Goal: Task Accomplishment & Management: Use online tool/utility

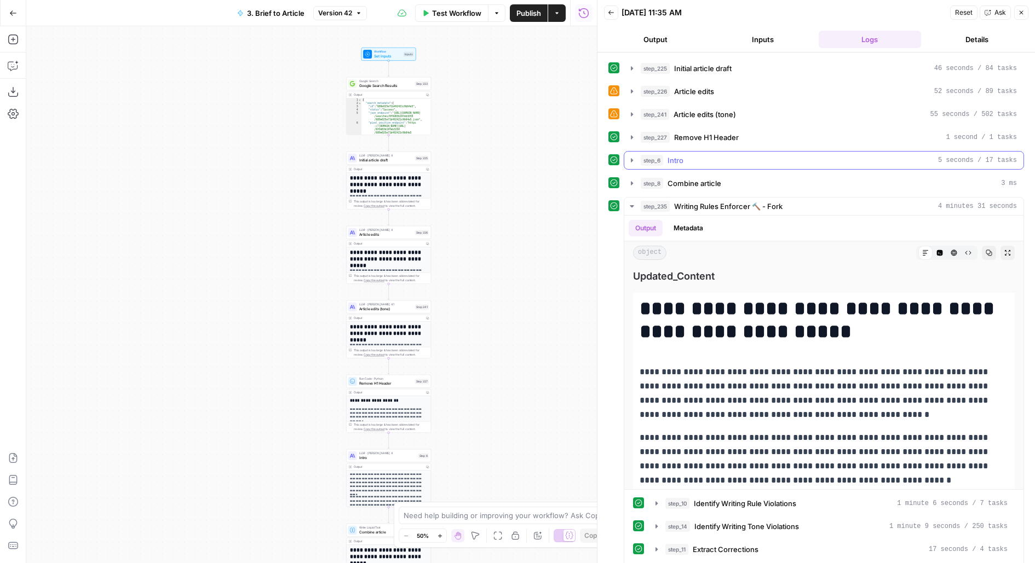
scroll to position [31, 0]
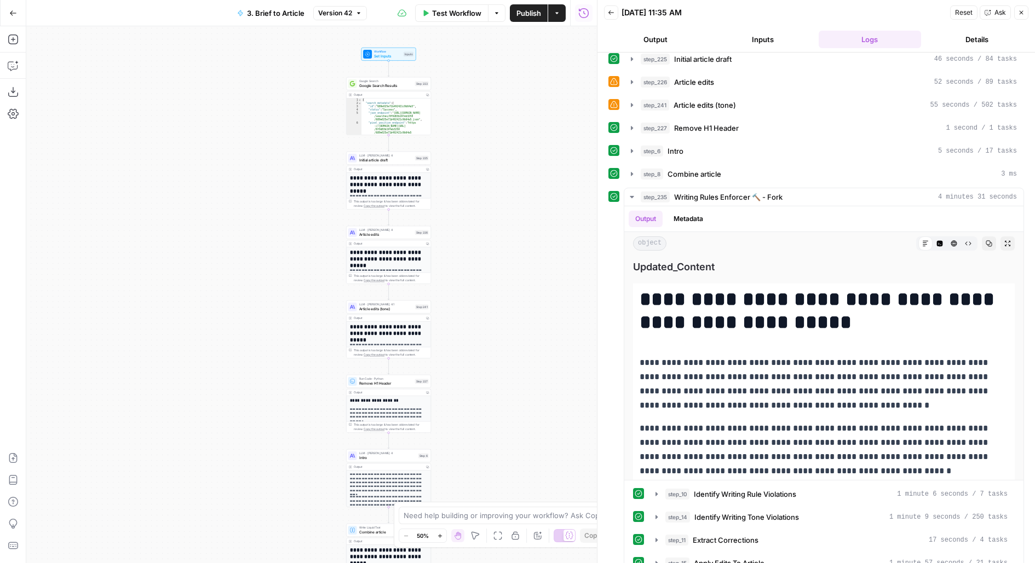
drag, startPoint x: 468, startPoint y: 396, endPoint x: 468, endPoint y: 177, distance: 219.0
click at [468, 187] on div "**********" at bounding box center [311, 294] width 570 height 537
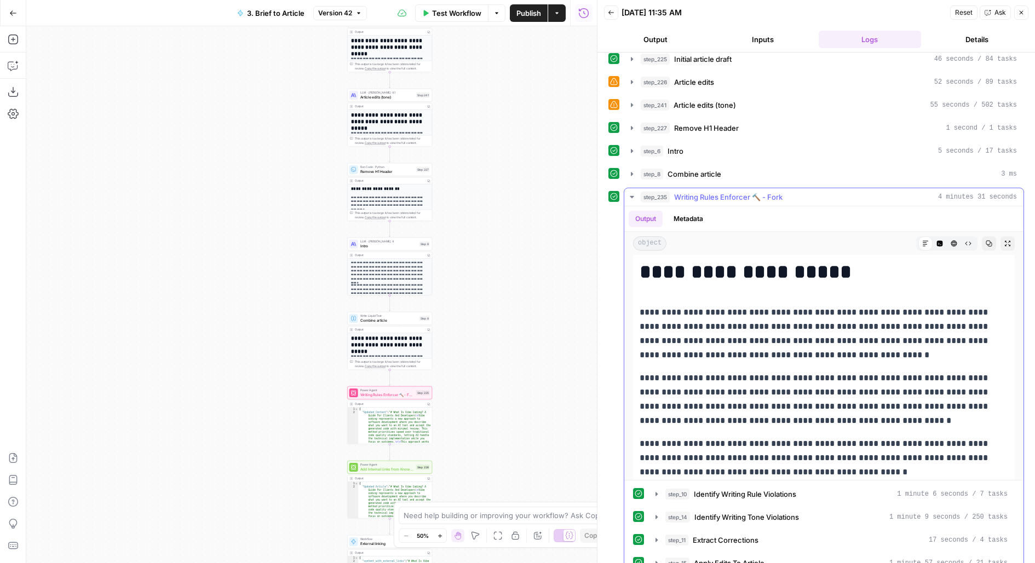
scroll to position [57, 0]
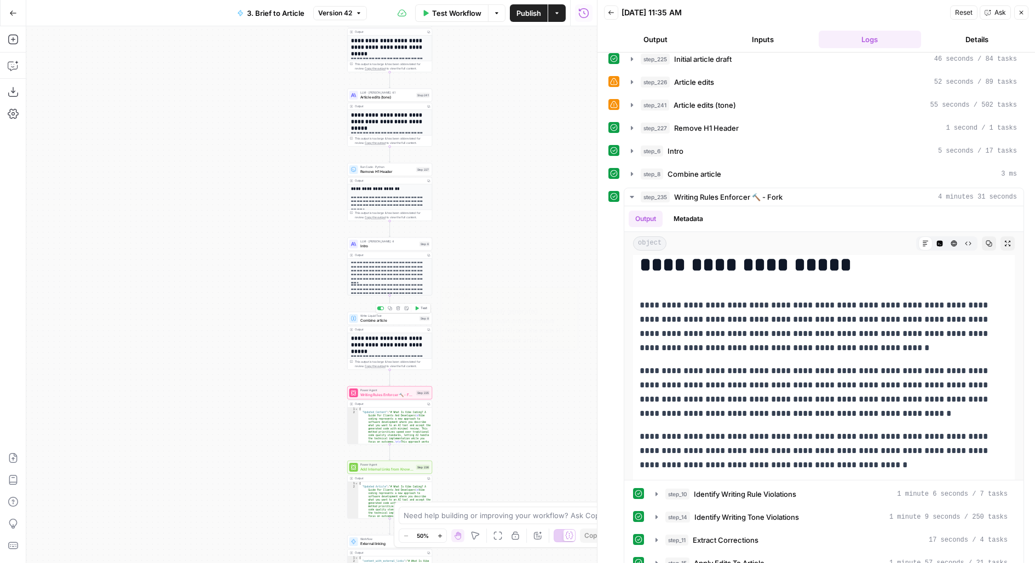
drag, startPoint x: 478, startPoint y: 211, endPoint x: 475, endPoint y: 116, distance: 95.3
click at [478, 125] on div "**********" at bounding box center [311, 294] width 570 height 537
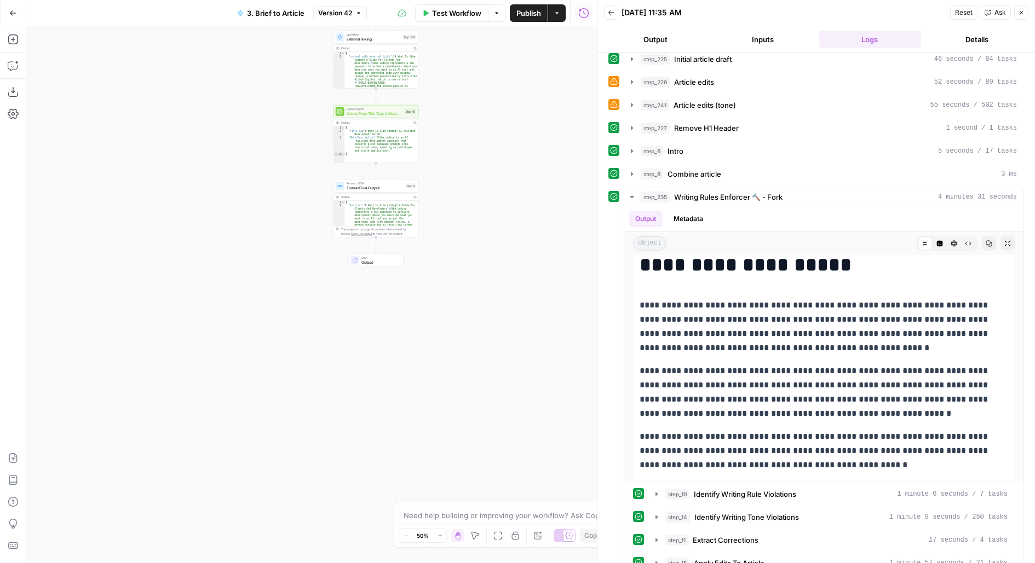
drag, startPoint x: 475, startPoint y: 310, endPoint x: 468, endPoint y: 136, distance: 173.7
click at [468, 136] on div "**********" at bounding box center [311, 294] width 570 height 537
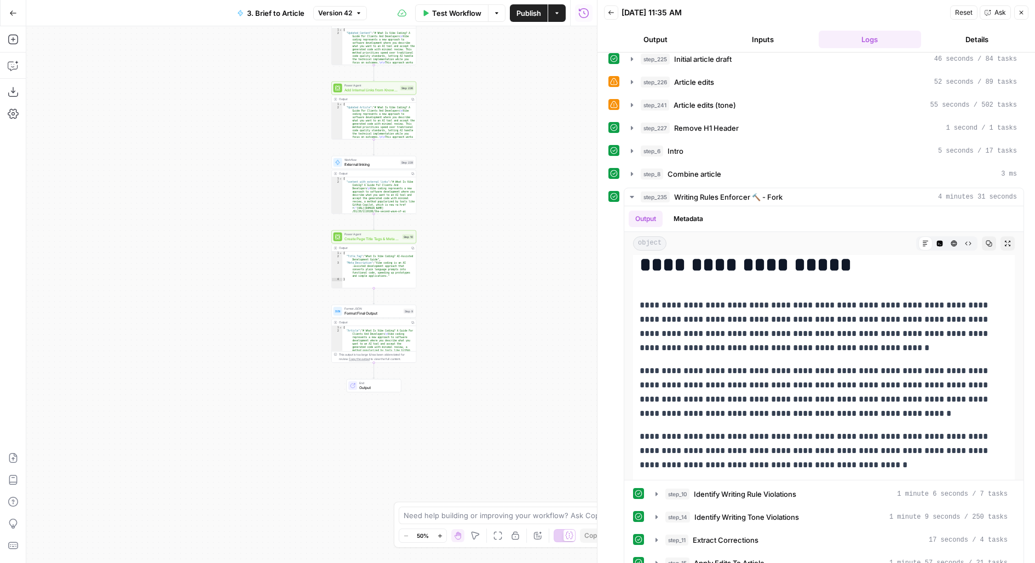
drag, startPoint x: 461, startPoint y: 125, endPoint x: 459, endPoint y: 250, distance: 125.4
click at [459, 250] on div "**********" at bounding box center [311, 294] width 570 height 537
click at [367, 164] on span "External linking" at bounding box center [371, 163] width 54 height 5
type input "External Linking"
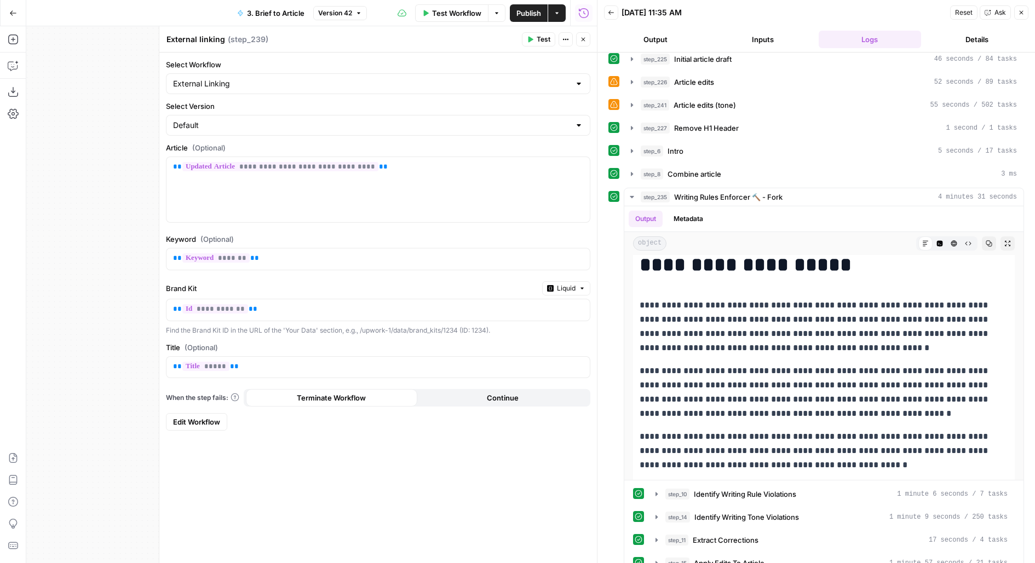
click at [194, 420] on span "Edit Workflow" at bounding box center [196, 422] width 47 height 11
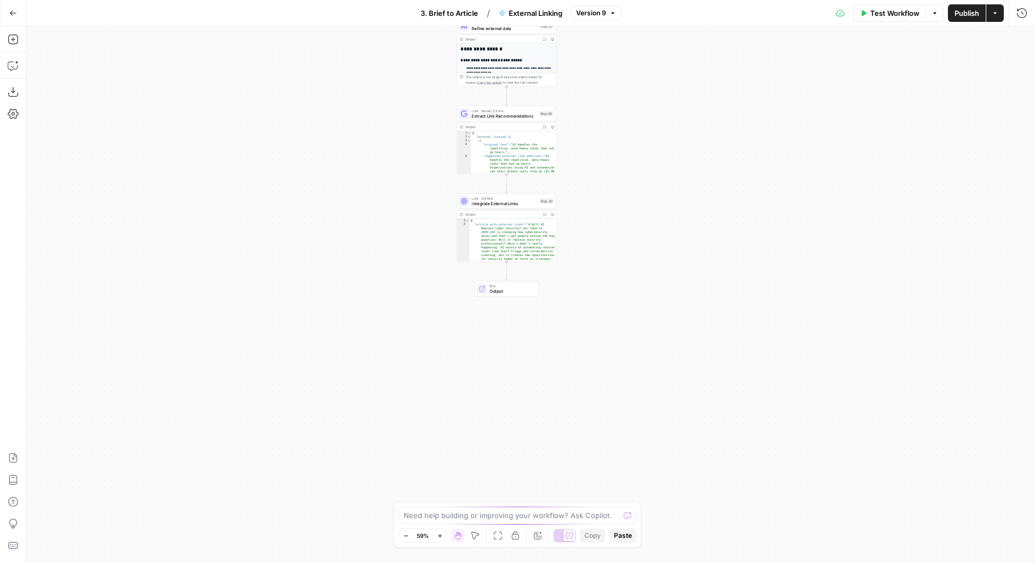
drag, startPoint x: 694, startPoint y: 264, endPoint x: 667, endPoint y: 32, distance: 234.2
click at [667, 32] on div "**********" at bounding box center [530, 294] width 1008 height 537
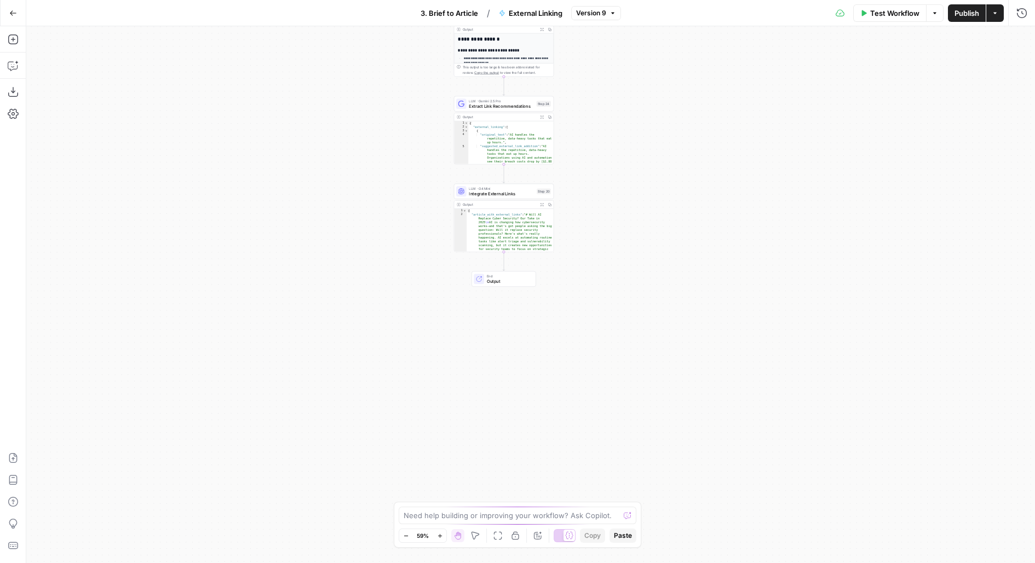
click at [492, 194] on span "Integrate External Links" at bounding box center [501, 194] width 65 height 7
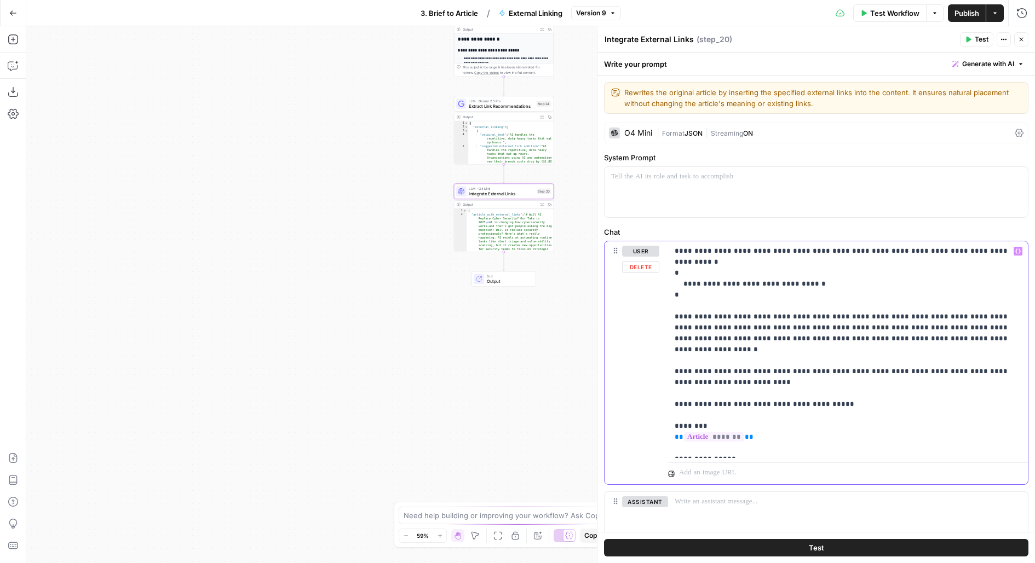
drag, startPoint x: 868, startPoint y: 381, endPoint x: 638, endPoint y: 298, distance: 244.3
click at [638, 298] on div "**********" at bounding box center [815, 362] width 423 height 243
copy p "**********"
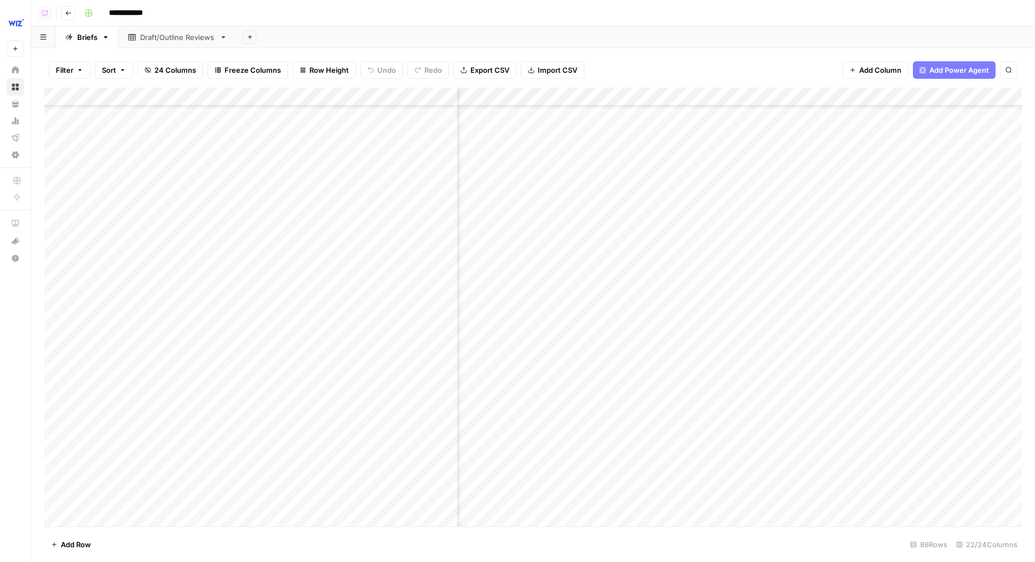
scroll to position [634, 871]
click at [171, 38] on div "Draft/Outline Reviews" at bounding box center [177, 37] width 75 height 11
click at [112, 93] on div "Add Column" at bounding box center [532, 152] width 977 height 129
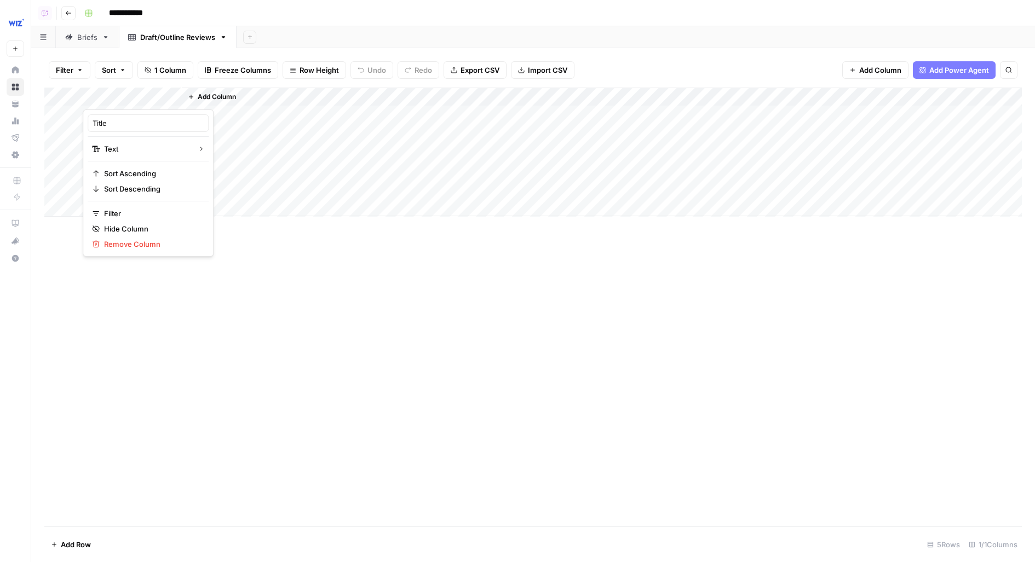
click at [207, 97] on span "Add Column" at bounding box center [217, 97] width 38 height 10
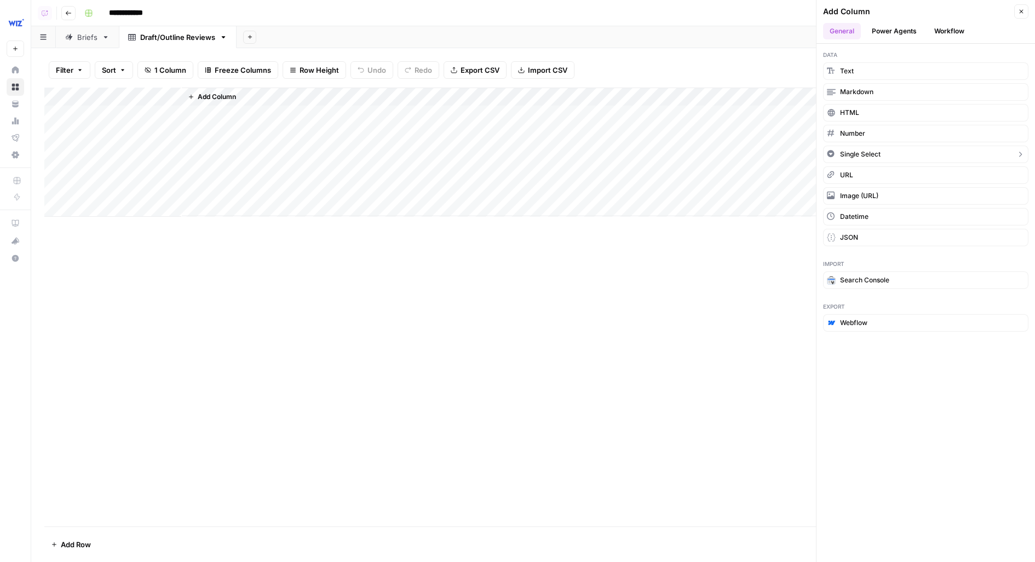
click at [869, 153] on span "Single Select" at bounding box center [860, 154] width 41 height 10
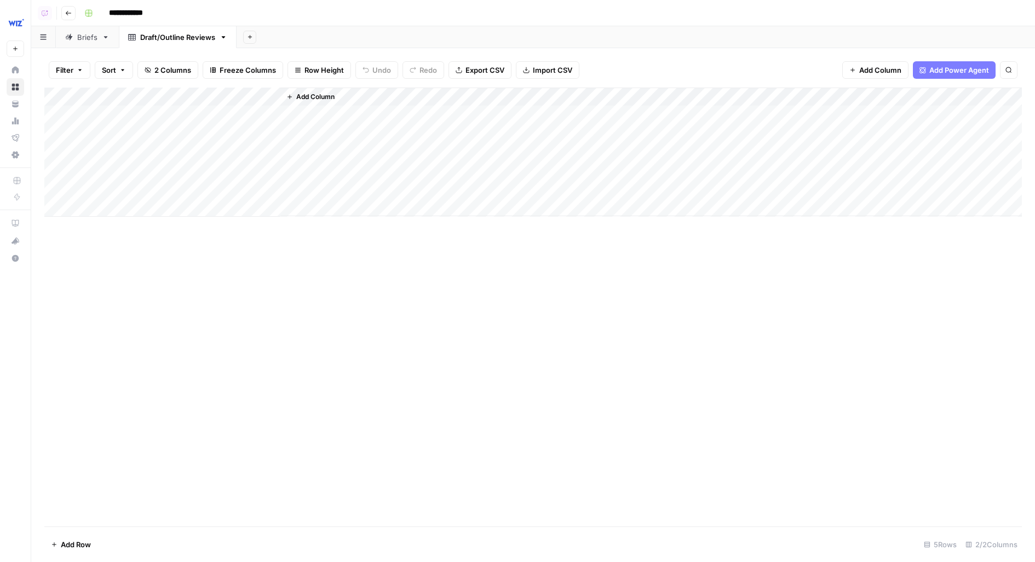
click at [218, 96] on div "Add Column" at bounding box center [532, 152] width 977 height 129
click at [218, 125] on input "New Column" at bounding box center [257, 123] width 133 height 11
type input "Review Stage"
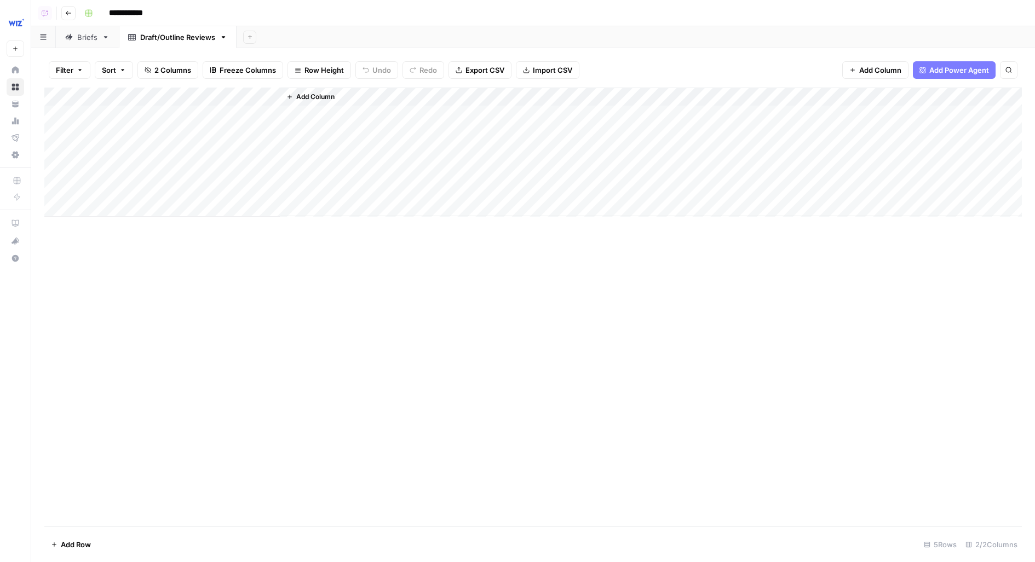
click at [198, 116] on div "Add Column" at bounding box center [532, 152] width 977 height 129
type input "Draft"
click at [212, 114] on div "Add Column" at bounding box center [532, 152] width 977 height 129
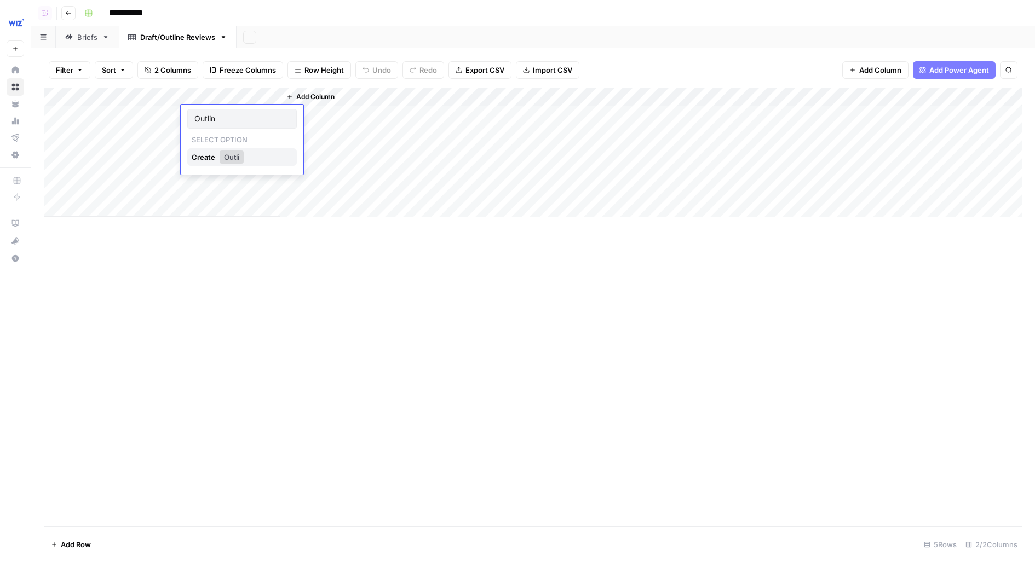
type input "Outline"
click at [229, 105] on div "Add Column" at bounding box center [532, 152] width 977 height 129
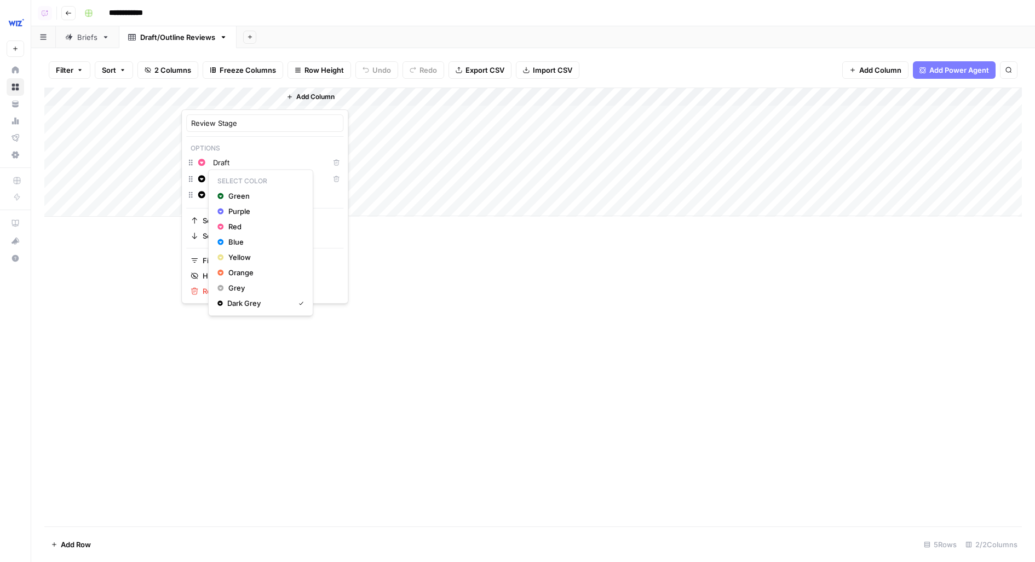
click at [202, 178] on icon "button" at bounding box center [202, 179] width 8 height 8
click at [232, 211] on span "Purple" at bounding box center [263, 211] width 71 height 11
click at [257, 353] on div "Add Column" at bounding box center [532, 307] width 977 height 439
click at [230, 383] on div "Add Column" at bounding box center [532, 307] width 977 height 439
click at [134, 120] on div "Add Column" at bounding box center [532, 152] width 977 height 129
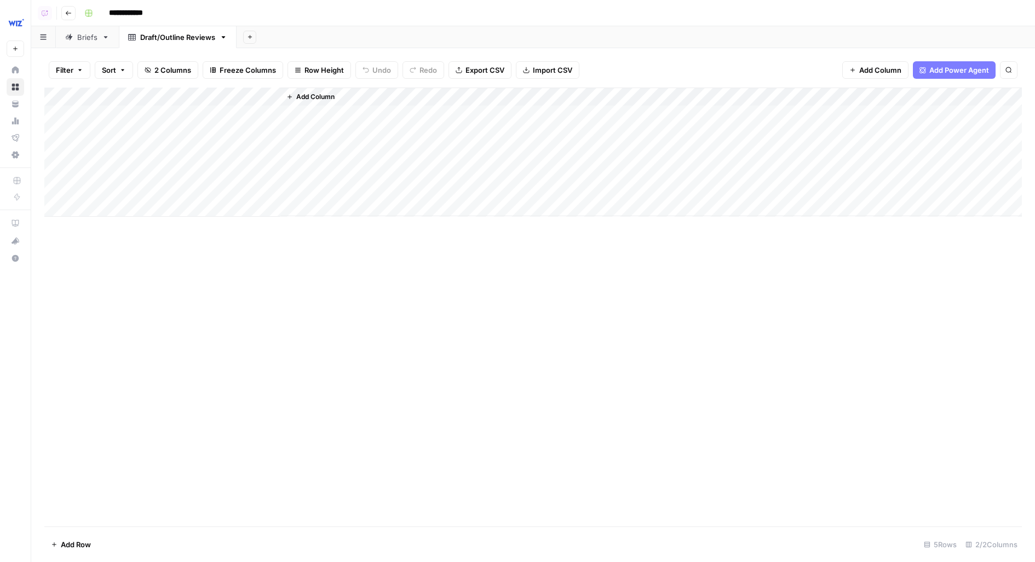
click at [212, 111] on div "Add Column" at bounding box center [532, 152] width 977 height 129
click at [177, 334] on div "Add Column" at bounding box center [532, 307] width 977 height 439
click at [109, 86] on div "Filter Sort 2 Columns Freeze Columns Row Height Undo Redo Export CSV Import CSV…" at bounding box center [532, 70] width 977 height 35
click at [114, 97] on div "Add Column" at bounding box center [532, 152] width 977 height 129
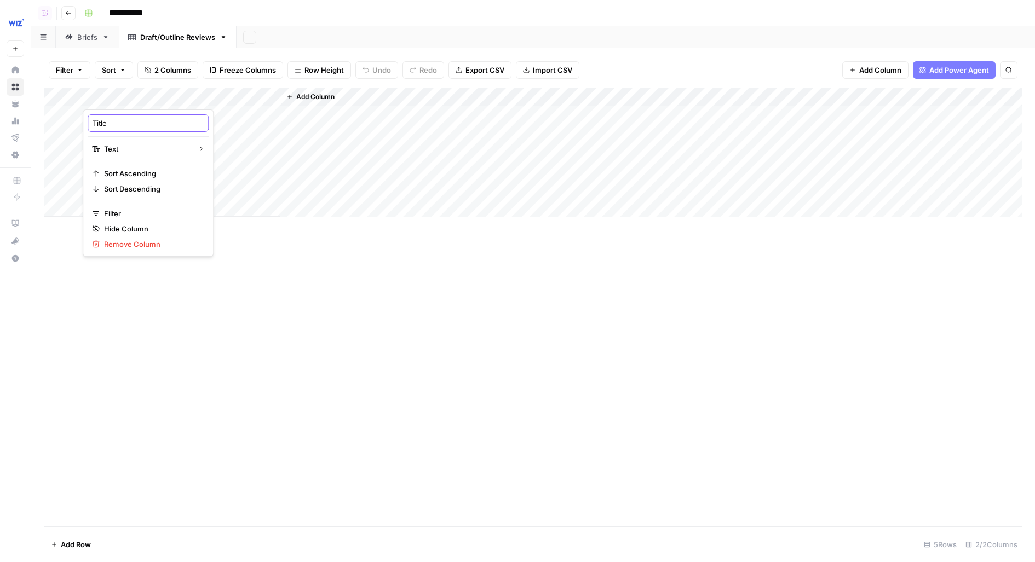
click at [112, 126] on input "Title" at bounding box center [148, 123] width 111 height 11
type input "G"
click at [125, 93] on div "Add Column" at bounding box center [532, 152] width 977 height 129
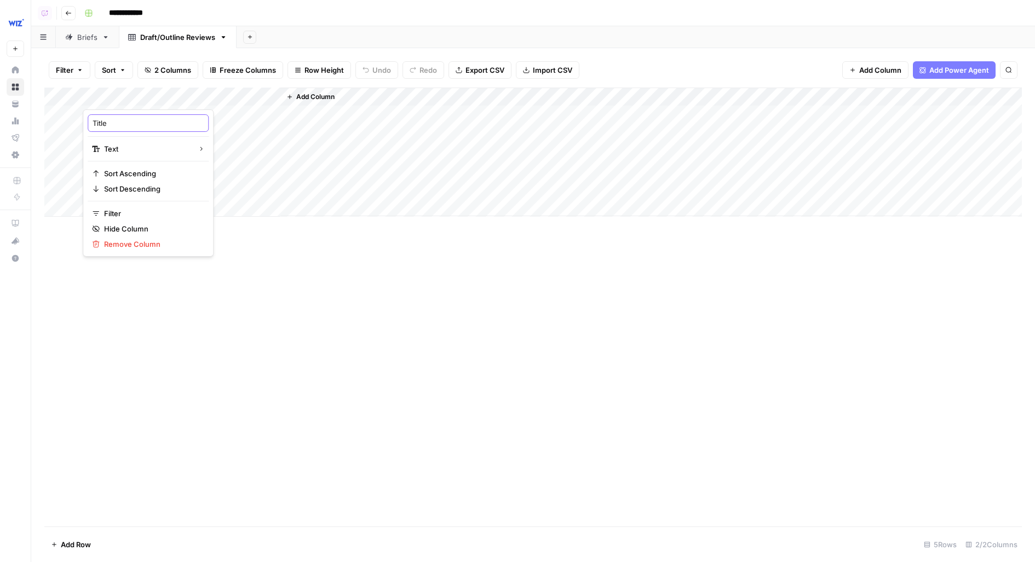
click at [128, 125] on input "Title" at bounding box center [148, 123] width 111 height 11
click at [108, 93] on div "Add Column" at bounding box center [532, 152] width 977 height 129
click at [108, 120] on input "Title" at bounding box center [148, 123] width 111 height 11
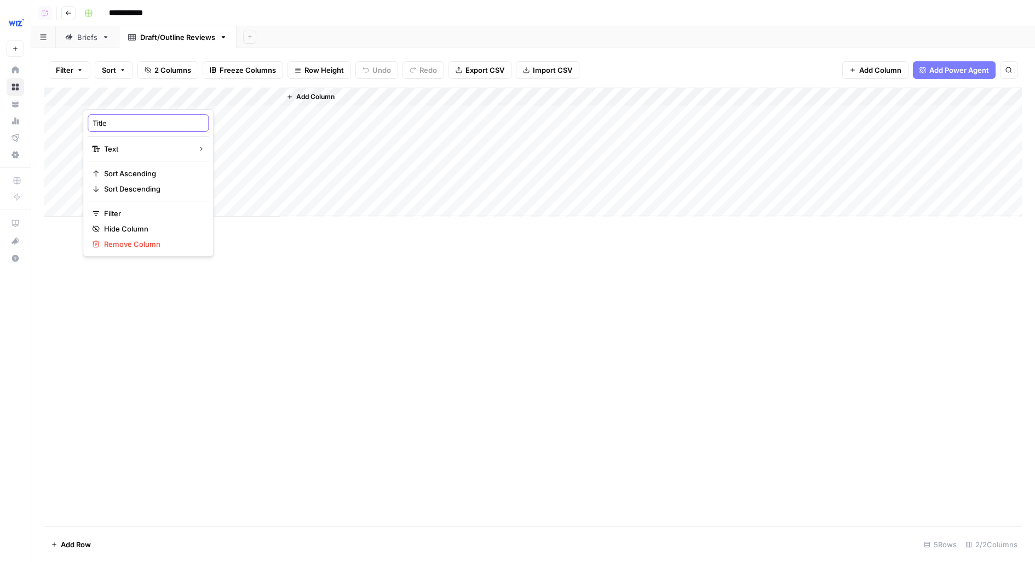
click at [108, 120] on input "Title" at bounding box center [148, 123] width 111 height 11
type input "Doc"
click at [128, 93] on div "Add Column" at bounding box center [532, 152] width 977 height 129
click at [121, 131] on div "Doc" at bounding box center [148, 123] width 121 height 18
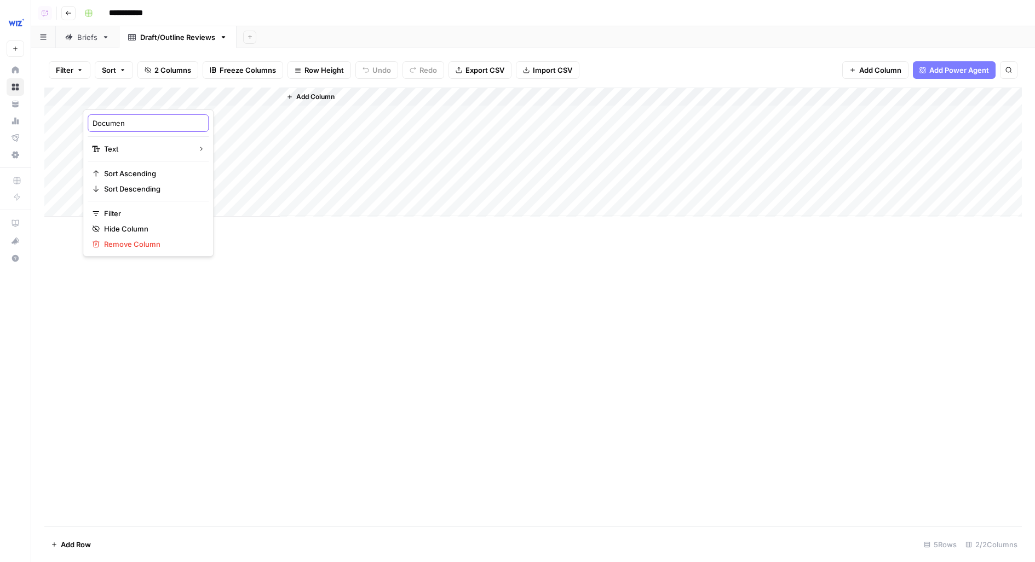
type input "Document"
click at [116, 112] on div "Add Column" at bounding box center [532, 152] width 977 height 129
click at [113, 91] on div "Add Column" at bounding box center [532, 152] width 977 height 129
click at [214, 165] on span "Markdown" at bounding box center [225, 166] width 51 height 11
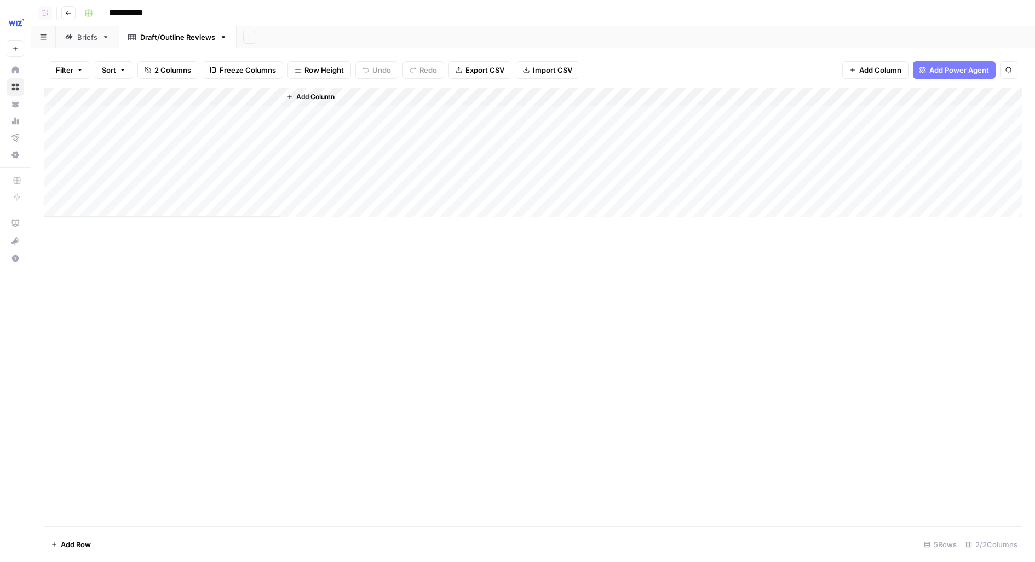
click at [172, 112] on div "Add Column" at bounding box center [532, 152] width 977 height 129
click at [573, 39] on div at bounding box center [776, 294] width 499 height 536
click at [573, 59] on p at bounding box center [776, 55] width 486 height 14
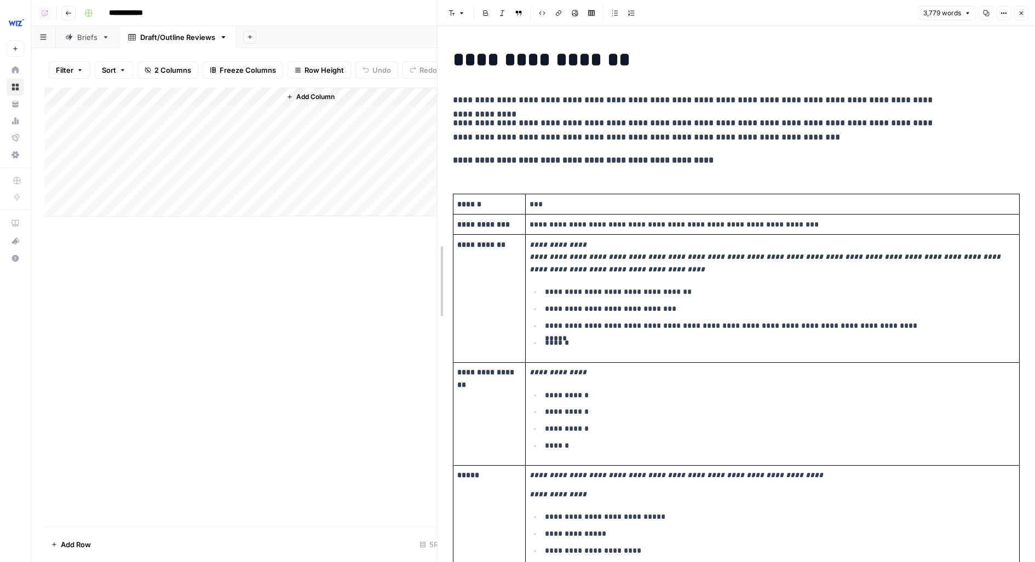
click at [432, 276] on div at bounding box center [437, 281] width 11 height 562
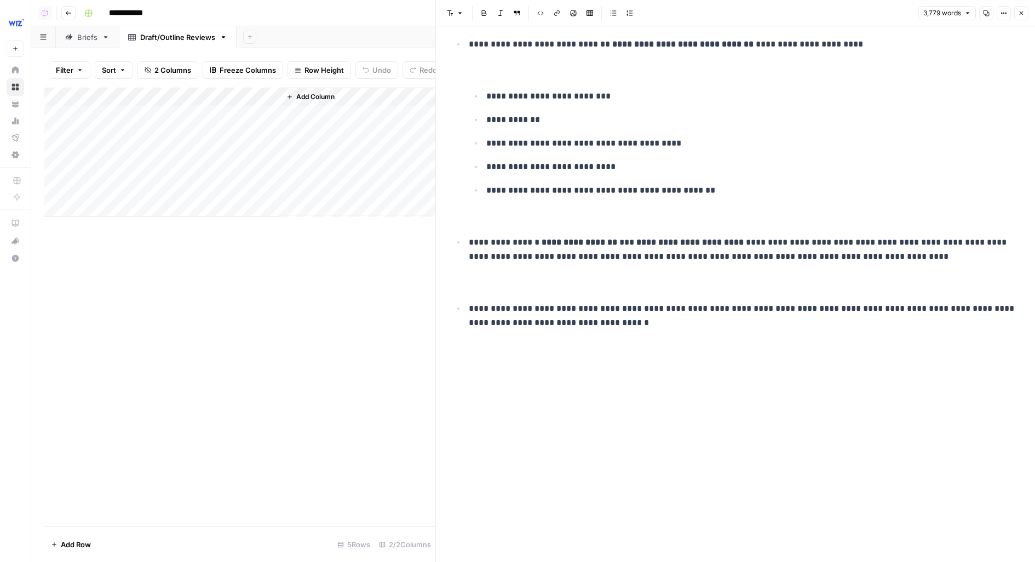
scroll to position [10297, 0]
click at [533, 426] on p at bounding box center [735, 404] width 568 height 128
drag, startPoint x: 480, startPoint y: 324, endPoint x: 482, endPoint y: 558, distance: 234.3
click at [669, 353] on p at bounding box center [735, 404] width 568 height 128
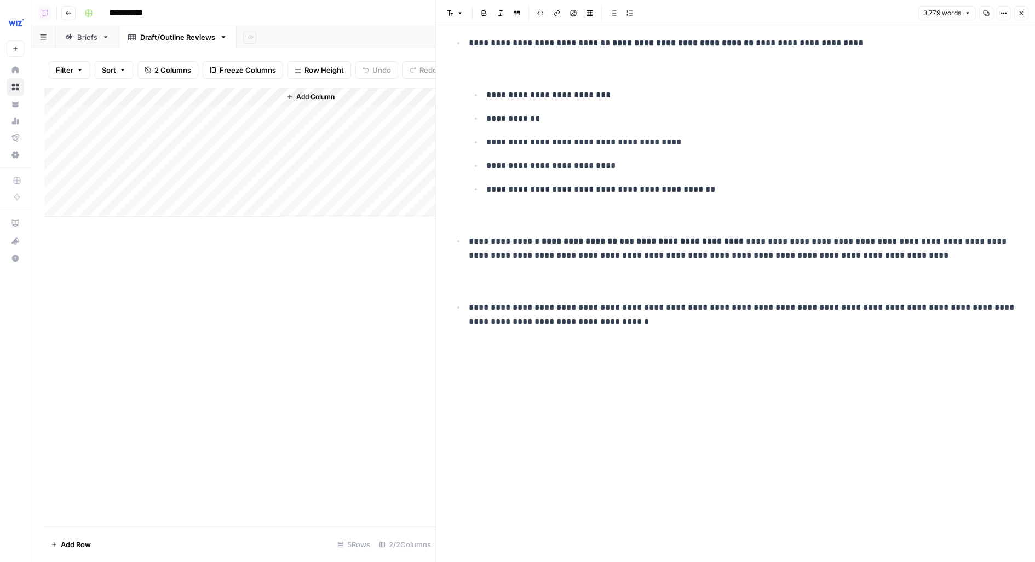
click at [1020, 15] on icon "button" at bounding box center [1021, 13] width 7 height 7
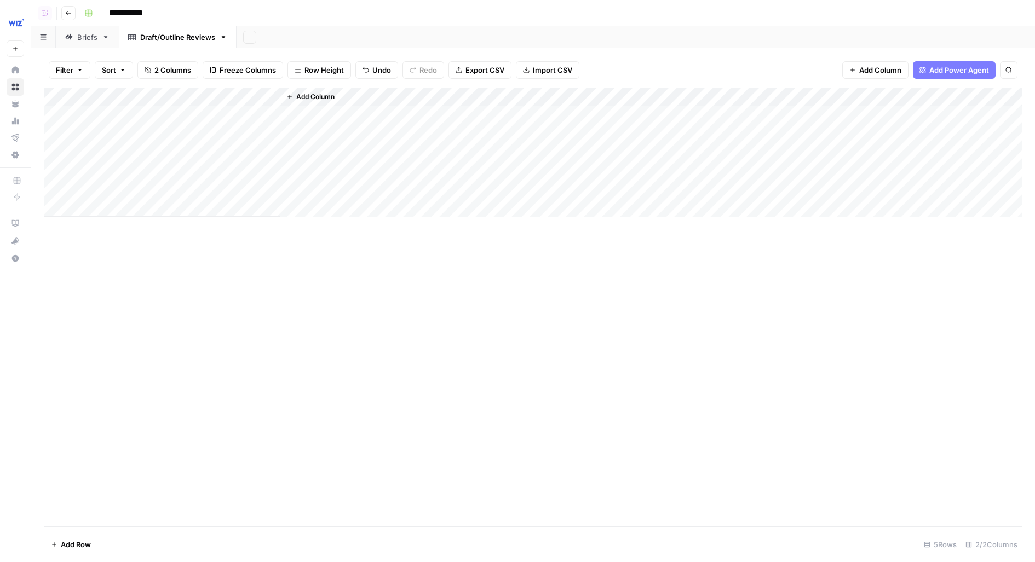
click at [163, 448] on div "Add Column" at bounding box center [532, 307] width 977 height 439
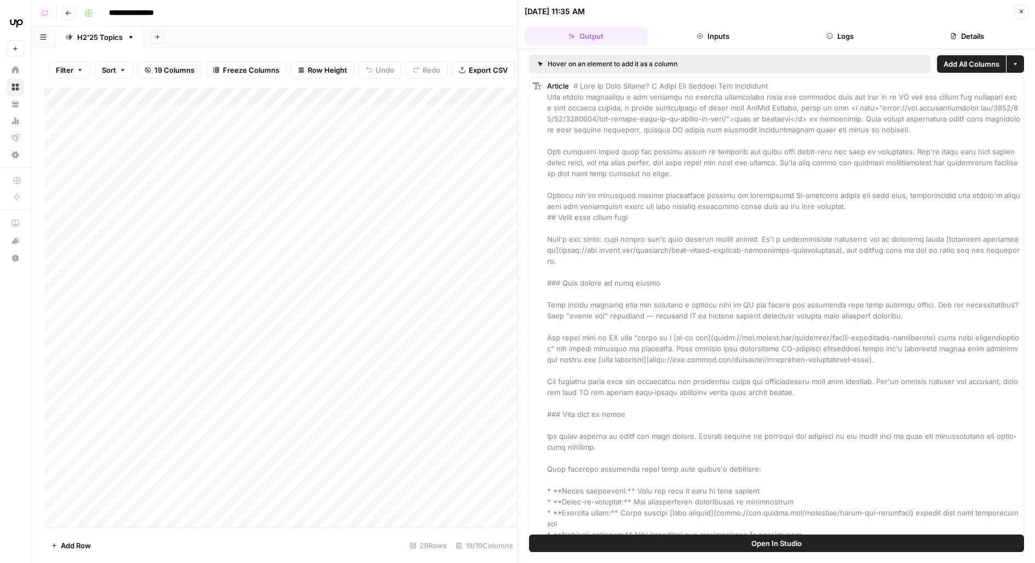
click at [436, 122] on div "Add Column" at bounding box center [280, 308] width 473 height 440
type textarea "**********"
click at [119, 119] on div "Add Column" at bounding box center [280, 308] width 473 height 440
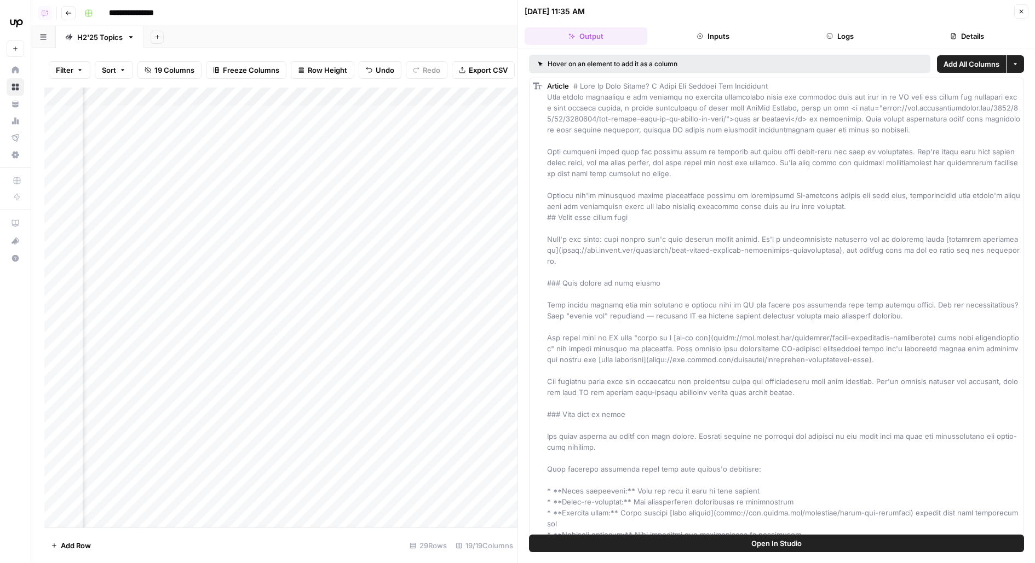
click at [119, 119] on div "Add Column" at bounding box center [280, 308] width 473 height 440
type textarea "******"
click at [279, 26] on div "Add Sheet" at bounding box center [589, 37] width 891 height 22
click at [202, 117] on div "Add Column" at bounding box center [280, 308] width 473 height 440
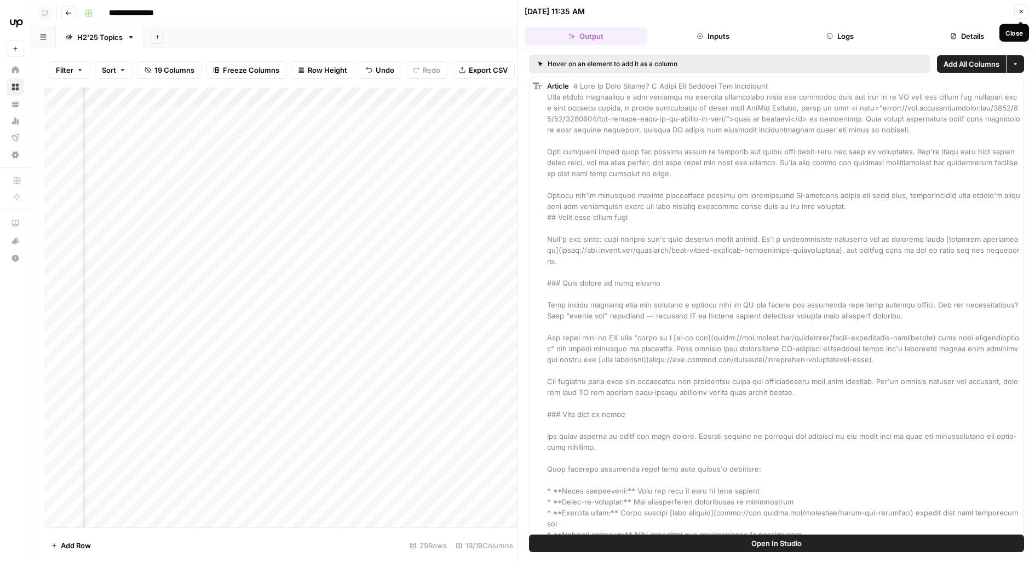
click at [1025, 12] on button "Close" at bounding box center [1021, 11] width 14 height 14
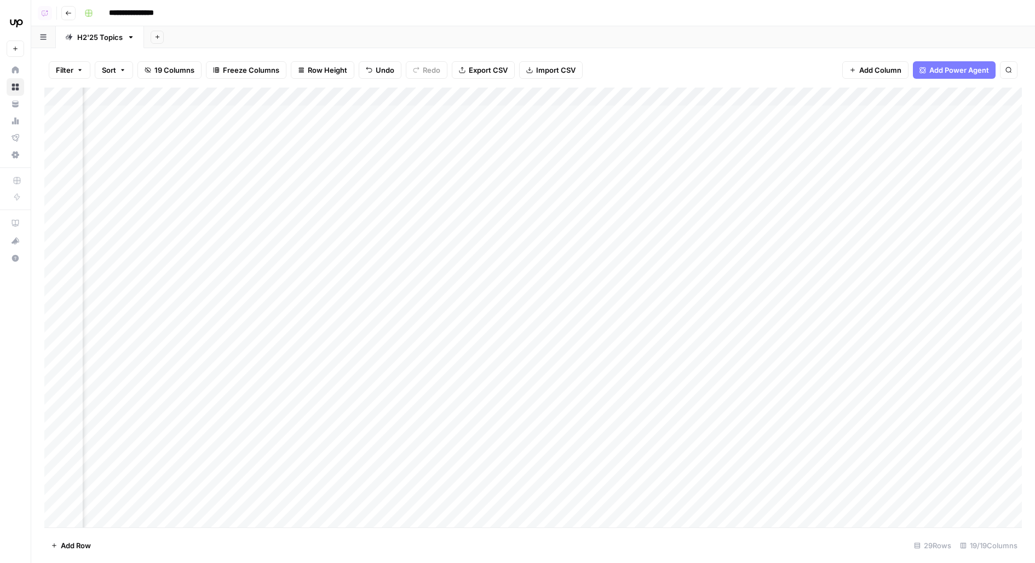
click at [198, 110] on div "Add Column" at bounding box center [532, 308] width 977 height 440
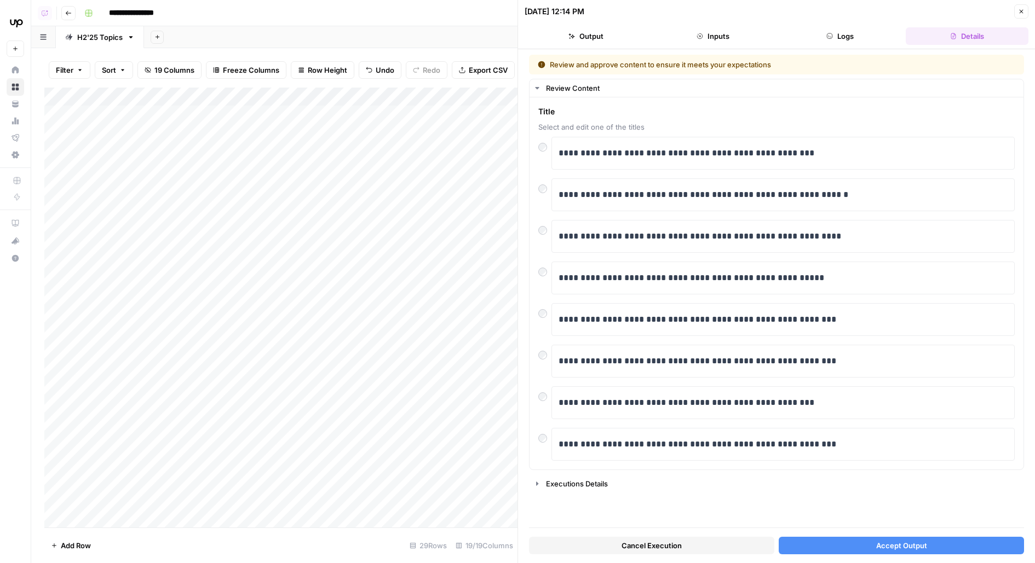
click at [813, 544] on button "Accept Output" at bounding box center [900, 546] width 245 height 18
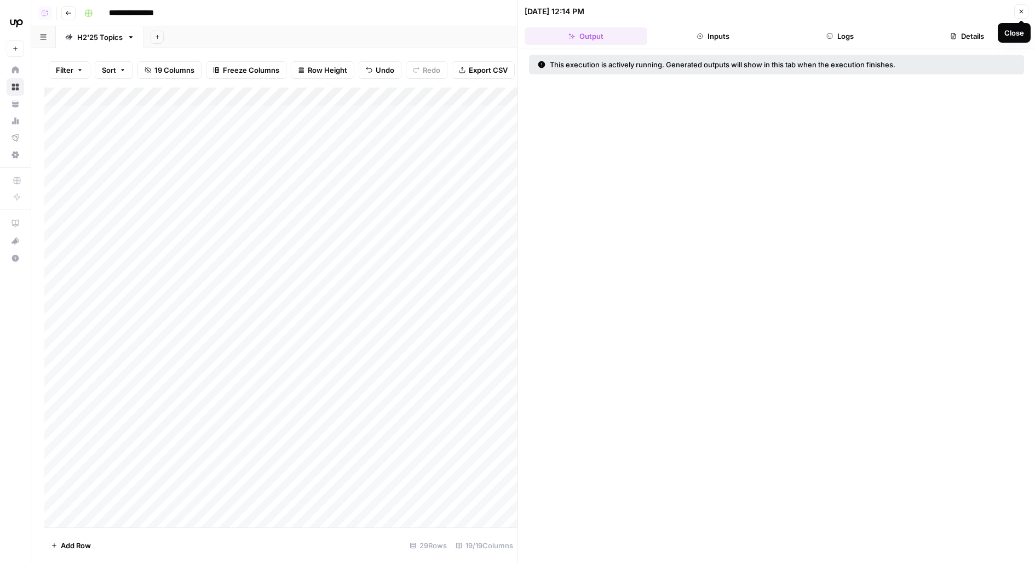
click at [1023, 13] on icon "button" at bounding box center [1021, 12] width 4 height 4
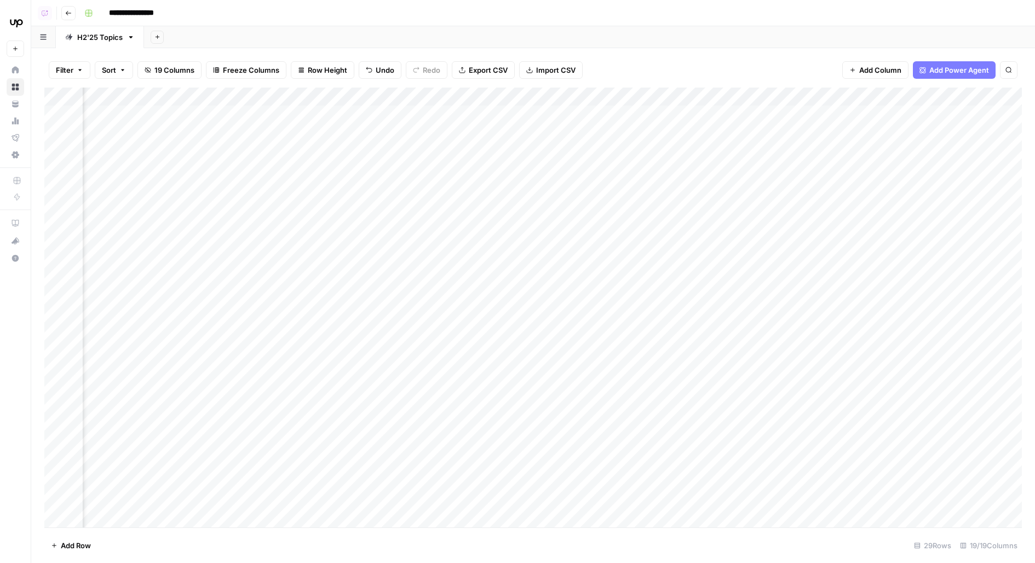
scroll to position [0, 757]
click at [610, 115] on div "Add Column" at bounding box center [532, 308] width 977 height 440
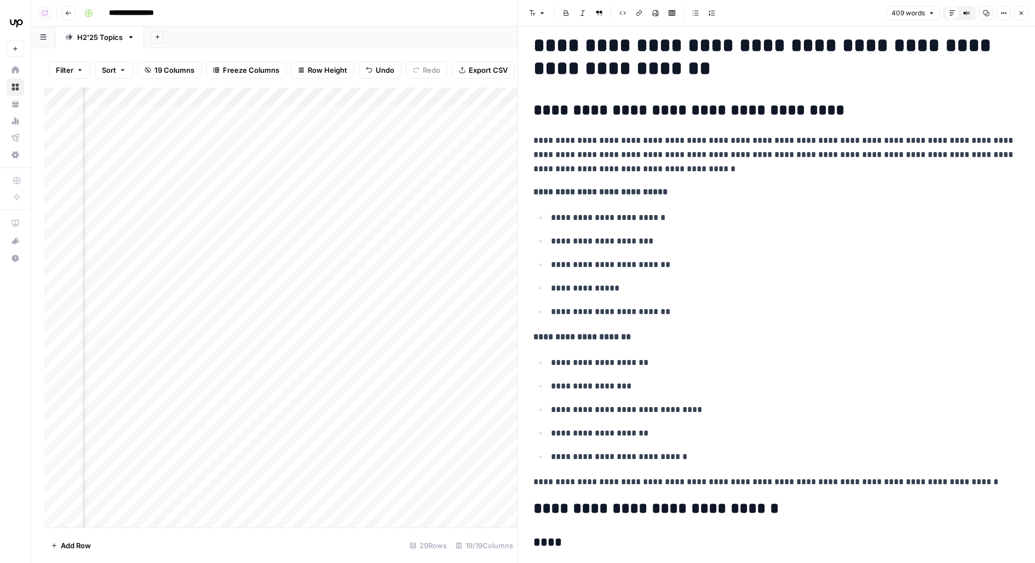
scroll to position [21, 0]
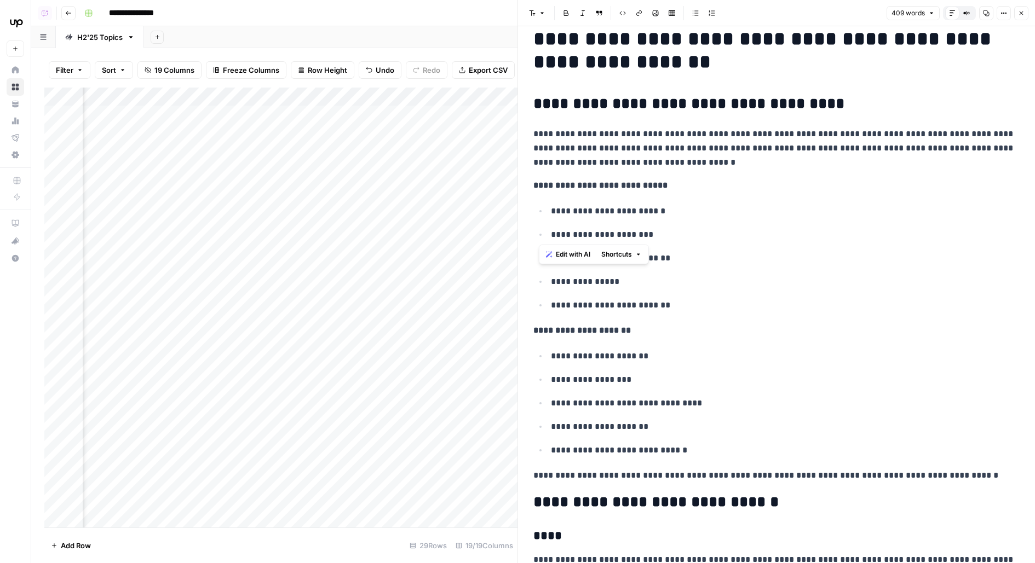
drag, startPoint x: 539, startPoint y: 131, endPoint x: 540, endPoint y: 228, distance: 96.9
click at [705, 145] on p "**********" at bounding box center [776, 148] width 486 height 43
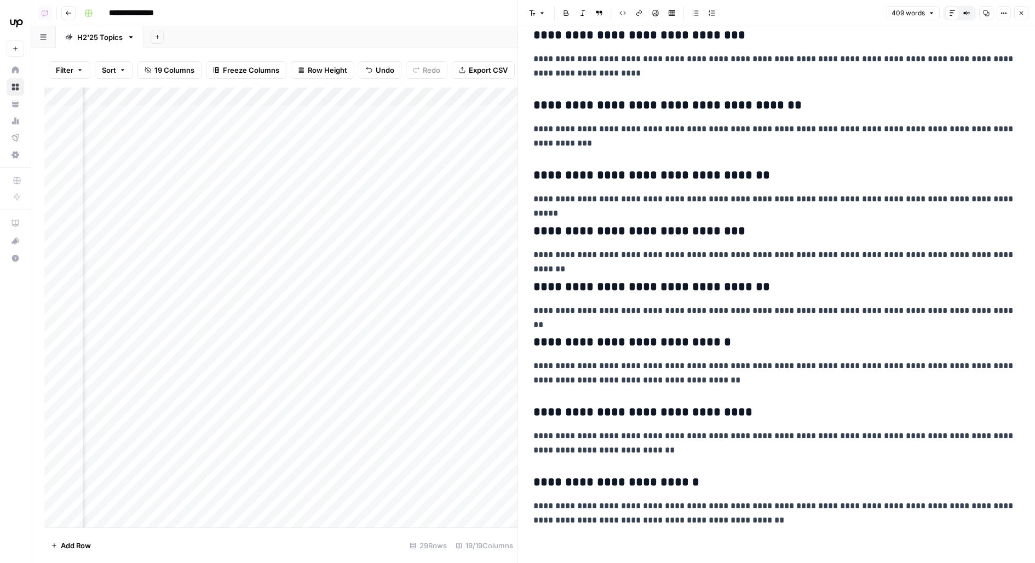
scroll to position [0, 439]
click at [330, 116] on div "Add Column" at bounding box center [280, 308] width 473 height 440
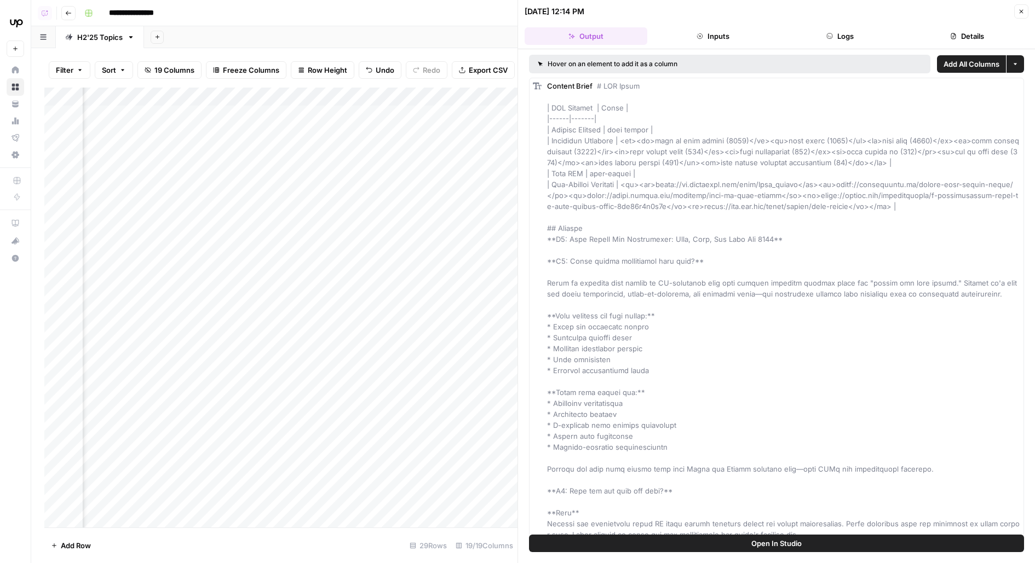
click at [567, 545] on button "Open In Studio" at bounding box center [776, 544] width 495 height 18
click at [350, 114] on div "Add Column" at bounding box center [280, 308] width 473 height 440
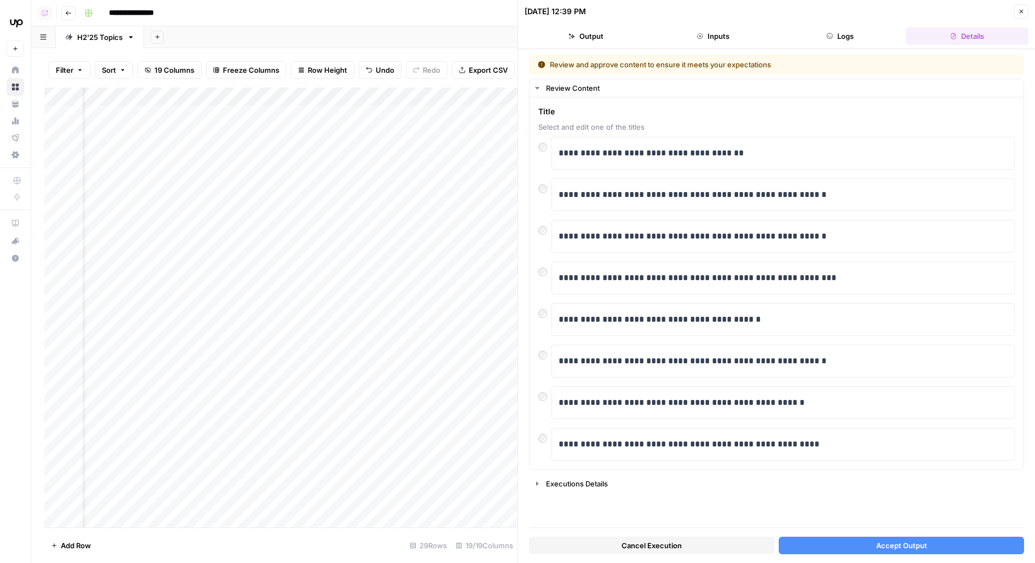
scroll to position [0, 47]
click at [826, 547] on button "Accept Output" at bounding box center [900, 546] width 245 height 18
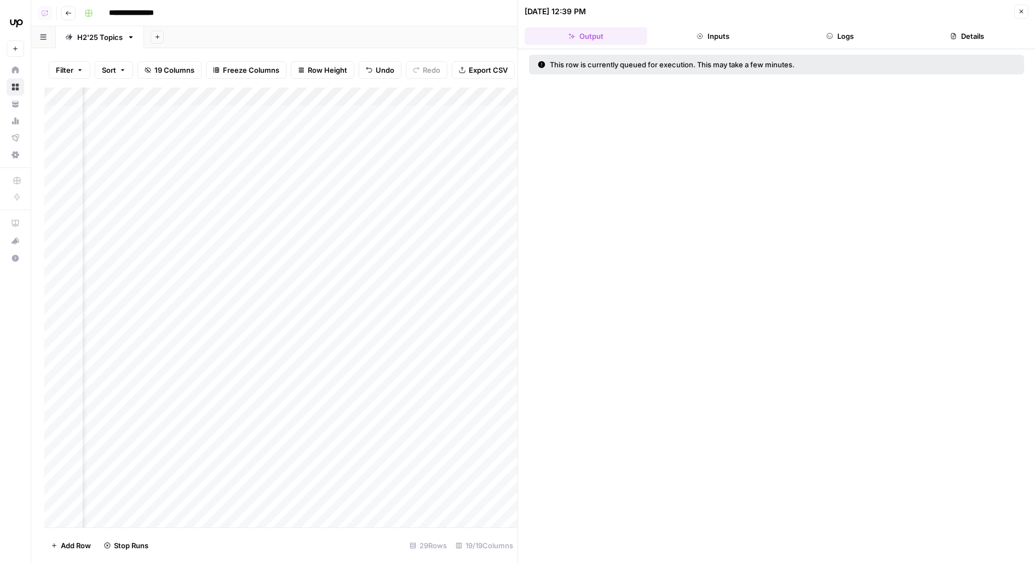
click at [1022, 9] on icon "button" at bounding box center [1021, 11] width 7 height 7
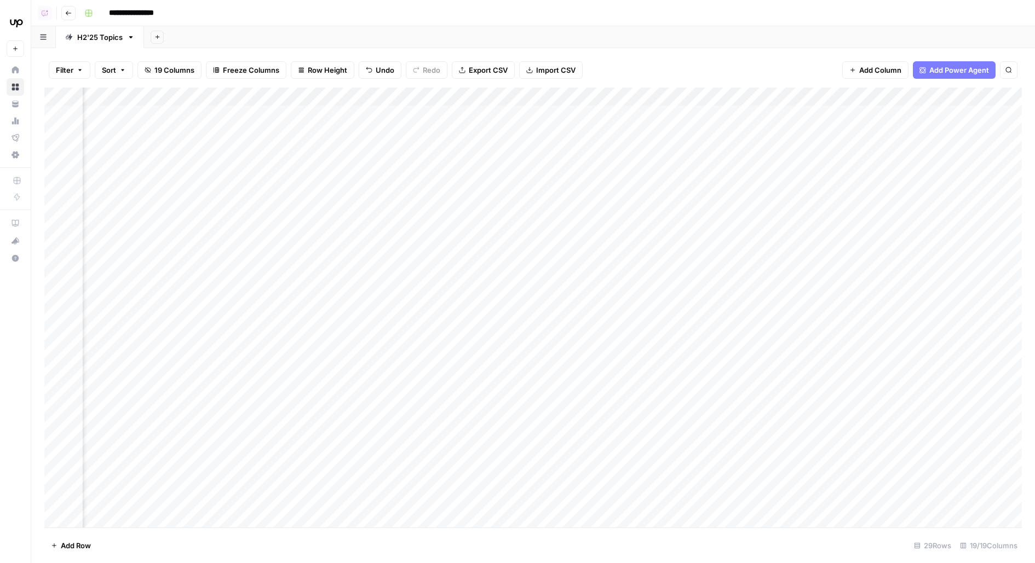
scroll to position [0, 576]
click at [789, 112] on div "Add Column" at bounding box center [532, 308] width 977 height 440
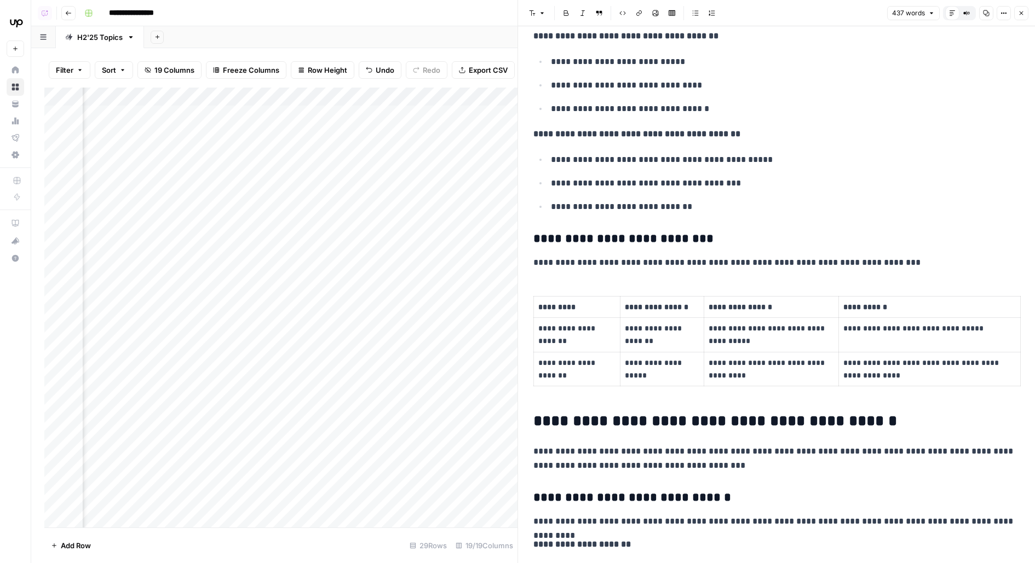
scroll to position [269, 0]
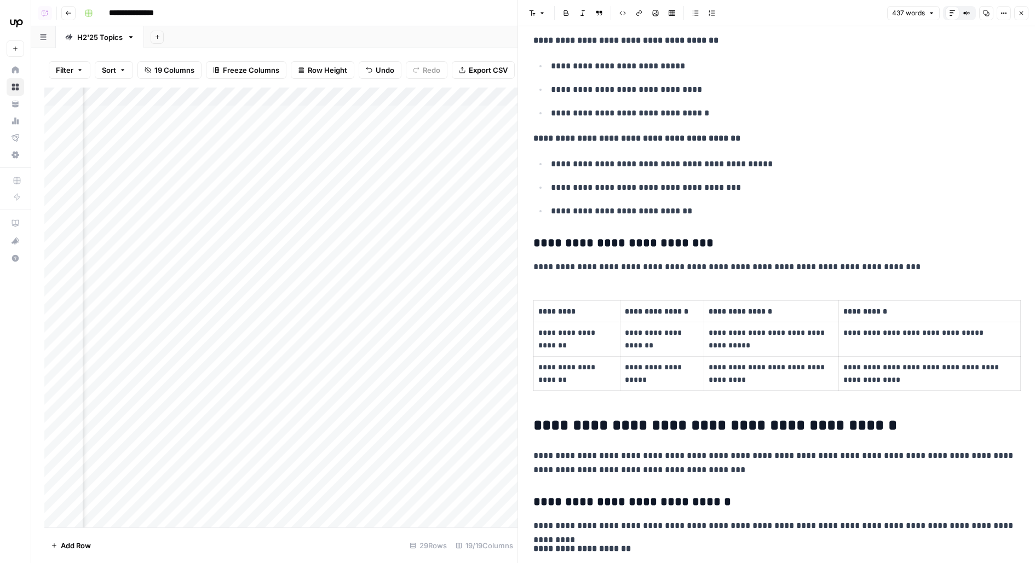
click at [196, 114] on div "Add Column" at bounding box center [280, 308] width 473 height 440
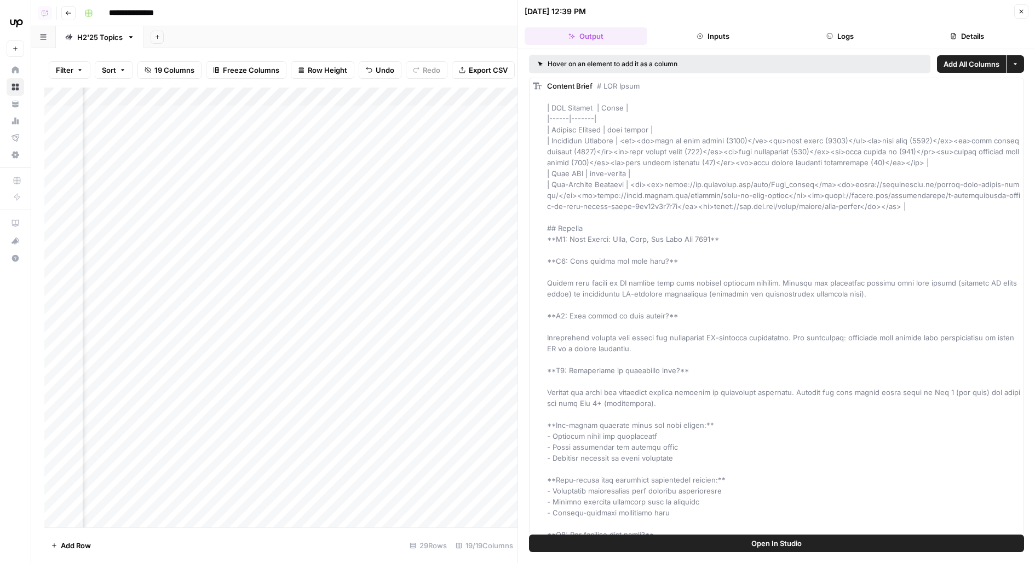
click at [595, 559] on div "Open In Studio" at bounding box center [776, 549] width 517 height 28
click at [592, 539] on button "Open In Studio" at bounding box center [776, 544] width 495 height 18
click at [483, 115] on div "Add Column" at bounding box center [280, 308] width 473 height 440
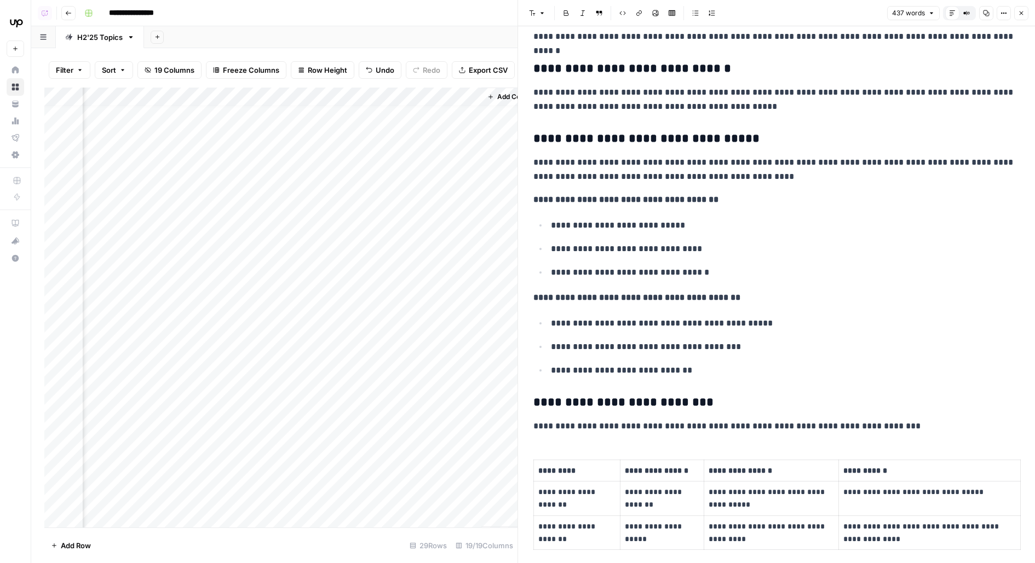
scroll to position [7, 1477]
click at [264, 163] on div "Add Column" at bounding box center [280, 308] width 473 height 440
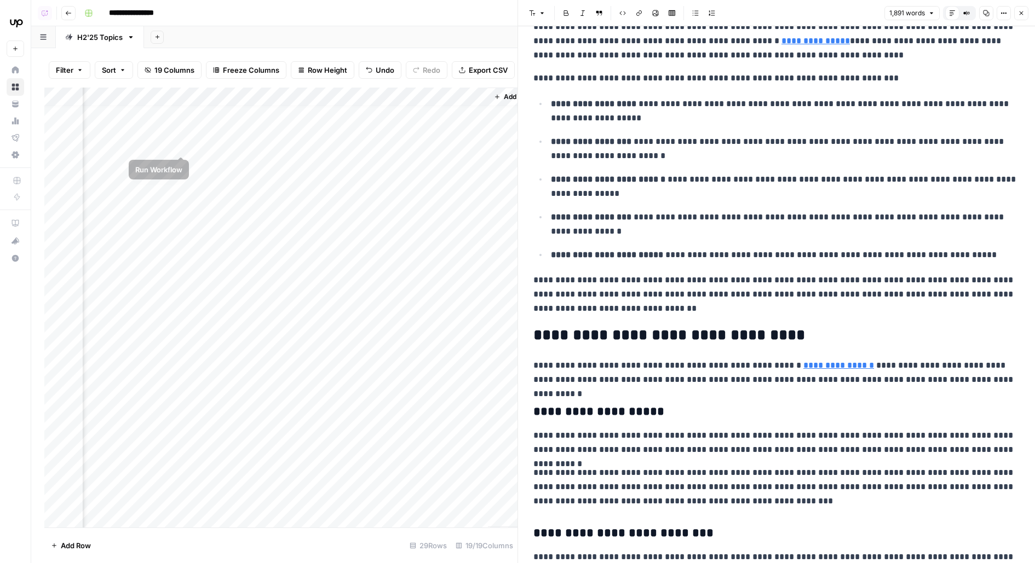
scroll to position [0, 1477]
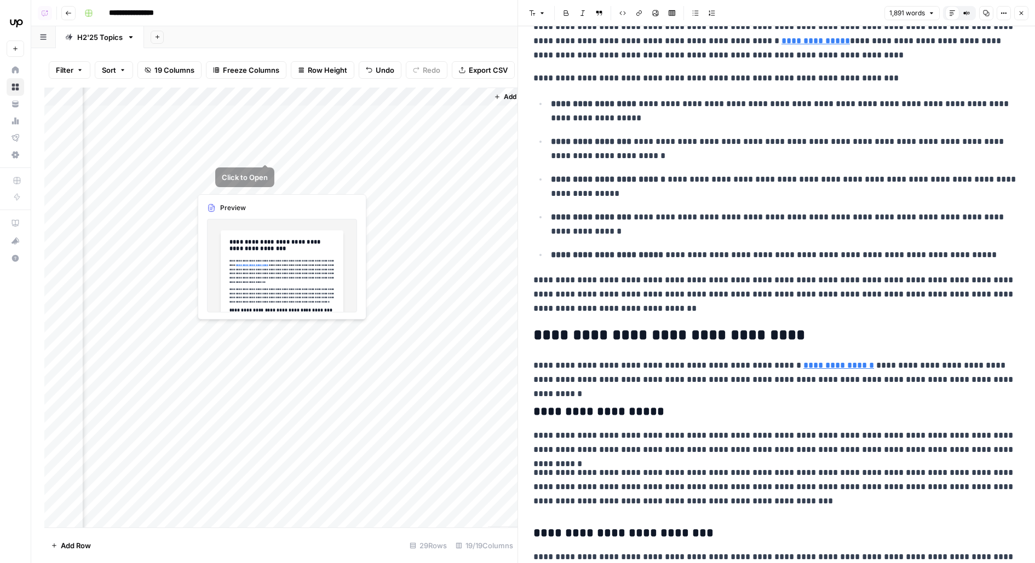
click at [267, 141] on div "Add Column" at bounding box center [280, 308] width 473 height 440
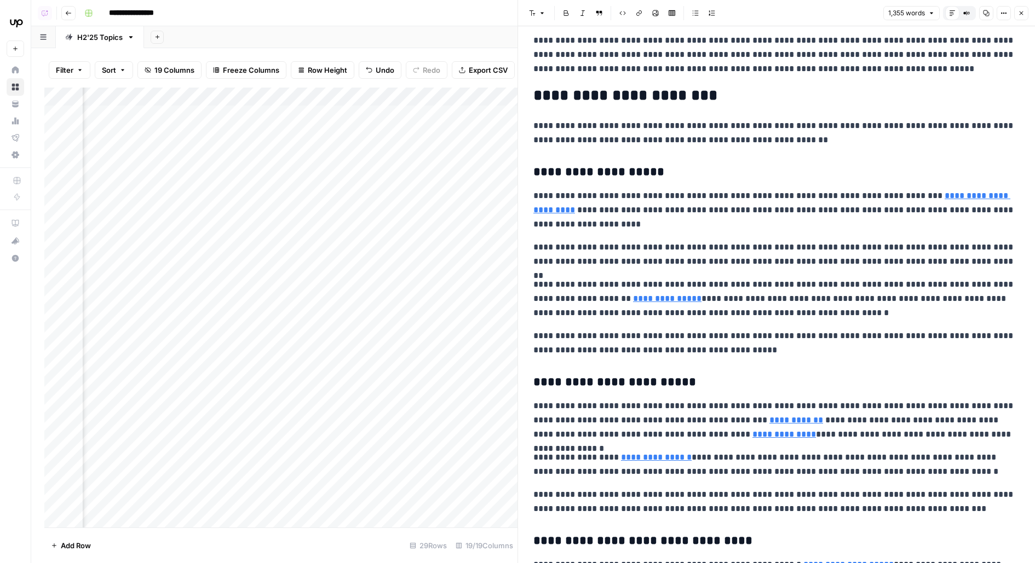
scroll to position [0, 1290]
click at [338, 88] on div "Add Column" at bounding box center [280, 308] width 473 height 440
click at [332, 204] on span "Edit Workflow" at bounding box center [350, 204] width 96 height 11
click at [405, 143] on div "Add Column" at bounding box center [280, 308] width 473 height 440
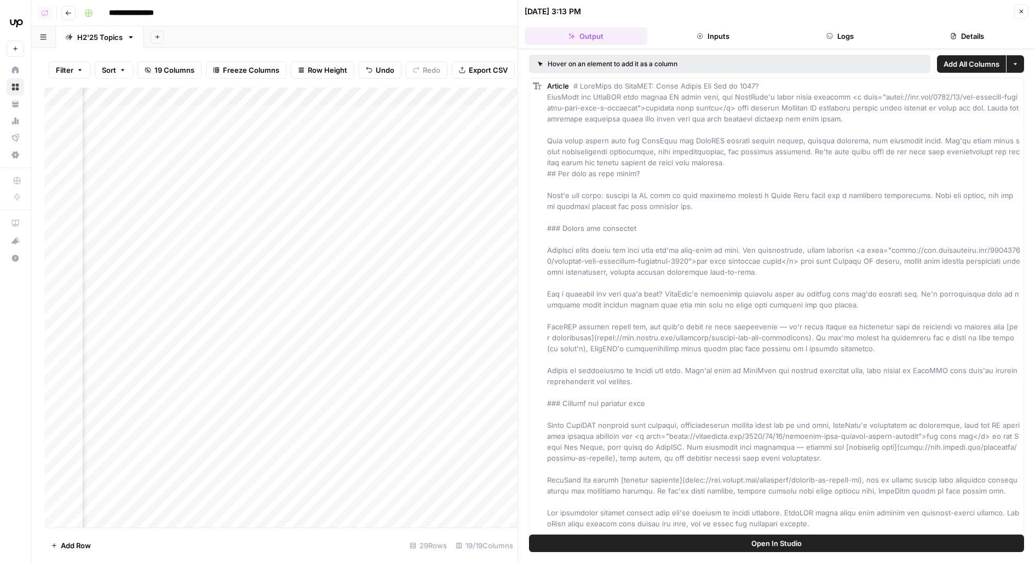
click at [642, 544] on button "Open In Studio" at bounding box center [776, 544] width 495 height 18
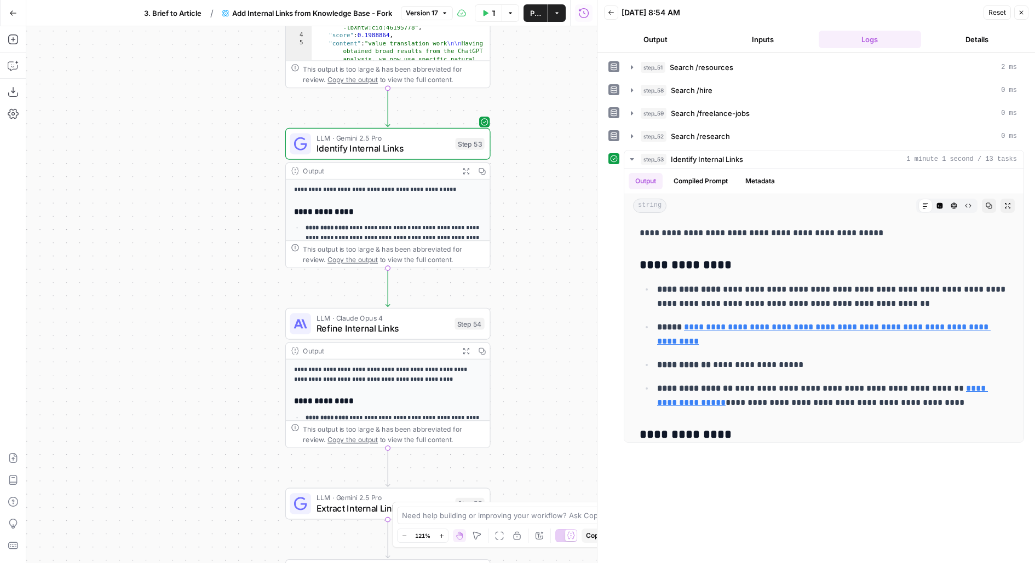
drag, startPoint x: 550, startPoint y: 317, endPoint x: 608, endPoint y: 273, distance: 73.1
click at [607, 274] on body "Upwork New Home Browse Your Data Usage Flightpath Settings Recent Grids Content…" at bounding box center [517, 281] width 1035 height 563
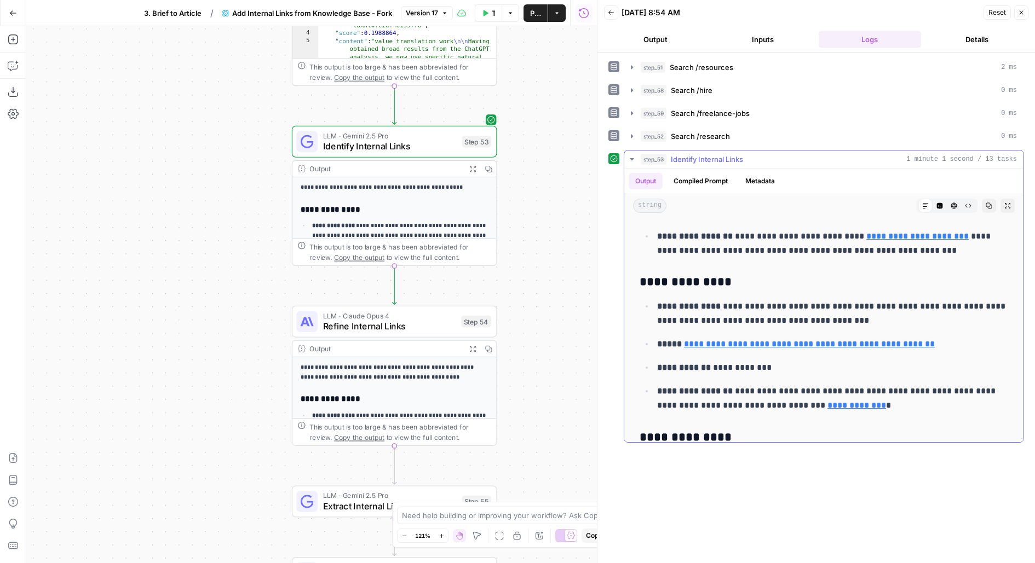
scroll to position [315, 0]
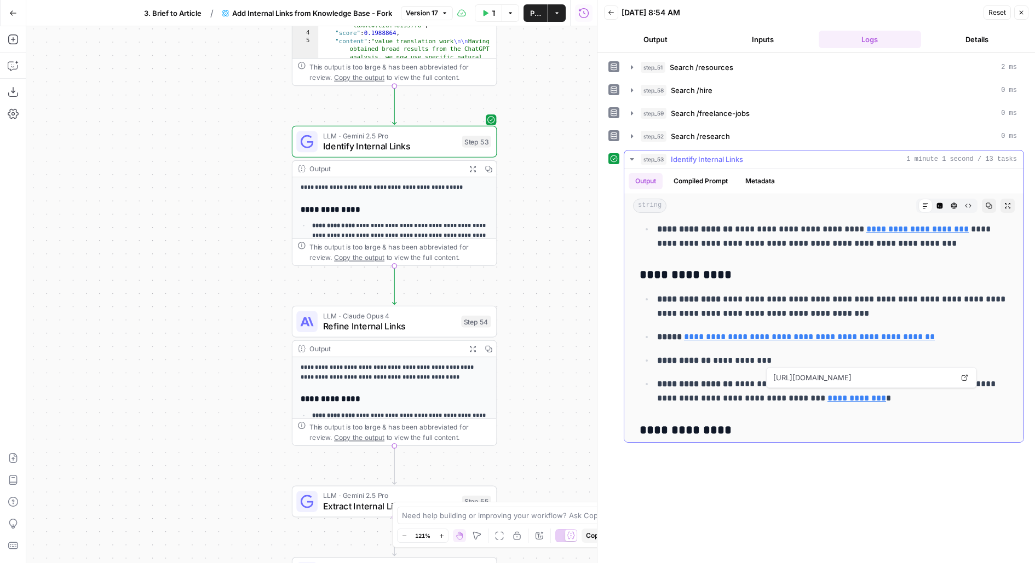
click at [827, 394] on link "**********" at bounding box center [856, 398] width 59 height 8
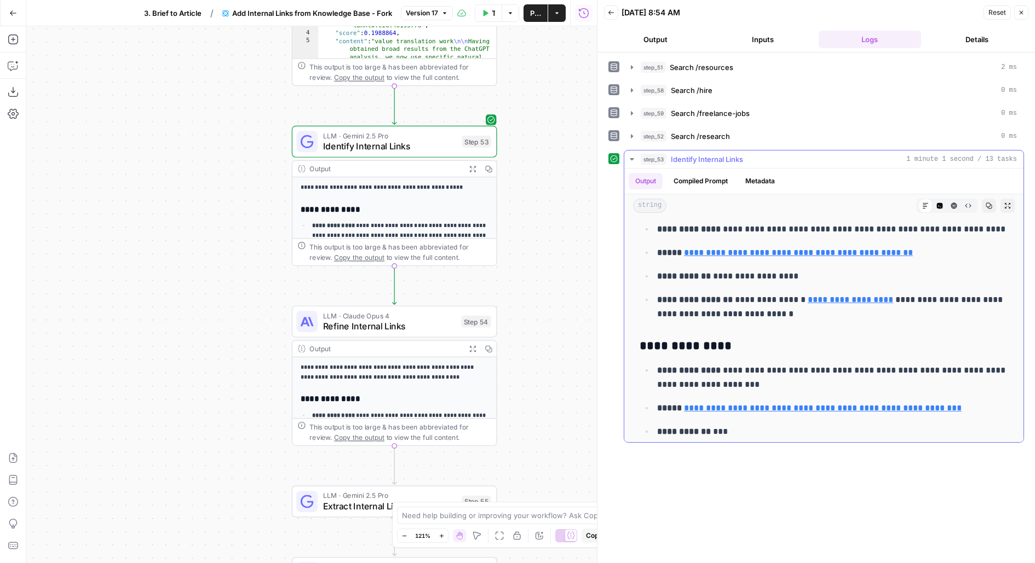
scroll to position [546, 0]
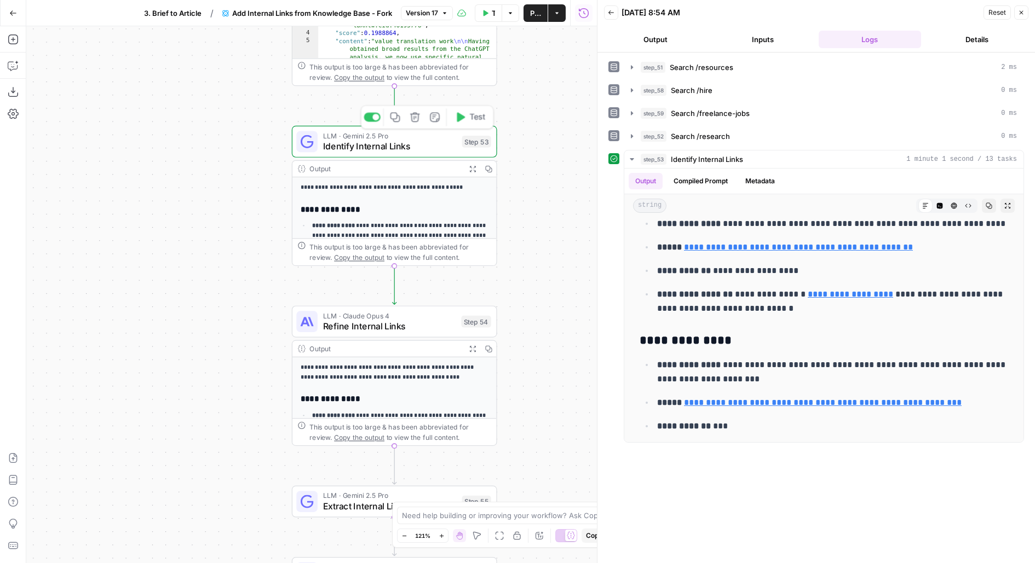
click at [463, 151] on div "LLM · Gemini 2.5 Pro Identify Internal Links Step 53 Copy step Delete step Edit…" at bounding box center [393, 141] width 194 height 22
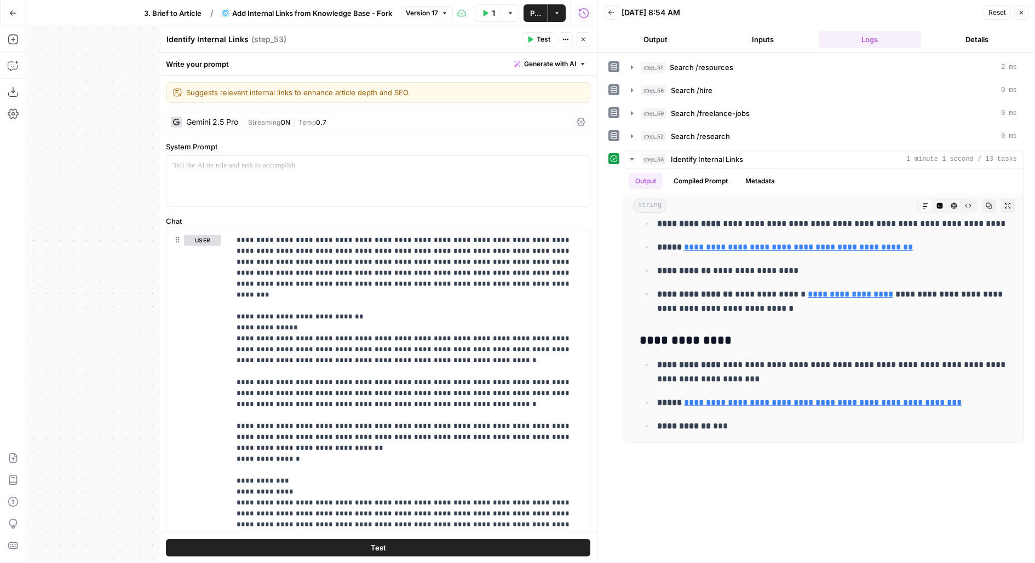
click at [369, 121] on div "| Streaming ON | Temp 0.7" at bounding box center [408, 122] width 330 height 10
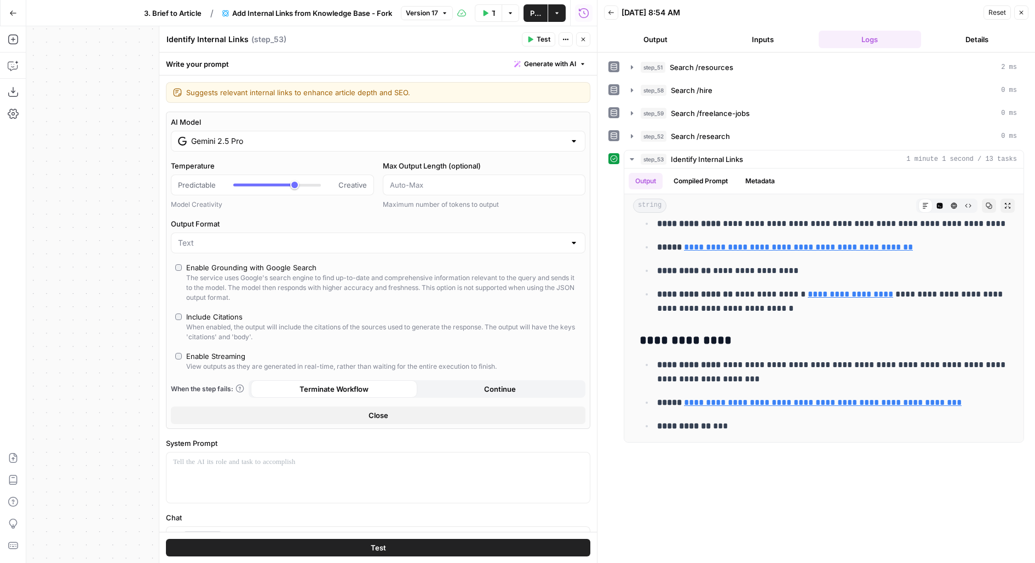
click at [281, 143] on input "Gemini 2.5 Pro" at bounding box center [378, 141] width 374 height 11
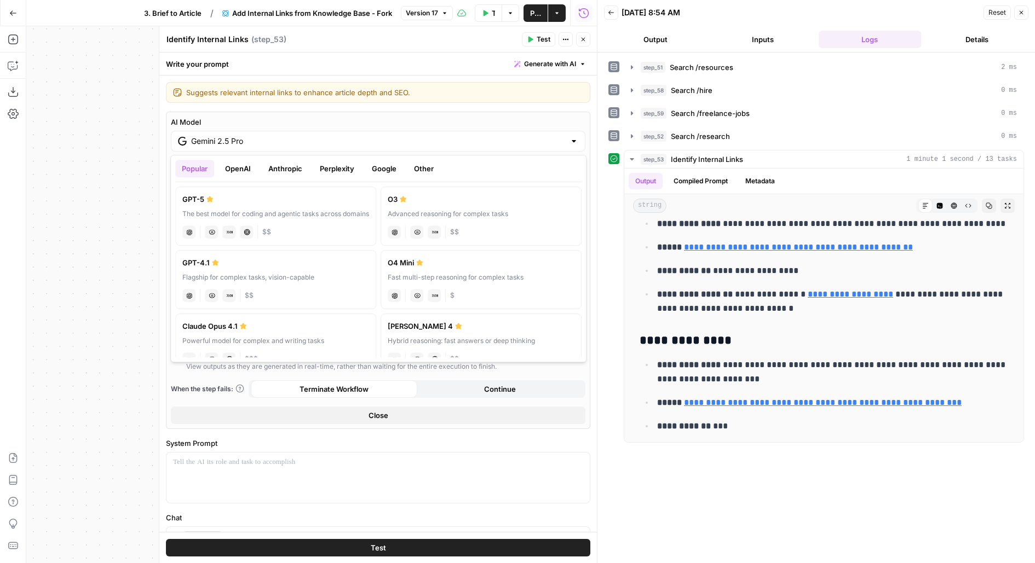
click at [250, 219] on label "GPT-5 The best model for coding and agentic tasks across domains chat Vision Ca…" at bounding box center [275, 216] width 201 height 59
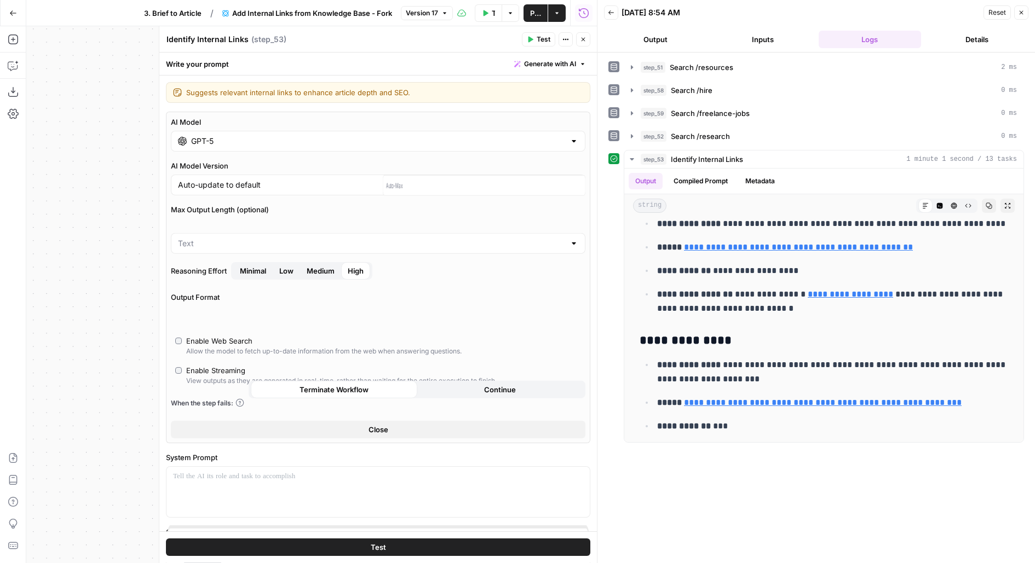
type input "GPT-5"
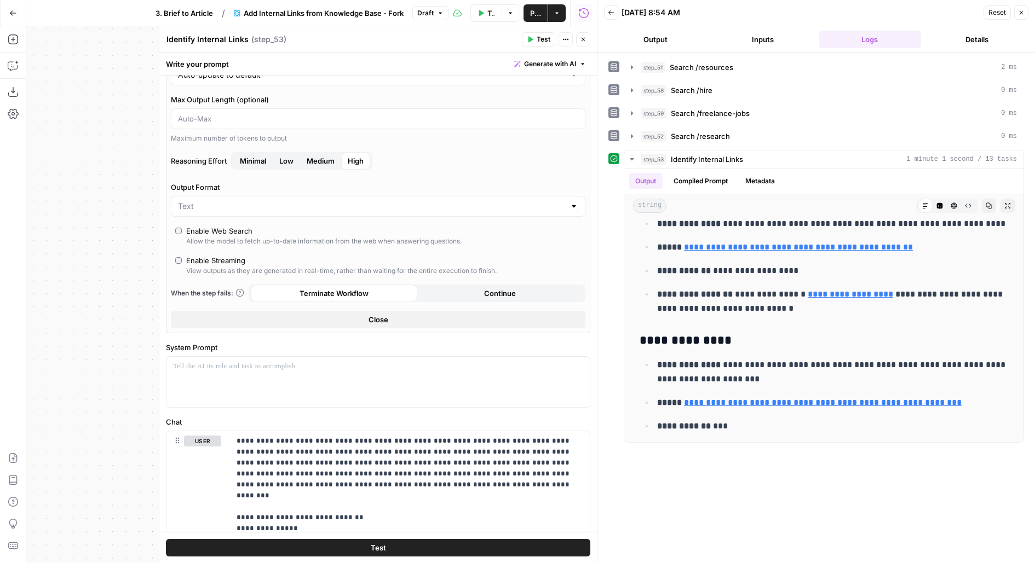
scroll to position [159, 0]
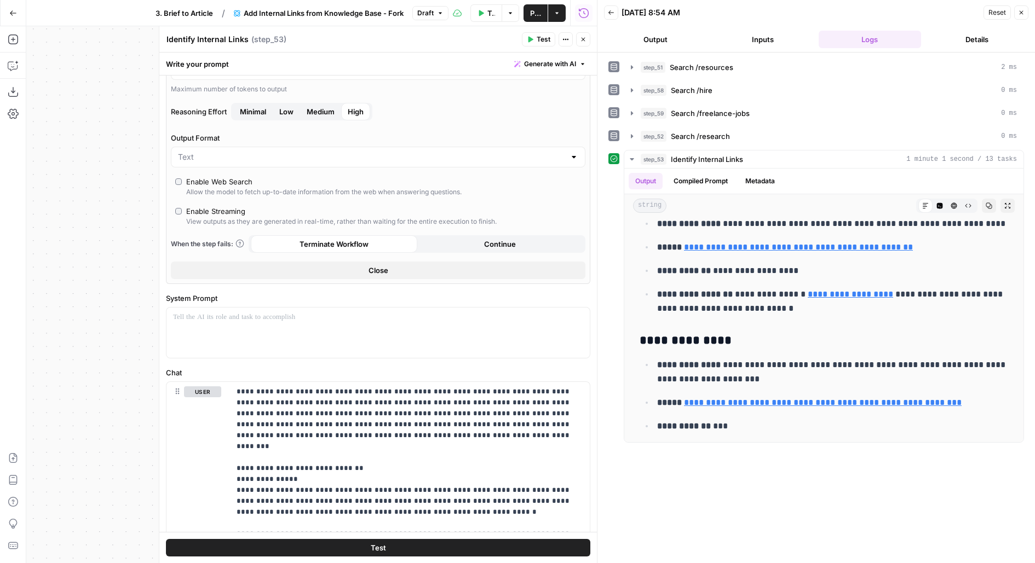
click at [204, 549] on button "Test" at bounding box center [378, 548] width 424 height 18
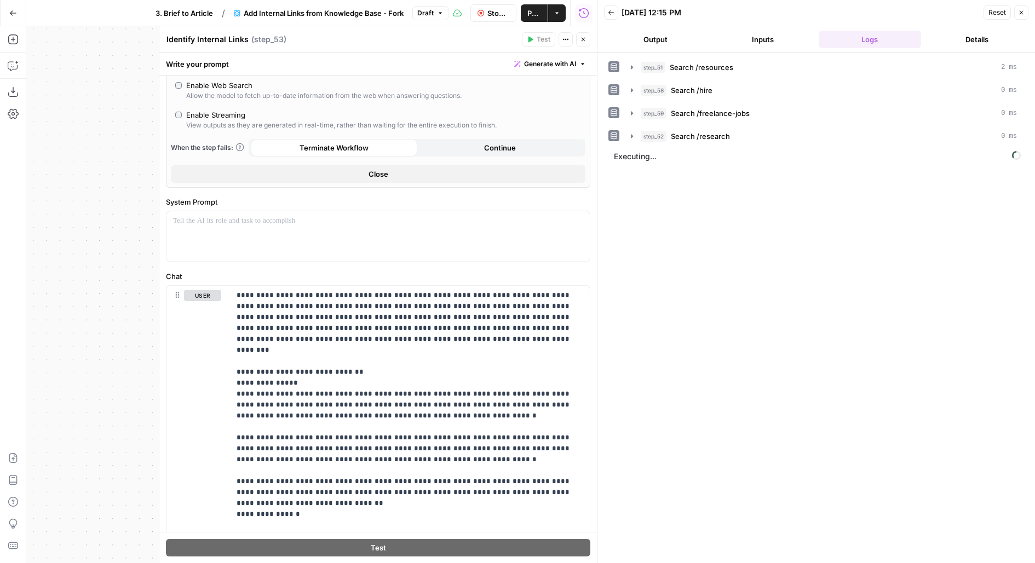
scroll to position [275, 0]
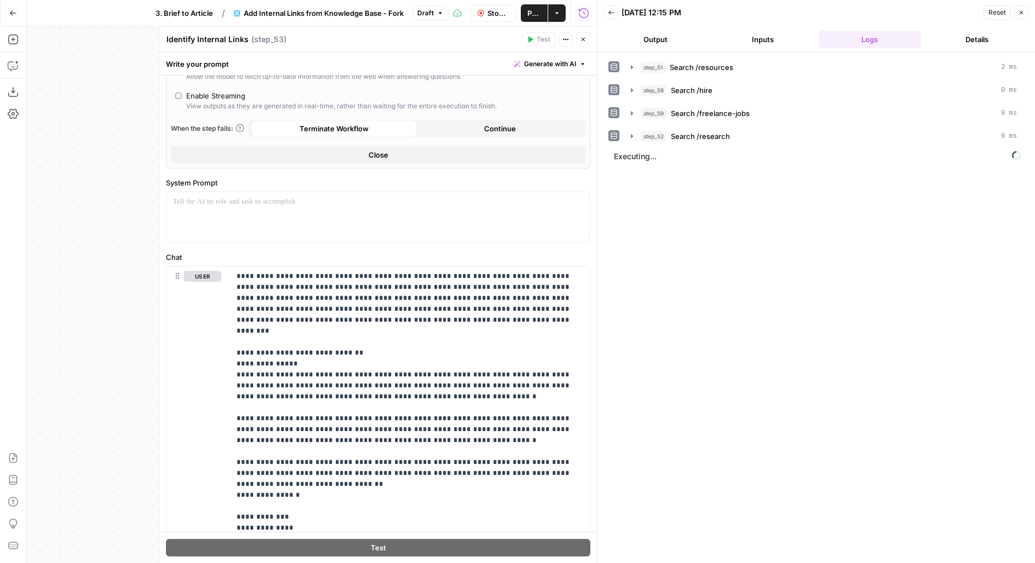
click at [660, 36] on button "Output" at bounding box center [655, 40] width 103 height 18
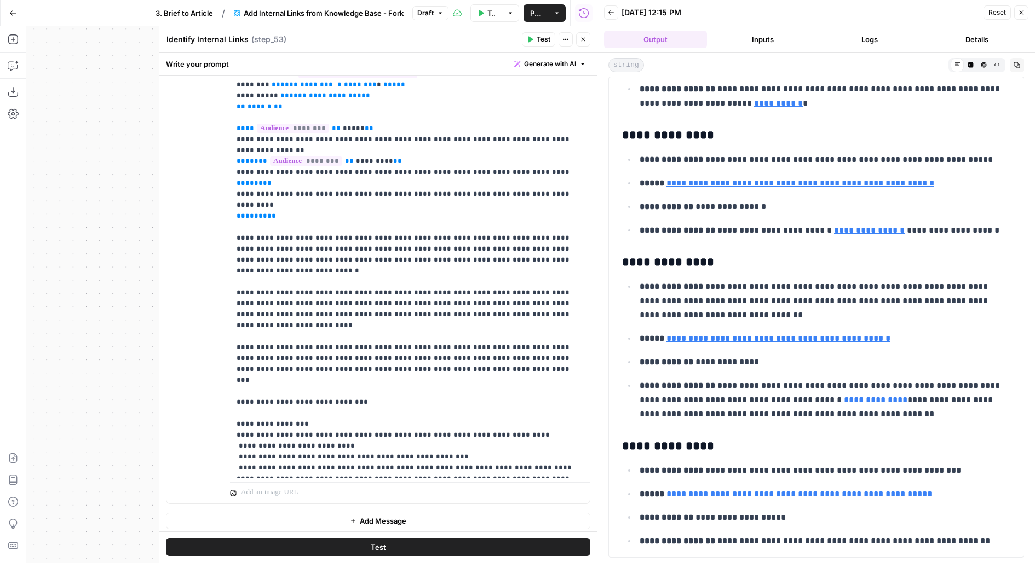
scroll to position [476, 0]
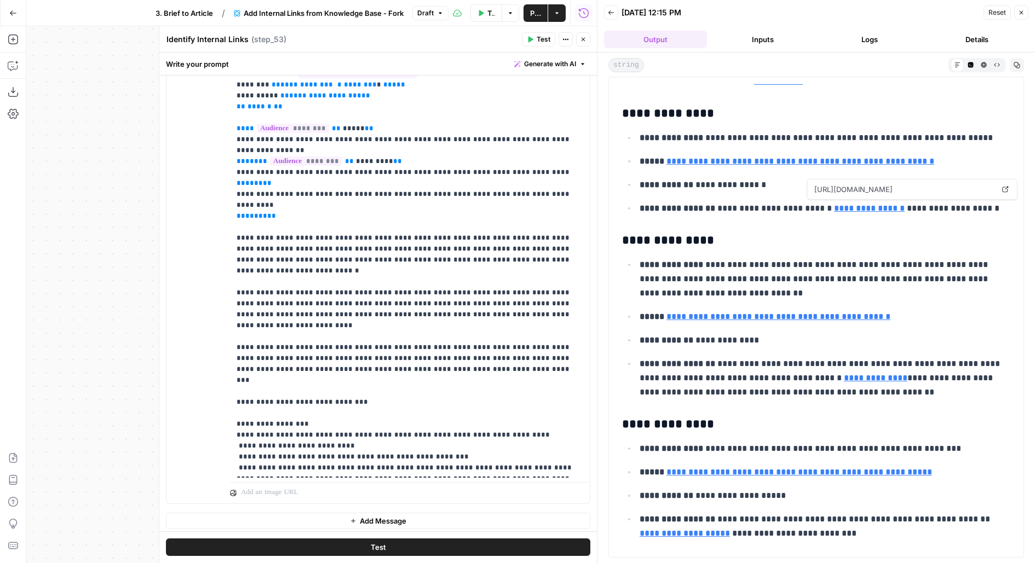
click at [843, 204] on link "**********" at bounding box center [869, 208] width 71 height 8
click at [799, 240] on h3 "**********" at bounding box center [816, 240] width 389 height 15
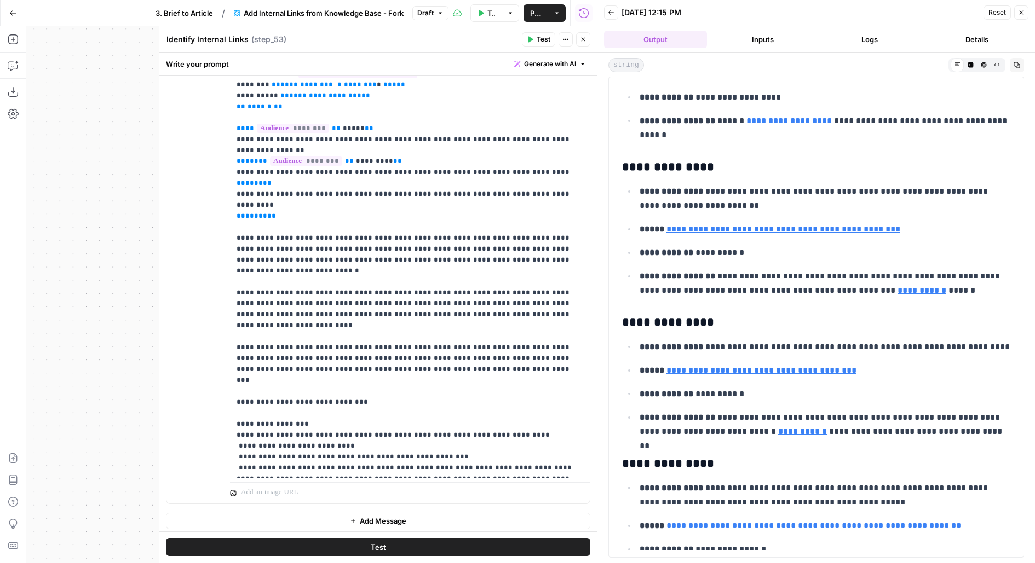
scroll to position [1328, 0]
click at [583, 37] on icon "button" at bounding box center [583, 39] width 7 height 7
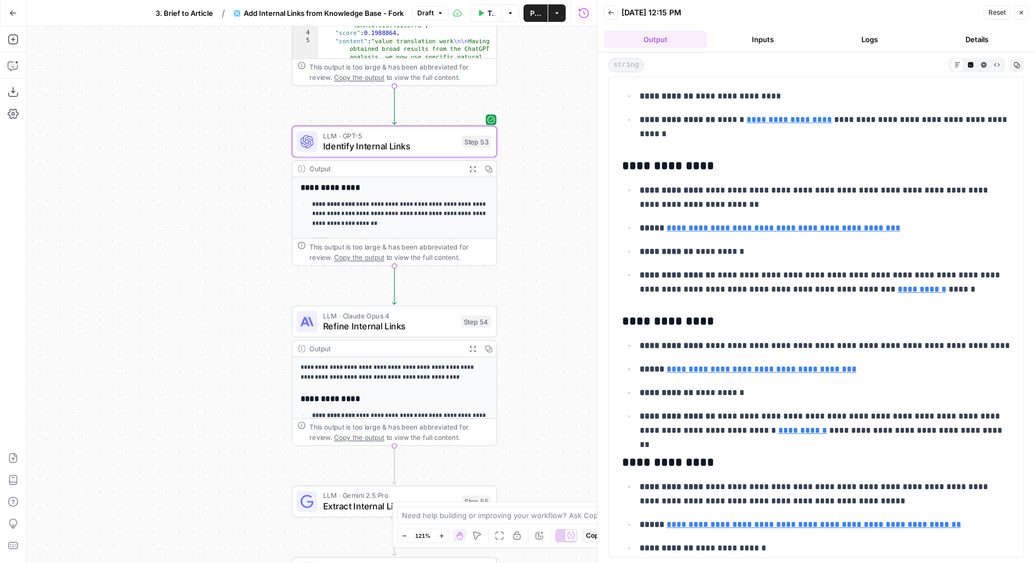
drag, startPoint x: 559, startPoint y: 289, endPoint x: 539, endPoint y: 153, distance: 137.3
click at [539, 154] on div "Workflow Set Inputs Inputs Search Knowledge Base Search /resources Step 51 Outp…" at bounding box center [311, 294] width 570 height 537
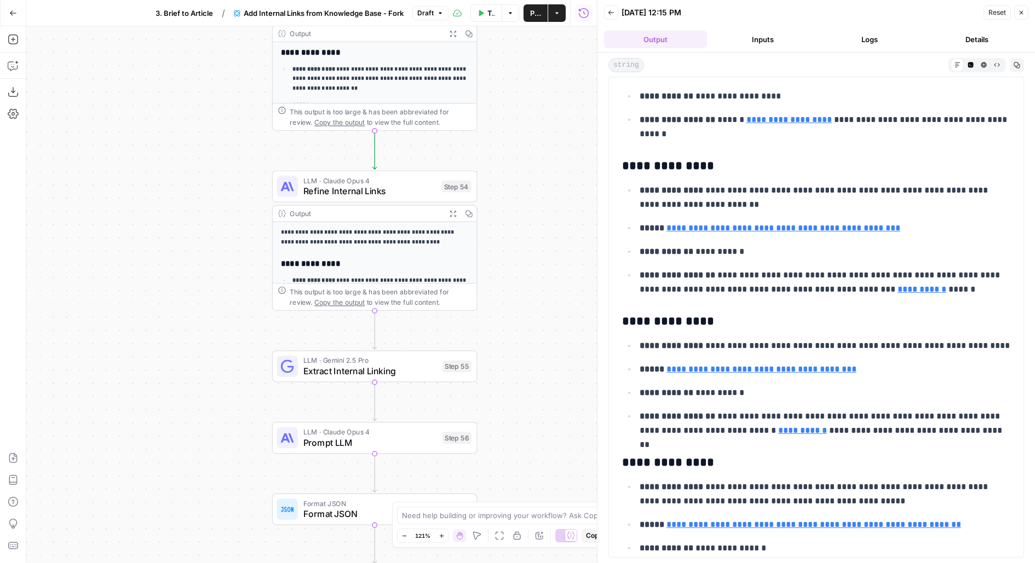
click at [419, 443] on span "Prompt LLM" at bounding box center [370, 442] width 134 height 13
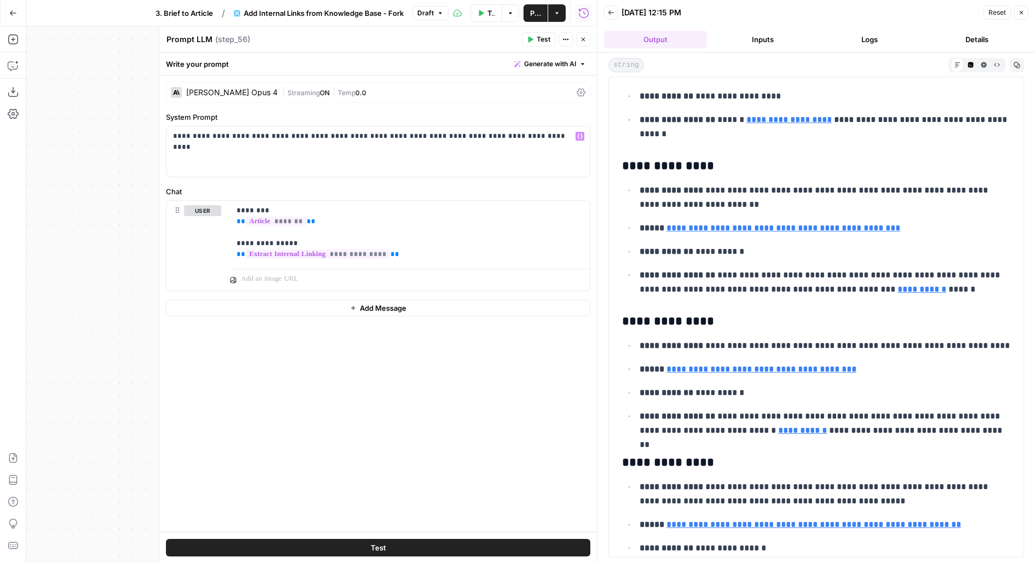
click at [338, 91] on span "Temp" at bounding box center [347, 93] width 18 height 8
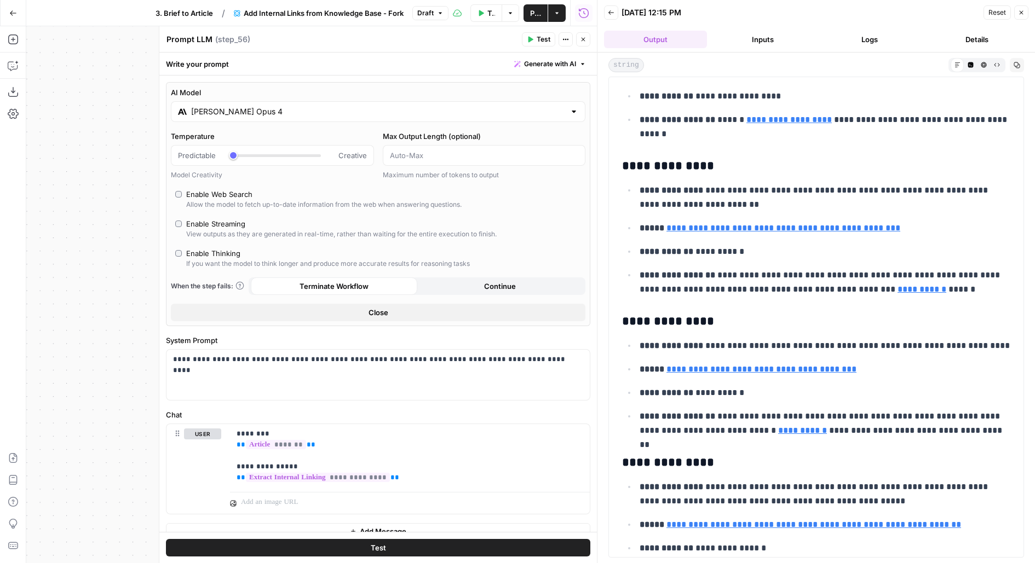
click at [300, 108] on input "Claude Opus 4" at bounding box center [378, 111] width 374 height 11
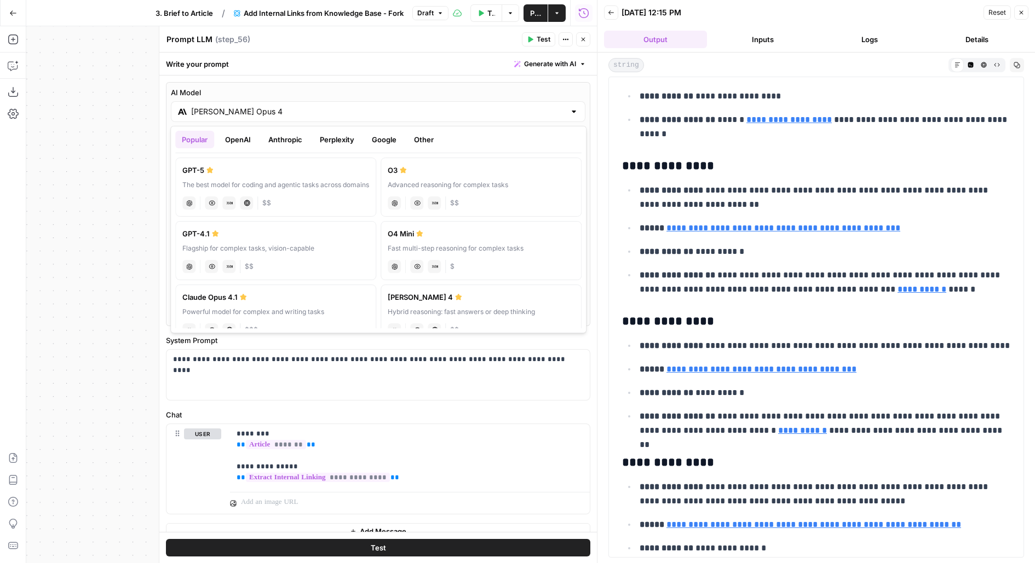
click at [385, 139] on button "Google" at bounding box center [384, 140] width 38 height 18
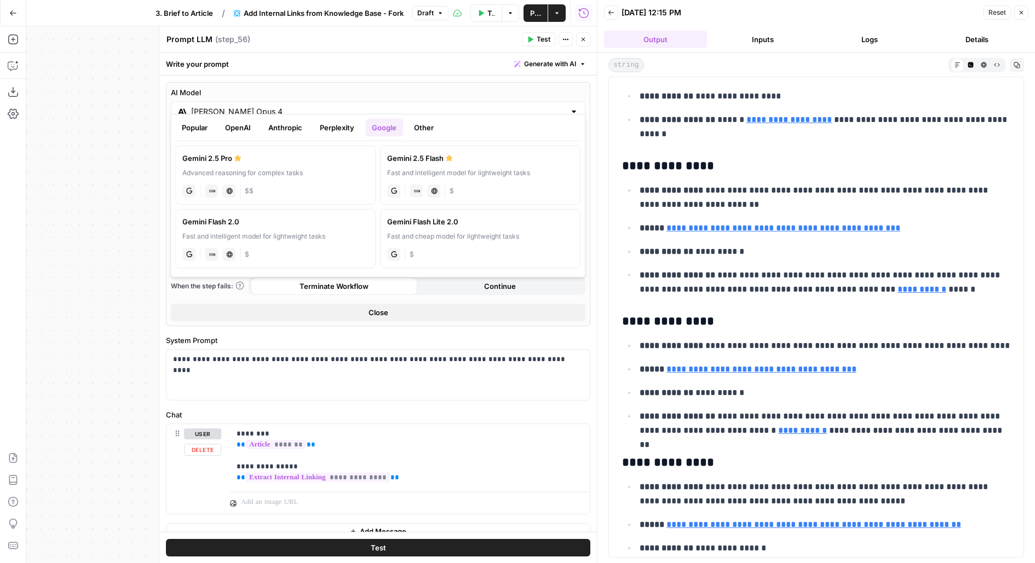
scroll to position [11, 0]
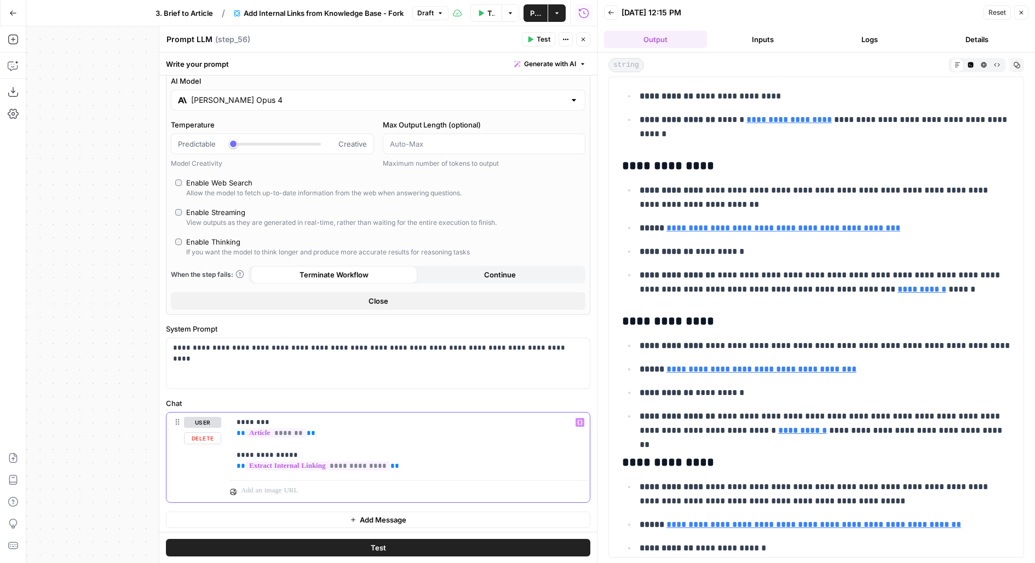
click at [235, 422] on div "**********" at bounding box center [410, 445] width 360 height 64
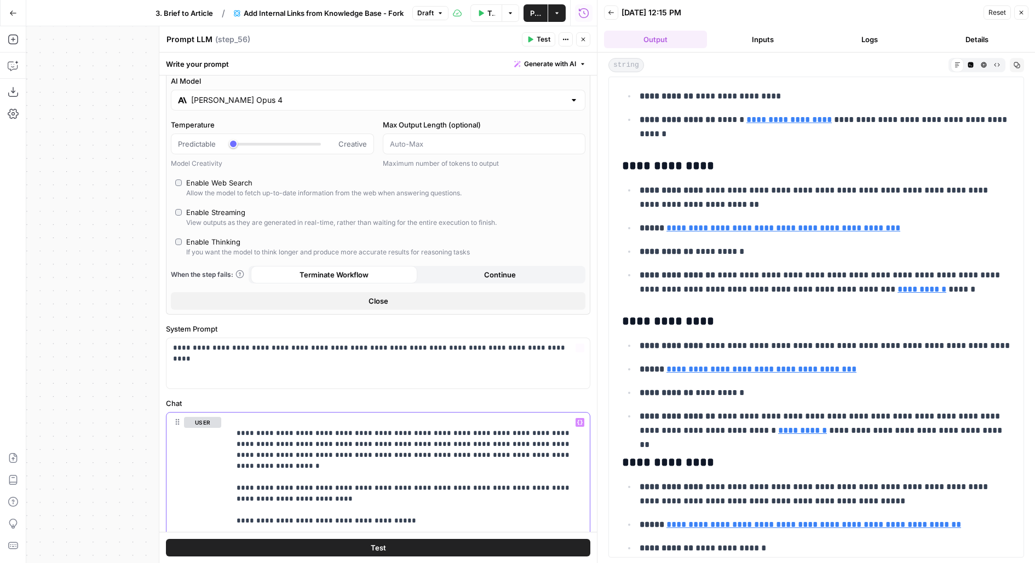
scroll to position [121, 0]
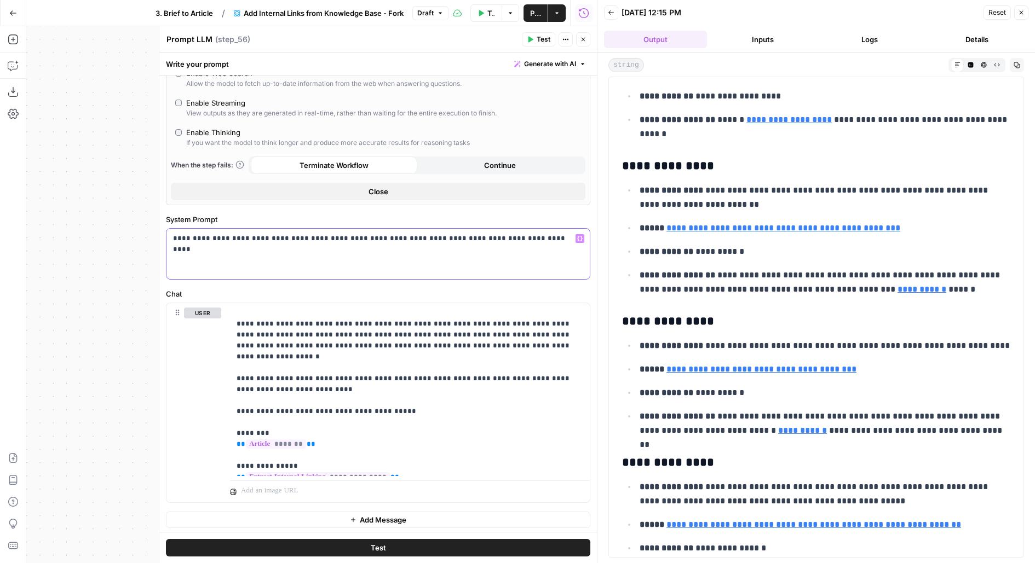
drag, startPoint x: 535, startPoint y: 236, endPoint x: 168, endPoint y: 240, distance: 367.3
click at [169, 240] on div "**********" at bounding box center [377, 254] width 423 height 50
click at [236, 322] on p "**********" at bounding box center [409, 390] width 347 height 164
drag, startPoint x: 523, startPoint y: 240, endPoint x: 304, endPoint y: 229, distance: 219.2
click at [304, 229] on div "**********" at bounding box center [377, 254] width 423 height 50
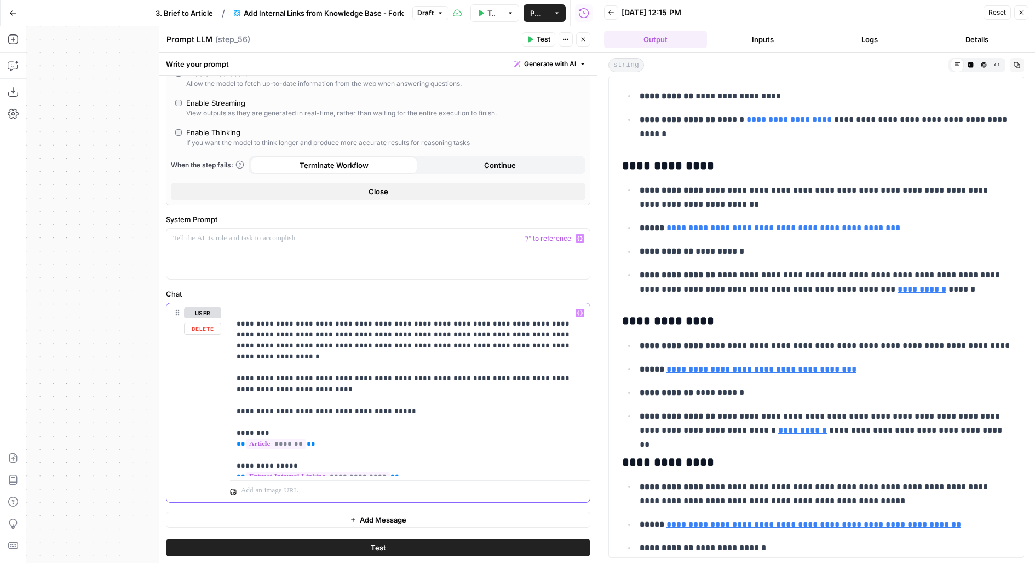
click at [244, 311] on p "**********" at bounding box center [409, 390] width 347 height 164
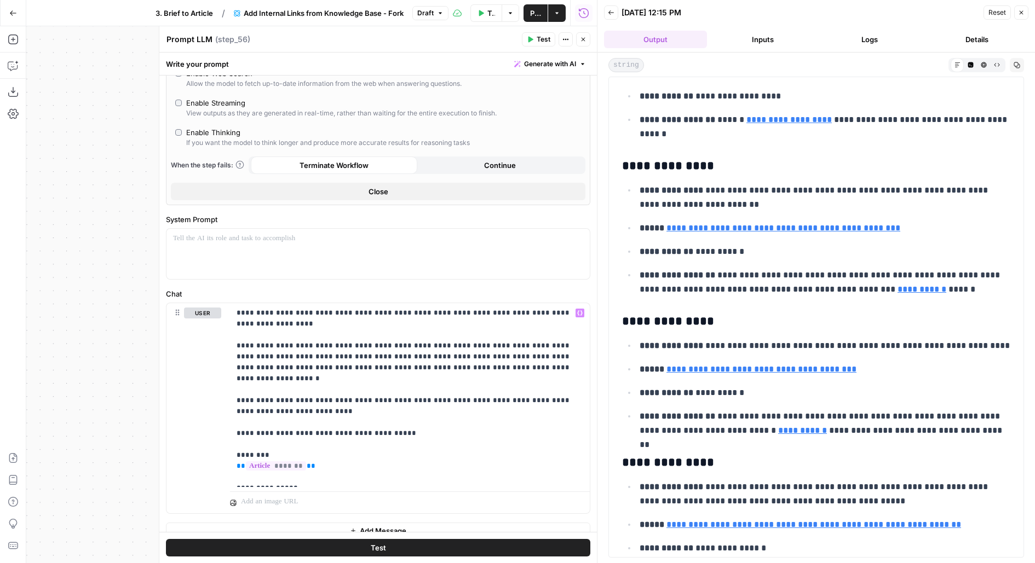
click at [252, 553] on button "Test" at bounding box center [378, 548] width 424 height 18
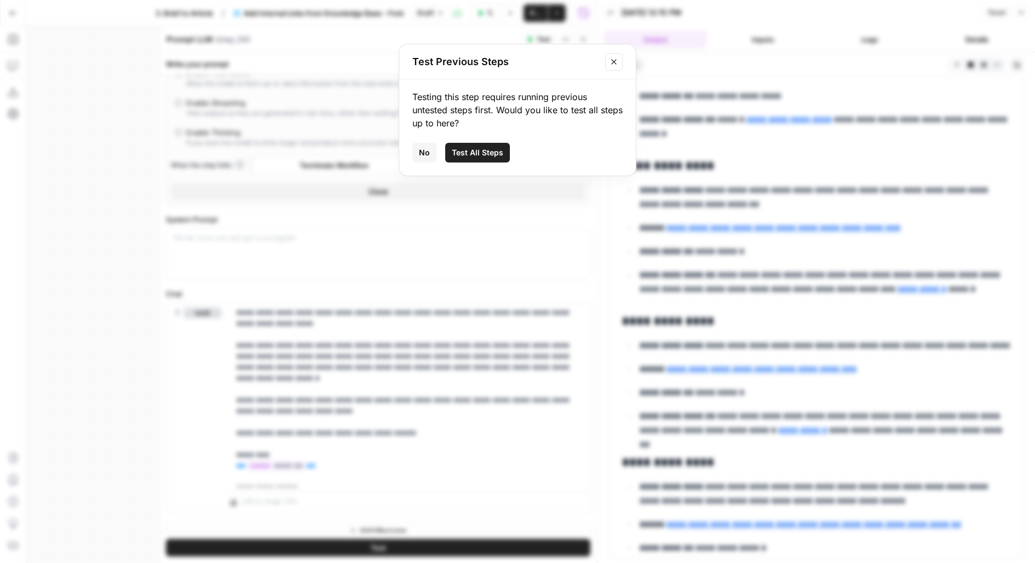
click at [608, 65] on button "Close modal" at bounding box center [614, 62] width 18 height 18
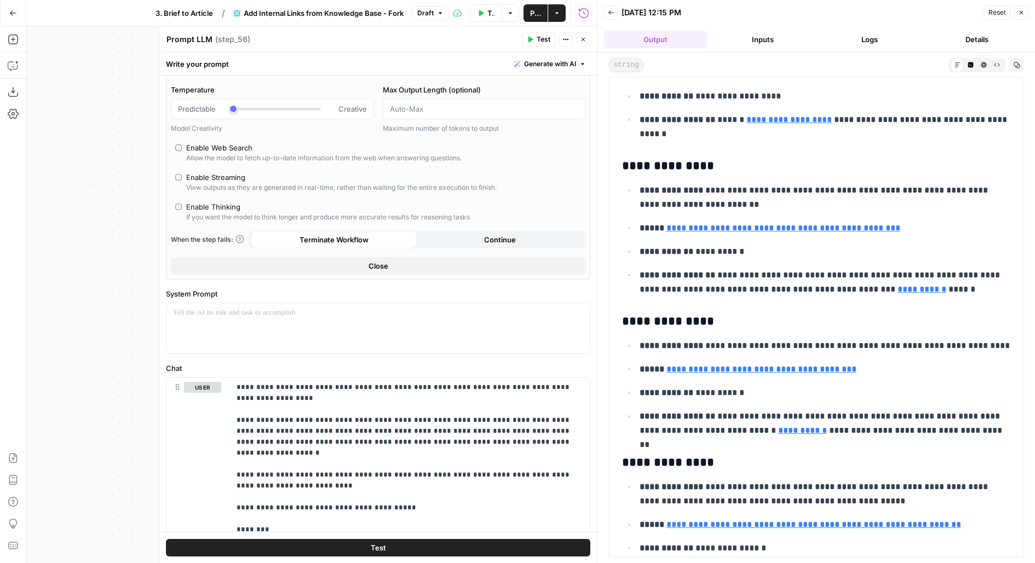
scroll to position [0, 0]
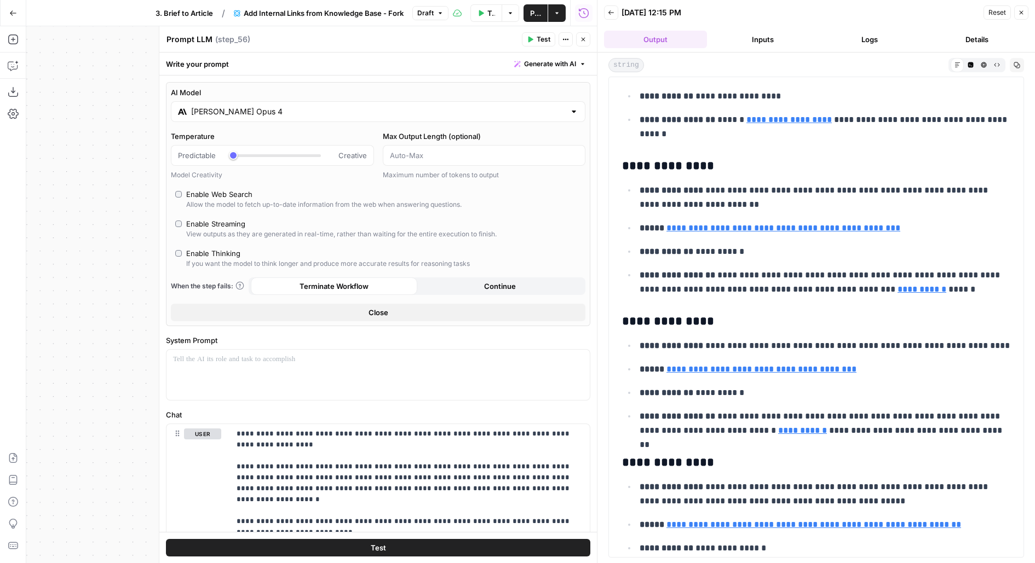
click at [254, 106] on input "Claude Opus 4" at bounding box center [378, 111] width 374 height 11
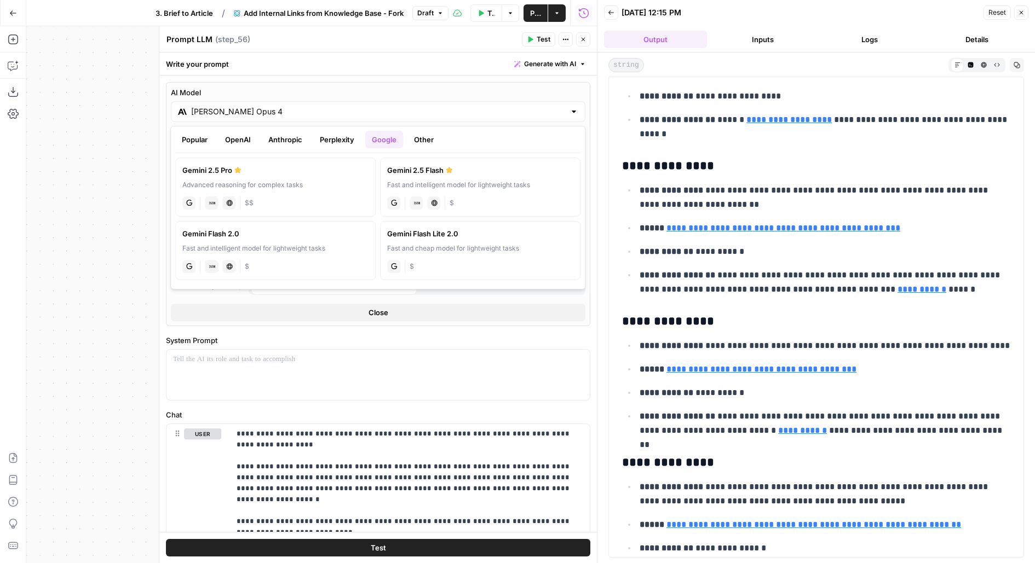
click at [241, 139] on button "OpenAI" at bounding box center [237, 140] width 39 height 18
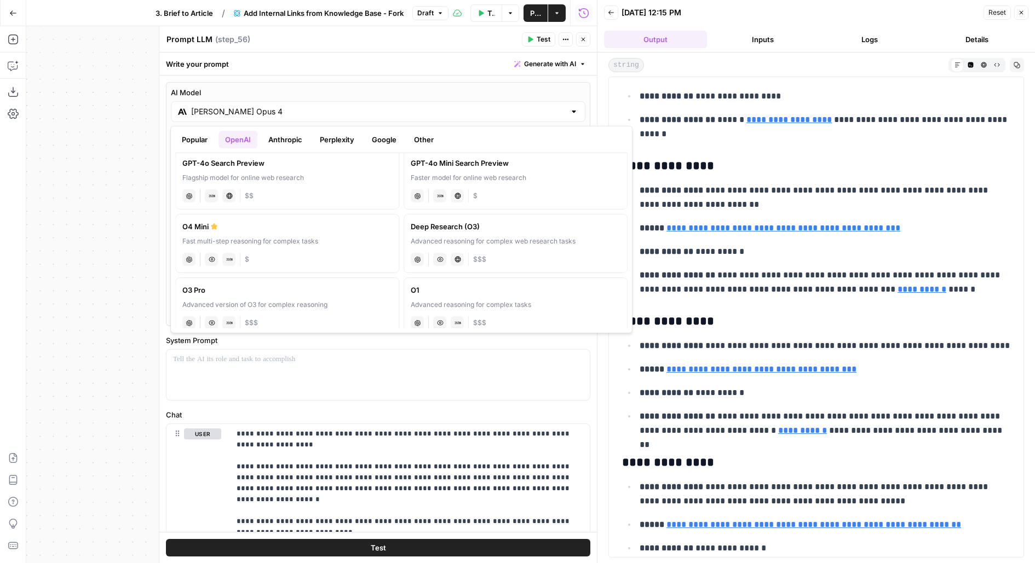
scroll to position [324, 0]
click at [359, 252] on div "chat Vision Capabilities JSON Mode $" at bounding box center [287, 259] width 210 height 15
type input "O4 Mini"
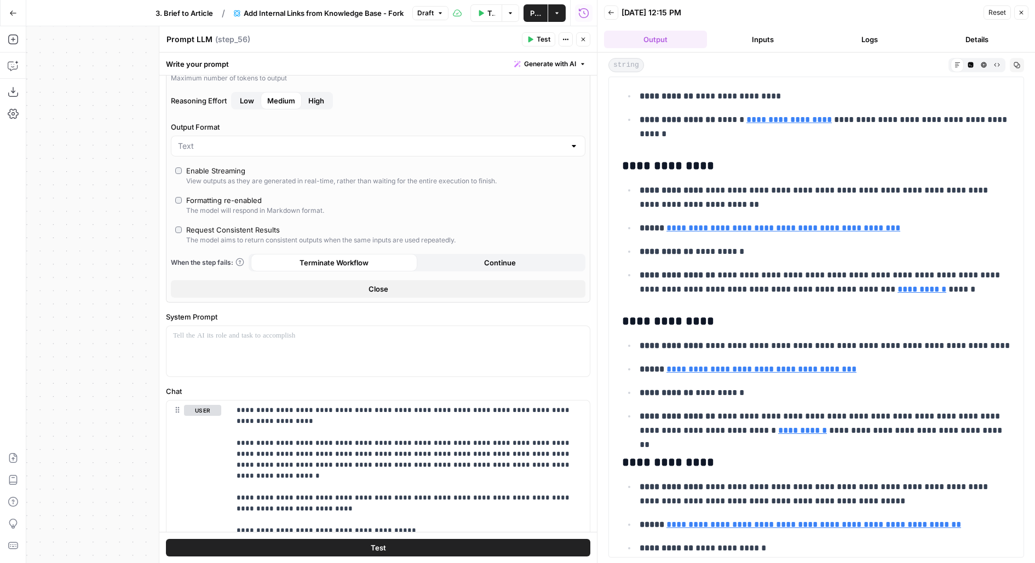
scroll to position [249, 0]
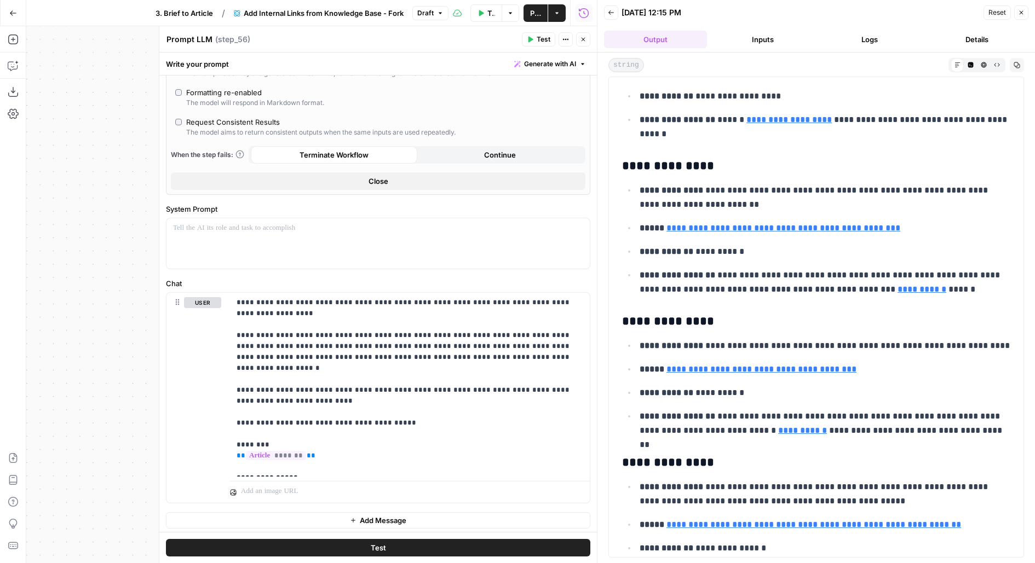
click at [583, 37] on icon "button" at bounding box center [583, 39] width 7 height 7
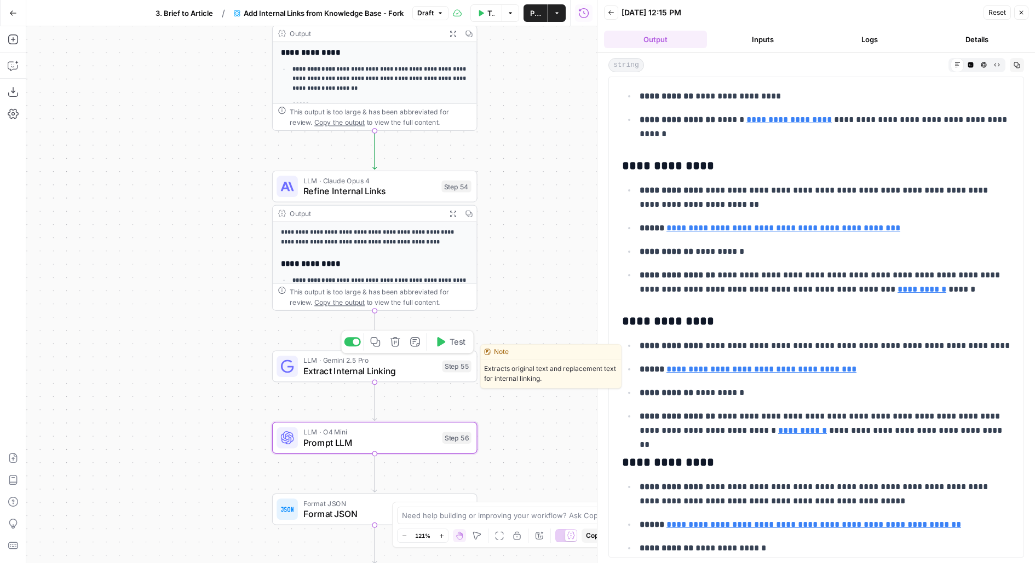
click at [461, 338] on span "Test" at bounding box center [457, 342] width 16 height 12
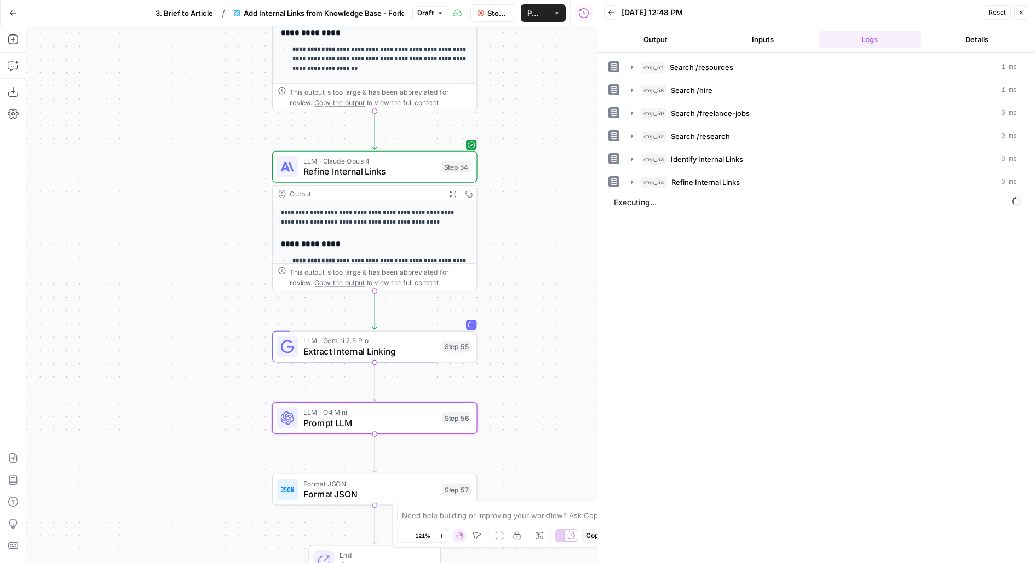
drag, startPoint x: 522, startPoint y: 420, endPoint x: 522, endPoint y: 282, distance: 138.0
click at [522, 282] on div "Workflow Set Inputs Inputs Search Knowledge Base Search /resources Step 51 Outp…" at bounding box center [311, 294] width 570 height 537
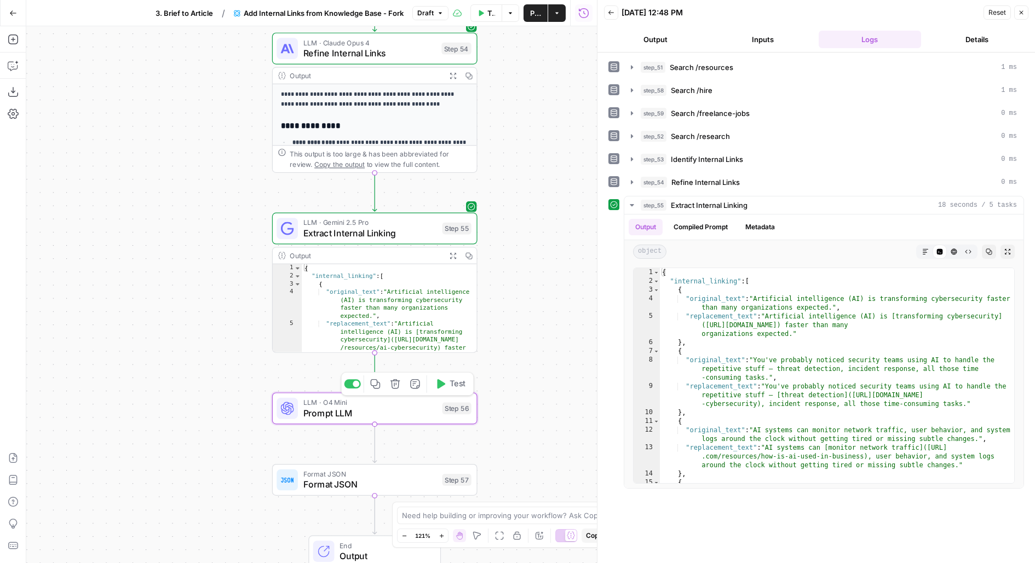
click at [458, 385] on span "Test" at bounding box center [457, 384] width 16 height 12
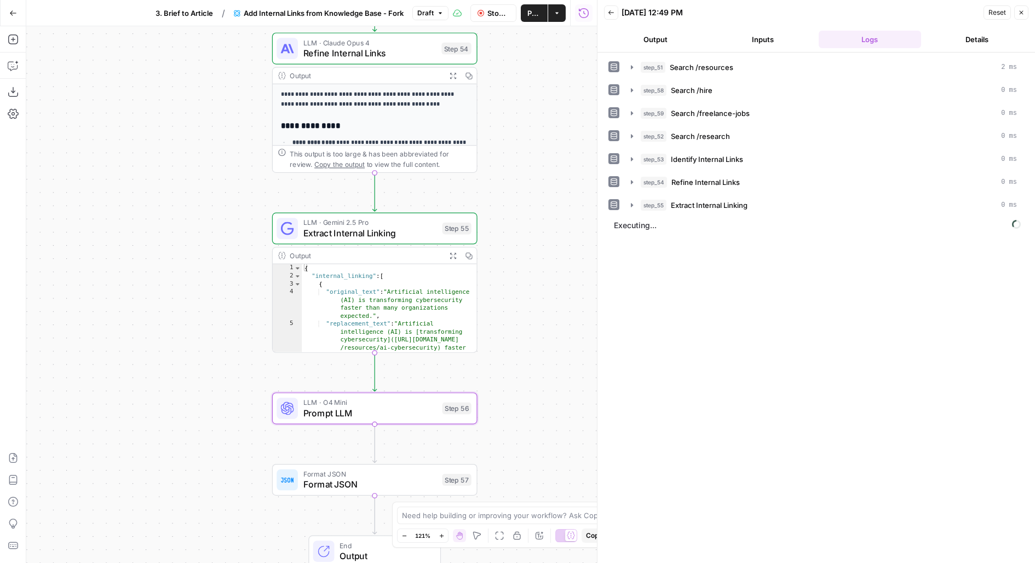
click at [648, 43] on button "Output" at bounding box center [655, 40] width 103 height 18
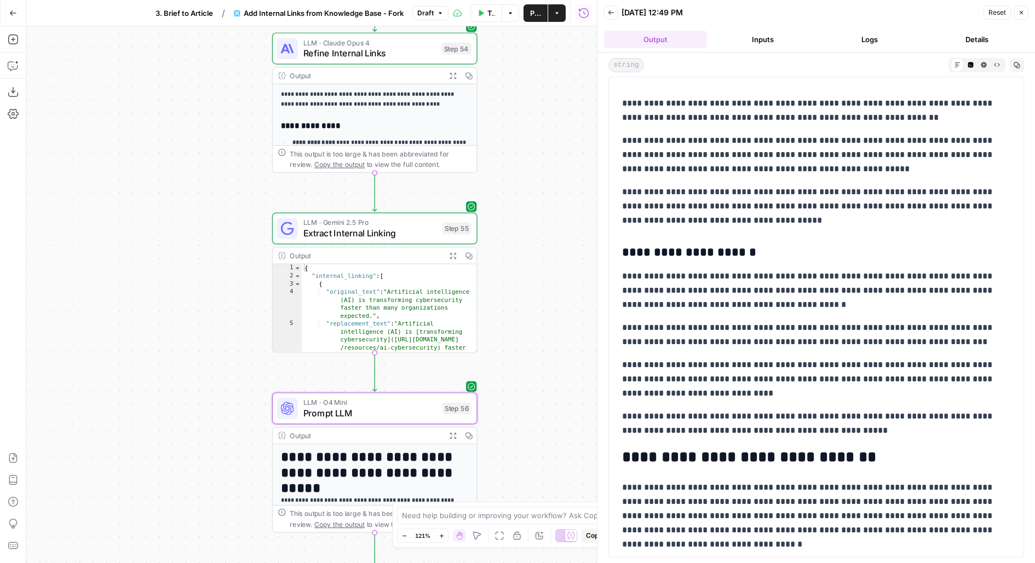
scroll to position [1890, 0]
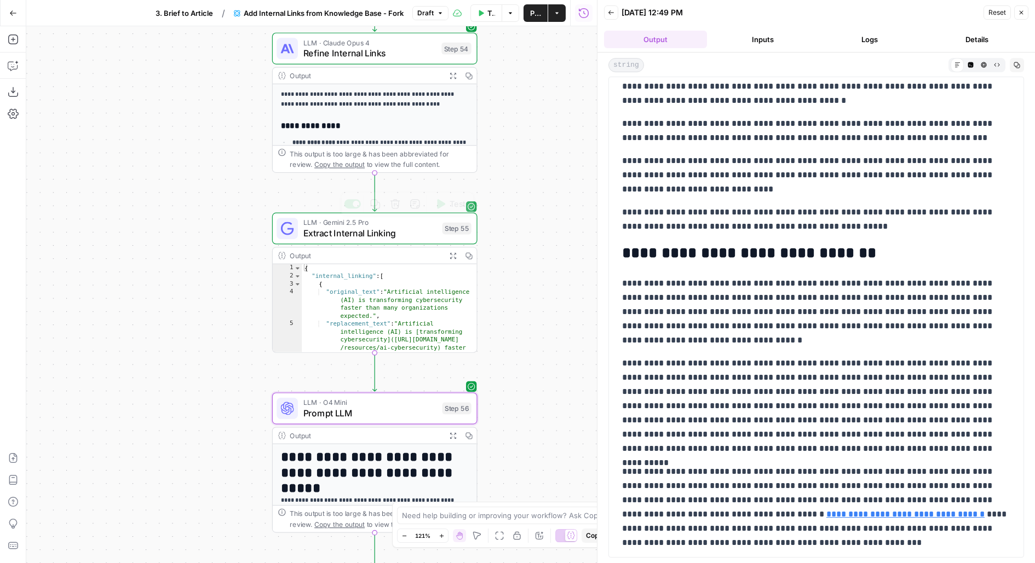
click at [452, 256] on icon "button" at bounding box center [452, 256] width 6 height 6
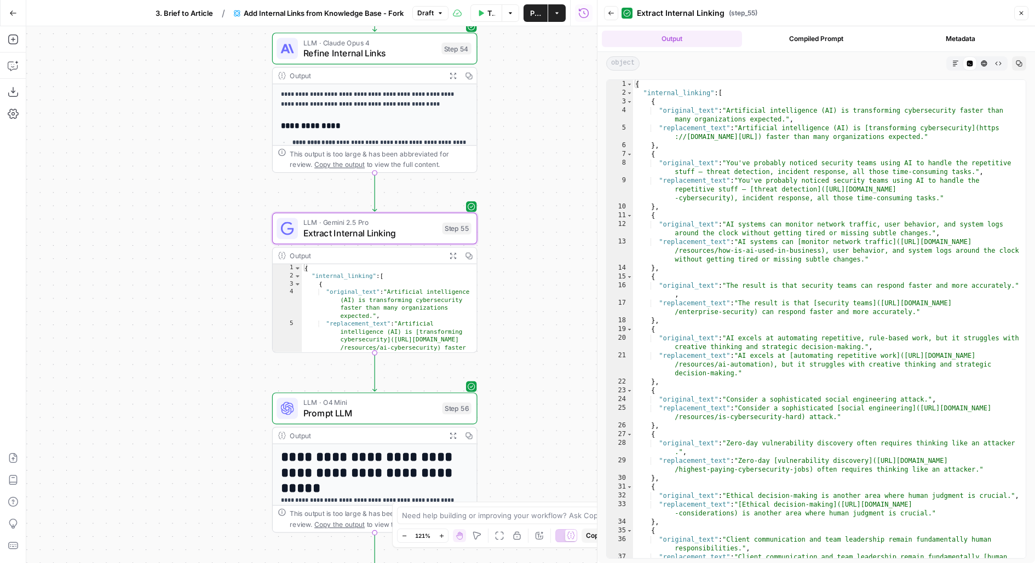
click at [828, 40] on button "Compiled Prompt" at bounding box center [816, 39] width 140 height 16
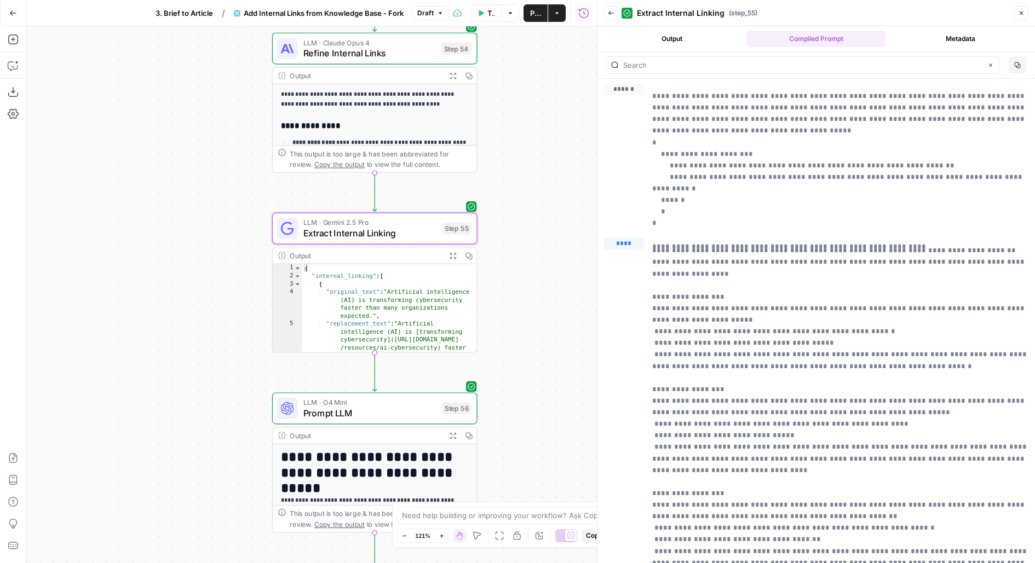
click at [674, 38] on button "Output" at bounding box center [672, 39] width 140 height 16
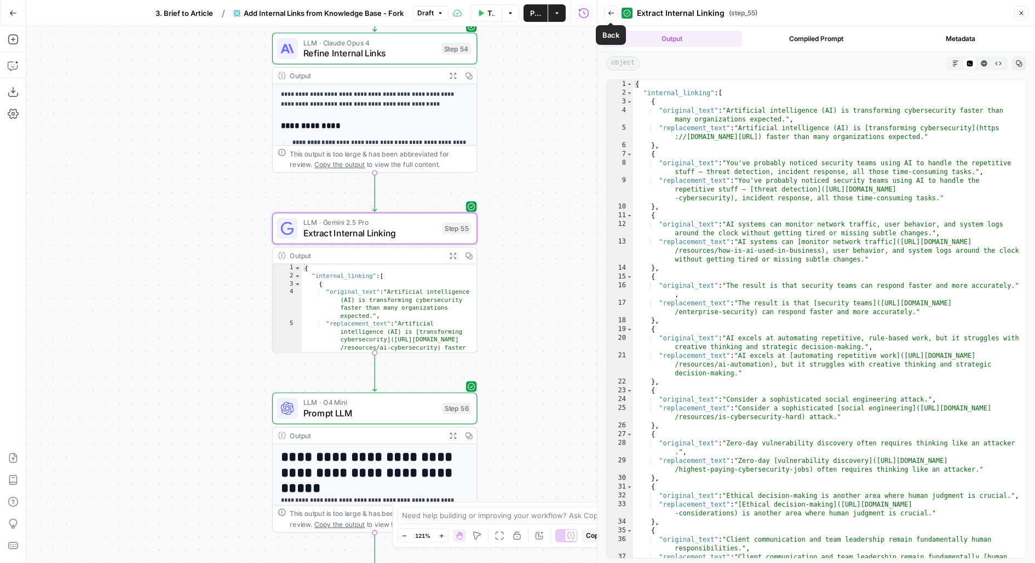
click at [616, 13] on button "Back" at bounding box center [611, 13] width 14 height 14
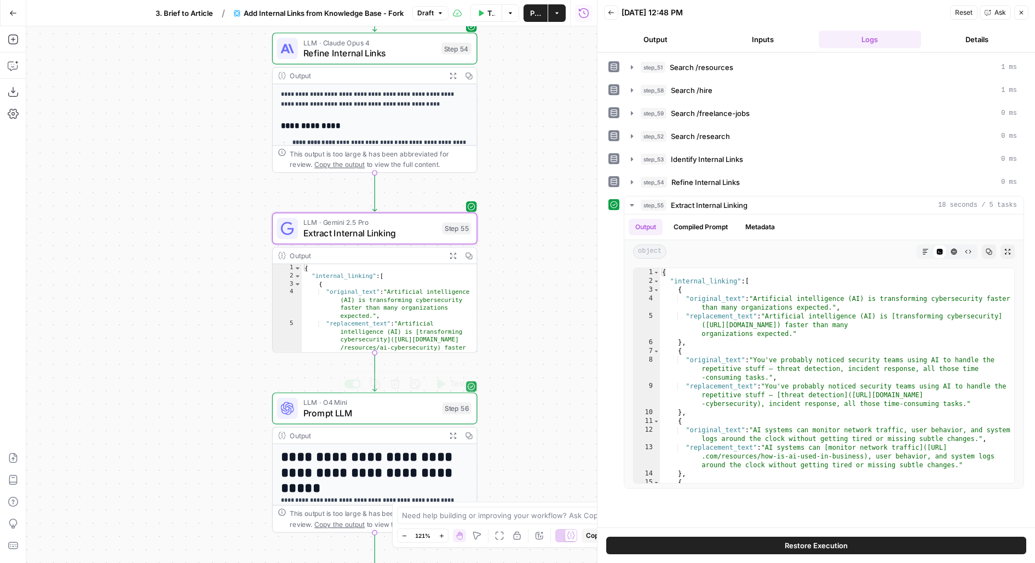
click at [386, 419] on span "Prompt LLM" at bounding box center [370, 413] width 134 height 13
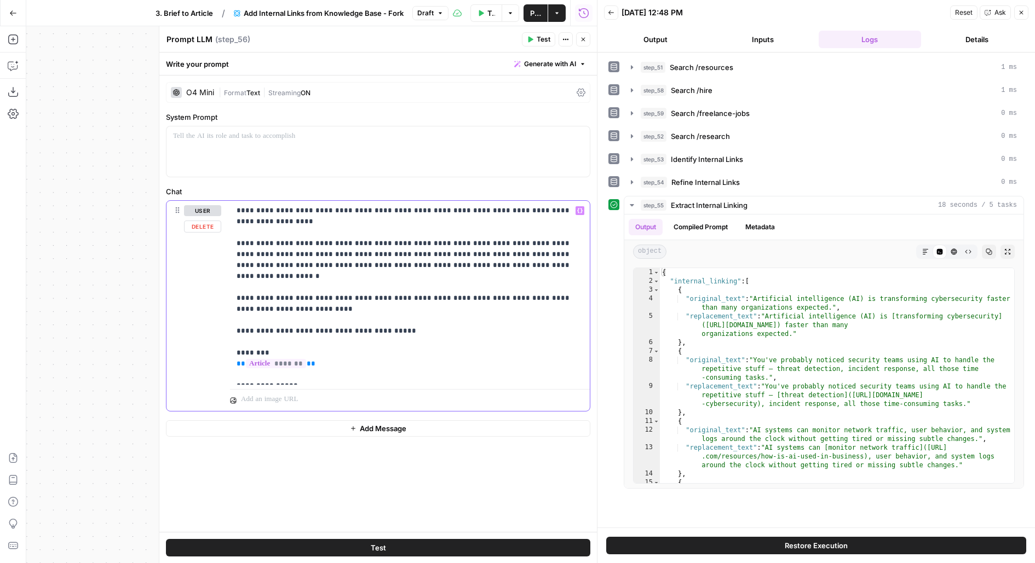
drag, startPoint x: 436, startPoint y: 381, endPoint x: 201, endPoint y: 373, distance: 235.0
click at [200, 373] on div "**********" at bounding box center [377, 306] width 423 height 210
click at [451, 382] on div "**********" at bounding box center [410, 293] width 360 height 184
click at [763, 36] on button "Inputs" at bounding box center [762, 40] width 103 height 18
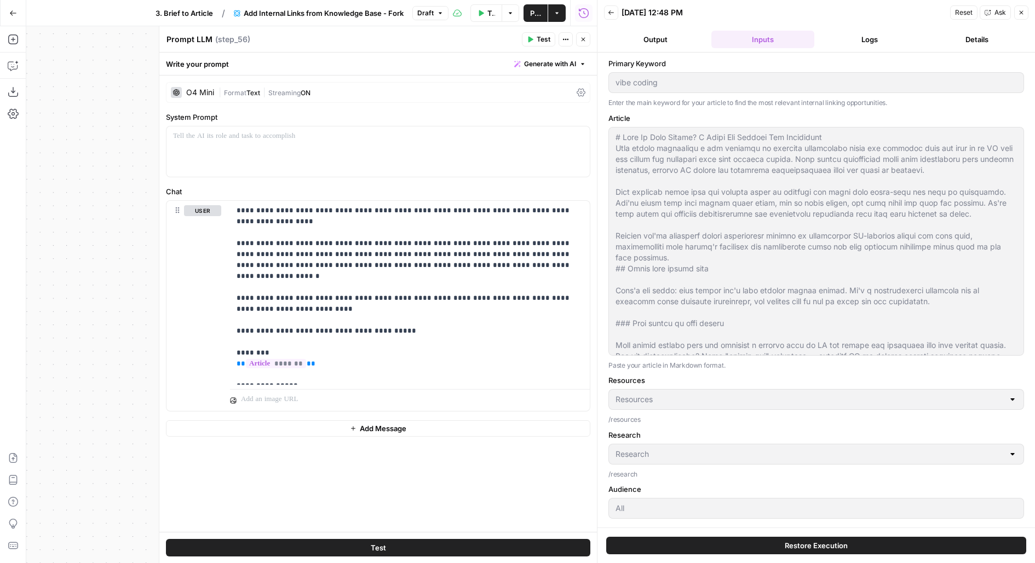
click at [875, 43] on button "Logs" at bounding box center [869, 40] width 103 height 18
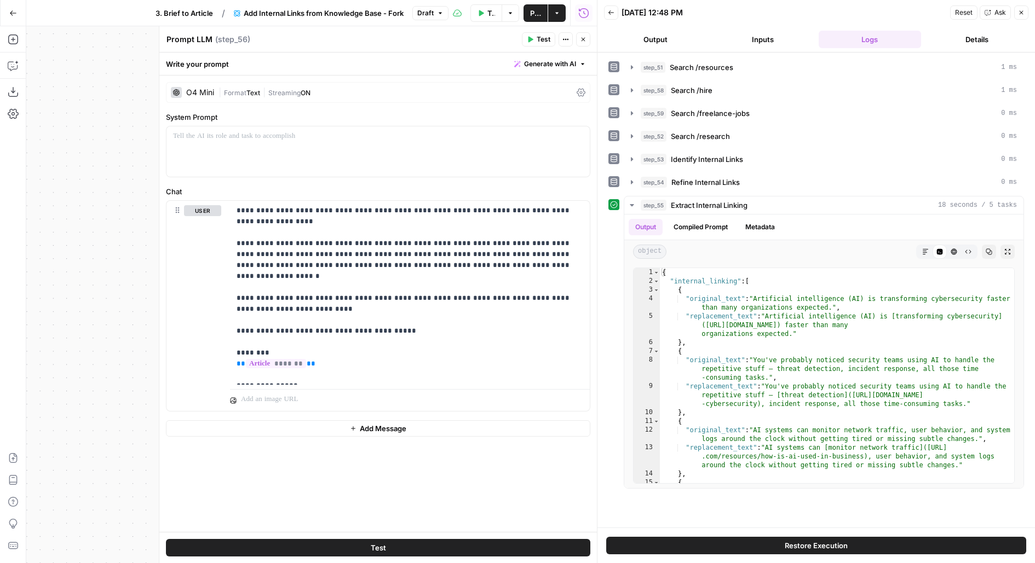
click at [423, 549] on button "Test" at bounding box center [378, 548] width 424 height 18
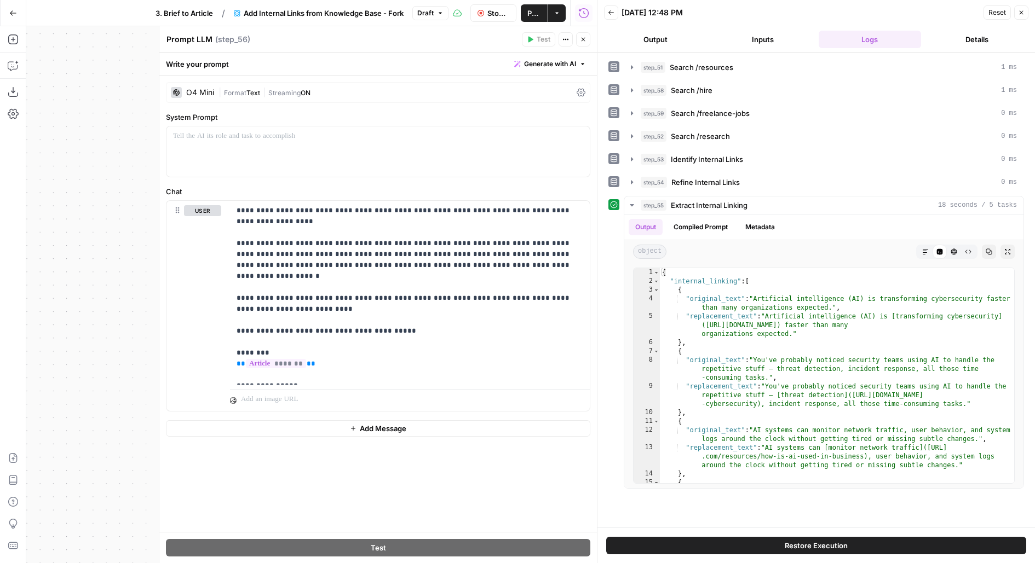
click at [663, 30] on header "Back 08/15/25 at 12:48 PM Reset Close Output Inputs Logs Details" at bounding box center [815, 26] width 437 height 53
click at [663, 37] on button "Output" at bounding box center [655, 40] width 103 height 18
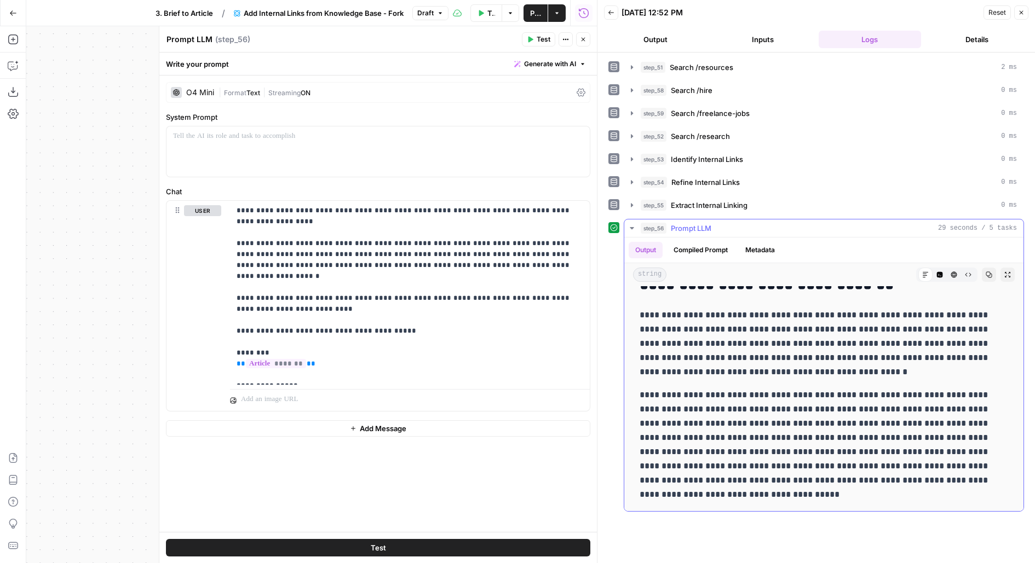
scroll to position [2198, 0]
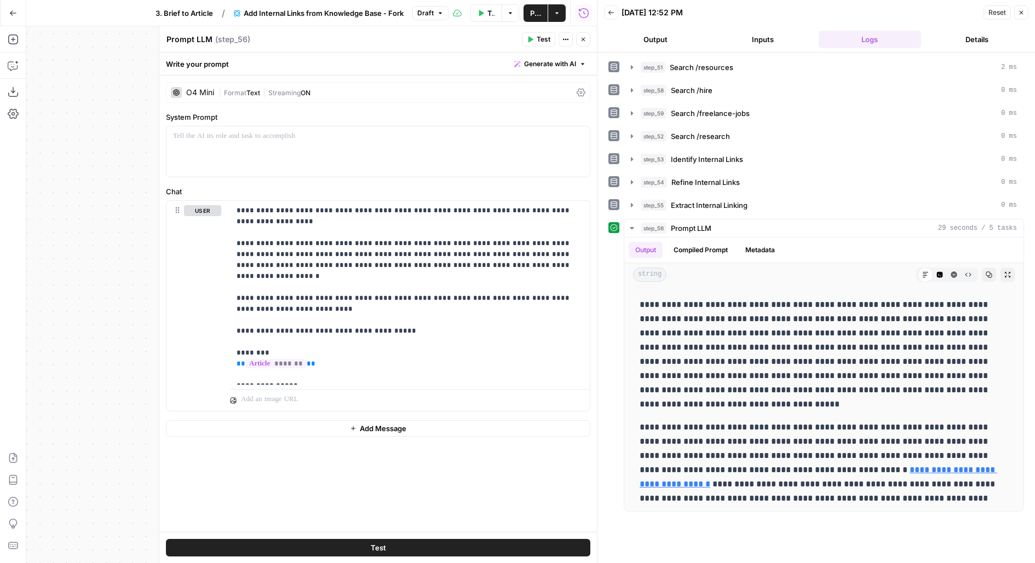
click at [752, 39] on button "Inputs" at bounding box center [762, 40] width 103 height 18
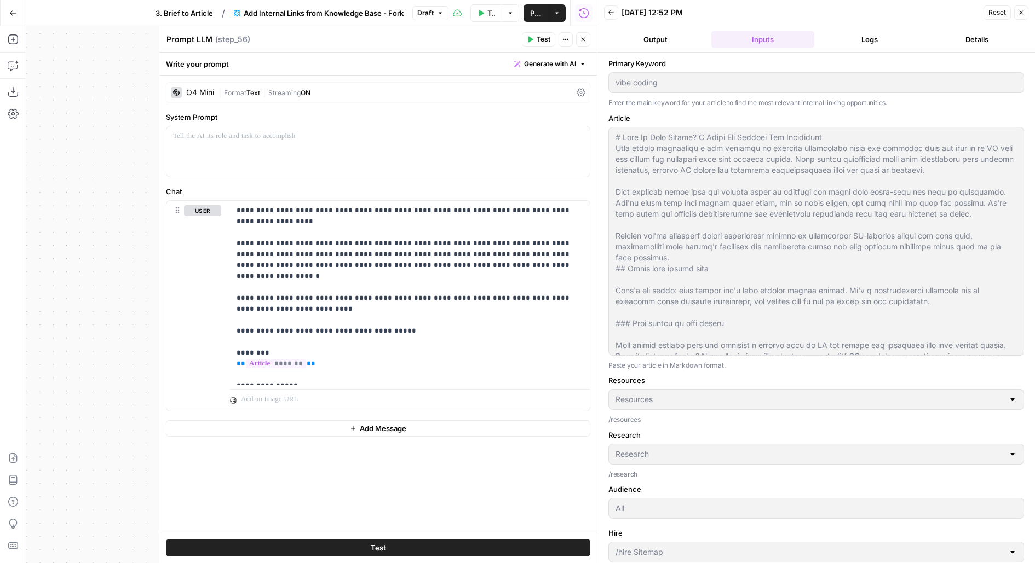
click at [863, 40] on button "Logs" at bounding box center [869, 40] width 103 height 18
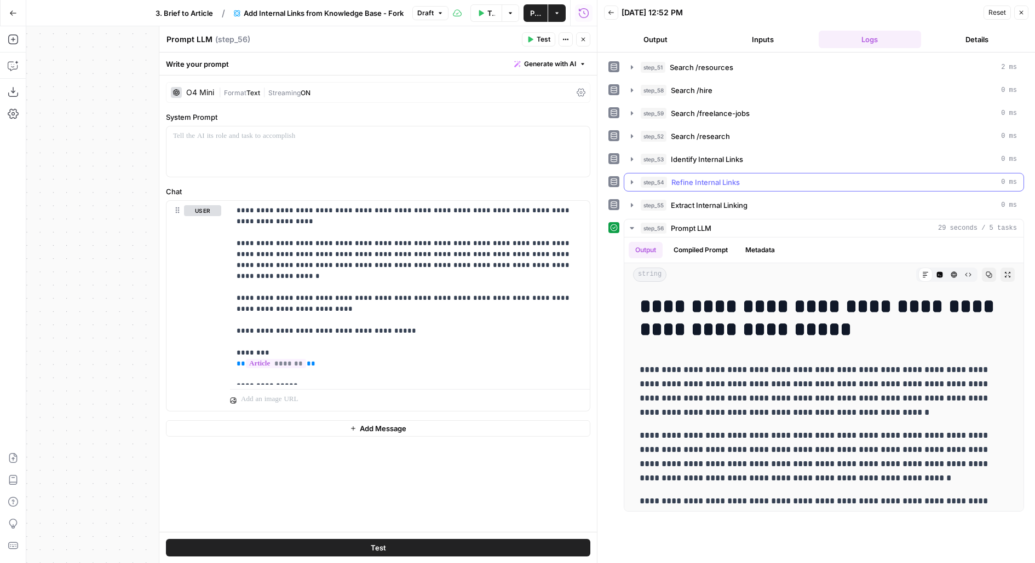
click at [743, 180] on div "step_54 Refine Internal Links 0 ms" at bounding box center [828, 182] width 376 height 11
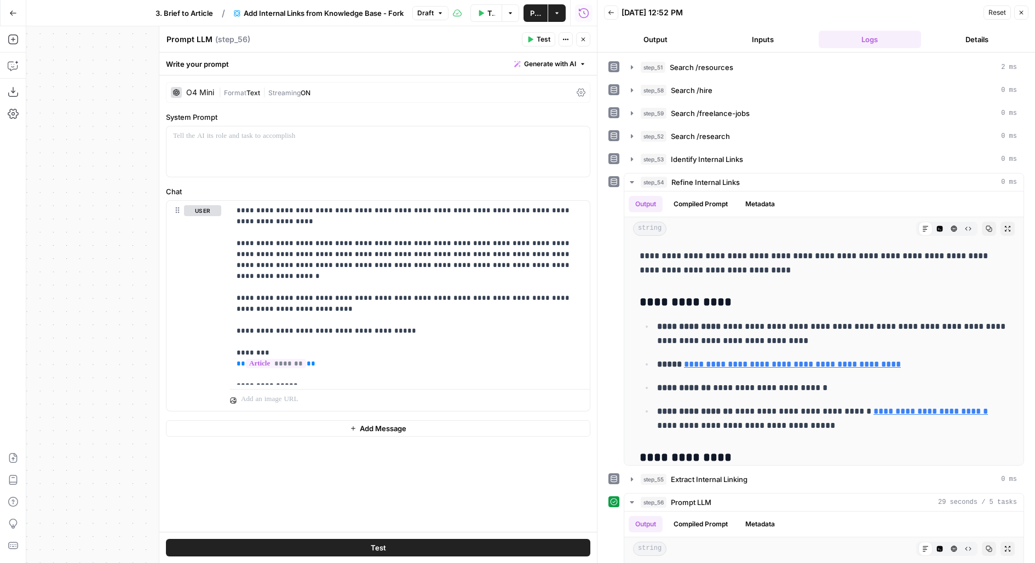
click at [587, 39] on button "Close" at bounding box center [583, 39] width 14 height 14
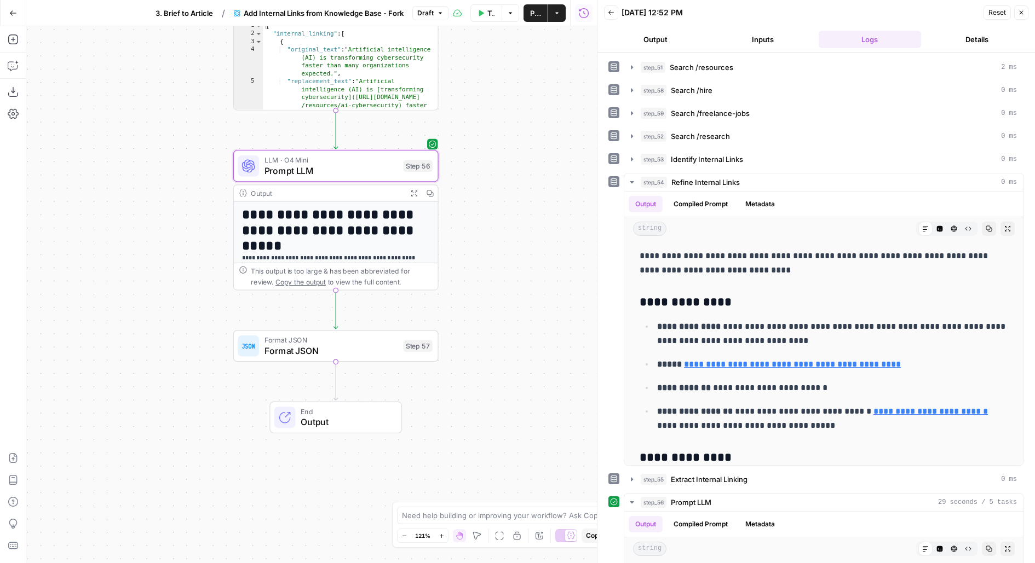
drag, startPoint x: 552, startPoint y: 282, endPoint x: 513, endPoint y: 40, distance: 245.6
click at [513, 40] on div "Workflow Set Inputs Inputs Search Knowledge Base Search /resources Step 51 Outp…" at bounding box center [311, 294] width 570 height 537
click at [534, 10] on span "Publish" at bounding box center [535, 13] width 11 height 11
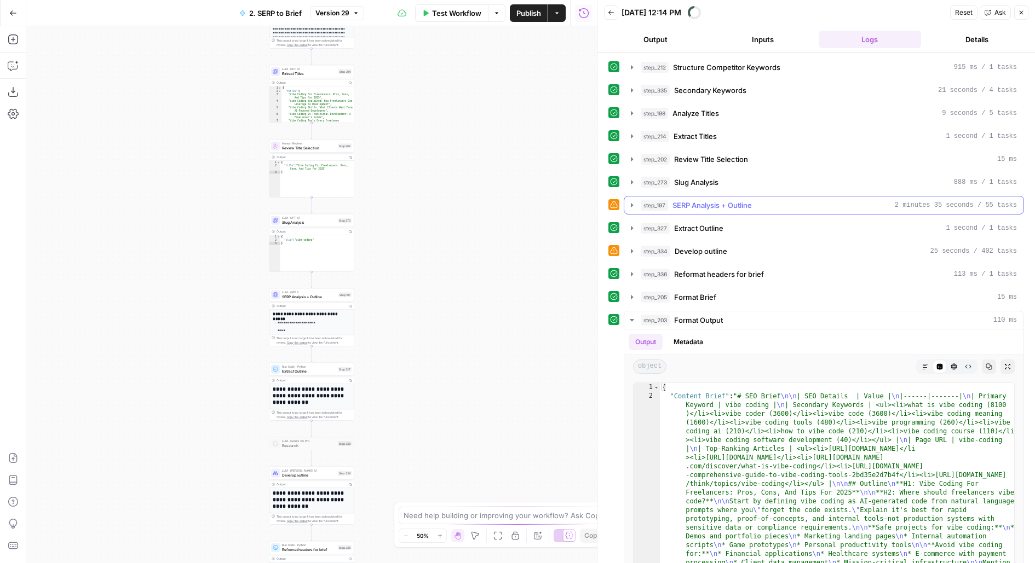
click at [754, 200] on div "step_197 SERP Analysis + Outline 2 minutes 35 seconds / 55 tasks" at bounding box center [828, 205] width 376 height 11
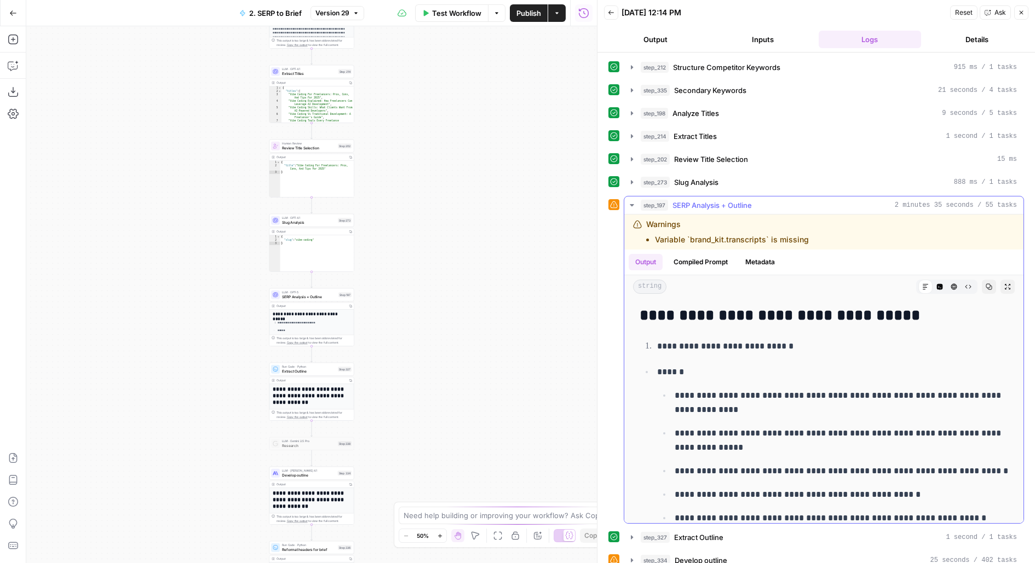
scroll to position [7, 0]
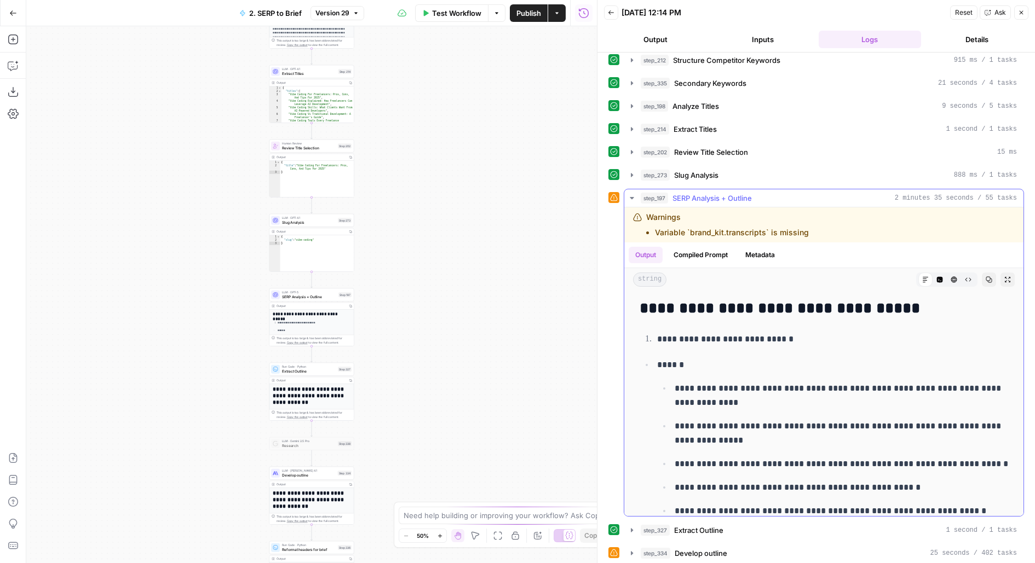
click at [1007, 277] on icon "button" at bounding box center [1007, 279] width 5 height 5
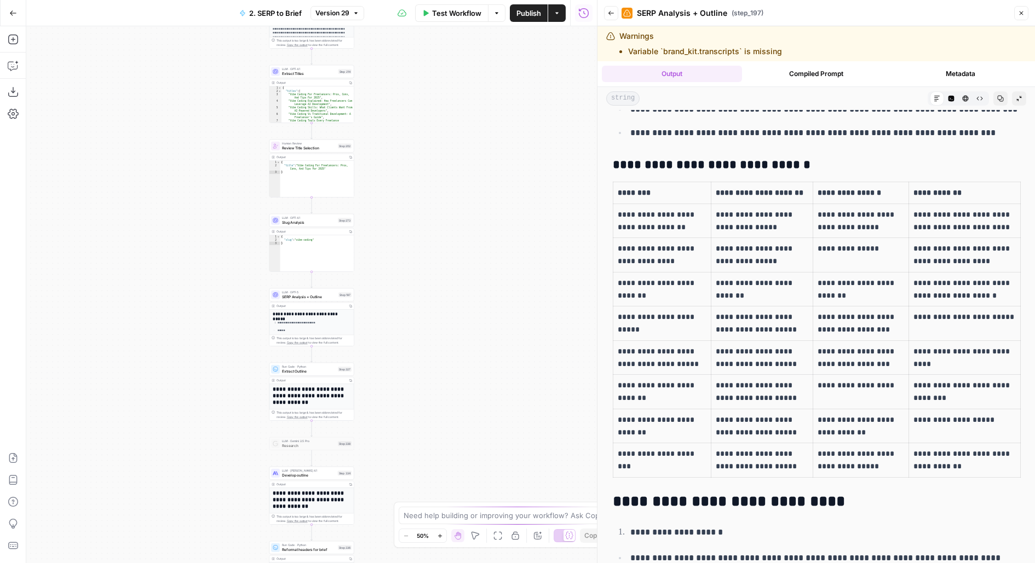
scroll to position [3510, 0]
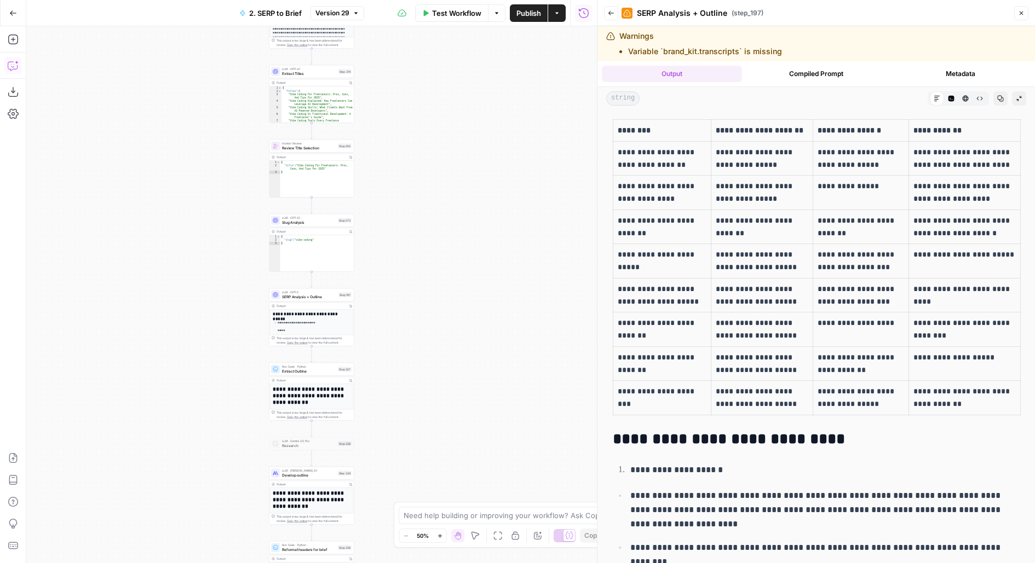
click at [12, 70] on icon "button" at bounding box center [13, 65] width 11 height 11
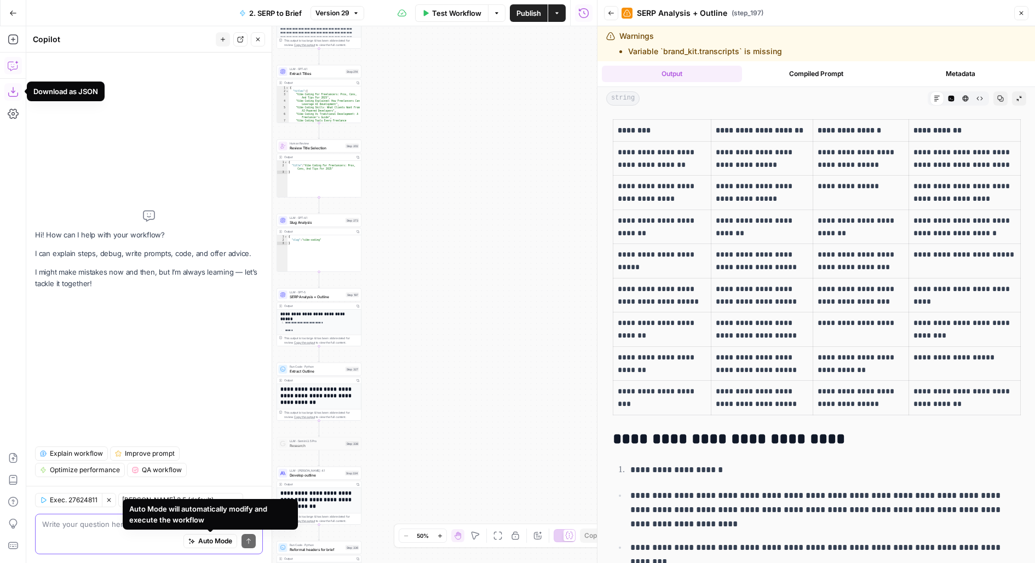
click at [207, 544] on span "Auto Mode" at bounding box center [215, 541] width 34 height 10
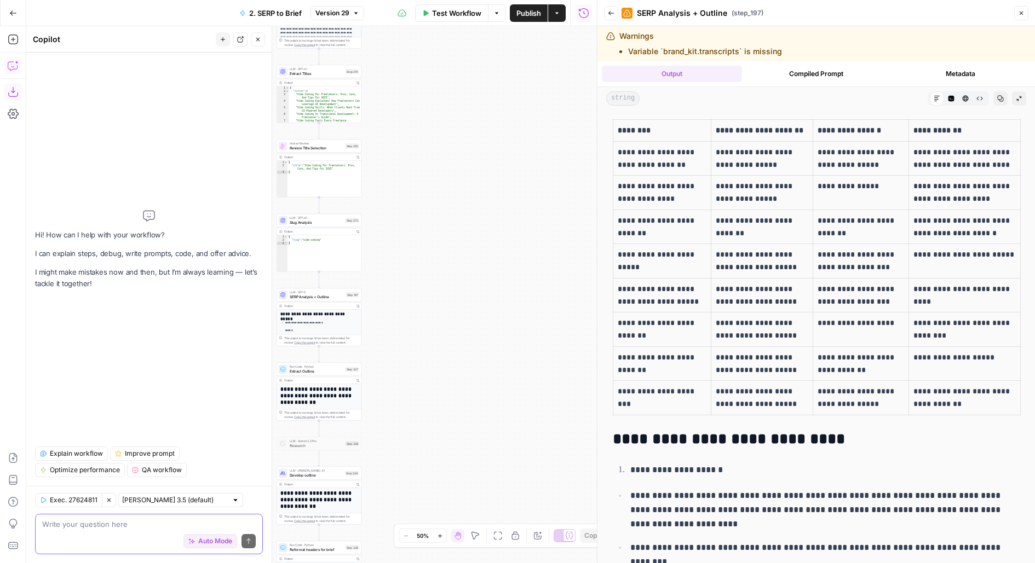
click at [207, 545] on span "Auto Mode" at bounding box center [215, 541] width 34 height 10
click at [258, 43] on button "Close" at bounding box center [258, 39] width 14 height 14
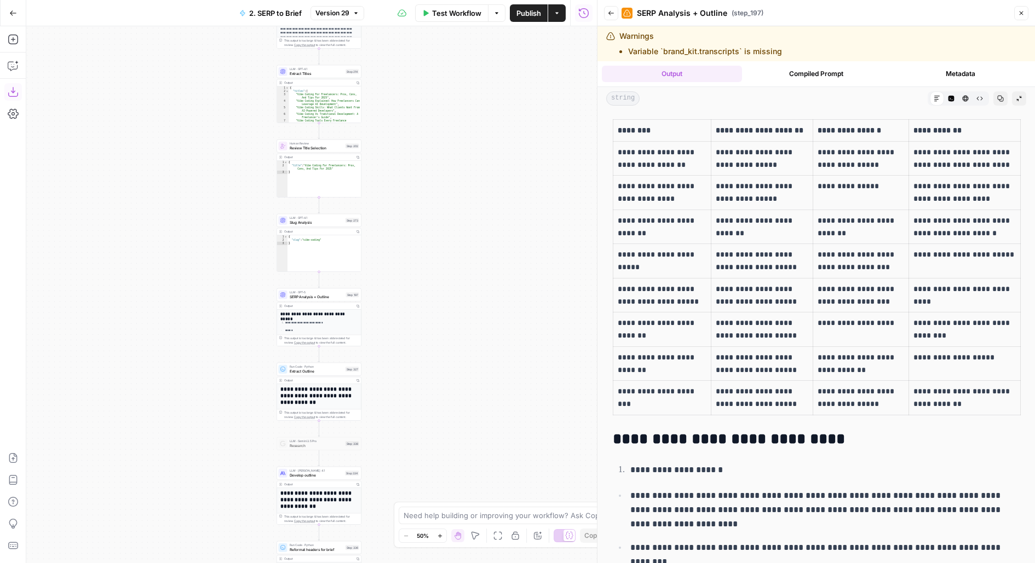
click at [319, 373] on span "Extract Outline" at bounding box center [317, 370] width 54 height 5
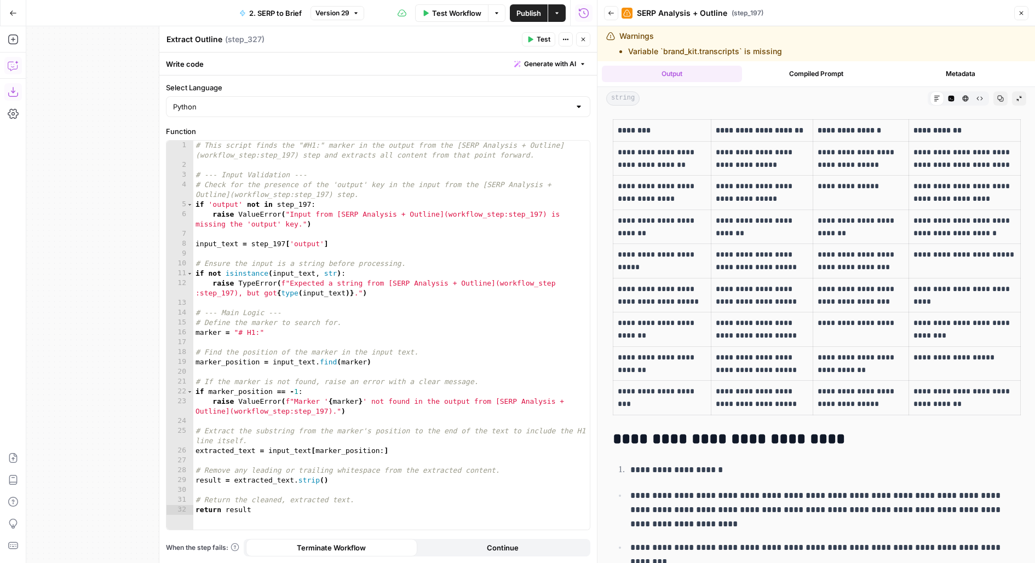
click at [11, 61] on icon "button" at bounding box center [13, 65] width 11 height 11
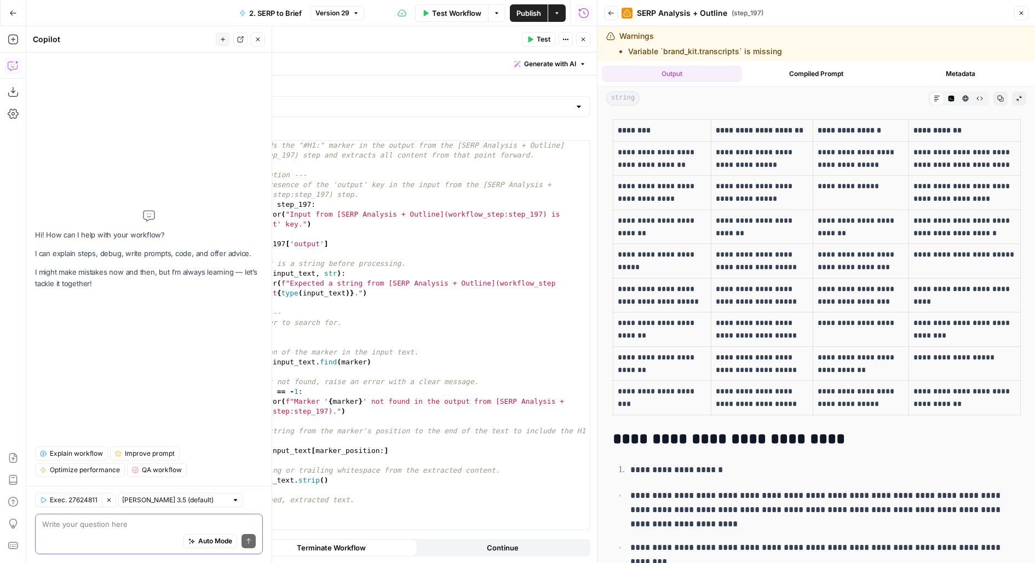
click at [217, 539] on span "Auto Mode" at bounding box center [215, 541] width 34 height 10
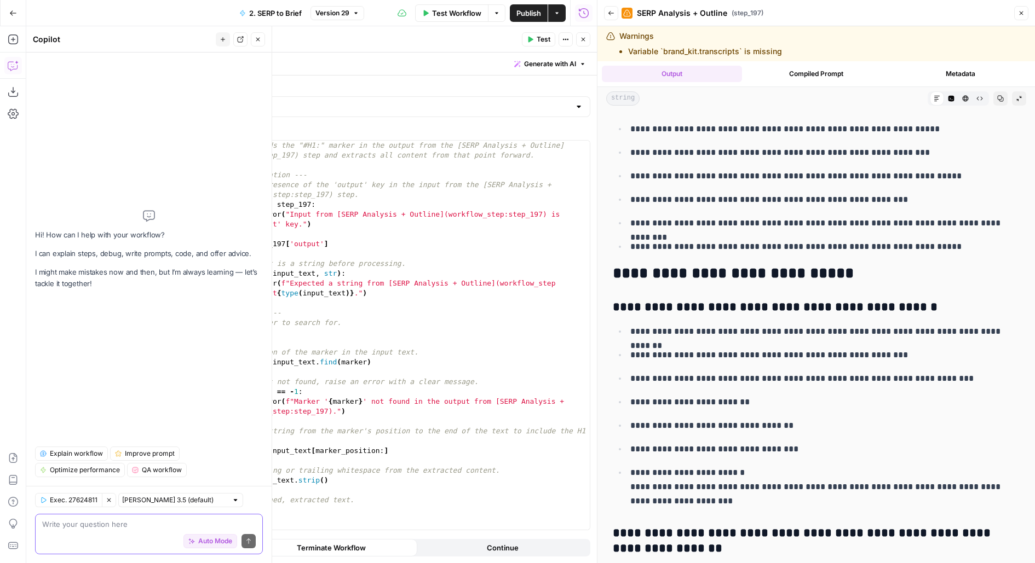
scroll to position [817, 0]
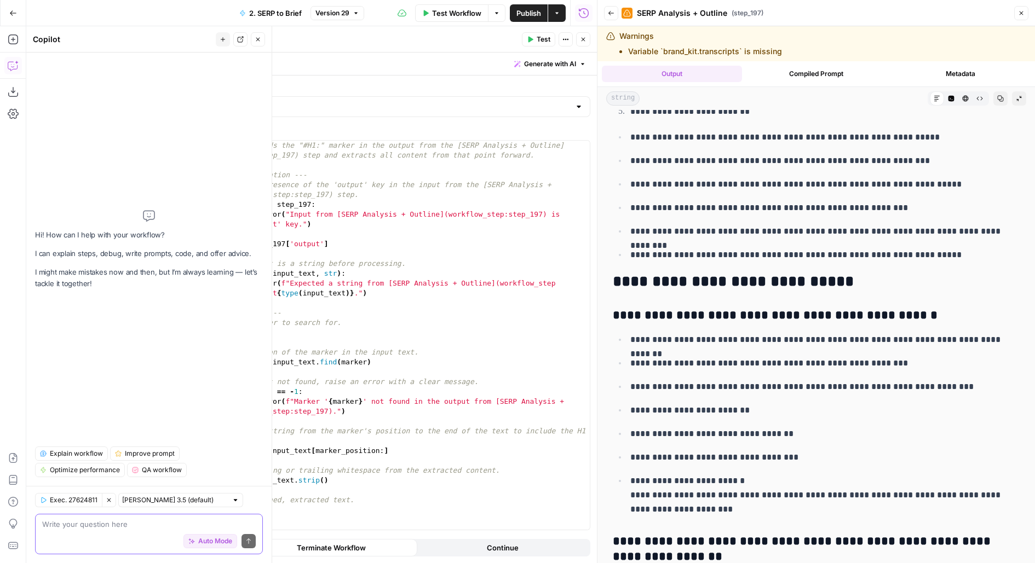
click at [124, 527] on textarea at bounding box center [148, 524] width 213 height 11
type textarea "update the cod"
click at [209, 546] on button "Auto Mode" at bounding box center [210, 541] width 54 height 14
click at [210, 543] on span "Auto Mode" at bounding box center [215, 541] width 34 height 10
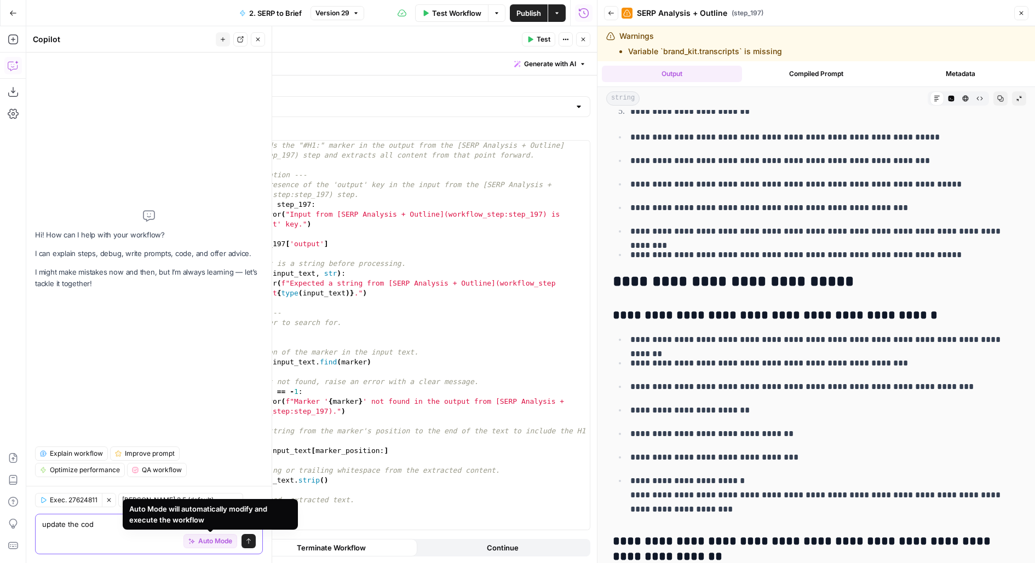
click at [228, 544] on span "Auto Mode" at bounding box center [215, 541] width 34 height 10
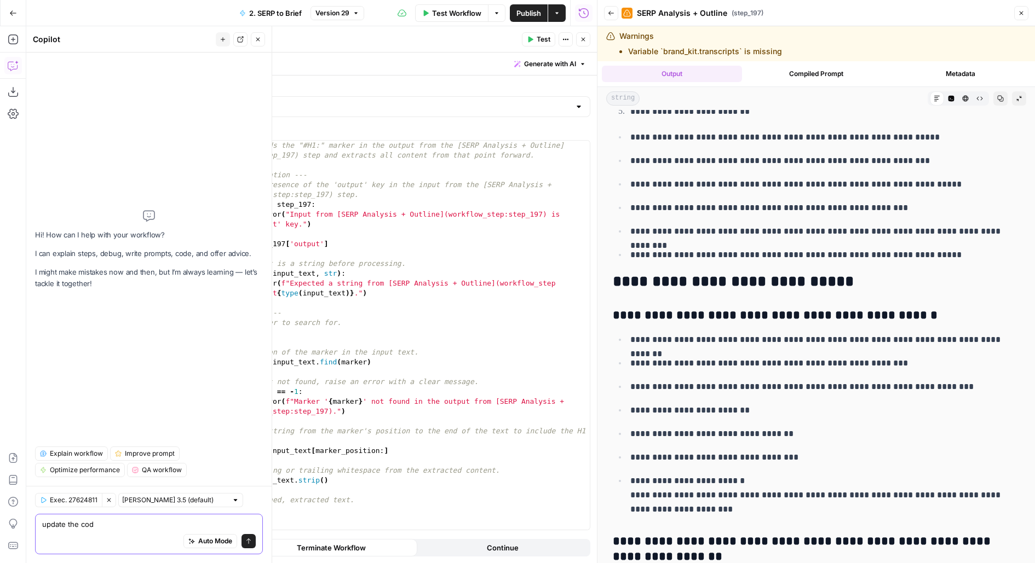
click at [211, 543] on span "Auto Mode" at bounding box center [215, 541] width 34 height 10
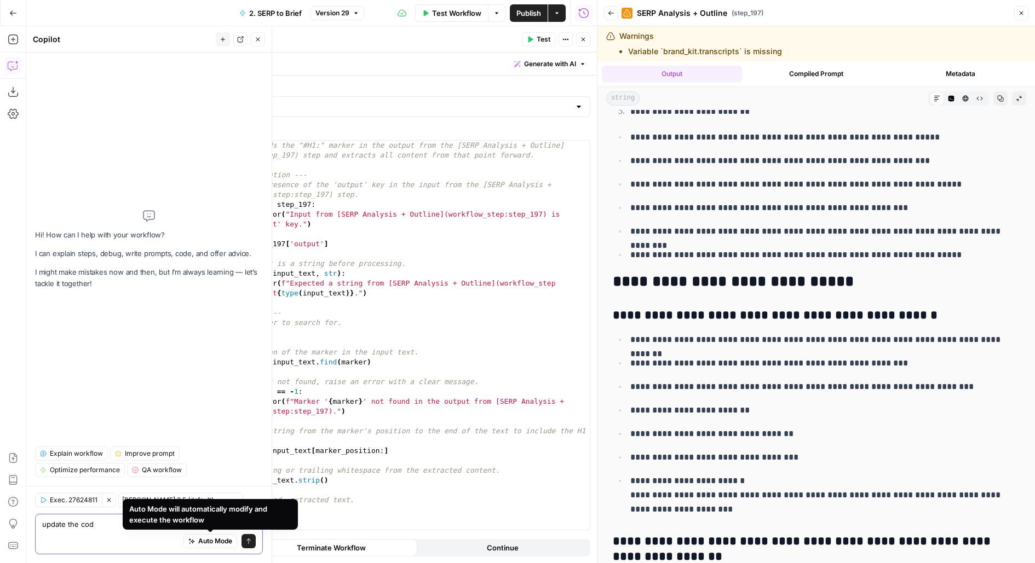
click at [136, 524] on textarea "update the cod" at bounding box center [148, 524] width 213 height 11
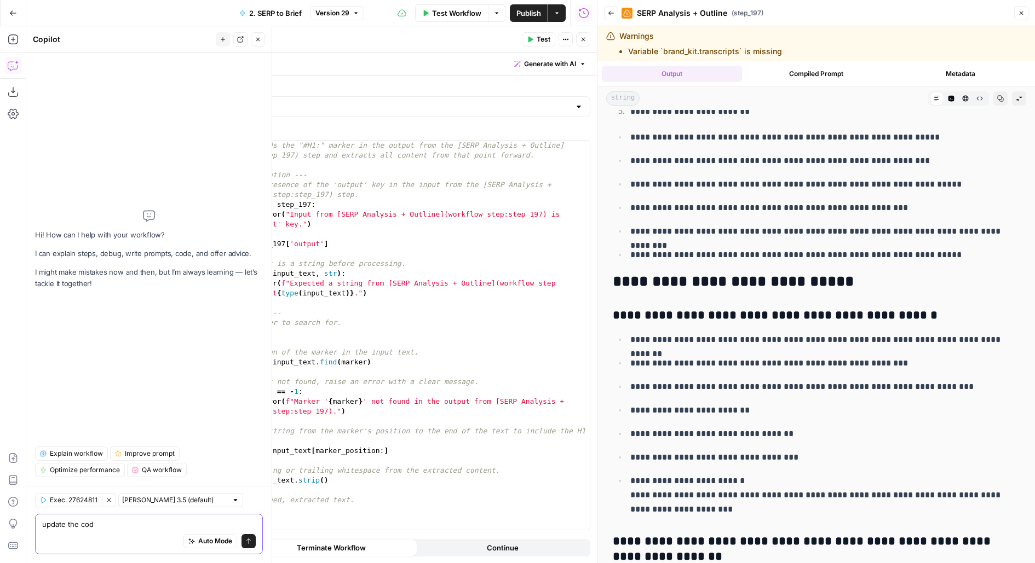
click at [136, 524] on textarea "update the cod" at bounding box center [148, 524] width 213 height 11
click at [255, 39] on icon "button" at bounding box center [258, 39] width 7 height 7
type textarea "**********"
click at [342, 146] on div "# This script finds the "#H1:" marker in the output from the [SERP Analysis + O…" at bounding box center [391, 350] width 397 height 419
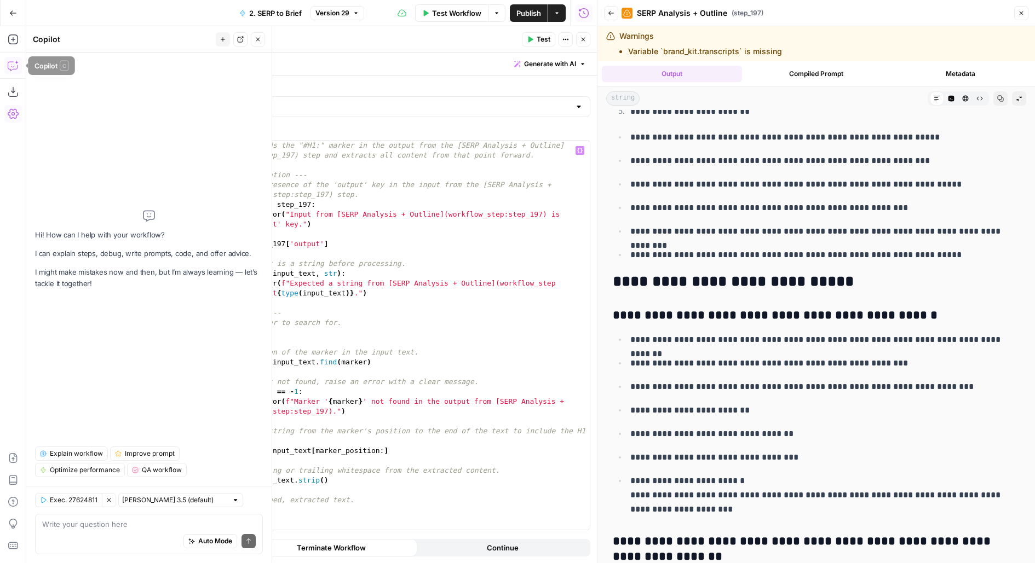
click at [18, 66] on icon "button" at bounding box center [13, 65] width 11 height 11
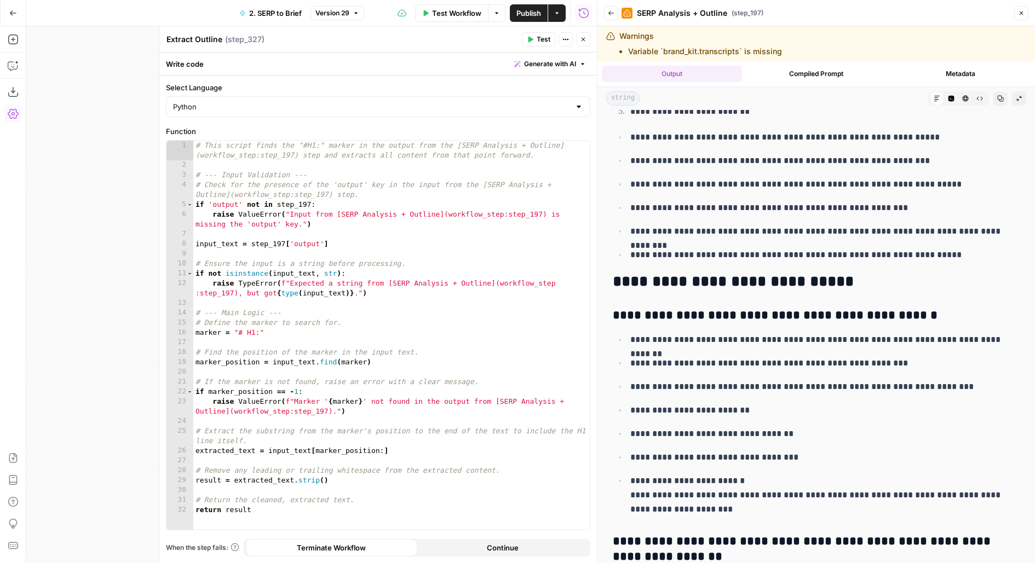
click at [581, 38] on icon "button" at bounding box center [583, 39] width 7 height 7
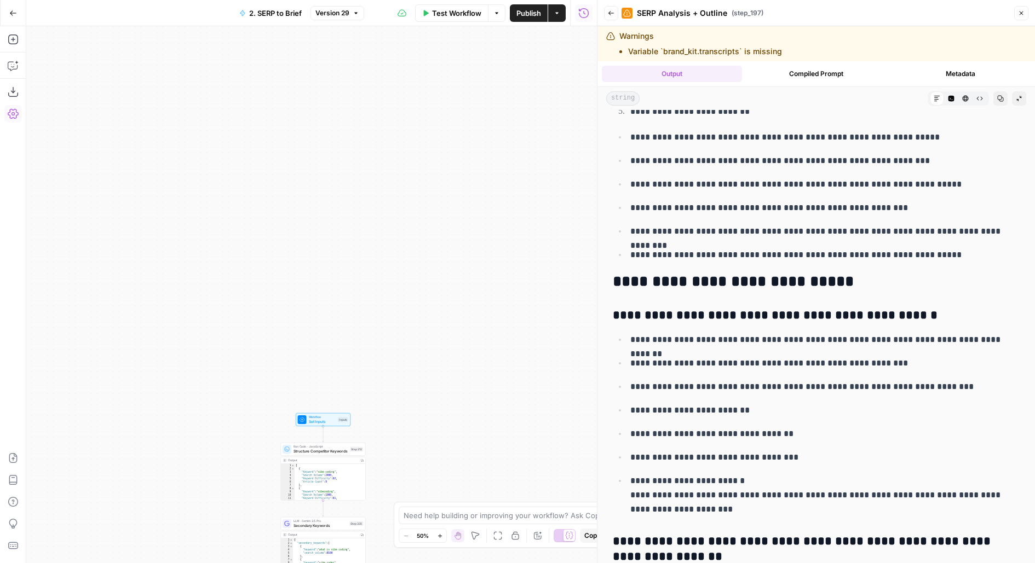
drag, startPoint x: 523, startPoint y: 111, endPoint x: 523, endPoint y: 50, distance: 61.3
click at [523, 50] on div "Workflow Set Inputs Inputs Run Code · JavaScript Structure Competitor Keywords …" at bounding box center [311, 294] width 570 height 537
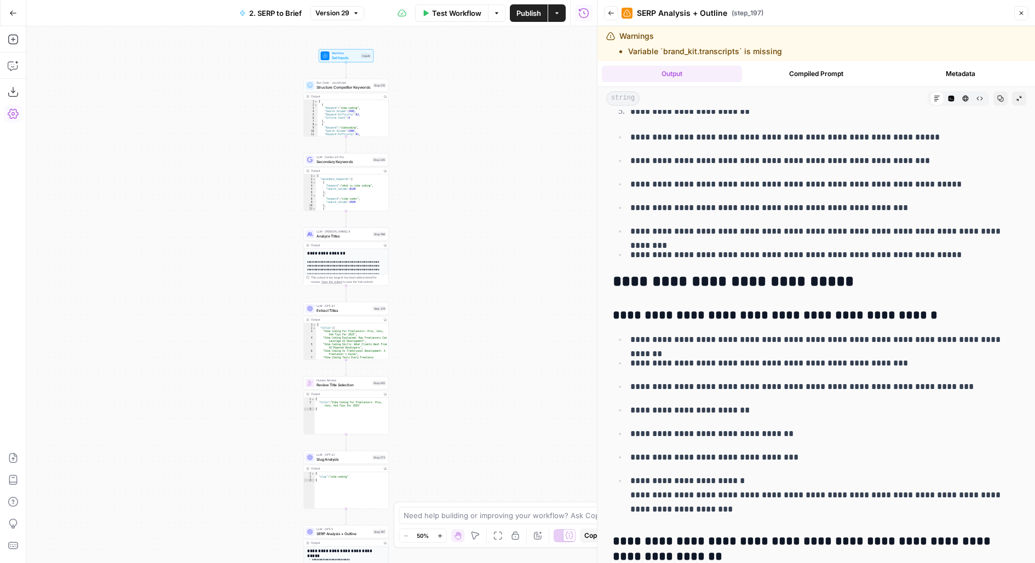
drag, startPoint x: 489, startPoint y: 75, endPoint x: 489, endPoint y: 17, distance: 58.0
click at [489, 26] on div "Workflow Set Inputs Inputs Run Code · JavaScript Structure Competitor Keywords …" at bounding box center [311, 294] width 570 height 537
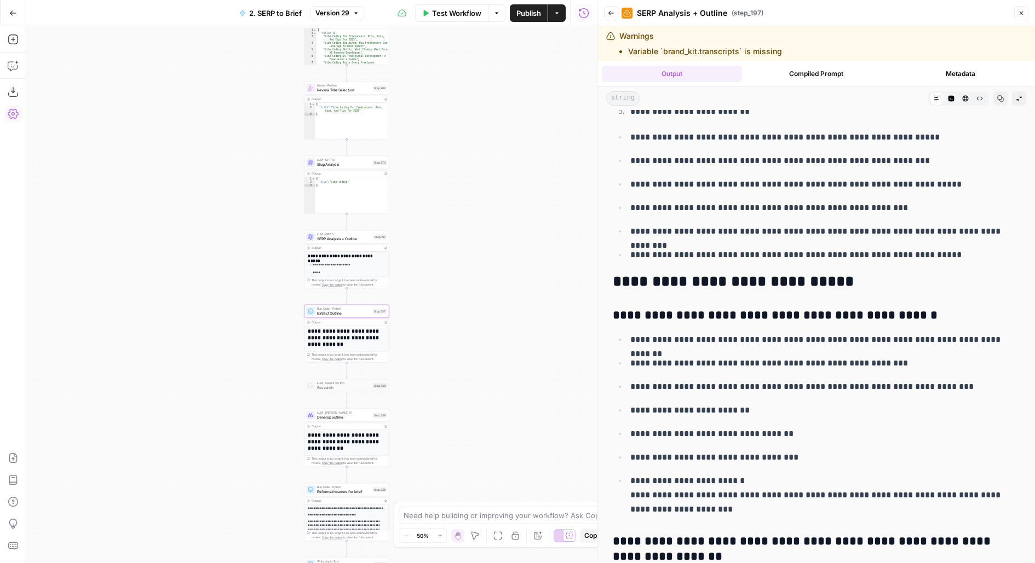
drag, startPoint x: 479, startPoint y: 15, endPoint x: 488, endPoint y: -31, distance: 46.4
click at [488, 0] on html "Upwork New Home Browse Your Data Usage Flightpath Settings Recent Grids Content…" at bounding box center [517, 281] width 1035 height 563
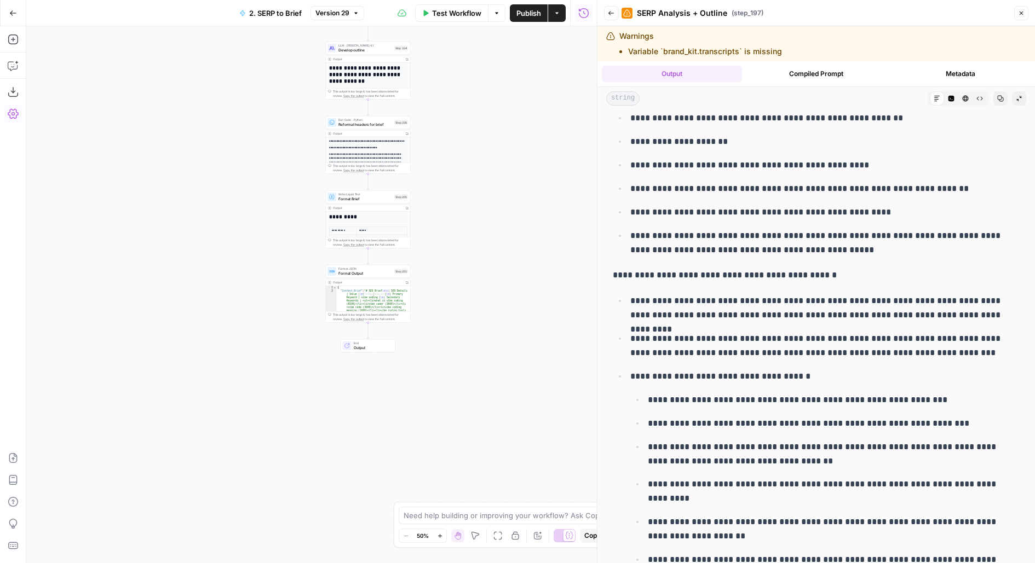
scroll to position [6277, 0]
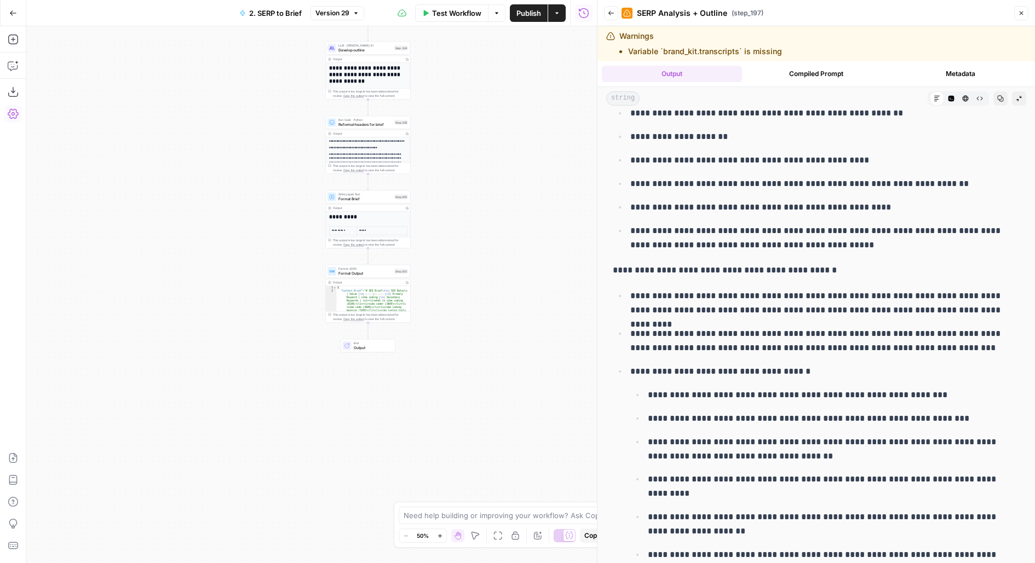
drag, startPoint x: 495, startPoint y: 253, endPoint x: 495, endPoint y: 457, distance: 204.2
click at [495, 458] on div "Workflow Set Inputs Inputs Run Code · JavaScript Structure Competitor Keywords …" at bounding box center [311, 294] width 570 height 537
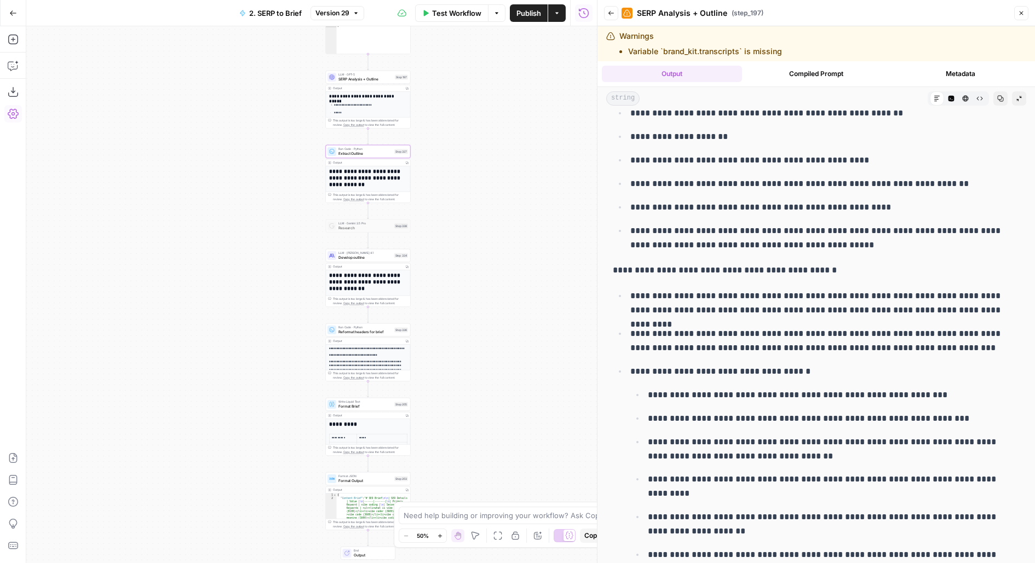
drag, startPoint x: 464, startPoint y: 310, endPoint x: 532, endPoint y: 372, distance: 91.5
click at [532, 372] on div "Workflow Set Inputs Inputs Run Code · JavaScript Structure Competitor Keywords …" at bounding box center [311, 294] width 570 height 537
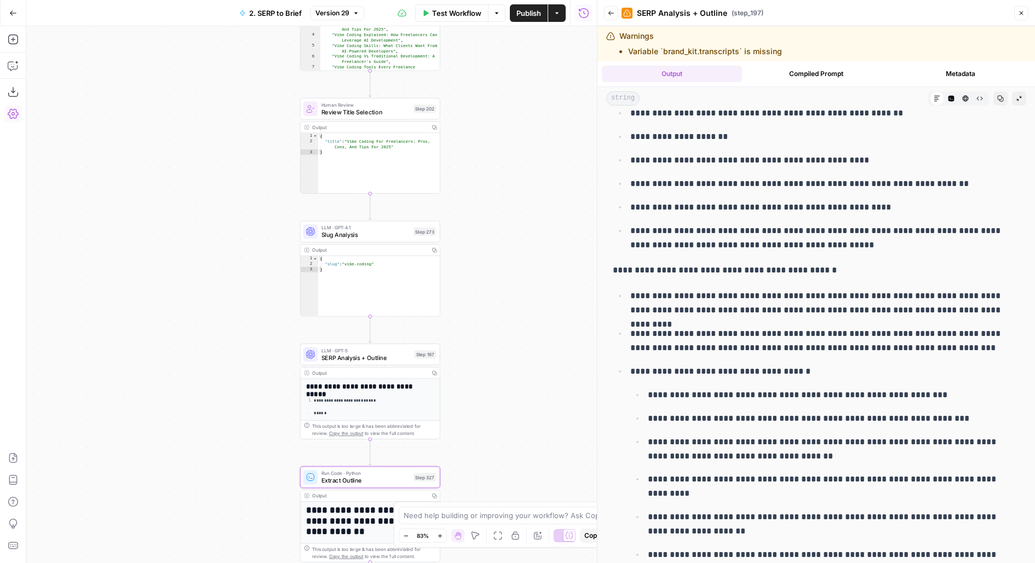
click at [378, 350] on span "LLM · GPT-5" at bounding box center [365, 350] width 89 height 7
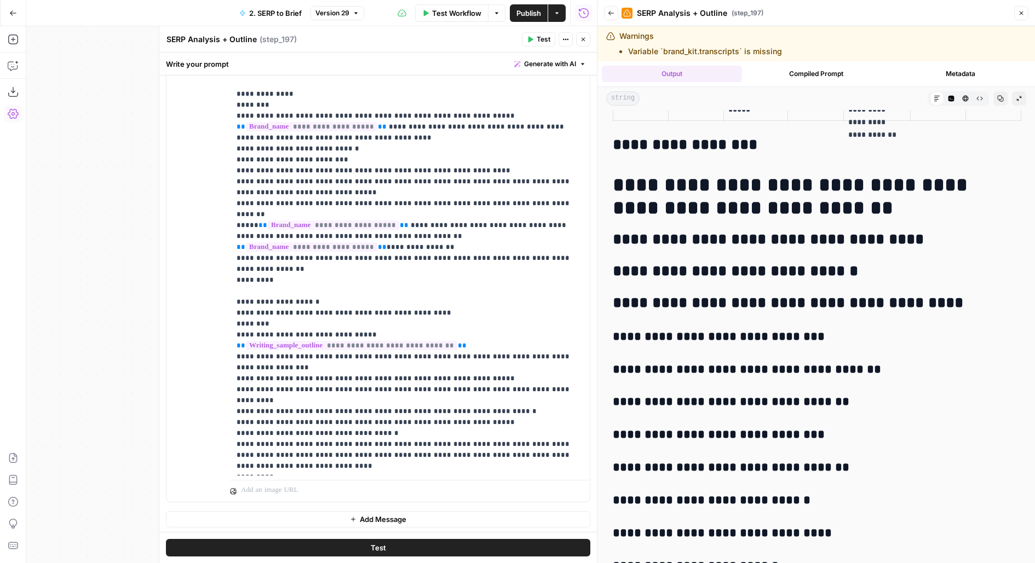
scroll to position [5789, 0]
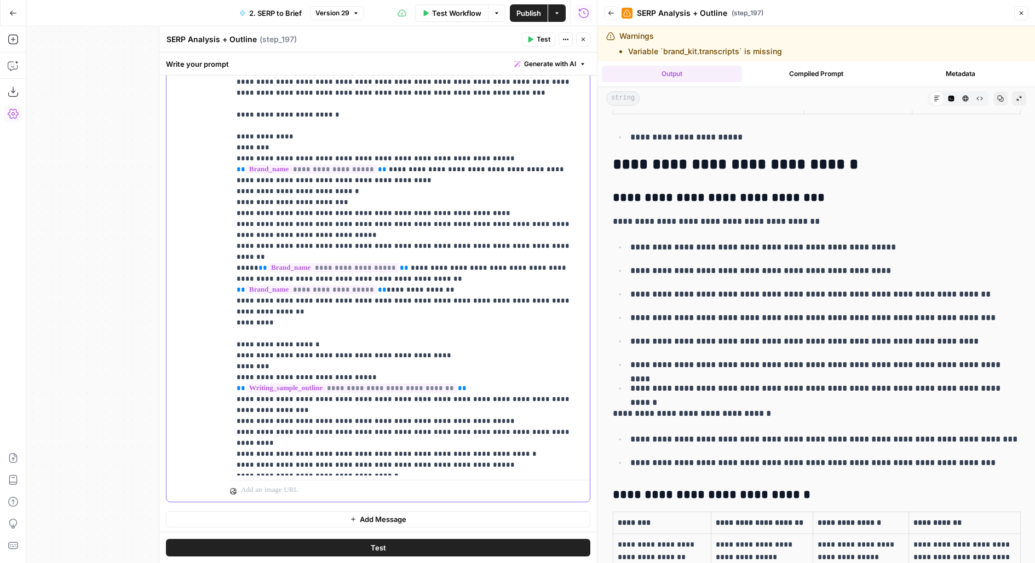
scroll to position [1568, 0]
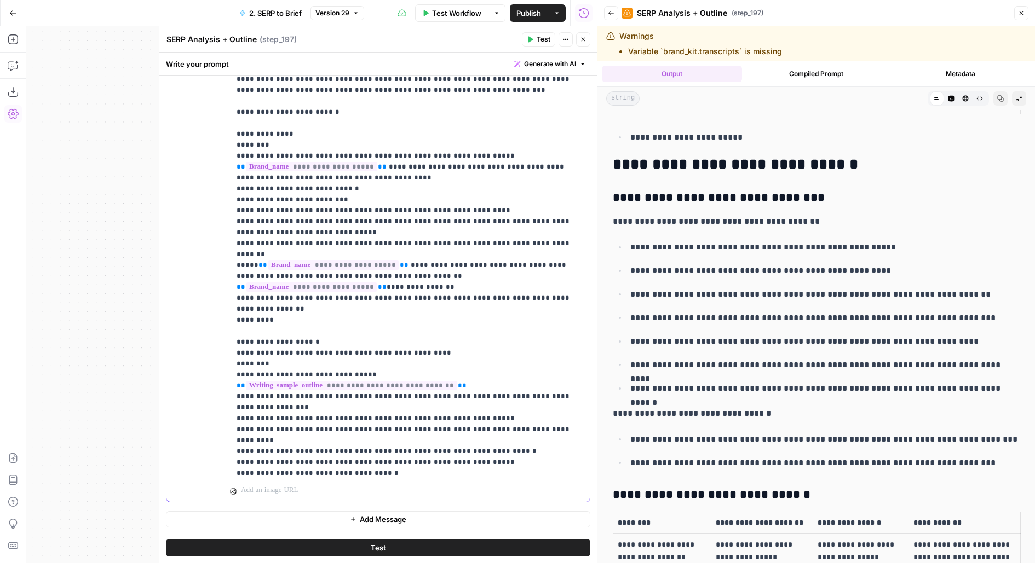
scroll to position [1610, 0]
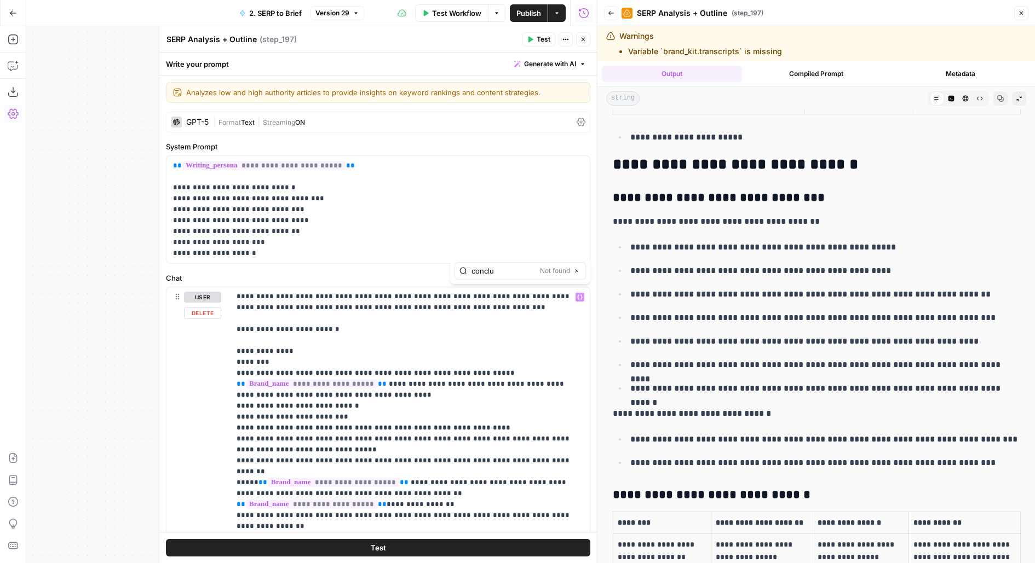
type input "conclu"
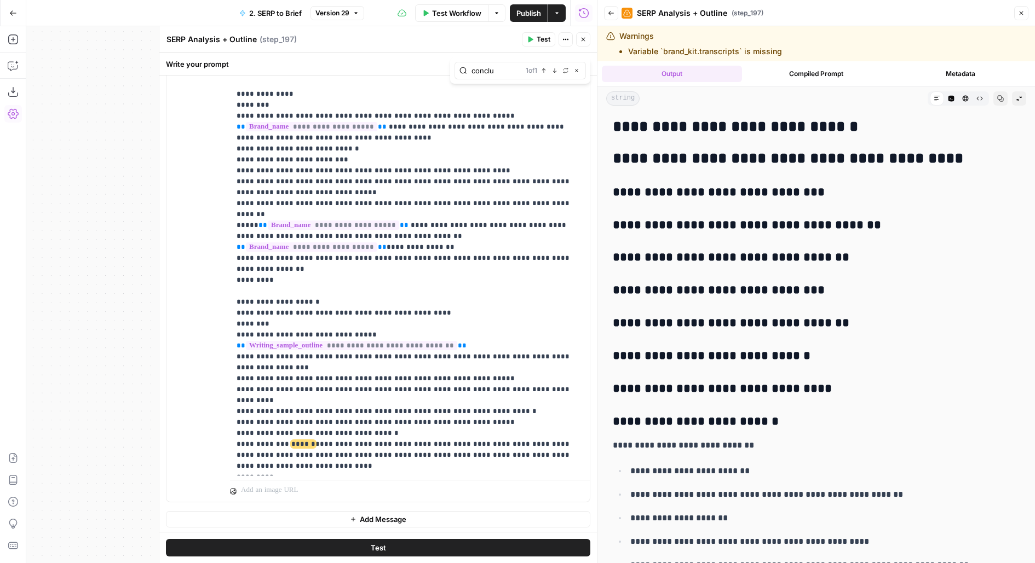
scroll to position [5893, 0]
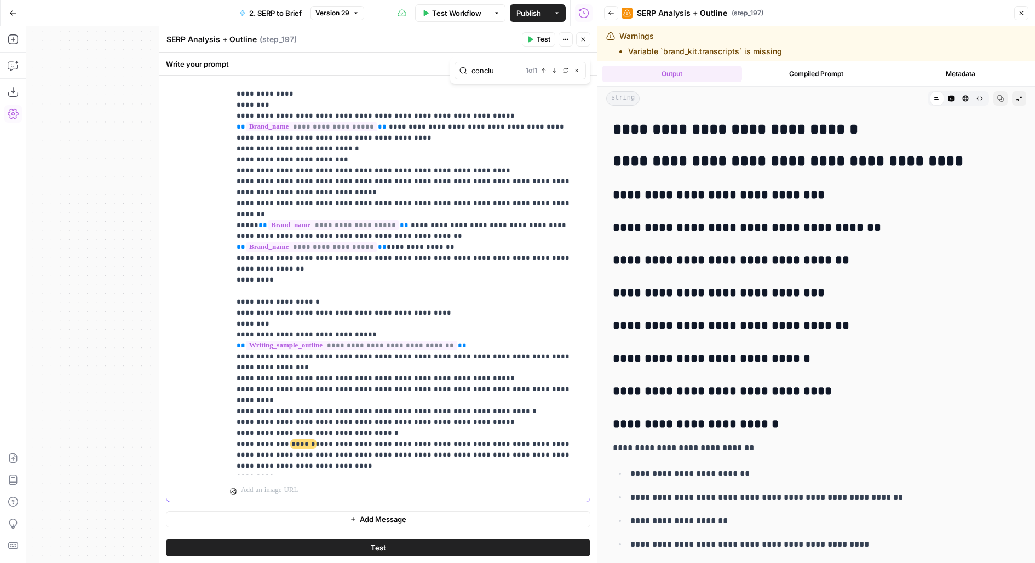
click at [204, 541] on button "Test" at bounding box center [378, 548] width 424 height 18
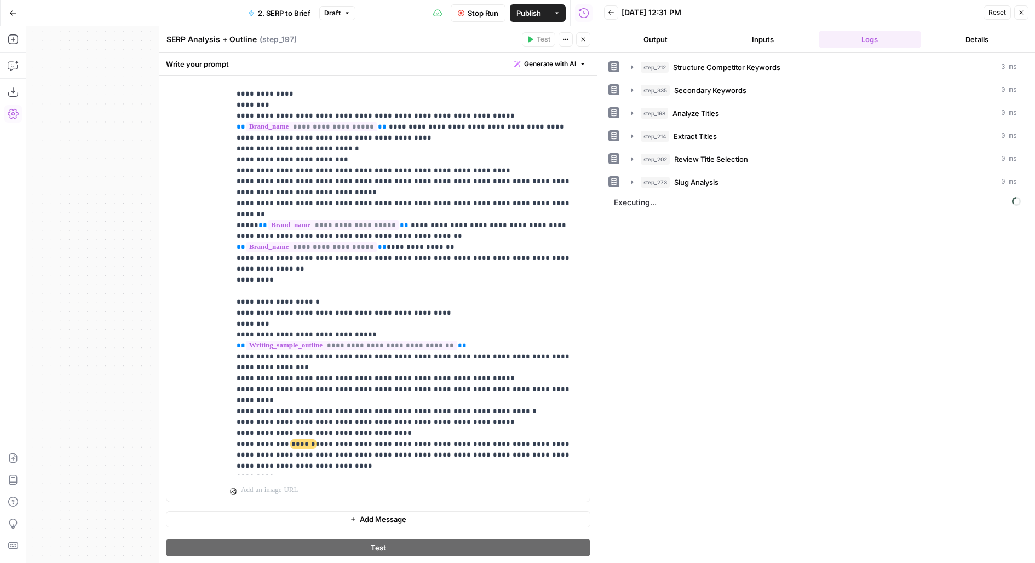
click at [472, 15] on span "Stop Run" at bounding box center [483, 13] width 31 height 11
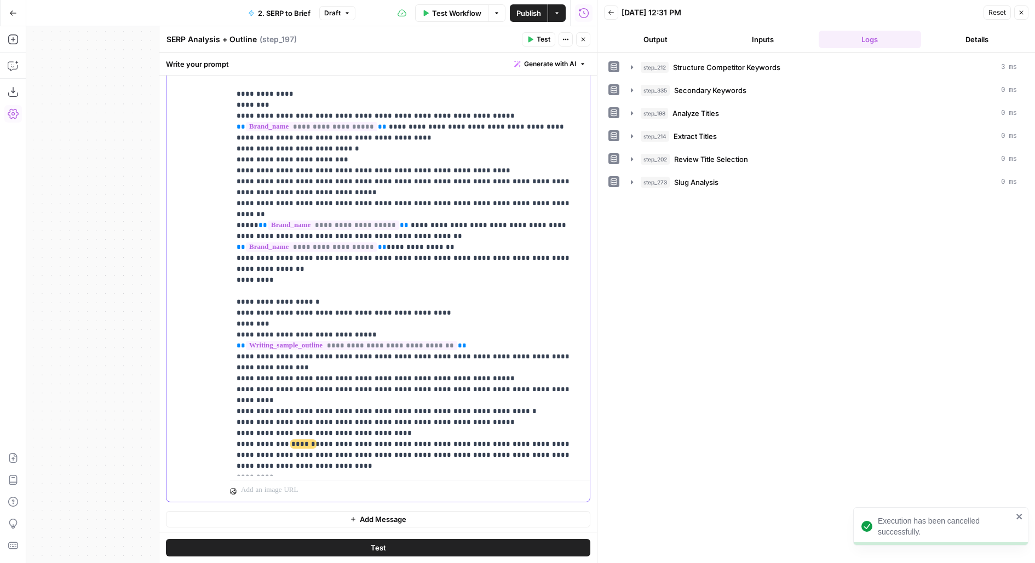
drag, startPoint x: 574, startPoint y: 263, endPoint x: 213, endPoint y: 256, distance: 360.3
click at [213, 256] on div "**********" at bounding box center [377, 266] width 423 height 472
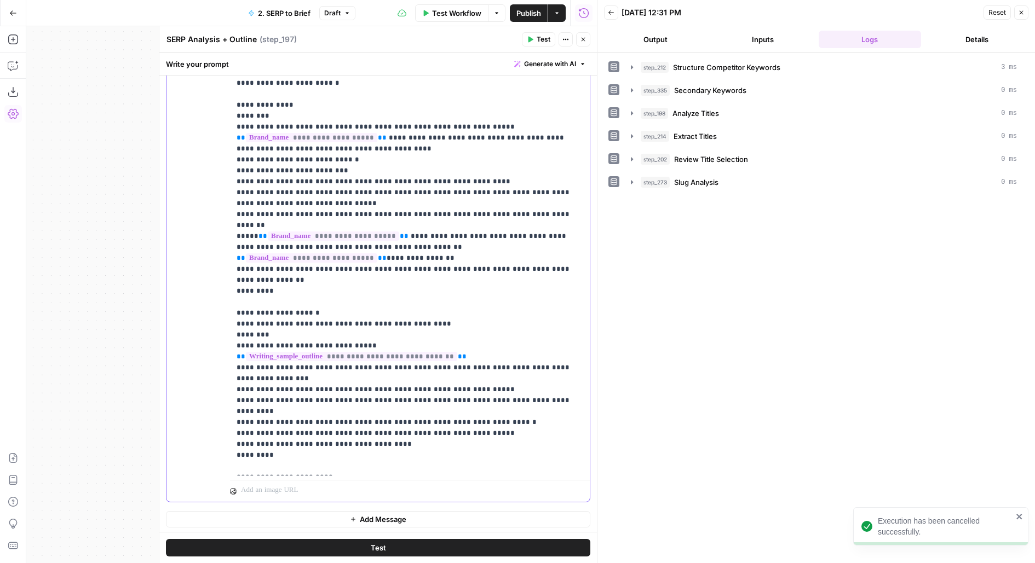
scroll to position [1588, 0]
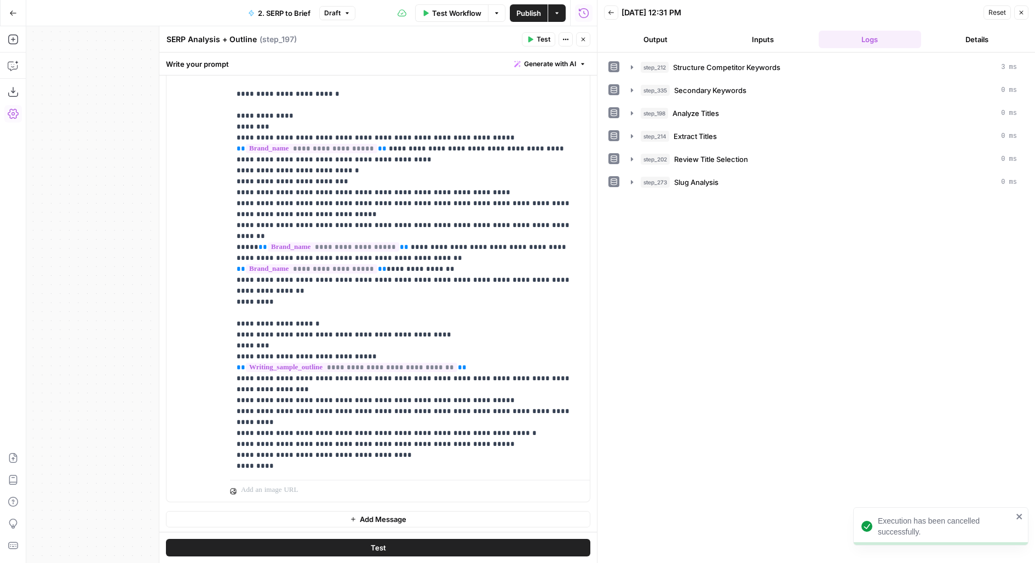
click at [537, 41] on button "Test" at bounding box center [538, 39] width 33 height 14
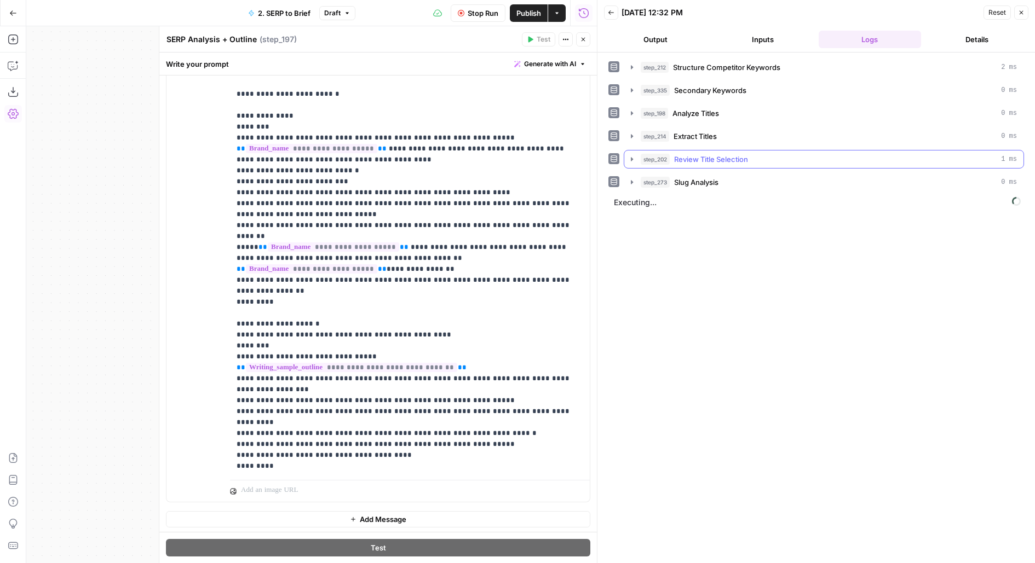
click at [741, 158] on span "Review Title Selection" at bounding box center [711, 159] width 74 height 11
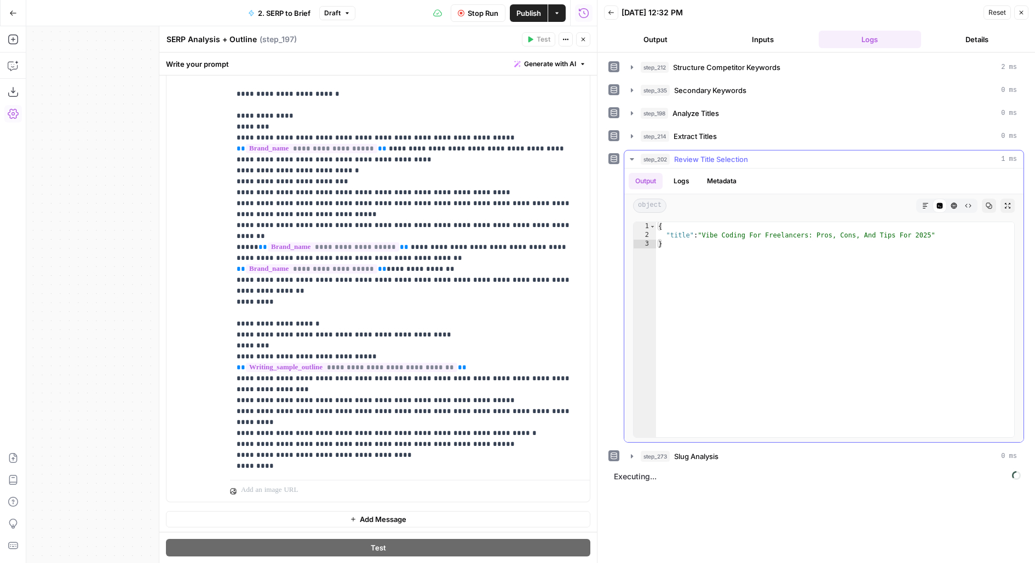
click at [741, 158] on span "Review Title Selection" at bounding box center [711, 159] width 74 height 11
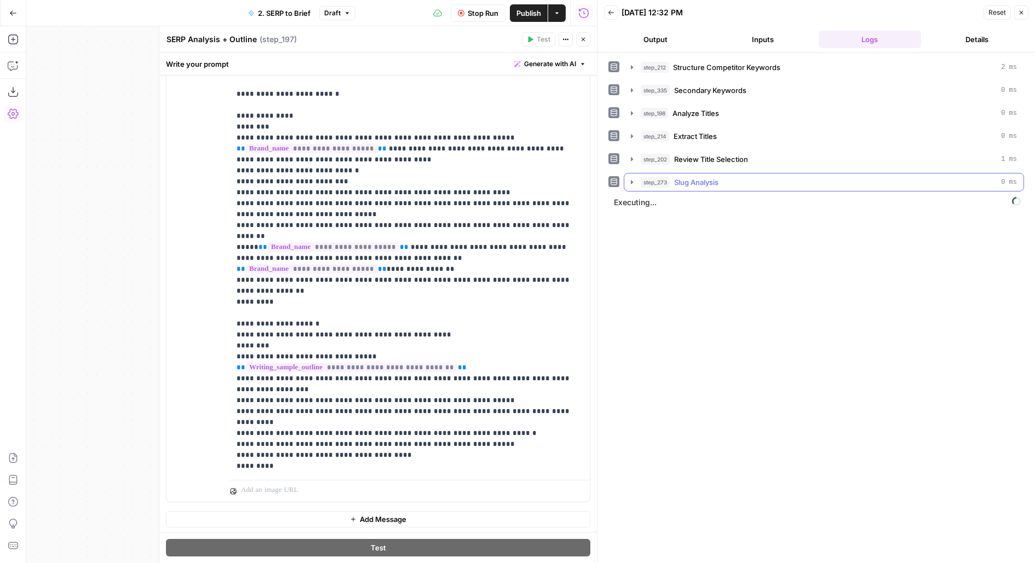
click at [763, 182] on div "step_273 Slug Analysis 0 ms" at bounding box center [828, 182] width 376 height 11
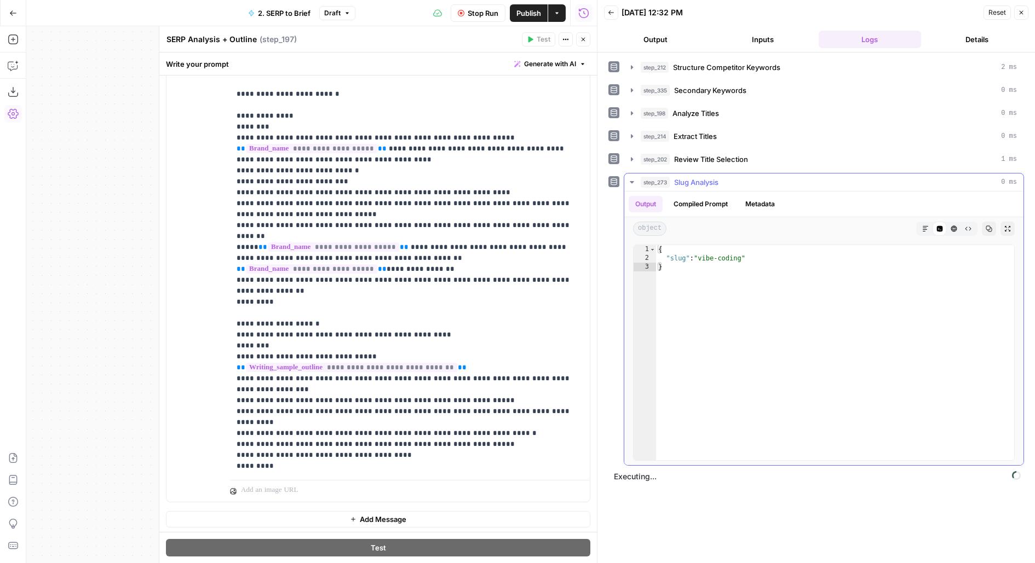
click at [763, 182] on div "step_273 Slug Analysis 0 ms" at bounding box center [828, 182] width 376 height 11
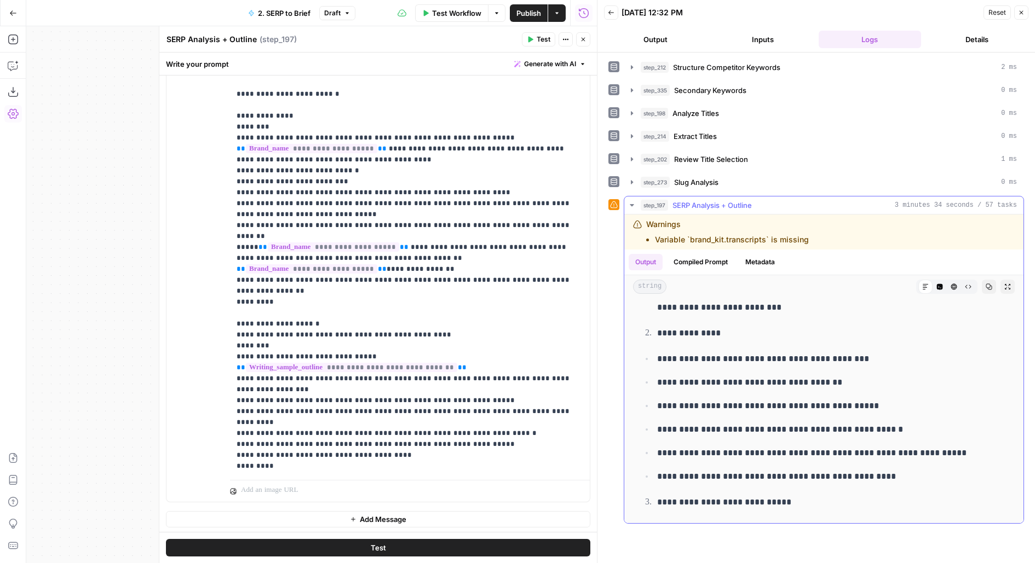
scroll to position [216, 0]
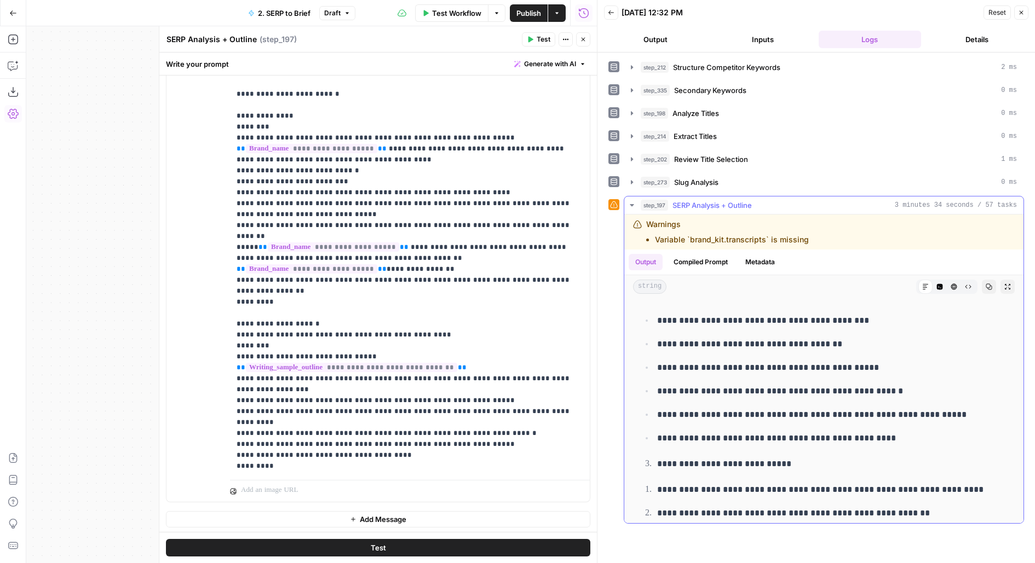
click at [1008, 284] on icon "button" at bounding box center [1007, 286] width 5 height 5
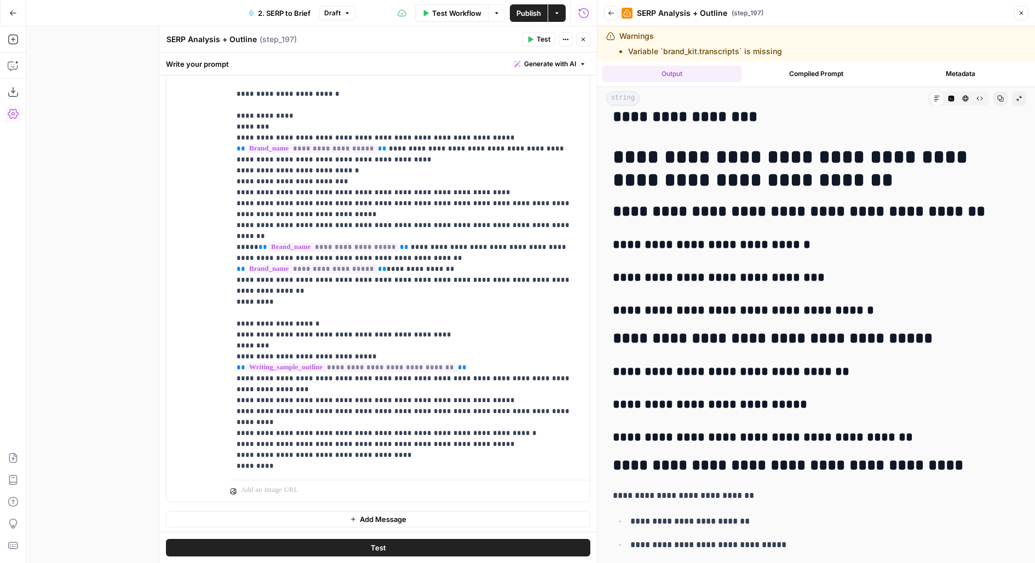
scroll to position [5838, 0]
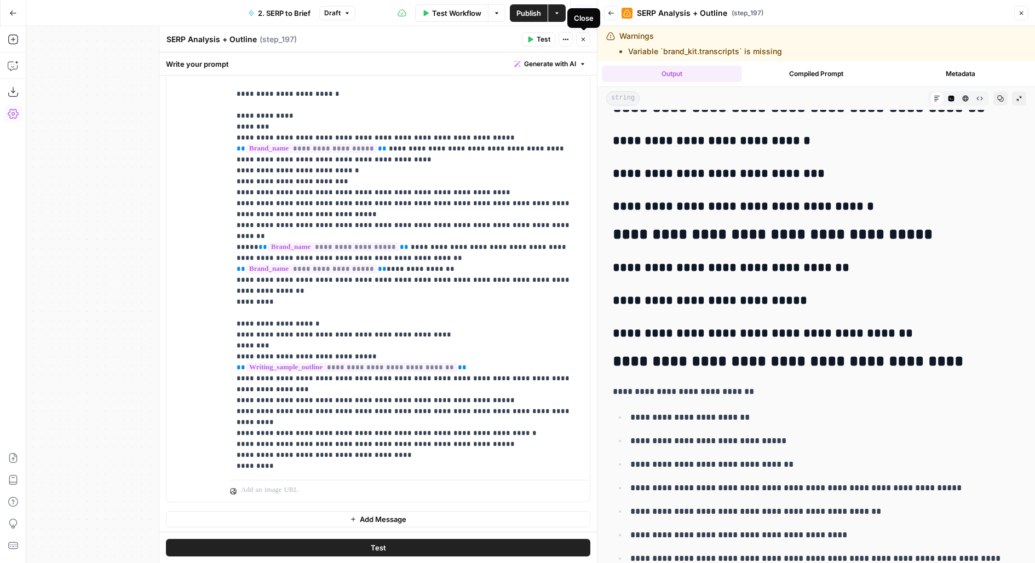
click at [582, 41] on icon "button" at bounding box center [583, 39] width 7 height 7
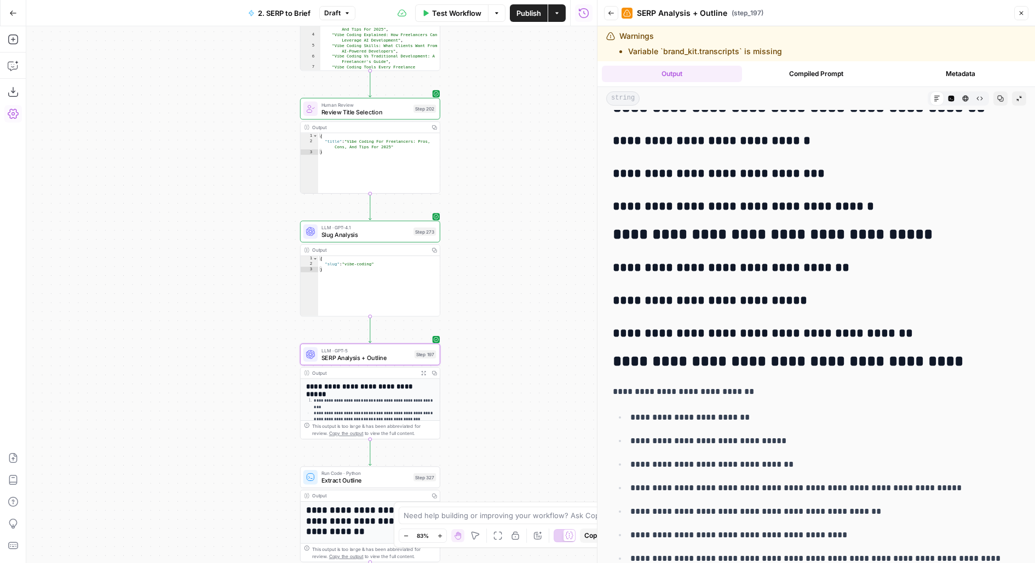
drag, startPoint x: 506, startPoint y: 382, endPoint x: 546, endPoint y: 155, distance: 230.0
click at [547, 165] on div "Workflow Set Inputs Inputs Run Code · JavaScript Structure Competitor Keywords …" at bounding box center [311, 294] width 570 height 537
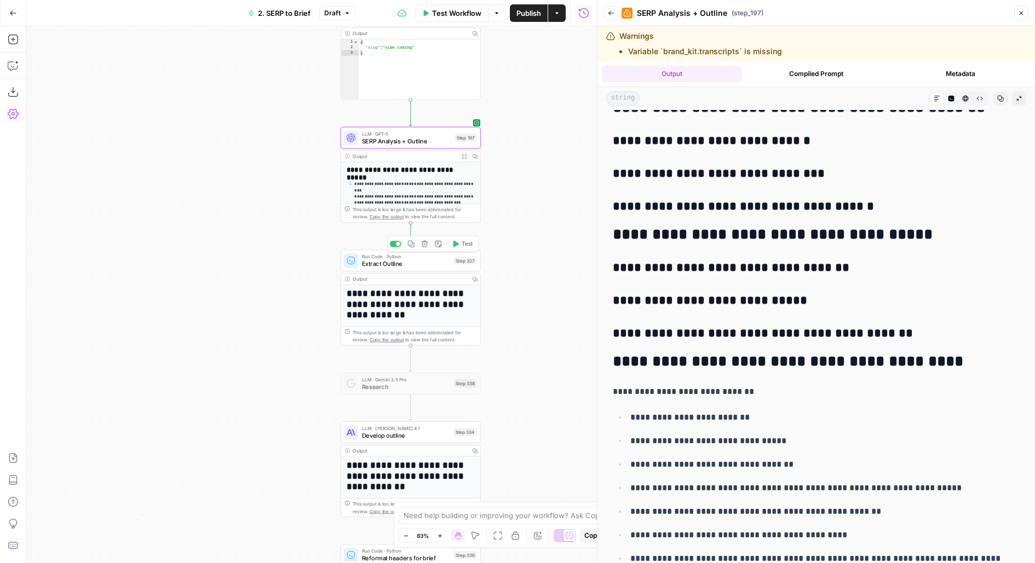
click at [465, 244] on span "Test" at bounding box center [466, 244] width 11 height 8
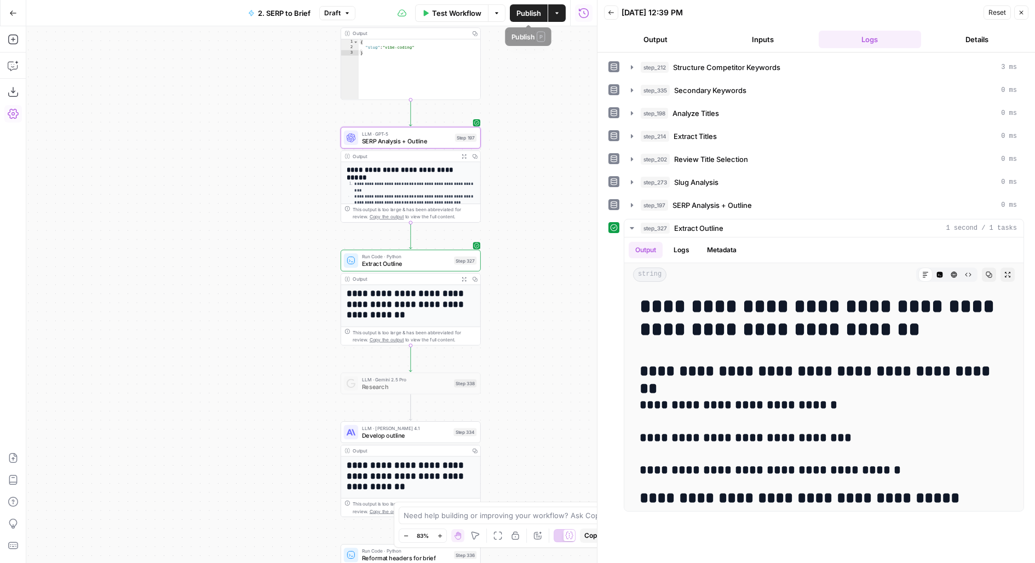
click at [534, 14] on span "Publish" at bounding box center [528, 13] width 25 height 11
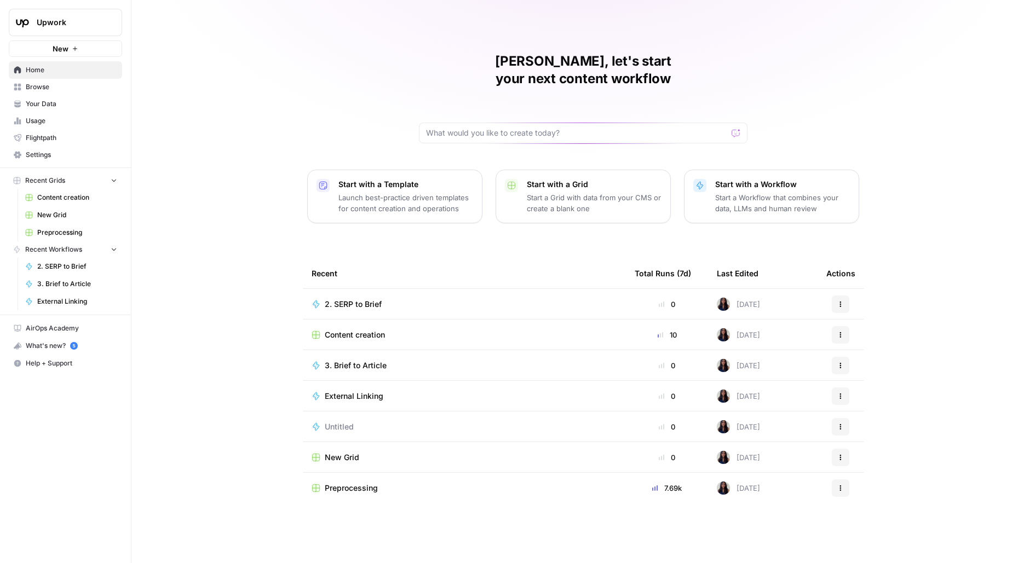
click at [86, 22] on span "Upwork" at bounding box center [70, 22] width 66 height 11
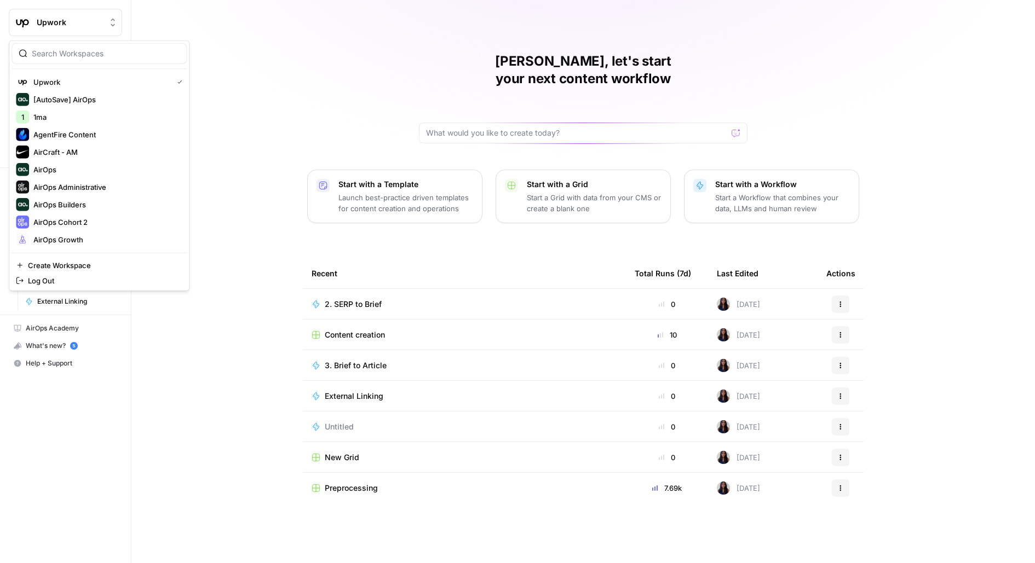
type input "p"
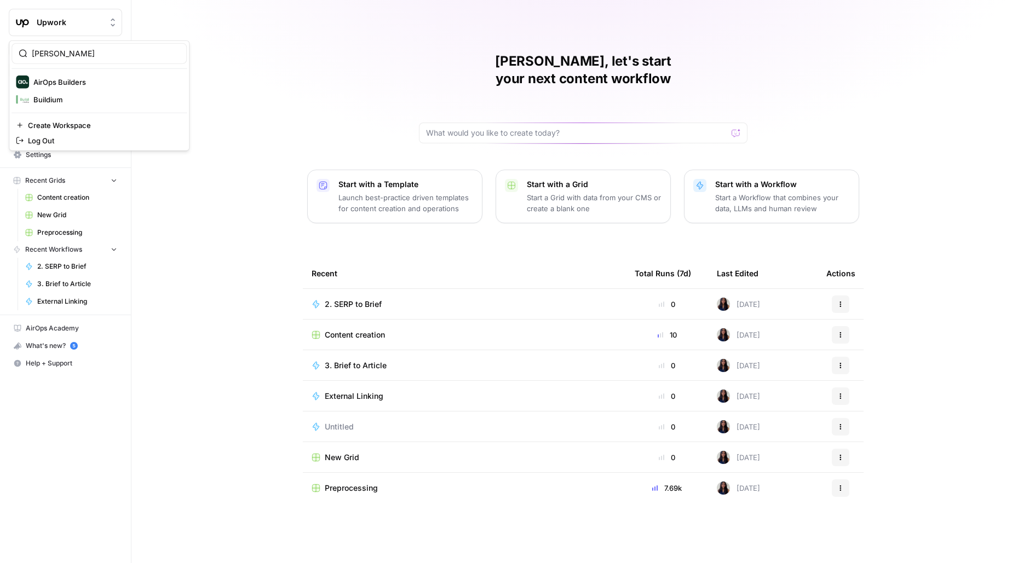
type input "[PERSON_NAME]"
click button "AirOps Builders" at bounding box center [98, 82] width 175 height 18
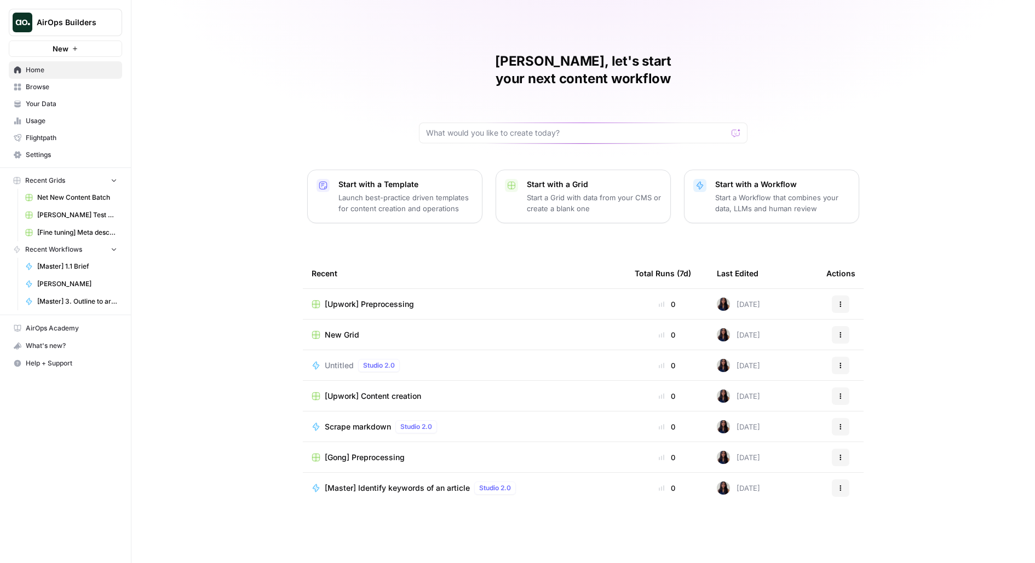
click at [54, 97] on link "Your Data" at bounding box center [65, 104] width 113 height 18
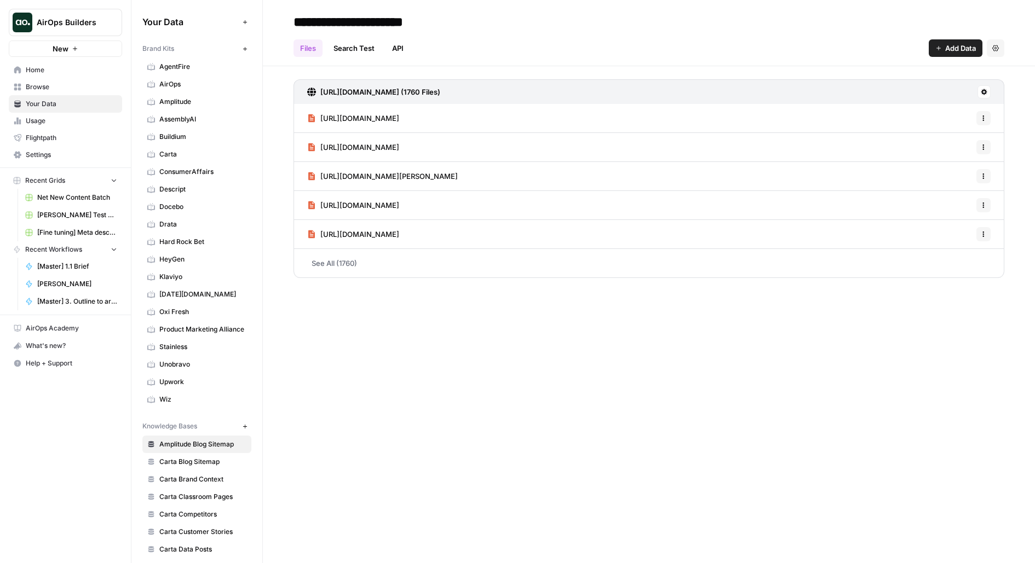
click at [59, 88] on span "Browse" at bounding box center [71, 87] width 91 height 10
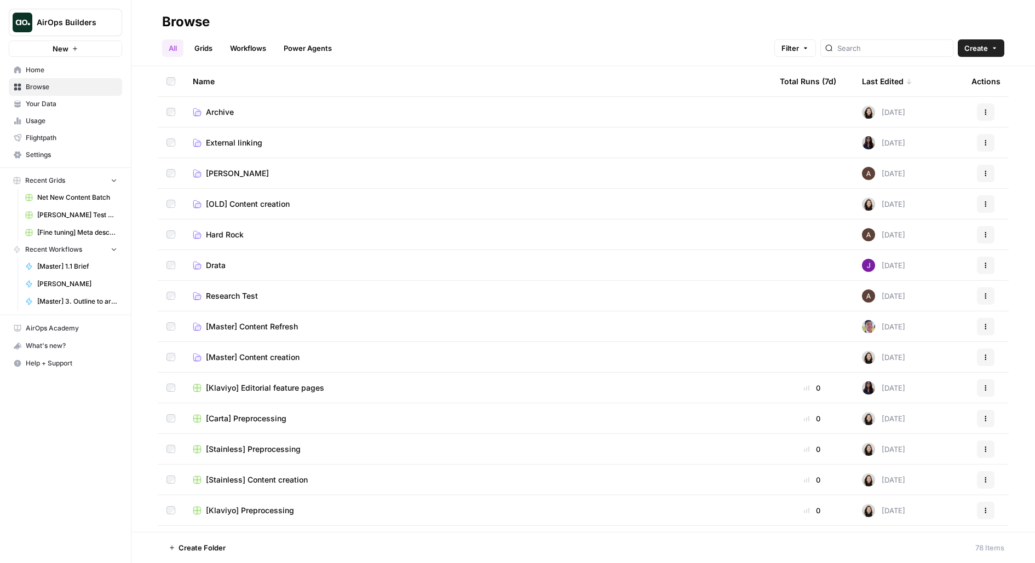
click at [260, 357] on span "[Master] Content creation" at bounding box center [253, 357] width 94 height 11
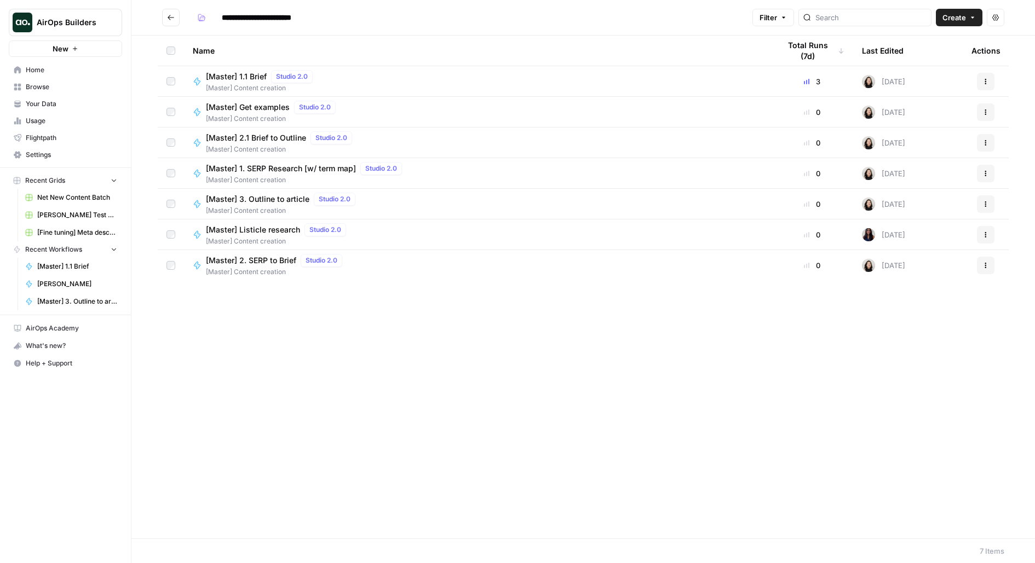
click at [234, 86] on span "[Master] Content creation" at bounding box center [261, 88] width 111 height 10
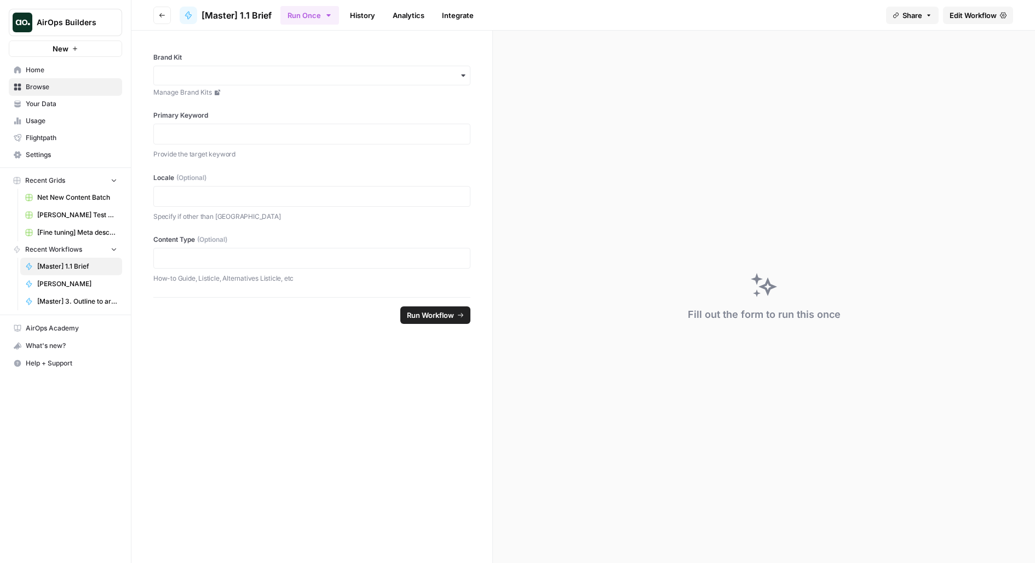
click at [966, 10] on span "Edit Workflow" at bounding box center [972, 15] width 47 height 11
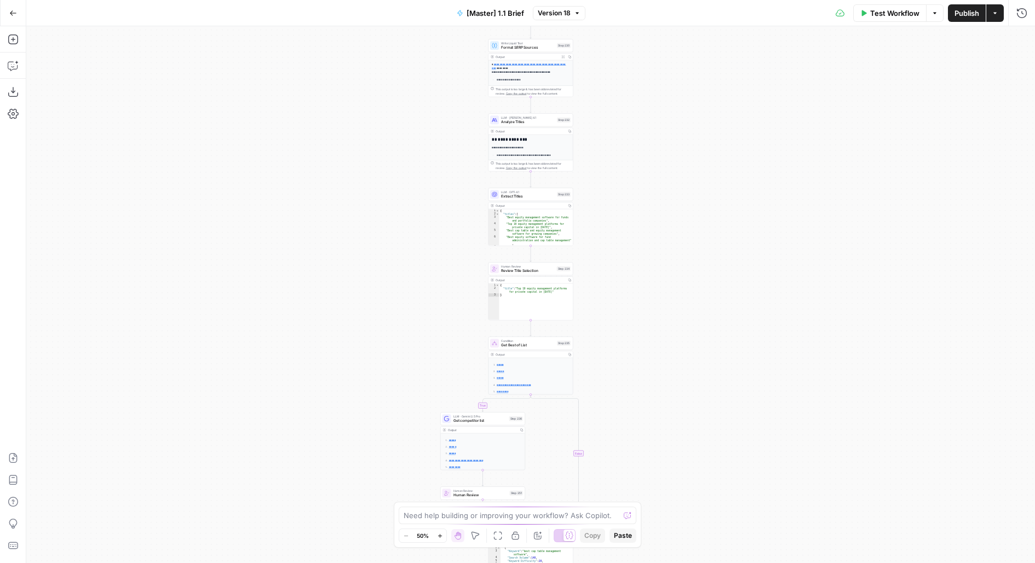
drag, startPoint x: 689, startPoint y: 435, endPoint x: 627, endPoint y: 319, distance: 131.3
click at [629, 147] on div "true false true false Workflow Set Inputs Inputs Run Code · Python Get SERP Par…" at bounding box center [530, 294] width 1008 height 537
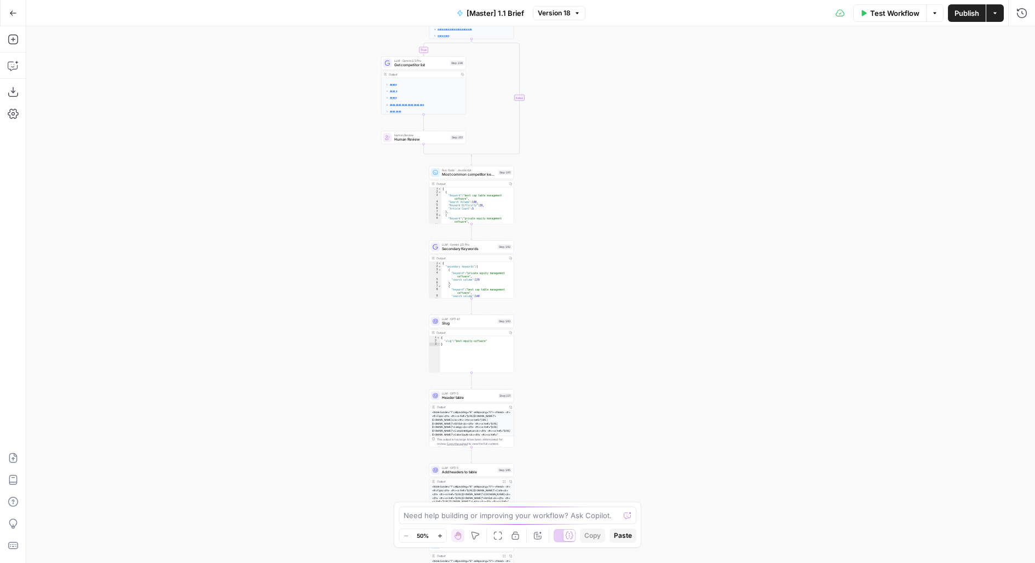
drag, startPoint x: 627, startPoint y: 319, endPoint x: 626, endPoint y: 199, distance: 119.9
click at [626, 138] on div "true false true false Workflow Set Inputs Inputs Run Code · Python Get SERP Par…" at bounding box center [530, 294] width 1008 height 537
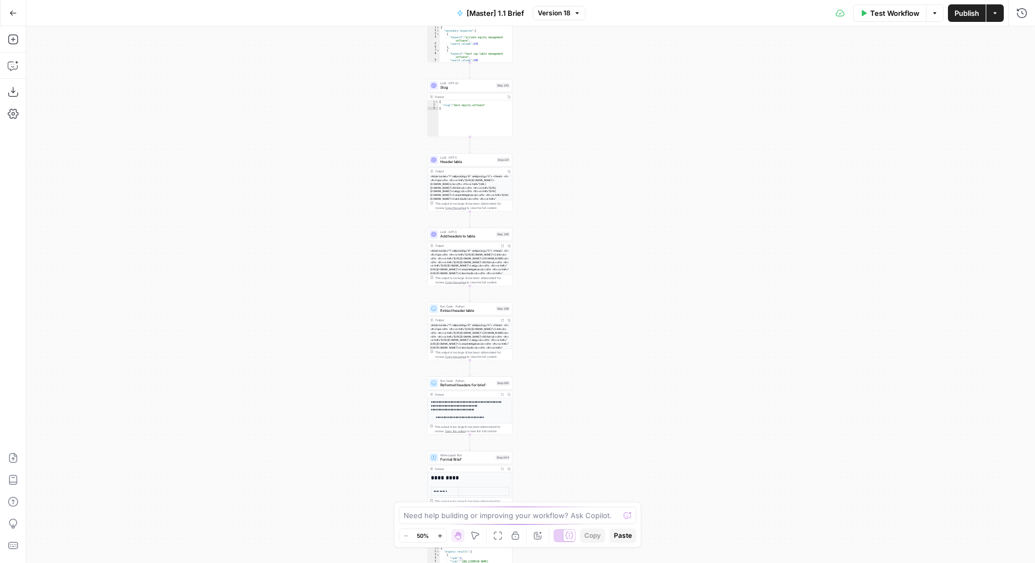
drag, startPoint x: 626, startPoint y: 367, endPoint x: 626, endPoint y: 210, distance: 157.1
click at [626, 210] on div "true false true false Workflow Set Inputs Inputs Run Code · Python Get SERP Par…" at bounding box center [530, 294] width 1008 height 537
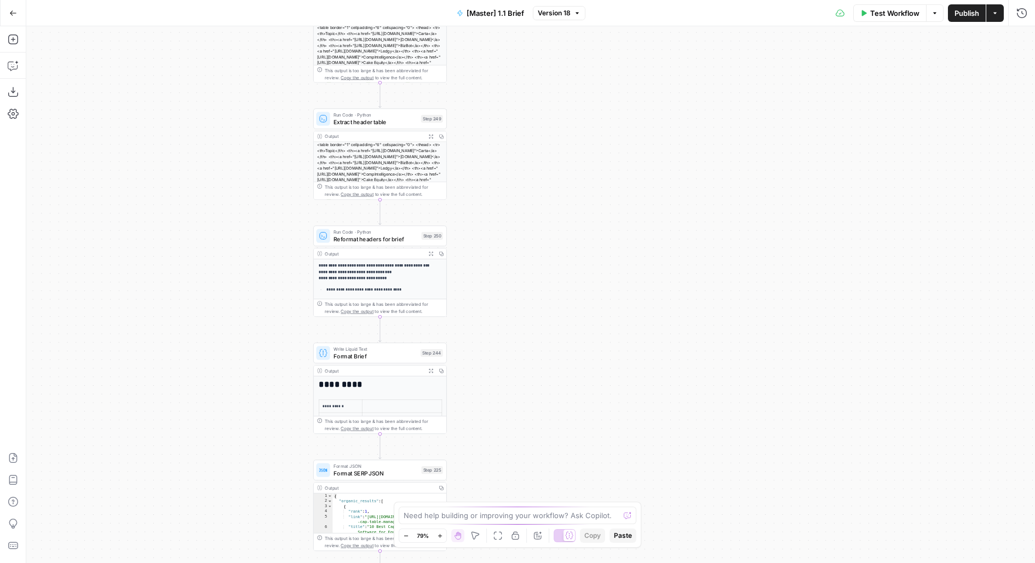
drag, startPoint x: 611, startPoint y: 350, endPoint x: 611, endPoint y: 102, distance: 248.0
click at [611, 112] on div "true false true false Workflow Set Inputs Inputs Run Code · Python Get SERP Par…" at bounding box center [530, 294] width 1008 height 537
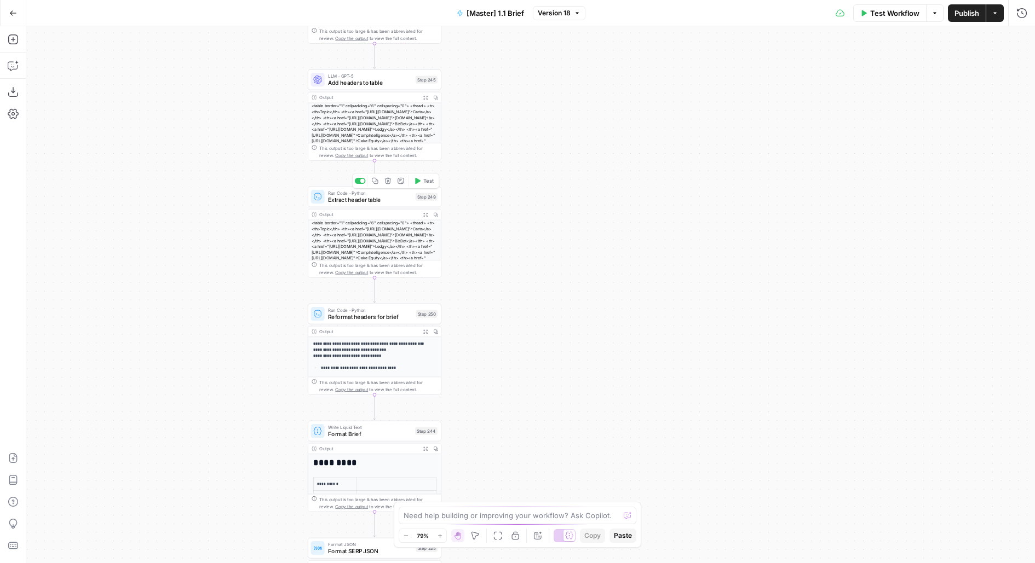
click at [377, 201] on span "Extract header table" at bounding box center [370, 199] width 84 height 9
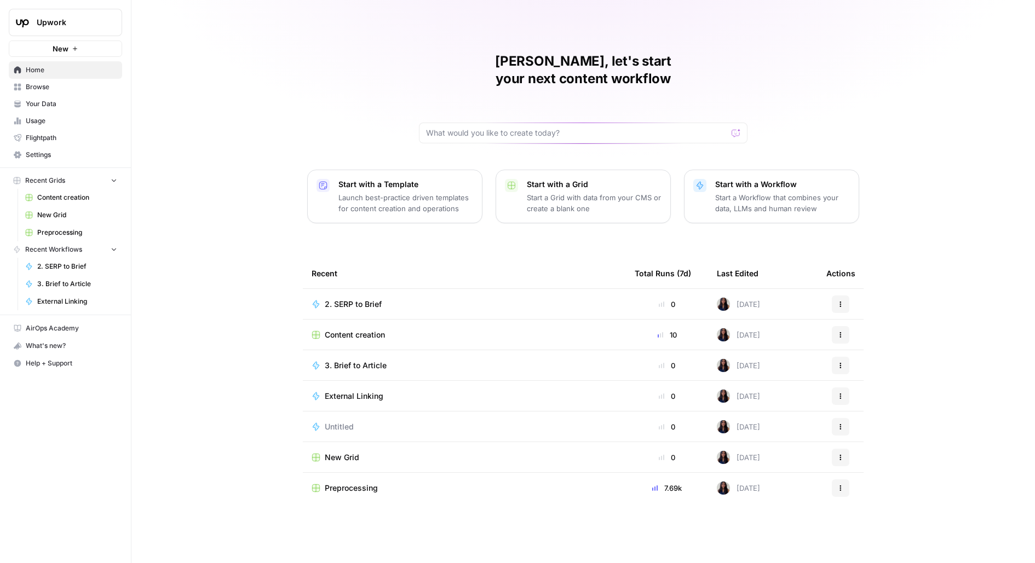
click at [88, 19] on span "Upwork" at bounding box center [70, 22] width 66 height 11
type input "build"
click button "AirOps Builders" at bounding box center [98, 82] width 175 height 18
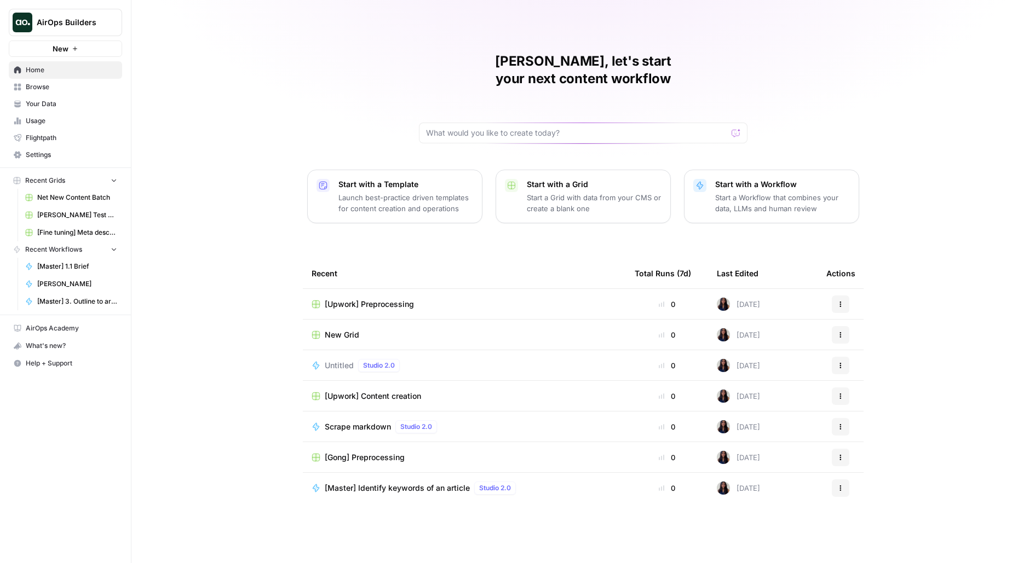
click at [80, 100] on span "Your Data" at bounding box center [71, 104] width 91 height 10
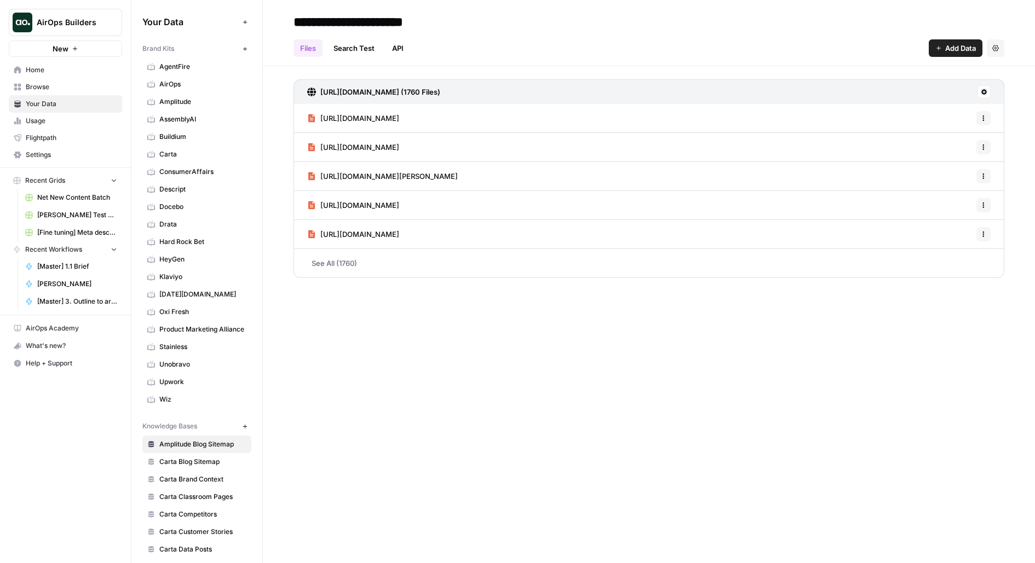
click at [93, 85] on span "Browse" at bounding box center [71, 87] width 91 height 10
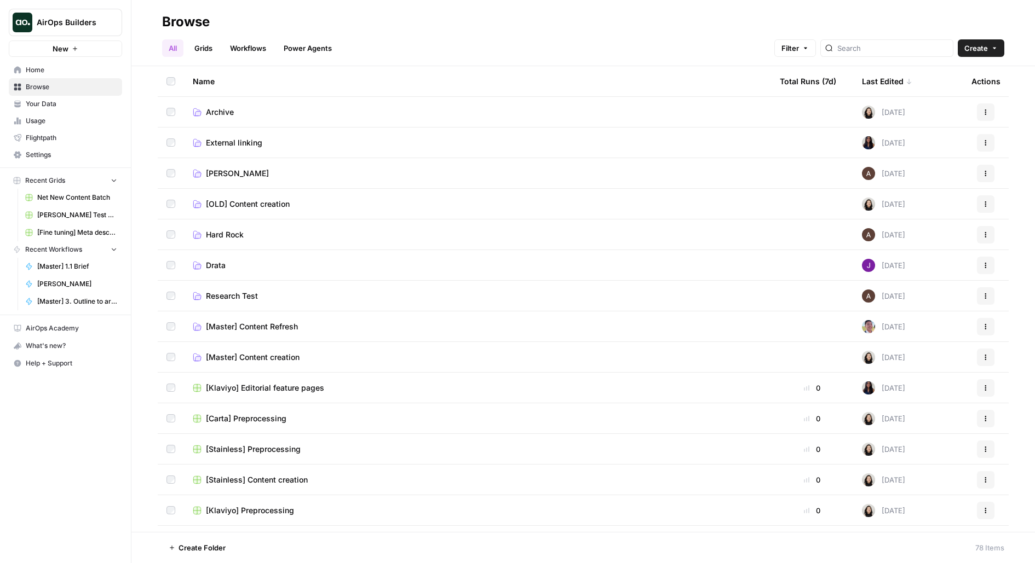
click at [228, 354] on span "[Master] Content creation" at bounding box center [253, 357] width 94 height 11
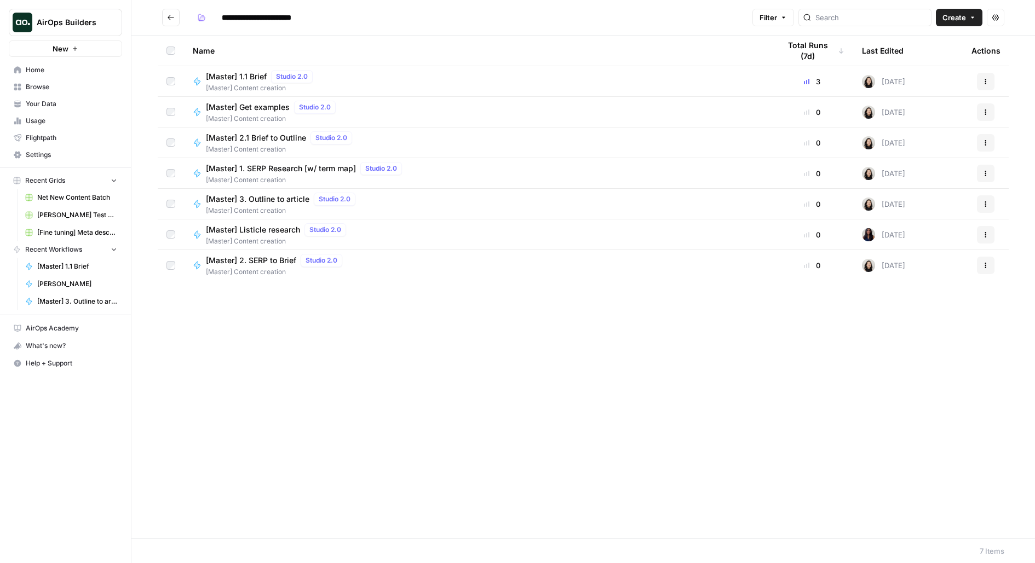
click at [240, 80] on span "[Master] 1.1 Brief" at bounding box center [236, 76] width 61 height 11
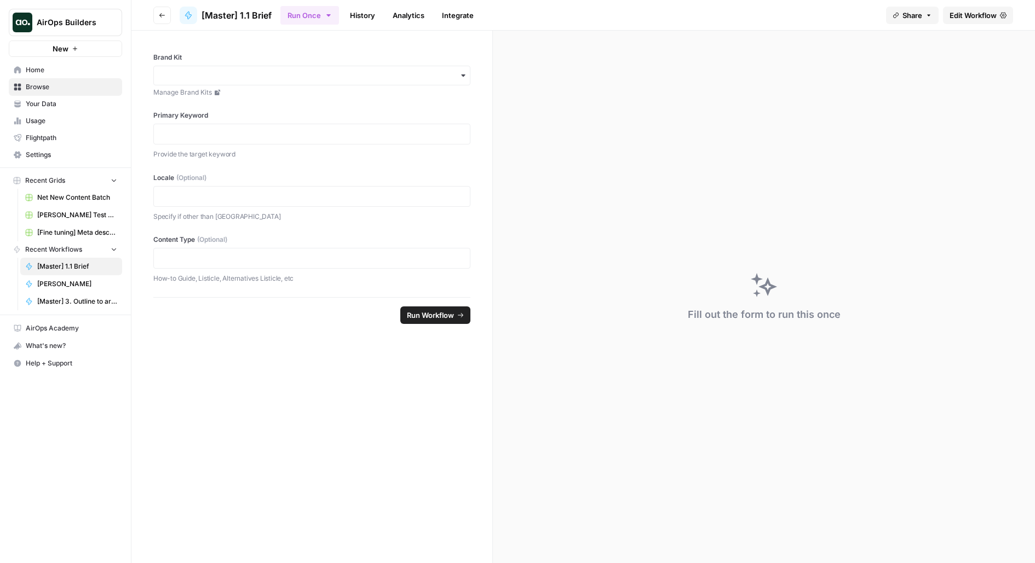
click at [966, 16] on span "Edit Workflow" at bounding box center [972, 15] width 47 height 11
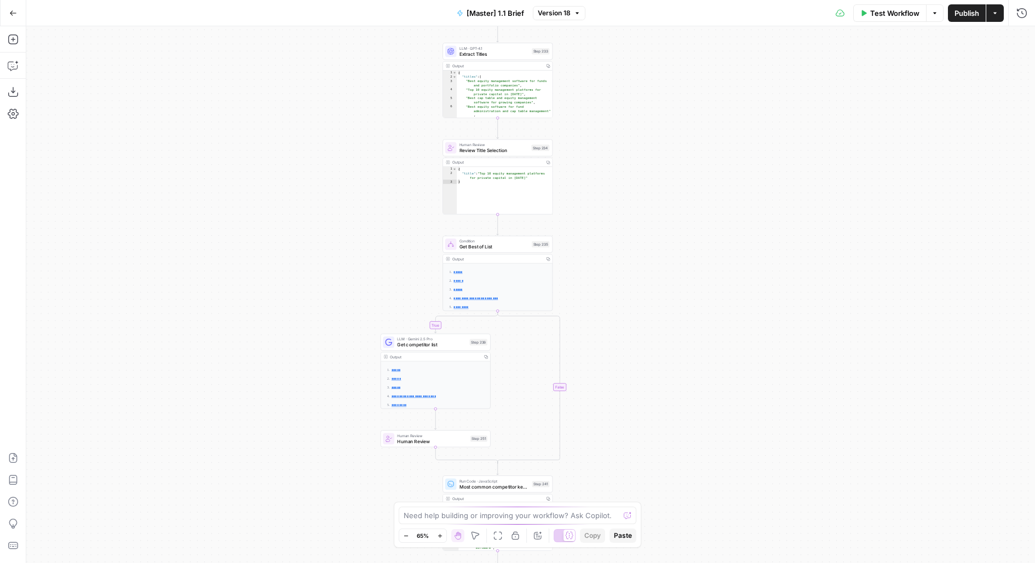
drag, startPoint x: 688, startPoint y: 203, endPoint x: 688, endPoint y: 159, distance: 43.8
click at [688, 159] on div "true false true false Workflow Set Inputs Inputs Run Code · Python Get SERP Par…" at bounding box center [530, 294] width 1008 height 537
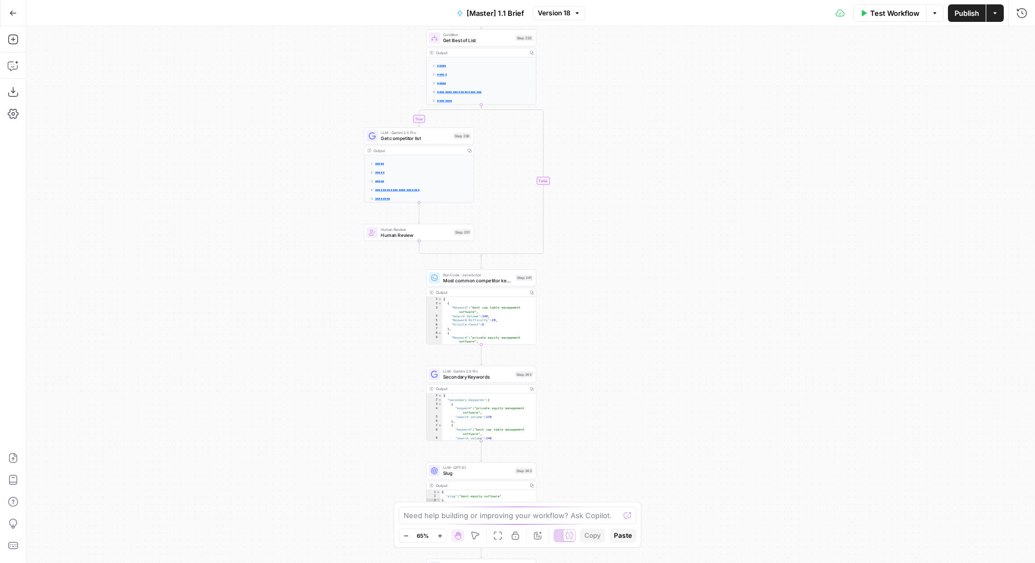
drag, startPoint x: 702, startPoint y: 182, endPoint x: 699, endPoint y: 125, distance: 56.5
click at [699, 122] on div "true false true false Workflow Set Inputs Inputs Run Code · Python Get SERP Par…" at bounding box center [530, 294] width 1008 height 537
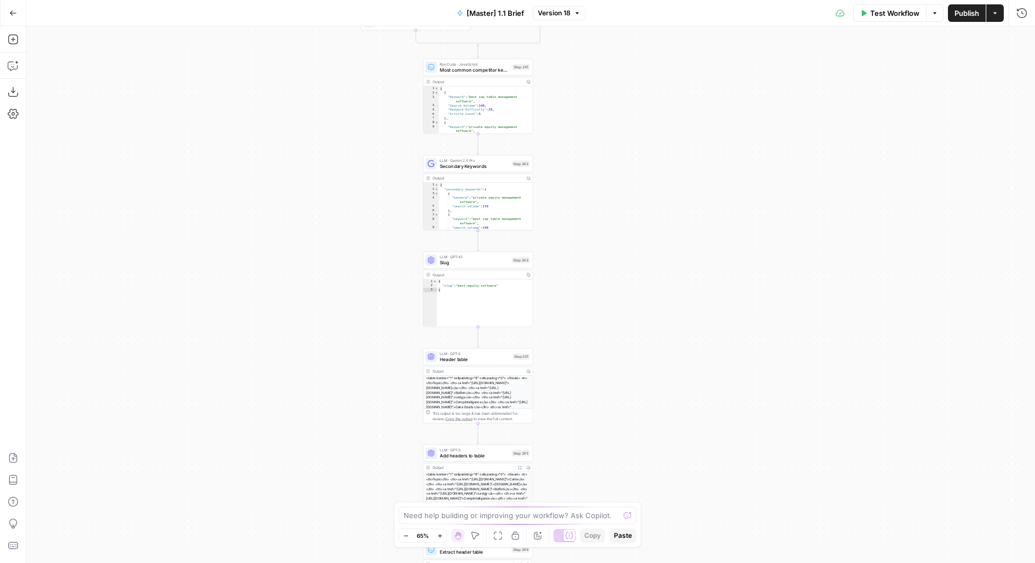
drag, startPoint x: 700, startPoint y: 322, endPoint x: 700, endPoint y: 263, distance: 59.7
click at [700, 263] on div "true false true false Workflow Set Inputs Inputs Run Code · Python Get SERP Par…" at bounding box center [530, 294] width 1008 height 537
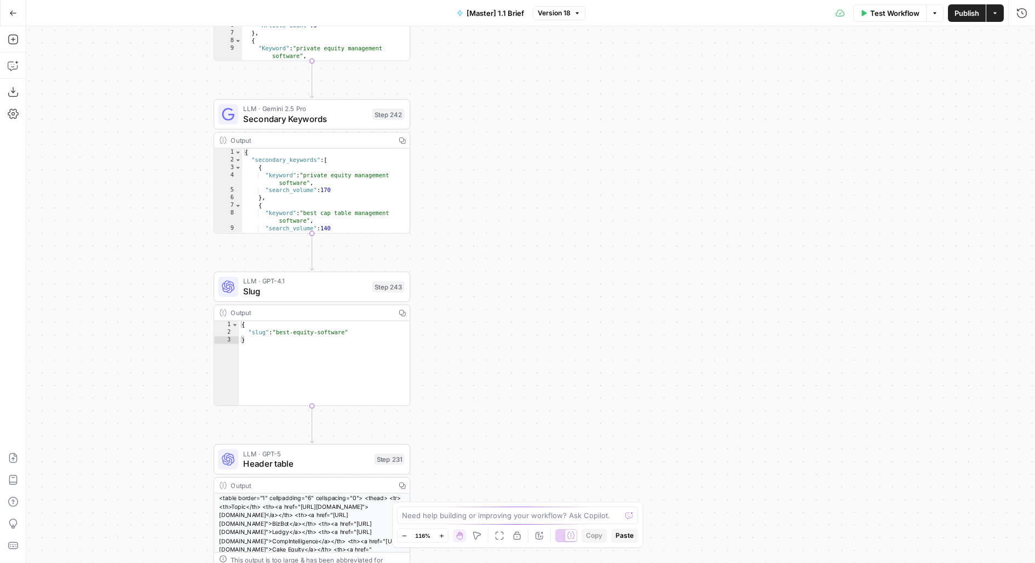
drag, startPoint x: 687, startPoint y: 384, endPoint x: 826, endPoint y: 98, distance: 317.8
click at [826, 101] on div "true false true false Workflow Set Inputs Inputs Run Code · Python Get SERP Par…" at bounding box center [530, 294] width 1008 height 537
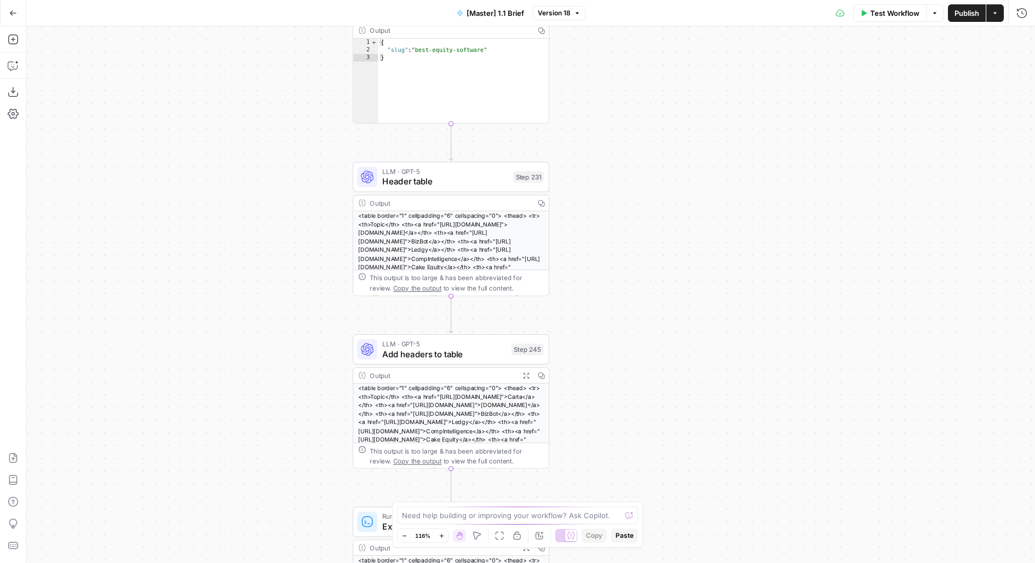
click at [452, 178] on span "Header table" at bounding box center [444, 181] width 125 height 13
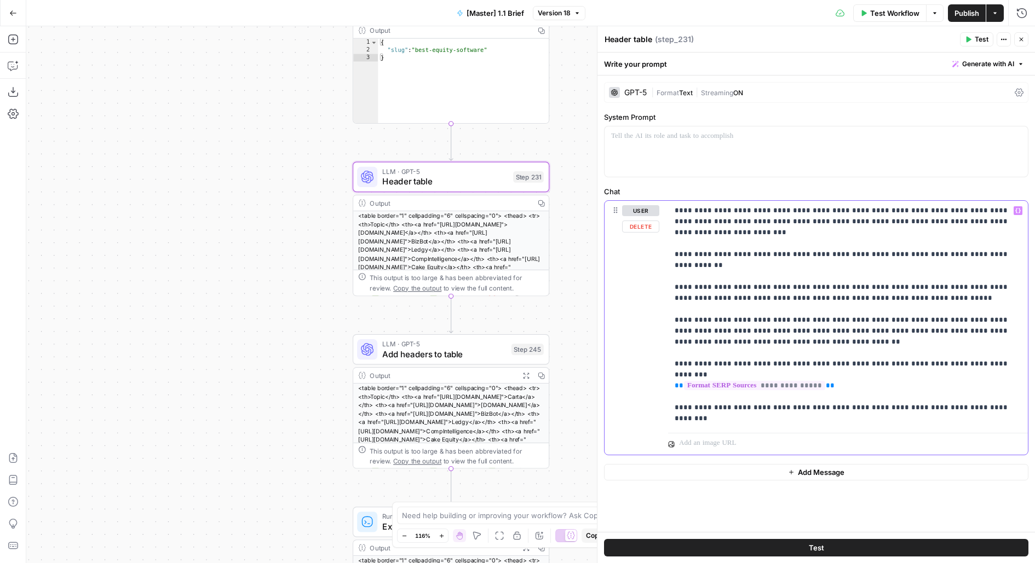
click at [949, 409] on p "**********" at bounding box center [847, 314] width 347 height 219
click at [956, 416] on p "**********" at bounding box center [847, 314] width 347 height 219
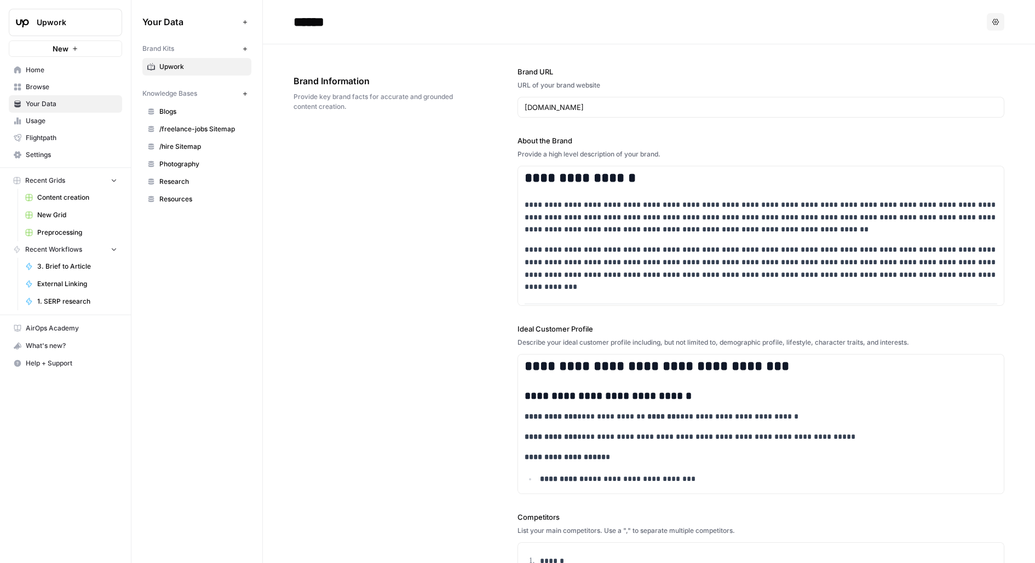
scroll to position [20320, 0]
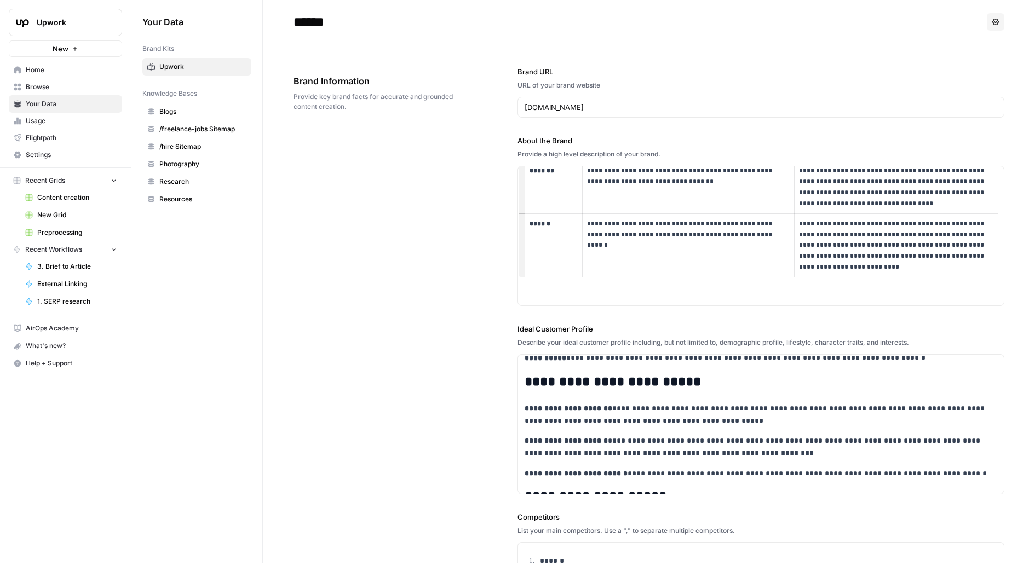
click at [65, 84] on span "Browse" at bounding box center [71, 87] width 91 height 10
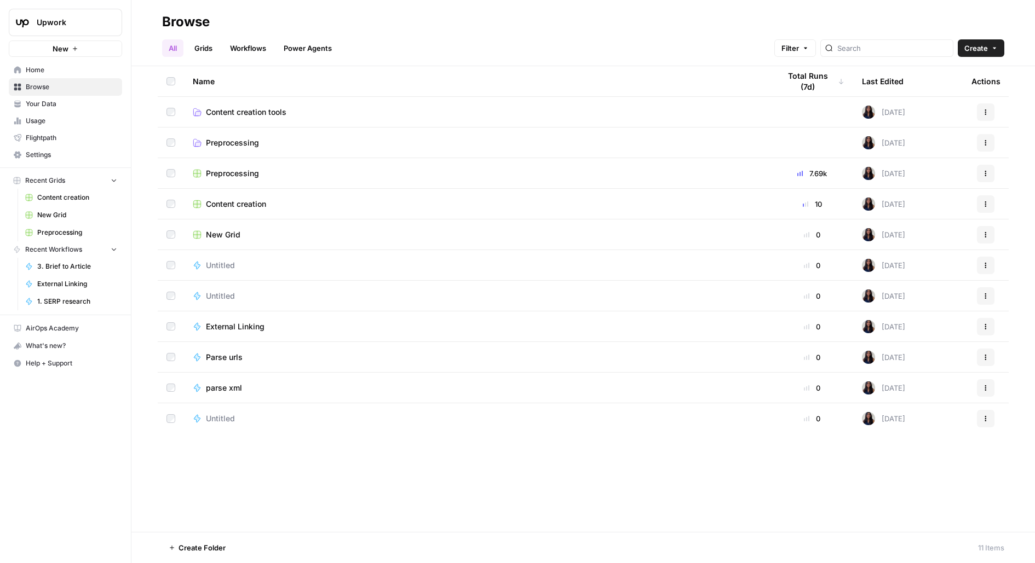
click at [62, 126] on link "Usage" at bounding box center [65, 121] width 113 height 18
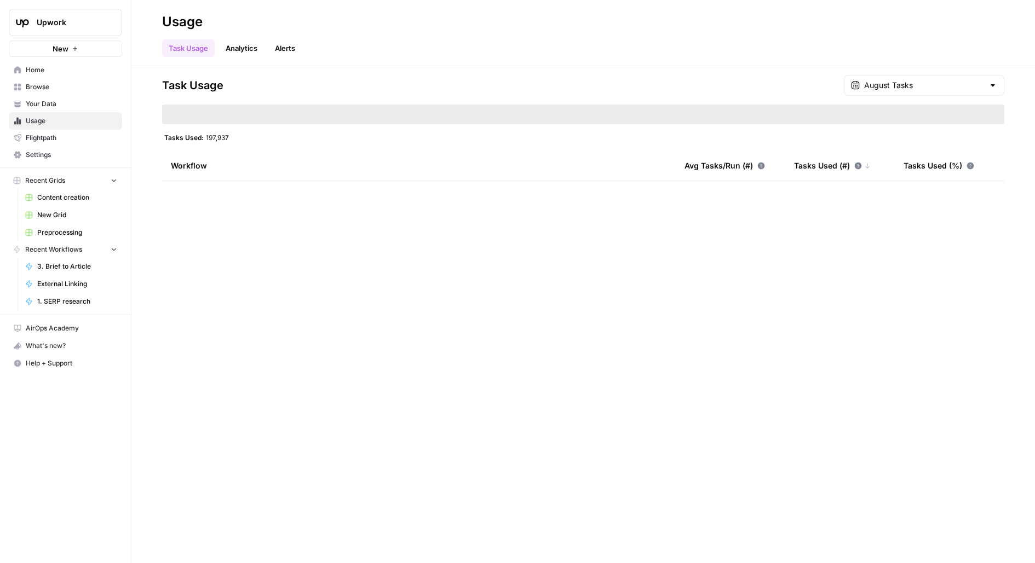
click at [58, 113] on link "Usage" at bounding box center [65, 121] width 113 height 18
click at [56, 107] on span "Your Data" at bounding box center [71, 104] width 91 height 10
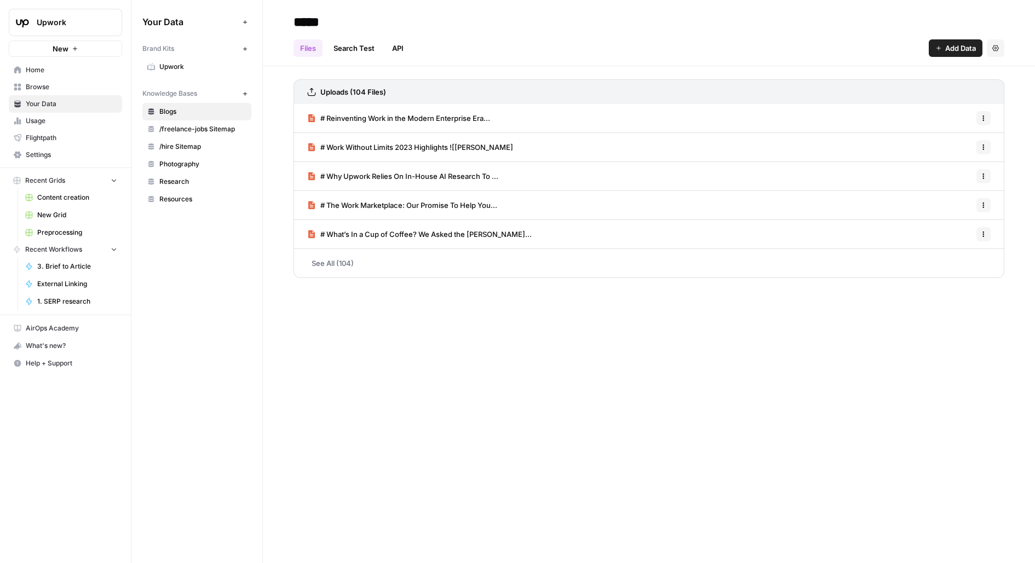
click at [154, 74] on link "Upwork" at bounding box center [196, 67] width 109 height 18
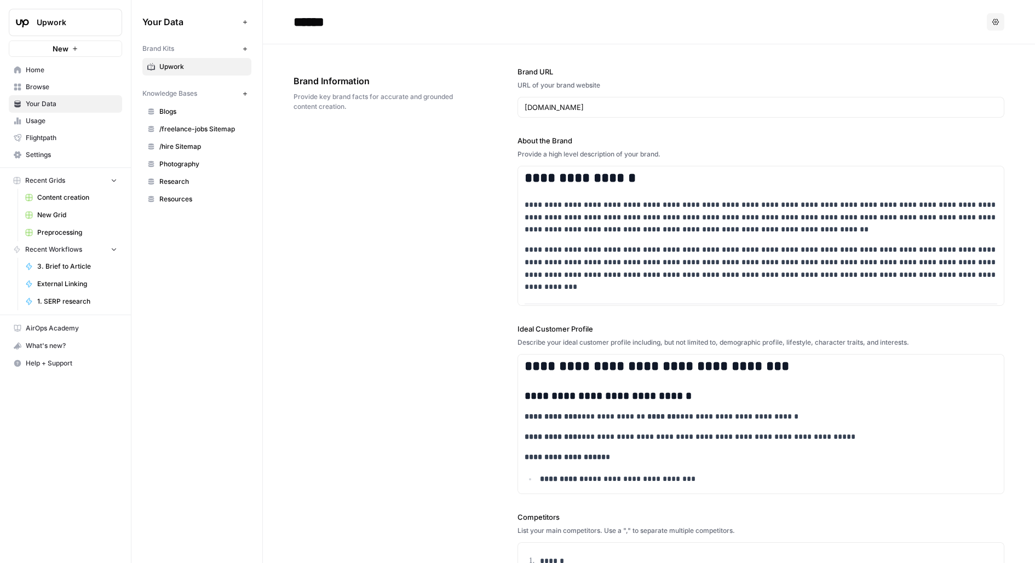
click at [68, 126] on link "Usage" at bounding box center [65, 121] width 113 height 18
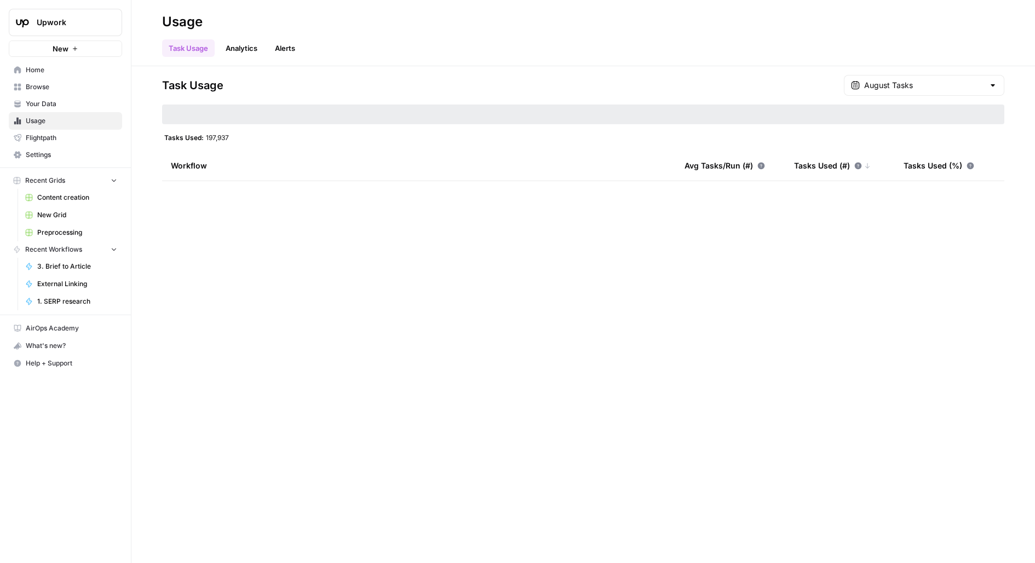
click at [72, 85] on span "Browse" at bounding box center [71, 87] width 91 height 10
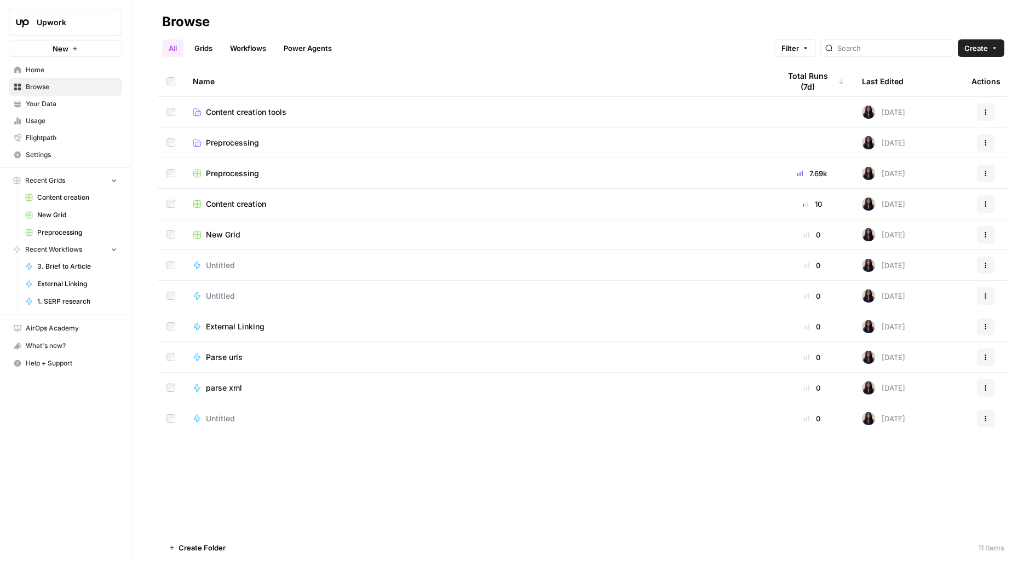
click at [202, 44] on link "Grids" at bounding box center [203, 48] width 31 height 18
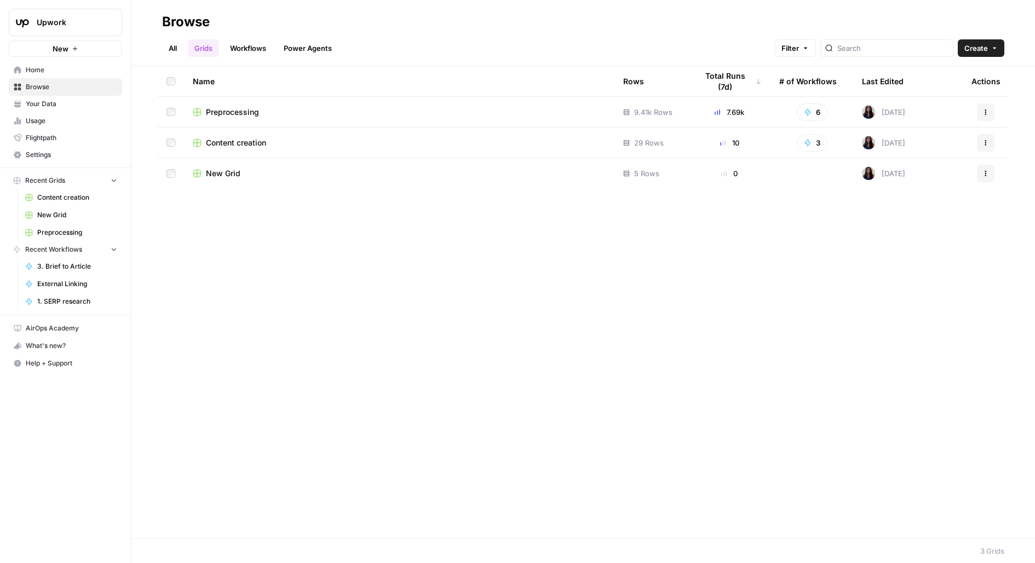
click at [168, 44] on link "All" at bounding box center [172, 48] width 21 height 18
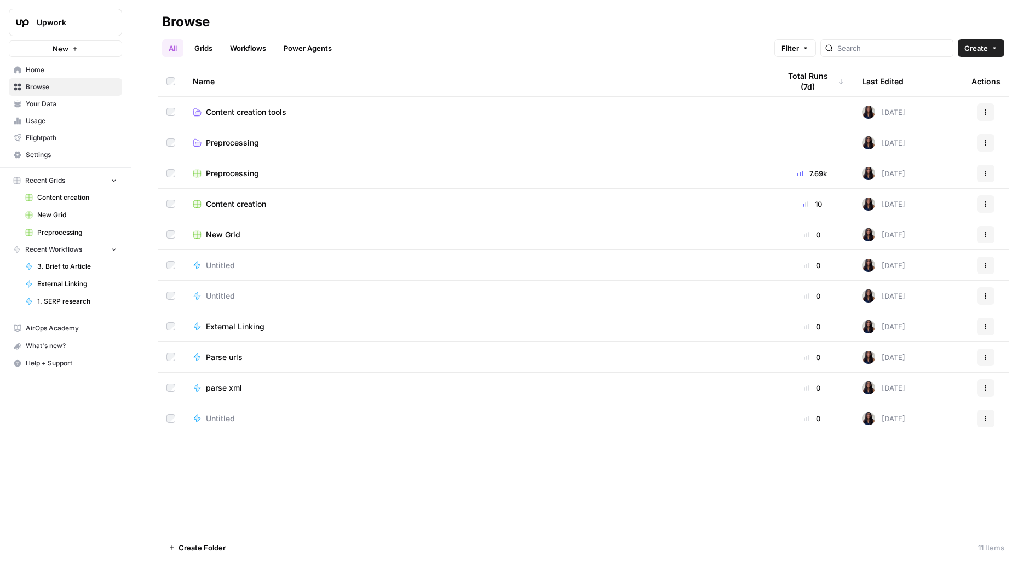
click at [77, 100] on span "Your Data" at bounding box center [71, 104] width 91 height 10
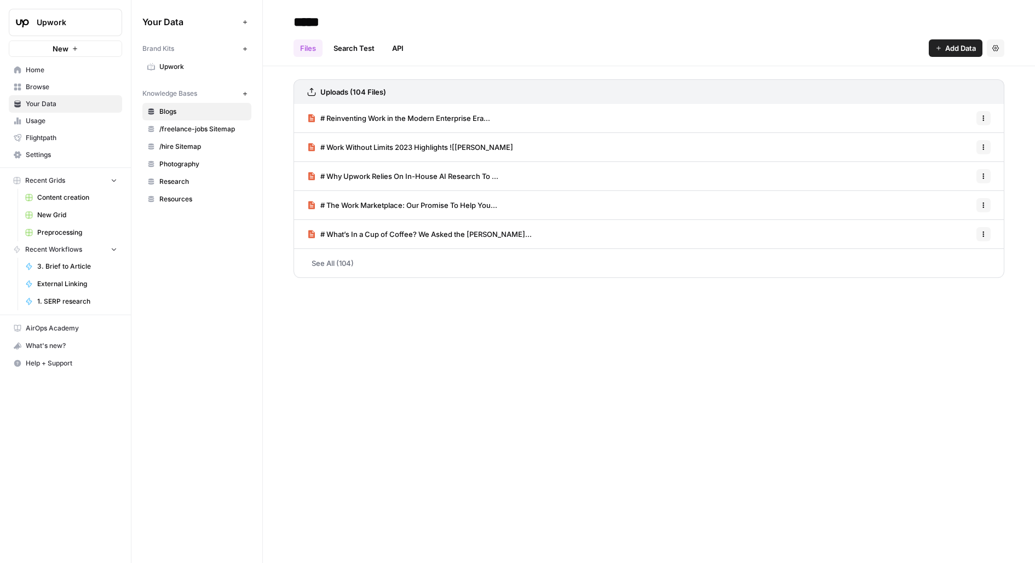
click at [229, 131] on span "/freelance-jobs Sitemap" at bounding box center [202, 129] width 87 height 10
click at [384, 171] on span "# Zendesk Freelance Jobs: Work Remote & Earn On..." at bounding box center [410, 176] width 181 height 11
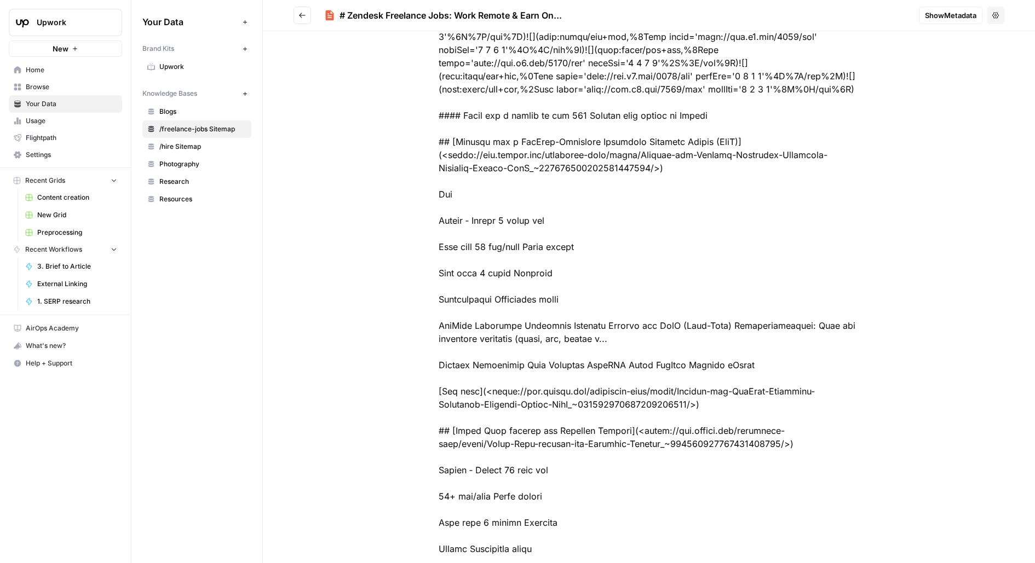
scroll to position [7582, 0]
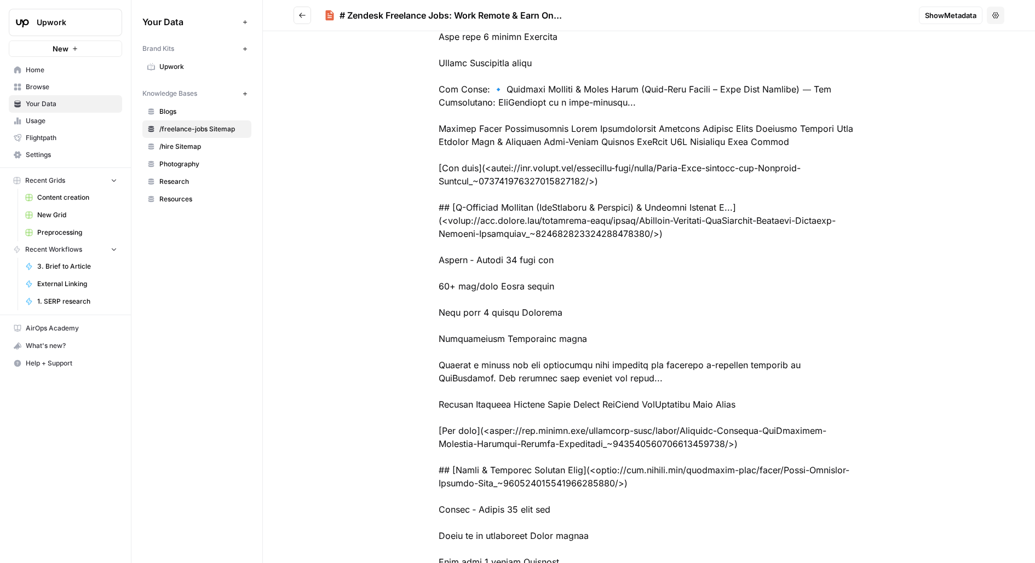
click at [86, 88] on span "Browse" at bounding box center [71, 87] width 91 height 10
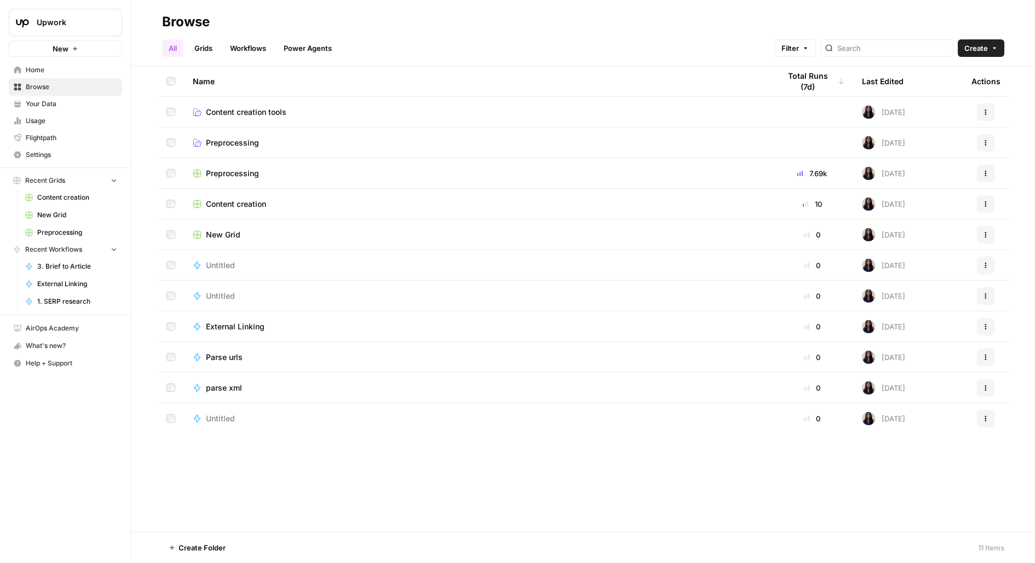
click at [59, 236] on link "Preprocessing" at bounding box center [71, 233] width 102 height 18
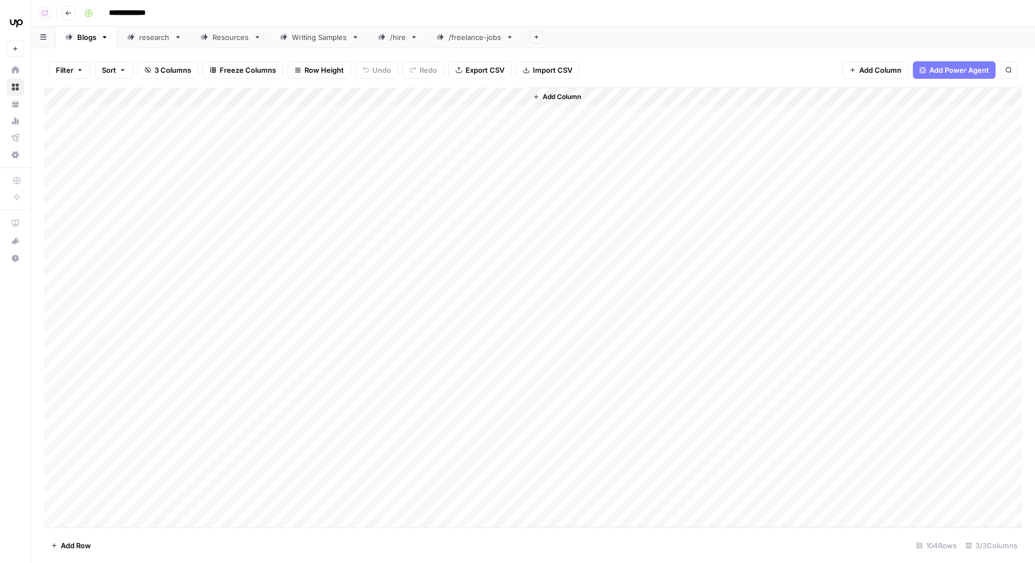
click at [541, 95] on button "Add Column" at bounding box center [556, 97] width 57 height 14
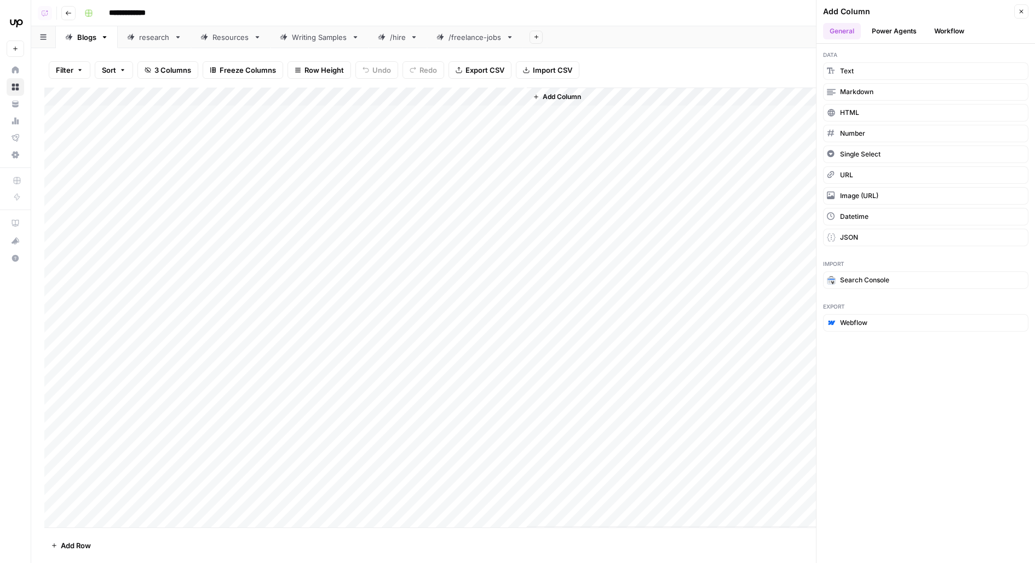
click at [933, 31] on button "Workflow" at bounding box center [948, 31] width 43 height 16
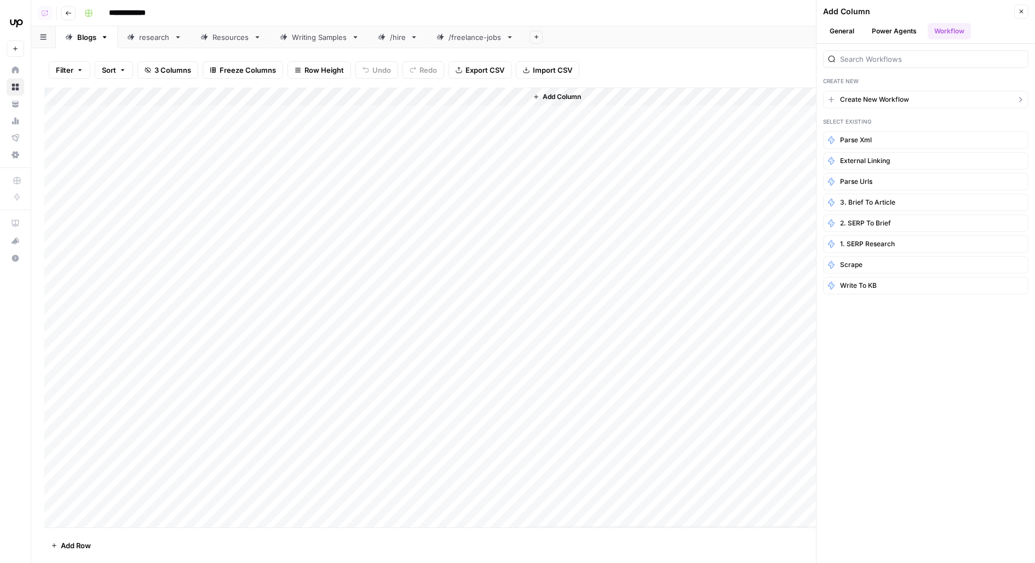
click at [860, 99] on span "Create New Workflow" at bounding box center [874, 100] width 69 height 10
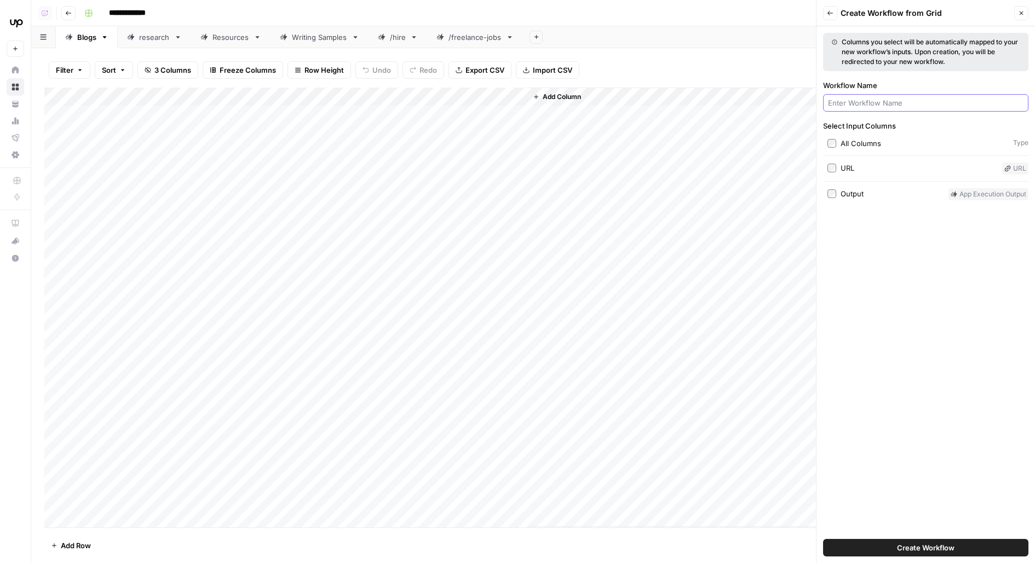
click at [838, 104] on input "Workflow Name" at bounding box center [925, 102] width 195 height 11
click at [834, 555] on button "Create Workflow" at bounding box center [925, 548] width 205 height 18
click at [879, 100] on input "Workflow Name" at bounding box center [925, 102] width 195 height 11
type input "t"
type input "meta desc"
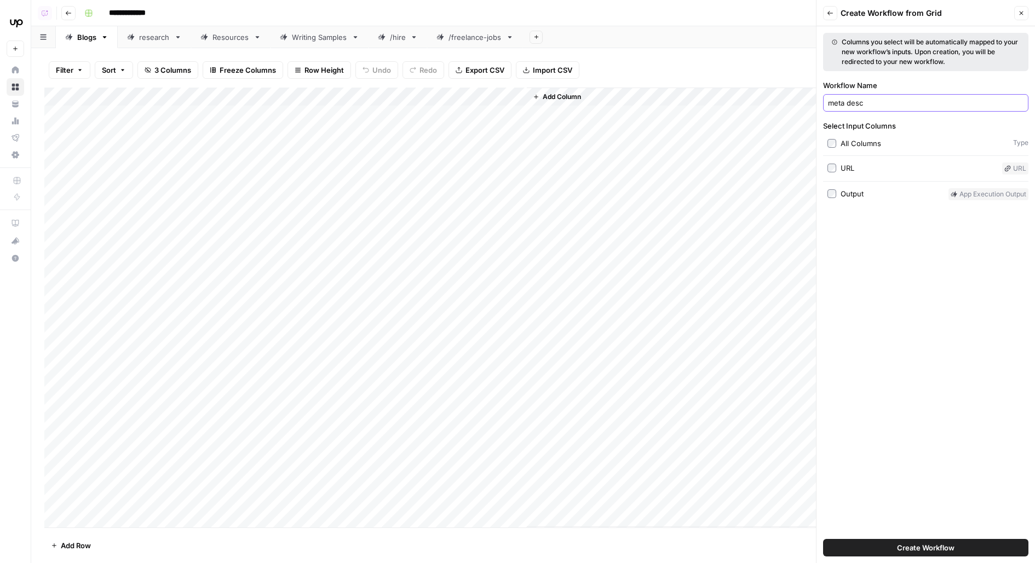
click at [823, 539] on button "Create Workflow" at bounding box center [925, 548] width 205 height 18
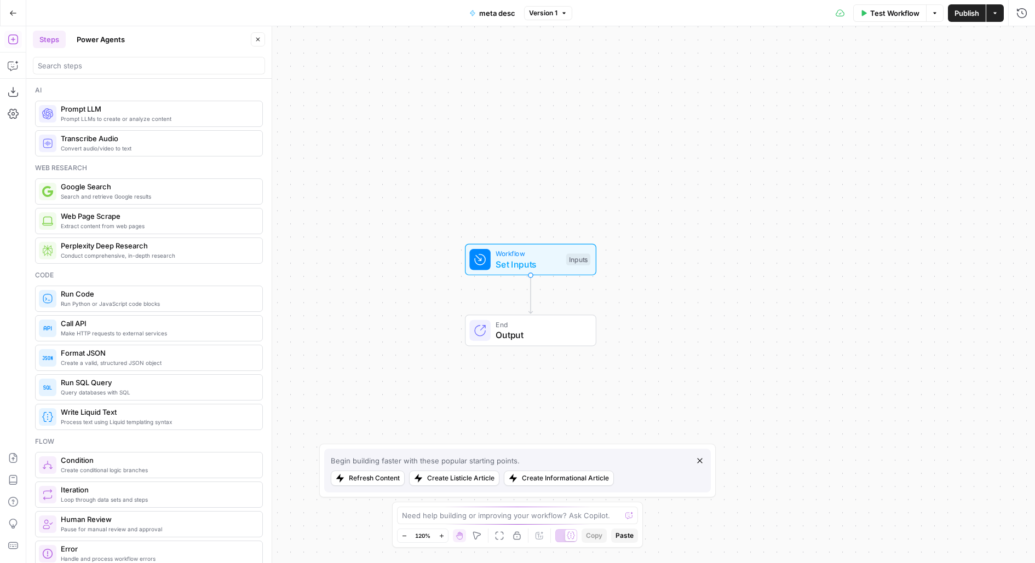
click at [160, 59] on div at bounding box center [149, 66] width 232 height 18
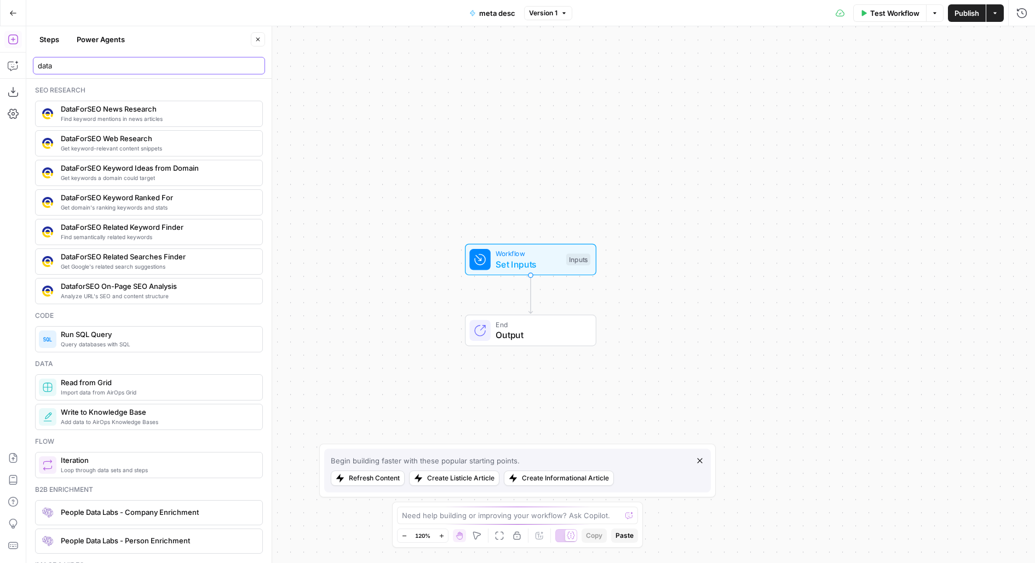
type input "data"
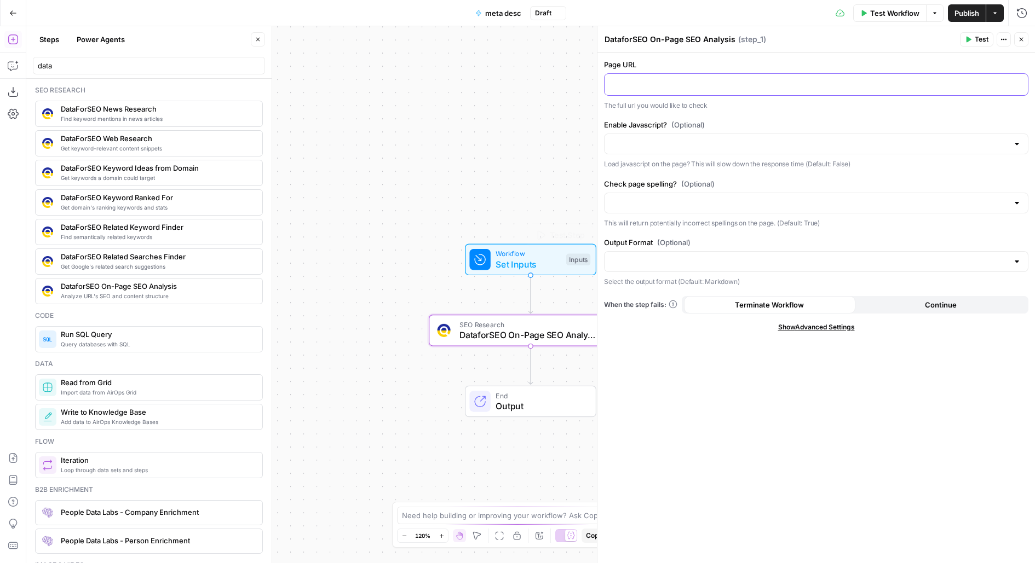
click at [660, 81] on p at bounding box center [816, 83] width 410 height 11
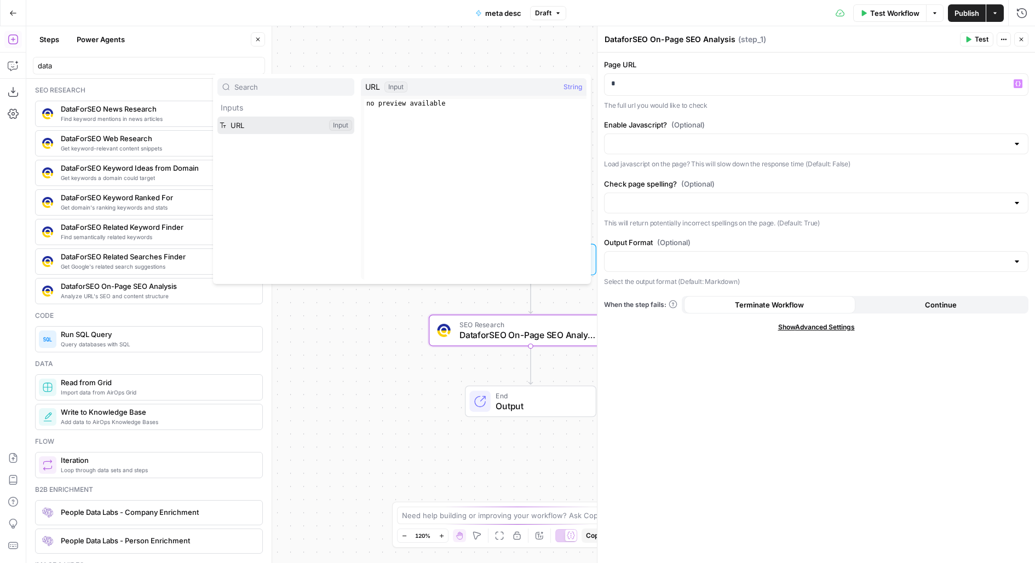
click at [217, 117] on button "Select variable URL" at bounding box center [285, 126] width 137 height 18
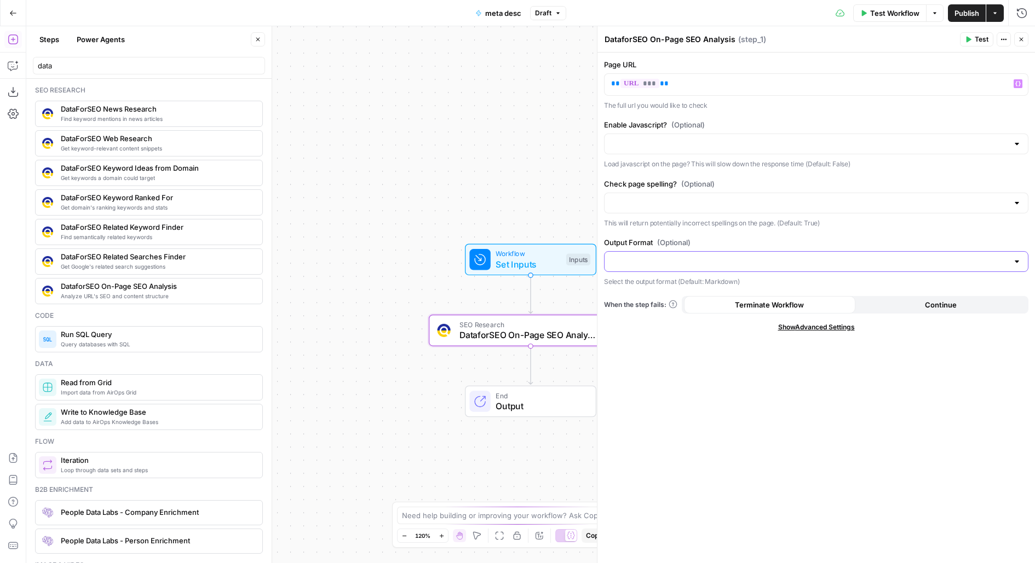
click at [712, 258] on input "Output Format (Optional)" at bounding box center [809, 261] width 397 height 11
click at [694, 302] on span "JSON" at bounding box center [813, 303] width 401 height 11
type input "JSON"
drag, startPoint x: 403, startPoint y: 382, endPoint x: 358, endPoint y: 265, distance: 124.9
click at [360, 270] on div "Workflow Set Inputs Inputs SEO Research DataforSEO On-Page SEO Analysis Step 1 …" at bounding box center [530, 294] width 1008 height 537
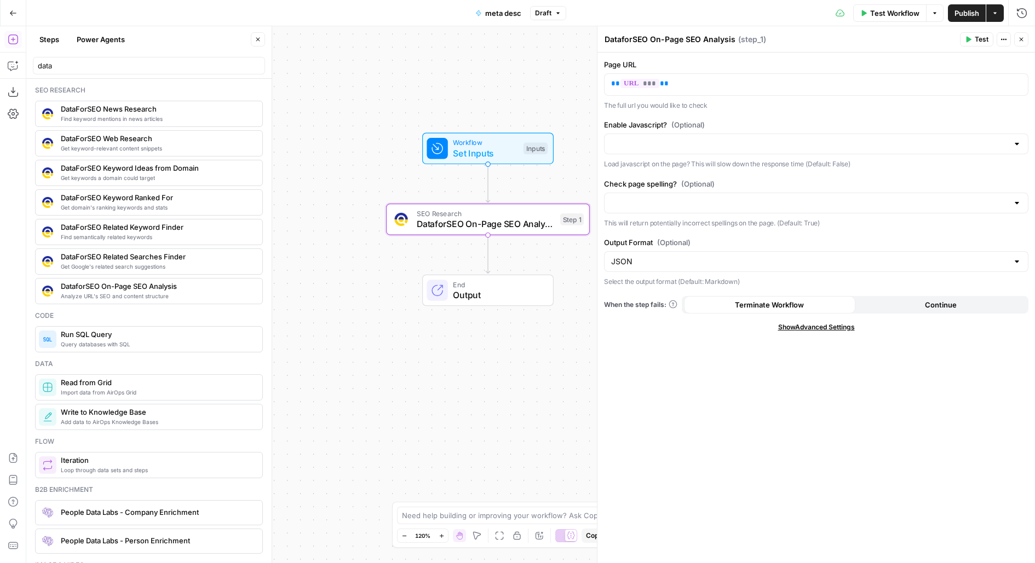
click at [898, 13] on span "Test Workflow" at bounding box center [894, 13] width 49 height 11
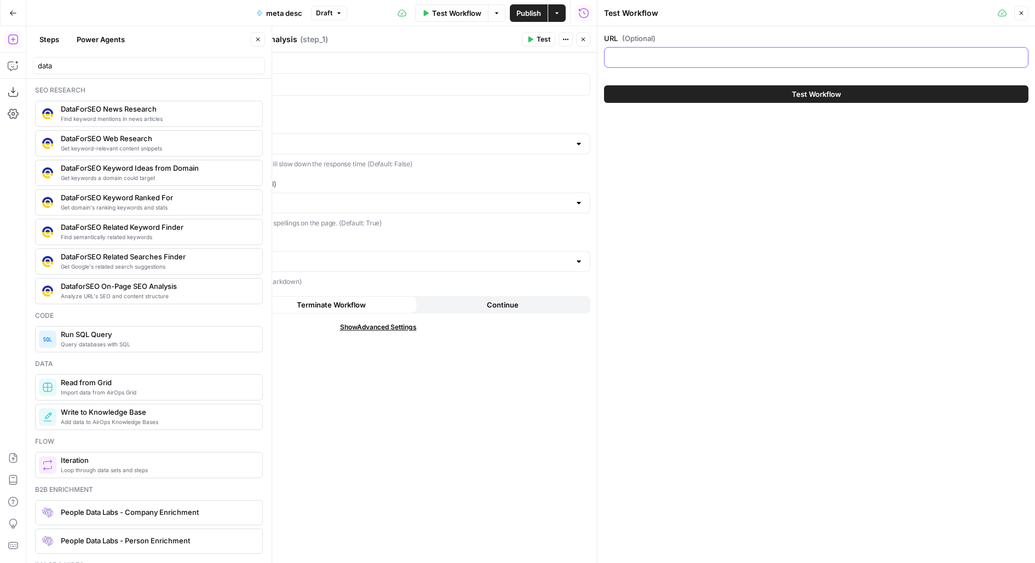
click at [708, 59] on input "URL (Optional)" at bounding box center [816, 57] width 410 height 11
paste input "https://www.upwork.com/resources/how-to-hire-freelancers"
type input "https://www.upwork.com/resources/how-to-hire-freelancers"
click at [716, 93] on button "Test Workflow" at bounding box center [816, 94] width 424 height 18
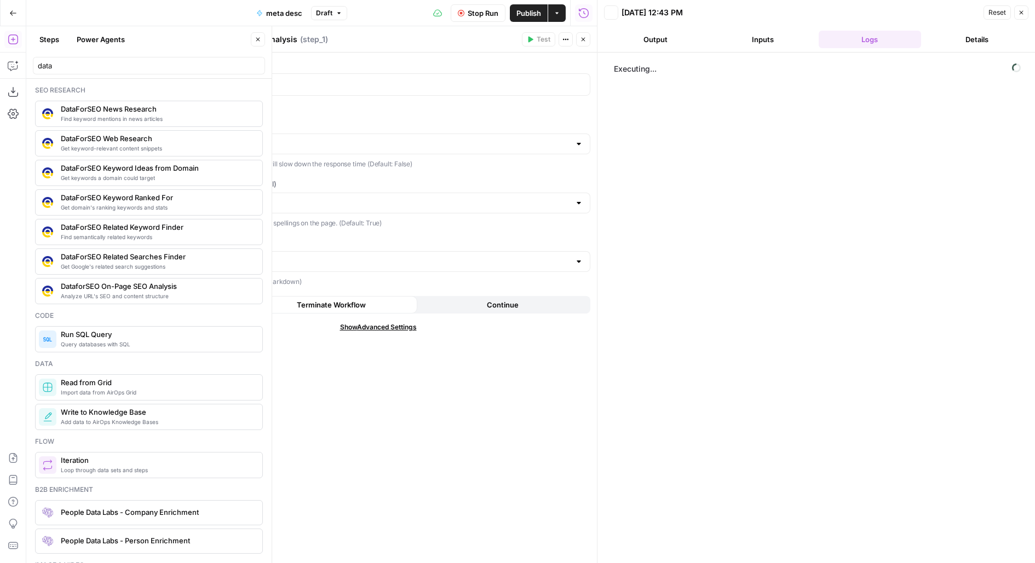
click at [581, 39] on icon "button" at bounding box center [583, 39] width 7 height 7
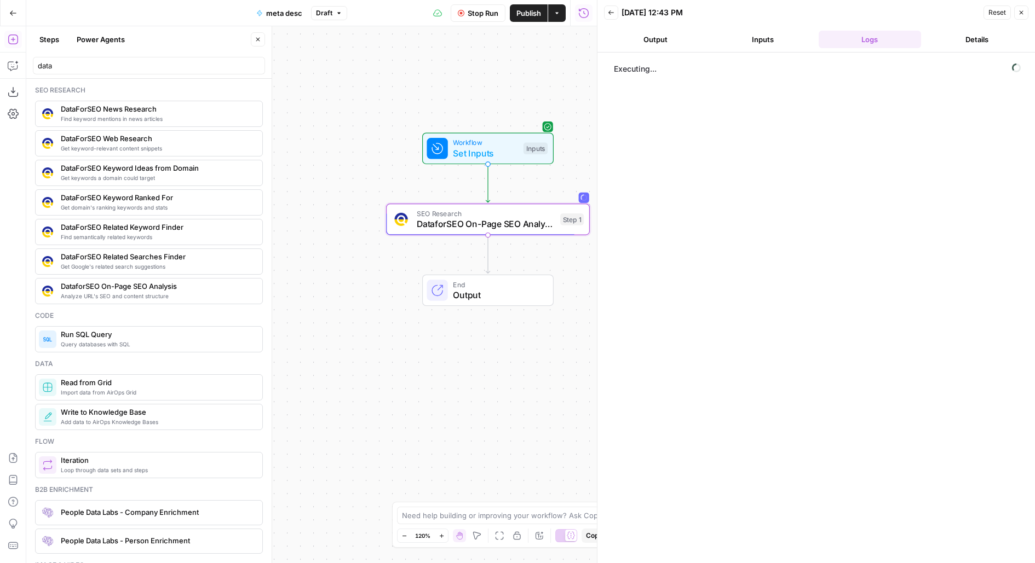
click at [253, 39] on button "Close" at bounding box center [258, 39] width 14 height 14
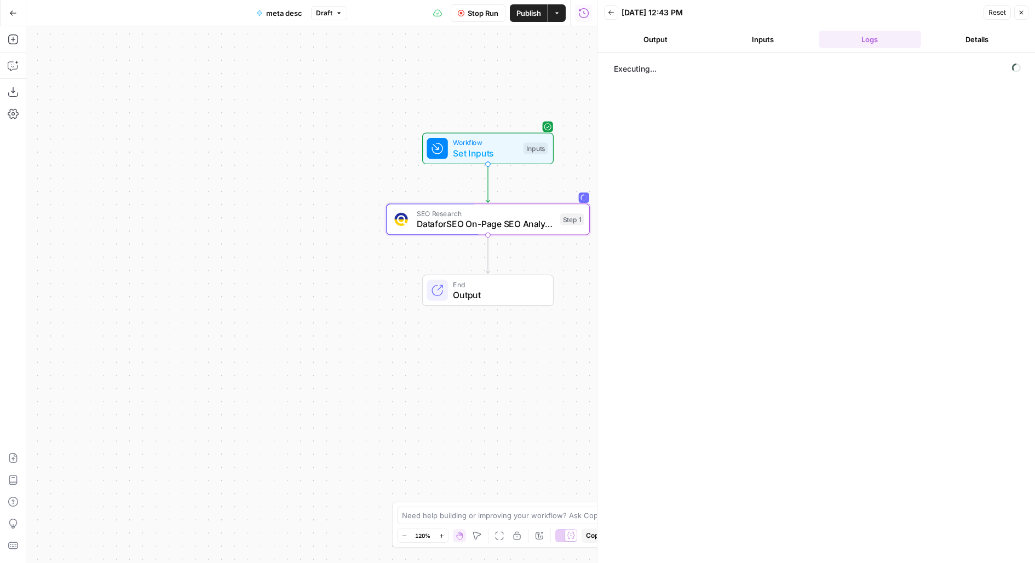
drag, startPoint x: 270, startPoint y: 126, endPoint x: 56, endPoint y: 119, distance: 214.2
click at [56, 119] on div "Workflow Set Inputs Inputs SEO Research DataforSEO On-Page SEO Analysis Step 1 …" at bounding box center [311, 294] width 570 height 537
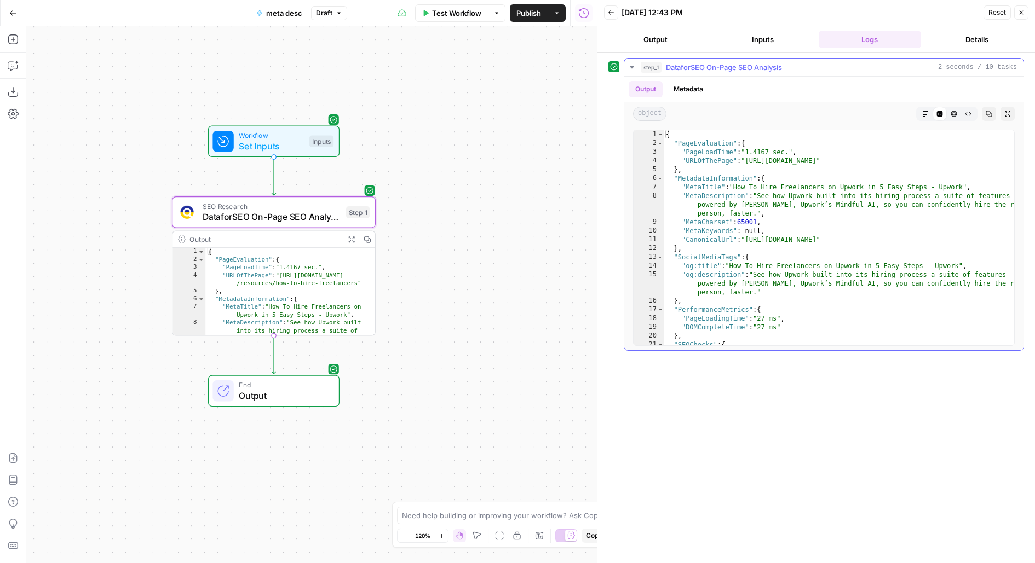
type textarea "**********"
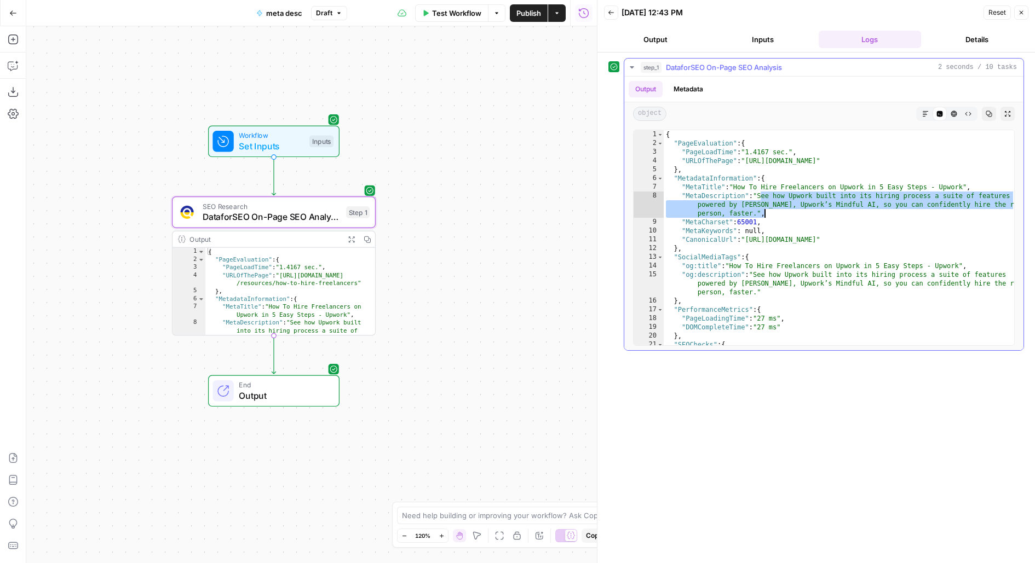
drag, startPoint x: 761, startPoint y: 194, endPoint x: 994, endPoint y: 213, distance: 233.4
click at [994, 213] on div "{ "PageEvaluation" : { "PageLoadTime" : "1.4167 sec." , "URLOfThePage" : "https…" at bounding box center [838, 246] width 351 height 233
click at [477, 14] on span "Test Workflow" at bounding box center [456, 13] width 49 height 11
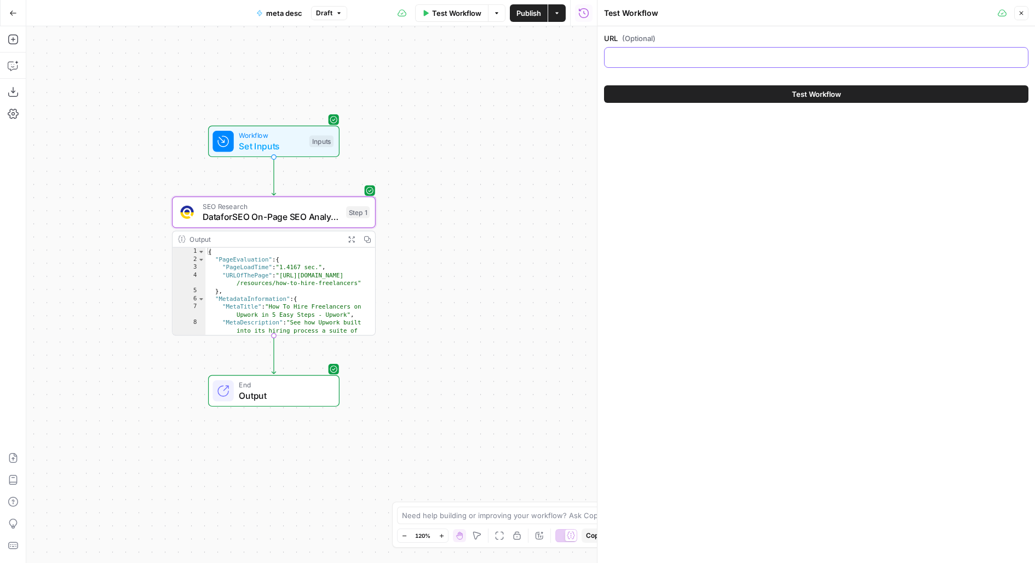
click at [717, 56] on input "URL (Optional)" at bounding box center [816, 57] width 410 height 11
paste input "https://www.airops.com/blog/win-ai-search-turn-visibility-into-action"
type input "https://www.airops.com/blog/win-ai-search-turn-visibility-into-action"
click at [715, 87] on button "Test Workflow" at bounding box center [816, 94] width 424 height 18
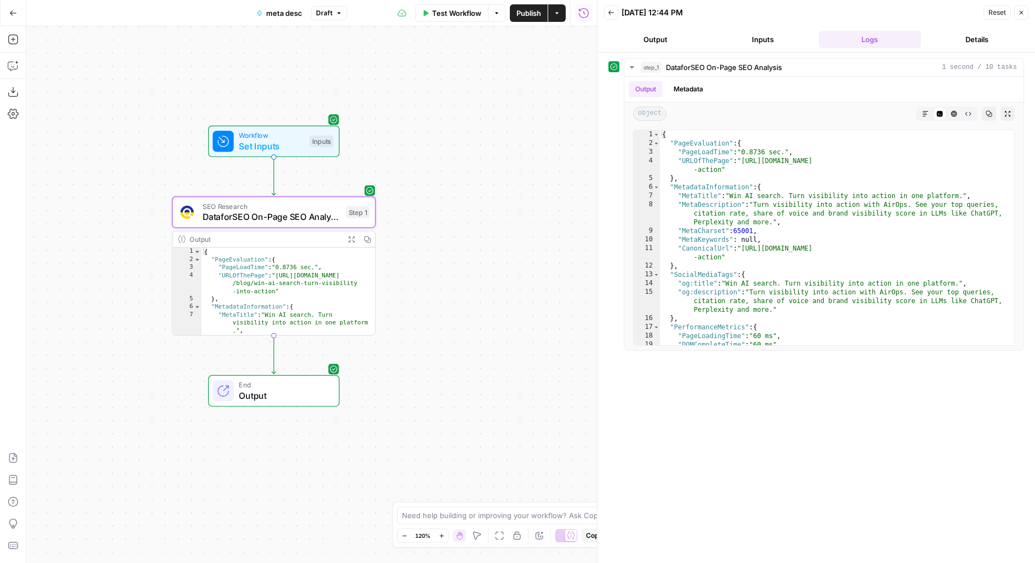
click at [457, 9] on span "Test Workflow" at bounding box center [456, 13] width 49 height 11
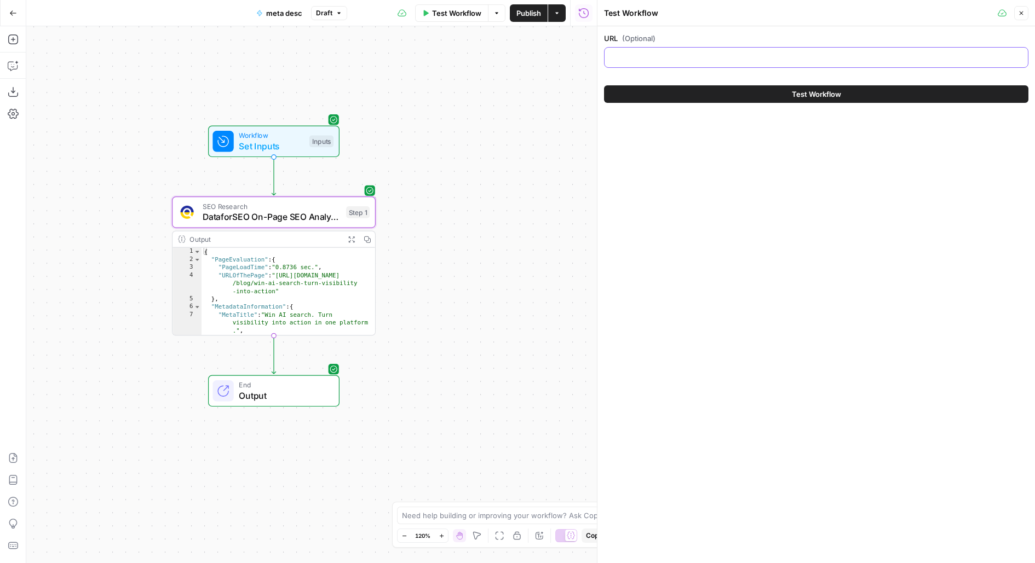
click at [742, 54] on input "URL (Optional)" at bounding box center [816, 57] width 410 height 11
paste input "https://www.upwork.com/resources/how-to-create-a-proposal-that-wins-jobs"
type input "https://www.upwork.com/resources/how-to-create-a-proposal-that-wins-jobs"
click at [726, 93] on button "Test Workflow" at bounding box center [816, 94] width 424 height 18
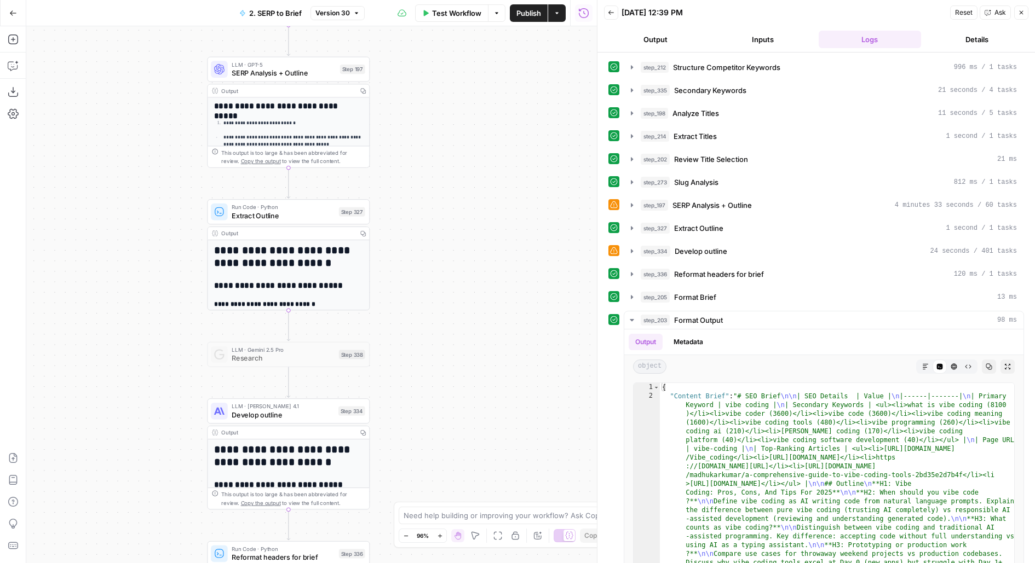
drag, startPoint x: 497, startPoint y: 371, endPoint x: 522, endPoint y: 171, distance: 200.8
click at [522, 171] on div "Workflow Set Inputs Inputs Run Code · JavaScript Structure Competitor Keywords …" at bounding box center [311, 294] width 570 height 537
click at [339, 74] on div "LLM · GPT-5 SERP Analysis + Outline Step 197 Copy step Delete step Edit Note Te…" at bounding box center [288, 69] width 154 height 18
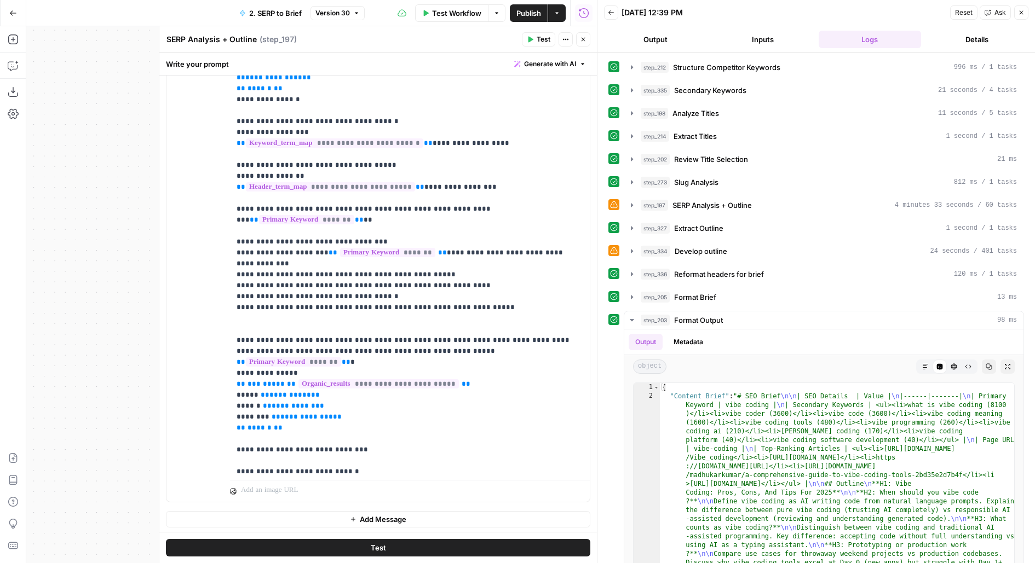
scroll to position [391, 0]
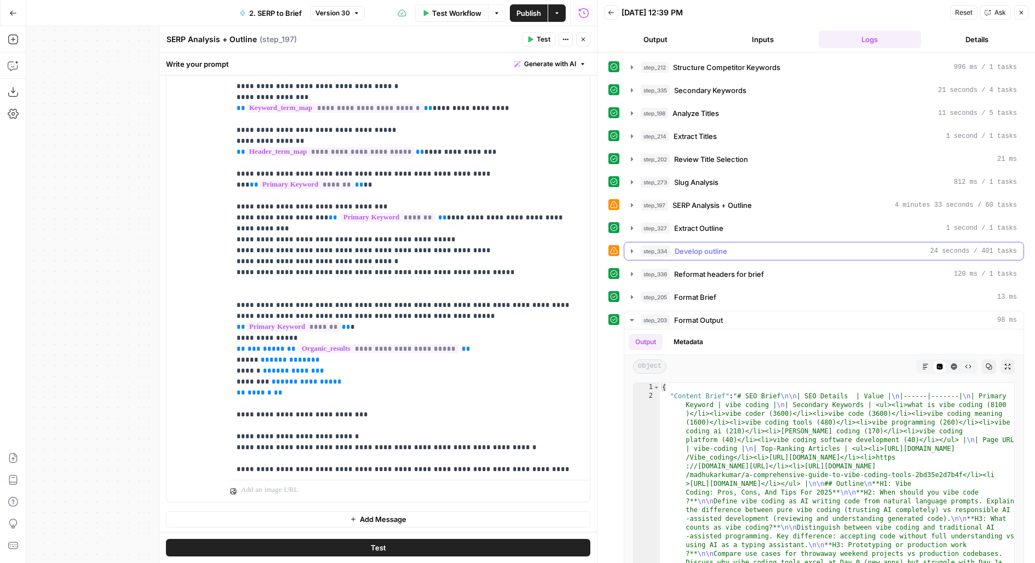
click at [769, 243] on button "step_334 Develop outline 24 seconds / 401 tasks" at bounding box center [823, 252] width 399 height 18
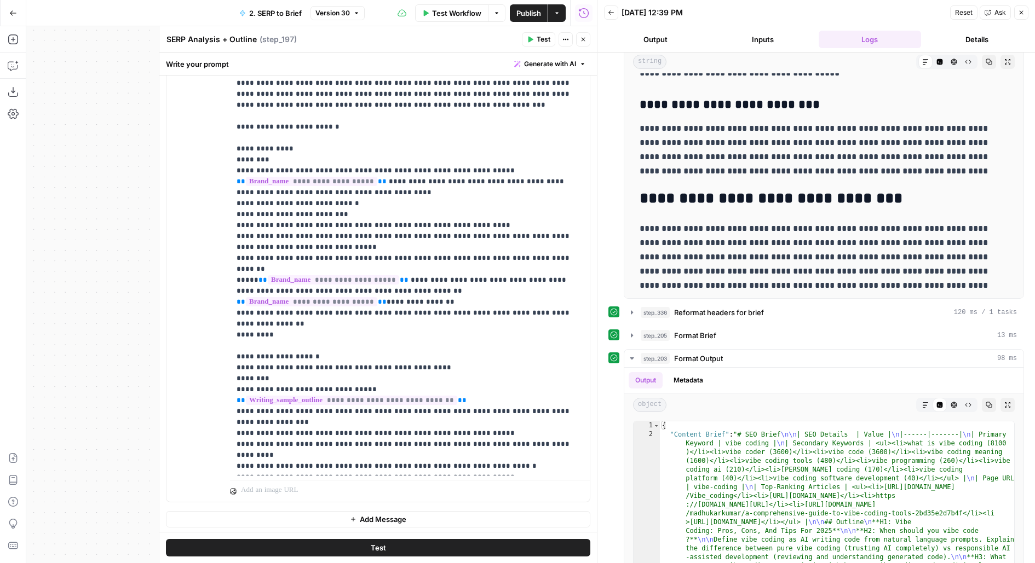
scroll to position [1537, 0]
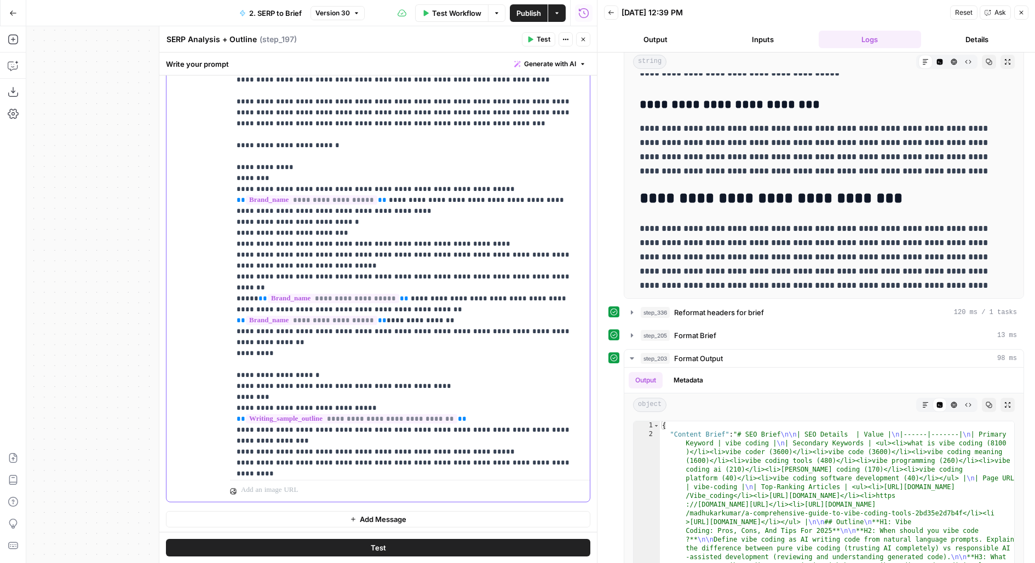
drag, startPoint x: 412, startPoint y: 319, endPoint x: 224, endPoint y: 318, distance: 187.8
click at [224, 318] on div "**********" at bounding box center [377, 266] width 423 height 472
click at [354, 550] on button "Test" at bounding box center [378, 548] width 424 height 18
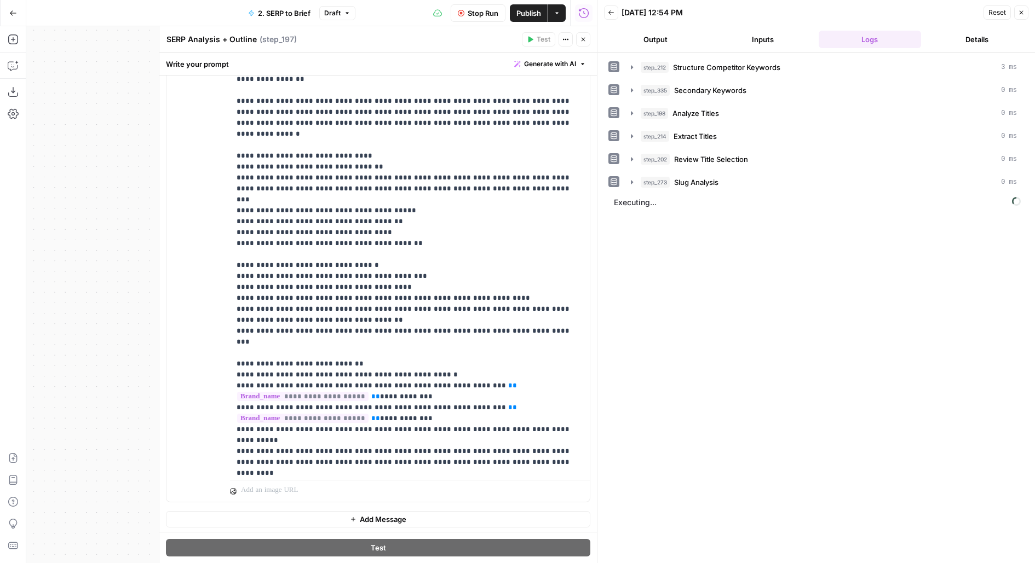
scroll to position [1005, 0]
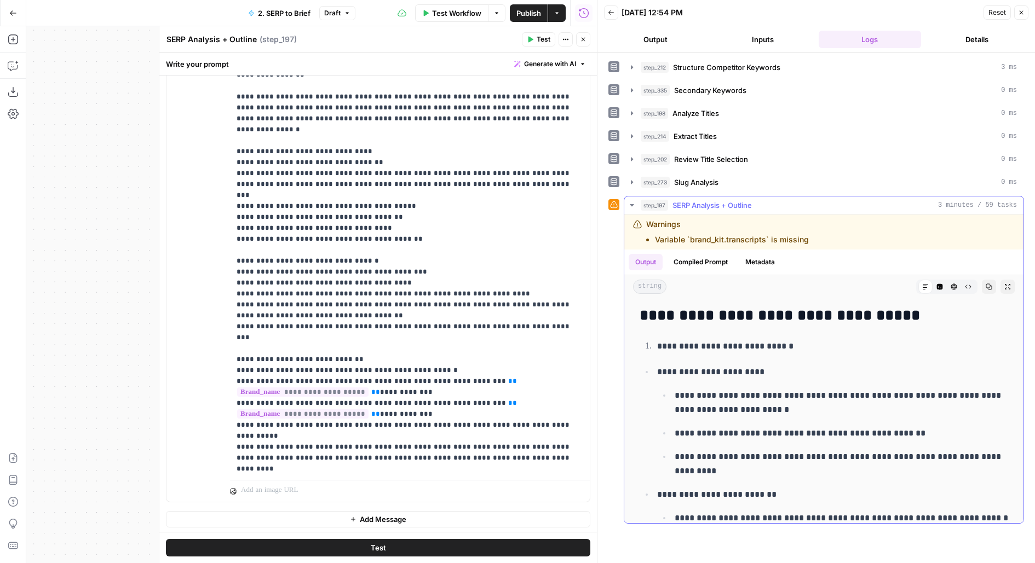
click at [1008, 284] on icon "button" at bounding box center [1007, 287] width 7 height 7
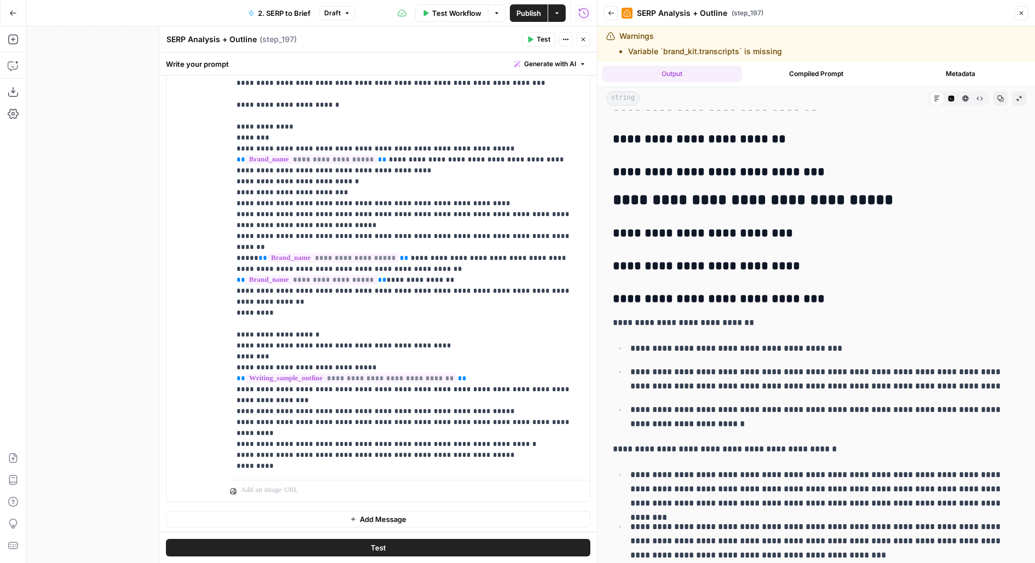
scroll to position [7210, 0]
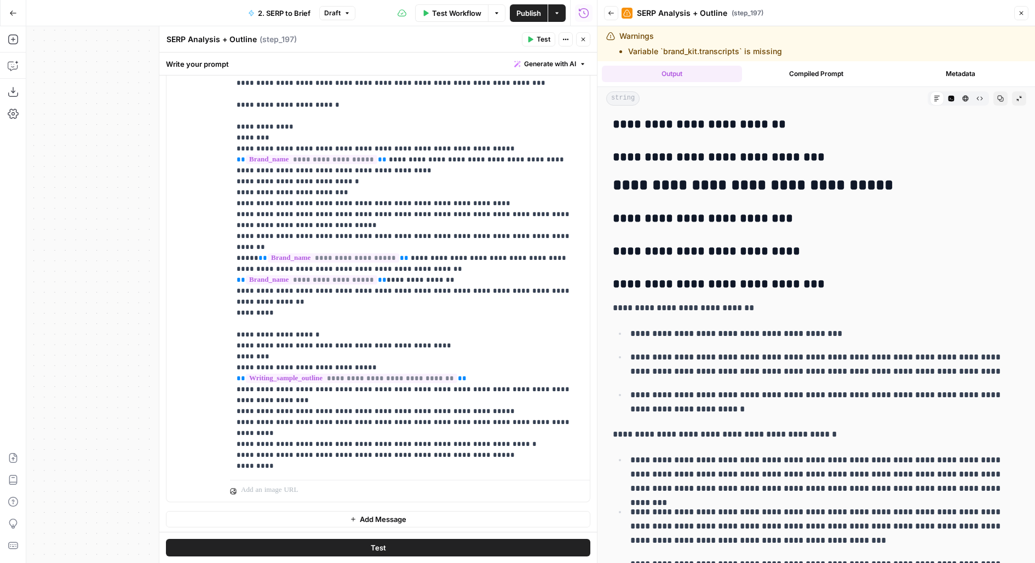
click at [524, 11] on span "Publish" at bounding box center [528, 13] width 25 height 11
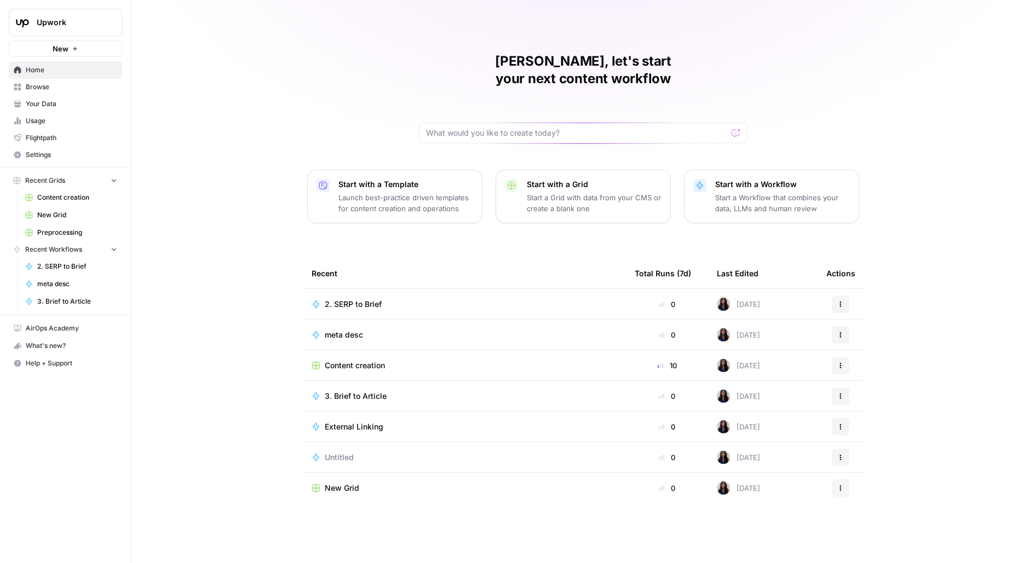
click at [76, 1] on div "Upwork New" at bounding box center [65, 28] width 131 height 57
click at [80, 18] on span "Upwork" at bounding box center [70, 22] width 66 height 11
type input "[PERSON_NAME]"
click button "Buildium" at bounding box center [98, 100] width 175 height 18
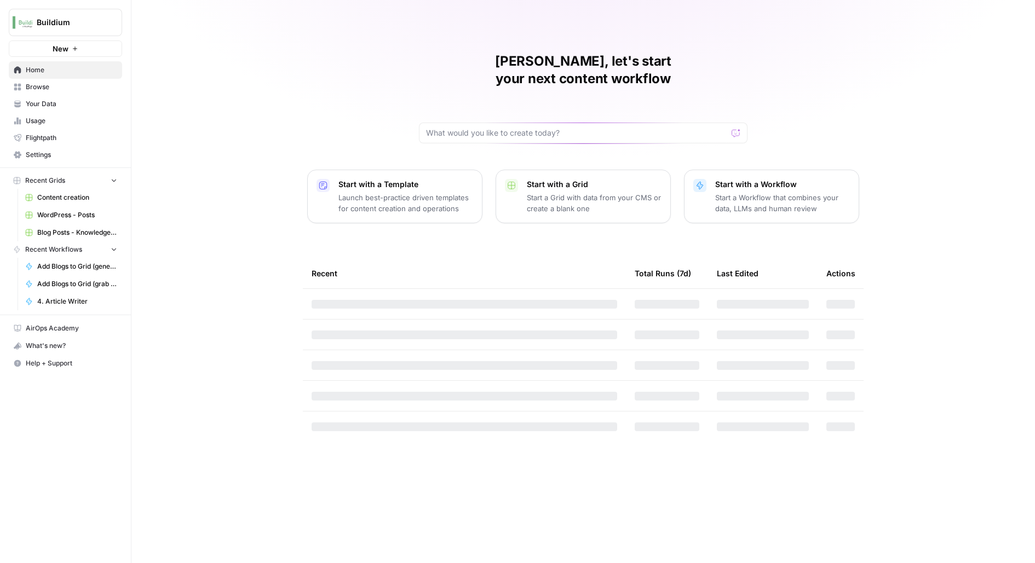
click at [65, 33] on button "Buildium" at bounding box center [65, 22] width 113 height 27
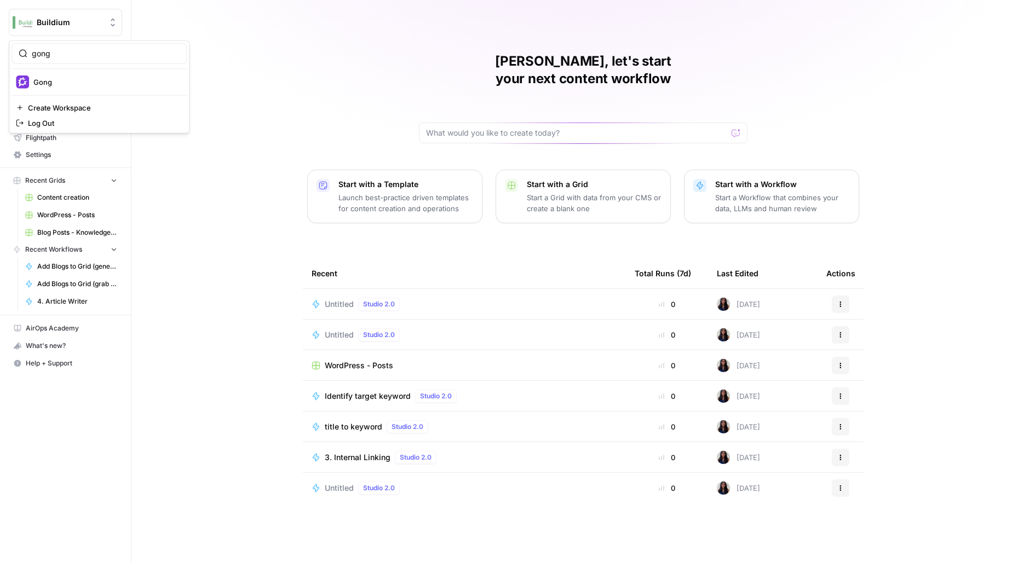
type input "gong"
click button "Gong" at bounding box center [98, 82] width 175 height 18
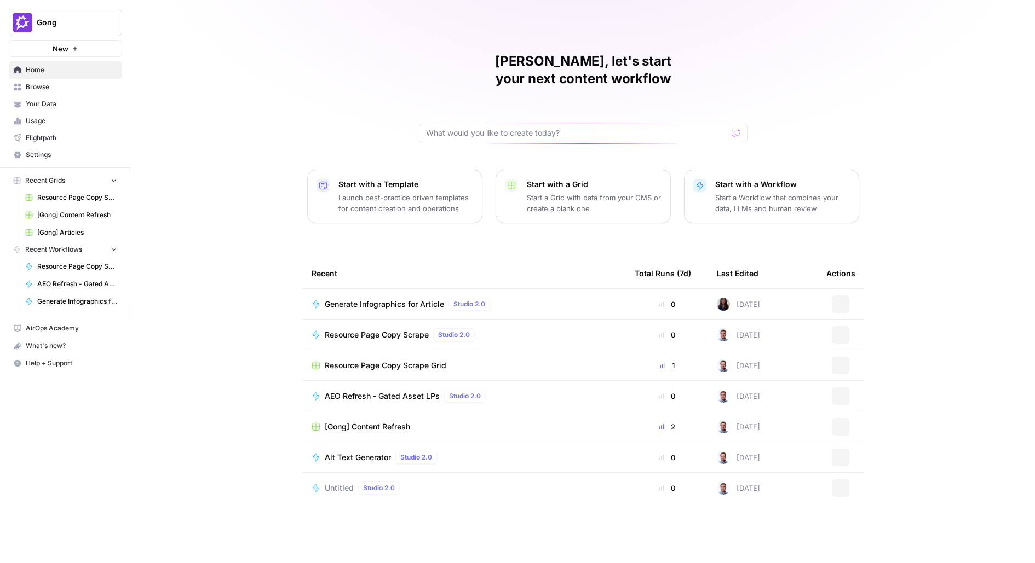
click at [65, 102] on span "Your Data" at bounding box center [71, 104] width 91 height 10
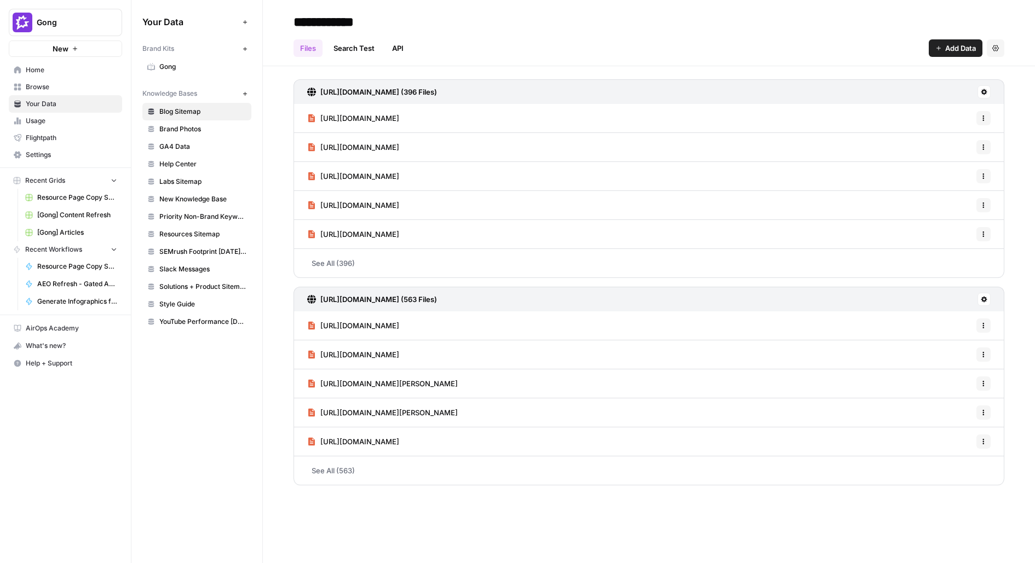
click at [67, 93] on link "Browse" at bounding box center [65, 87] width 113 height 18
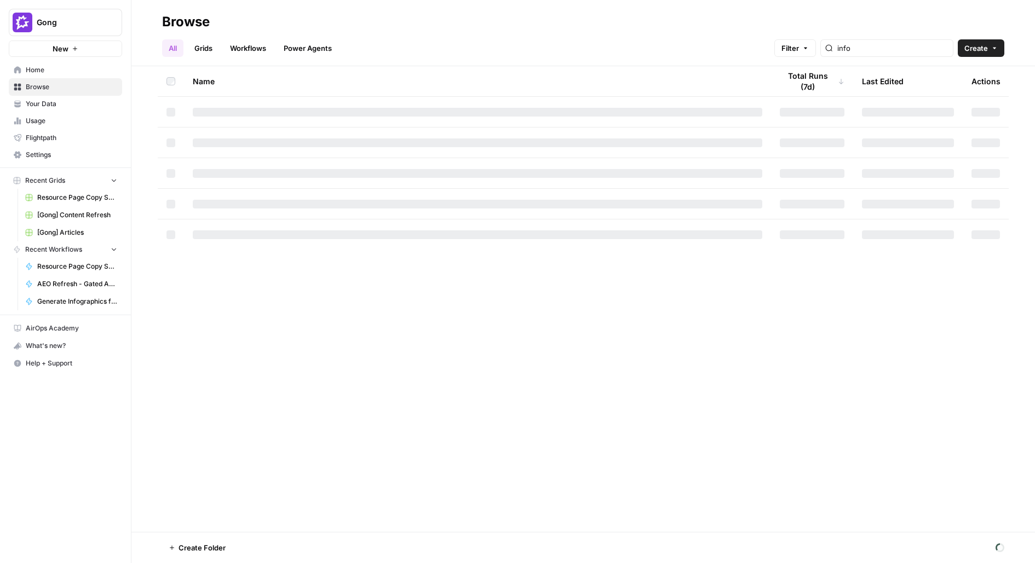
click at [65, 106] on span "Your Data" at bounding box center [71, 104] width 91 height 10
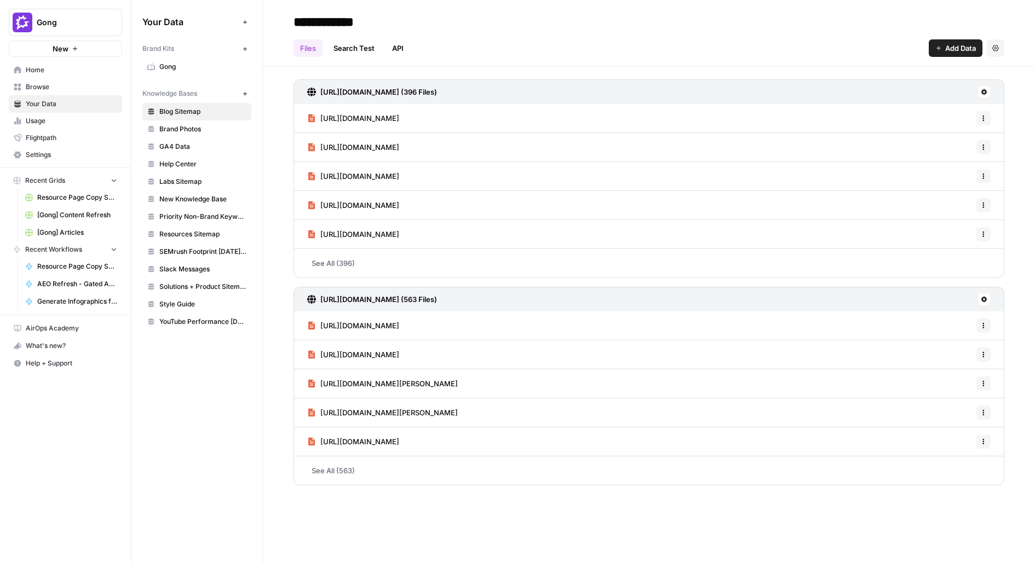
click at [166, 67] on span "Gong" at bounding box center [202, 67] width 87 height 10
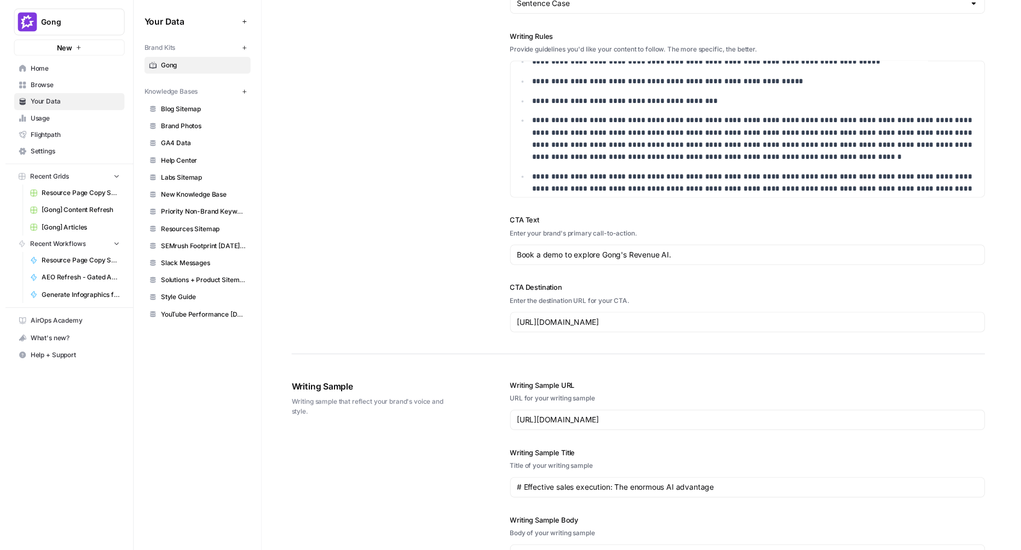
scroll to position [748, 0]
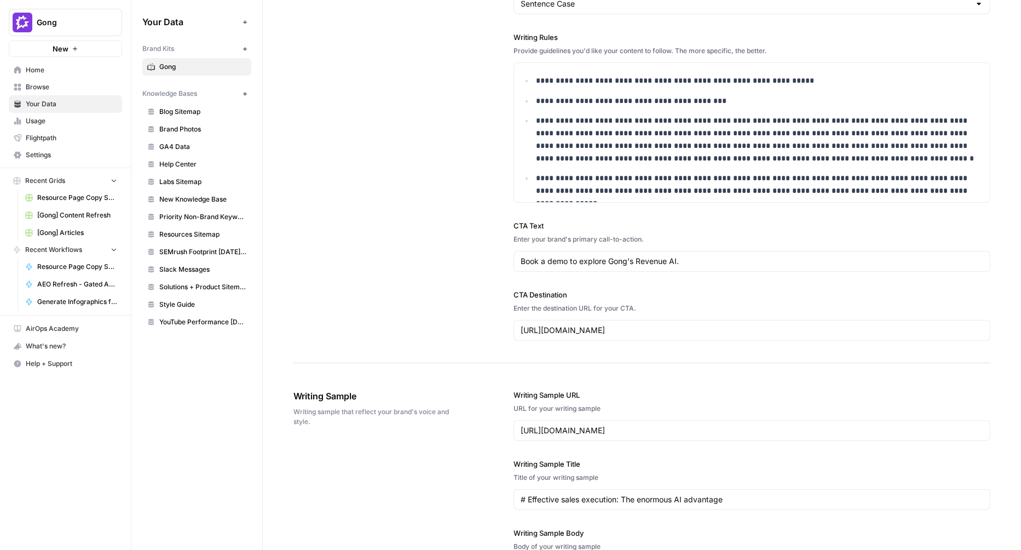
click at [62, 84] on span "Browse" at bounding box center [71, 87] width 91 height 10
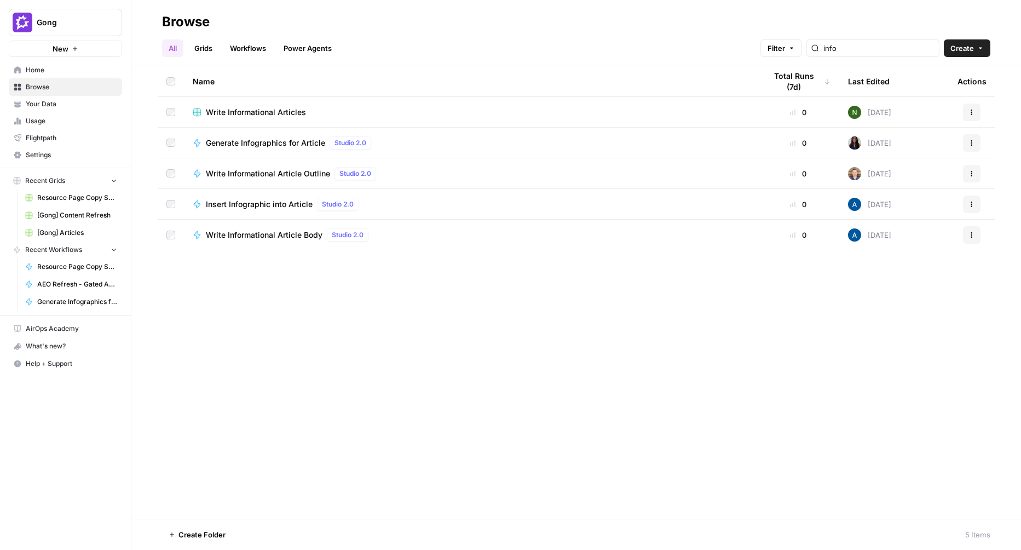
click at [50, 70] on span "Home" at bounding box center [71, 70] width 91 height 10
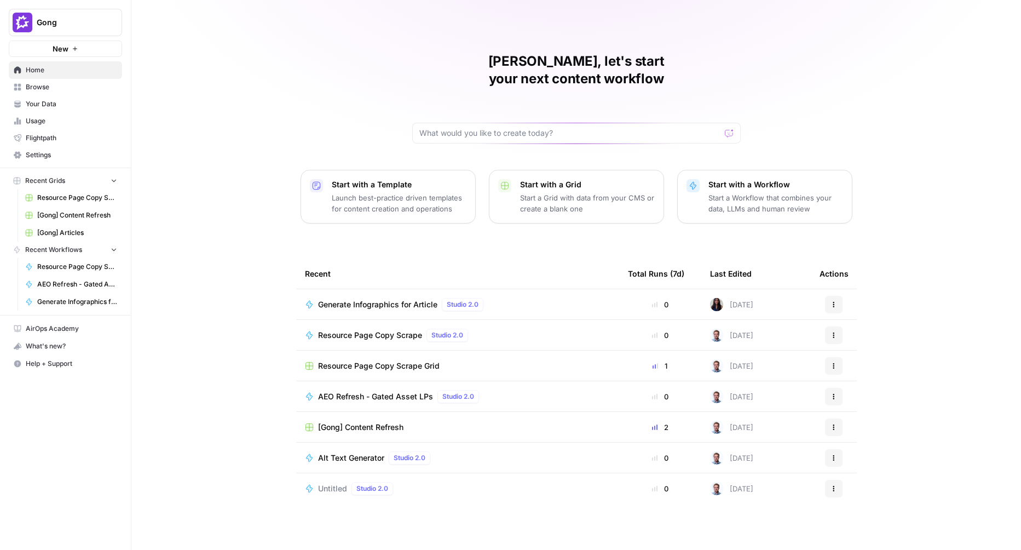
click at [59, 100] on span "Your Data" at bounding box center [71, 104] width 91 height 10
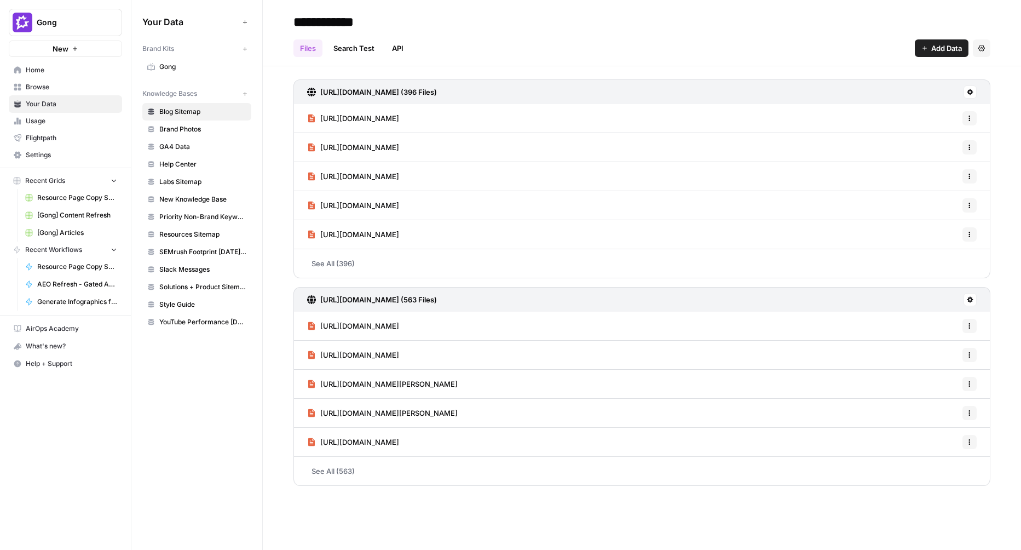
click at [73, 229] on span "[Gong] Articles" at bounding box center [77, 233] width 80 height 10
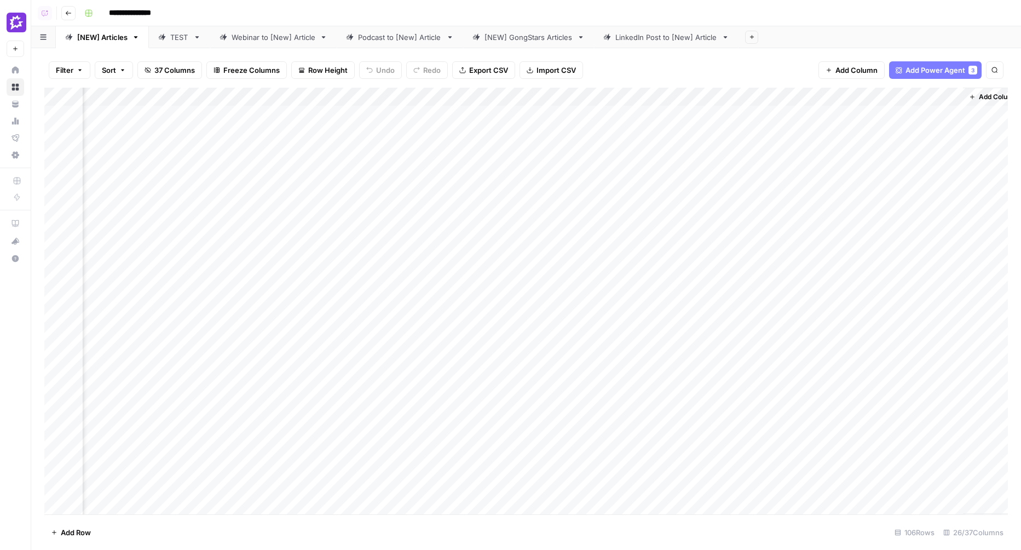
scroll to position [0, 2016]
click at [314, 92] on div "Add Column" at bounding box center [525, 301] width 963 height 426
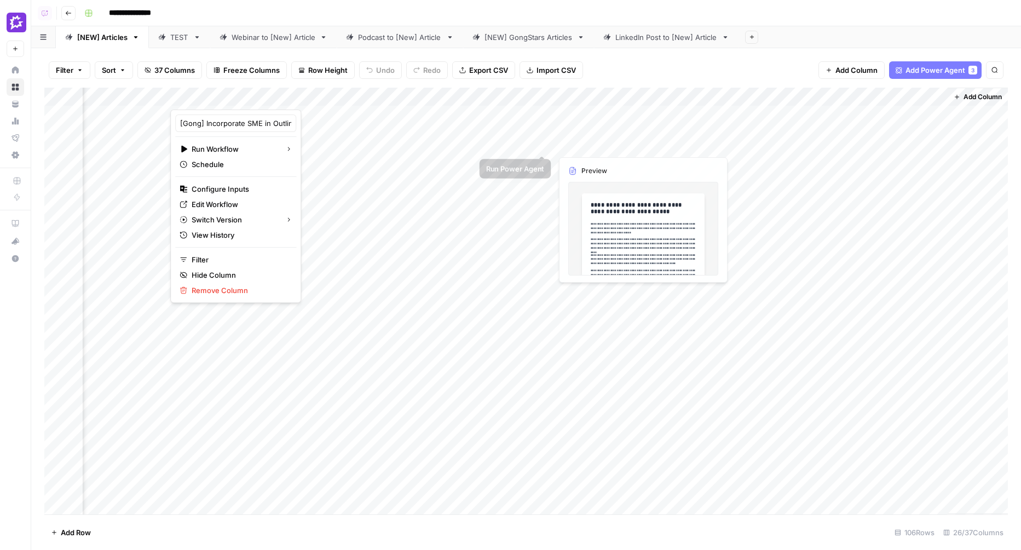
click at [523, 92] on div "Add Column" at bounding box center [525, 301] width 963 height 426
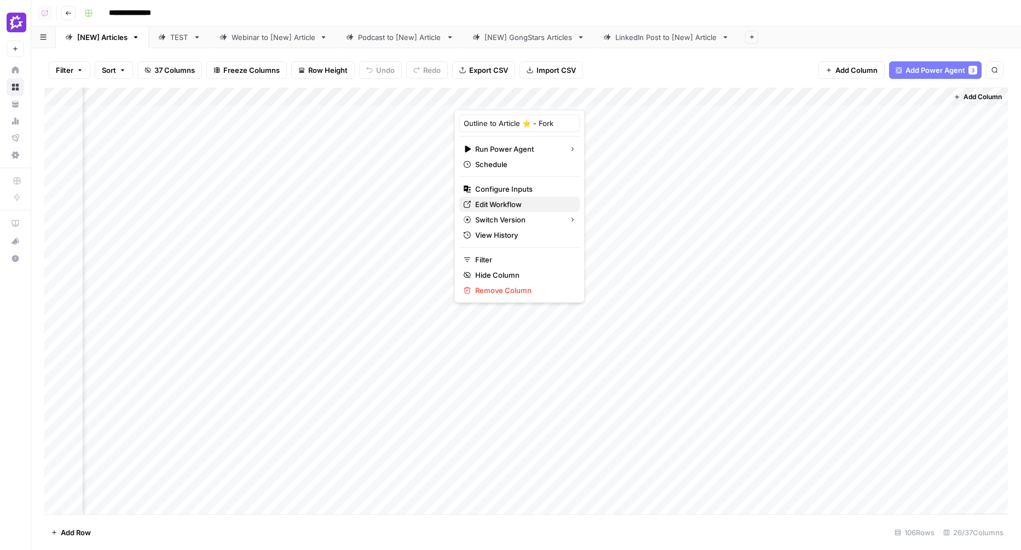
click at [490, 205] on span "Edit Workflow" at bounding box center [523, 204] width 96 height 11
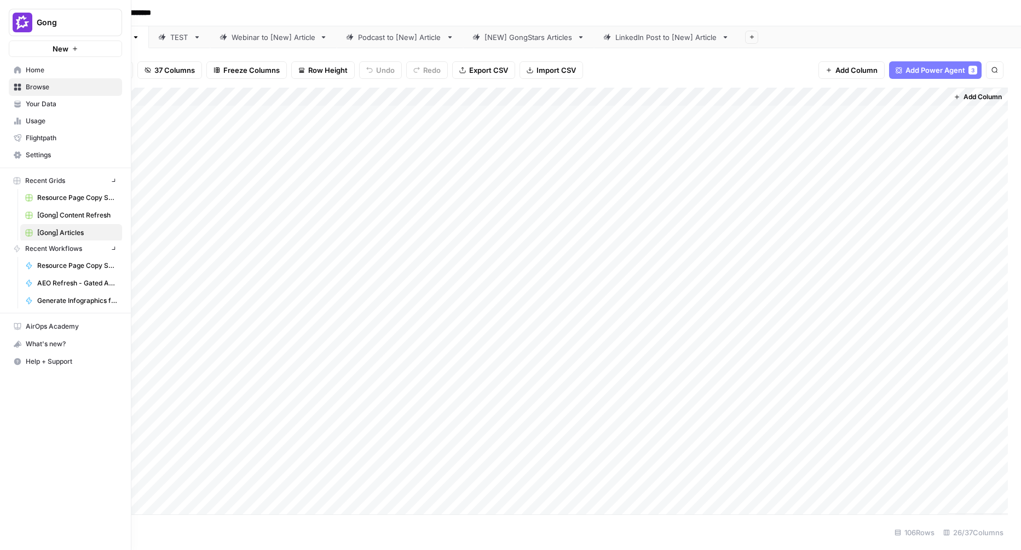
click at [26, 28] on img "Workspace: Gong" at bounding box center [23, 23] width 20 height 20
type input "buil"
click button "Buildium" at bounding box center [98, 100] width 175 height 18
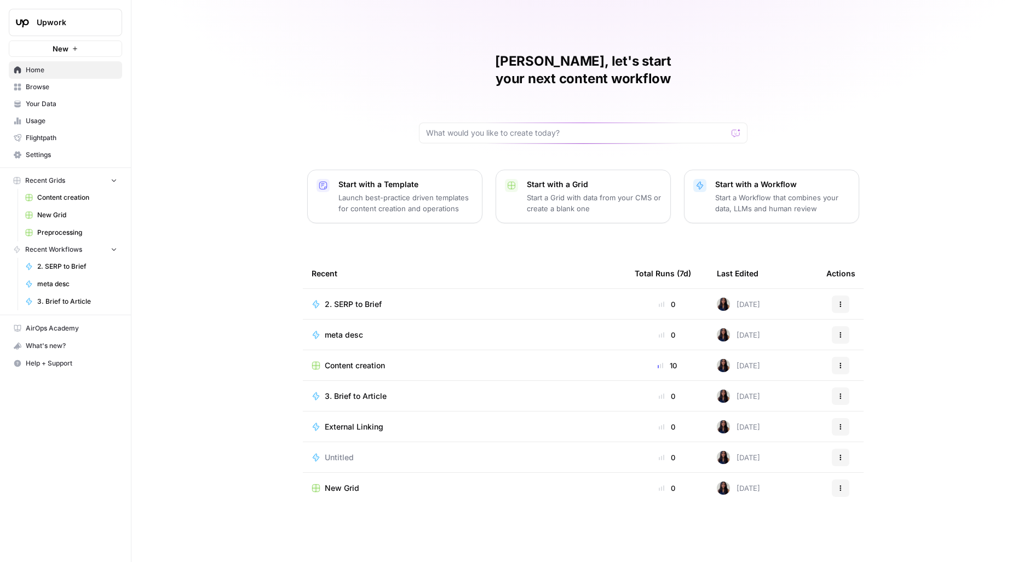
click at [91, 22] on span "Upwork" at bounding box center [70, 22] width 66 height 11
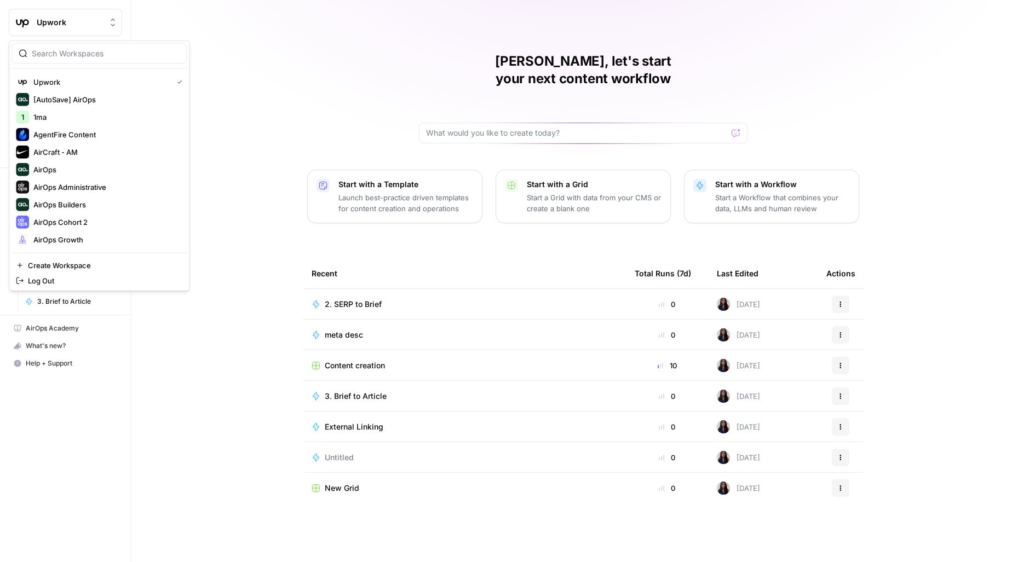
click at [105, 56] on input "search" at bounding box center [106, 53] width 148 height 11
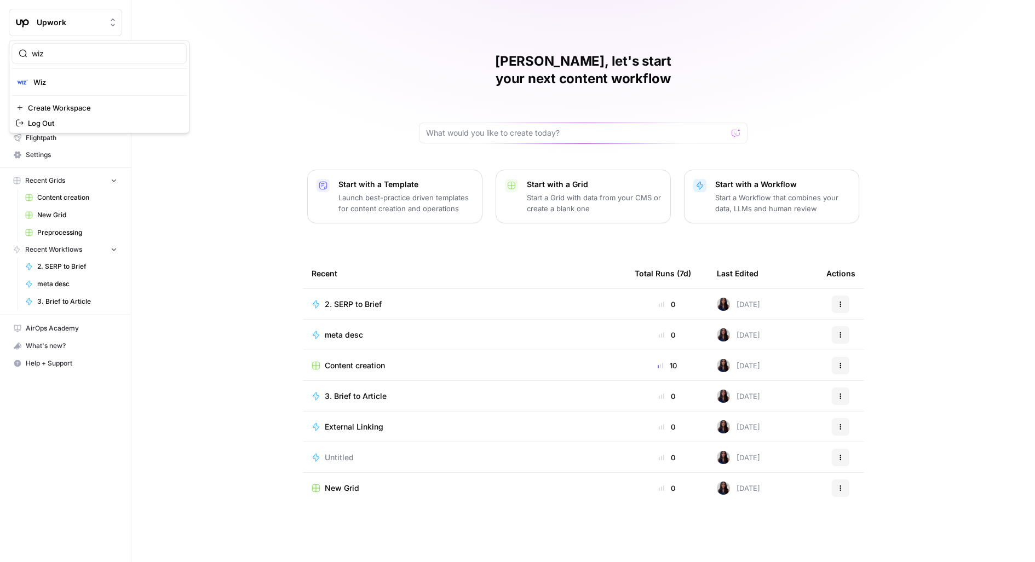
type input "wiz"
click button "Wiz" at bounding box center [98, 82] width 175 height 18
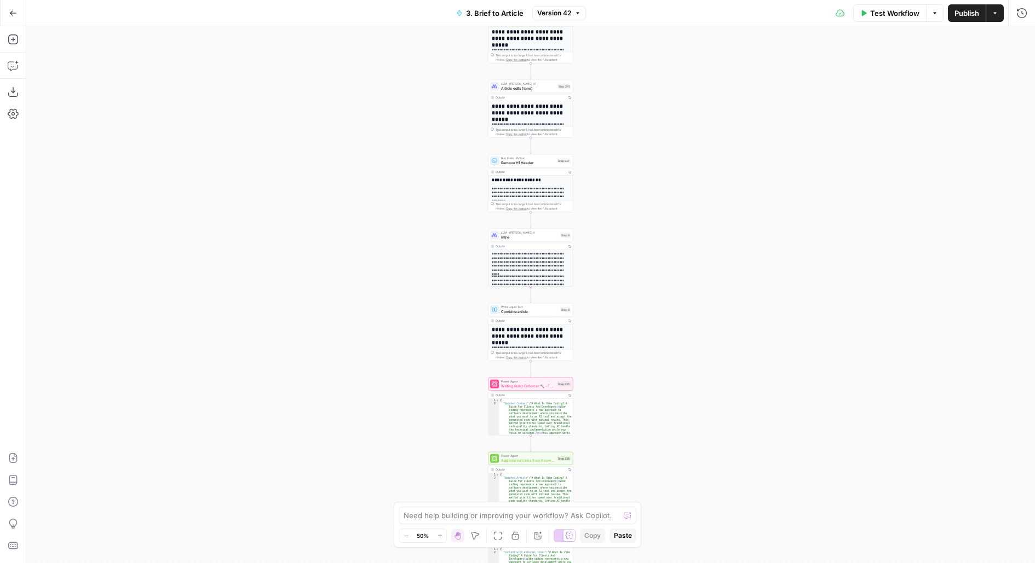
drag, startPoint x: 692, startPoint y: 371, endPoint x: 636, endPoint y: 247, distance: 136.5
click at [636, 247] on div "**********" at bounding box center [530, 294] width 1008 height 537
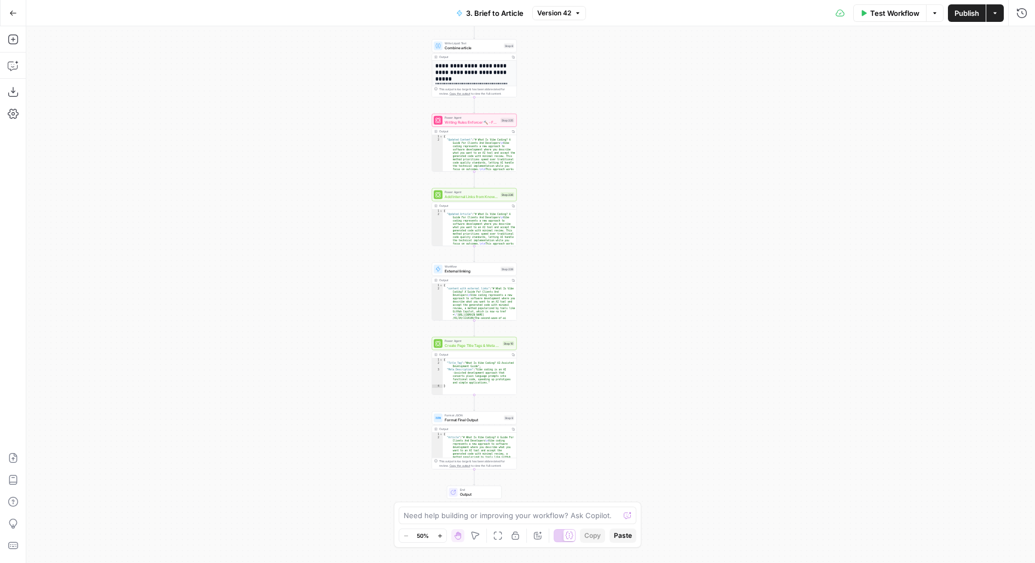
drag, startPoint x: 550, startPoint y: 244, endPoint x: 550, endPoint y: 156, distance: 88.1
click at [550, 156] on div "**********" at bounding box center [530, 294] width 1008 height 537
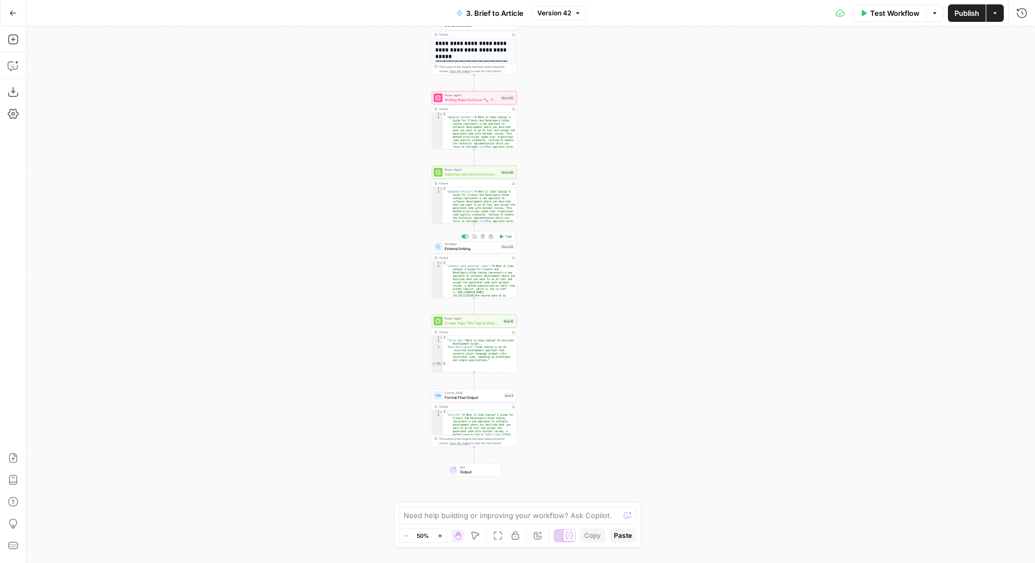
click at [446, 246] on span "External linking" at bounding box center [472, 248] width 54 height 5
type input "External Linking"
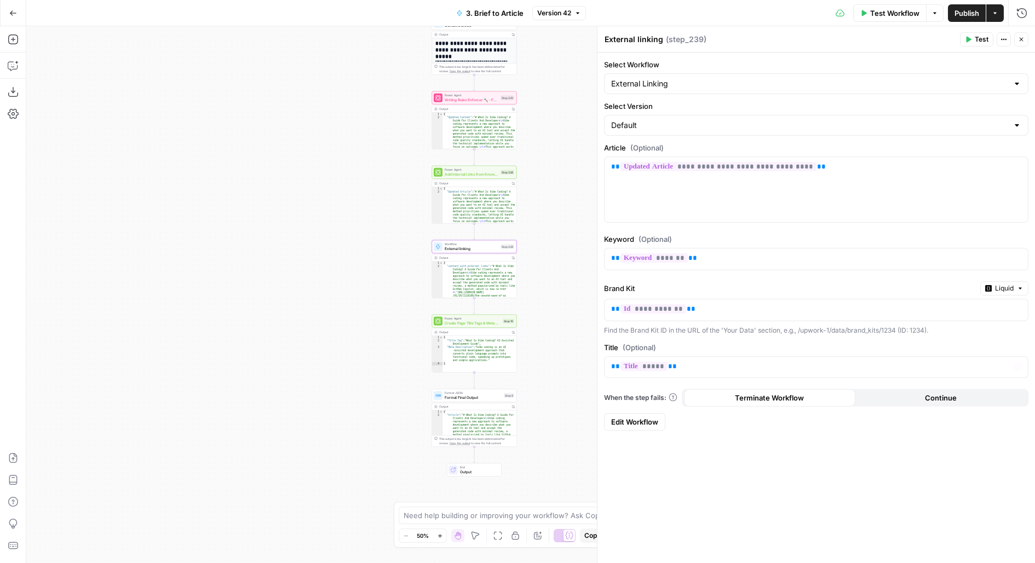
click at [631, 425] on link "Edit Workflow" at bounding box center [634, 422] width 61 height 18
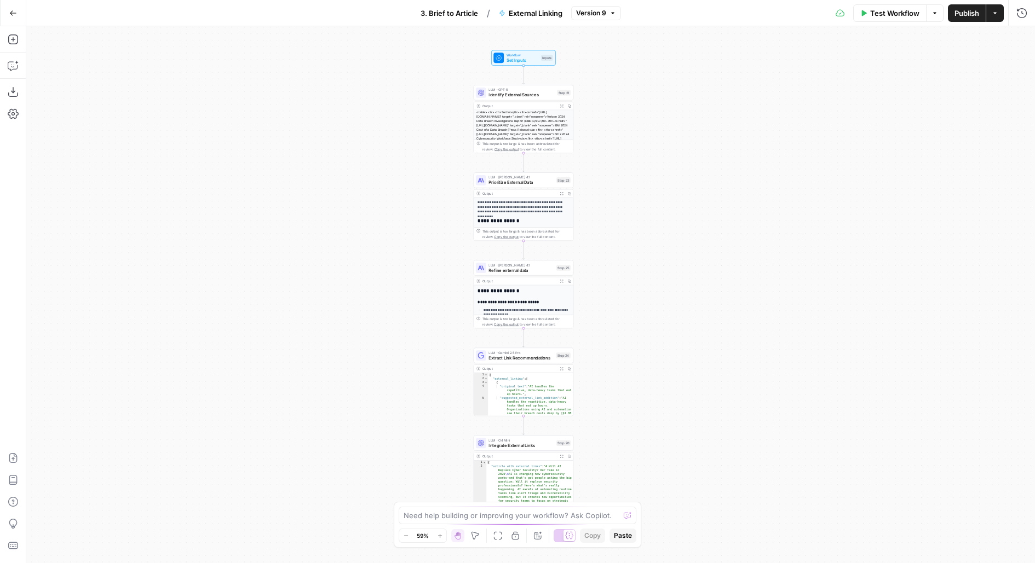
drag, startPoint x: 642, startPoint y: 393, endPoint x: 533, endPoint y: 386, distance: 109.1
click at [533, 387] on div "**********" at bounding box center [530, 294] width 1008 height 537
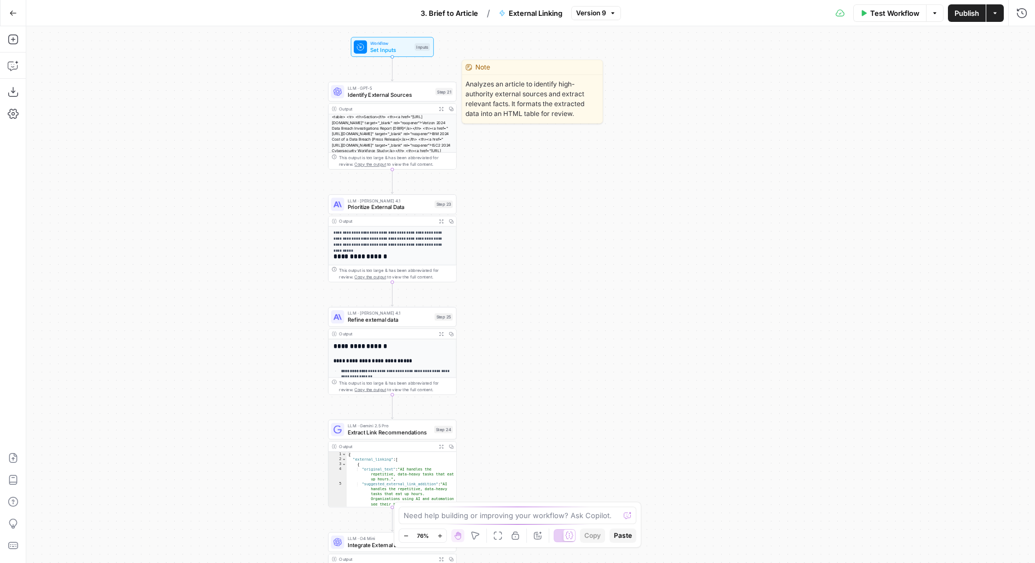
click at [396, 96] on span "Identify External Sources" at bounding box center [390, 94] width 84 height 8
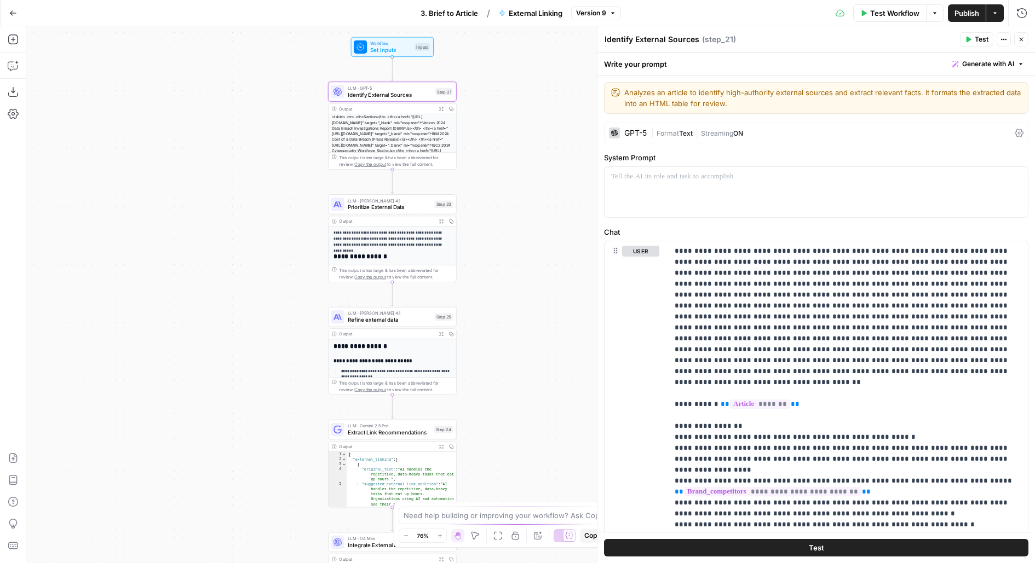
scroll to position [230, 0]
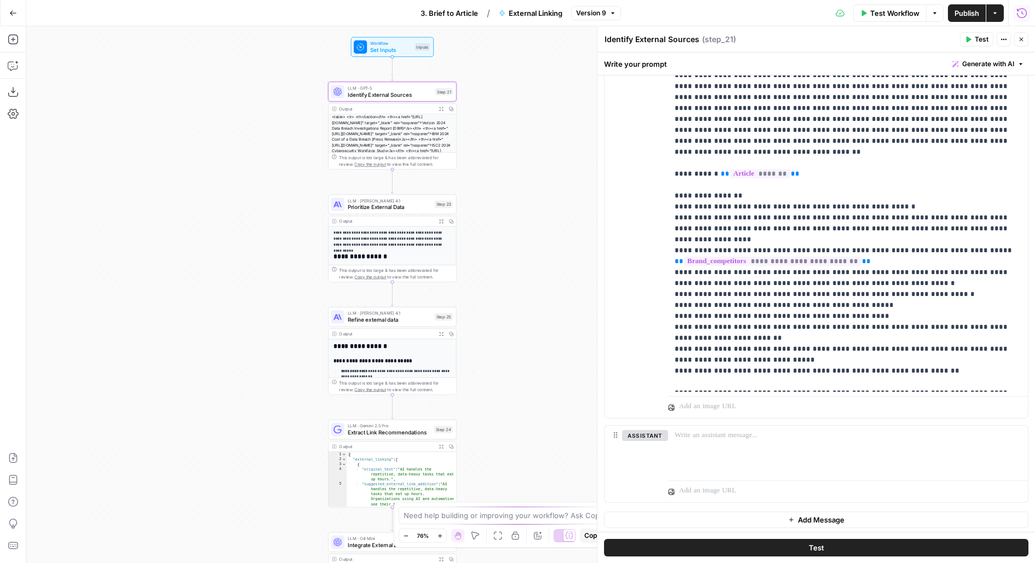
click at [1024, 9] on icon "button" at bounding box center [1022, 13] width 10 height 10
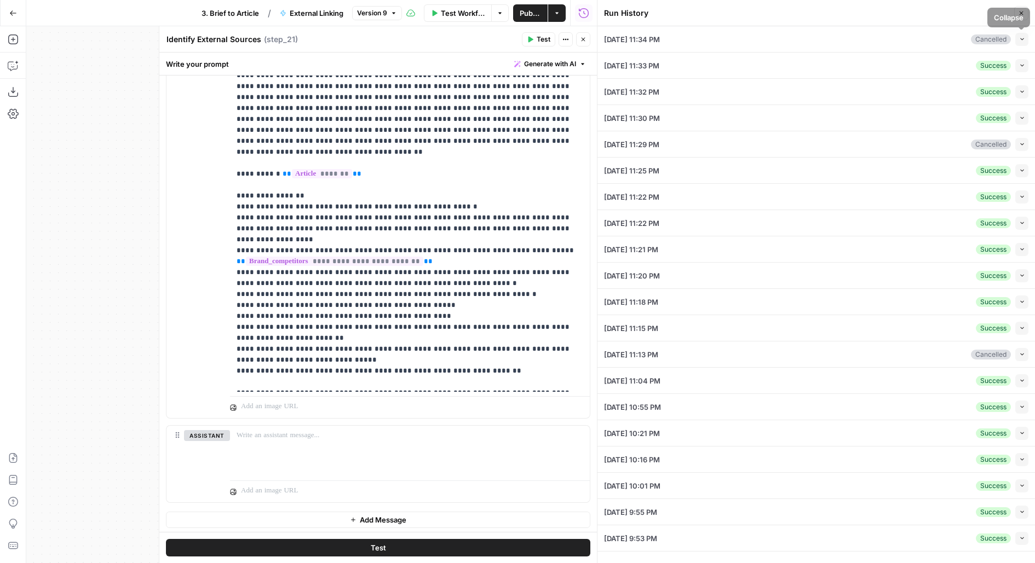
click at [1023, 66] on icon "button" at bounding box center [1022, 65] width 6 height 6
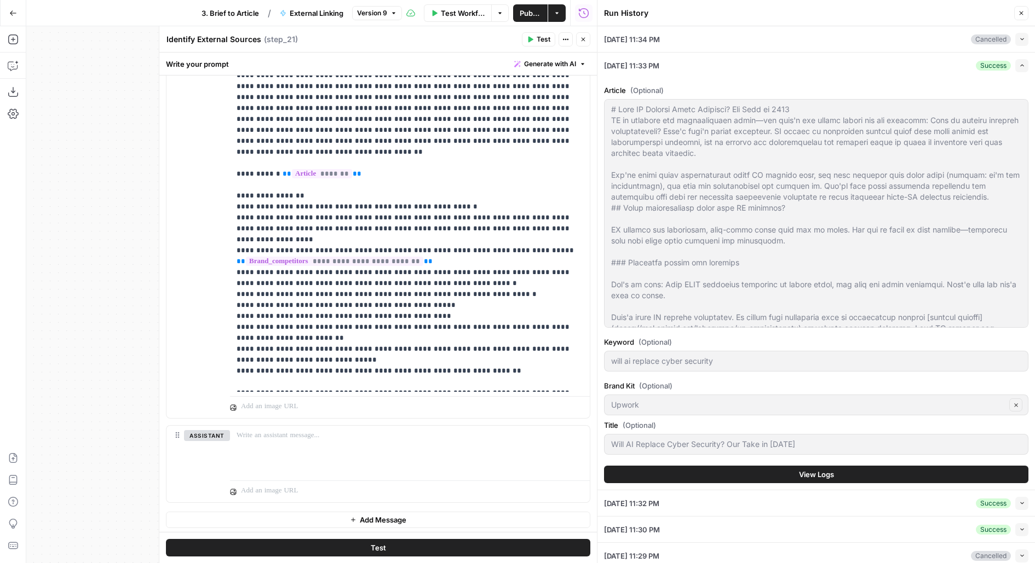
click at [648, 476] on button "View Logs" at bounding box center [816, 475] width 424 height 18
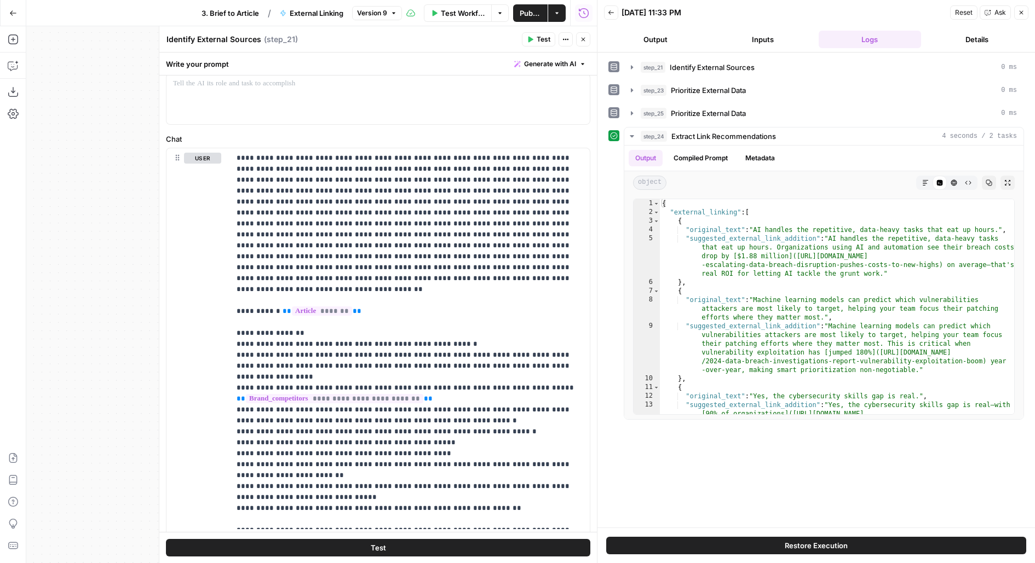
scroll to position [96, 0]
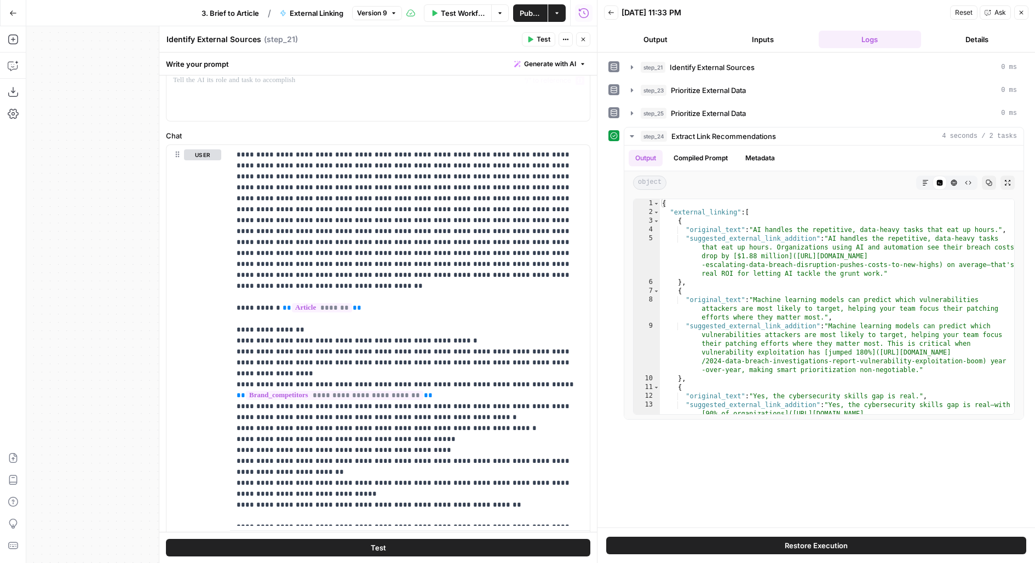
click at [735, 59] on button "step_21 Identify External Sources 0 ms" at bounding box center [823, 68] width 399 height 18
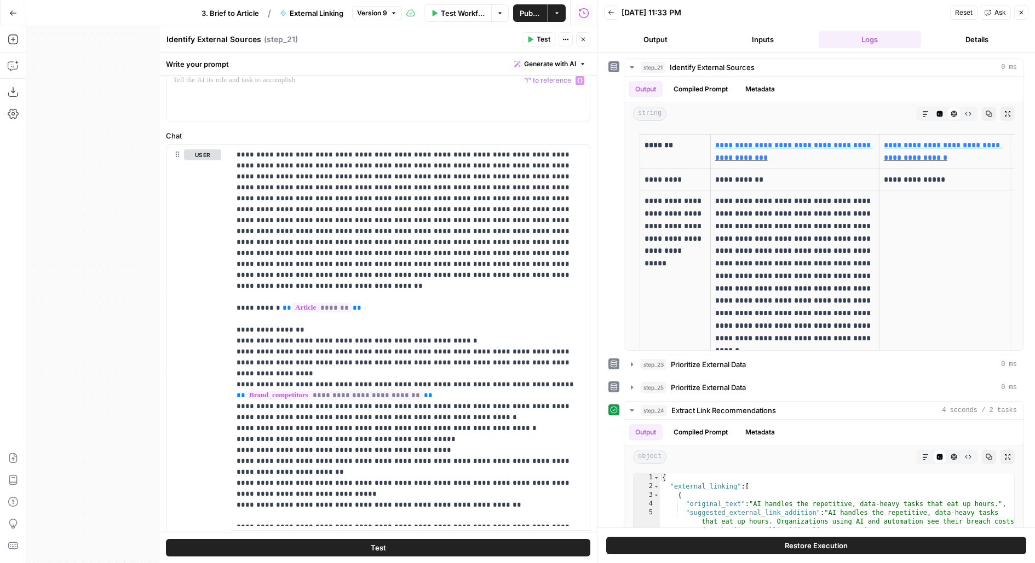
click at [587, 39] on button "Close" at bounding box center [583, 39] width 14 height 14
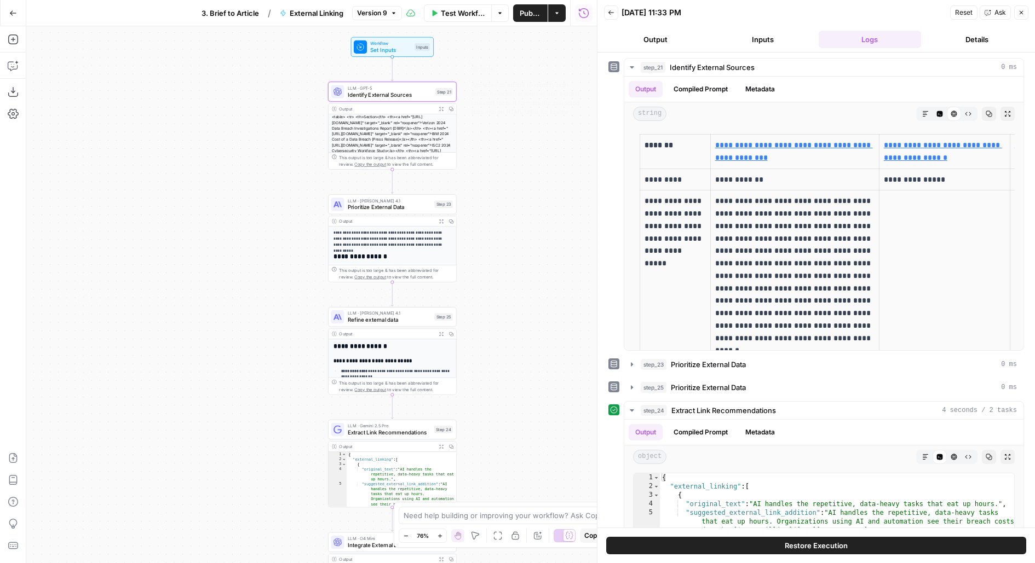
click at [432, 97] on div "LLM · GPT-5 Identify External Sources Step 21 Copy step Delete step Edit Note T…" at bounding box center [392, 92] width 122 height 14
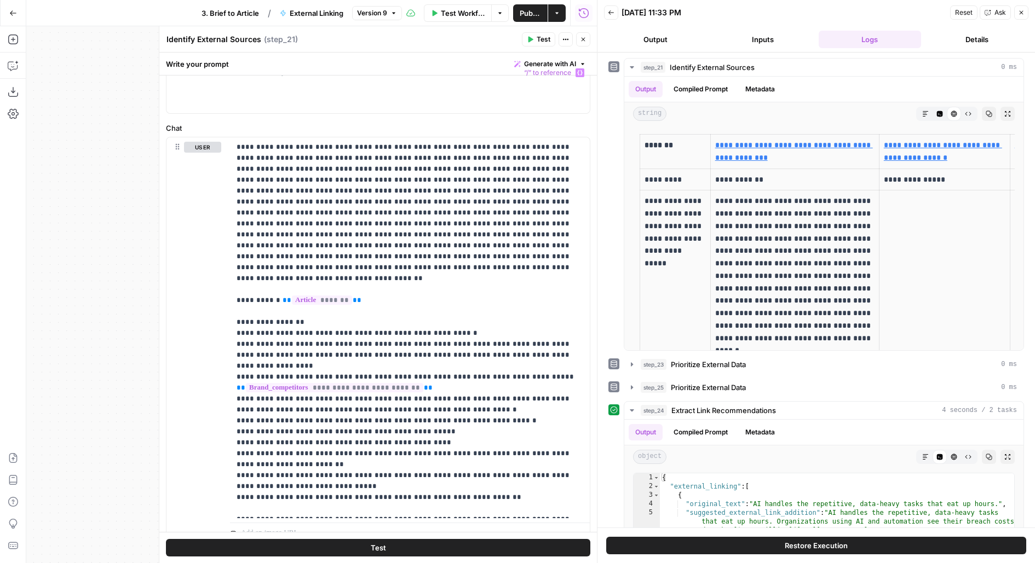
scroll to position [140, 0]
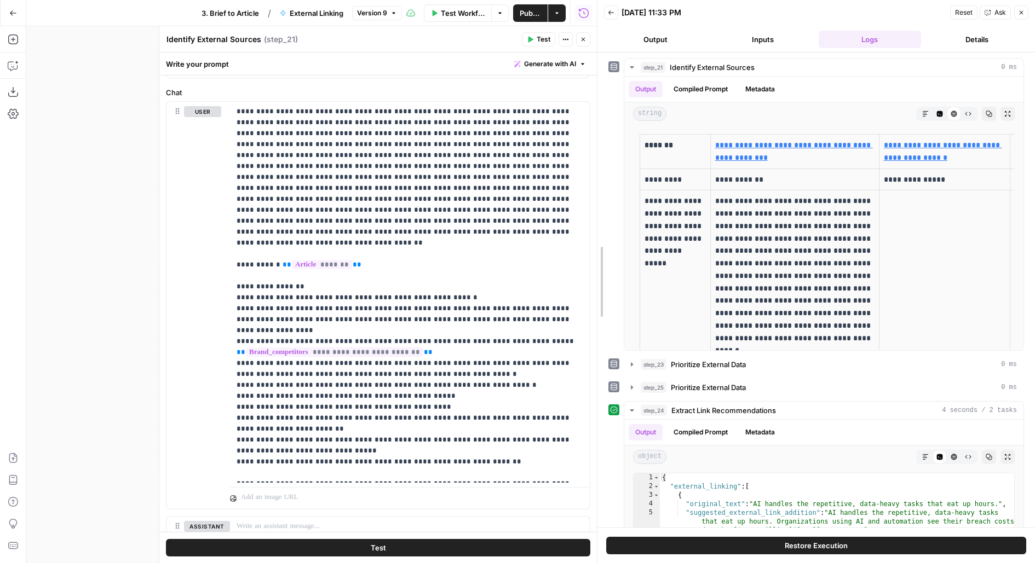
drag, startPoint x: 593, startPoint y: 190, endPoint x: 479, endPoint y: 189, distance: 114.4
click at [480, 191] on body "**********" at bounding box center [517, 281] width 1035 height 563
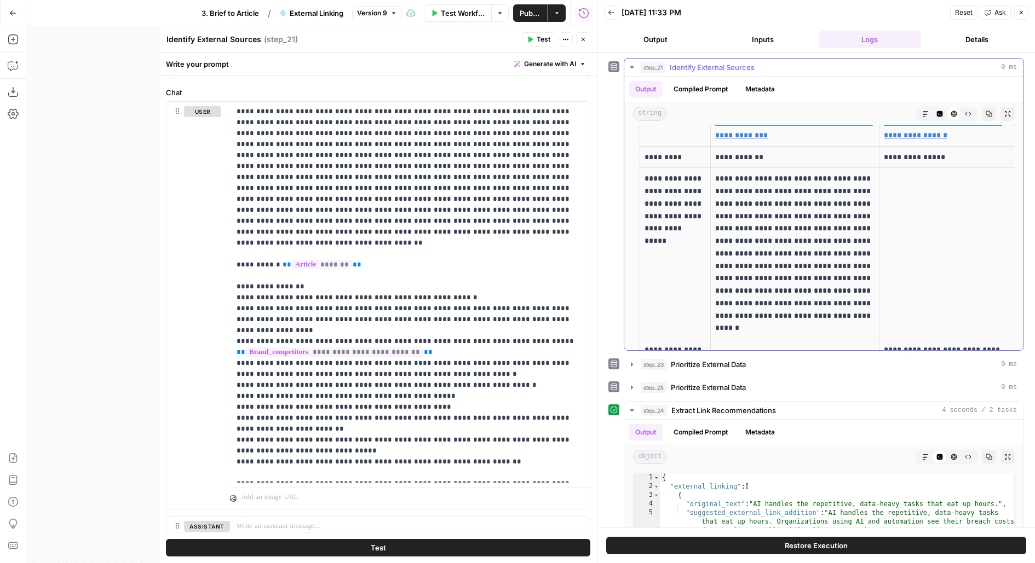
drag, startPoint x: 812, startPoint y: 154, endPoint x: 703, endPoint y: 153, distance: 108.9
drag, startPoint x: 745, startPoint y: 263, endPoint x: 729, endPoint y: 160, distance: 103.5
drag, startPoint x: 783, startPoint y: 316, endPoint x: 782, endPoint y: 297, distance: 19.2
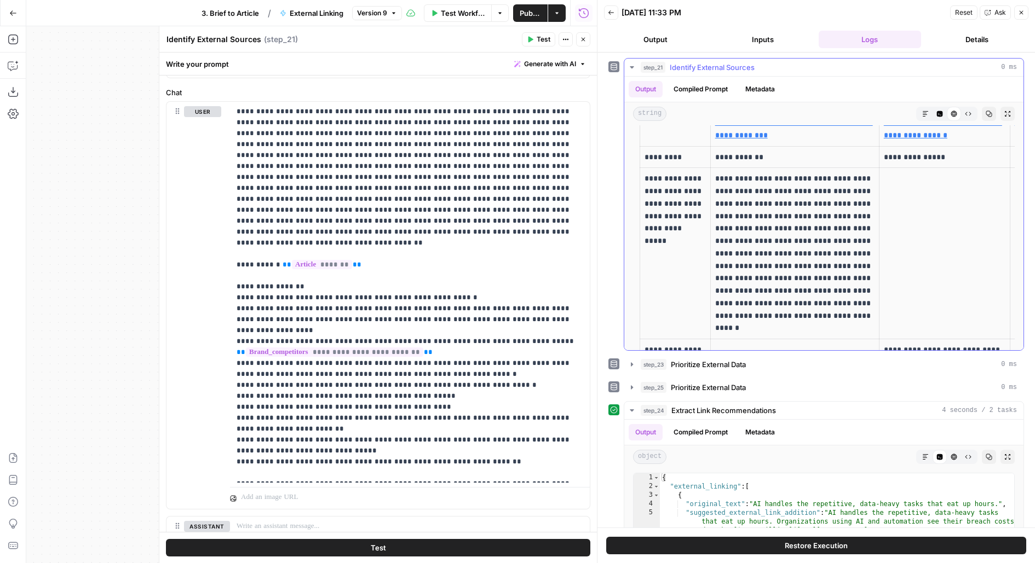
click at [782, 297] on p "**********" at bounding box center [794, 253] width 159 height 162
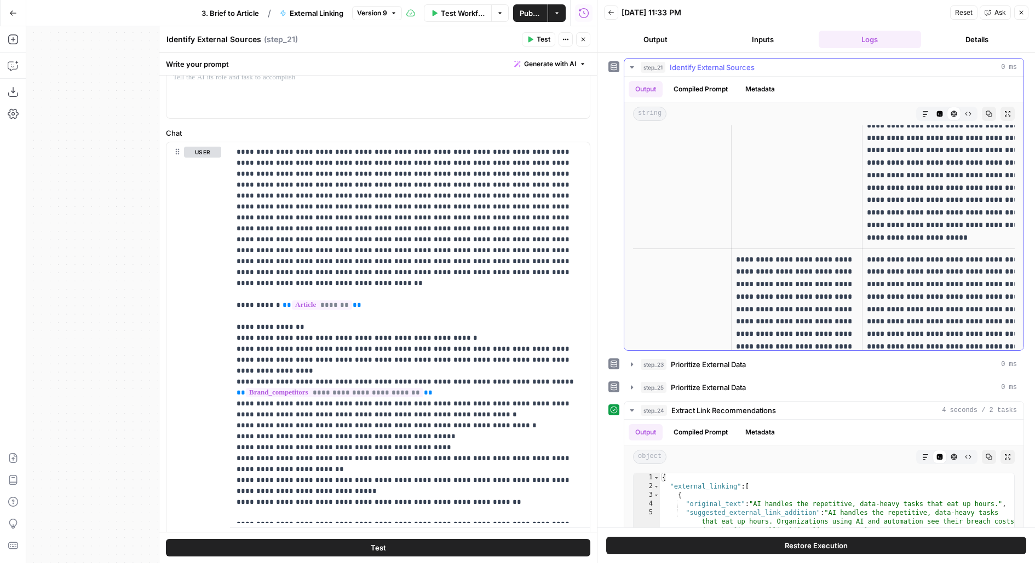
scroll to position [953, 0]
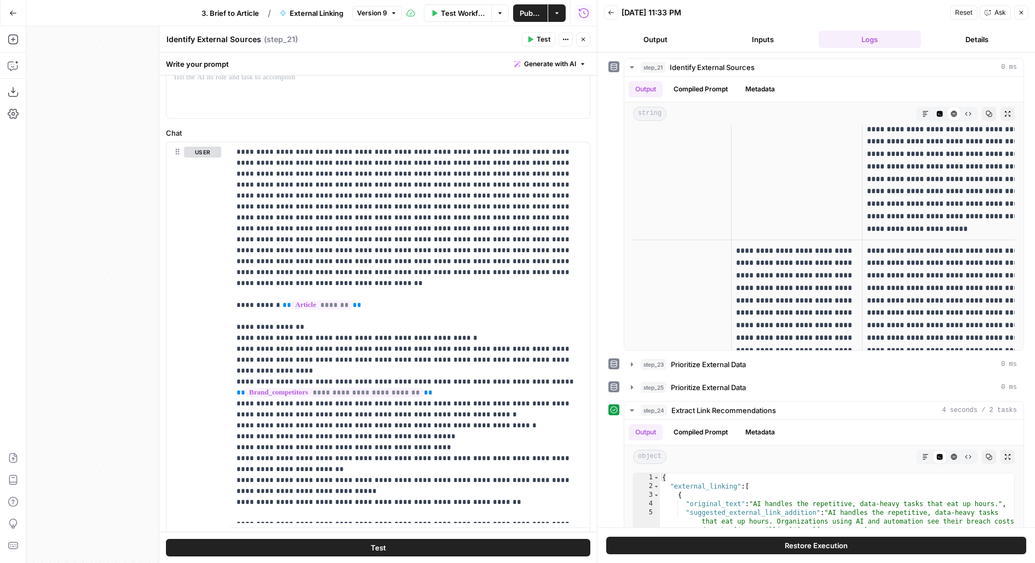
click at [587, 41] on button "Close" at bounding box center [583, 39] width 14 height 14
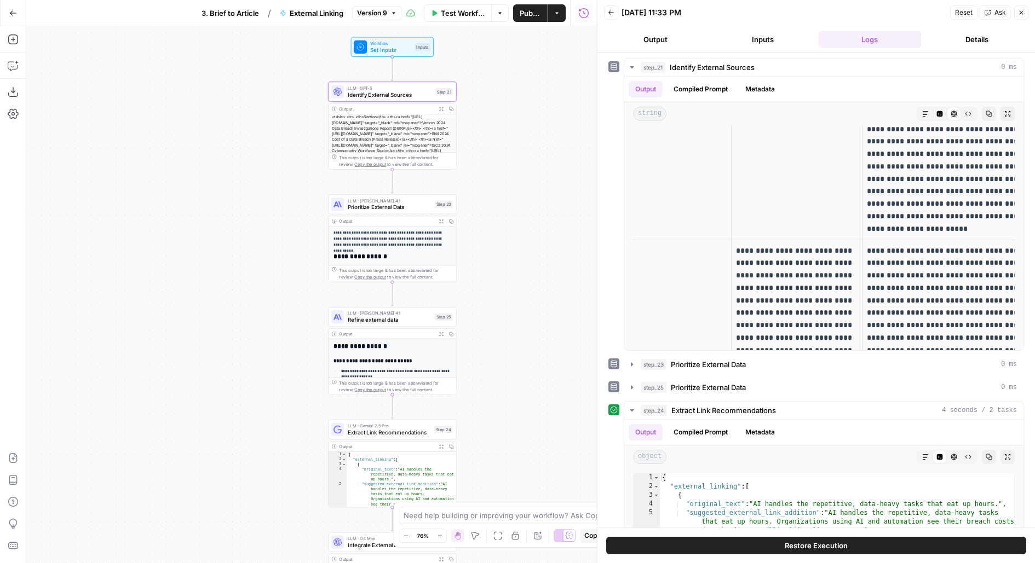
click at [374, 204] on span "Prioritize External Data" at bounding box center [390, 207] width 84 height 8
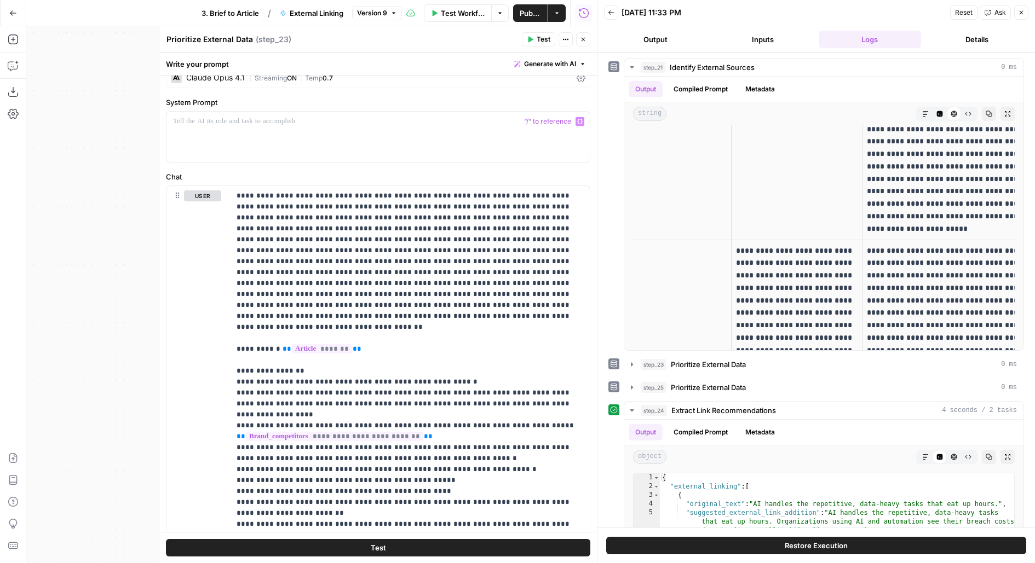
scroll to position [481, 0]
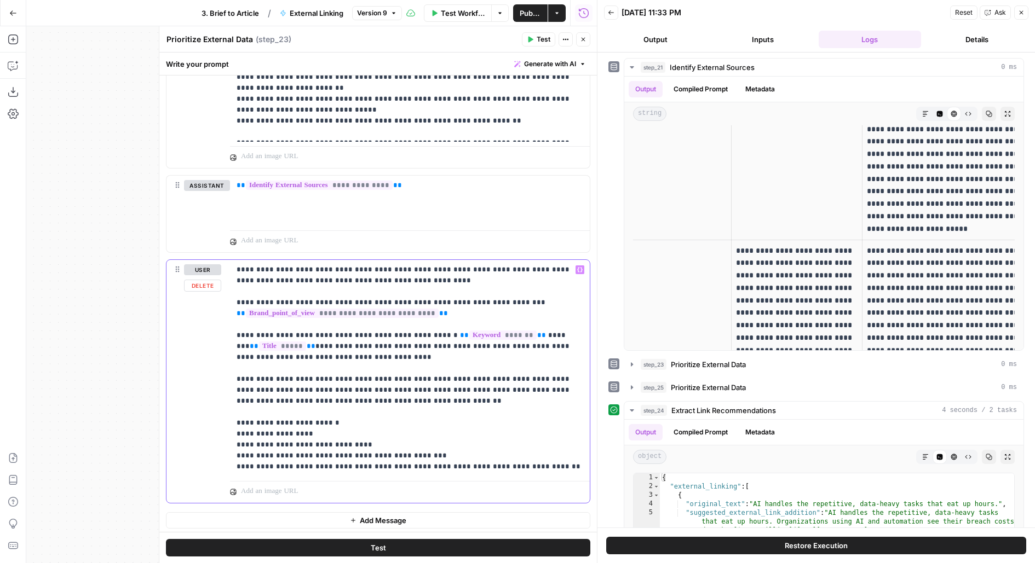
drag, startPoint x: 404, startPoint y: 397, endPoint x: 149, endPoint y: 179, distance: 335.8
click at [149, 179] on body "**********" at bounding box center [517, 281] width 1035 height 563
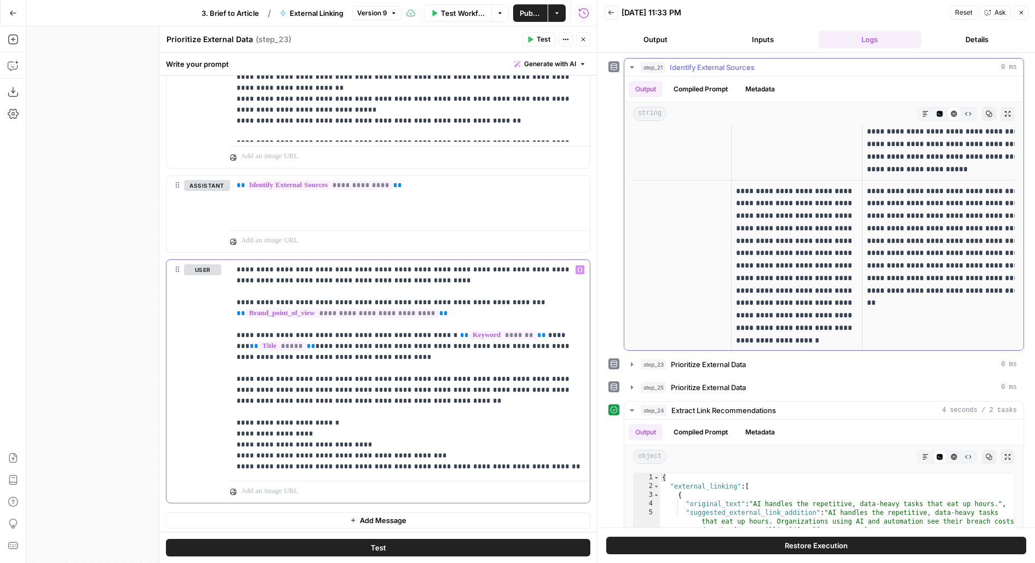
scroll to position [1014, 0]
drag, startPoint x: 734, startPoint y: 184, endPoint x: 824, endPoint y: 265, distance: 121.0
click at [824, 266] on td "**********" at bounding box center [796, 271] width 131 height 184
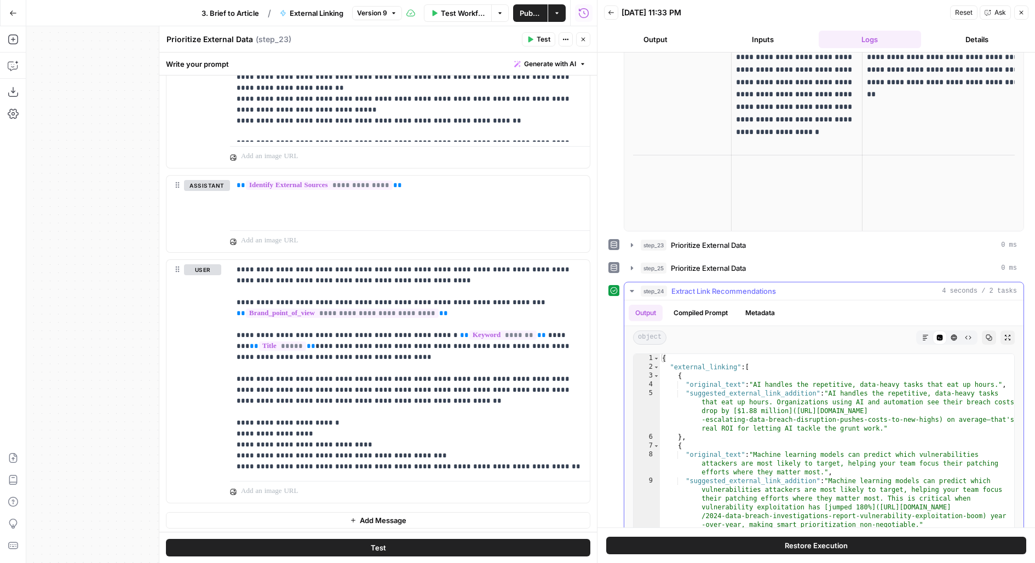
scroll to position [122, 0]
click at [740, 240] on span "Prioritize External Data" at bounding box center [708, 243] width 75 height 11
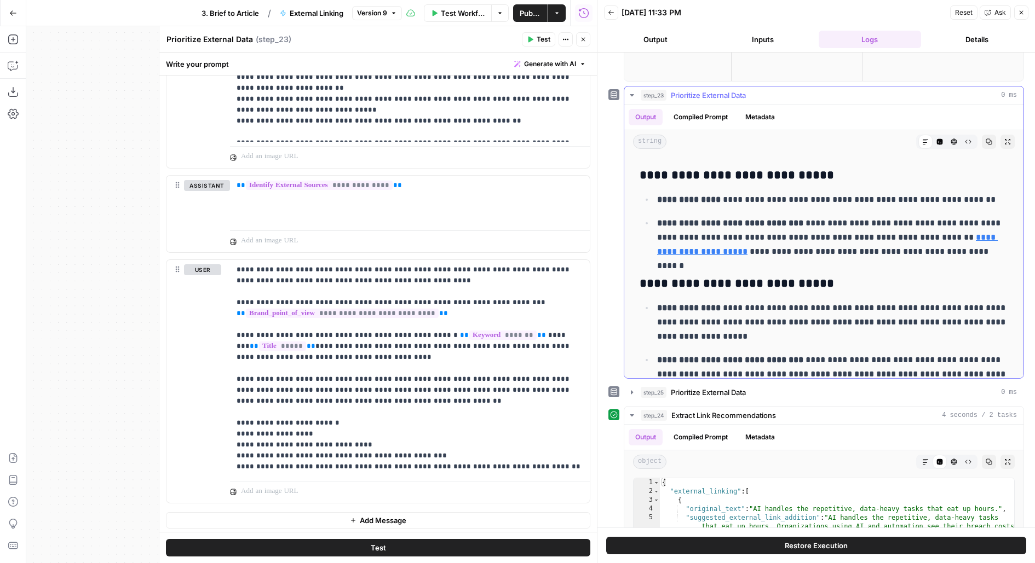
scroll to position [91, 0]
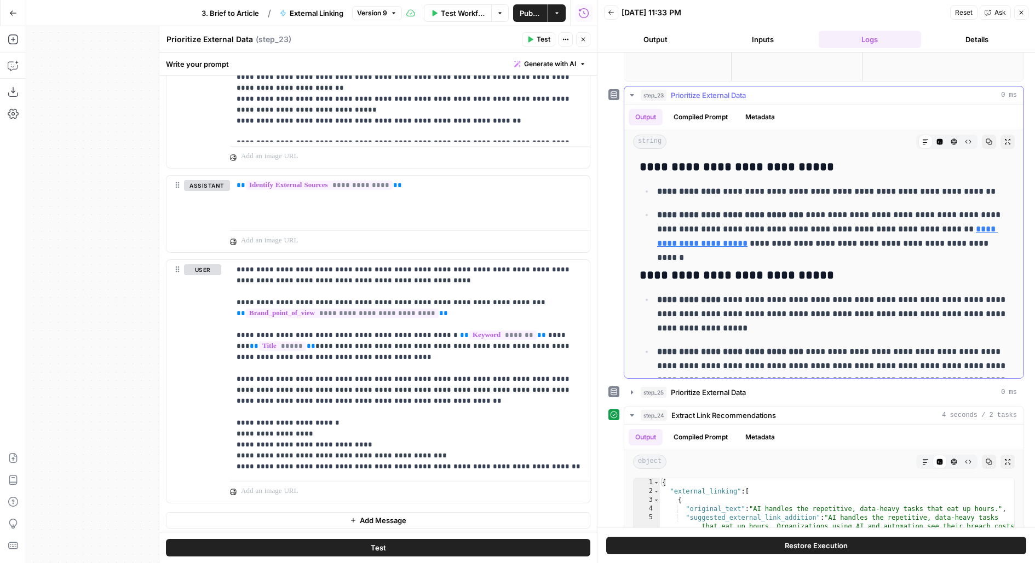
drag, startPoint x: 660, startPoint y: 182, endPoint x: 985, endPoint y: 196, distance: 326.0
click at [985, 197] on ul "**********" at bounding box center [823, 217] width 368 height 67
drag, startPoint x: 758, startPoint y: 203, endPoint x: 953, endPoint y: 244, distance: 199.2
click at [954, 244] on ul "**********" at bounding box center [823, 217] width 368 height 67
click at [835, 212] on p "**********" at bounding box center [832, 229] width 351 height 43
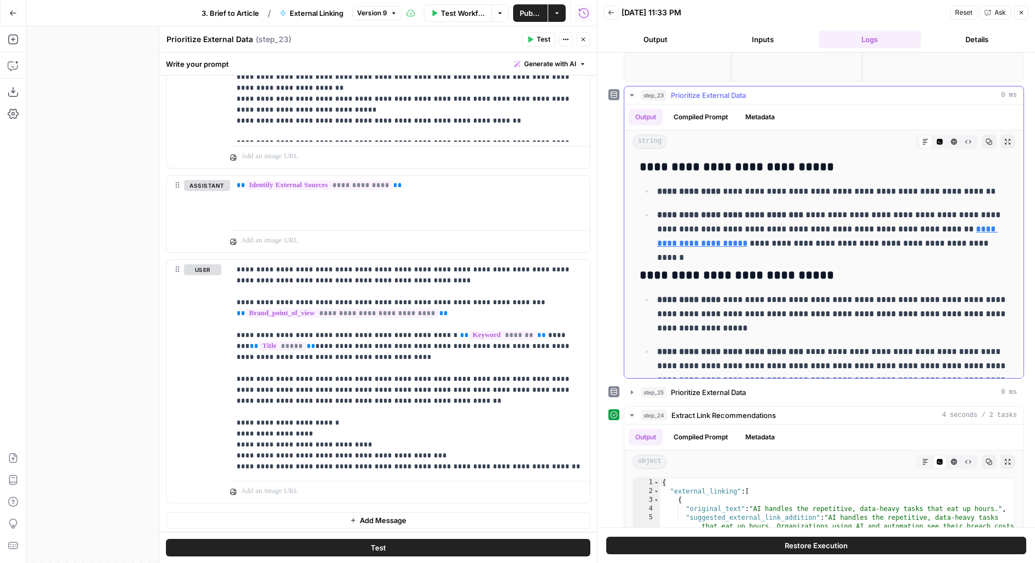
drag, startPoint x: 786, startPoint y: 211, endPoint x: 967, endPoint y: 251, distance: 186.1
click at [967, 251] on div "**********" at bounding box center [824, 489] width 382 height 845
click at [884, 307] on p "**********" at bounding box center [832, 314] width 351 height 43
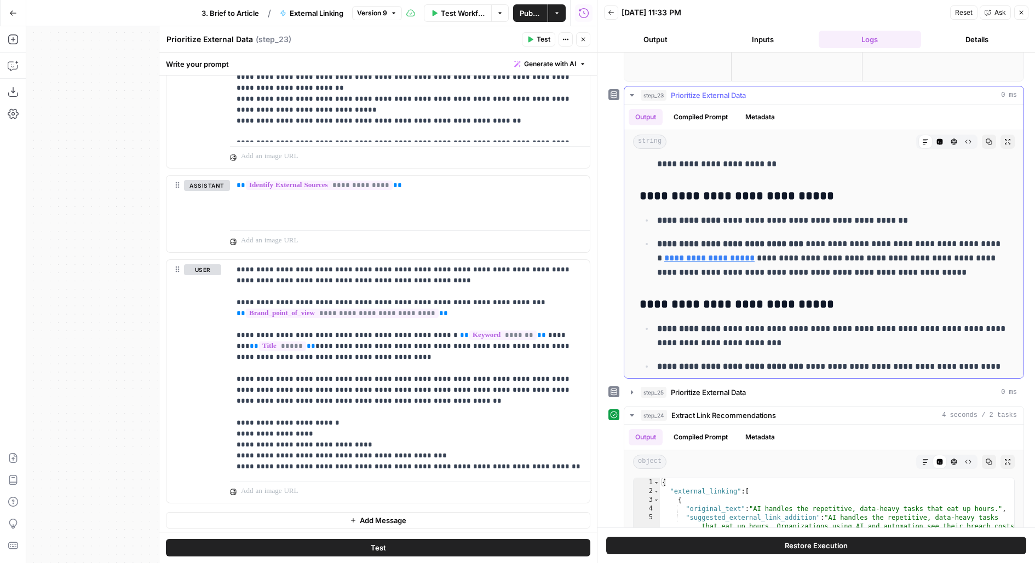
scroll to position [362, 0]
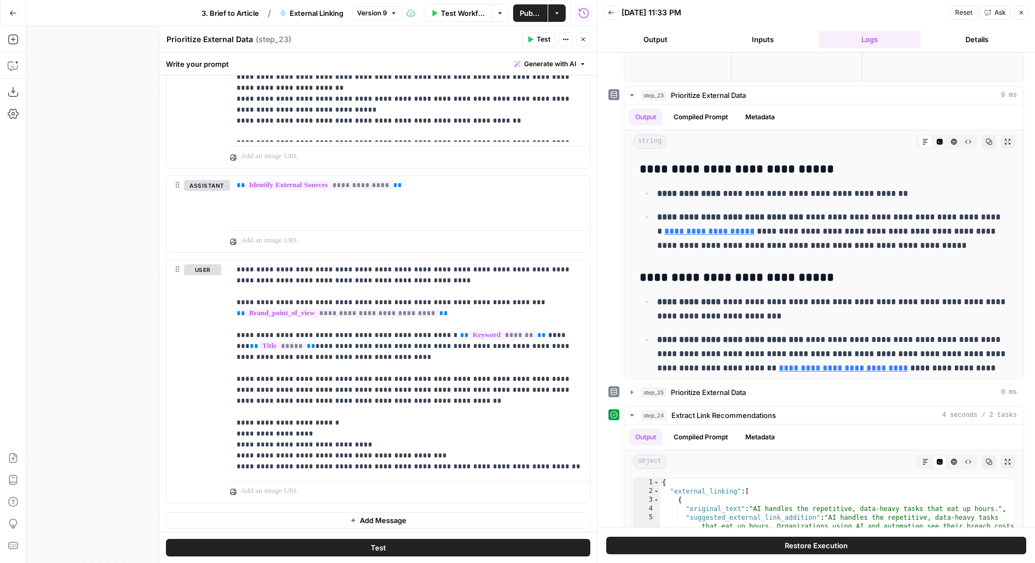
click at [591, 47] on header "Prioritize External Data Prioritize External Data ( step_23 ) Test Actions Close" at bounding box center [377, 39] width 437 height 26
click at [759, 391] on div "step_25 Prioritize External Data 0 ms" at bounding box center [828, 392] width 376 height 11
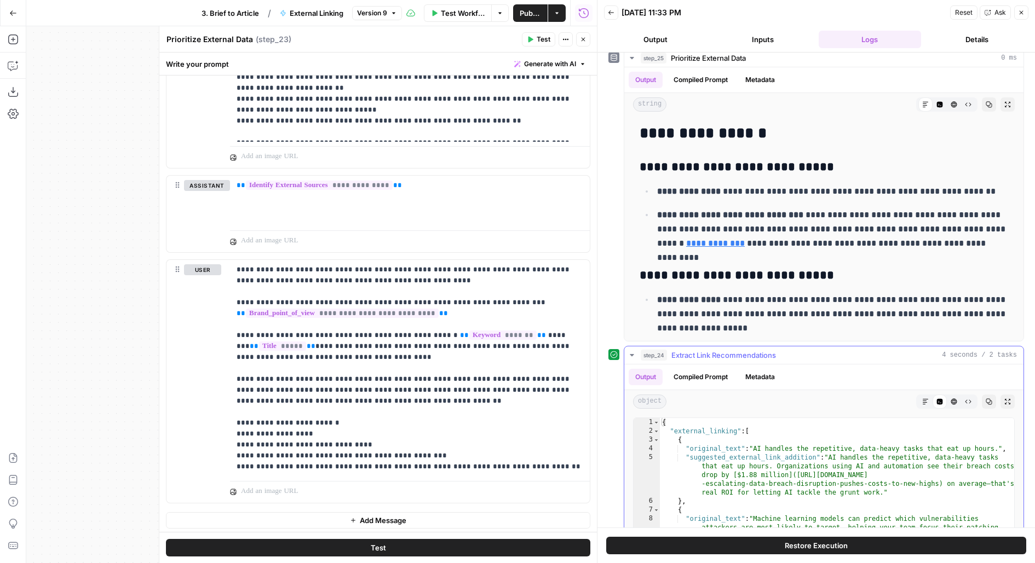
scroll to position [605, 0]
click at [582, 37] on icon "button" at bounding box center [583, 39] width 7 height 7
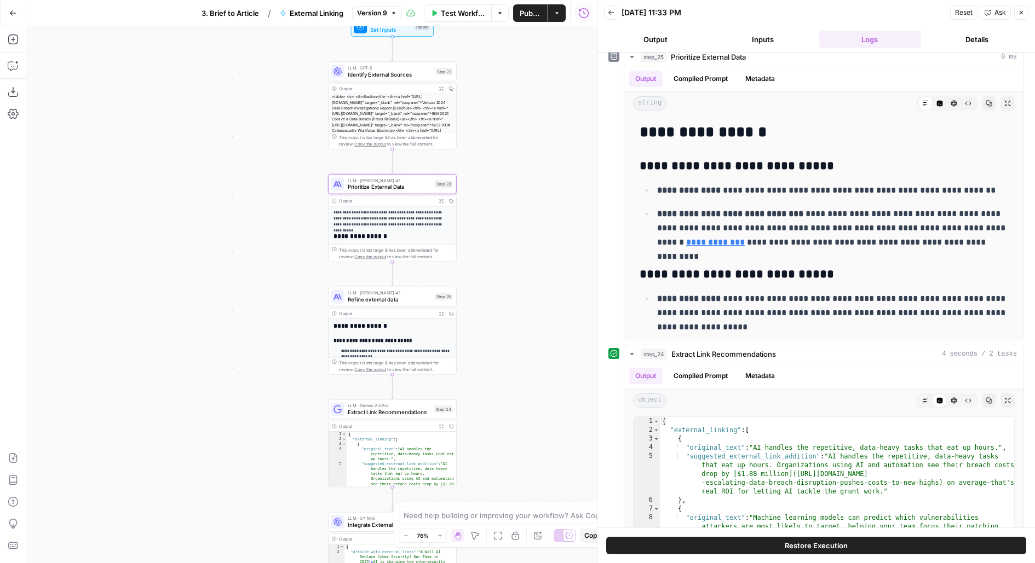
drag, startPoint x: 546, startPoint y: 281, endPoint x: 546, endPoint y: 160, distance: 121.5
click at [546, 160] on div "**********" at bounding box center [311, 294] width 570 height 537
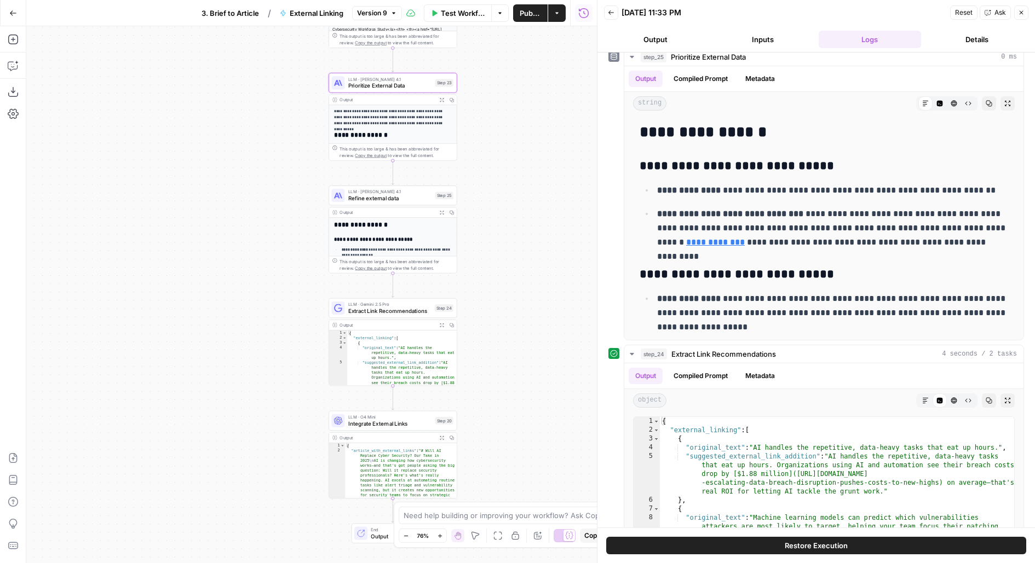
drag, startPoint x: 524, startPoint y: 301, endPoint x: 524, endPoint y: 172, distance: 128.1
click at [524, 172] on div "**********" at bounding box center [311, 294] width 570 height 537
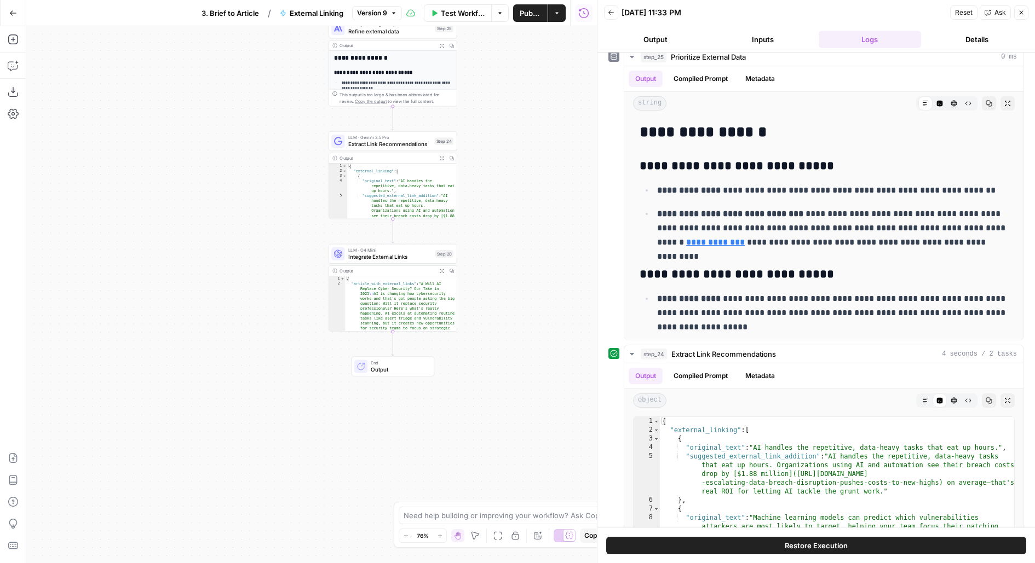
drag, startPoint x: 477, startPoint y: 249, endPoint x: 477, endPoint y: 102, distance: 146.7
click at [477, 102] on div "**********" at bounding box center [311, 294] width 570 height 537
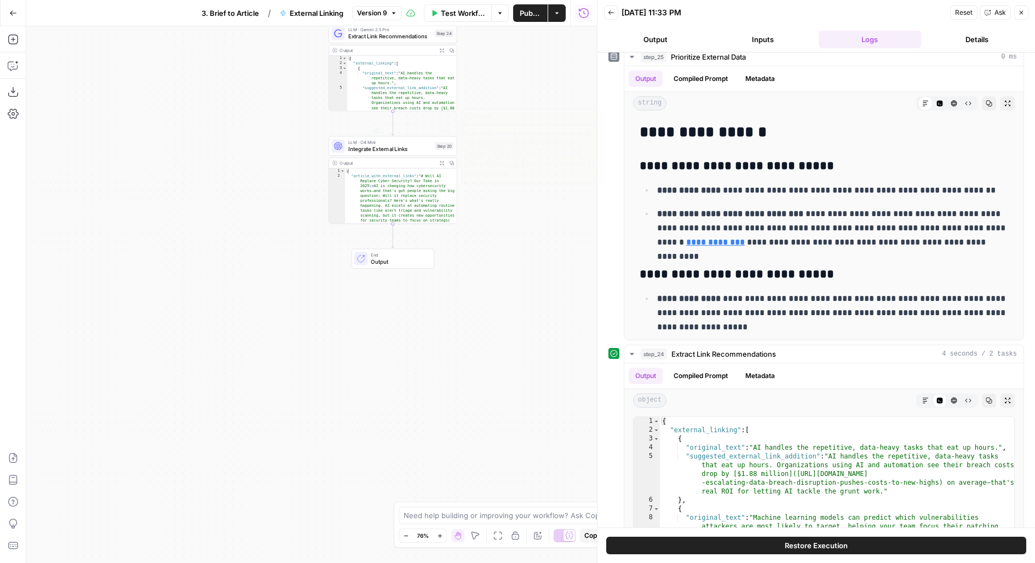
click at [370, 146] on span "Integrate External Links" at bounding box center [390, 149] width 84 height 8
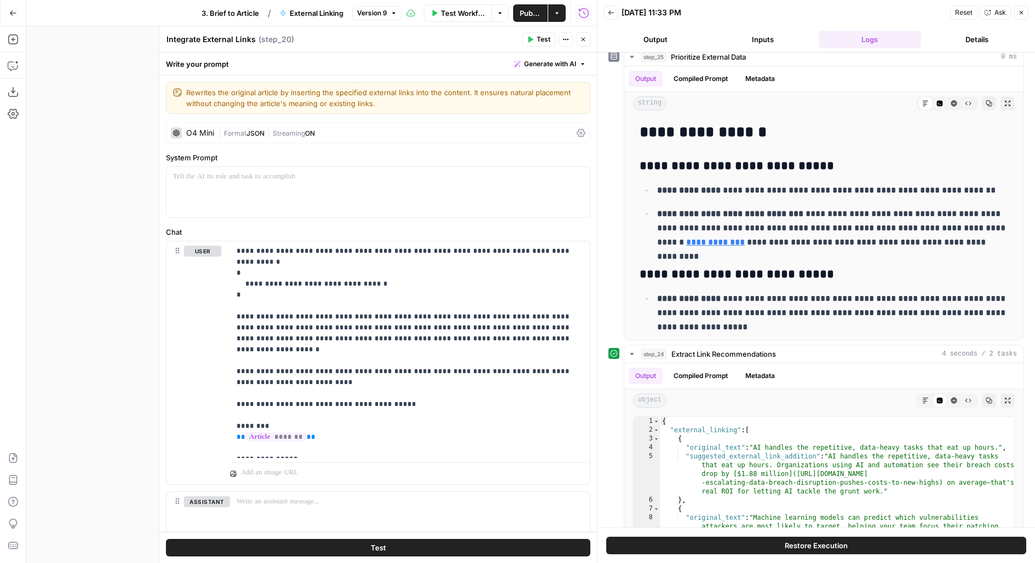
click at [591, 38] on header "Integrate External Links Integrate External Links ( step_20 ) Test Actions Close" at bounding box center [377, 39] width 437 height 26
click at [583, 43] on button "Close" at bounding box center [583, 39] width 14 height 14
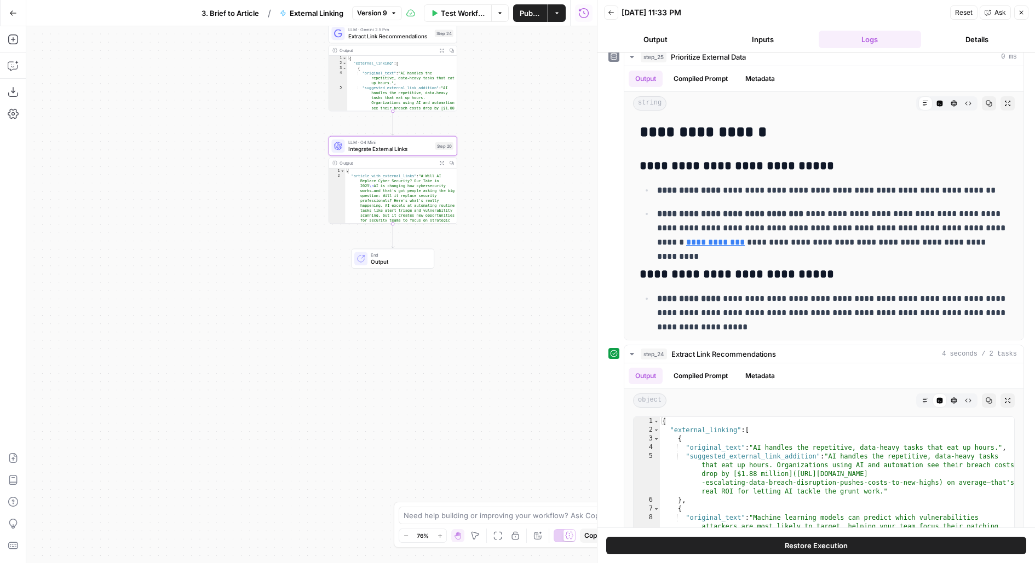
click at [370, 151] on span "Integrate External Links" at bounding box center [390, 149] width 84 height 8
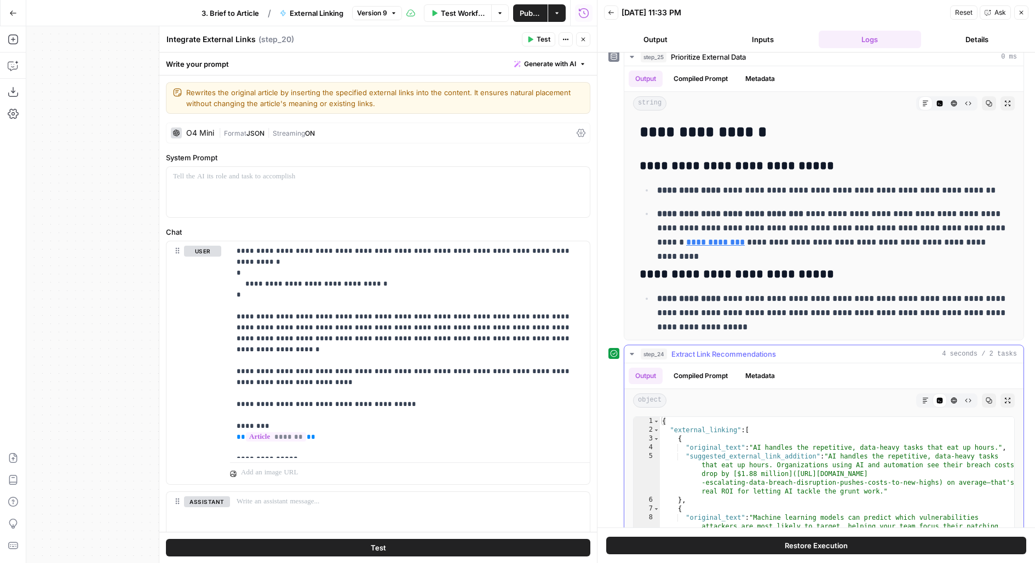
scroll to position [717, 0]
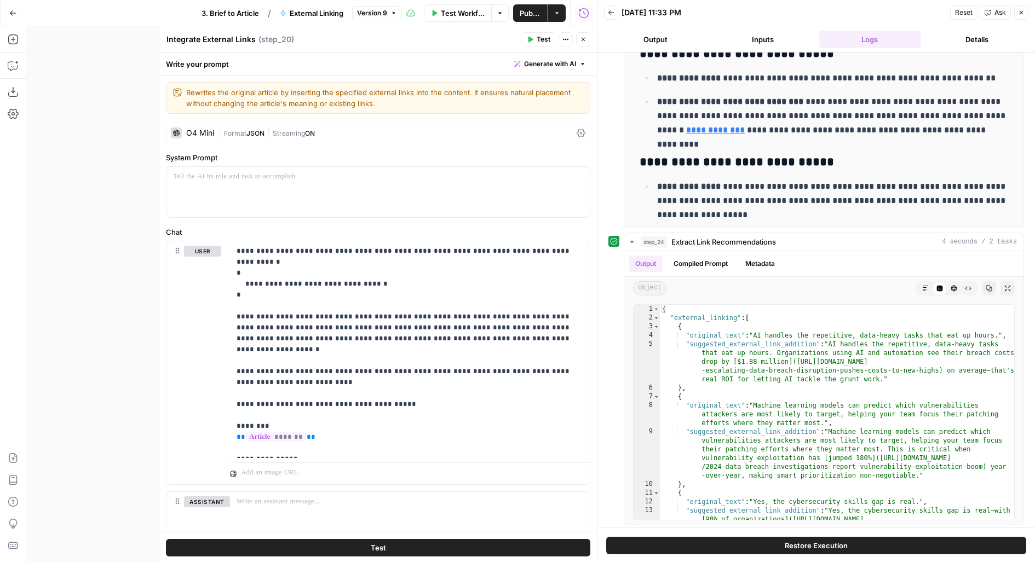
click at [577, 42] on button "Close" at bounding box center [583, 39] width 14 height 14
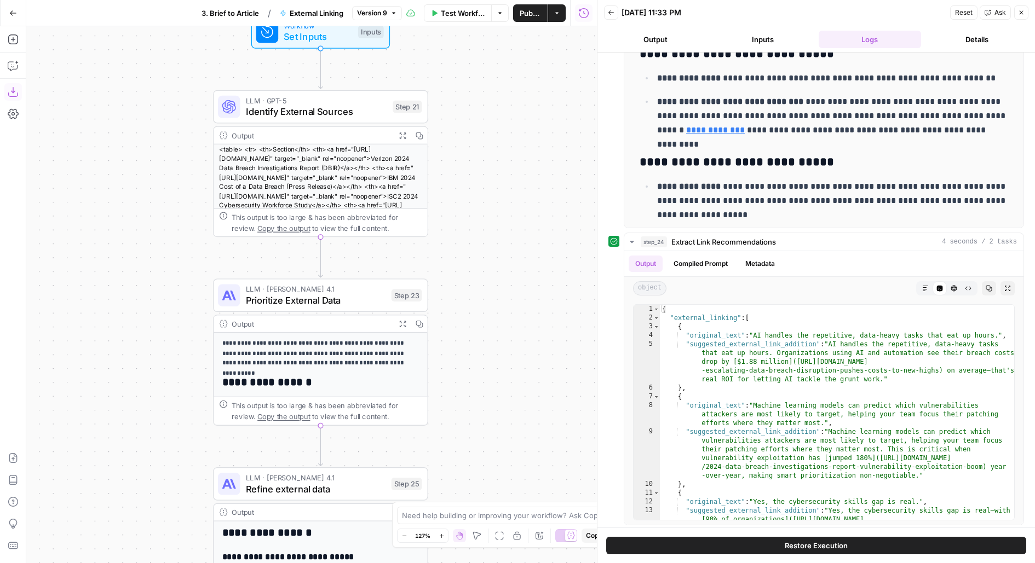
click at [13, 89] on icon "button" at bounding box center [13, 92] width 10 height 10
drag, startPoint x: 520, startPoint y: 158, endPoint x: 538, endPoint y: 176, distance: 25.9
click at [523, 161] on div "**********" at bounding box center [311, 294] width 570 height 537
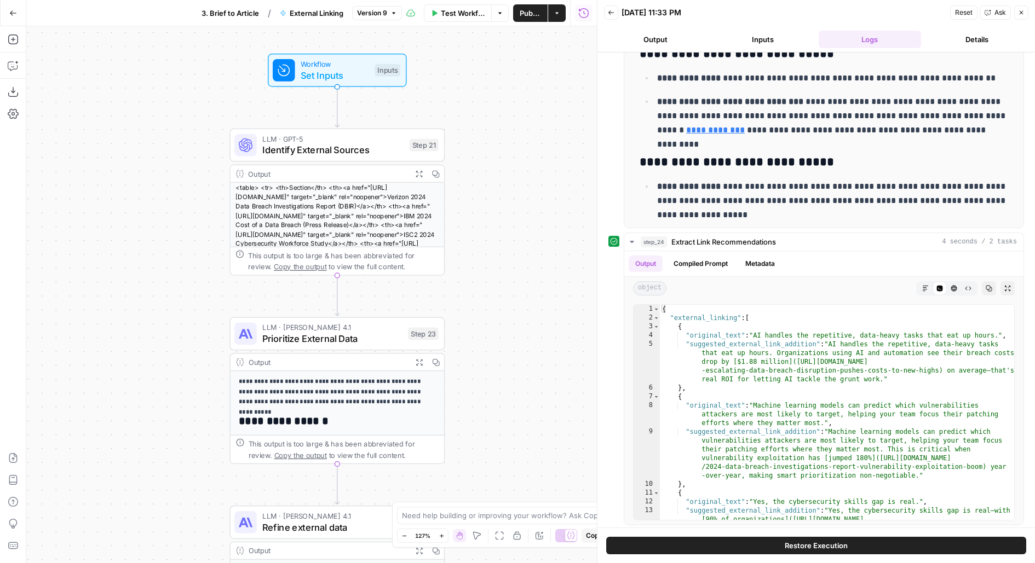
click at [768, 43] on button "Inputs" at bounding box center [762, 40] width 103 height 18
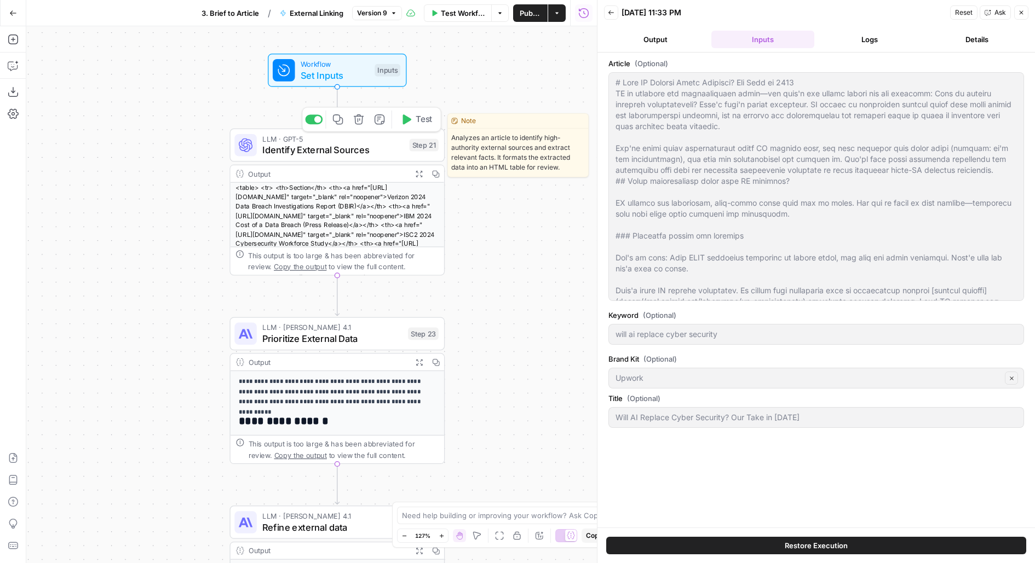
click at [363, 147] on span "Identify External Sources" at bounding box center [332, 150] width 141 height 14
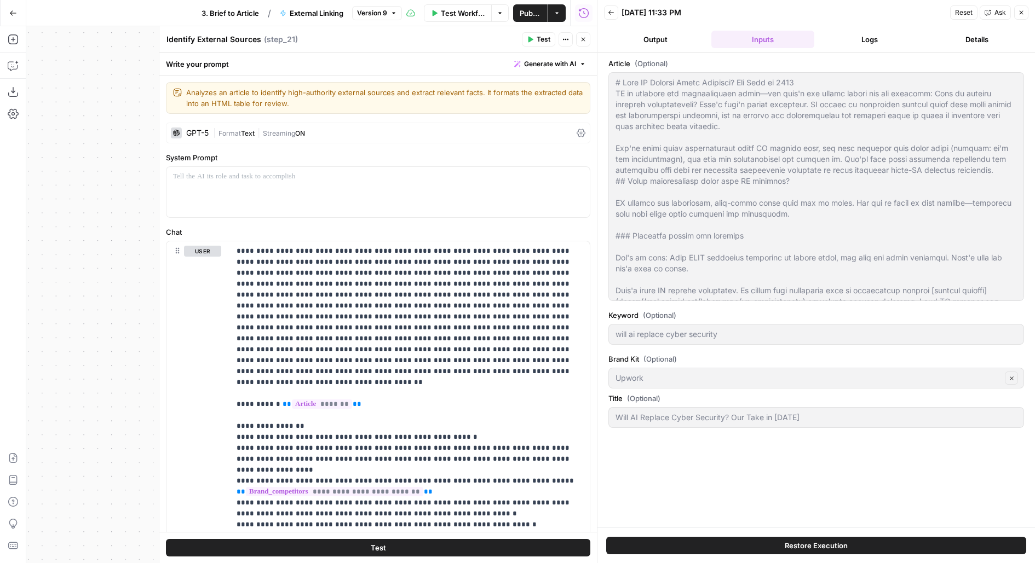
click at [884, 38] on button "Logs" at bounding box center [869, 40] width 103 height 18
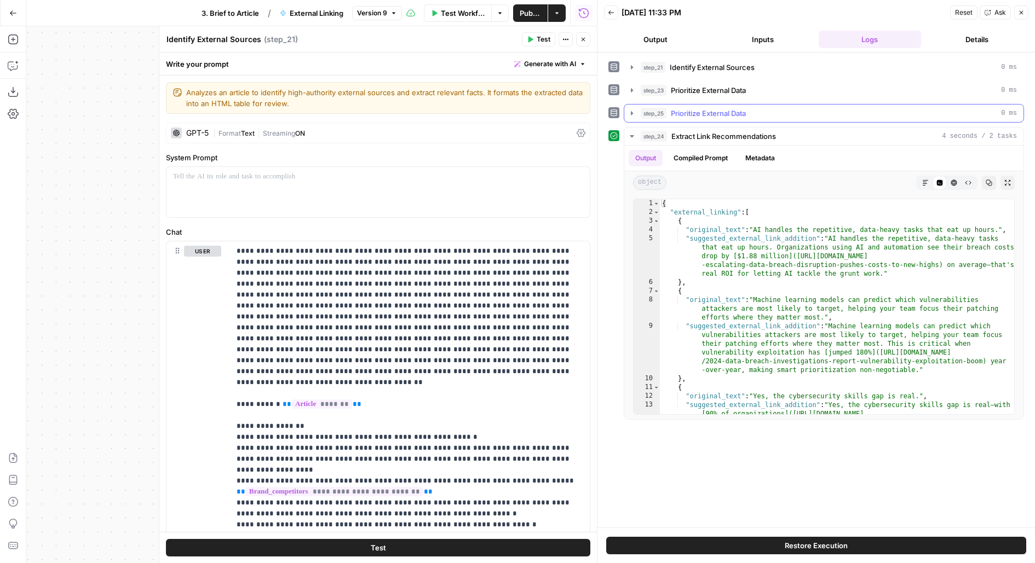
click at [736, 66] on span "Identify External Sources" at bounding box center [712, 67] width 85 height 11
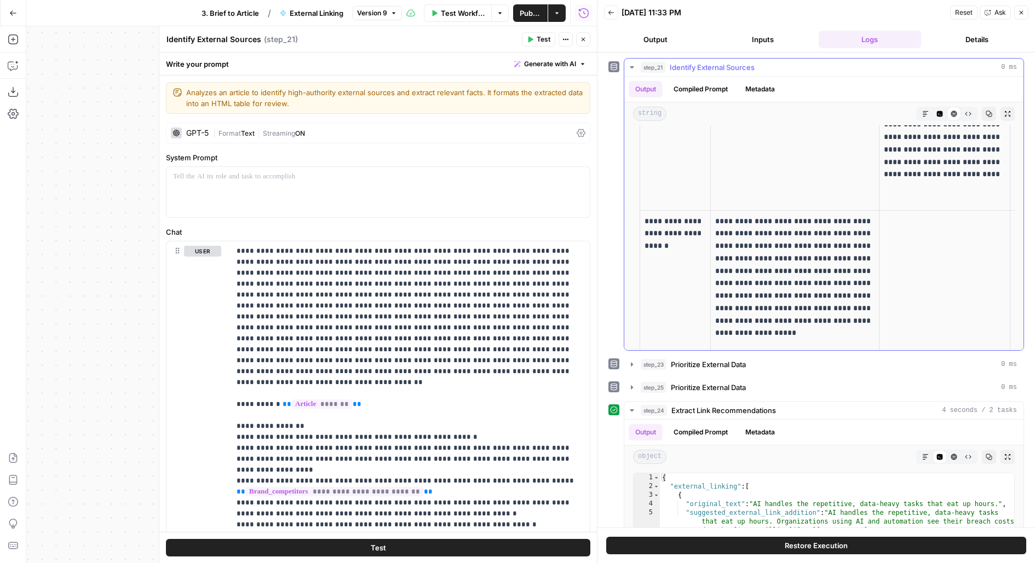
scroll to position [712, 0]
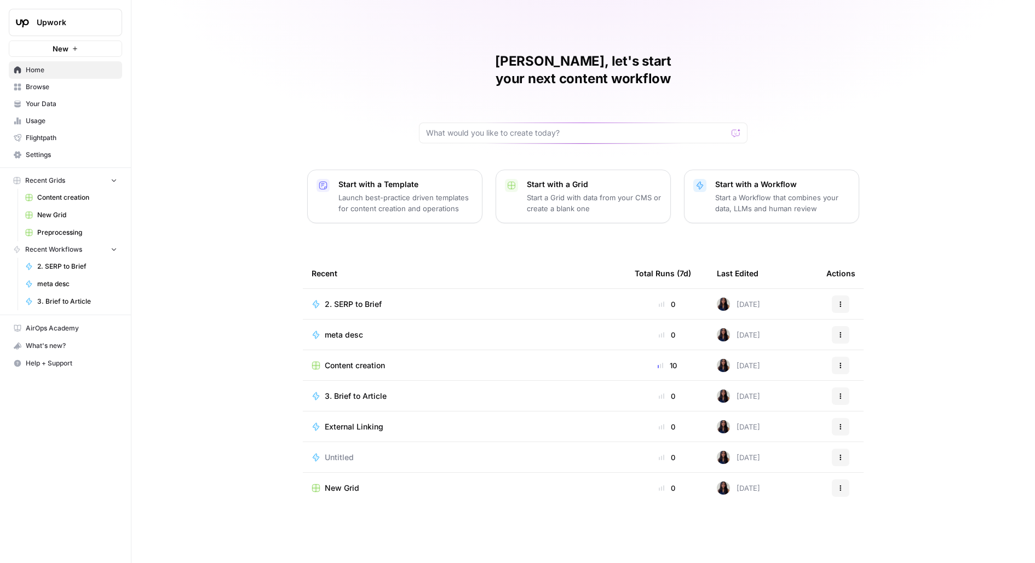
click at [73, 38] on div "Upwork New" at bounding box center [65, 28] width 131 height 57
click at [73, 22] on span "Upwork" at bounding box center [70, 22] width 66 height 11
type input "[PERSON_NAME]"
click button "AirOps Builders" at bounding box center [98, 82] width 175 height 18
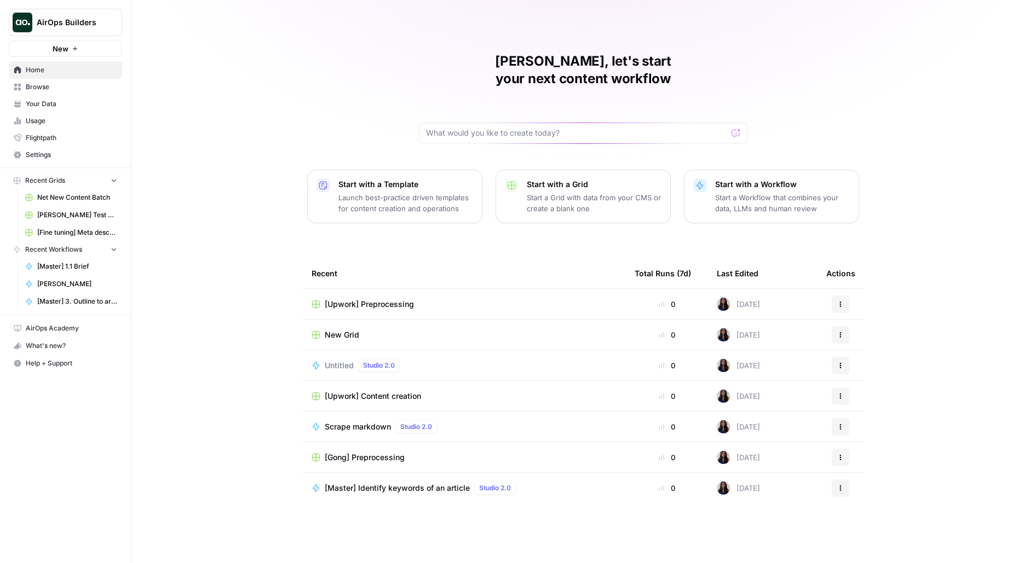
click at [65, 93] on link "Browse" at bounding box center [65, 87] width 113 height 18
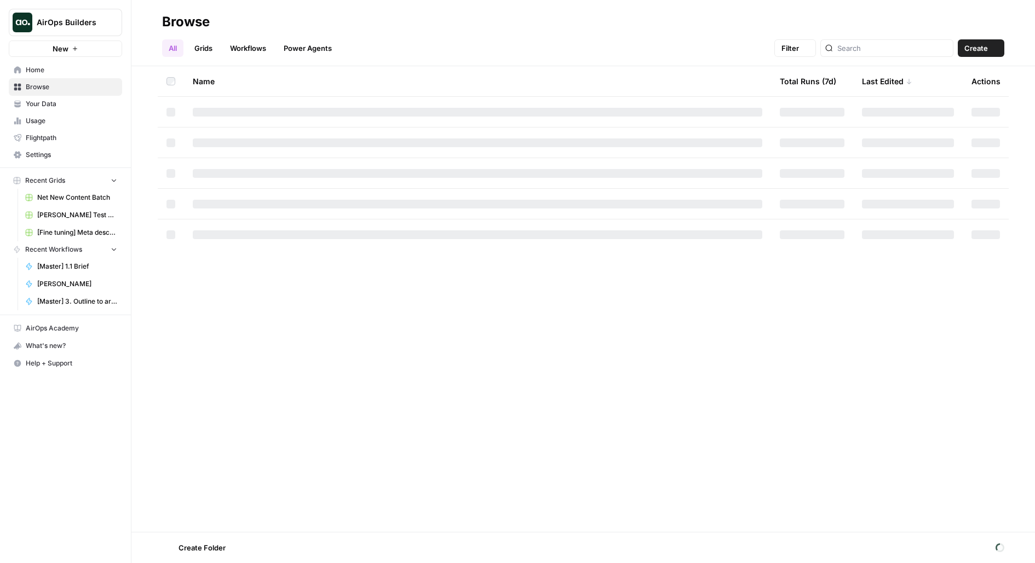
click at [74, 104] on span "Your Data" at bounding box center [71, 104] width 91 height 10
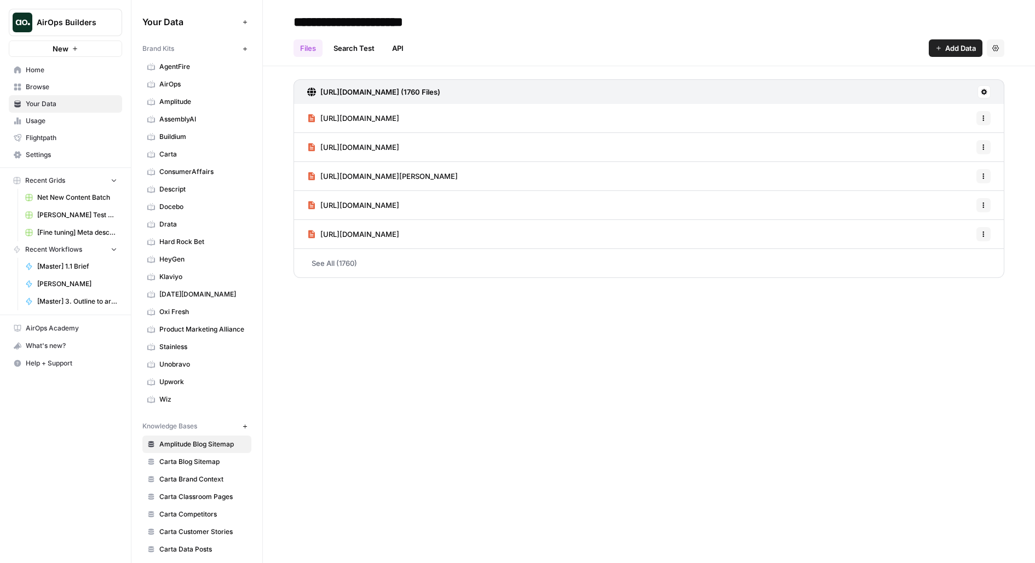
click at [73, 87] on span "Browse" at bounding box center [71, 87] width 91 height 10
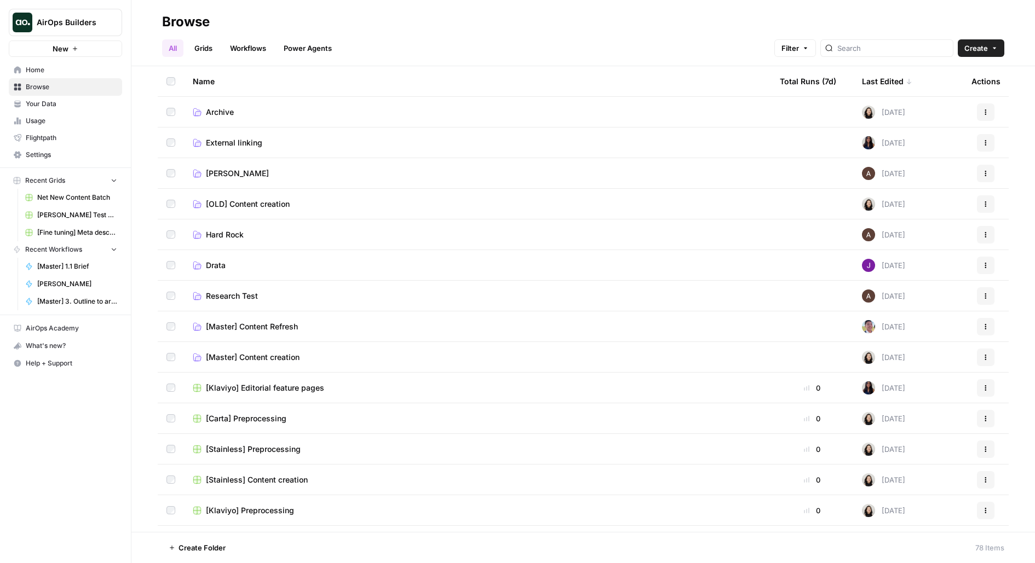
click at [235, 146] on span "External linking" at bounding box center [234, 142] width 56 height 11
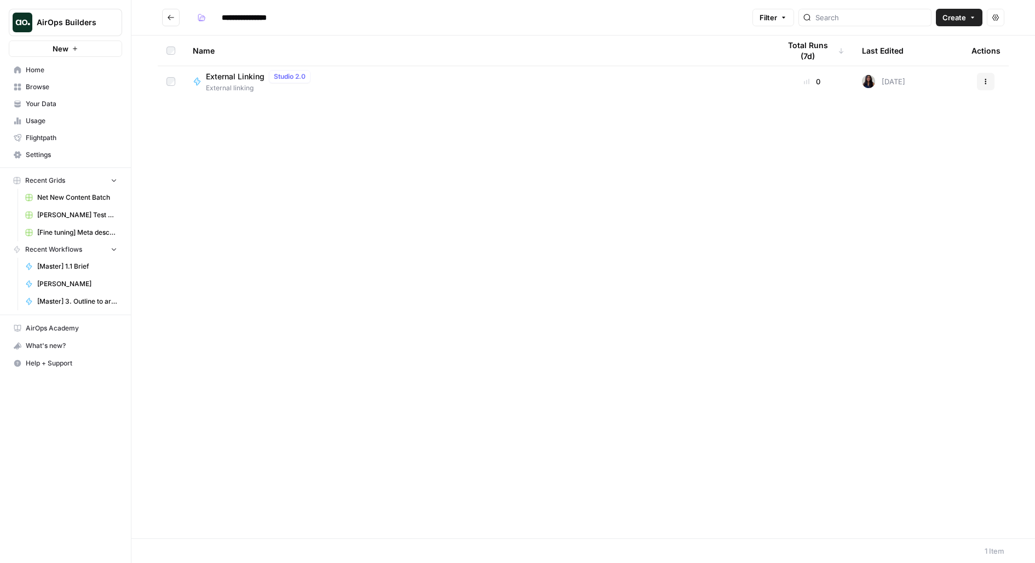
click at [944, 16] on span "Create" at bounding box center [954, 17] width 24 height 11
click at [913, 57] on span "Workflow" at bounding box center [938, 58] width 61 height 11
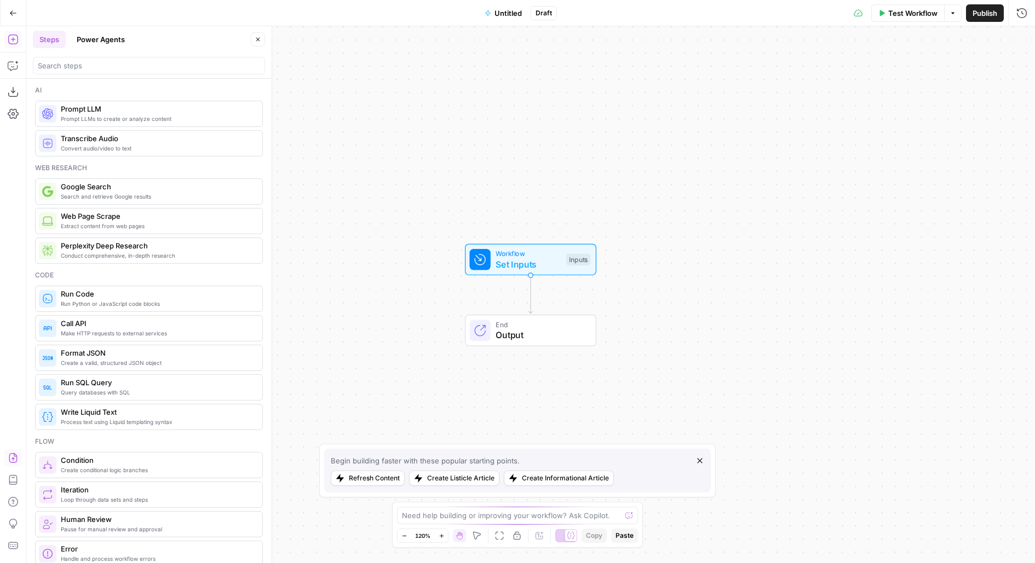
click at [10, 459] on icon "button" at bounding box center [13, 458] width 11 height 11
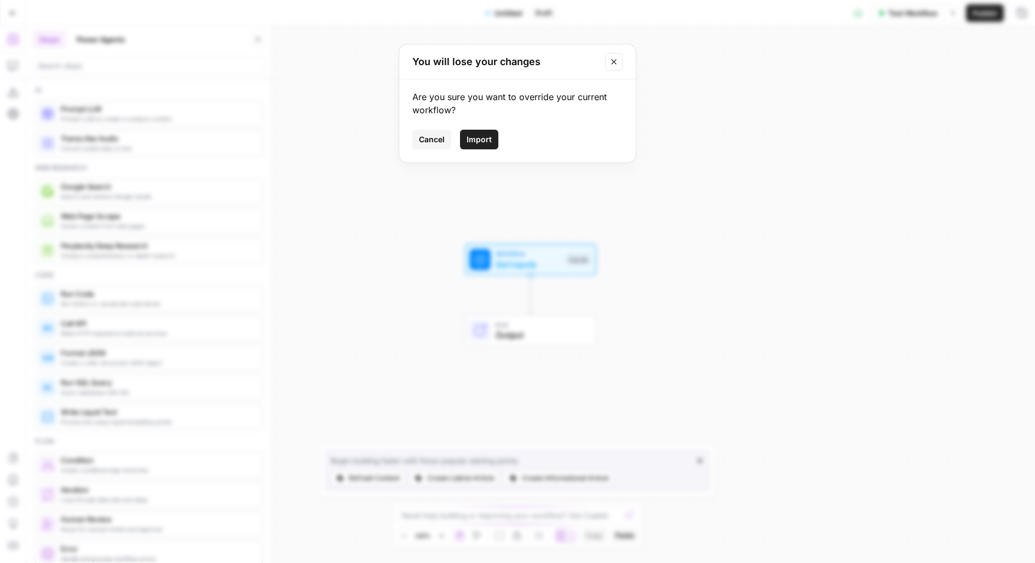
click at [476, 143] on span "Import" at bounding box center [478, 139] width 25 height 11
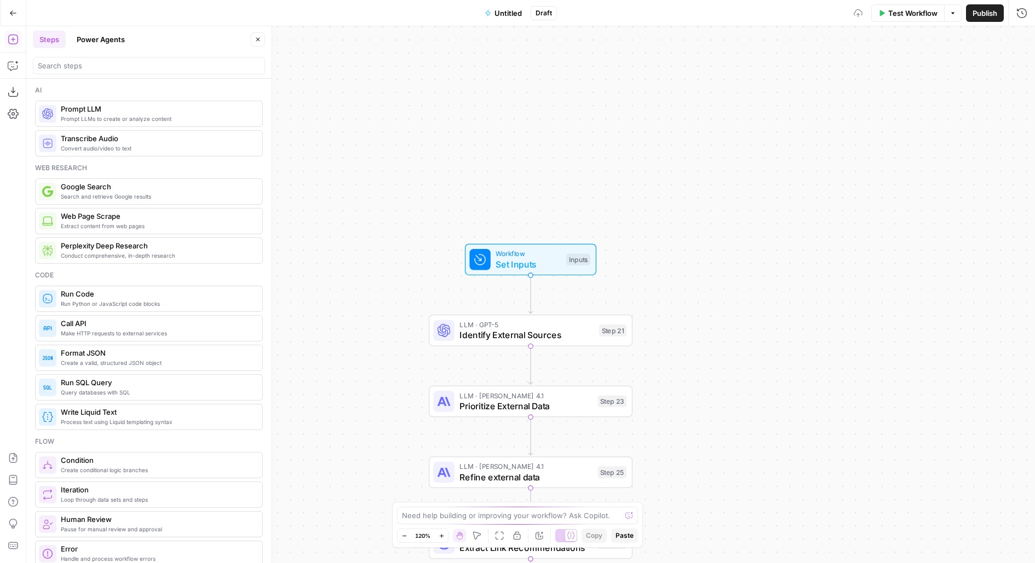
click at [494, 20] on button "Untitled" at bounding box center [503, 13] width 50 height 18
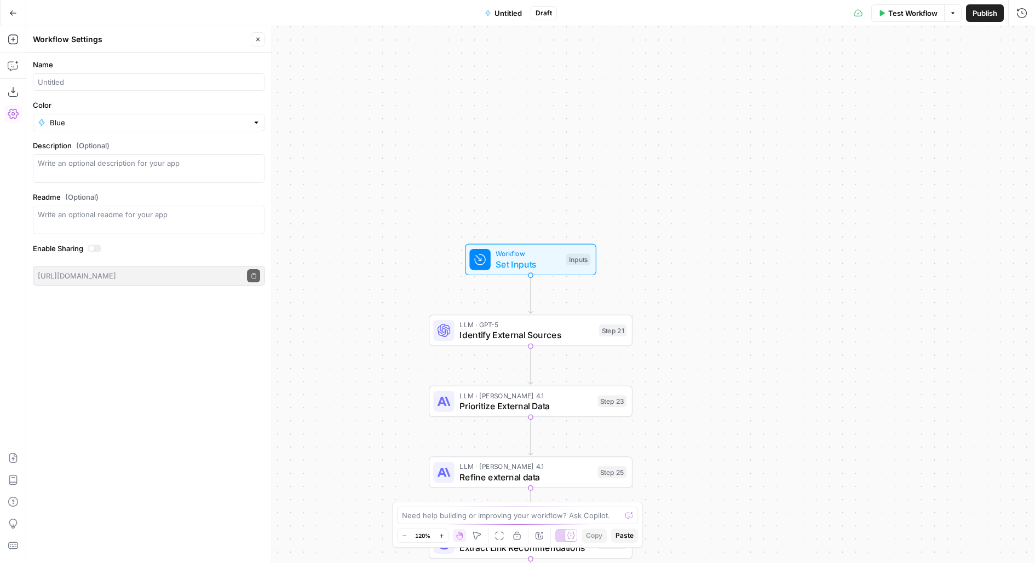
click at [113, 89] on div at bounding box center [149, 82] width 232 height 18
type input "[Master] External linking"
click at [976, 11] on span "Publish" at bounding box center [984, 13] width 25 height 11
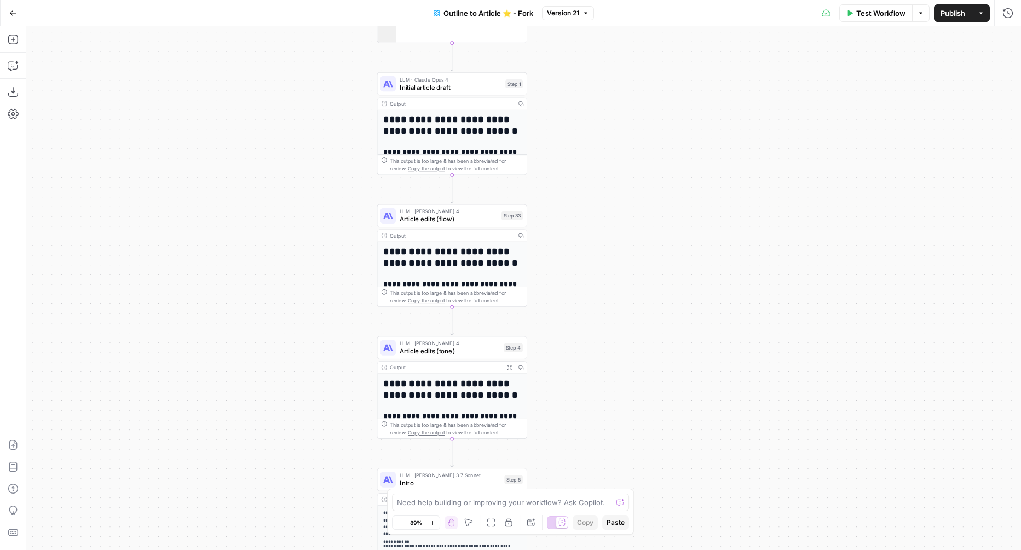
click at [489, 88] on span "Initial article draft" at bounding box center [451, 87] width 102 height 10
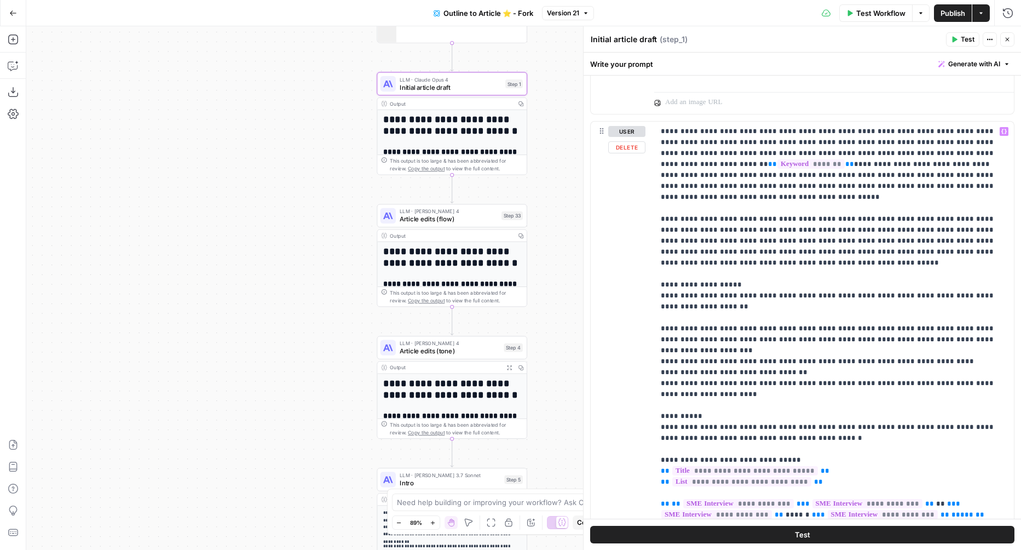
scroll to position [667, 0]
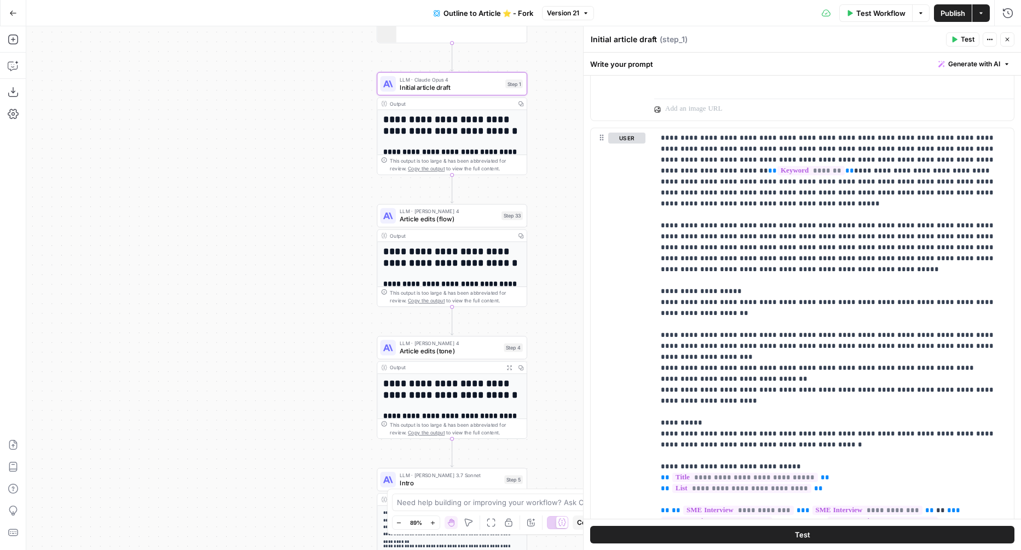
click at [644, 156] on div "user Delete" at bounding box center [626, 363] width 37 height 463
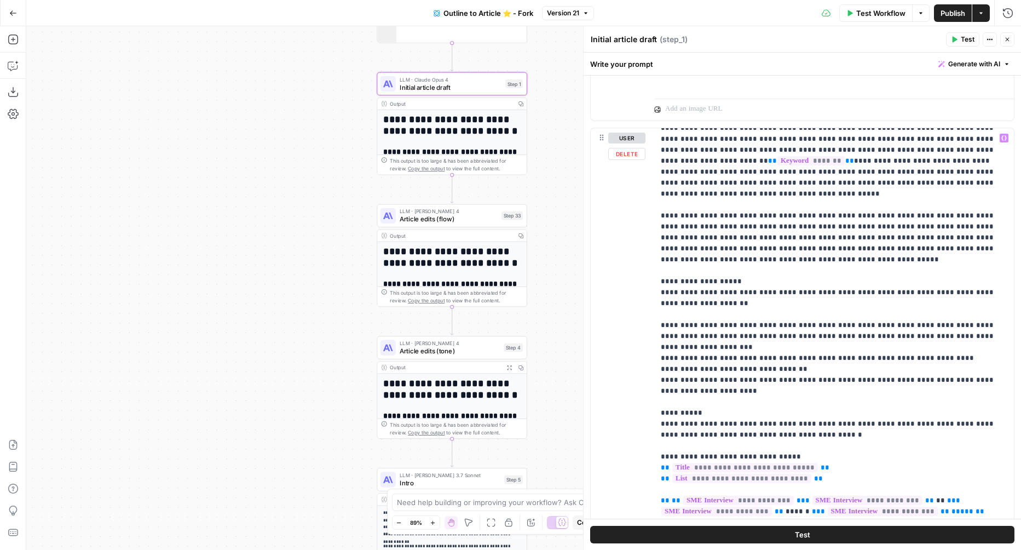
scroll to position [0, 0]
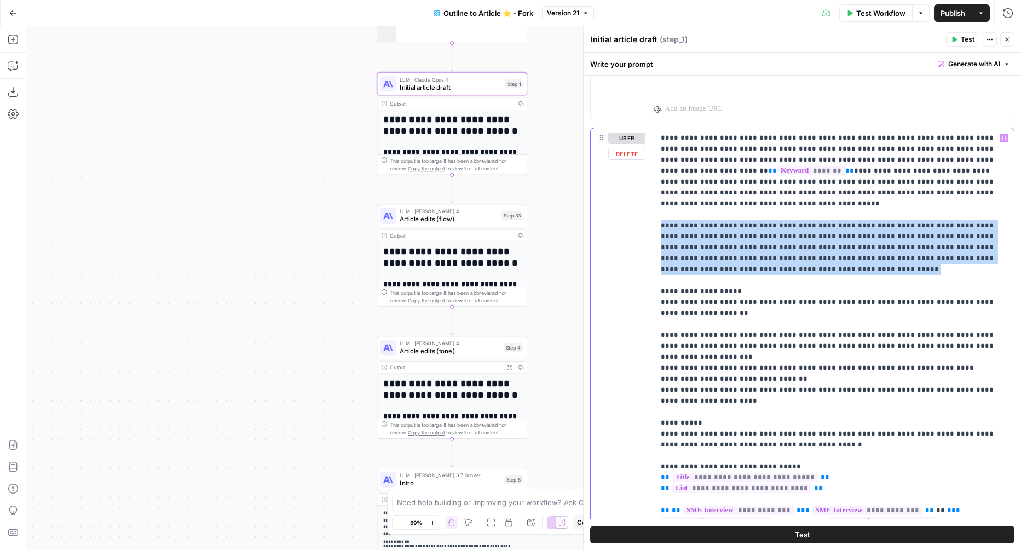
drag, startPoint x: 706, startPoint y: 258, endPoint x: 630, endPoint y: 207, distance: 91.4
click at [630, 207] on div "**********" at bounding box center [802, 364] width 423 height 472
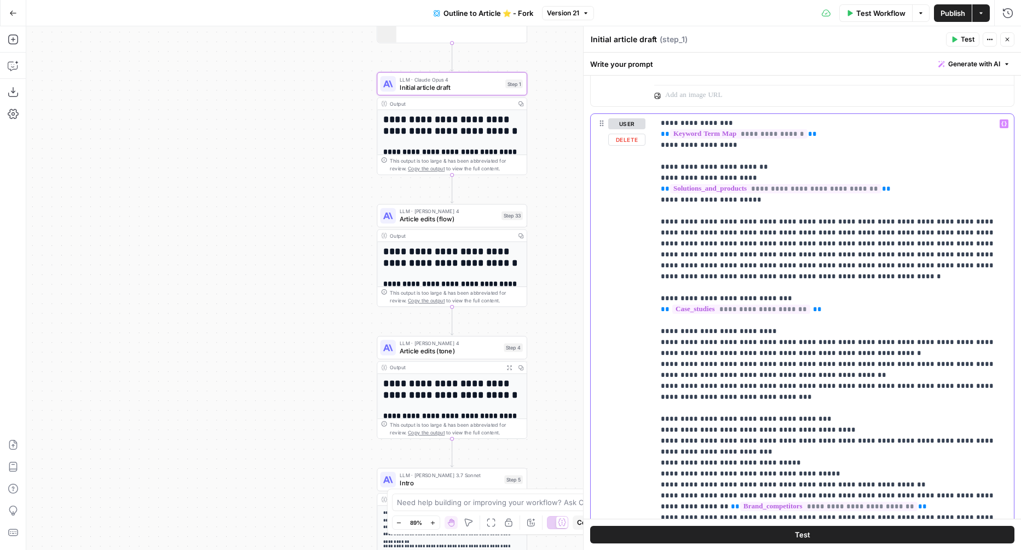
scroll to position [684, 0]
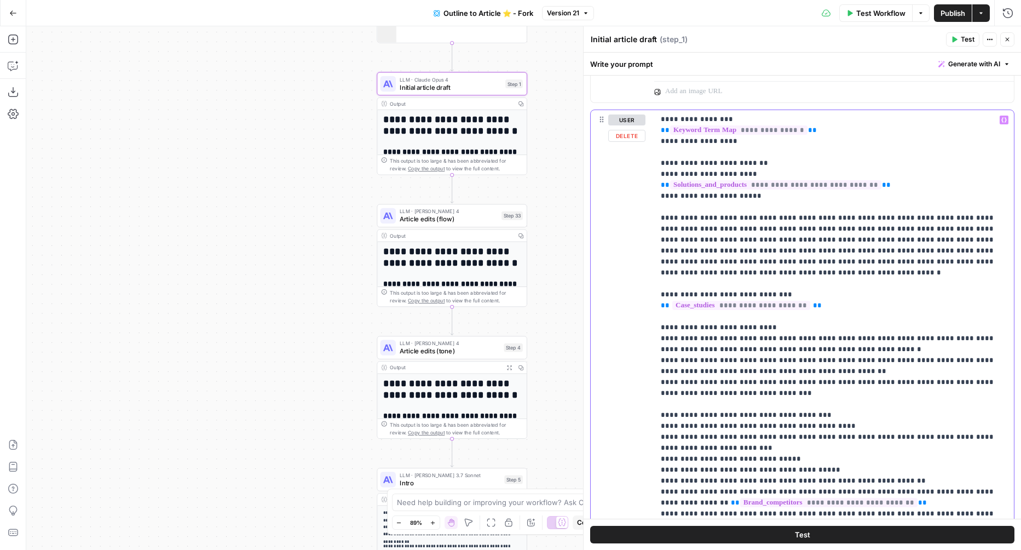
click at [719, 189] on p "**********" at bounding box center [834, 86] width 347 height 931
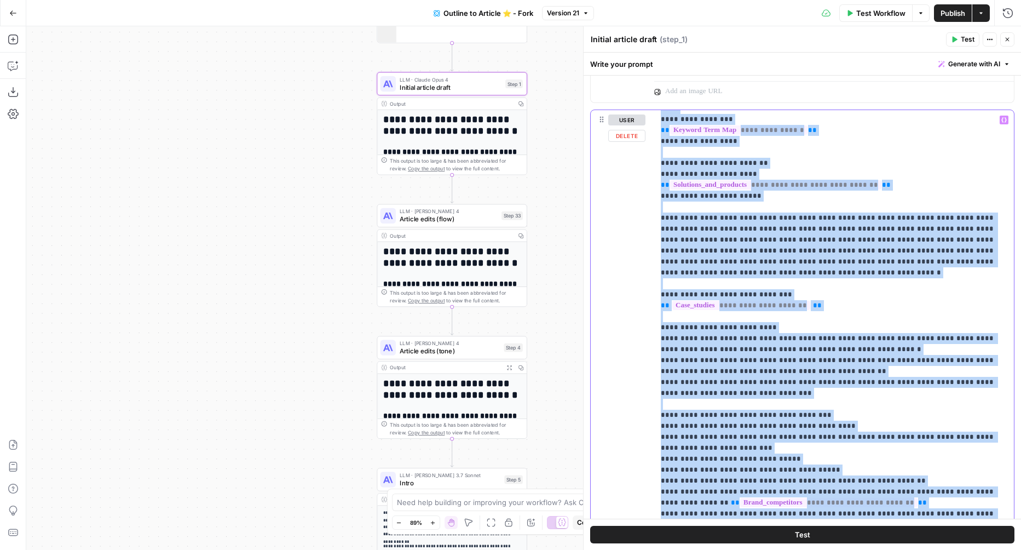
click at [719, 189] on p "**********" at bounding box center [834, 86] width 347 height 931
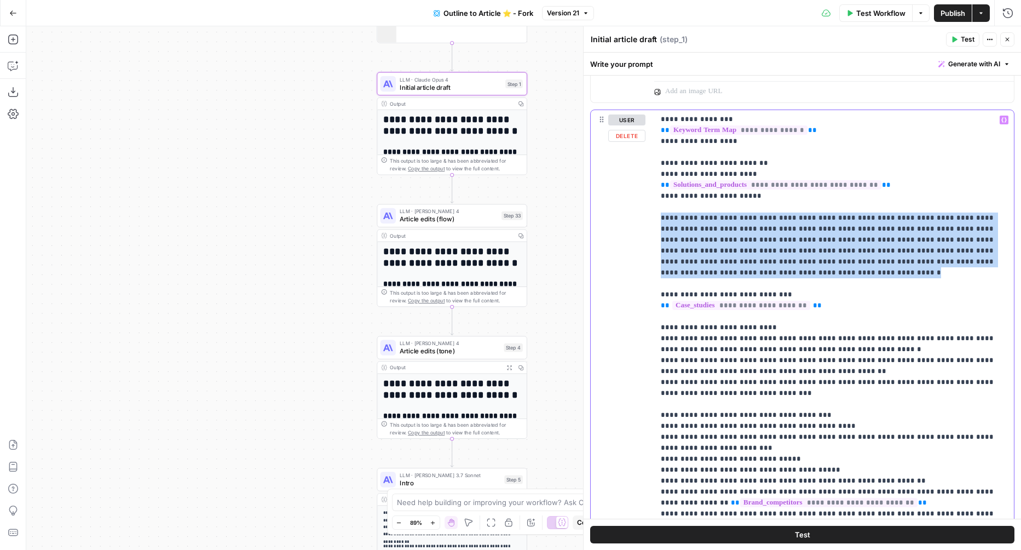
drag, startPoint x: 657, startPoint y: 172, endPoint x: 1009, endPoint y: 212, distance: 354.8
click at [1009, 212] on div "**********" at bounding box center [834, 333] width 360 height 446
copy p "**********"
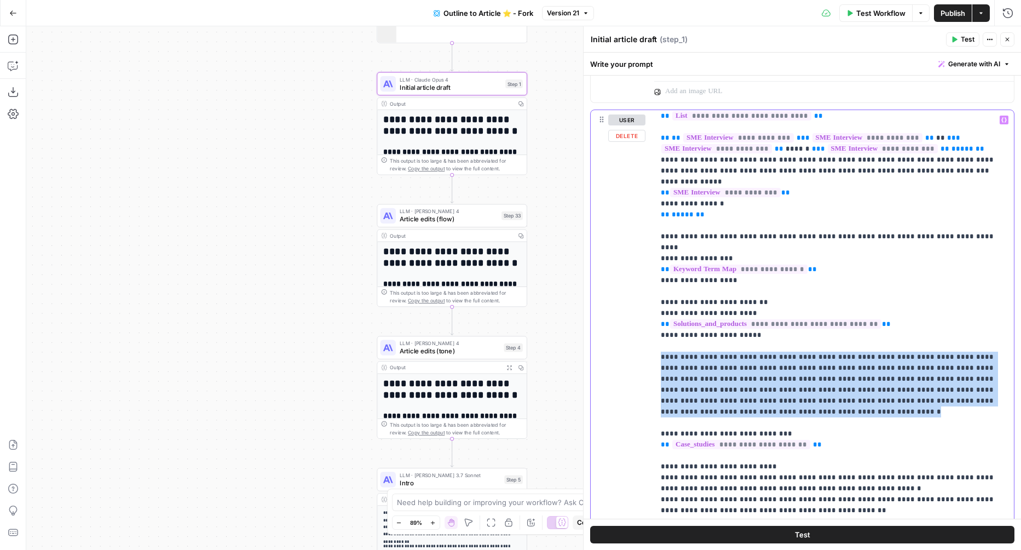
scroll to position [417, 0]
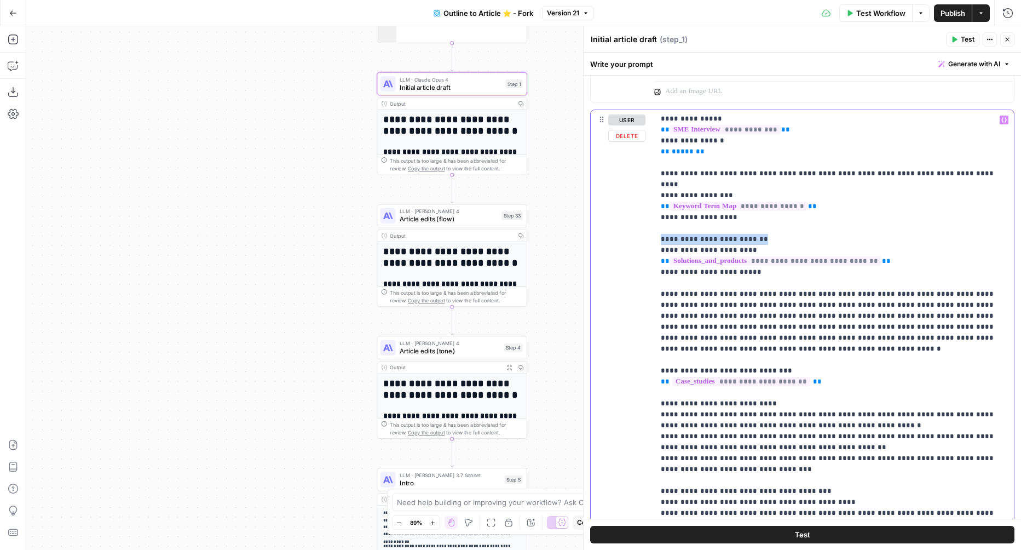
drag, startPoint x: 758, startPoint y: 193, endPoint x: 627, endPoint y: 191, distance: 131.4
click at [627, 191] on div "**********" at bounding box center [802, 346] width 423 height 472
copy p "**********"
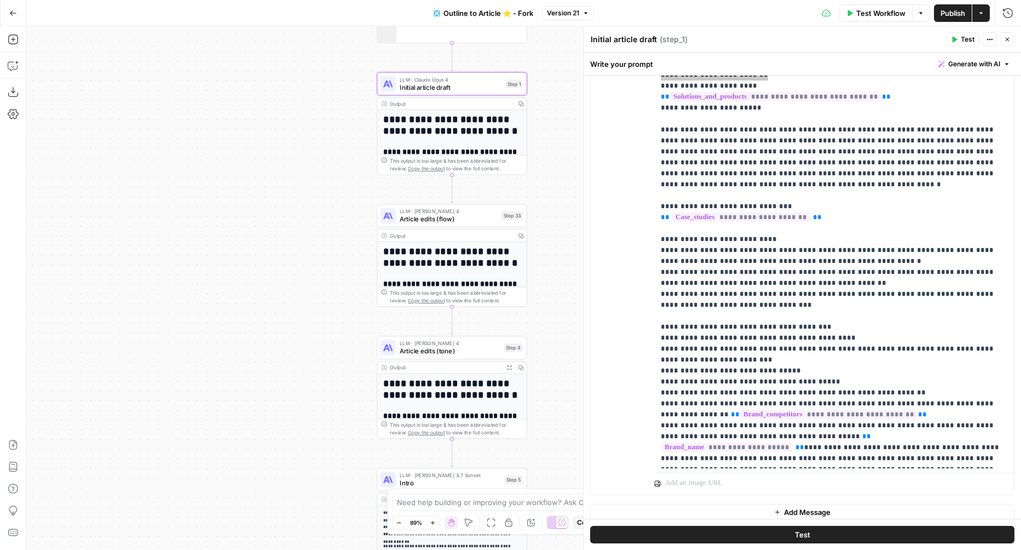
scroll to position [777, 0]
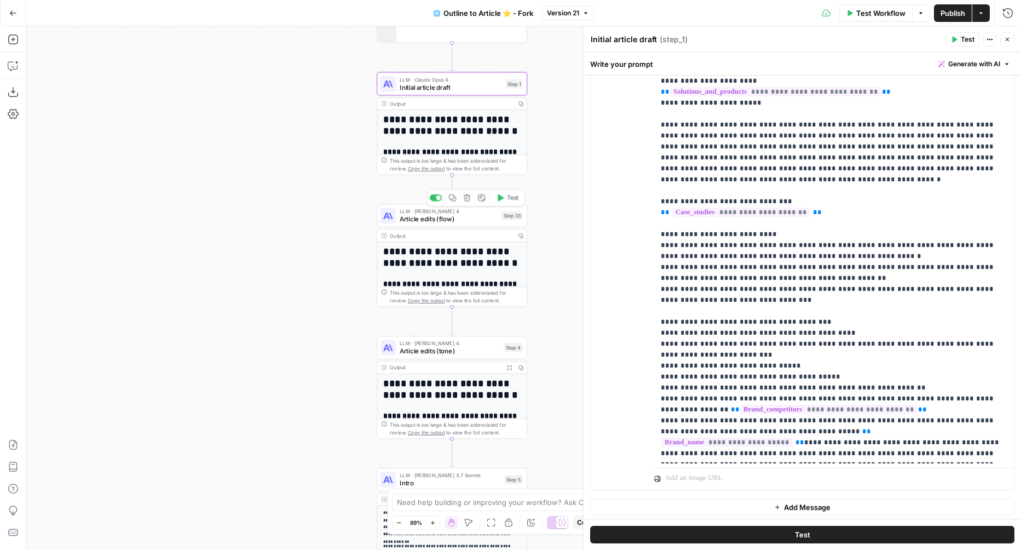
click at [487, 210] on span "LLM · [PERSON_NAME] 4" at bounding box center [449, 211] width 98 height 8
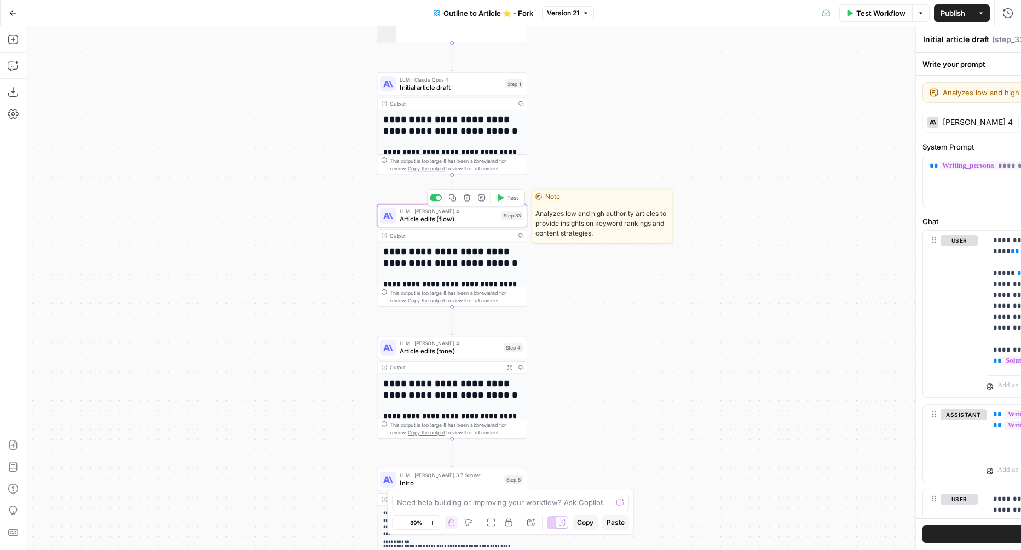
type textarea "Article edits (flow)"
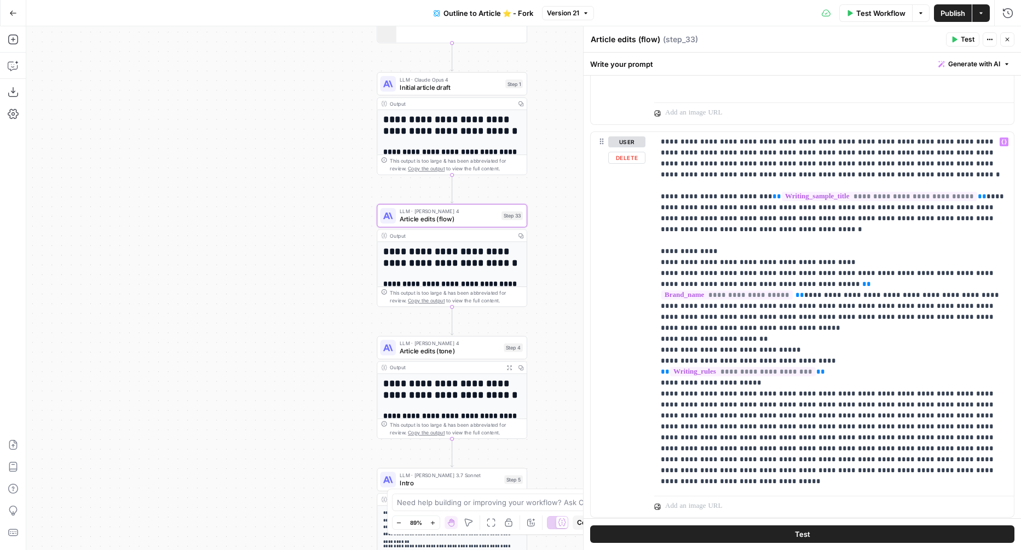
scroll to position [1510, 0]
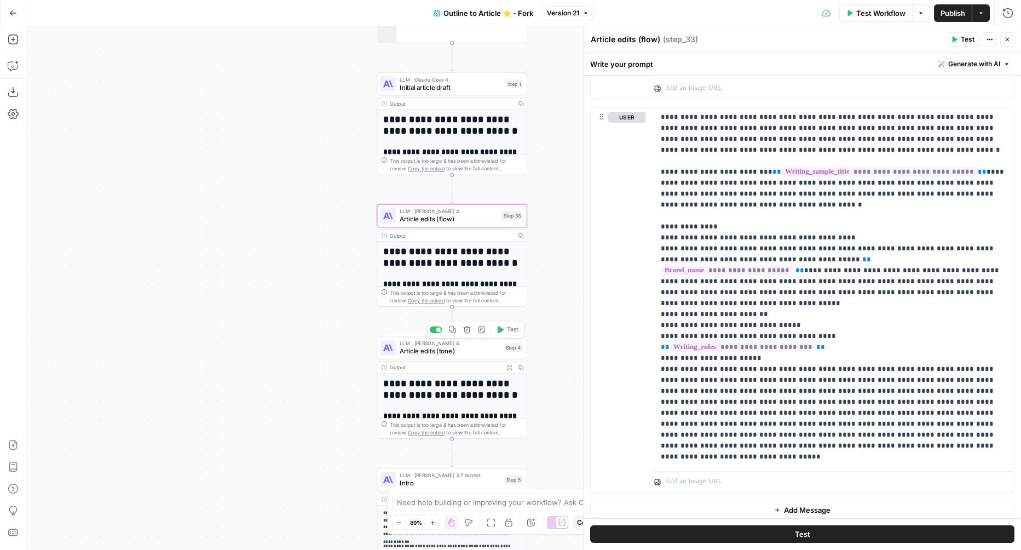
click at [454, 345] on span "LLM · [PERSON_NAME] 4" at bounding box center [450, 343] width 100 height 8
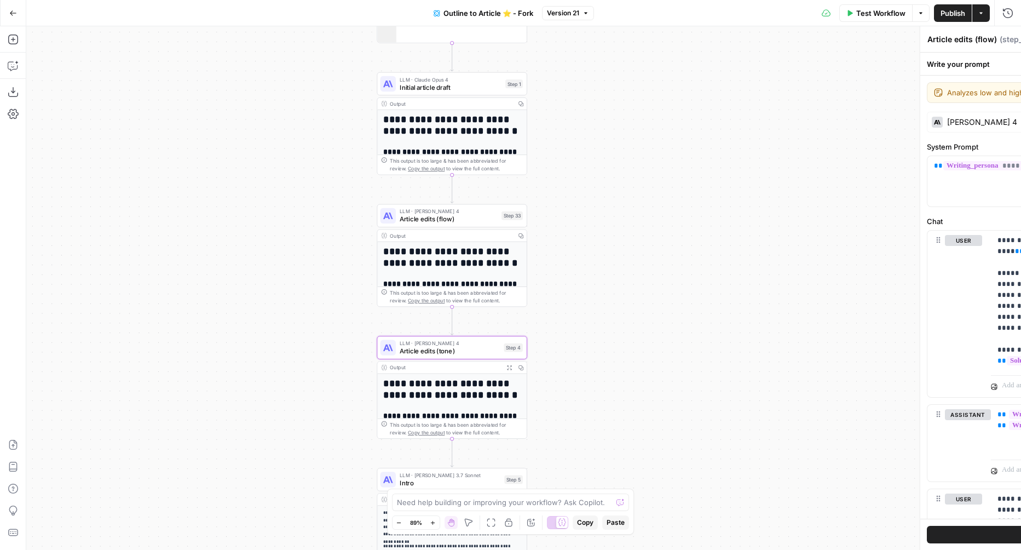
type textarea "Article edits (tone)"
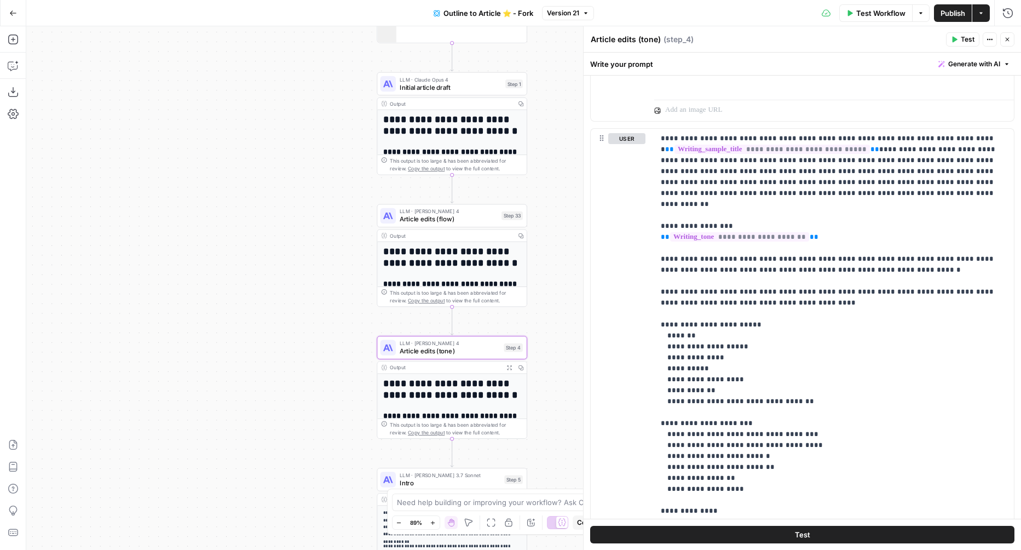
scroll to position [1504, 0]
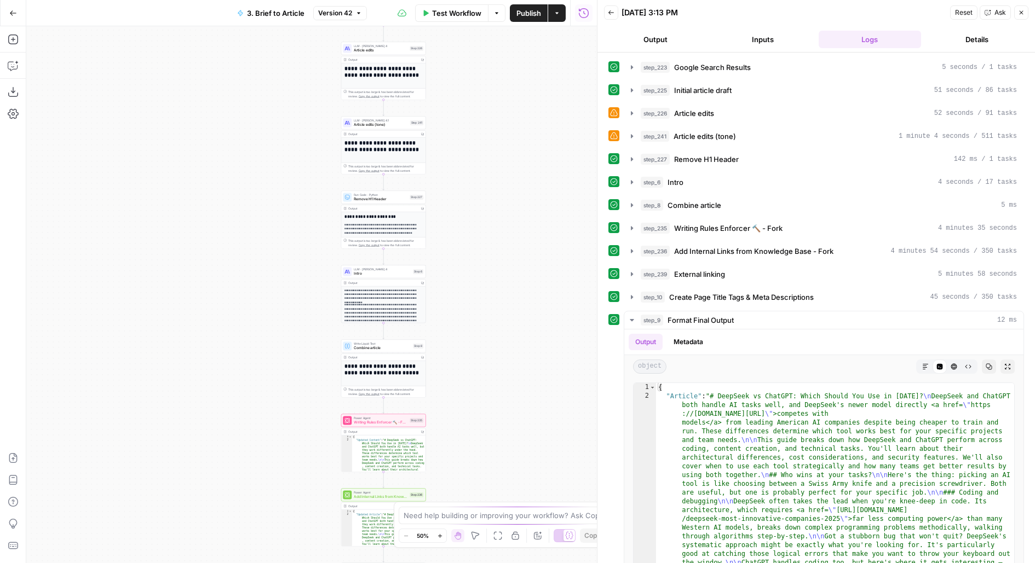
drag, startPoint x: 486, startPoint y: 110, endPoint x: 486, endPoint y: 286, distance: 175.7
click at [486, 286] on div "**********" at bounding box center [311, 294] width 570 height 537
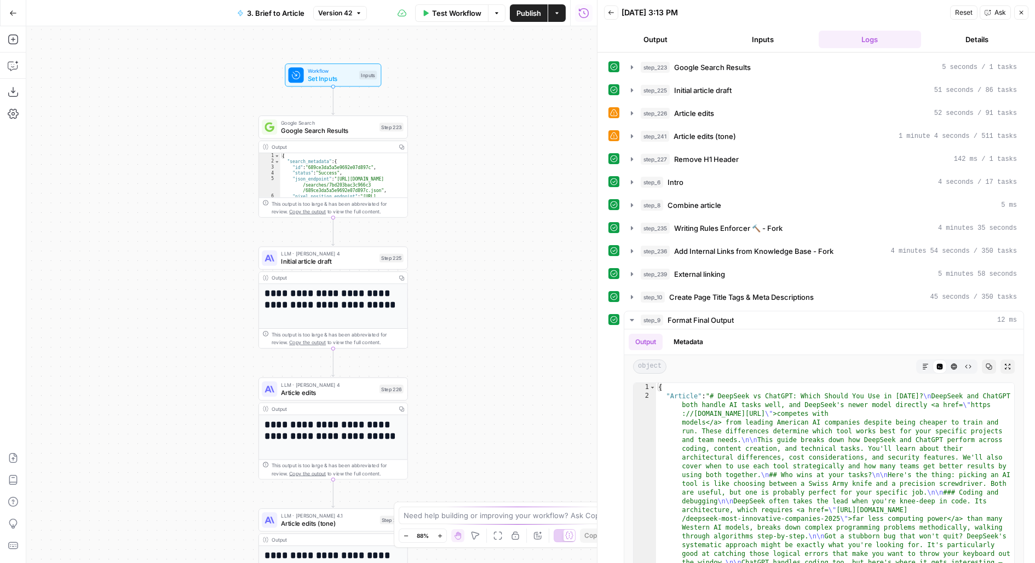
drag, startPoint x: 469, startPoint y: 394, endPoint x: 493, endPoint y: 280, distance: 116.3
click at [493, 280] on div "**********" at bounding box center [311, 294] width 570 height 537
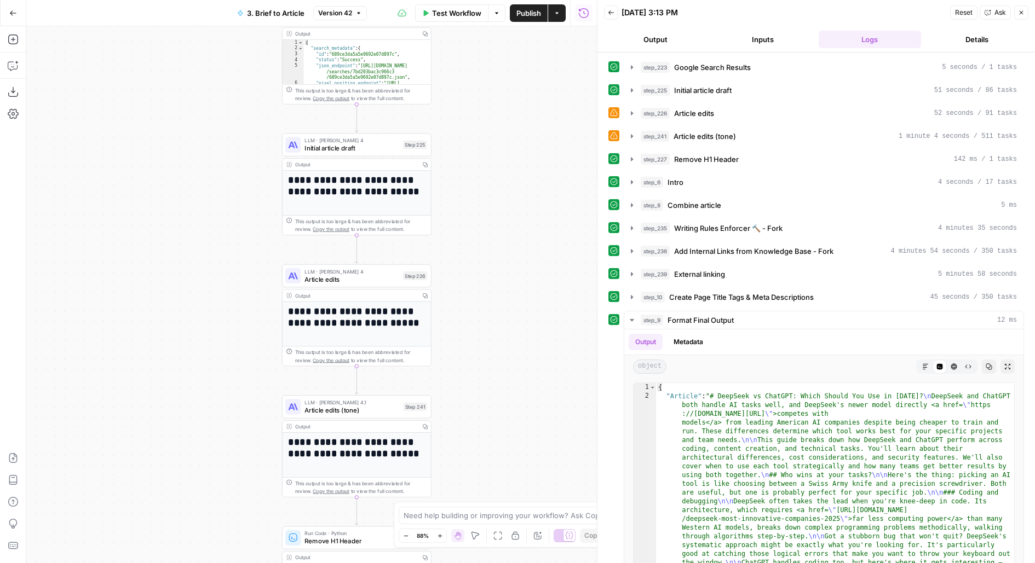
click at [350, 147] on span "Initial article draft" at bounding box center [351, 148] width 94 height 10
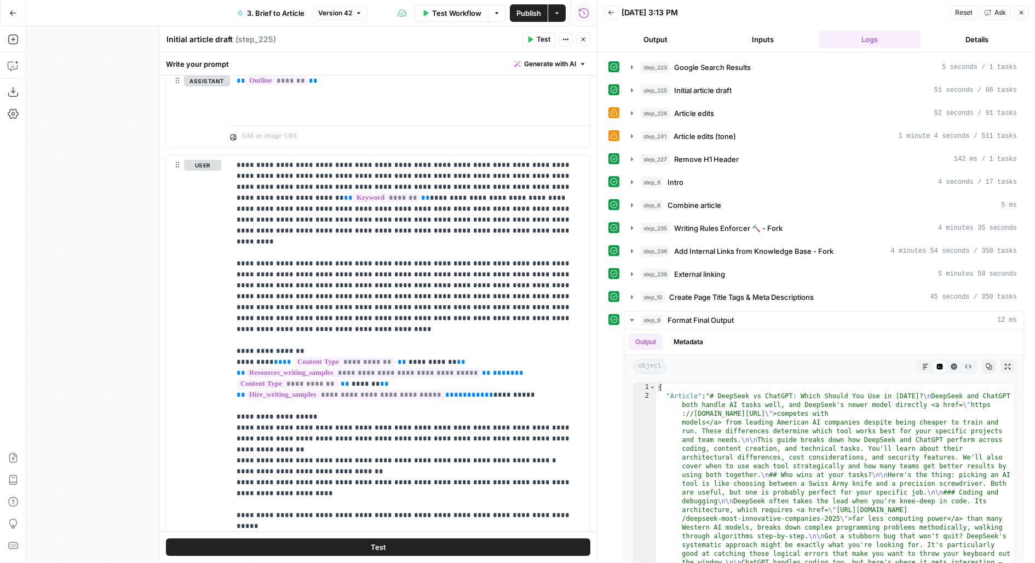
scroll to position [666, 0]
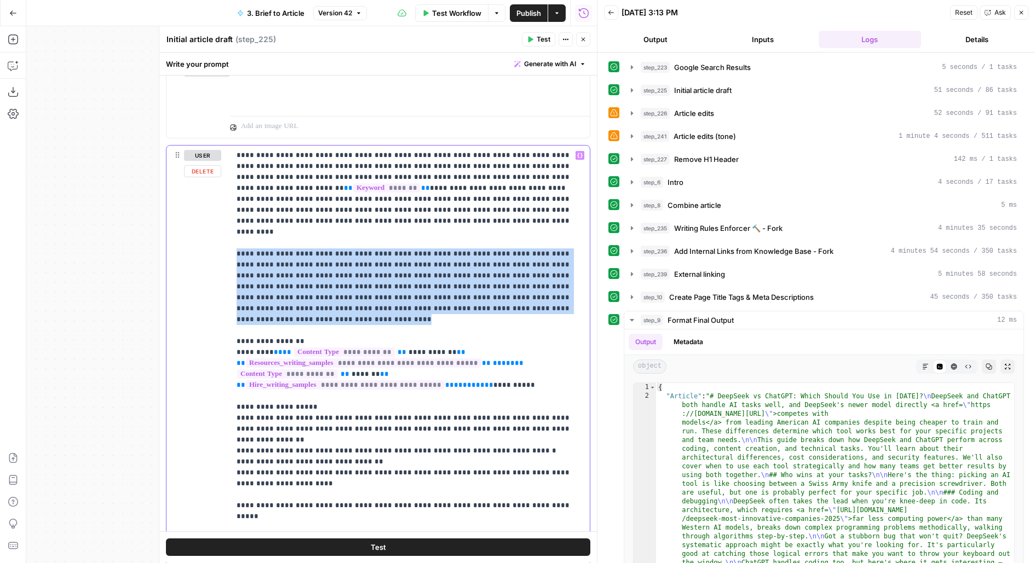
drag, startPoint x: 483, startPoint y: 286, endPoint x: 226, endPoint y: 227, distance: 263.6
click at [226, 226] on div "**********" at bounding box center [377, 382] width 423 height 472
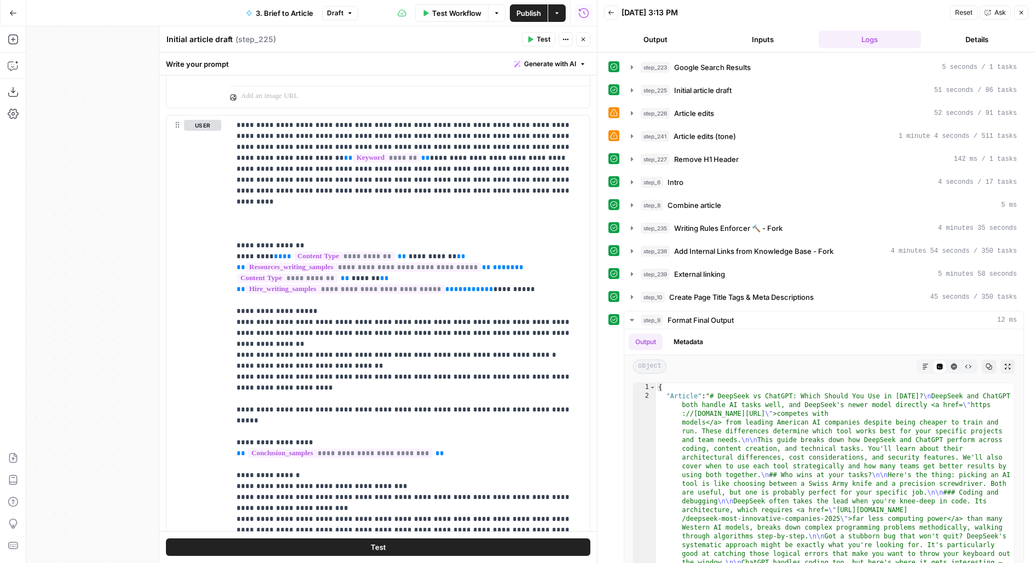
scroll to position [698, 0]
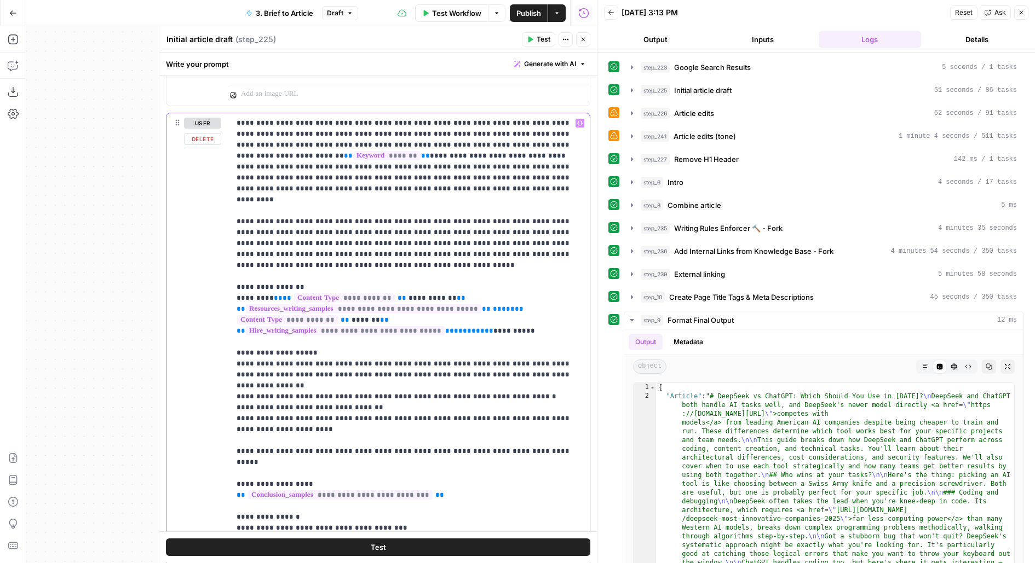
drag, startPoint x: 503, startPoint y: 195, endPoint x: 489, endPoint y: 204, distance: 16.7
click at [491, 205] on p "**********" at bounding box center [409, 446] width 347 height 657
drag, startPoint x: 310, startPoint y: 229, endPoint x: 498, endPoint y: 209, distance: 188.3
click at [498, 209] on p "**********" at bounding box center [409, 446] width 347 height 657
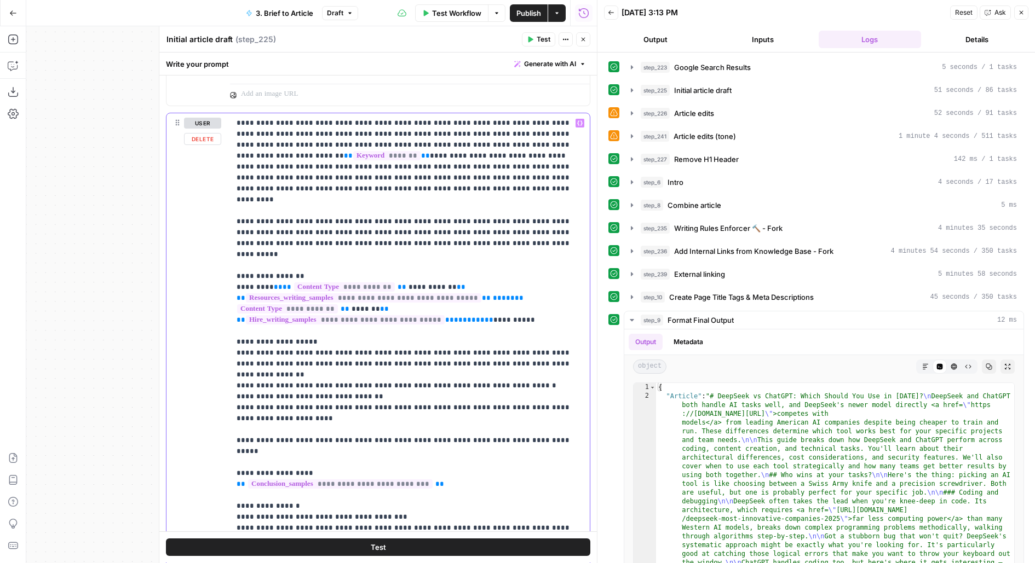
drag, startPoint x: 505, startPoint y: 198, endPoint x: 488, endPoint y: 205, distance: 18.4
click at [488, 205] on p "**********" at bounding box center [409, 435] width 347 height 635
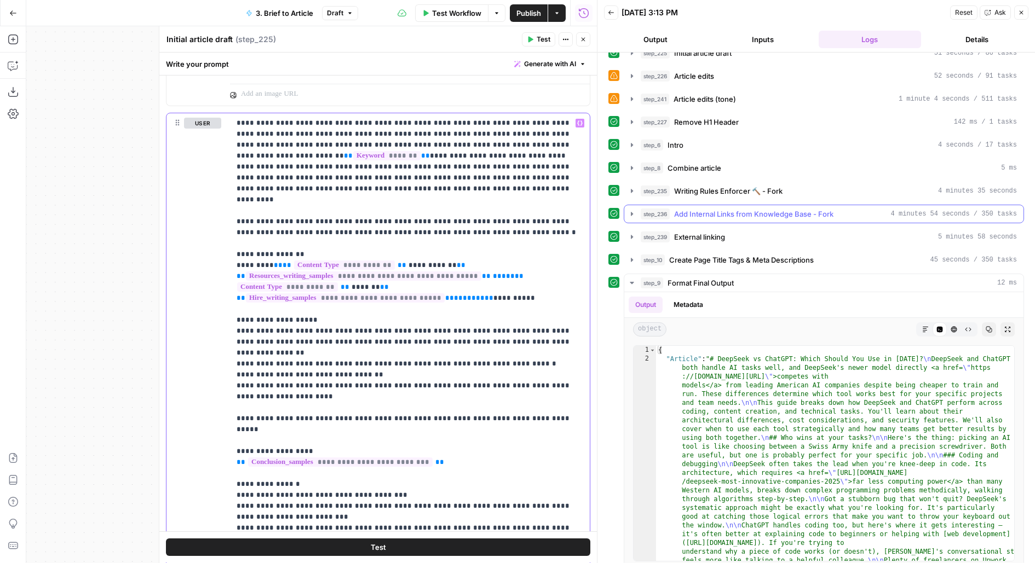
scroll to position [38, 0]
click at [512, 194] on p "**********" at bounding box center [409, 430] width 347 height 624
click at [464, 197] on p "**********" at bounding box center [409, 430] width 347 height 624
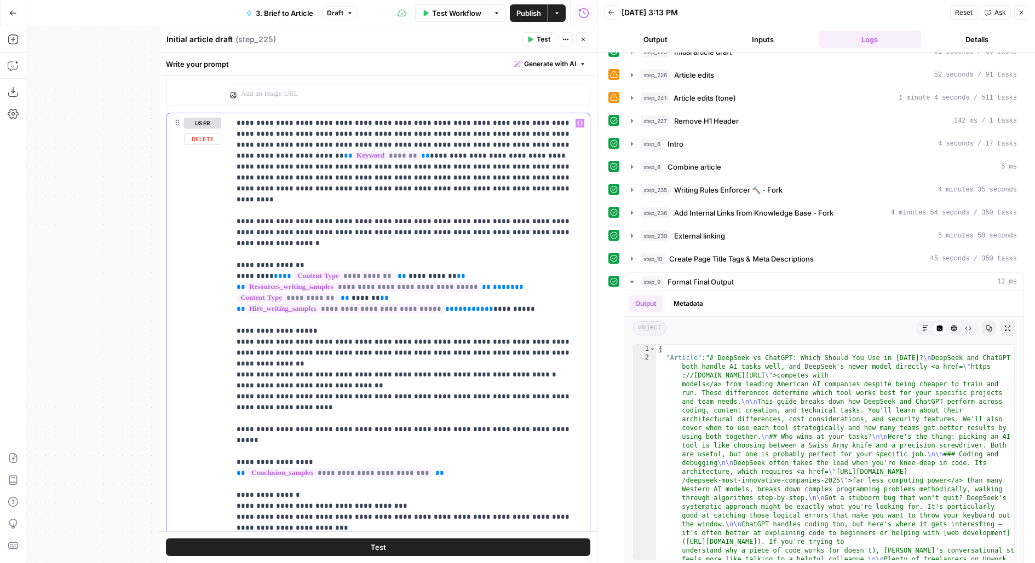
click at [243, 205] on p "**********" at bounding box center [409, 430] width 347 height 624
click at [500, 196] on p "**********" at bounding box center [409, 430] width 347 height 624
click at [318, 206] on p "**********" at bounding box center [409, 435] width 347 height 635
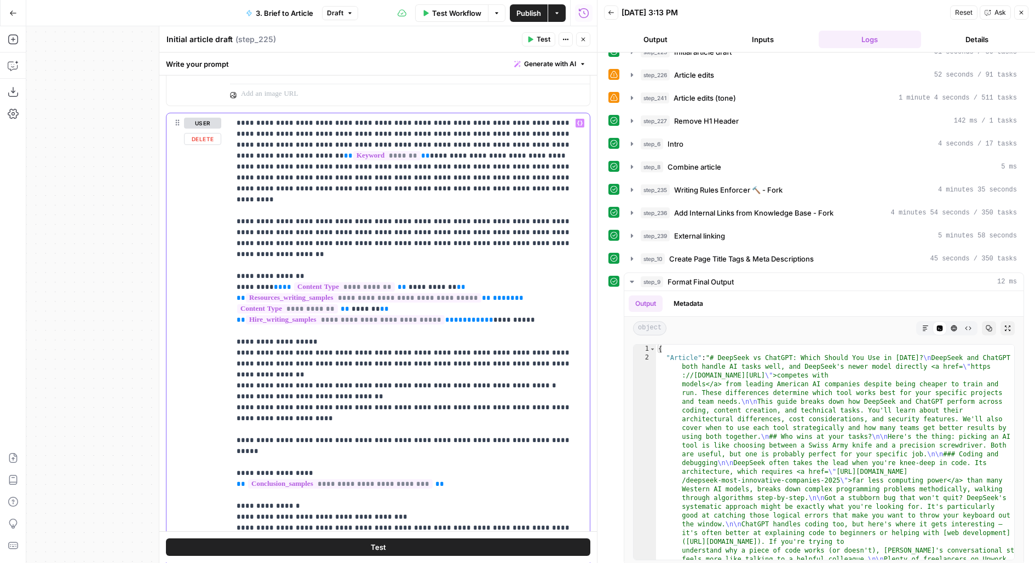
click at [533, 217] on p "**********" at bounding box center [409, 435] width 347 height 635
drag, startPoint x: 503, startPoint y: 216, endPoint x: 564, endPoint y: 213, distance: 61.9
click at [565, 213] on p "**********" at bounding box center [409, 435] width 347 height 635
drag, startPoint x: 549, startPoint y: 218, endPoint x: 505, endPoint y: 217, distance: 43.8
click at [505, 217] on p "**********" at bounding box center [409, 435] width 347 height 635
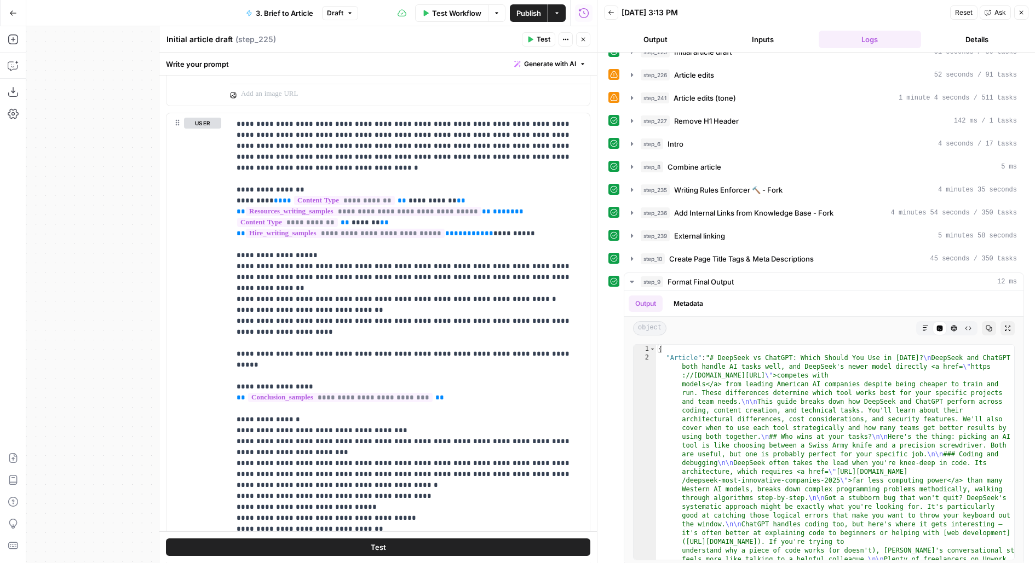
scroll to position [100, 0]
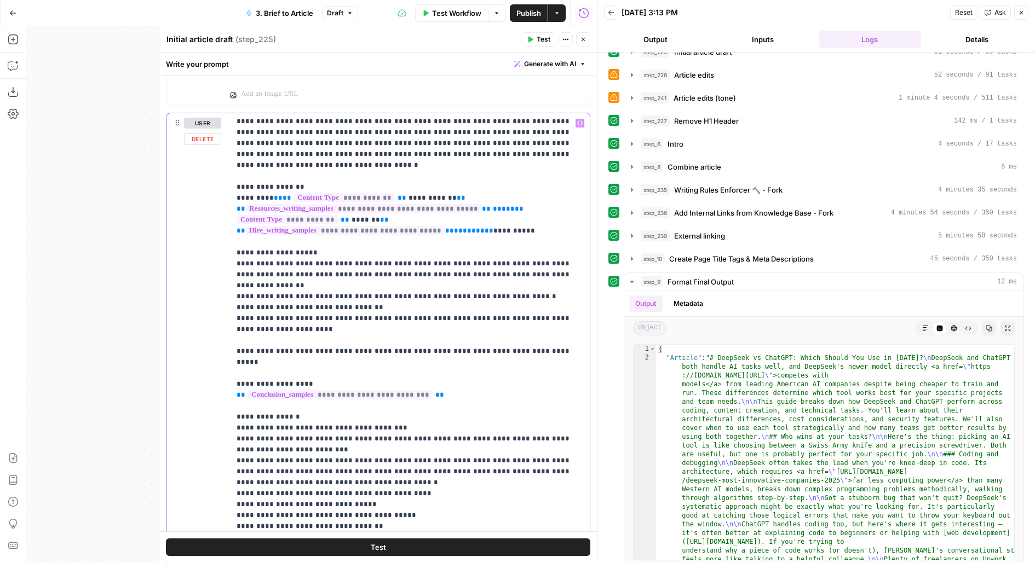
click at [517, 320] on p "**********" at bounding box center [409, 341] width 347 height 646
click at [469, 325] on p "**********" at bounding box center [409, 341] width 347 height 646
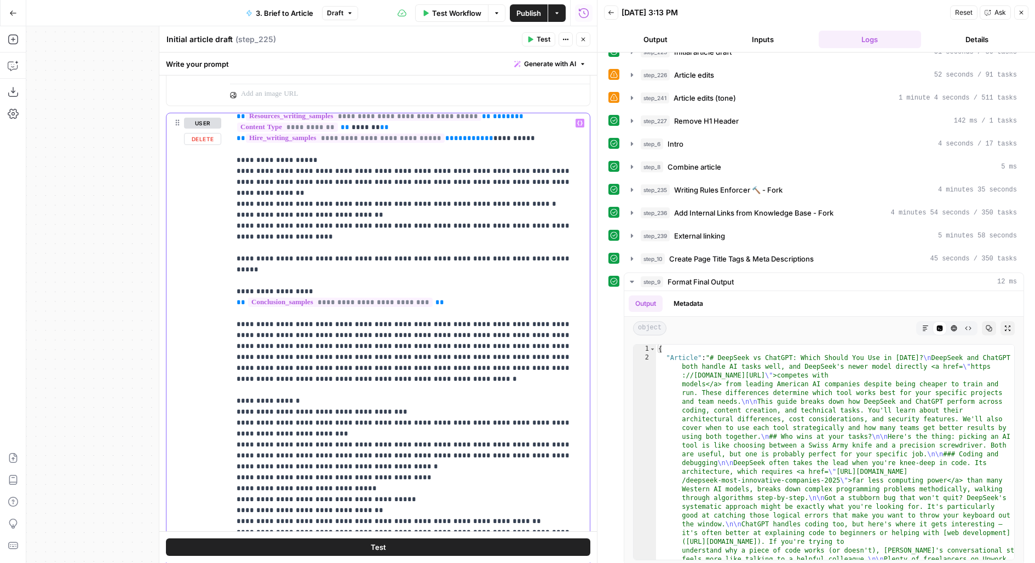
scroll to position [201, 0]
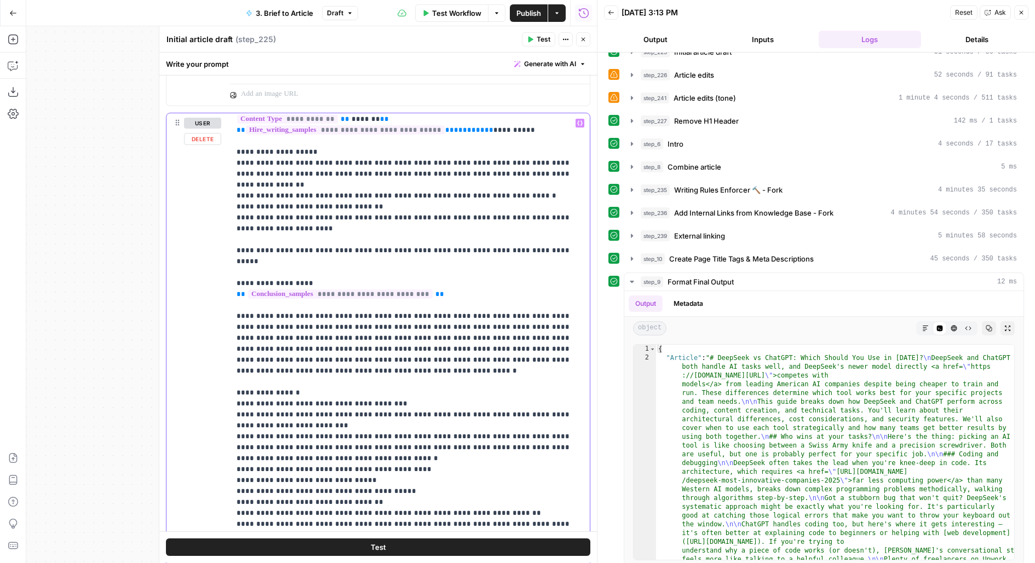
click at [473, 223] on p "**********" at bounding box center [409, 273] width 347 height 712
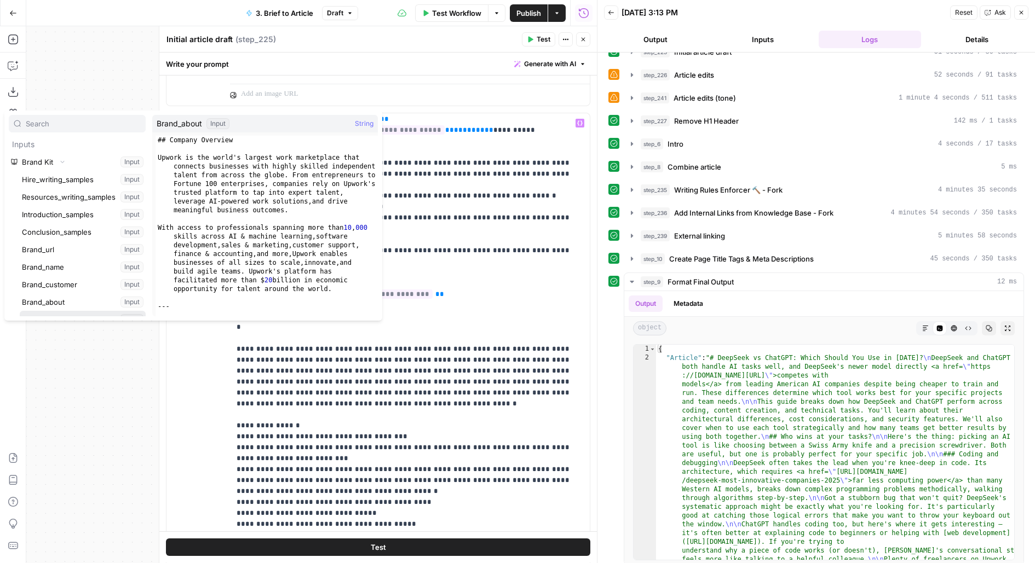
scroll to position [11, 0]
click at [20, 282] on button "Select variable Brand_about" at bounding box center [83, 291] width 126 height 18
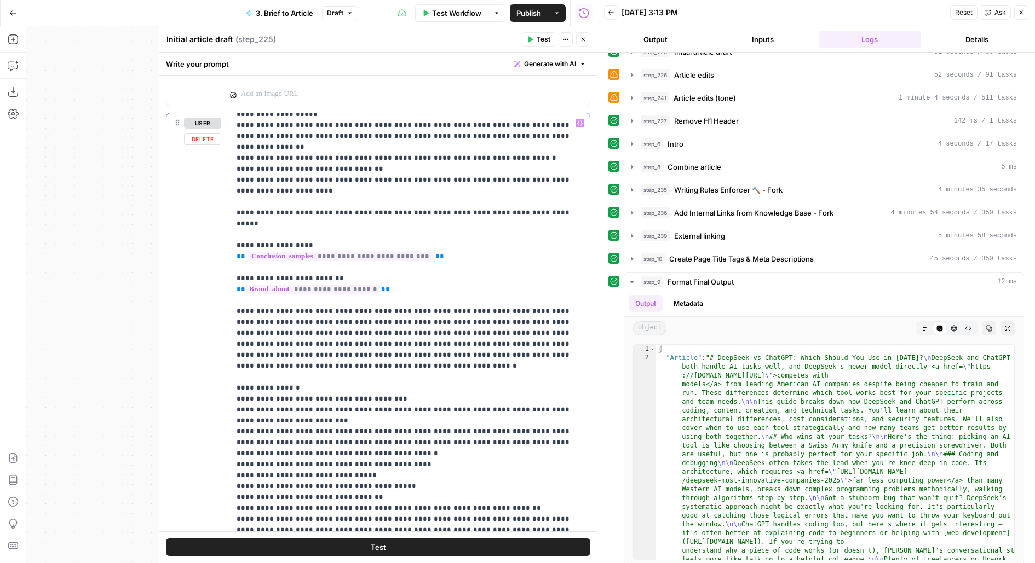
scroll to position [267, 0]
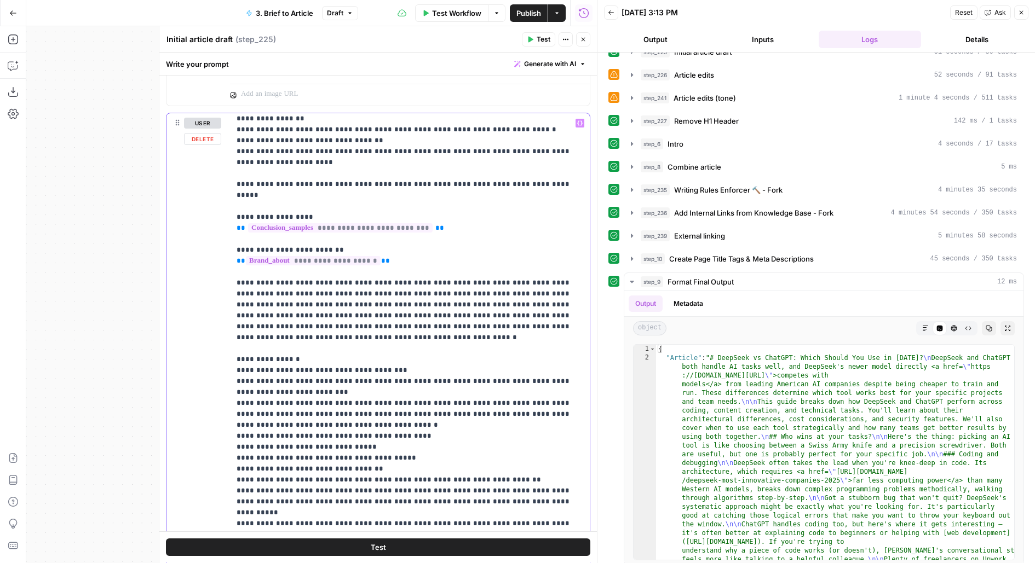
drag, startPoint x: 233, startPoint y: 226, endPoint x: 293, endPoint y: 227, distance: 60.2
click at [295, 227] on div "**********" at bounding box center [410, 336] width 360 height 446
click at [310, 227] on p "**********" at bounding box center [409, 223] width 347 height 745
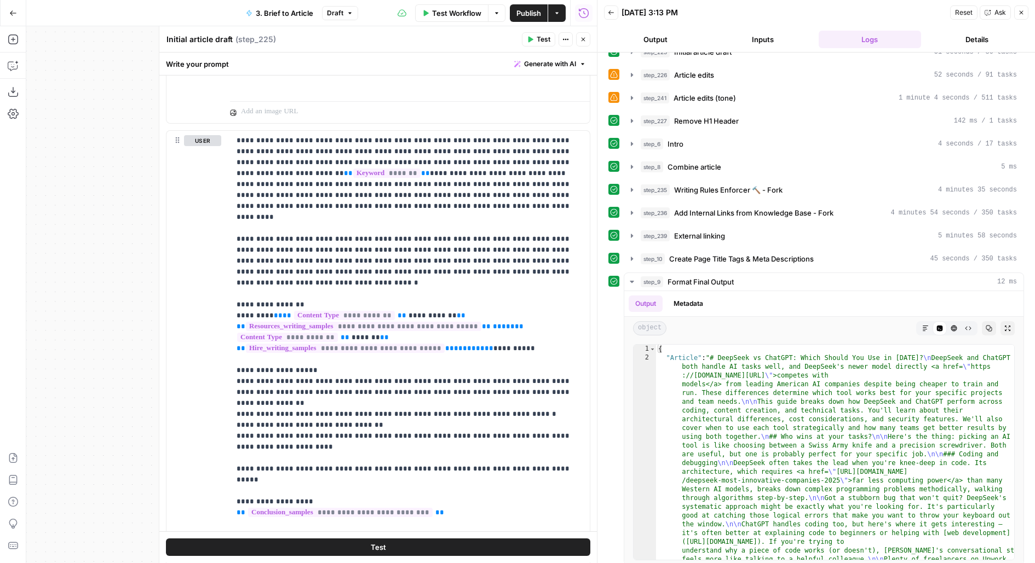
scroll to position [672, 0]
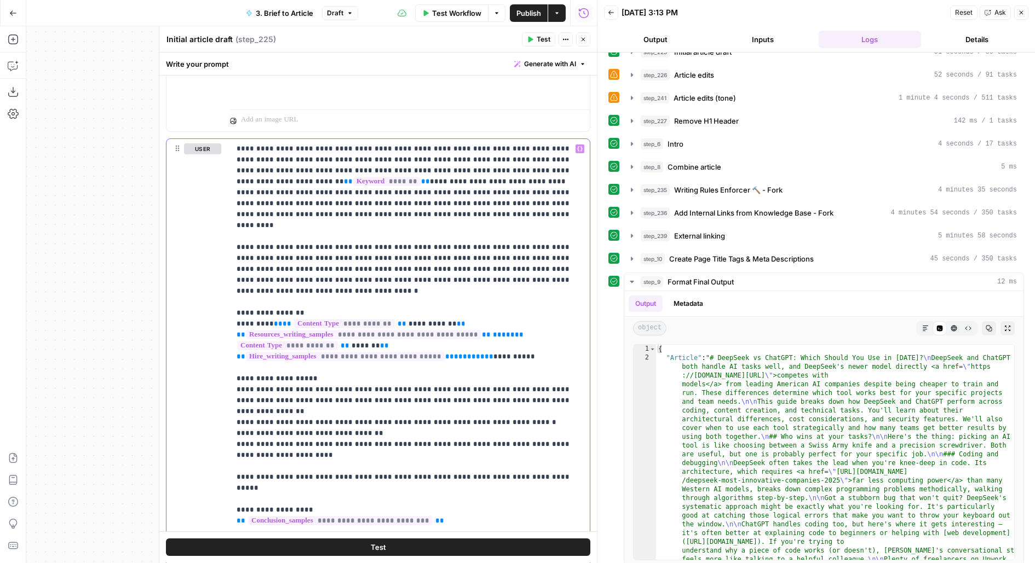
click at [565, 254] on p "**********" at bounding box center [409, 515] width 347 height 745
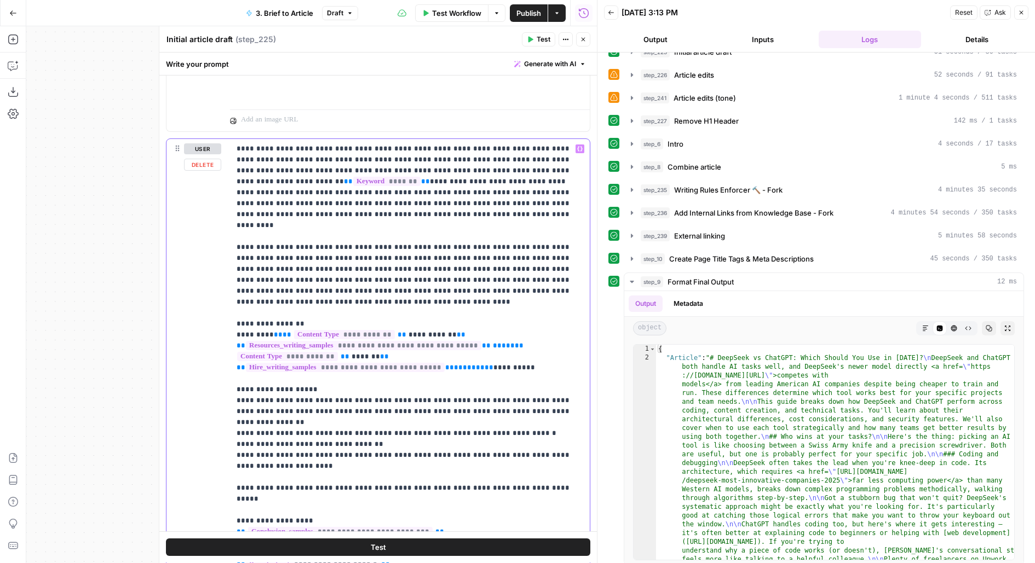
click at [279, 265] on p "**********" at bounding box center [409, 526] width 347 height 766
click at [524, 267] on p "**********" at bounding box center [409, 526] width 347 height 766
click at [425, 205] on p "**********" at bounding box center [409, 526] width 347 height 766
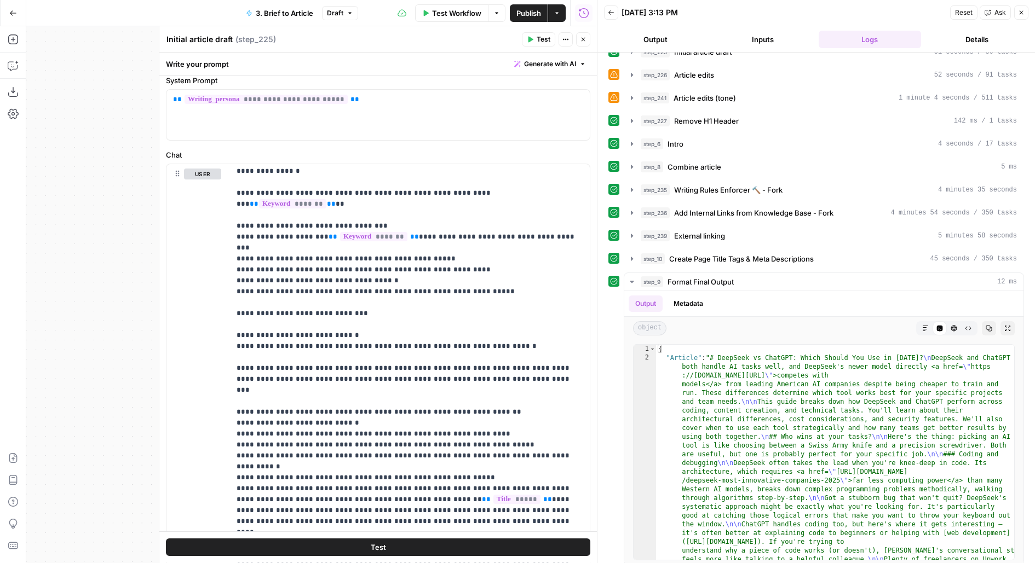
scroll to position [43, 0]
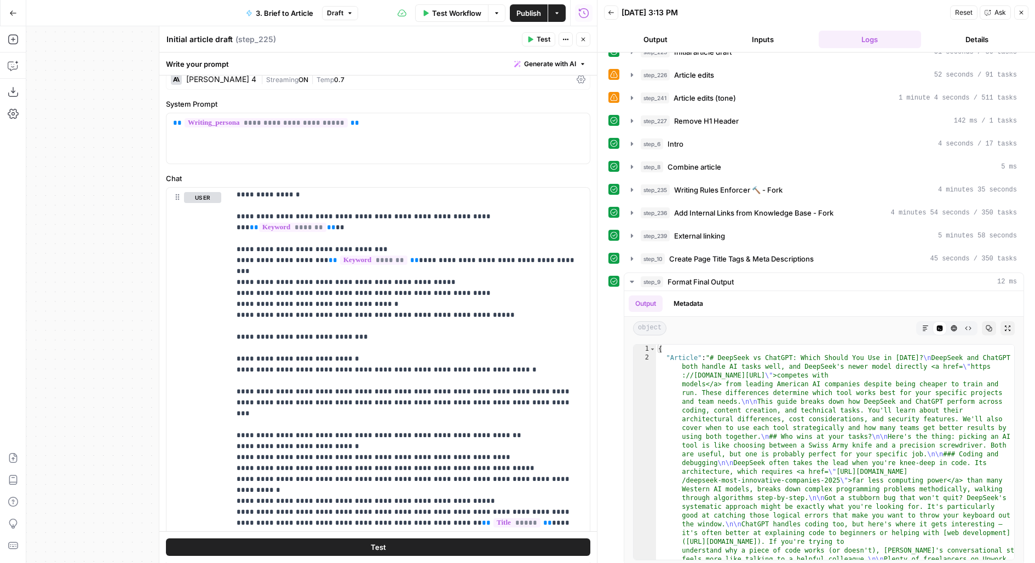
click at [583, 41] on icon "button" at bounding box center [583, 39] width 7 height 7
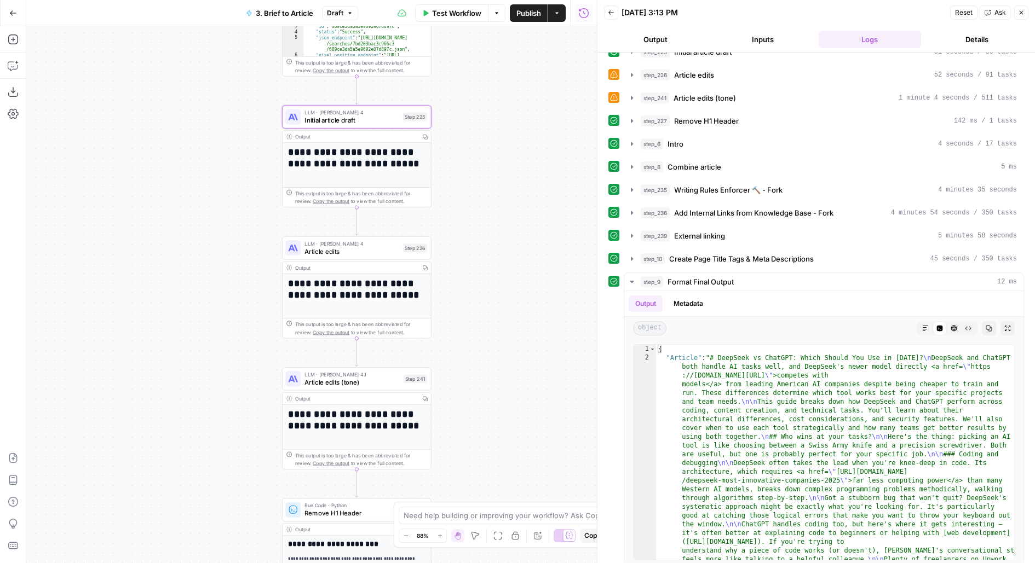
drag, startPoint x: 474, startPoint y: 326, endPoint x: 474, endPoint y: 182, distance: 143.4
click at [474, 186] on div "**********" at bounding box center [311, 294] width 570 height 537
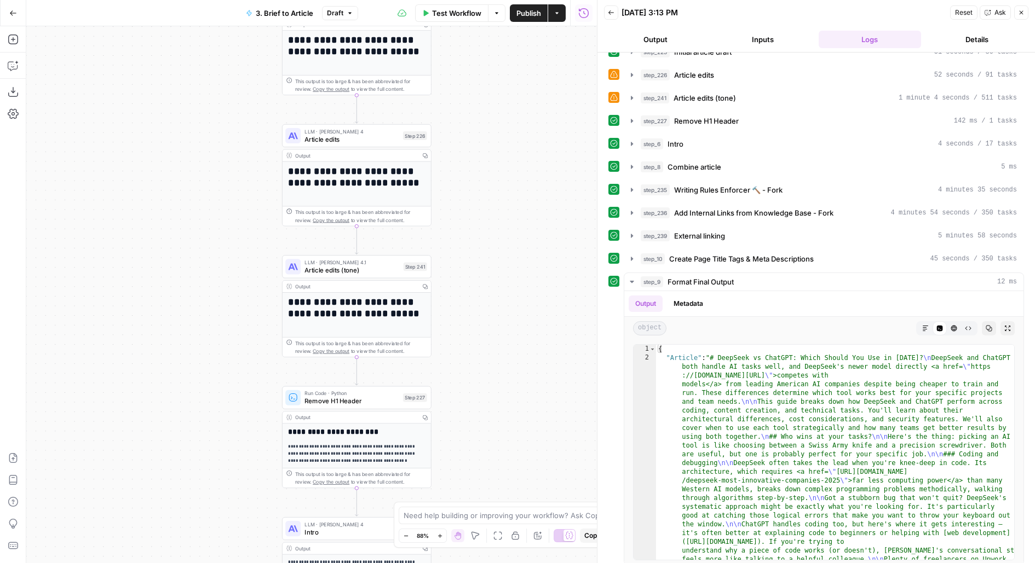
click at [379, 140] on span "Article edits" at bounding box center [351, 139] width 94 height 10
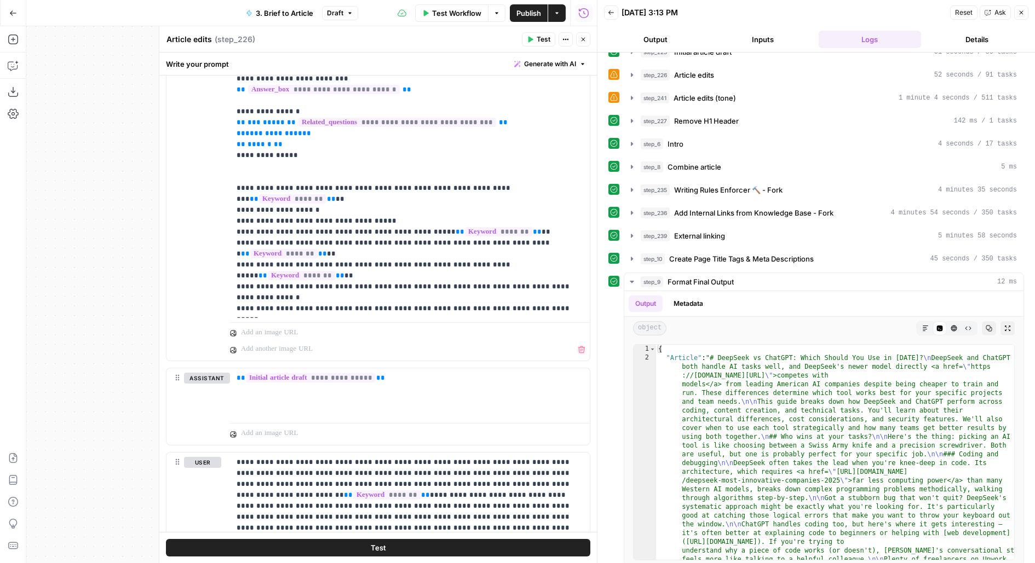
scroll to position [822, 0]
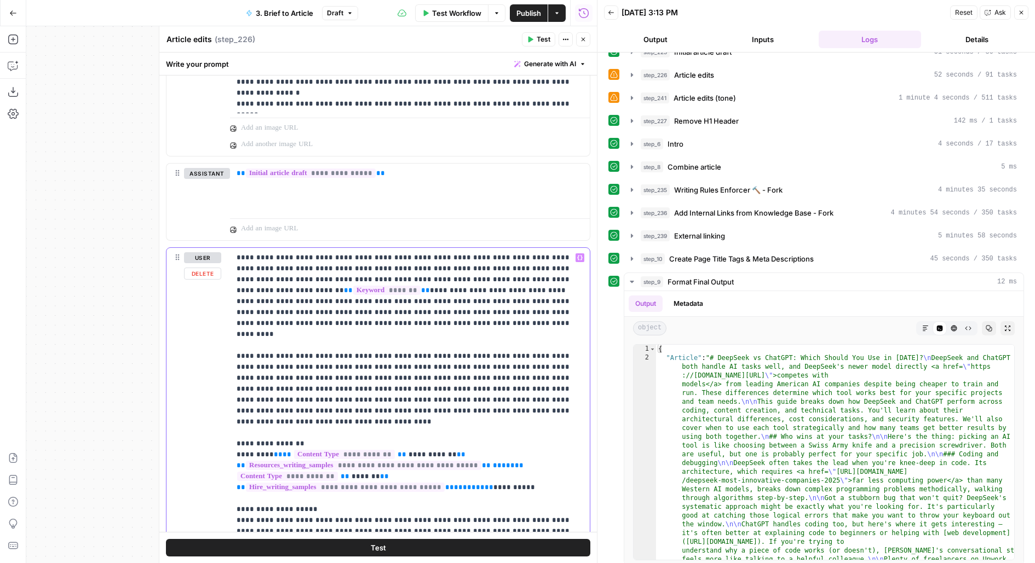
click at [354, 384] on p "**********" at bounding box center [409, 498] width 347 height 493
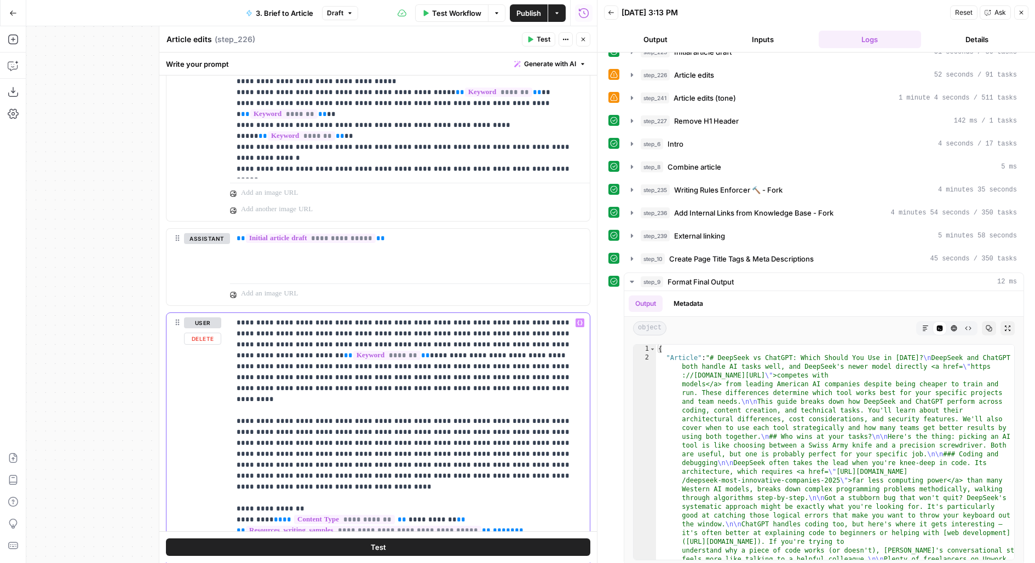
scroll to position [669, 0]
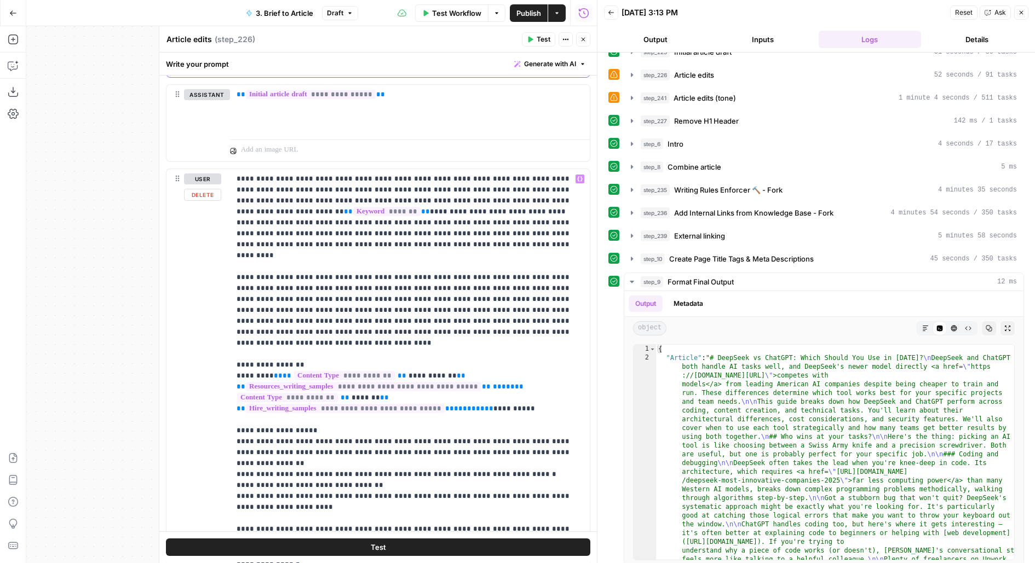
scroll to position [902, 0]
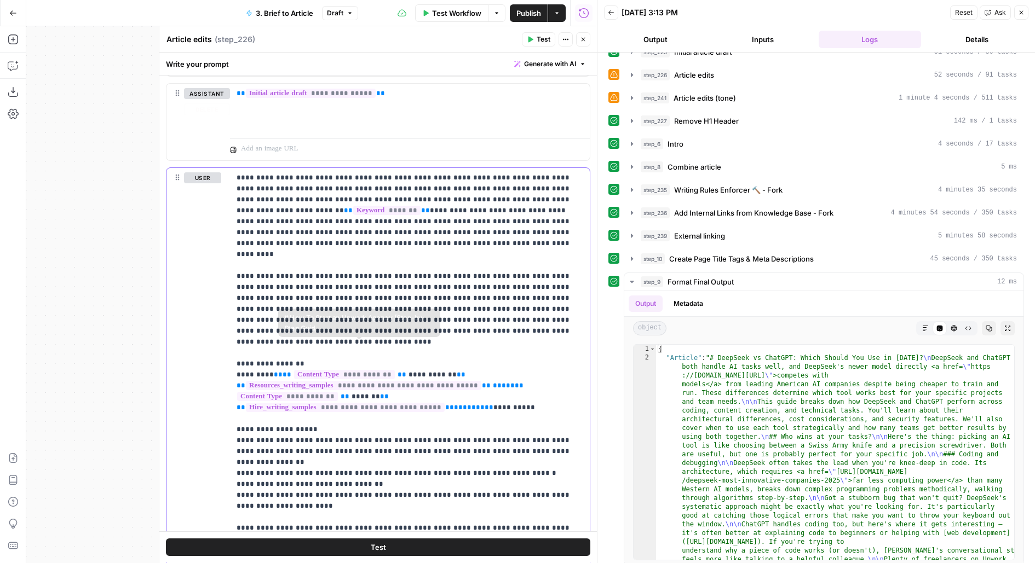
click at [445, 404] on span "**" at bounding box center [449, 407] width 9 height 7
drag, startPoint x: 459, startPoint y: 304, endPoint x: 226, endPoint y: 252, distance: 238.3
click at [226, 252] on div "**********" at bounding box center [377, 404] width 423 height 472
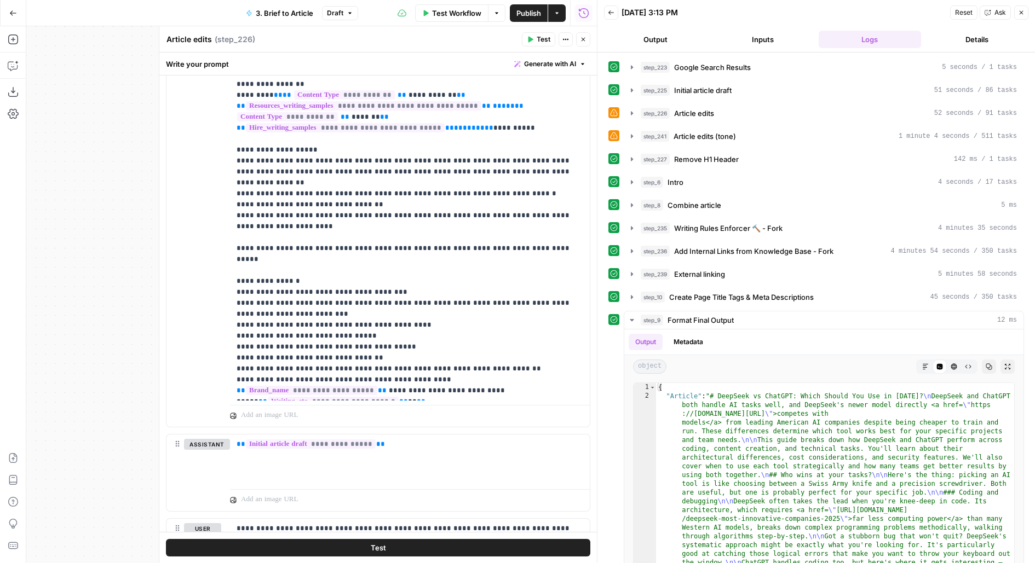
scroll to position [1107, 0]
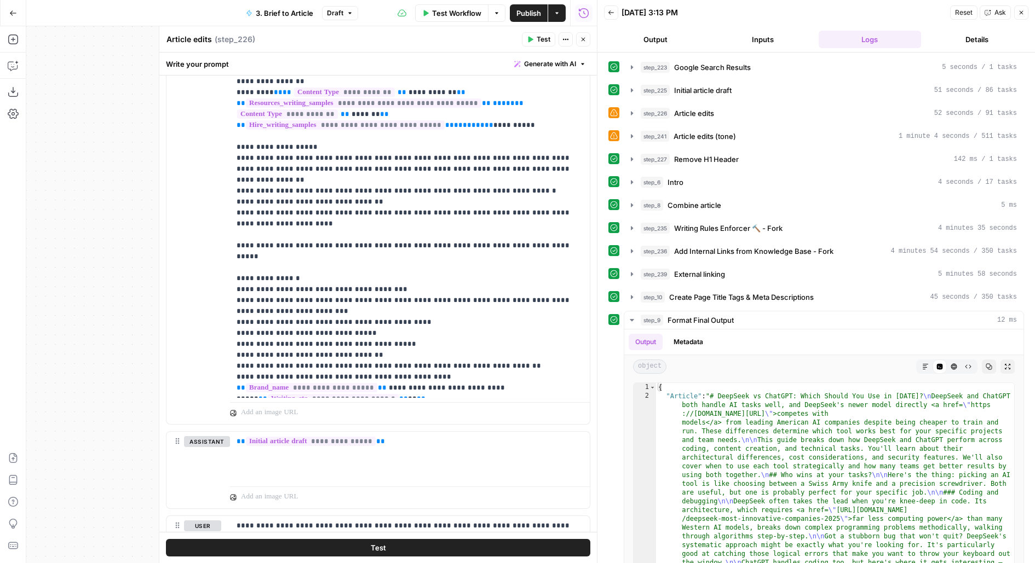
click at [587, 43] on button "Close" at bounding box center [583, 39] width 14 height 14
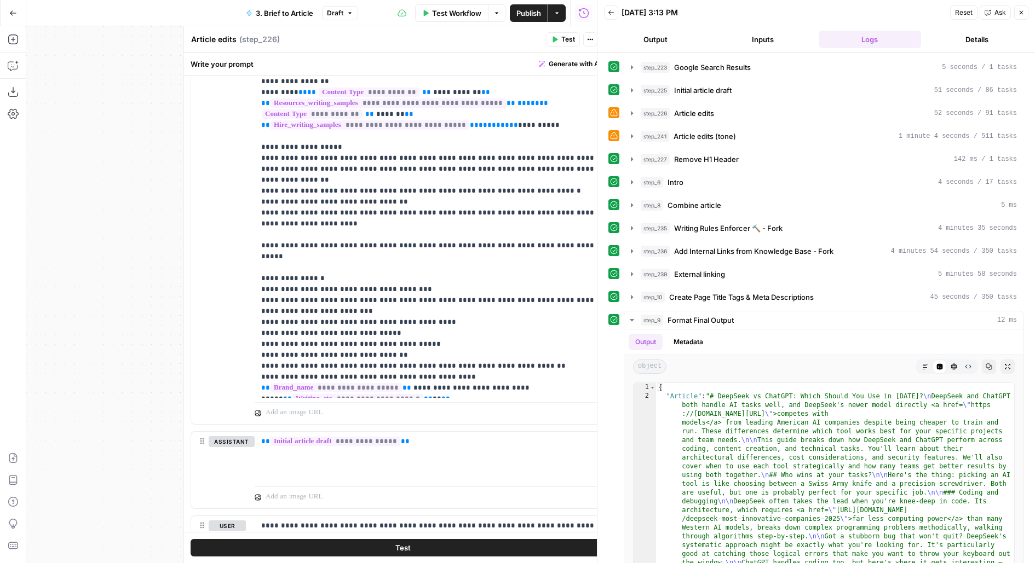
click at [587, 43] on div "Article edits Article edits ( step_226 ) Test Actions Close" at bounding box center [403, 39] width 424 height 14
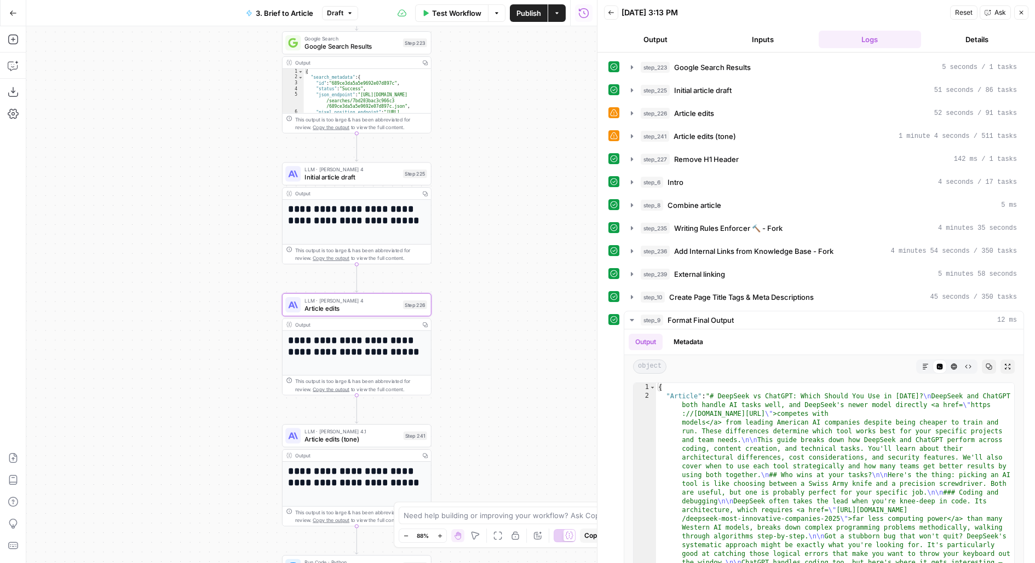
drag, startPoint x: 464, startPoint y: 140, endPoint x: 464, endPoint y: 309, distance: 169.2
click at [464, 310] on div "**********" at bounding box center [311, 294] width 570 height 537
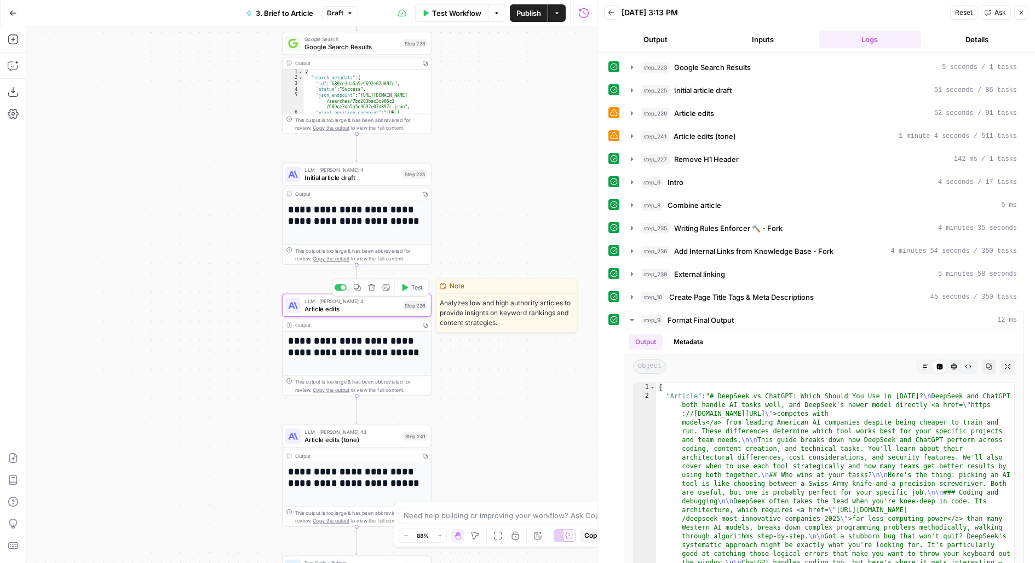
click at [358, 301] on span "LLM · Claude Sonnet 4" at bounding box center [351, 301] width 94 height 8
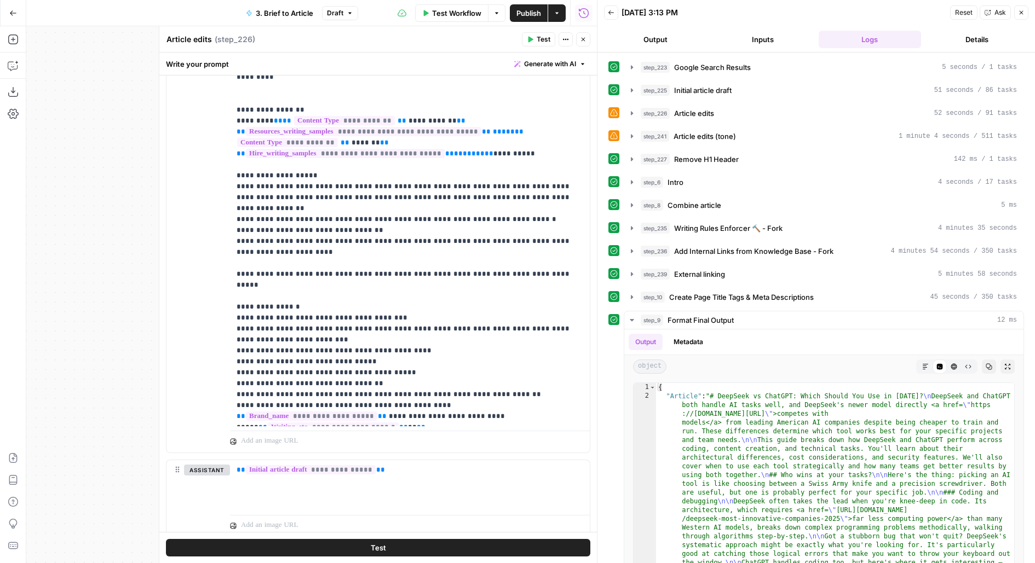
scroll to position [1246, 0]
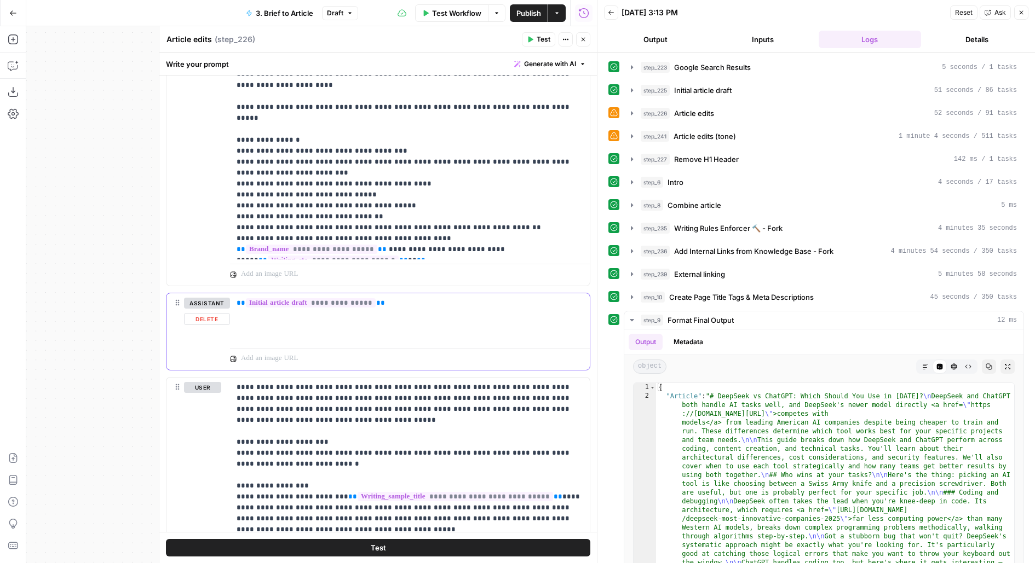
click at [197, 317] on button "Delete" at bounding box center [207, 319] width 46 height 12
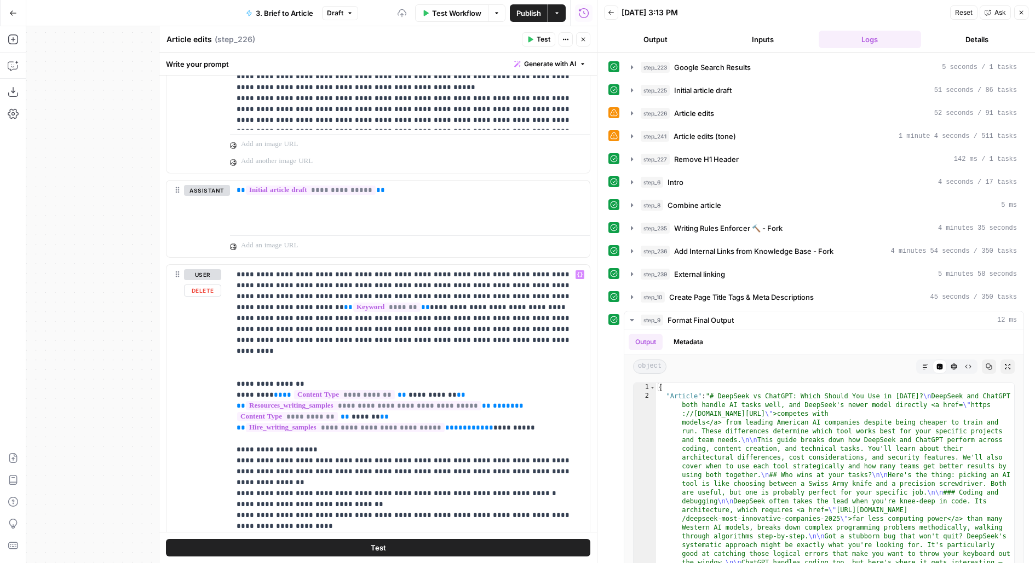
scroll to position [759, 0]
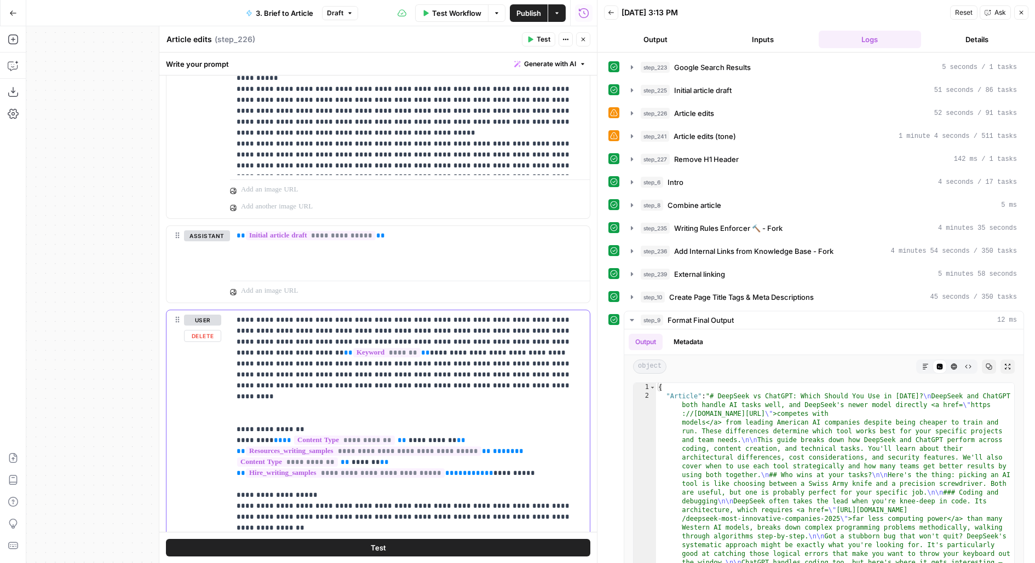
click at [192, 334] on button "Delete" at bounding box center [202, 336] width 37 height 12
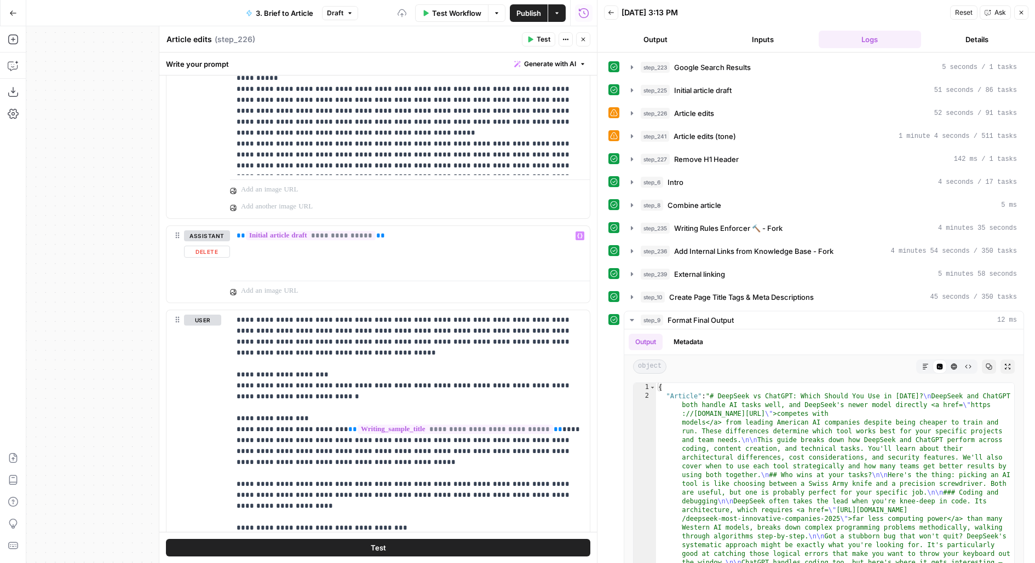
scroll to position [784, 0]
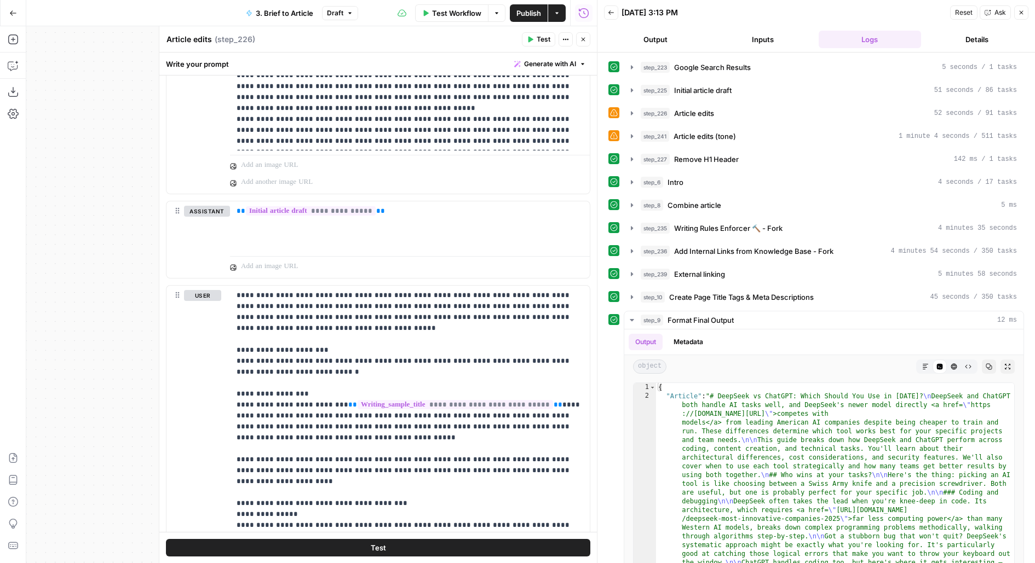
click at [583, 43] on button "Close" at bounding box center [583, 39] width 14 height 14
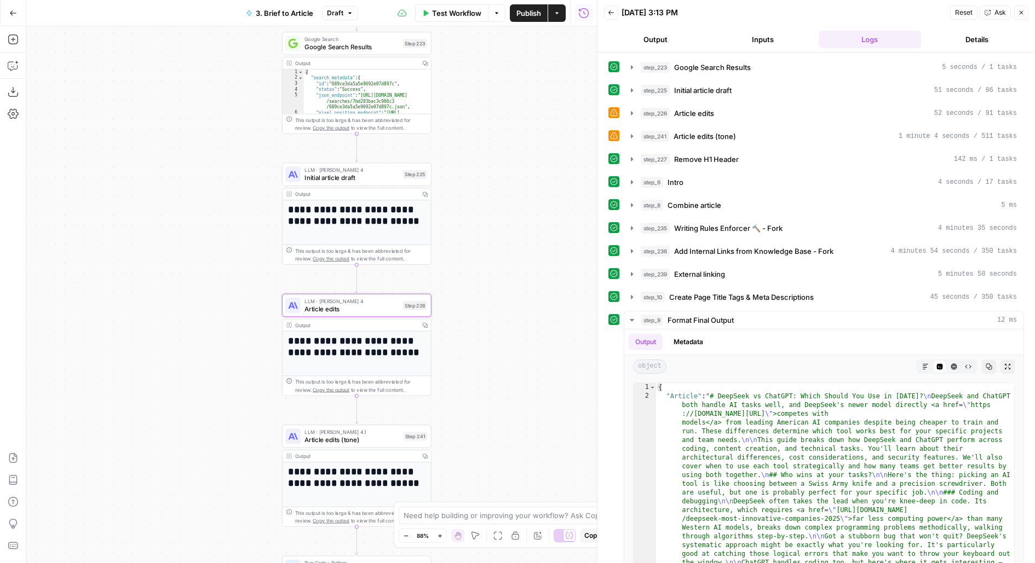
click at [384, 178] on span "Initial article draft" at bounding box center [351, 178] width 94 height 10
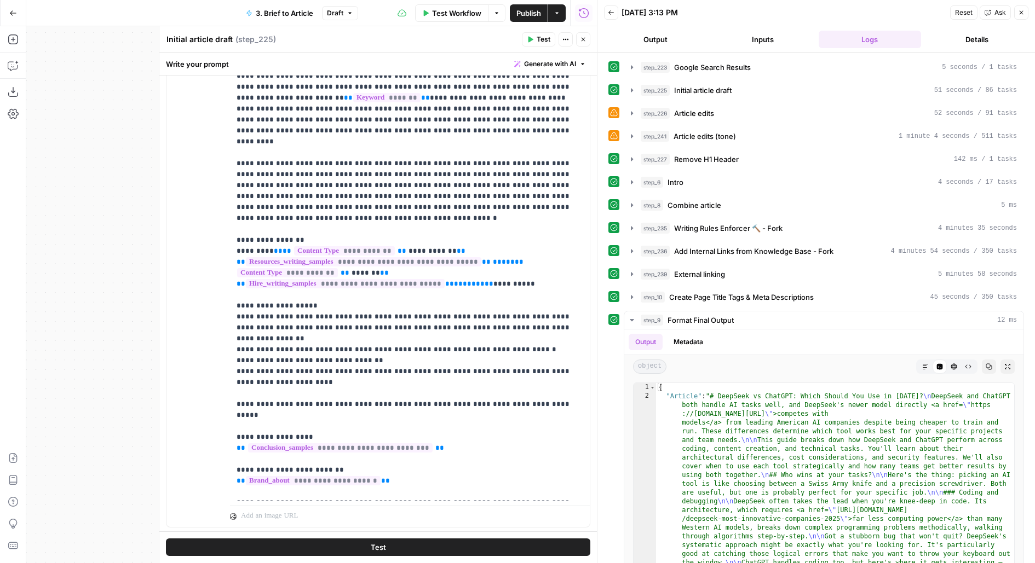
scroll to position [780, 0]
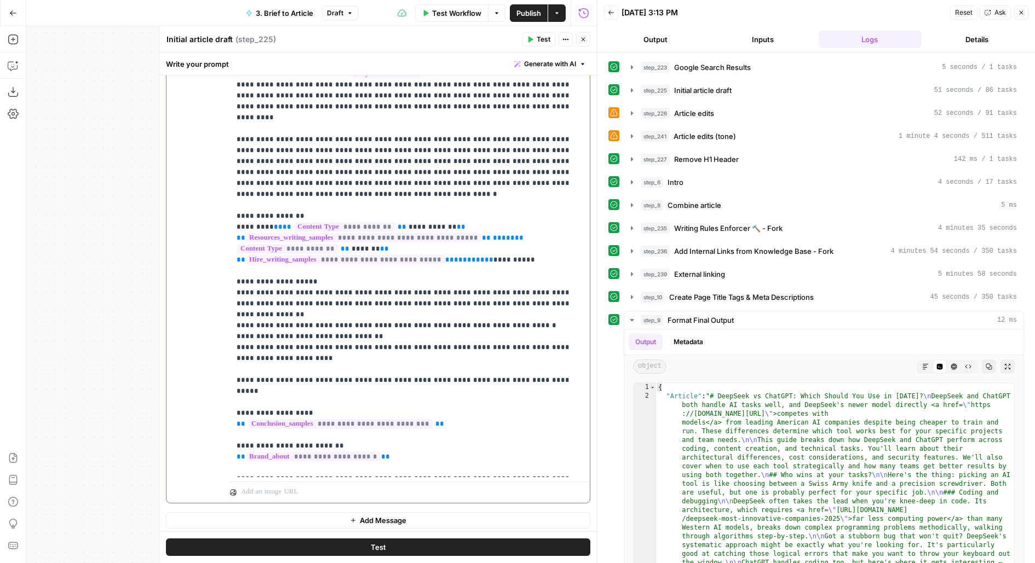
click at [418, 375] on p "**********" at bounding box center [409, 419] width 347 height 766
click at [583, 42] on icon "button" at bounding box center [583, 39] width 7 height 7
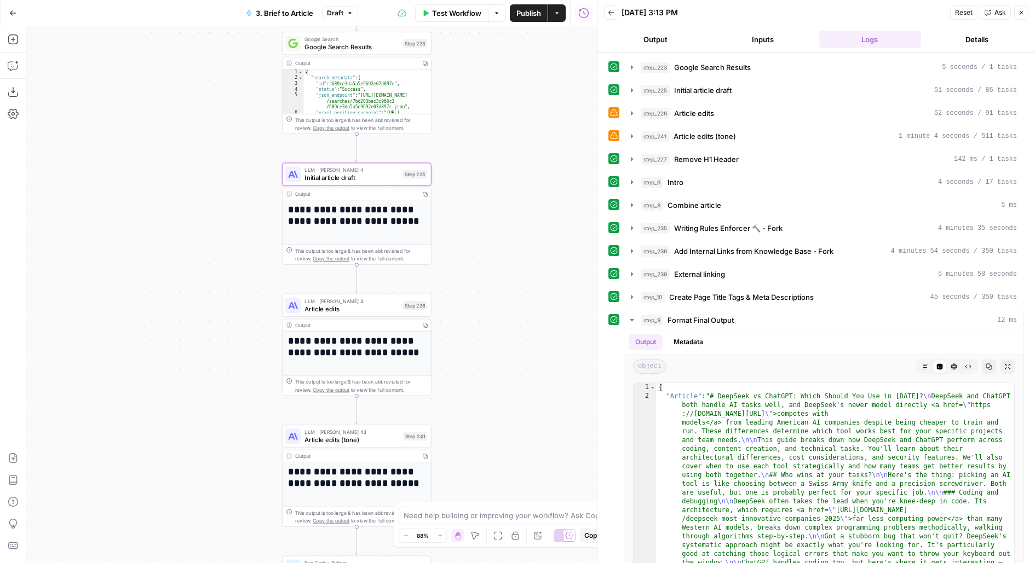
click at [364, 306] on span "Article edits" at bounding box center [351, 309] width 94 height 10
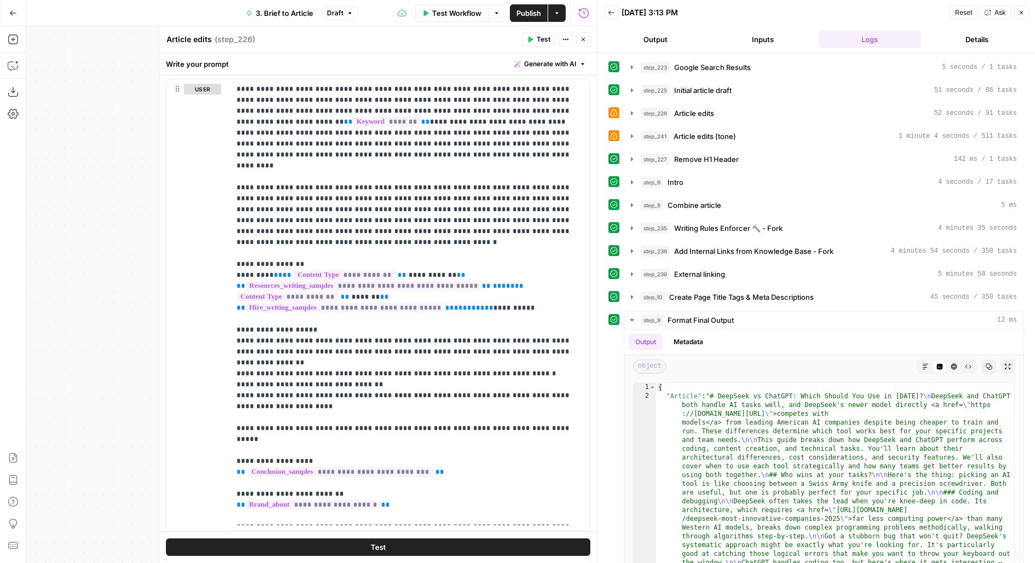
scroll to position [409, 0]
click at [454, 167] on p "**********" at bounding box center [409, 467] width 347 height 766
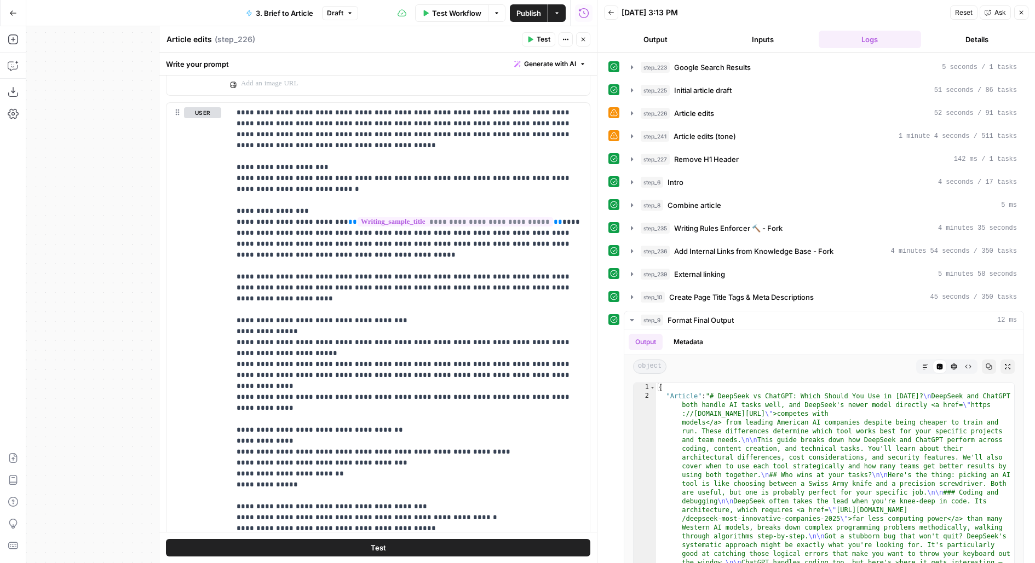
scroll to position [949, 0]
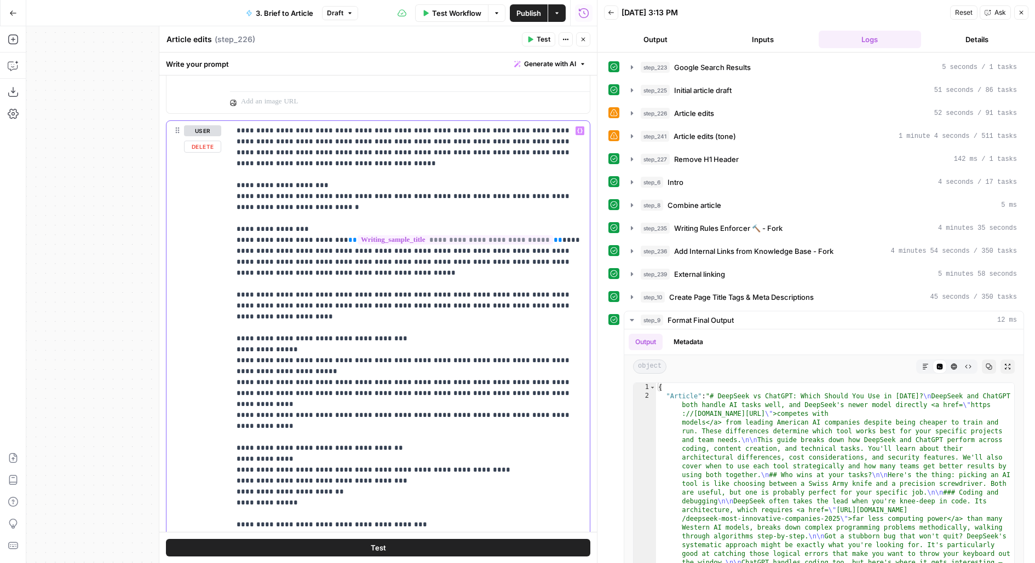
click at [445, 301] on p "**********" at bounding box center [409, 415] width 347 height 580
click at [348, 264] on p "**********" at bounding box center [409, 415] width 347 height 580
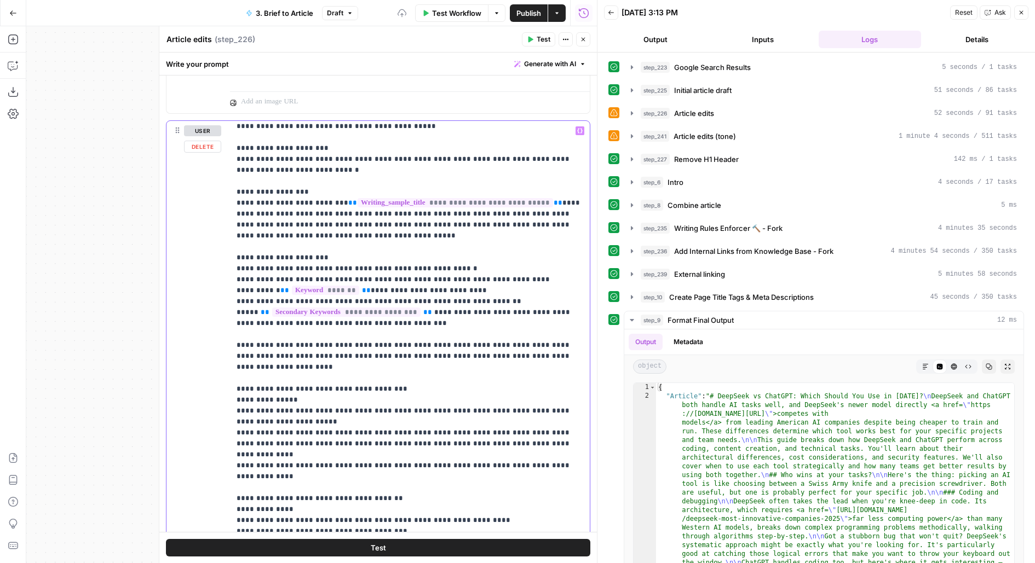
scroll to position [65, 0]
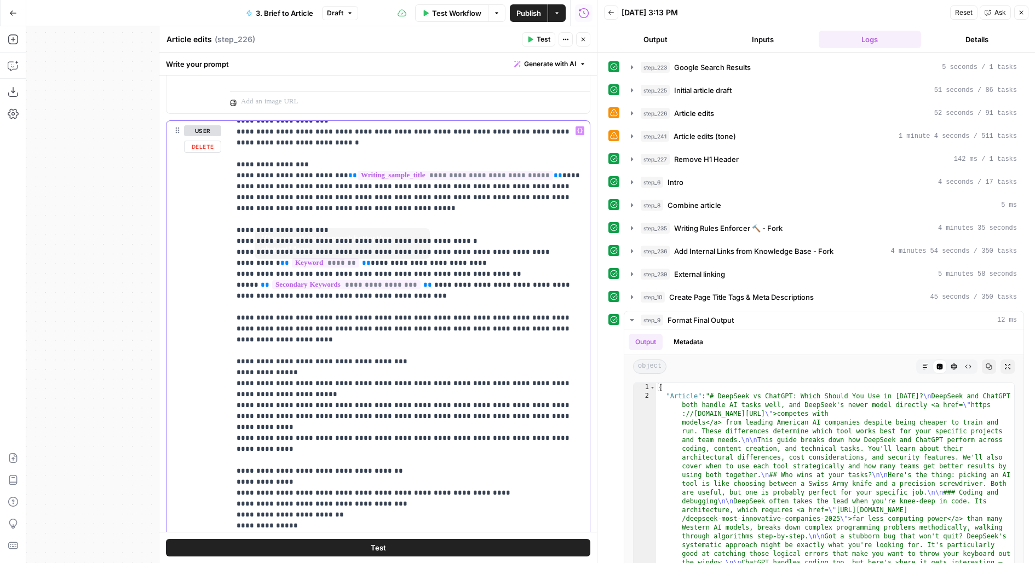
click at [323, 332] on p "**********" at bounding box center [409, 395] width 347 height 668
drag, startPoint x: 556, startPoint y: 314, endPoint x: 191, endPoint y: 300, distance: 364.9
click at [191, 300] on div "**********" at bounding box center [377, 357] width 423 height 472
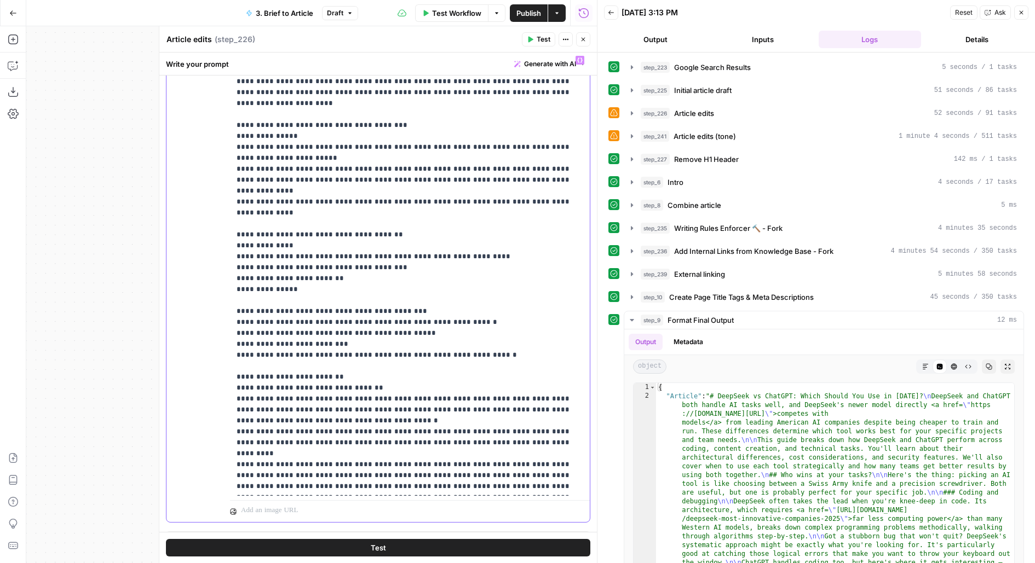
scroll to position [1037, 0]
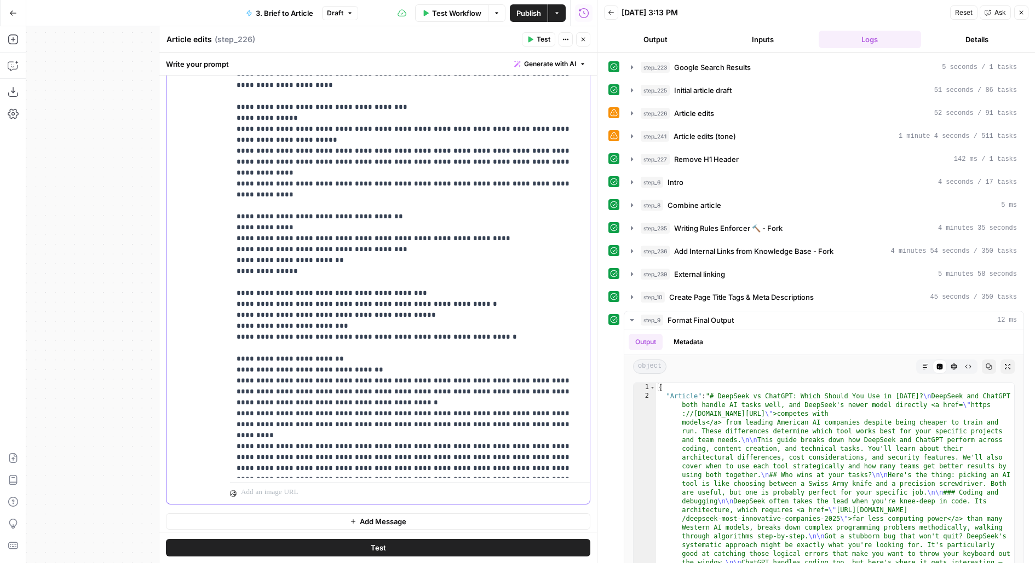
click at [318, 356] on p "**********" at bounding box center [409, 140] width 347 height 668
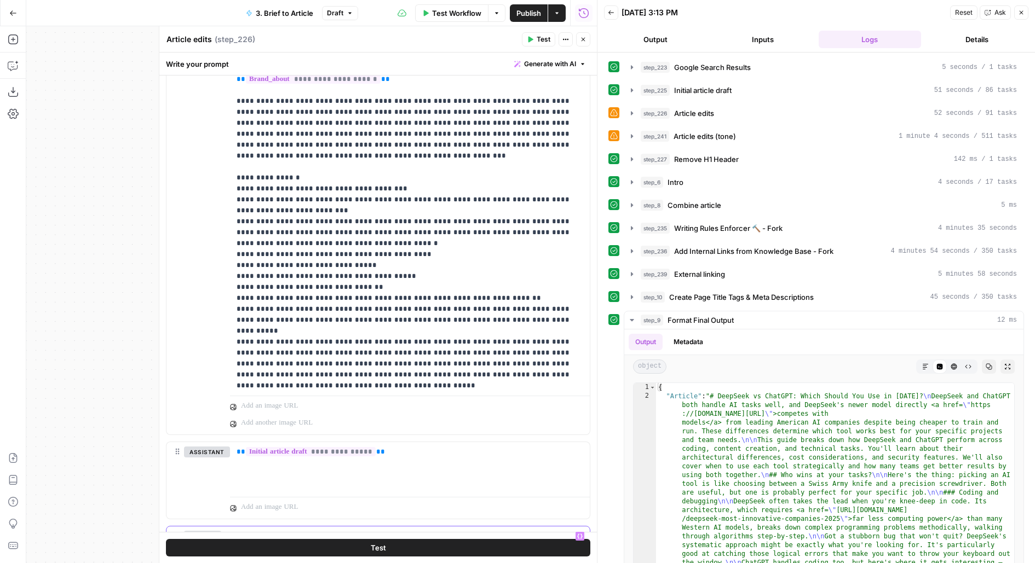
scroll to position [286, 0]
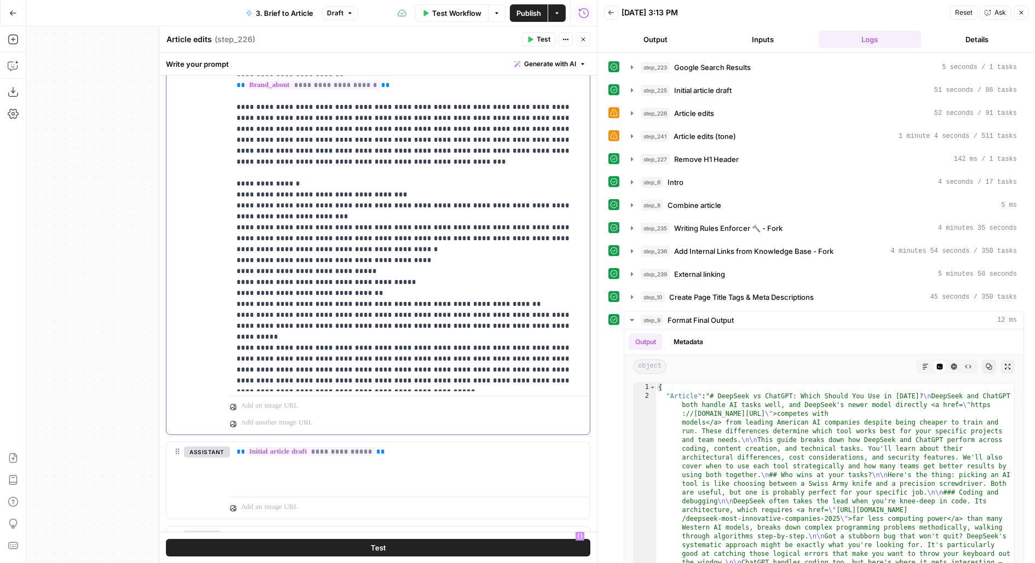
click at [414, 227] on p "**********" at bounding box center [409, 47] width 347 height 766
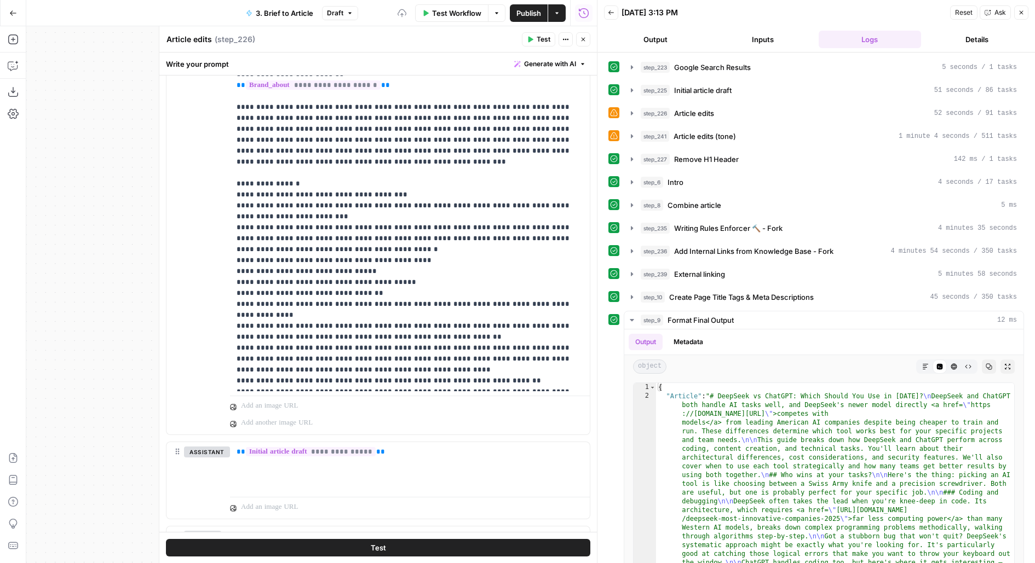
click at [579, 37] on button "Close" at bounding box center [583, 39] width 14 height 14
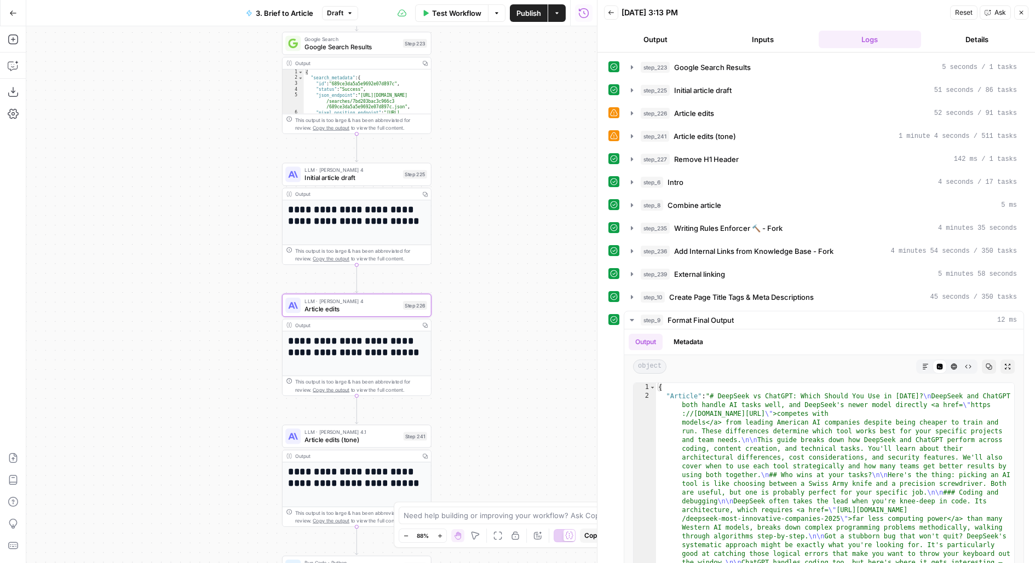
drag, startPoint x: 518, startPoint y: 160, endPoint x: 518, endPoint y: 238, distance: 77.2
click at [518, 238] on div "**********" at bounding box center [311, 294] width 570 height 537
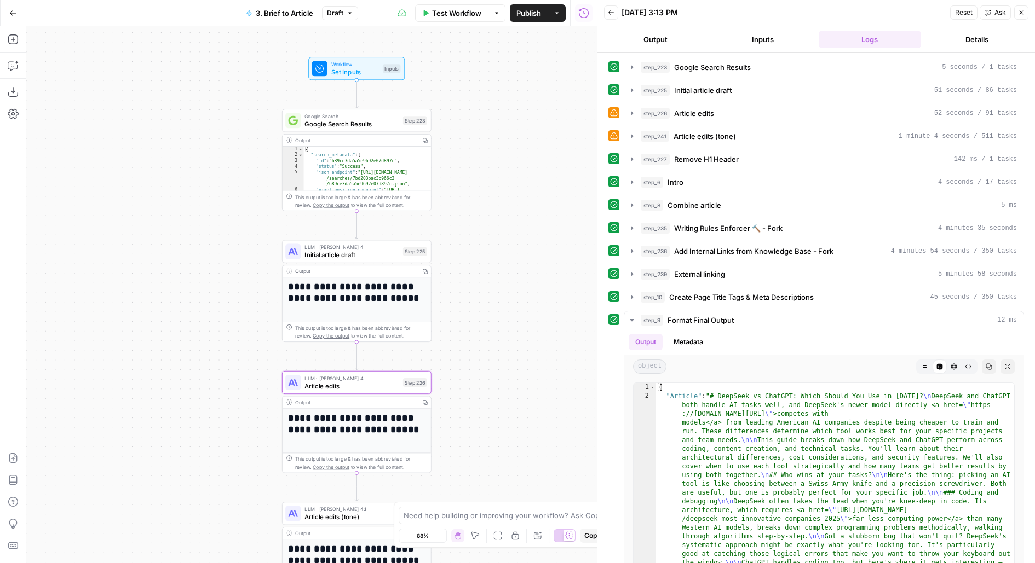
click at [389, 253] on span "Initial article draft" at bounding box center [351, 255] width 94 height 10
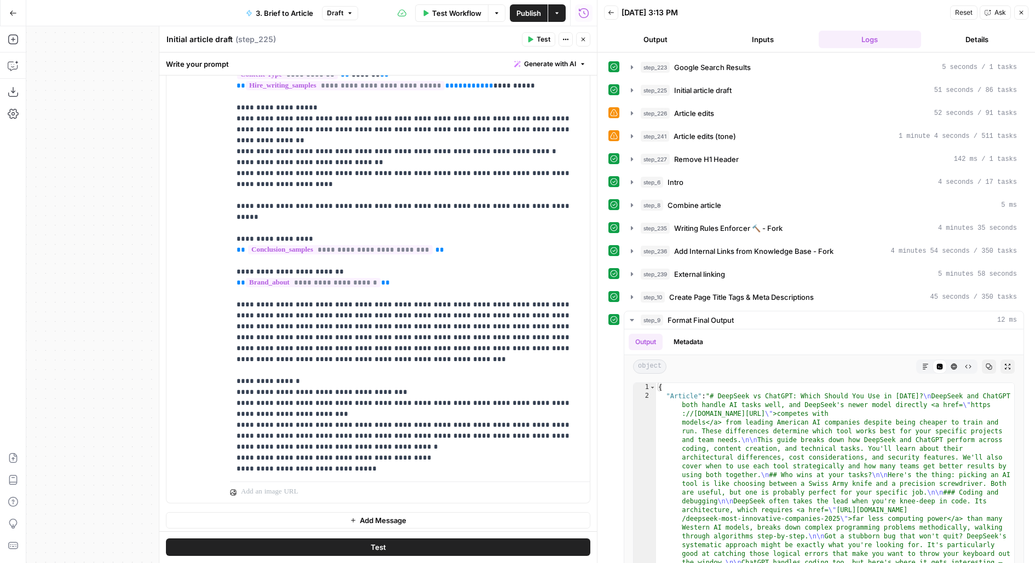
scroll to position [329, 0]
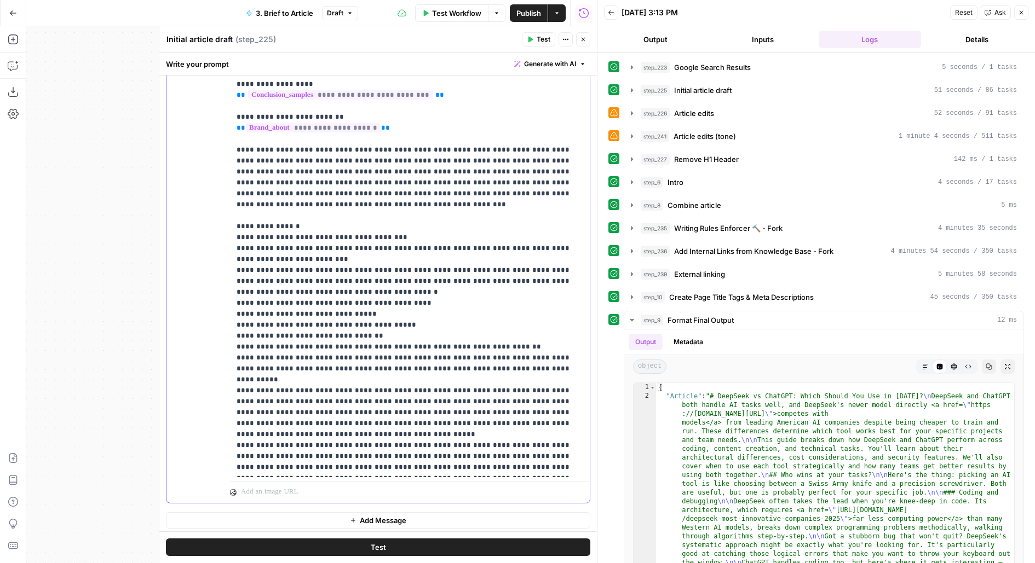
click at [407, 274] on p "**********" at bounding box center [409, 90] width 347 height 766
click at [405, 267] on p "**********" at bounding box center [409, 90] width 347 height 766
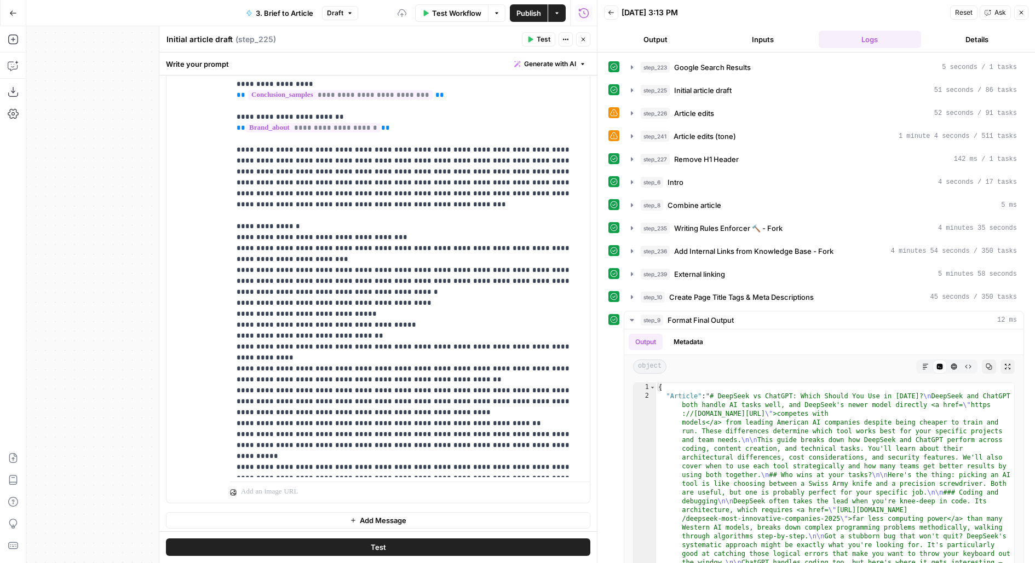
click at [585, 37] on icon "button" at bounding box center [583, 39] width 7 height 7
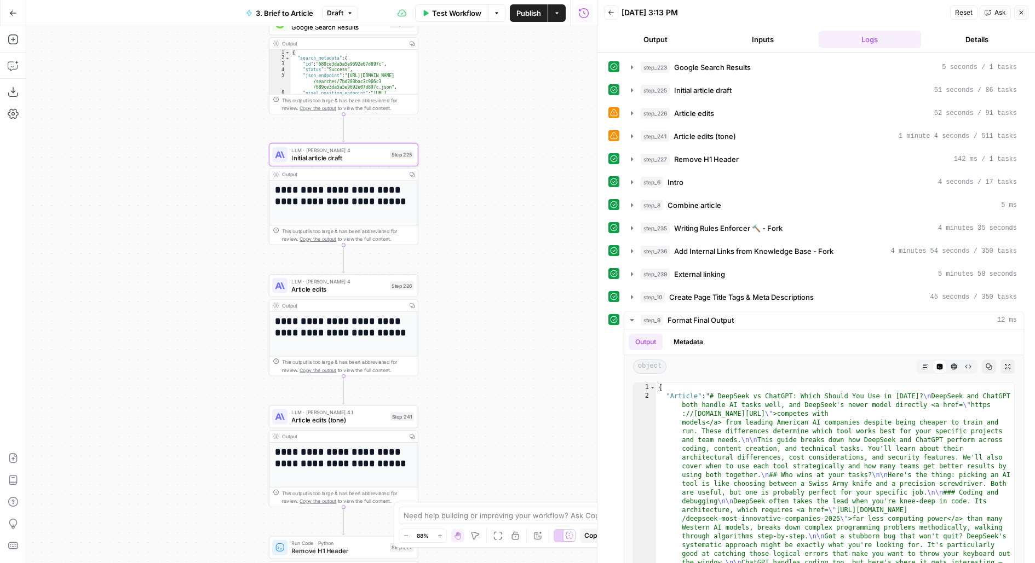
drag, startPoint x: 530, startPoint y: 492, endPoint x: 513, endPoint y: 385, distance: 108.1
click at [514, 386] on div "**********" at bounding box center [311, 294] width 570 height 537
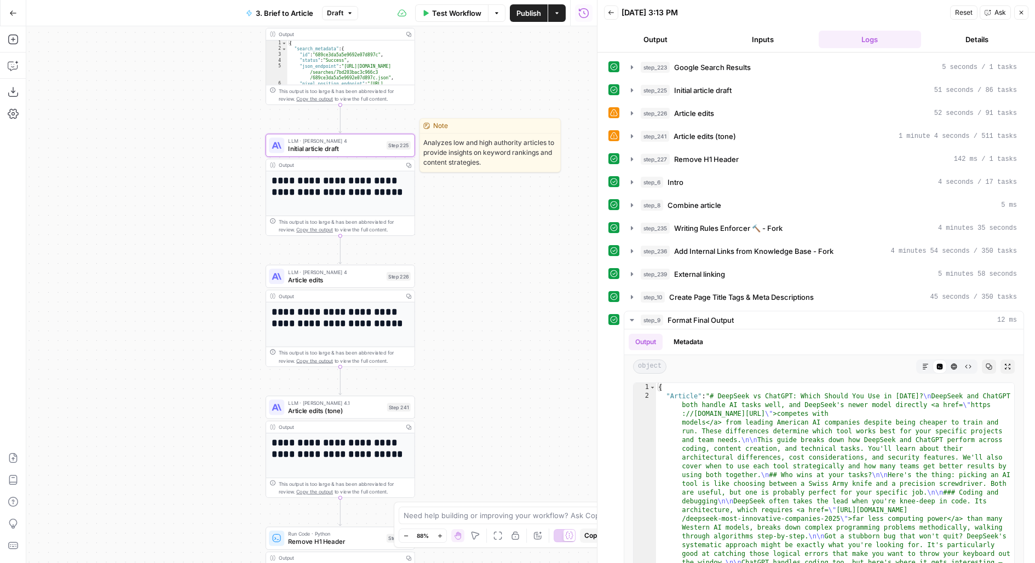
click at [402, 132] on button "Test" at bounding box center [395, 128] width 30 height 13
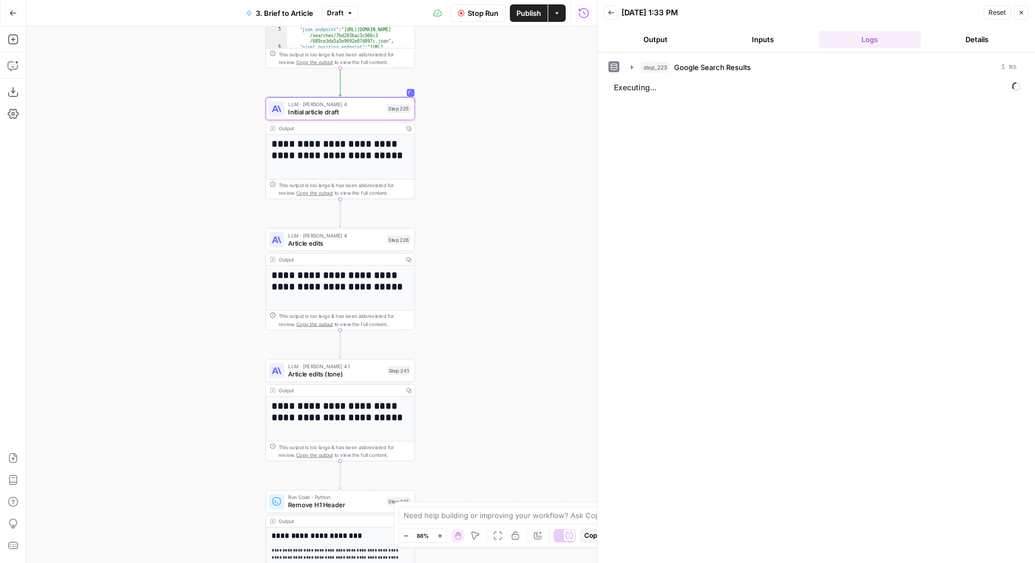
drag, startPoint x: 469, startPoint y: 229, endPoint x: 468, endPoint y: 82, distance: 147.3
click at [468, 82] on div "**********" at bounding box center [311, 294] width 570 height 537
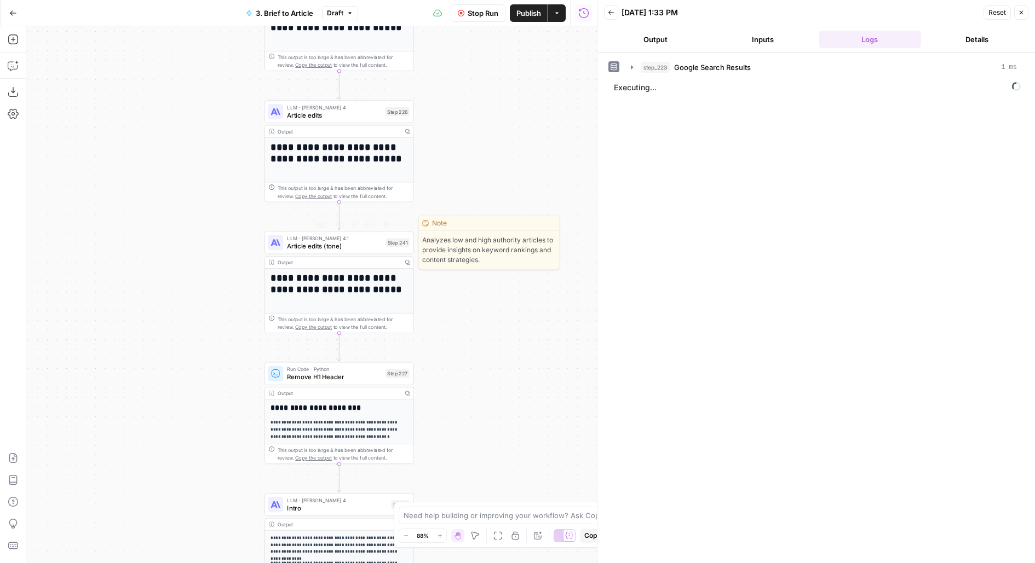
click at [394, 245] on div "Step 241" at bounding box center [398, 242] width 24 height 9
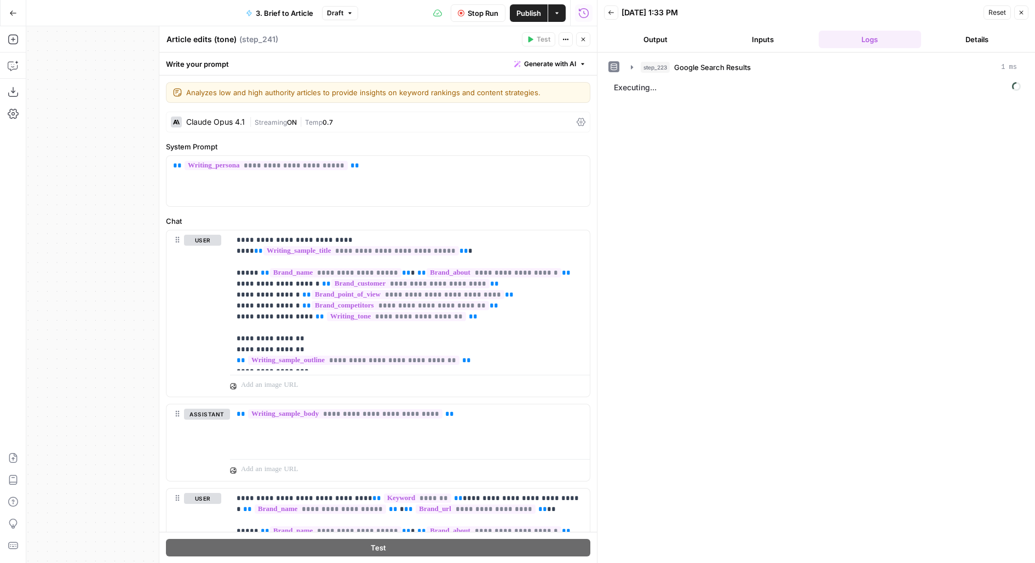
click at [587, 38] on button "Close" at bounding box center [583, 39] width 14 height 14
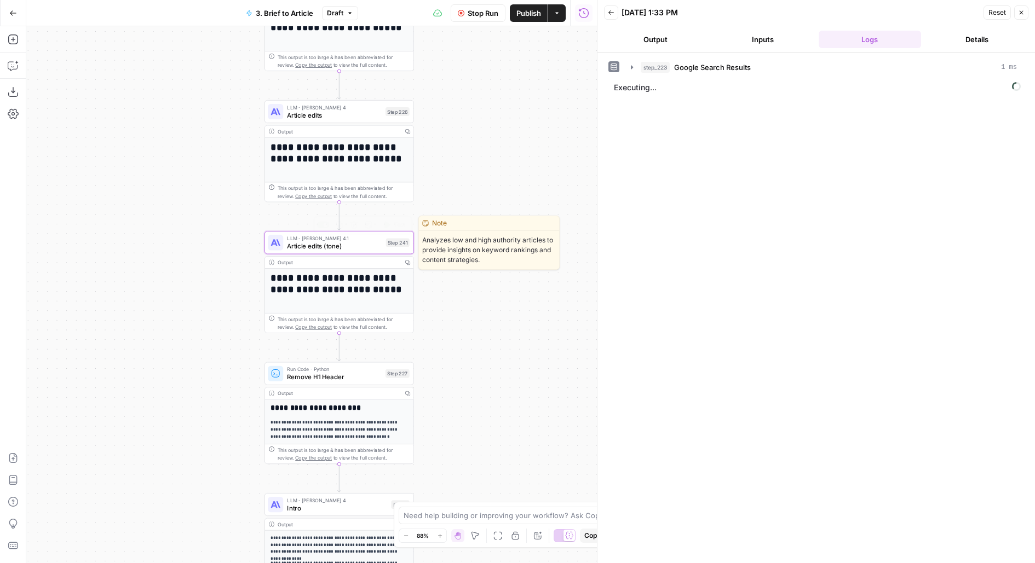
click at [348, 244] on span "Article edits (tone)" at bounding box center [334, 246] width 95 height 10
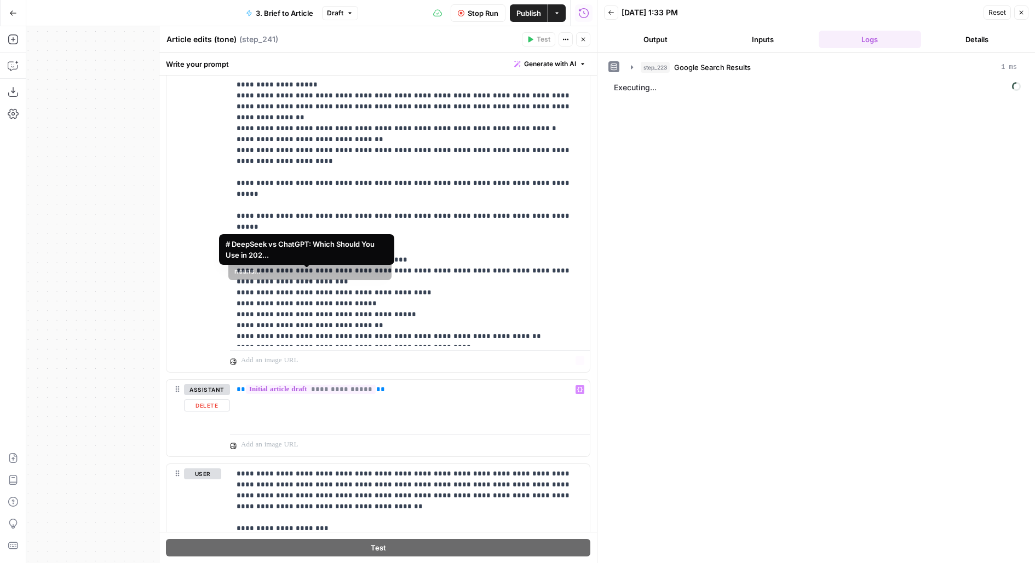
scroll to position [1080, 0]
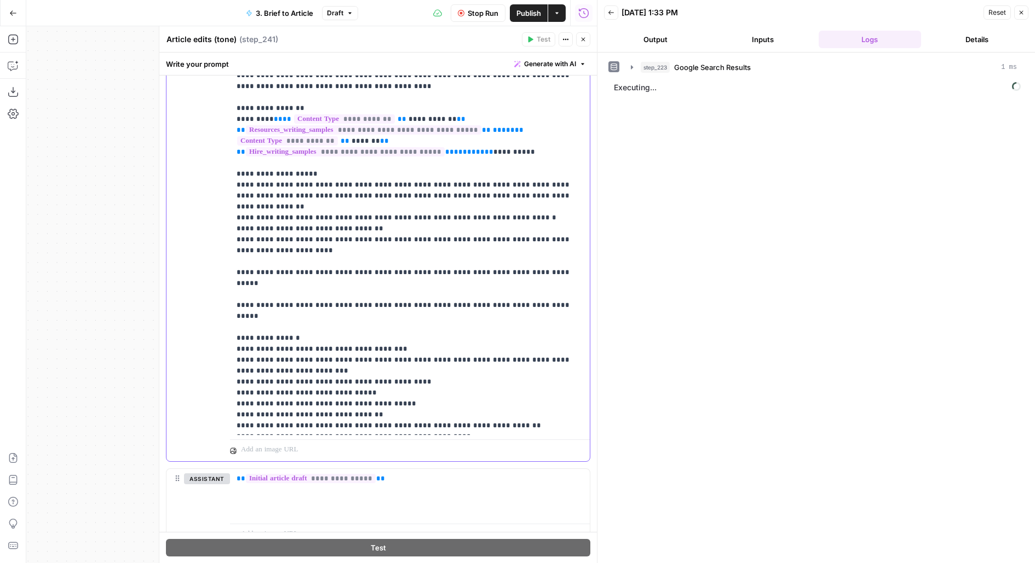
click at [390, 311] on p "**********" at bounding box center [409, 174] width 347 height 515
click at [588, 40] on button "Close" at bounding box center [583, 39] width 14 height 14
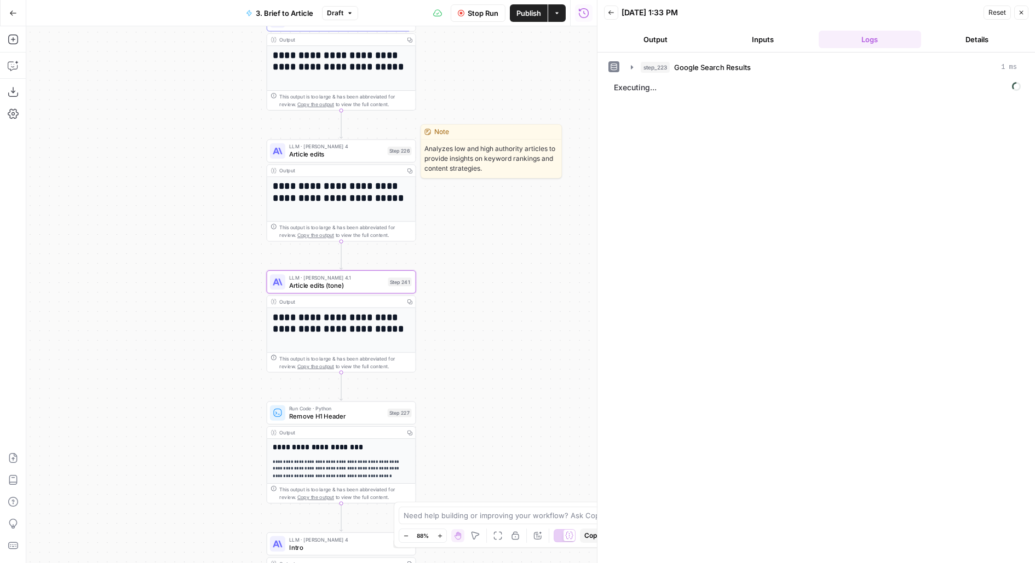
click at [374, 144] on span "LLM · Claude Sonnet 4" at bounding box center [336, 147] width 94 height 8
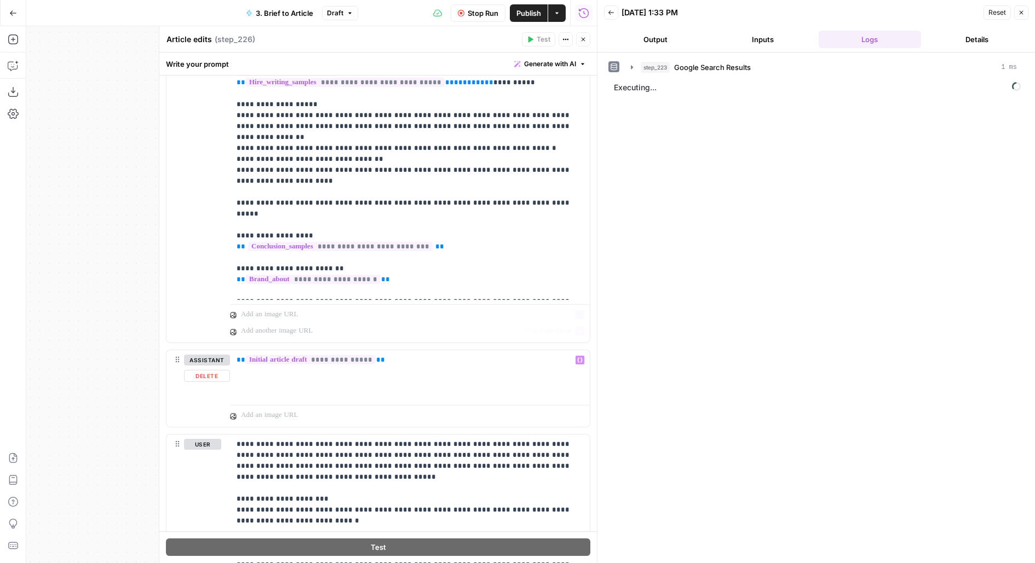
scroll to position [633, 0]
click at [516, 182] on p "**********" at bounding box center [409, 276] width 347 height 832
click at [583, 41] on icon "button" at bounding box center [583, 39] width 7 height 7
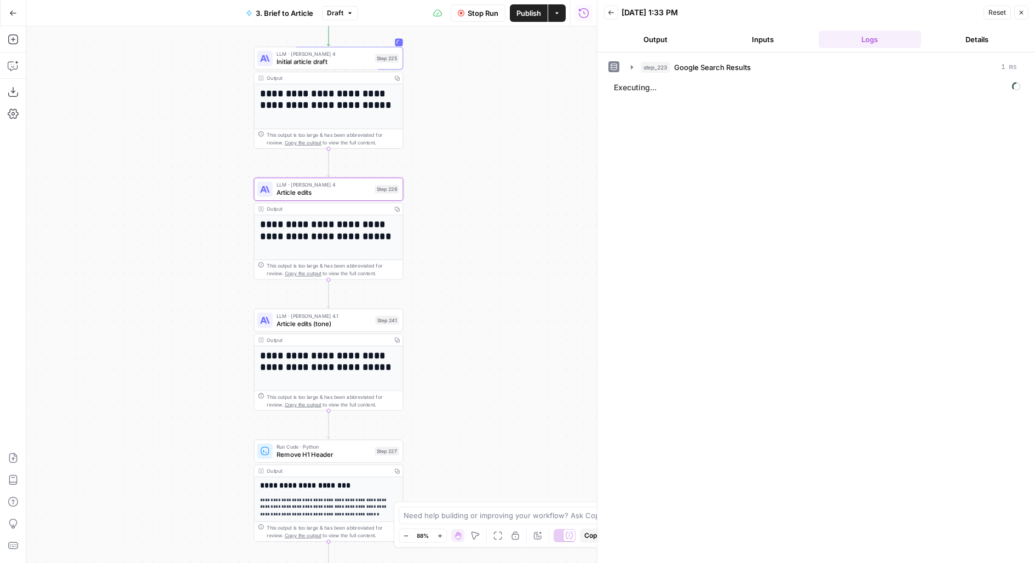
click at [370, 189] on span "Article edits" at bounding box center [323, 193] width 94 height 10
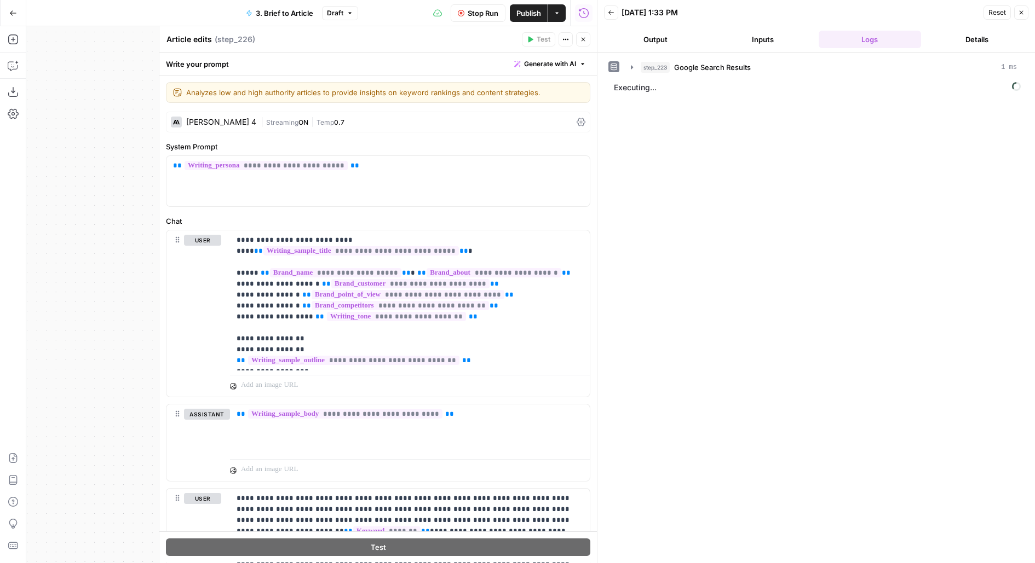
click at [588, 31] on header "Article edits Article edits ( step_226 ) Test Actions Close" at bounding box center [377, 39] width 437 height 26
click at [583, 33] on button "Close" at bounding box center [583, 39] width 14 height 14
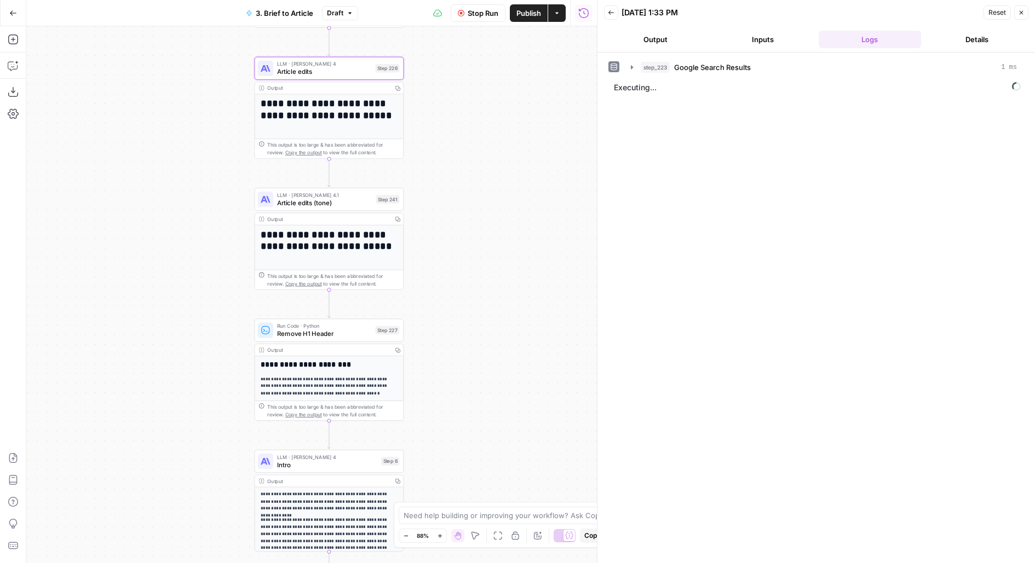
drag, startPoint x: 479, startPoint y: 362, endPoint x: 480, endPoint y: 229, distance: 133.0
click at [480, 230] on div "**********" at bounding box center [311, 294] width 570 height 537
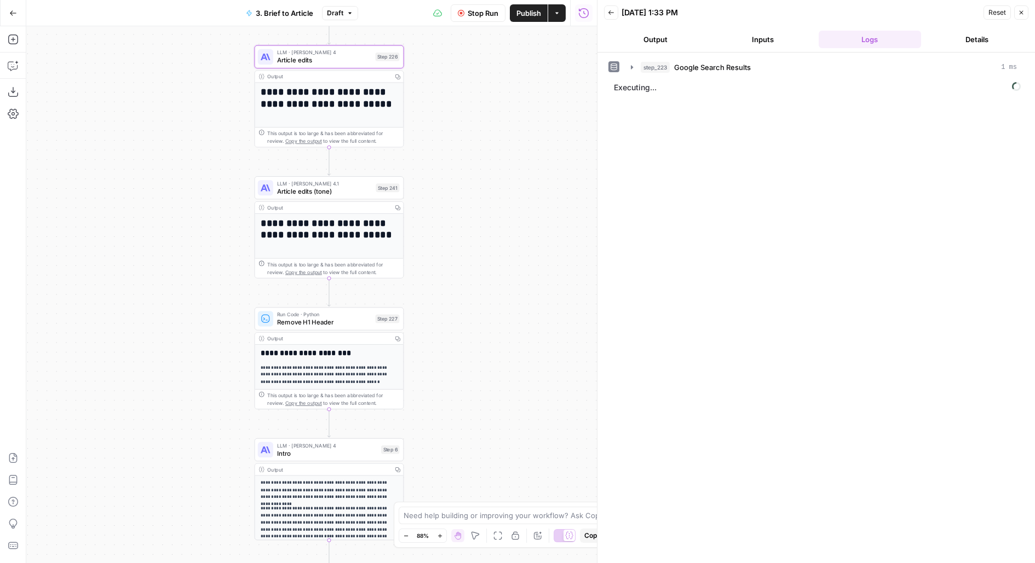
click at [362, 189] on span "Article edits (tone)" at bounding box center [324, 192] width 95 height 10
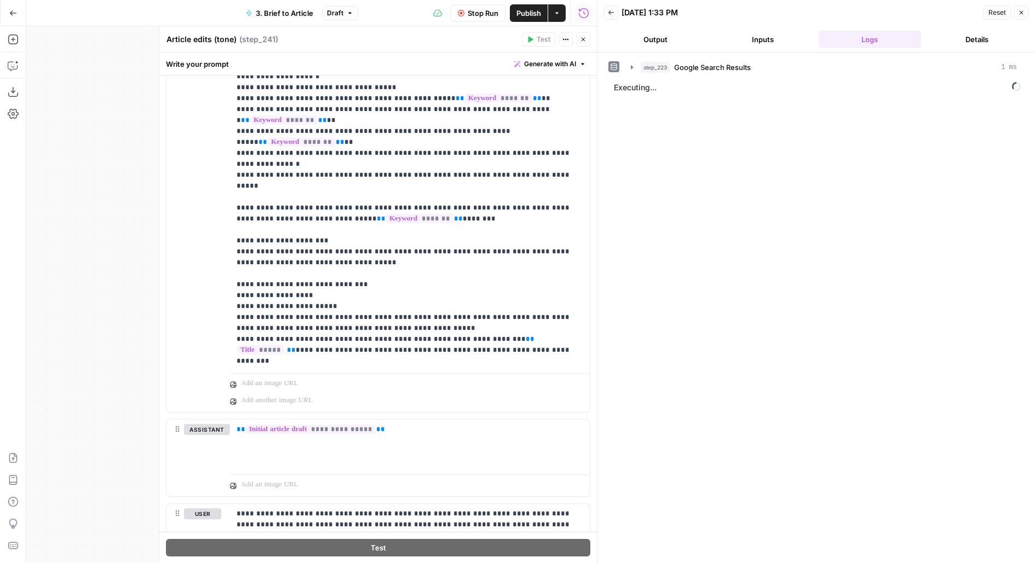
scroll to position [310, 0]
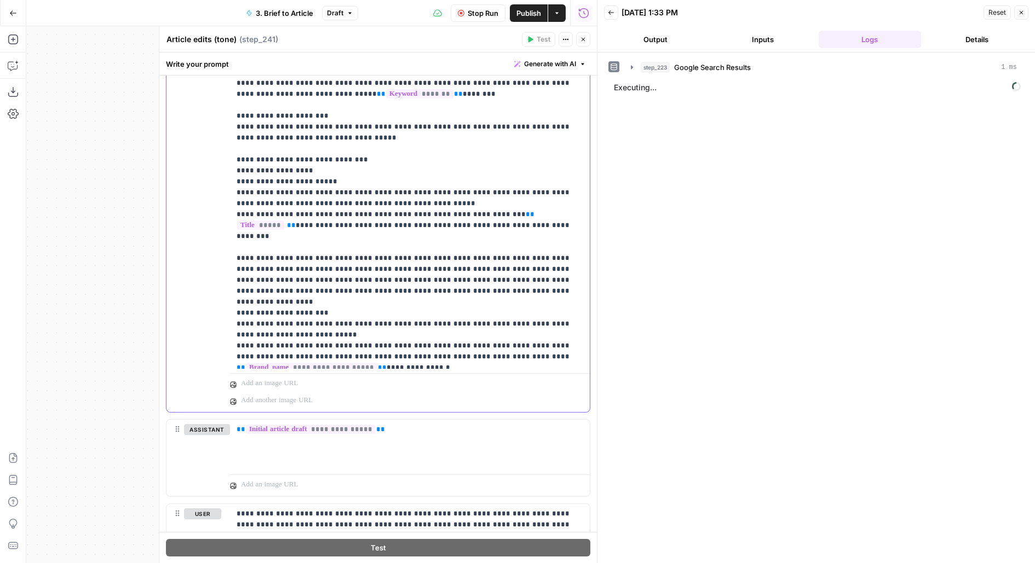
click at [326, 273] on p "**********" at bounding box center [409, 521] width 347 height 1807
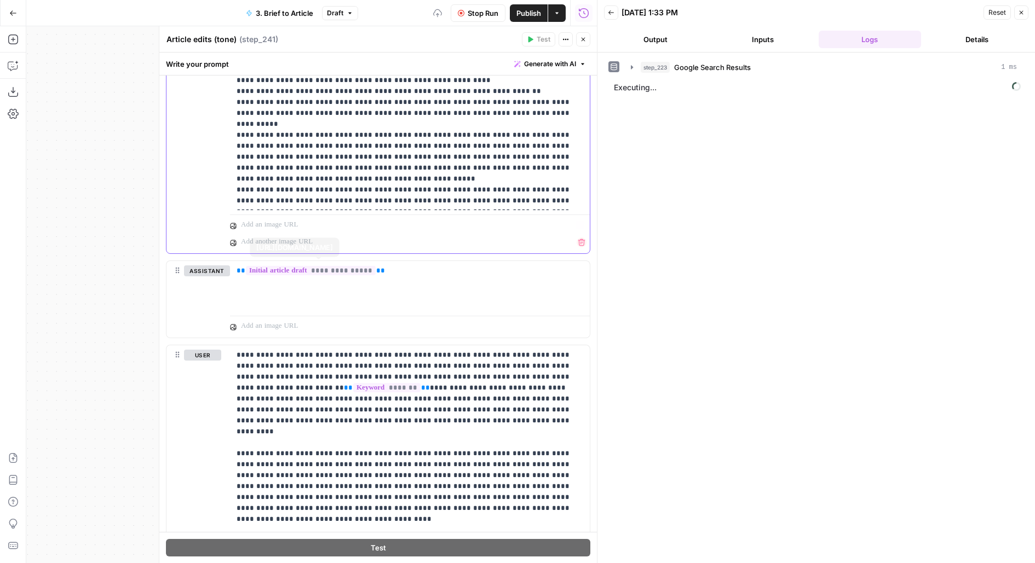
scroll to position [833, 0]
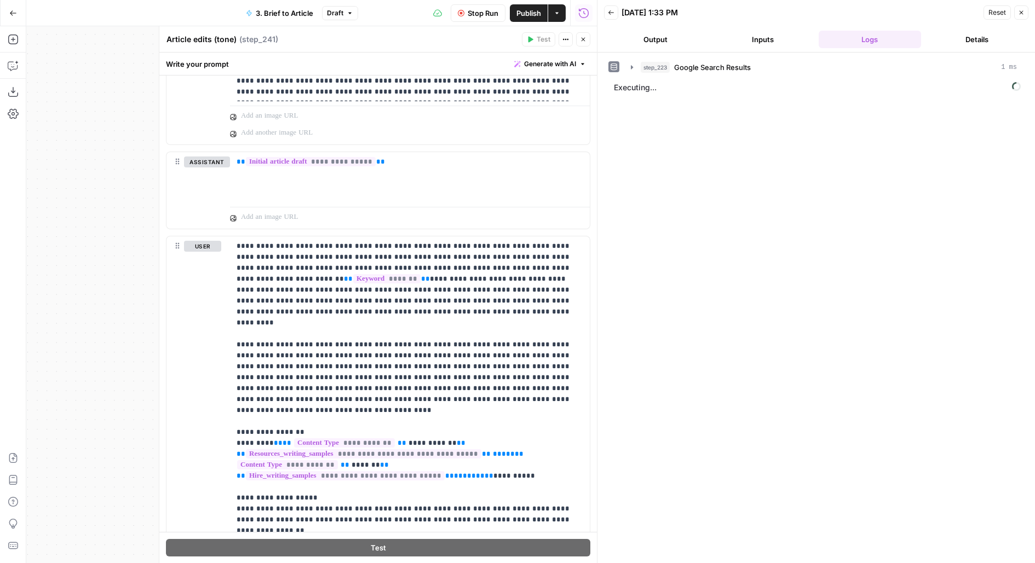
click at [584, 38] on icon "button" at bounding box center [583, 40] width 4 height 4
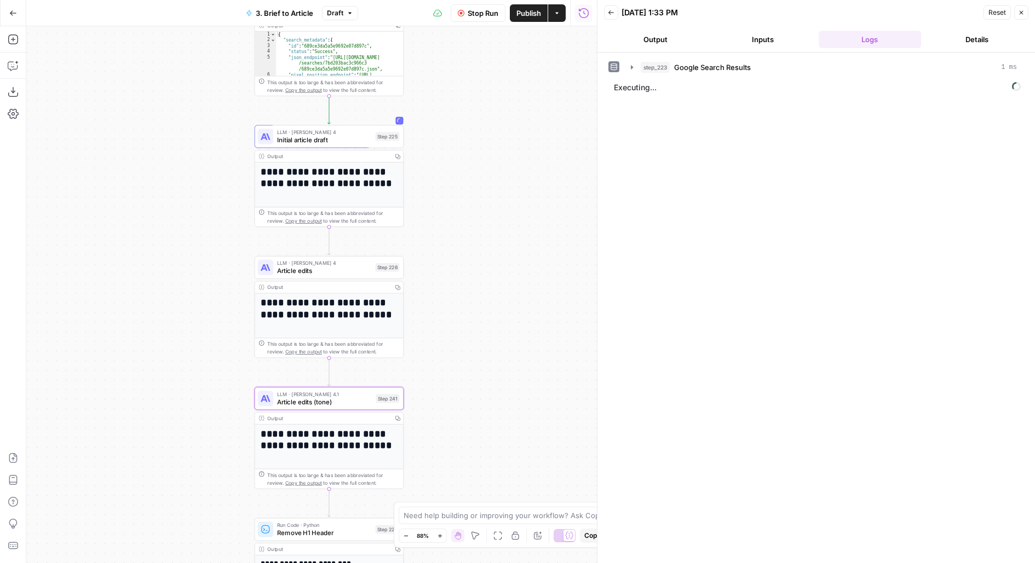
drag, startPoint x: 466, startPoint y: 109, endPoint x: 466, endPoint y: 318, distance: 208.6
click at [466, 318] on div "**********" at bounding box center [311, 294] width 570 height 537
click at [322, 270] on span "Article edits" at bounding box center [324, 271] width 94 height 10
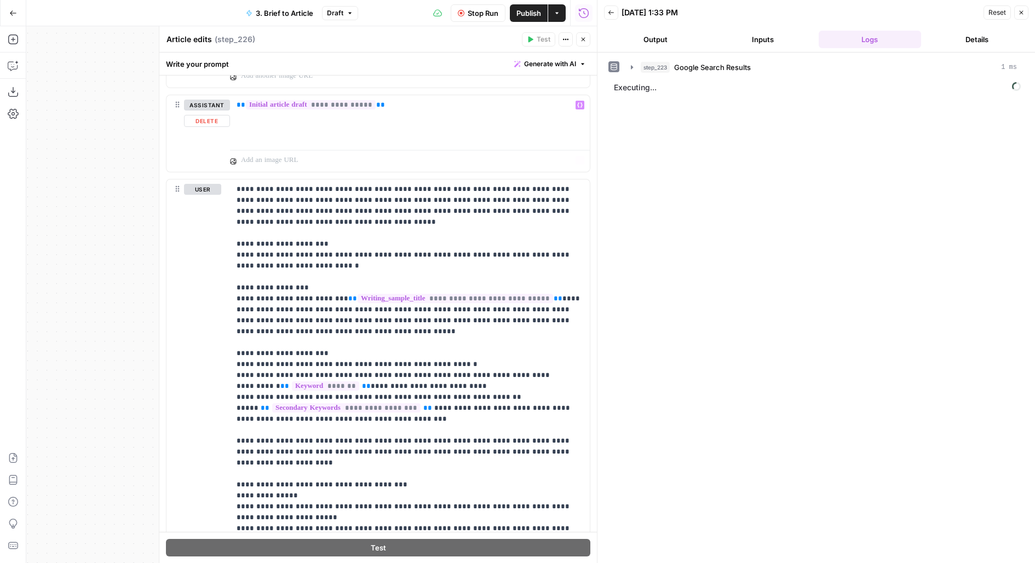
scroll to position [912, 0]
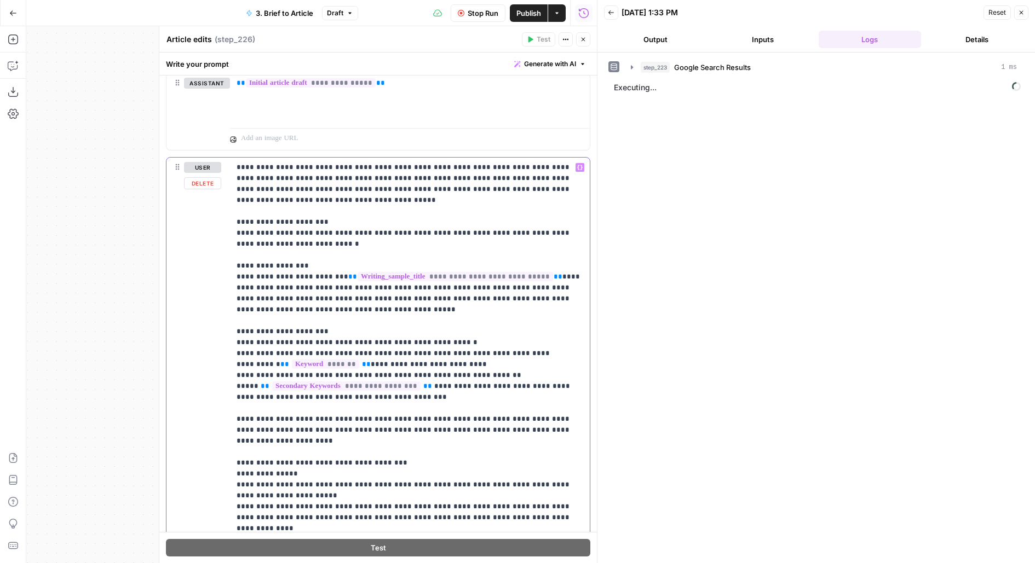
click at [376, 201] on p "**********" at bounding box center [409, 529] width 347 height 734
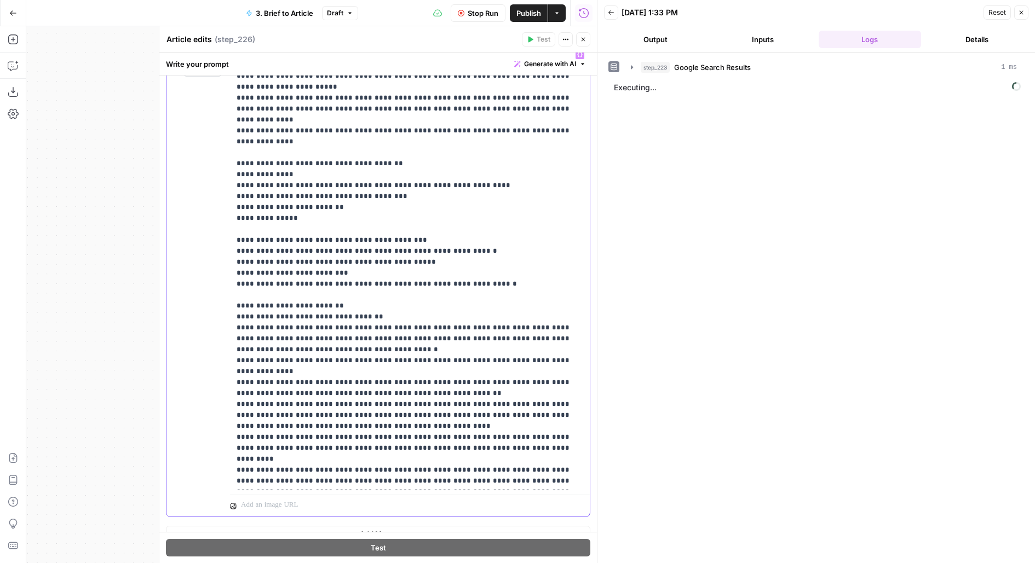
scroll to position [1037, 0]
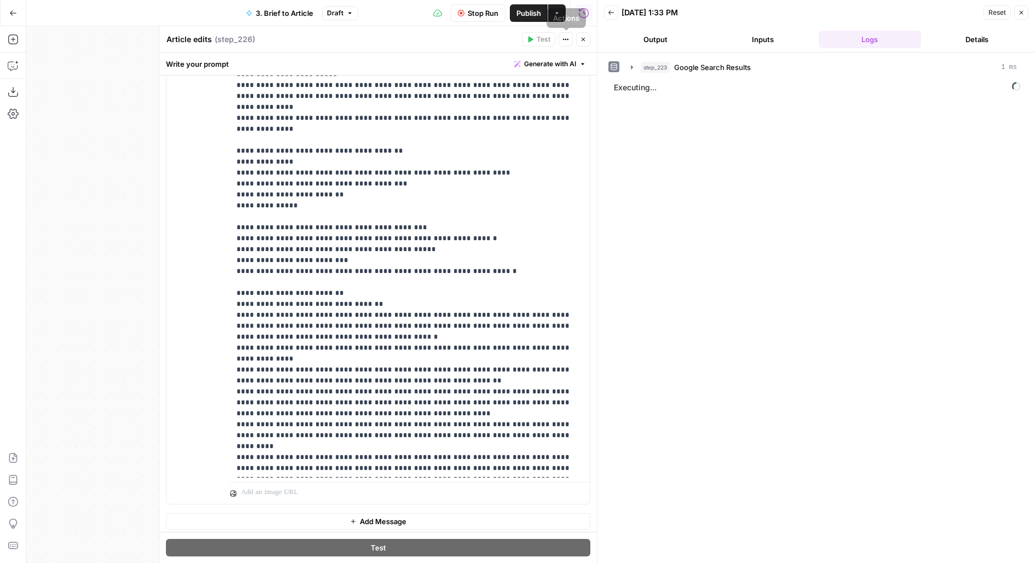
click at [580, 39] on icon "button" at bounding box center [583, 39] width 7 height 7
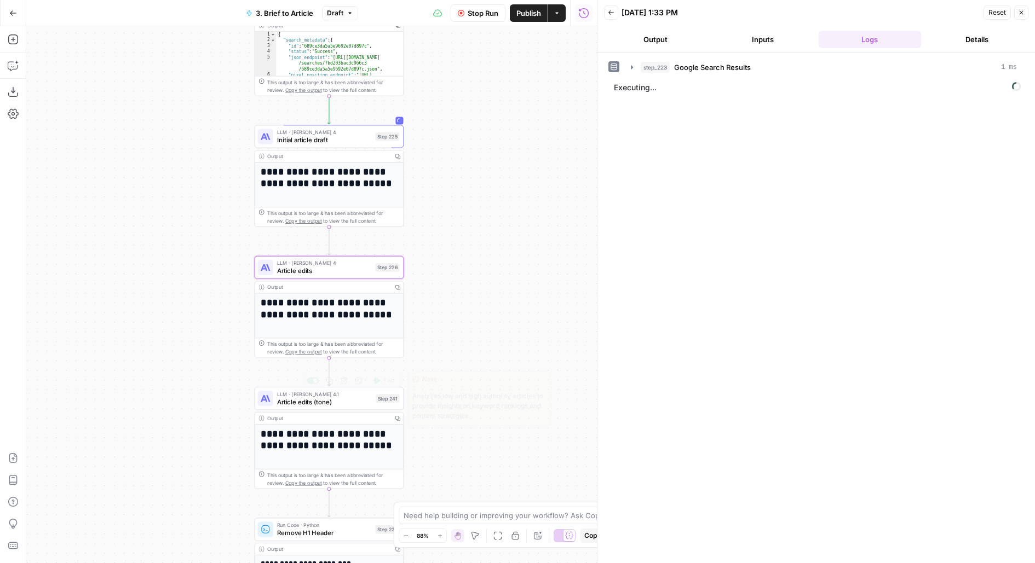
click at [326, 405] on span "Article edits (tone)" at bounding box center [324, 402] width 95 height 10
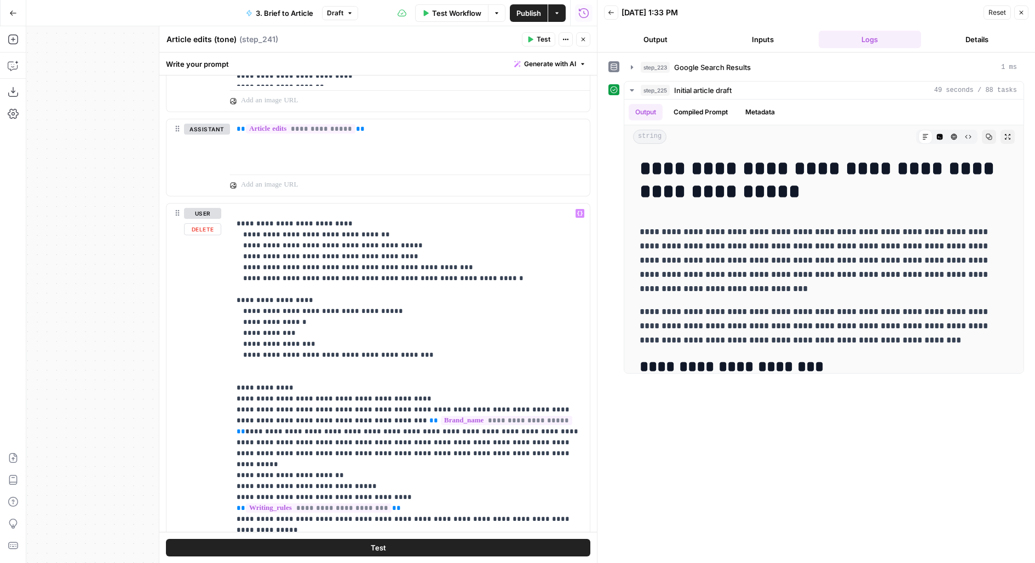
scroll to position [2163, 0]
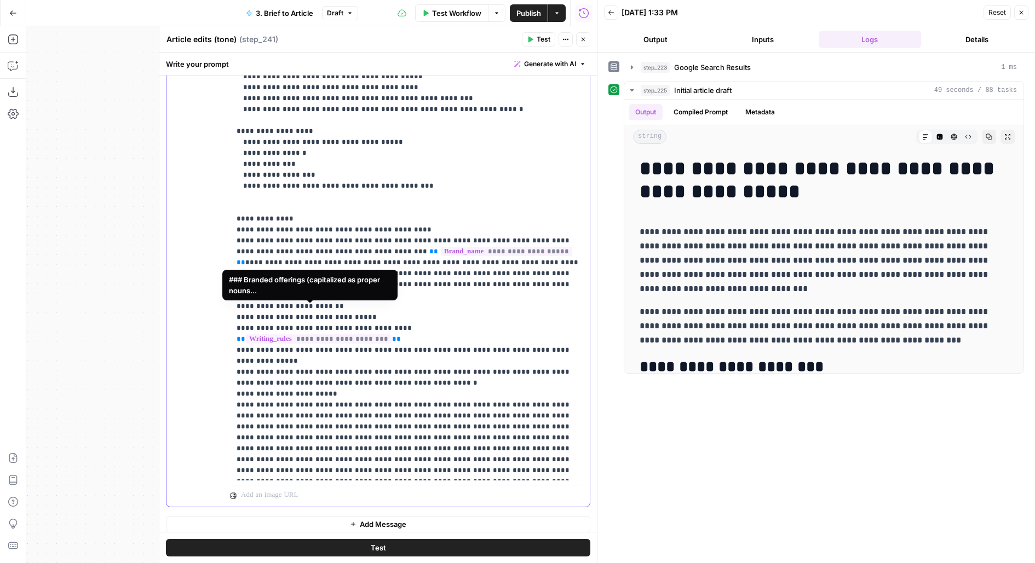
click at [486, 298] on p "**********" at bounding box center [409, 27] width 347 height 898
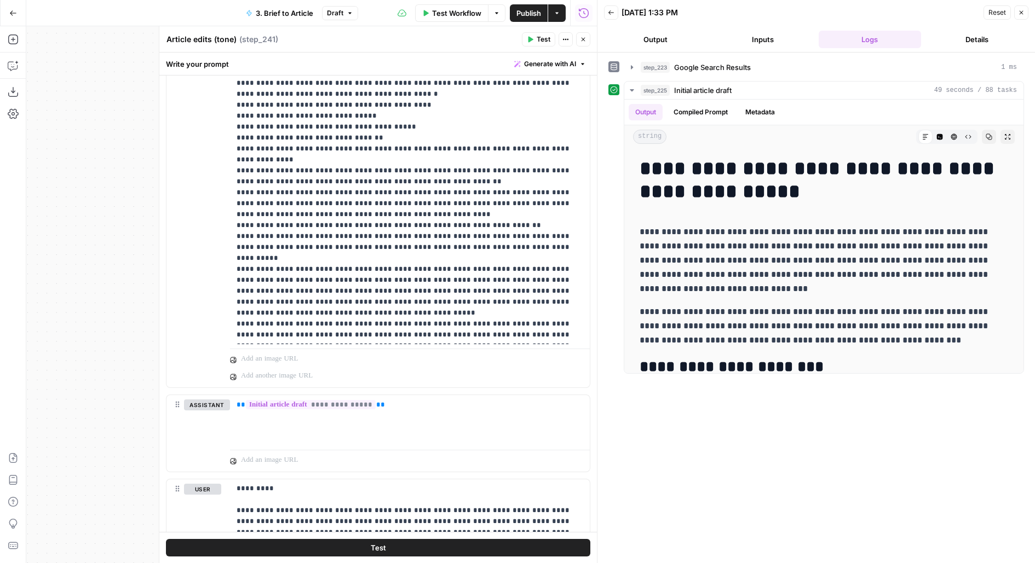
scroll to position [0, 0]
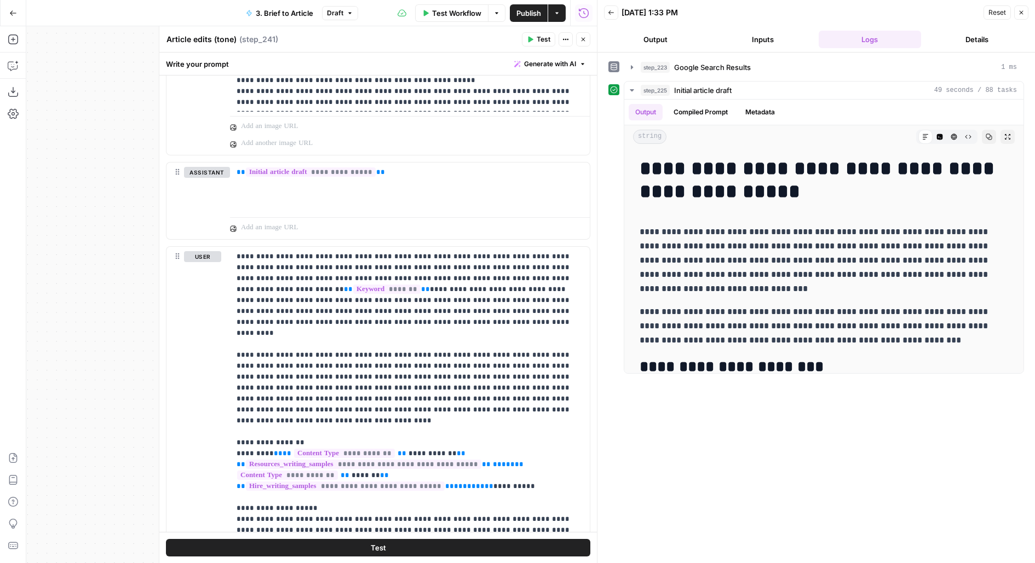
click at [585, 42] on icon "button" at bounding box center [583, 39] width 7 height 7
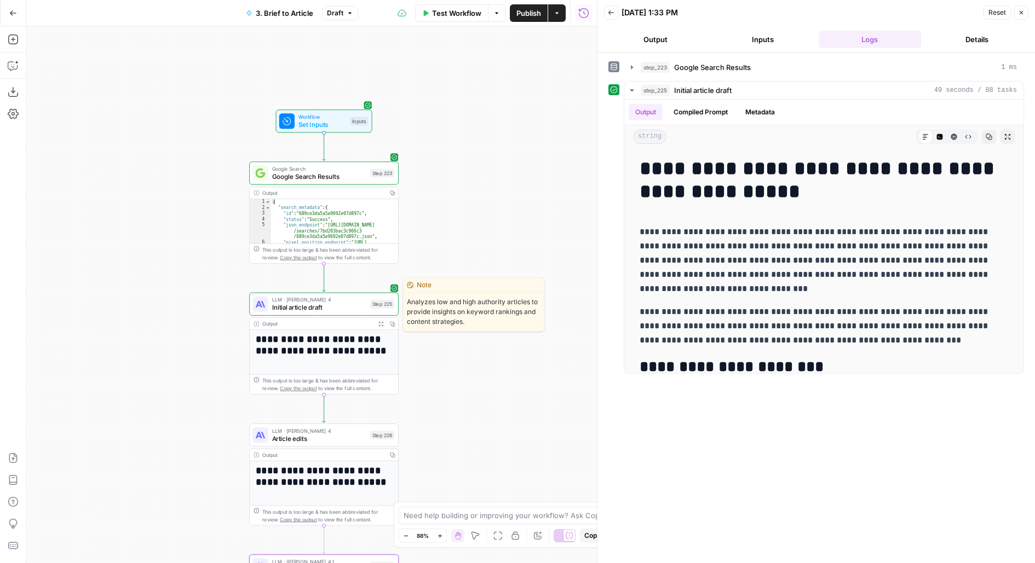
click at [373, 298] on div "LLM · Claude Sonnet 4 Initial article draft Step 225 Copy step Delete step Edit…" at bounding box center [323, 304] width 142 height 16
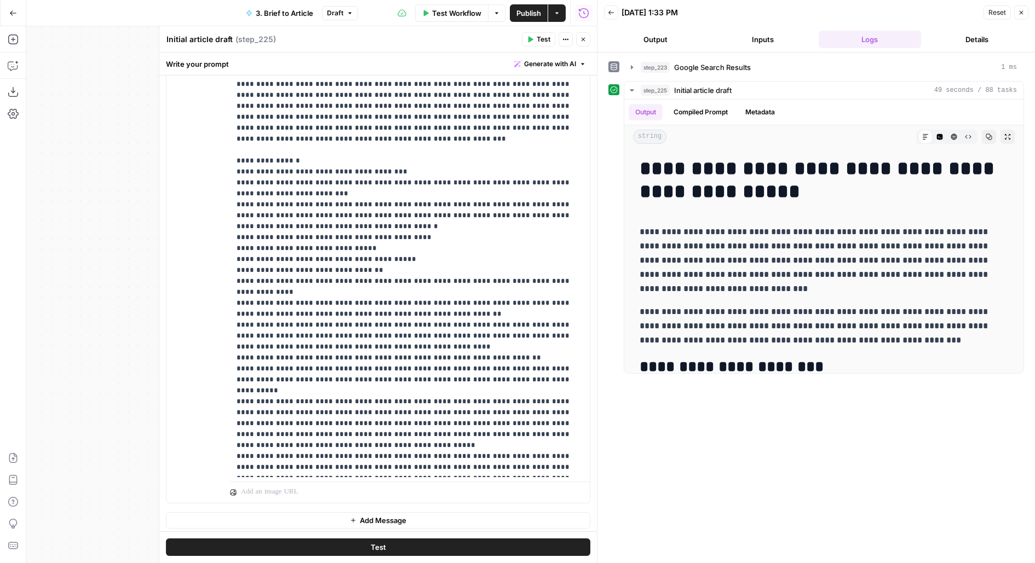
click at [584, 38] on icon "button" at bounding box center [583, 39] width 7 height 7
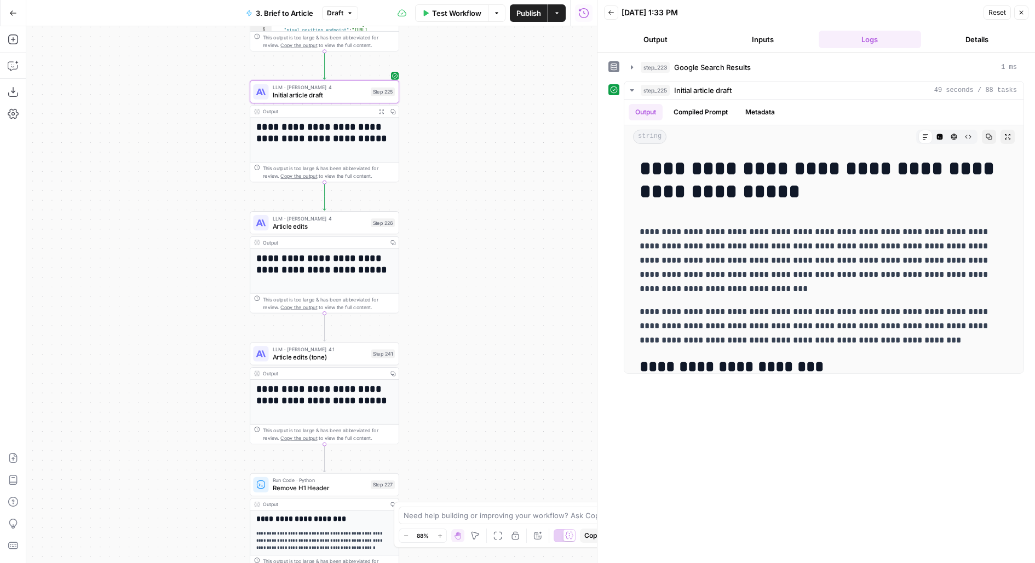
drag, startPoint x: 475, startPoint y: 368, endPoint x: 475, endPoint y: 155, distance: 212.4
click at [475, 155] on div "**********" at bounding box center [311, 294] width 570 height 537
click at [345, 228] on span "Article edits" at bounding box center [320, 226] width 94 height 10
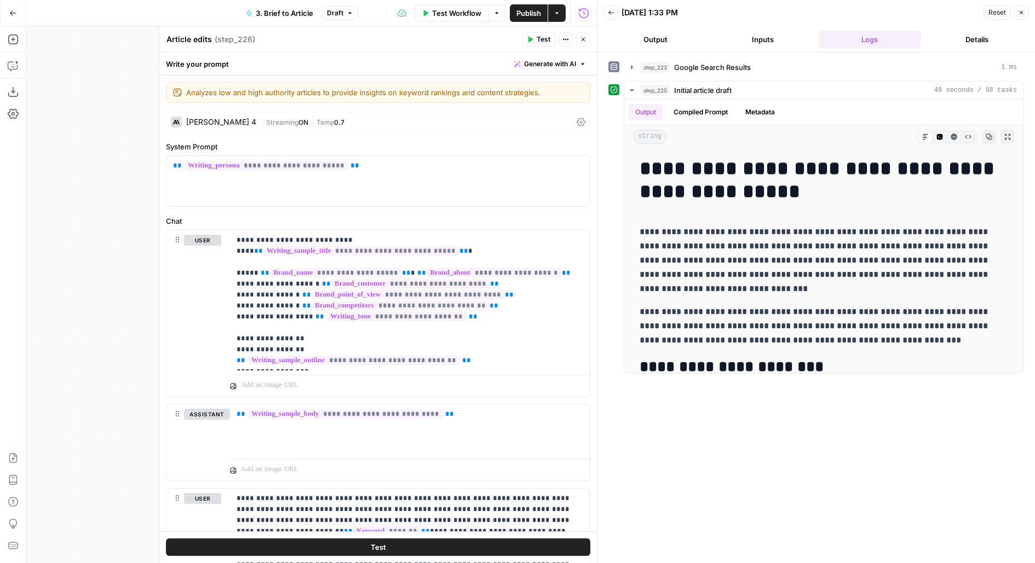
click at [583, 40] on icon "button" at bounding box center [583, 39] width 7 height 7
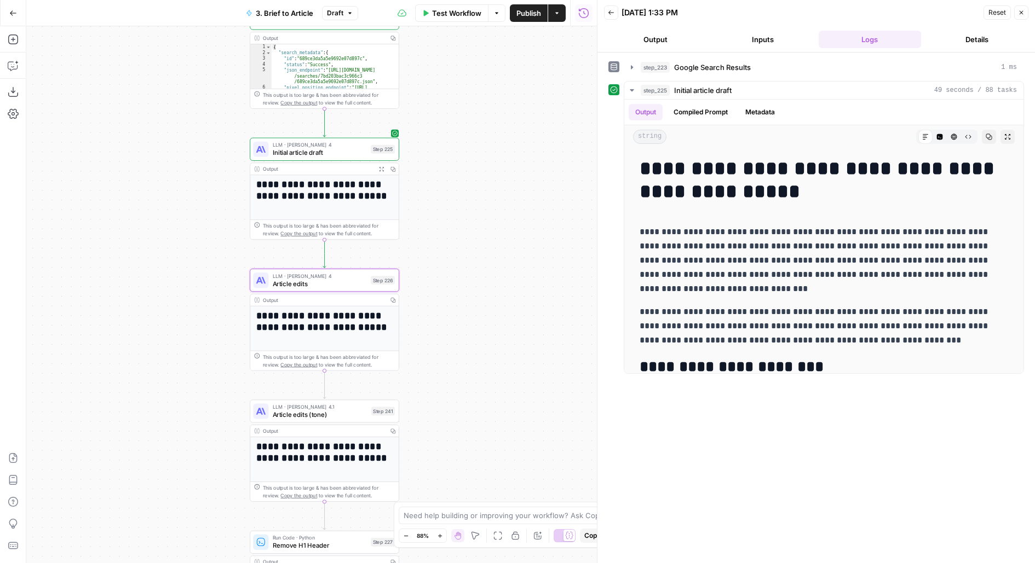
drag, startPoint x: 443, startPoint y: 194, endPoint x: 443, endPoint y: 332, distance: 138.0
click at [443, 332] on div "**********" at bounding box center [311, 294] width 570 height 537
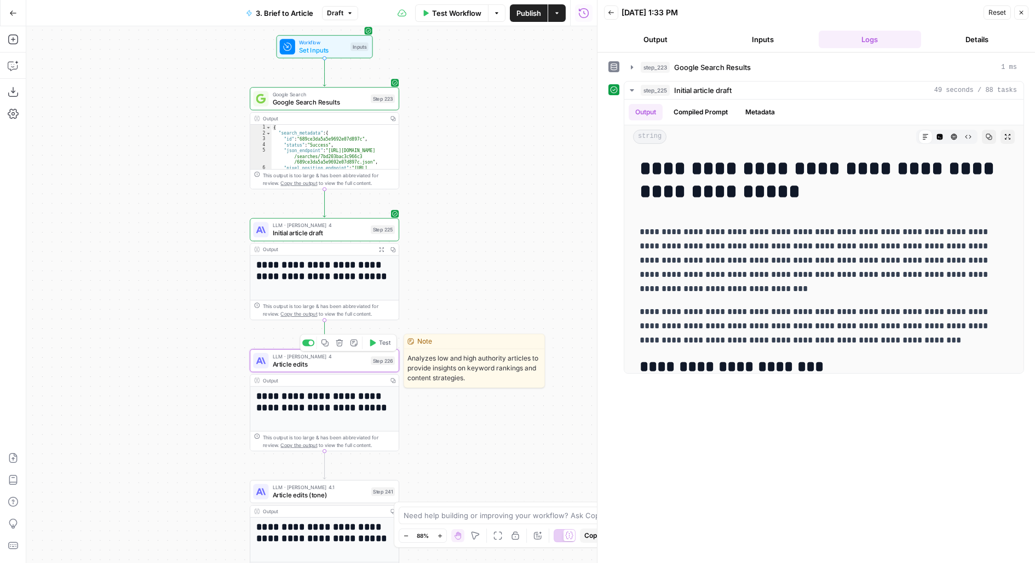
click at [346, 361] on span "Article edits" at bounding box center [320, 364] width 94 height 10
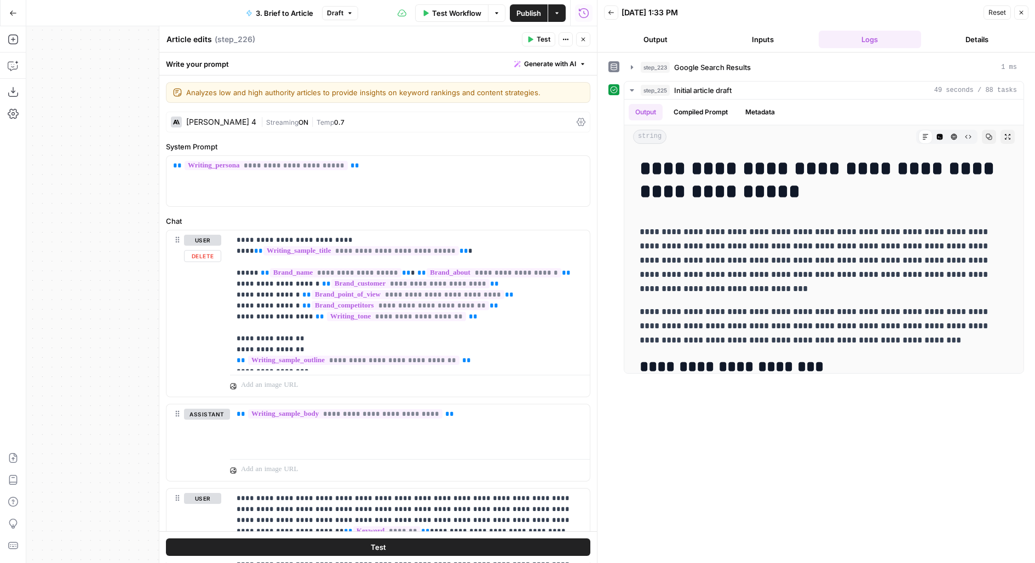
click at [176, 233] on div "user Delete" at bounding box center [193, 313] width 55 height 166
click at [177, 240] on icon at bounding box center [177, 239] width 9 height 9
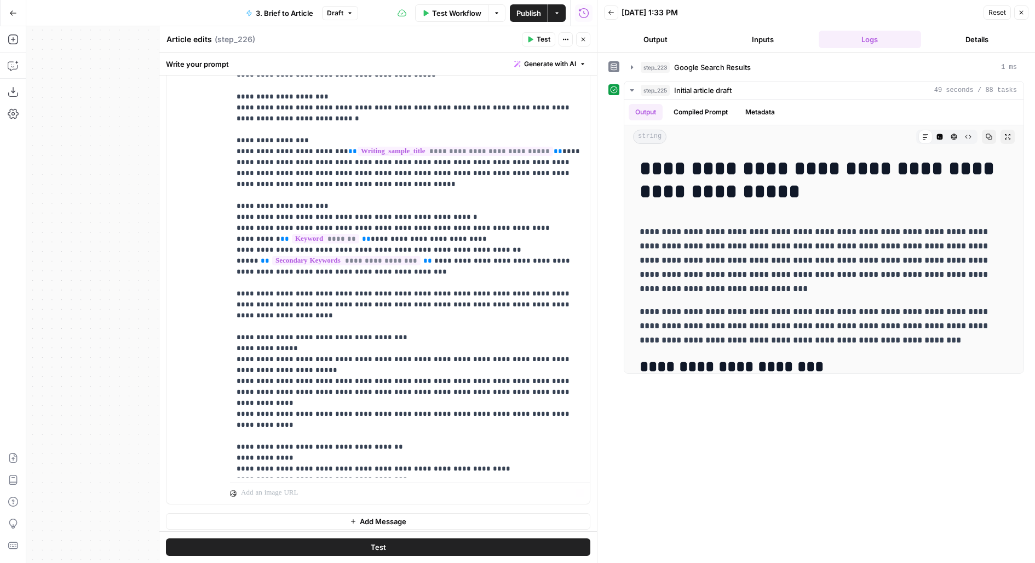
click at [265, 517] on button "Add Message" at bounding box center [378, 521] width 424 height 16
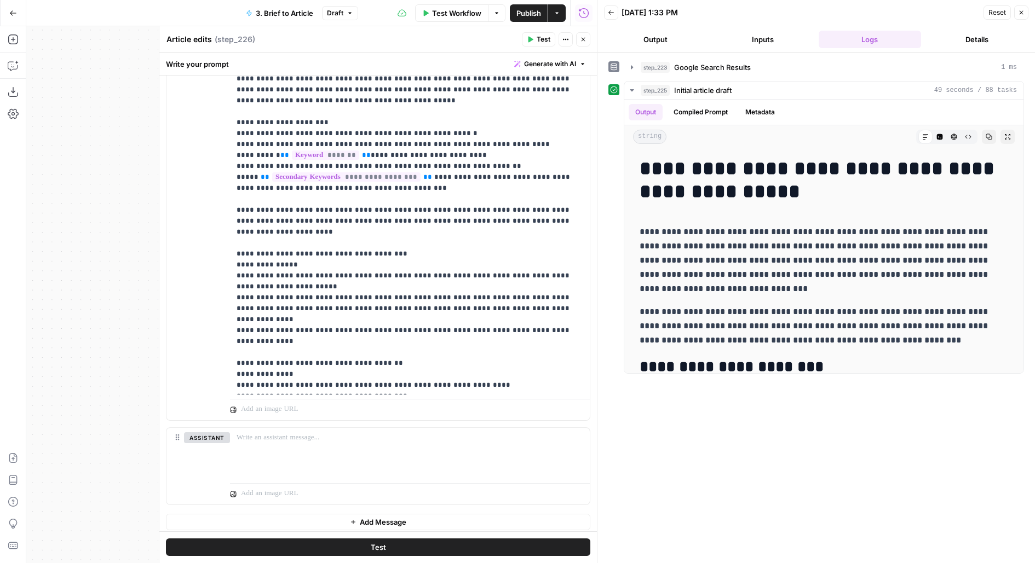
click at [279, 518] on button "Add Message" at bounding box center [378, 522] width 424 height 16
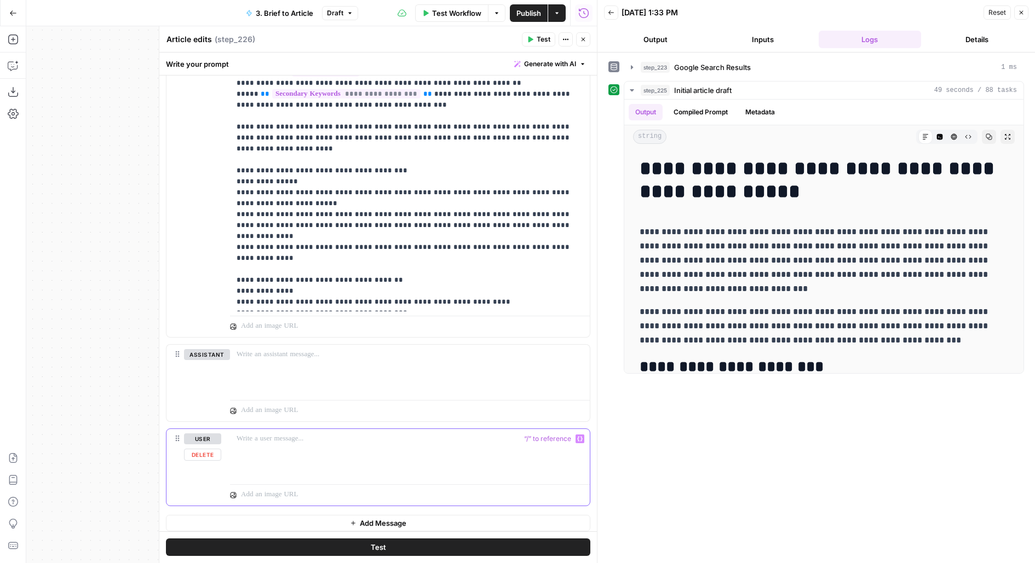
click at [271, 434] on p at bounding box center [409, 439] width 347 height 11
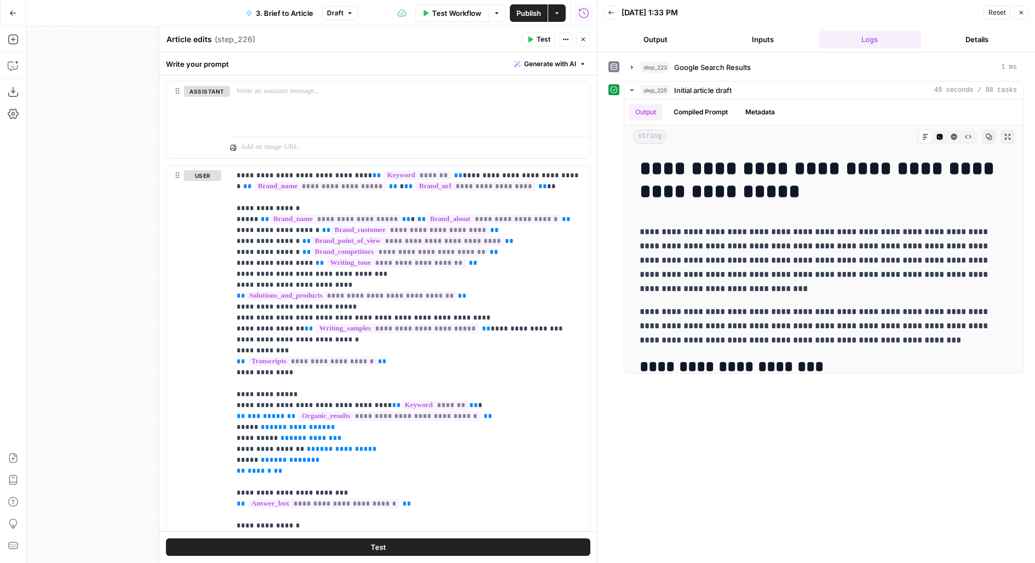
scroll to position [1412, 0]
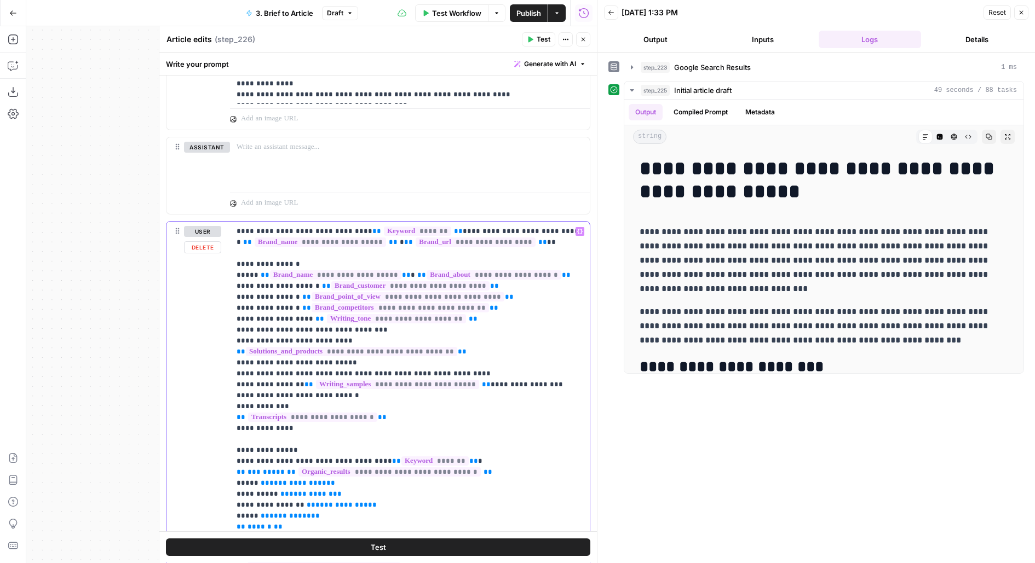
drag, startPoint x: 353, startPoint y: 358, endPoint x: 208, endPoint y: 327, distance: 148.3
click at [209, 327] on div "**********" at bounding box center [377, 458] width 423 height 472
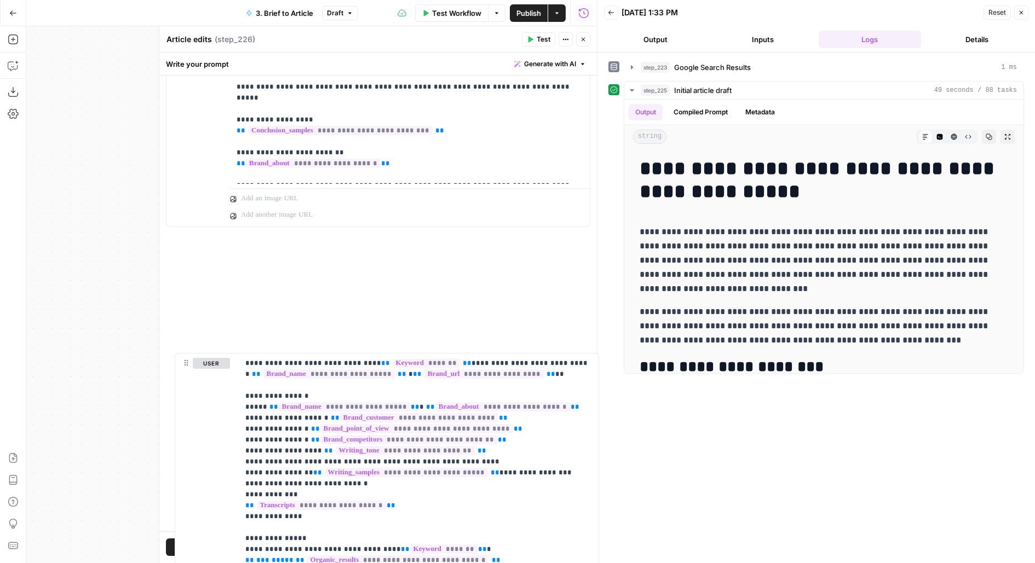
scroll to position [768, 0]
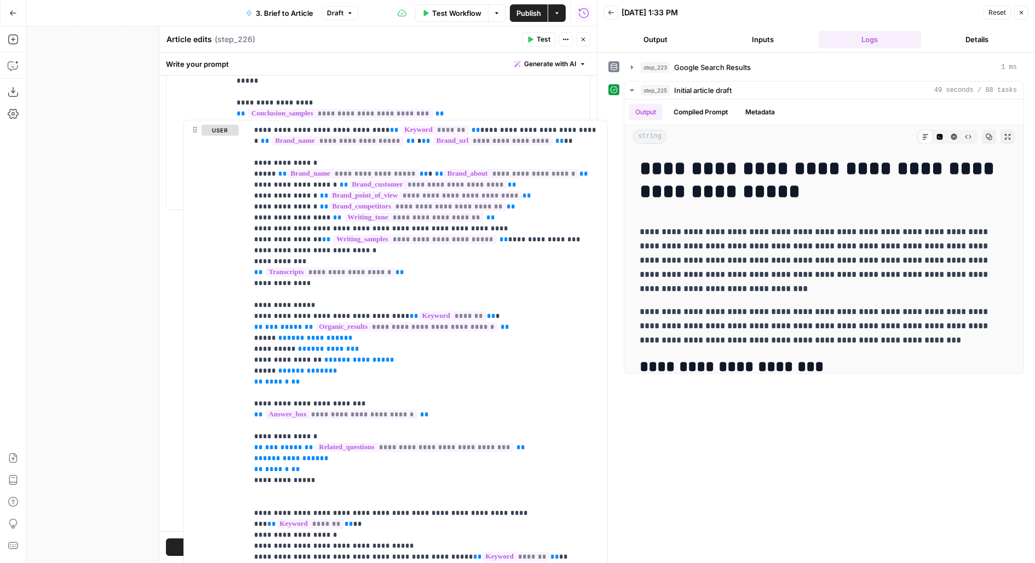
drag, startPoint x: 175, startPoint y: 226, endPoint x: 189, endPoint y: 125, distance: 101.8
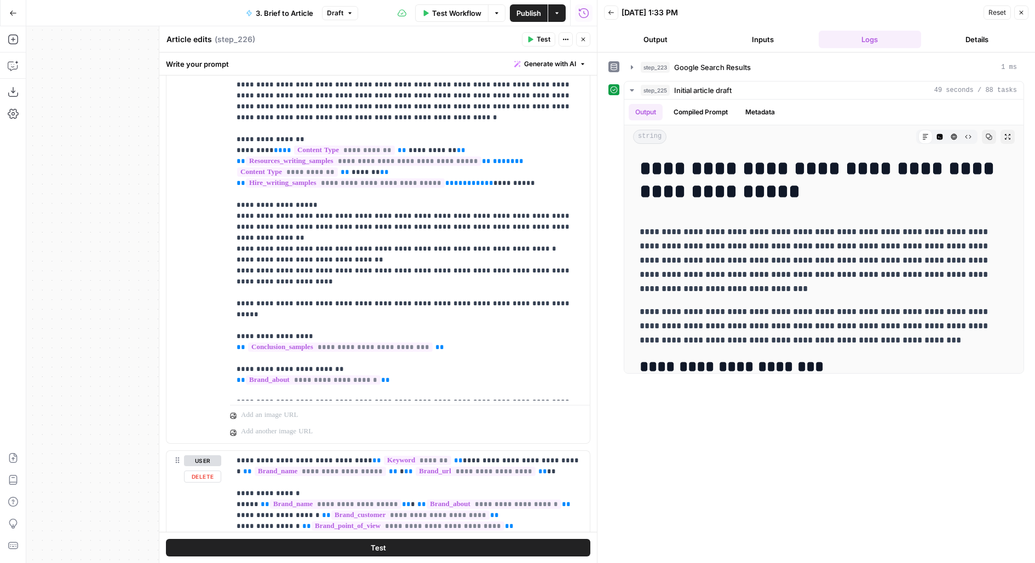
scroll to position [537, 0]
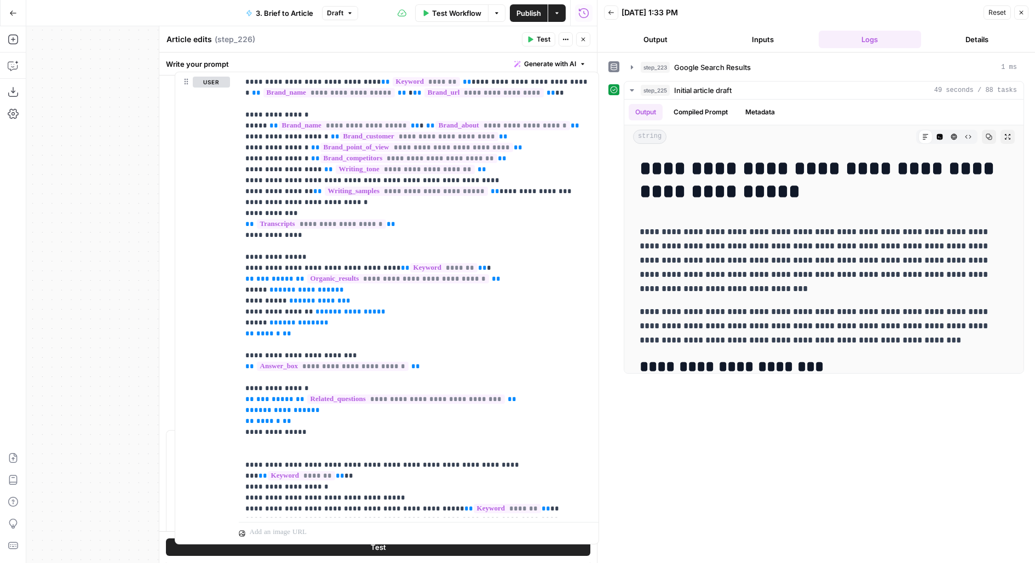
drag, startPoint x: 173, startPoint y: 461, endPoint x: 182, endPoint y: 77, distance: 384.4
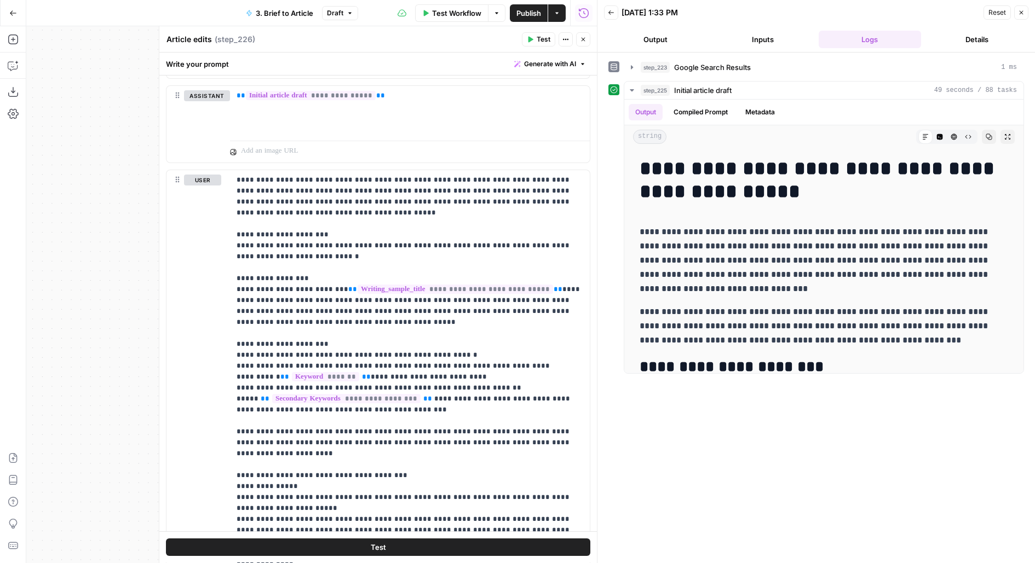
scroll to position [1600, 0]
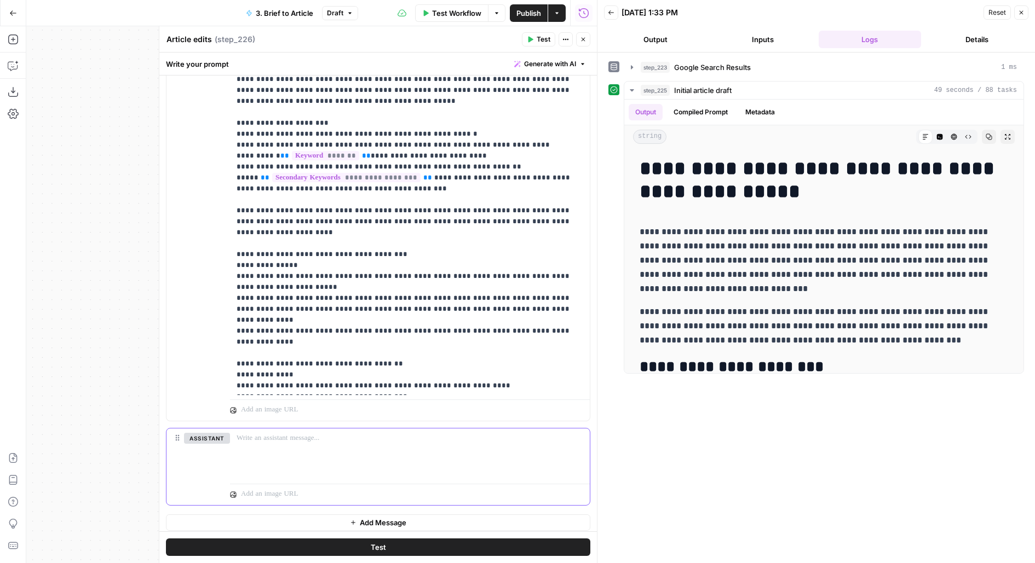
click at [291, 453] on div at bounding box center [410, 454] width 360 height 50
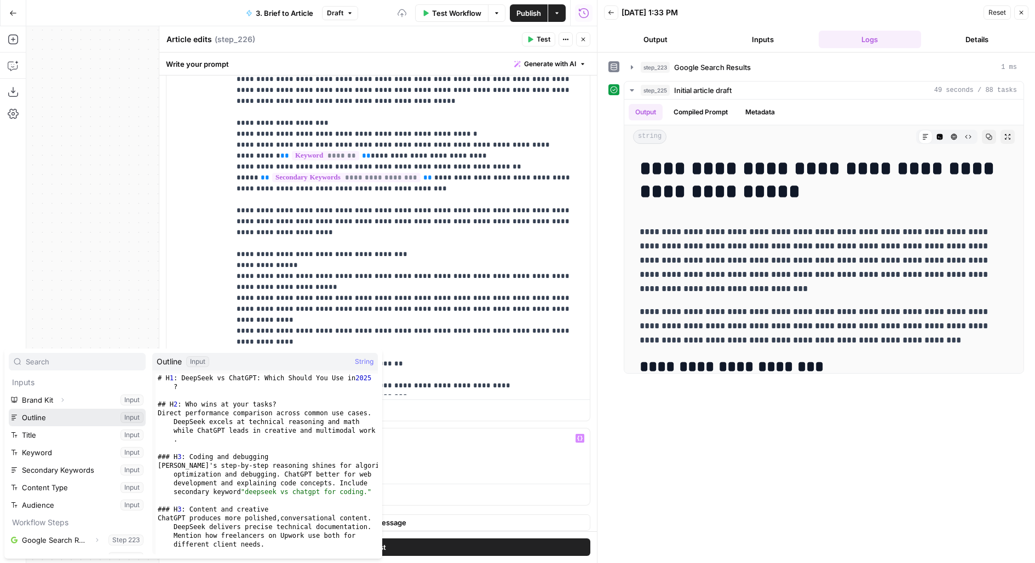
click at [9, 409] on button "Select variable Outline" at bounding box center [77, 418] width 137 height 18
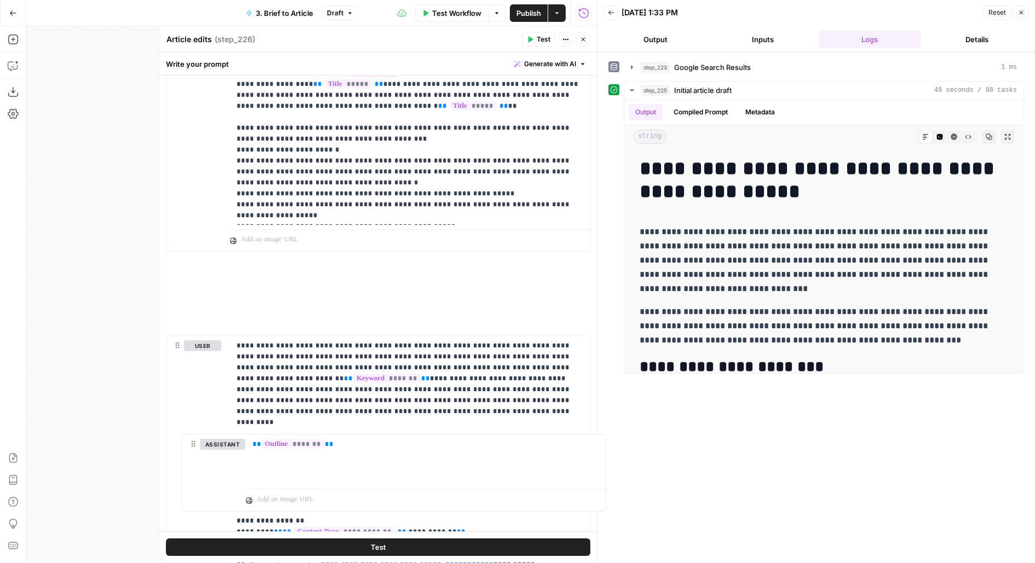
scroll to position [714, 0]
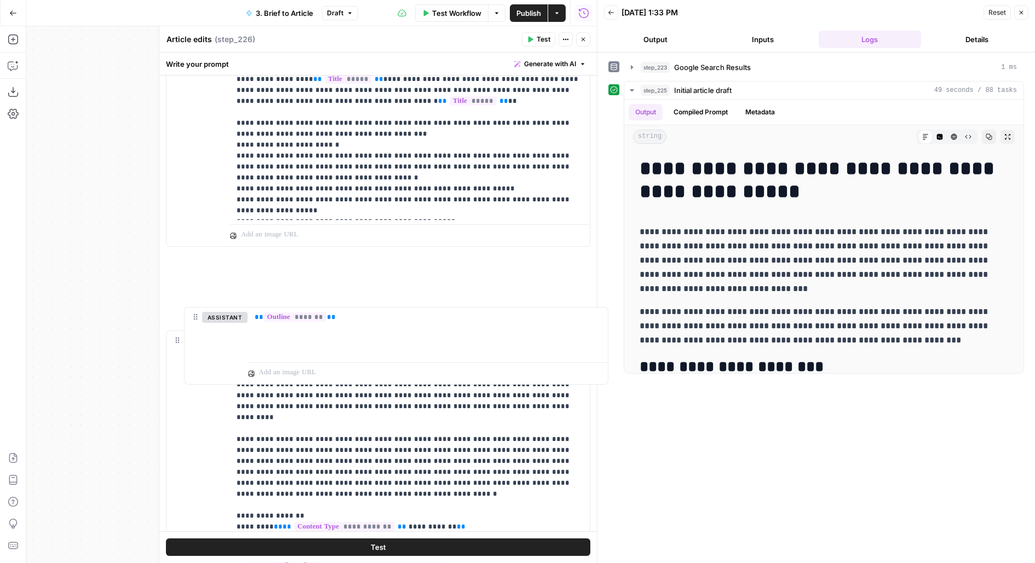
drag, startPoint x: 178, startPoint y: 432, endPoint x: 193, endPoint y: 302, distance: 131.7
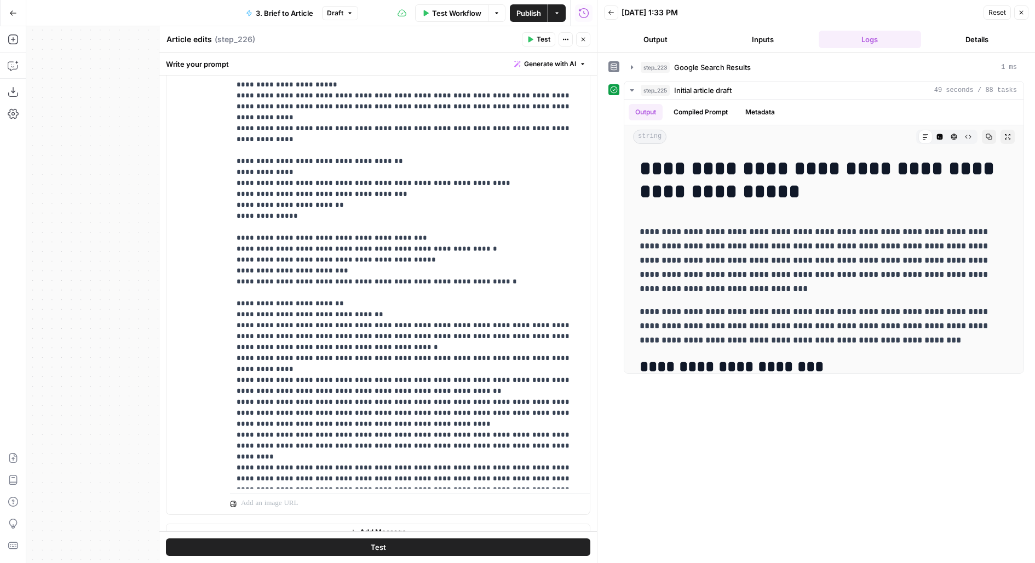
scroll to position [1600, 0]
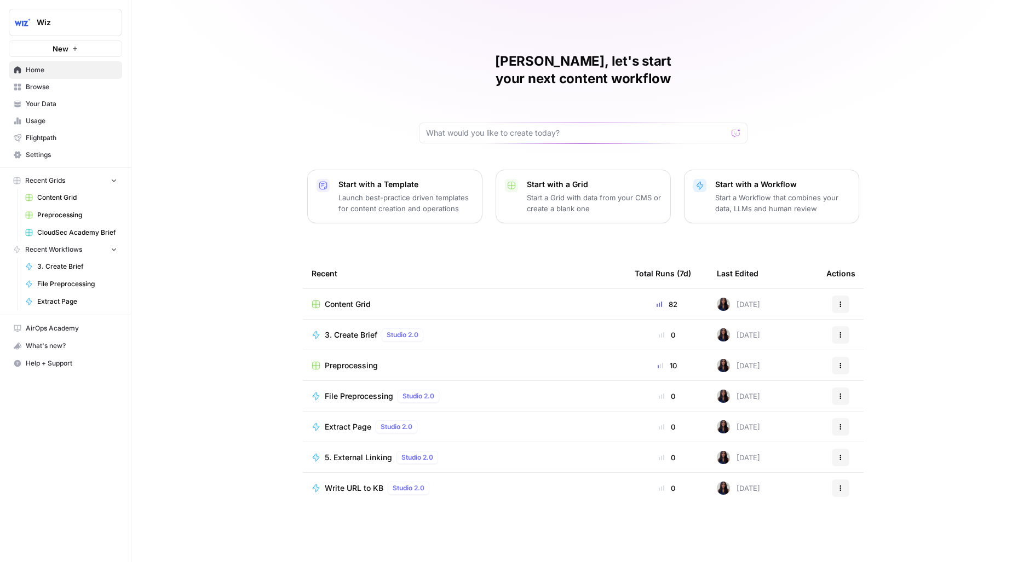
click at [34, 86] on span "Browse" at bounding box center [71, 87] width 91 height 10
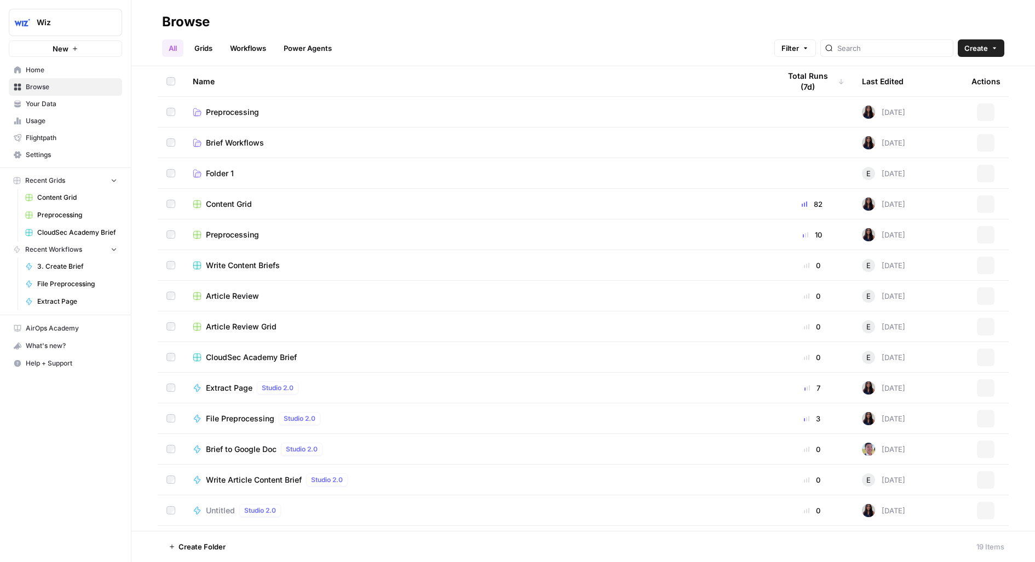
click at [71, 105] on span "Your Data" at bounding box center [71, 104] width 91 height 10
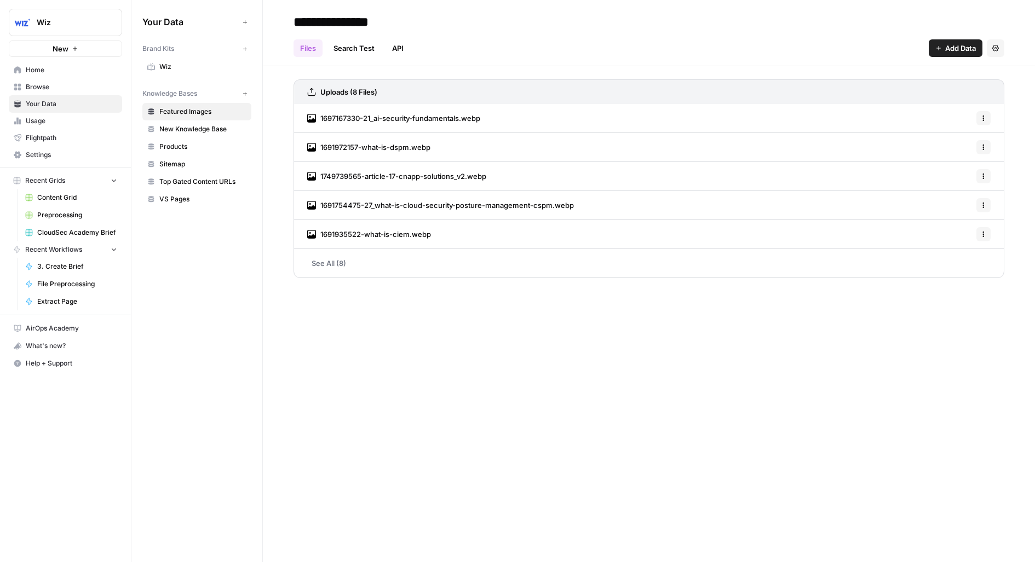
click at [174, 68] on span "Wiz" at bounding box center [202, 67] width 87 height 10
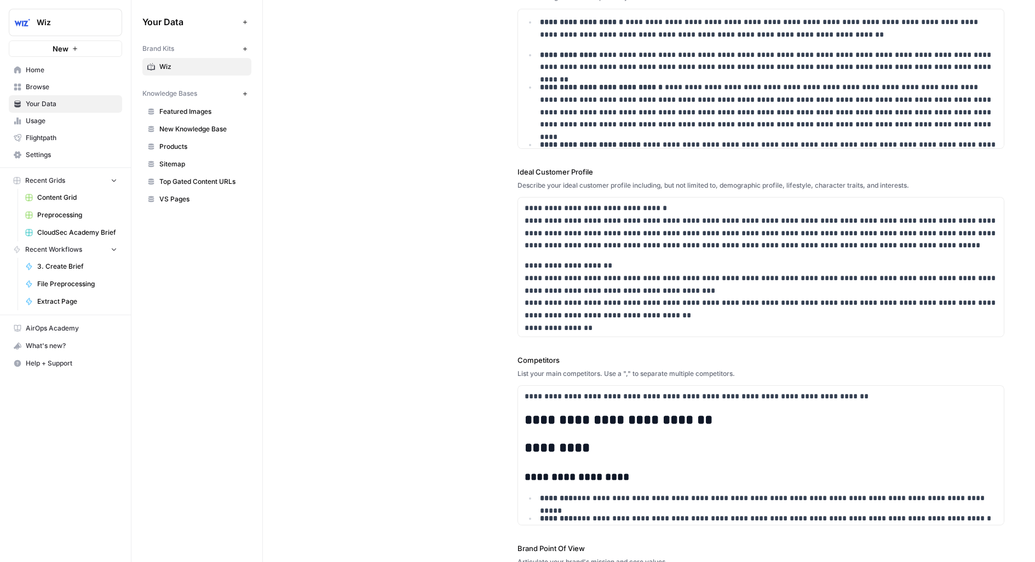
scroll to position [4467, 0]
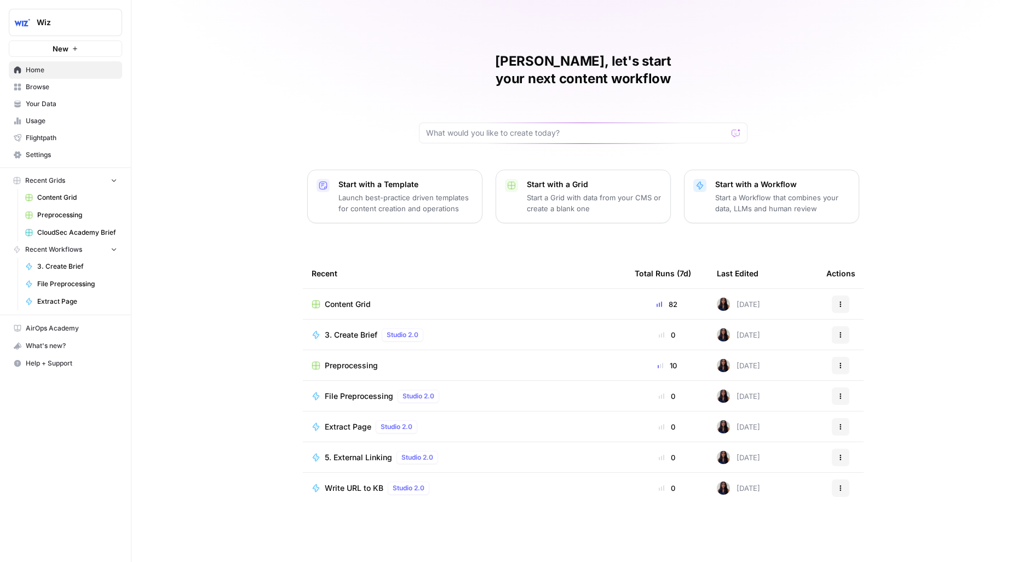
click at [65, 91] on link "Browse" at bounding box center [65, 87] width 113 height 18
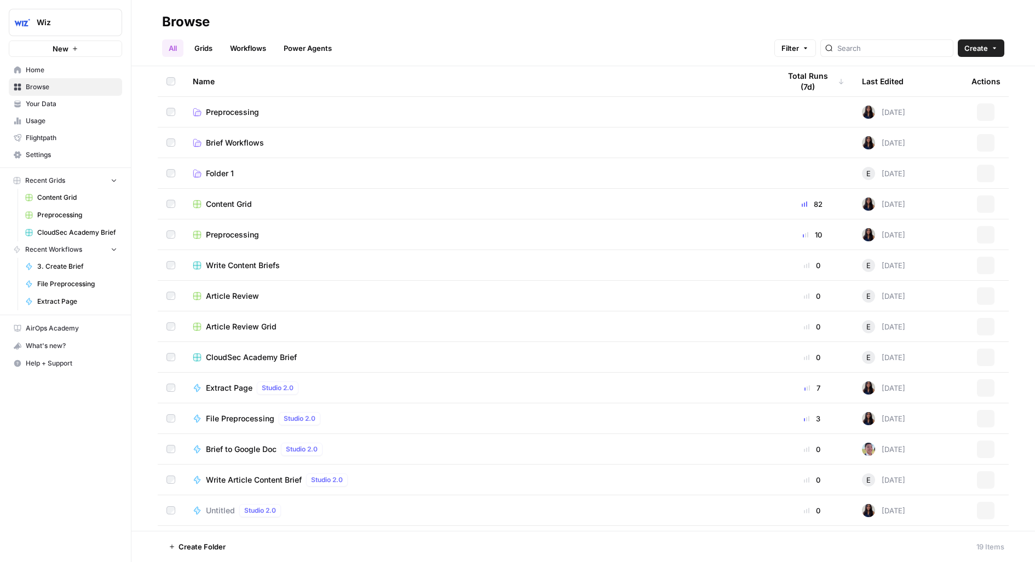
click at [61, 109] on link "Your Data" at bounding box center [65, 104] width 113 height 18
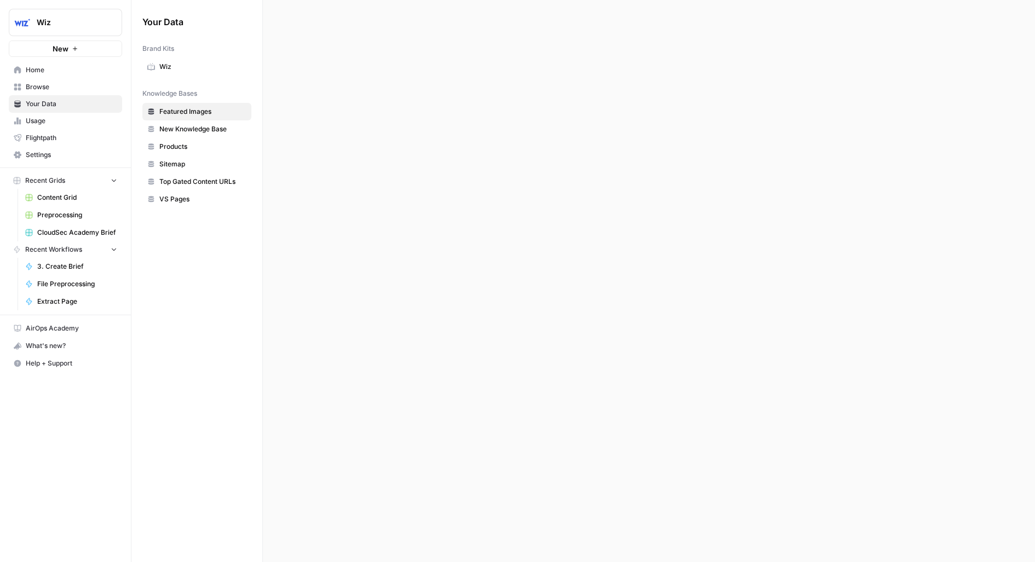
click at [54, 86] on span "Browse" at bounding box center [71, 87] width 91 height 10
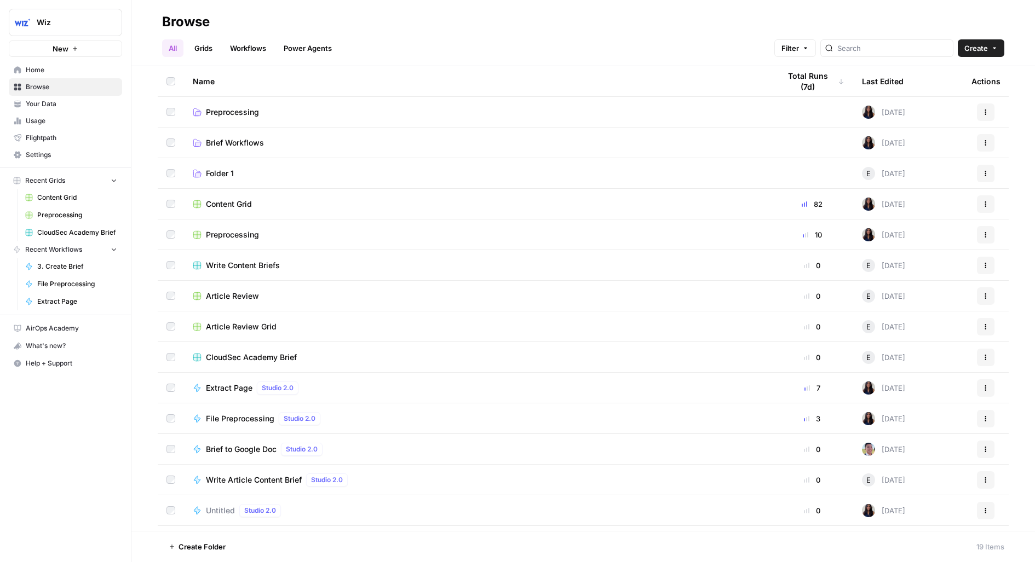
click at [27, 106] on span "Your Data" at bounding box center [71, 104] width 91 height 10
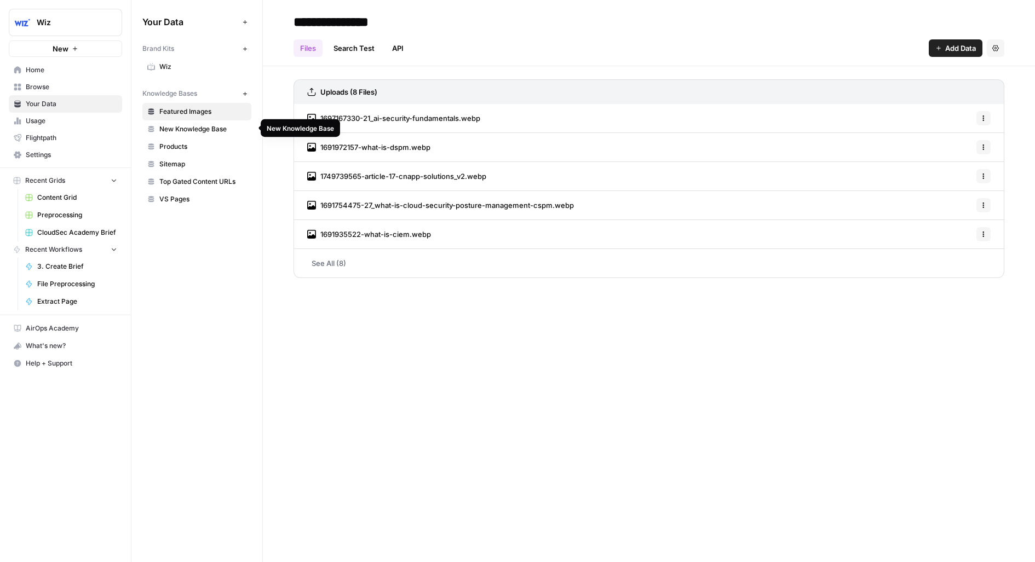
click at [190, 131] on span "New Knowledge Base" at bounding box center [202, 129] width 87 height 10
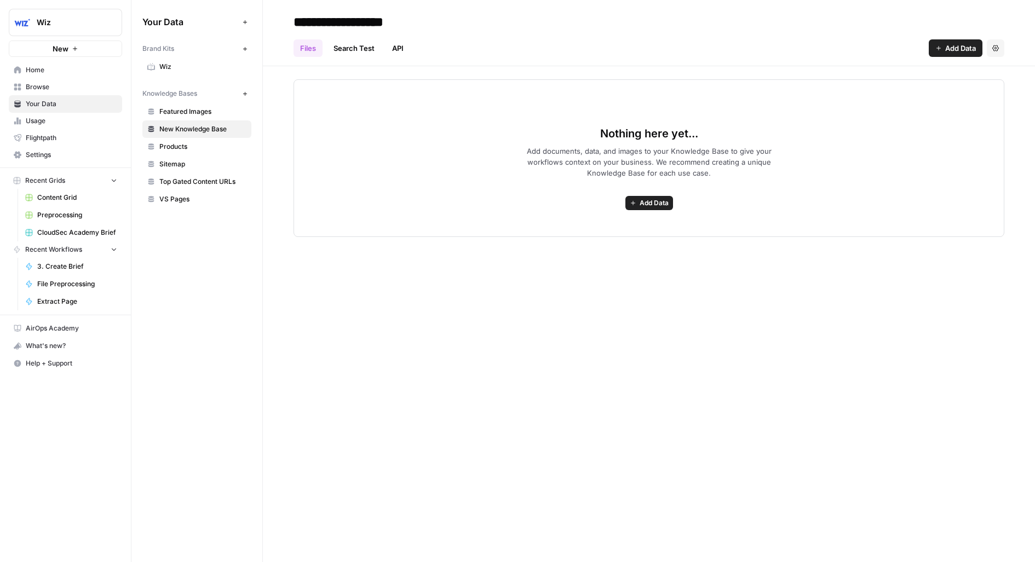
click at [178, 109] on span "Featured Images" at bounding box center [202, 112] width 87 height 10
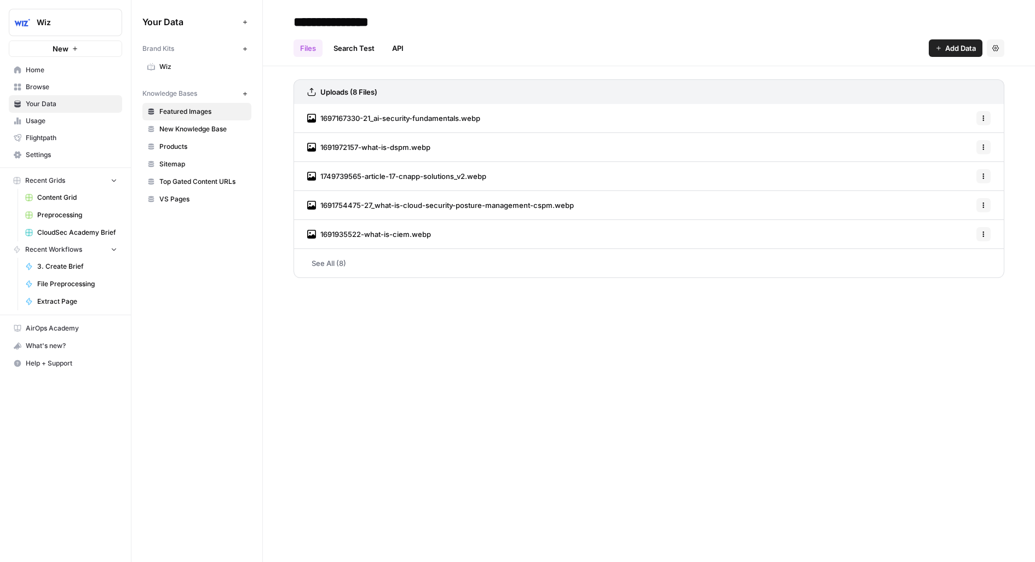
click at [390, 120] on span "1697167330-21_ai-security-fundamentals.webp" at bounding box center [400, 118] width 160 height 11
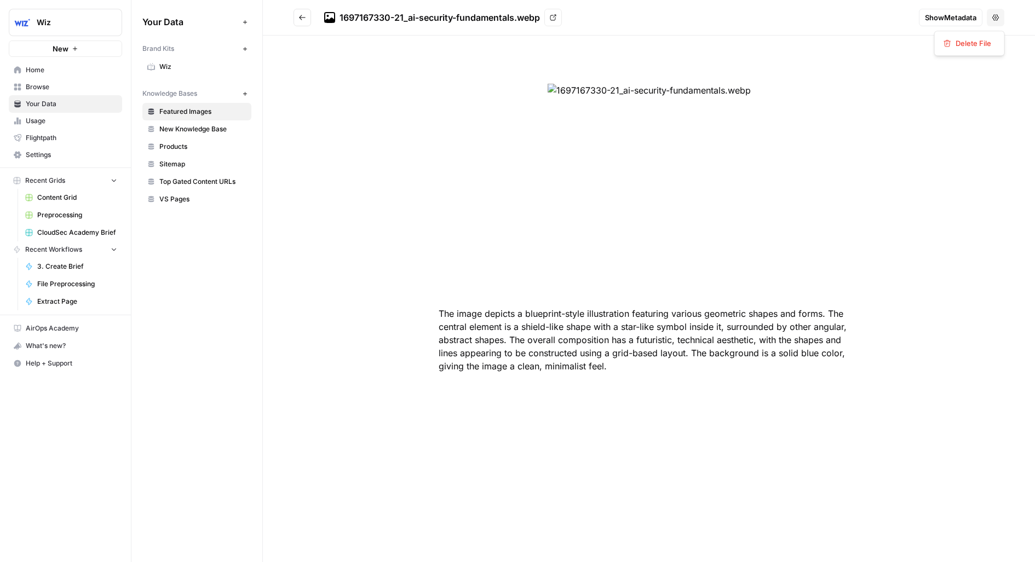
click at [995, 19] on icon "button" at bounding box center [995, 17] width 7 height 7
click at [951, 14] on span "Show Metadata" at bounding box center [950, 17] width 51 height 11
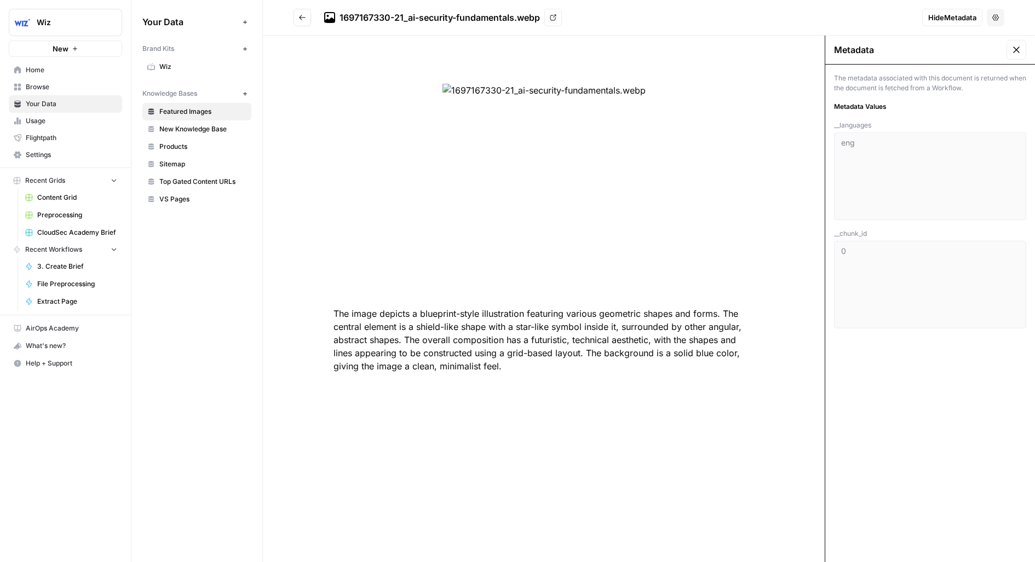
click at [308, 16] on button "Go back" at bounding box center [302, 18] width 18 height 18
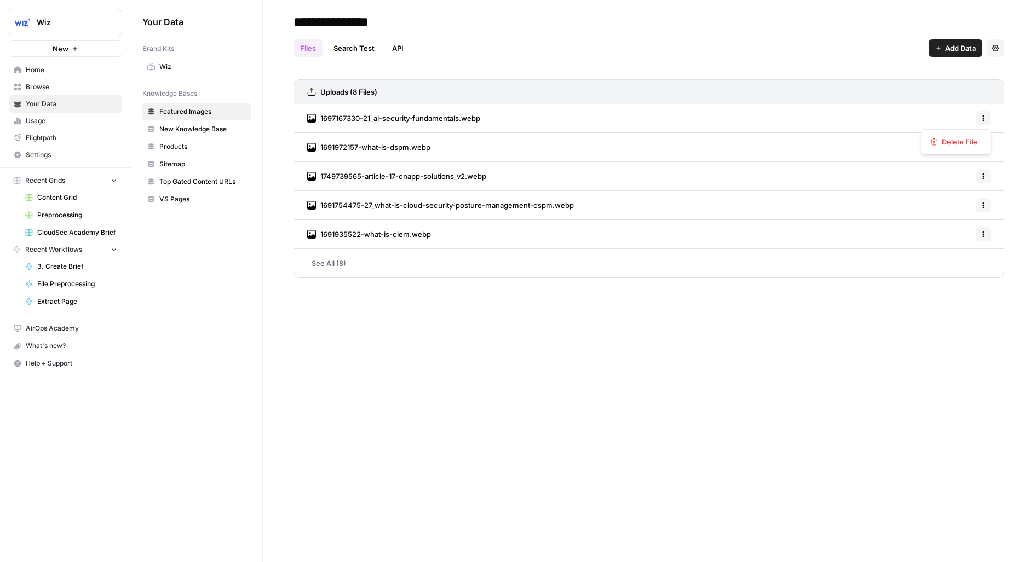
click at [980, 119] on icon "button" at bounding box center [983, 118] width 7 height 7
click at [548, 118] on div "1697167330-21_ai-security-fundamentals.webp Options" at bounding box center [648, 118] width 711 height 29
click at [822, 85] on div "Uploads (8 Files)" at bounding box center [648, 91] width 711 height 25
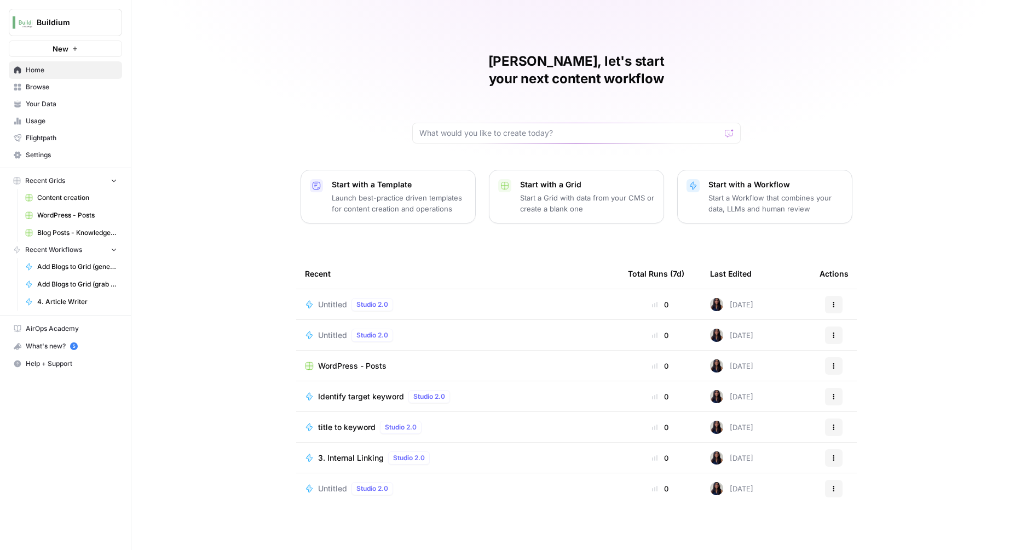
click at [62, 91] on span "Browse" at bounding box center [71, 87] width 91 height 10
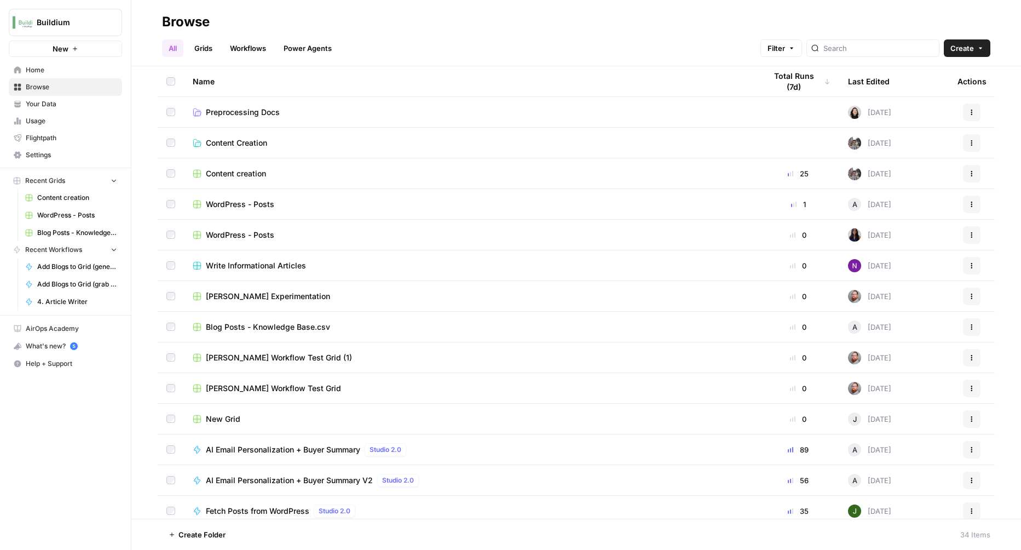
click at [234, 176] on span "Content creation" at bounding box center [236, 173] width 60 height 11
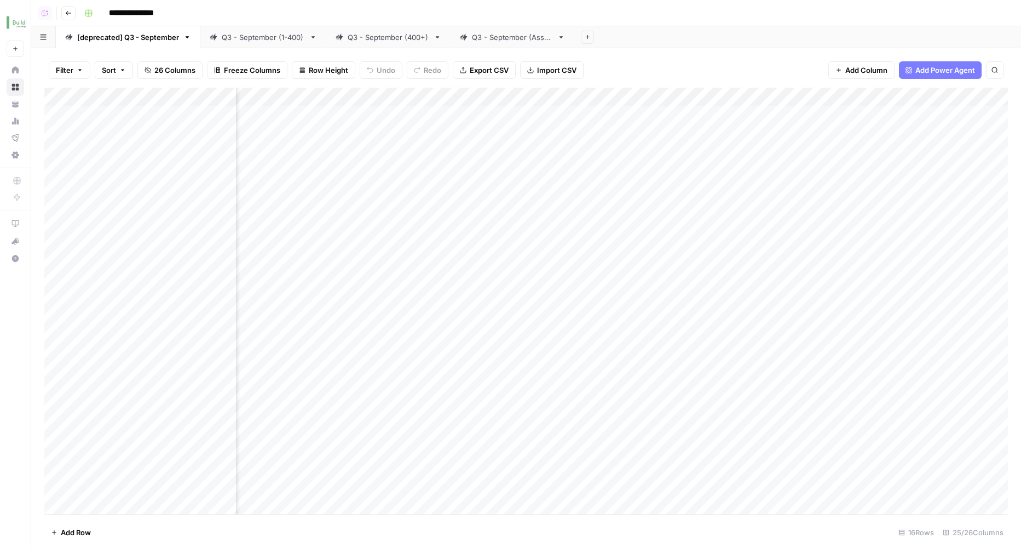
scroll to position [0, 1228]
click at [728, 99] on div "Add Column" at bounding box center [525, 301] width 963 height 426
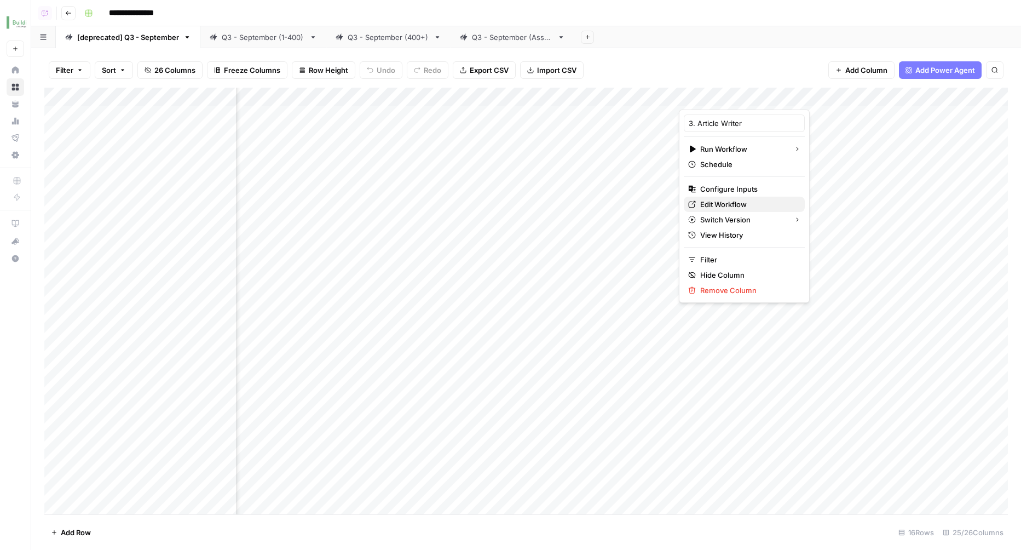
click at [700, 207] on span "Edit Workflow" at bounding box center [748, 204] width 96 height 11
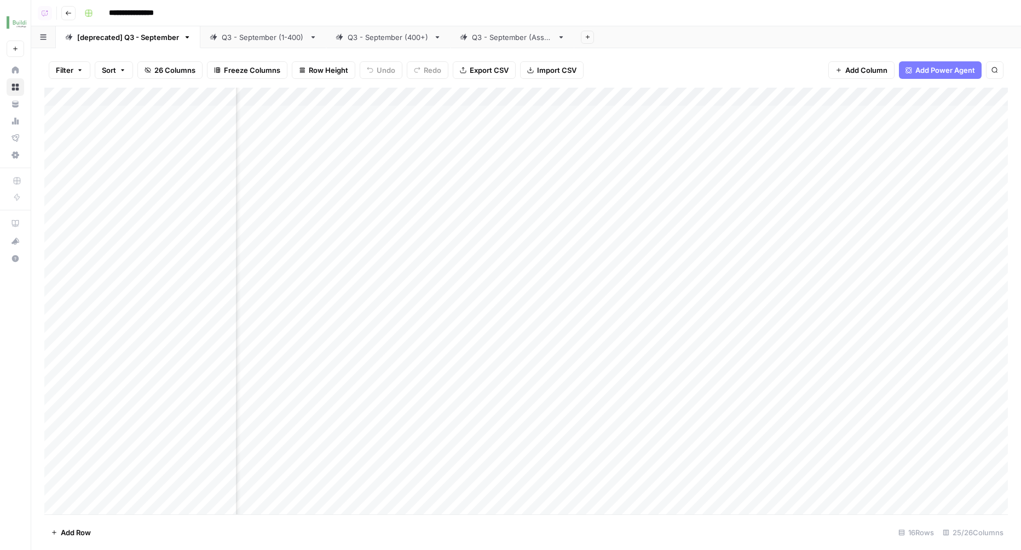
scroll to position [0, 1690]
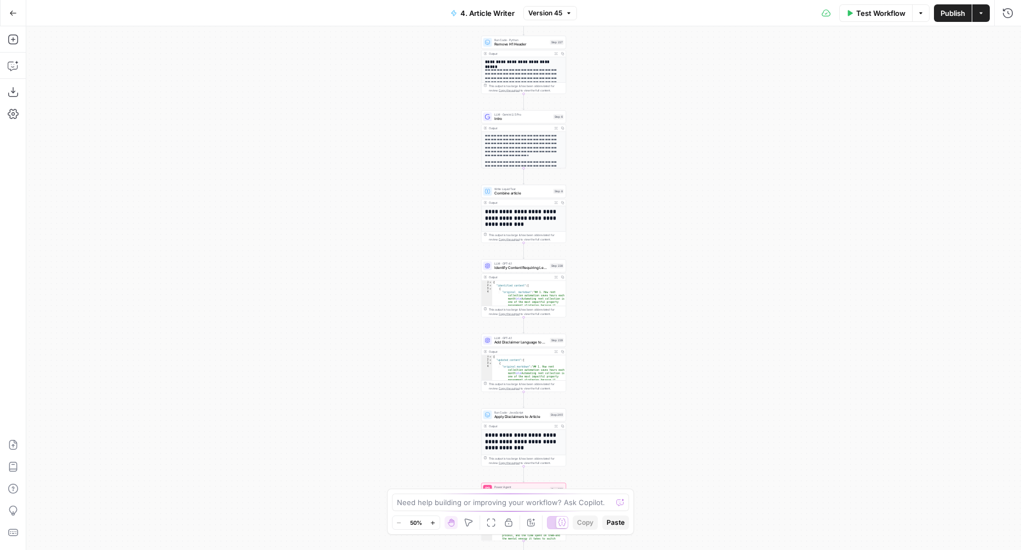
drag, startPoint x: 582, startPoint y: 156, endPoint x: 534, endPoint y: 65, distance: 102.9
click at [551, 105] on div "**********" at bounding box center [523, 287] width 995 height 523
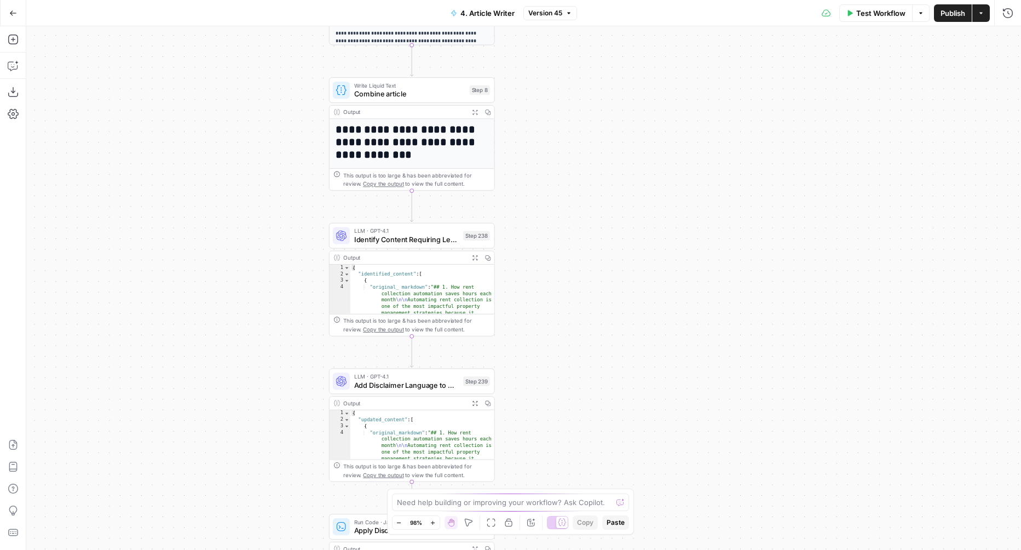
drag, startPoint x: 569, startPoint y: 245, endPoint x: 498, endPoint y: -13, distance: 267.5
click at [498, 0] on html "Buildium New Home Browse Your Data Usage Flightpath Settings Recent Grids Conte…" at bounding box center [510, 275] width 1021 height 550
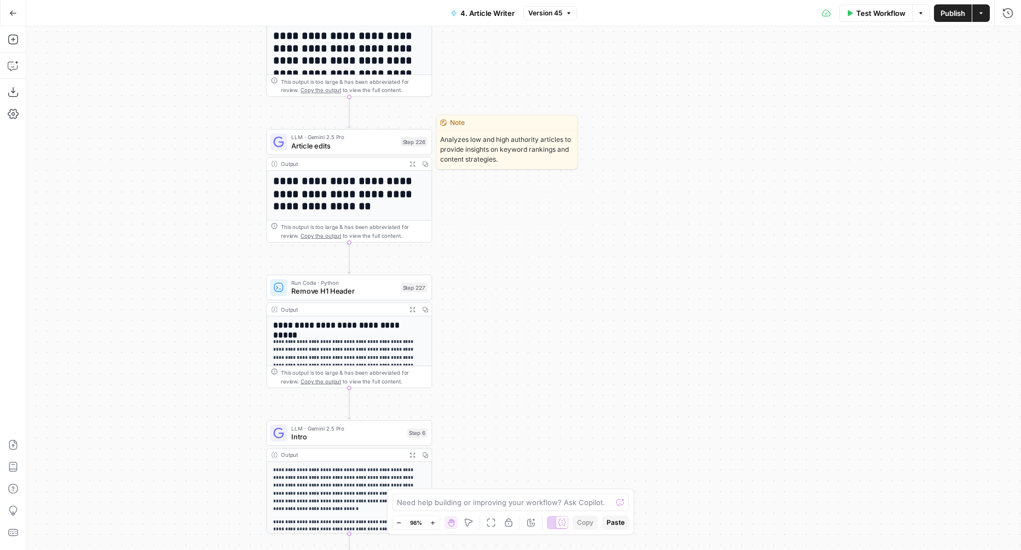
click at [365, 143] on span "Article edits" at bounding box center [343, 145] width 105 height 11
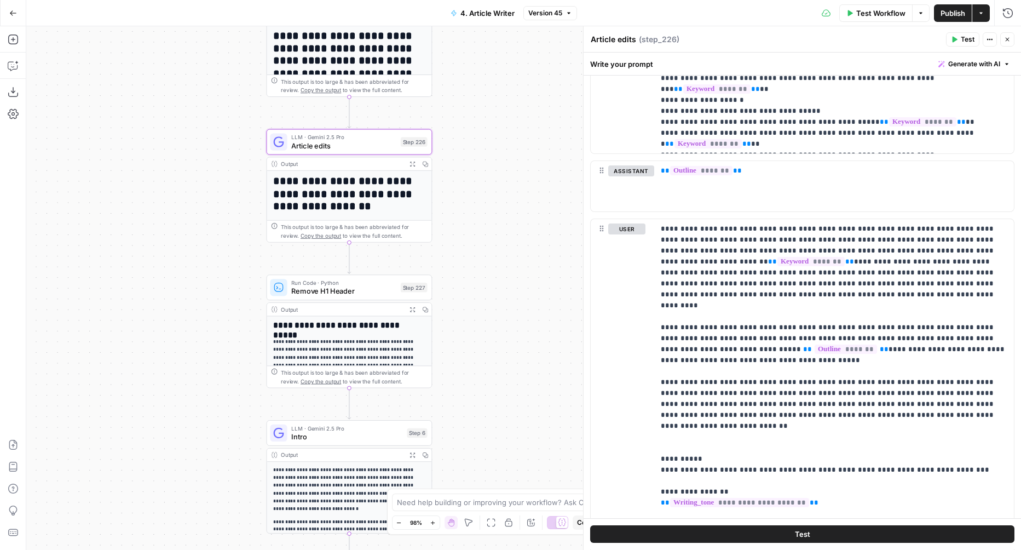
scroll to position [743, 0]
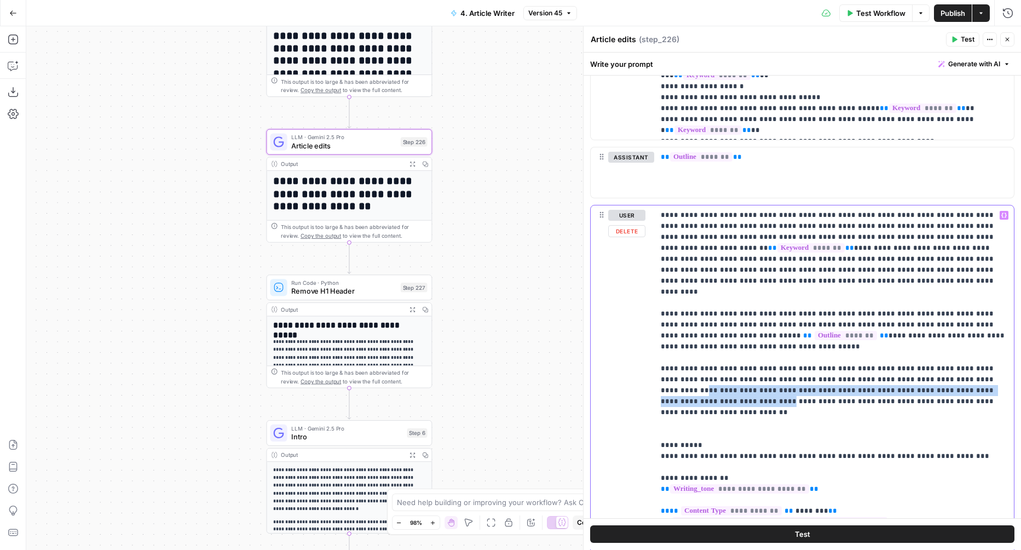
drag, startPoint x: 933, startPoint y: 364, endPoint x: 923, endPoint y: 353, distance: 15.1
copy p "**********"
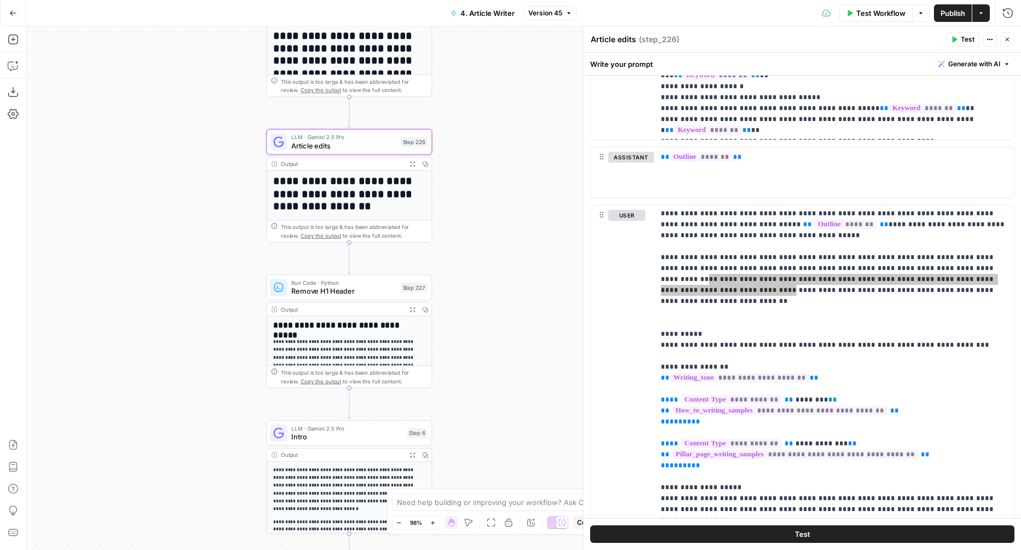
scroll to position [0, 0]
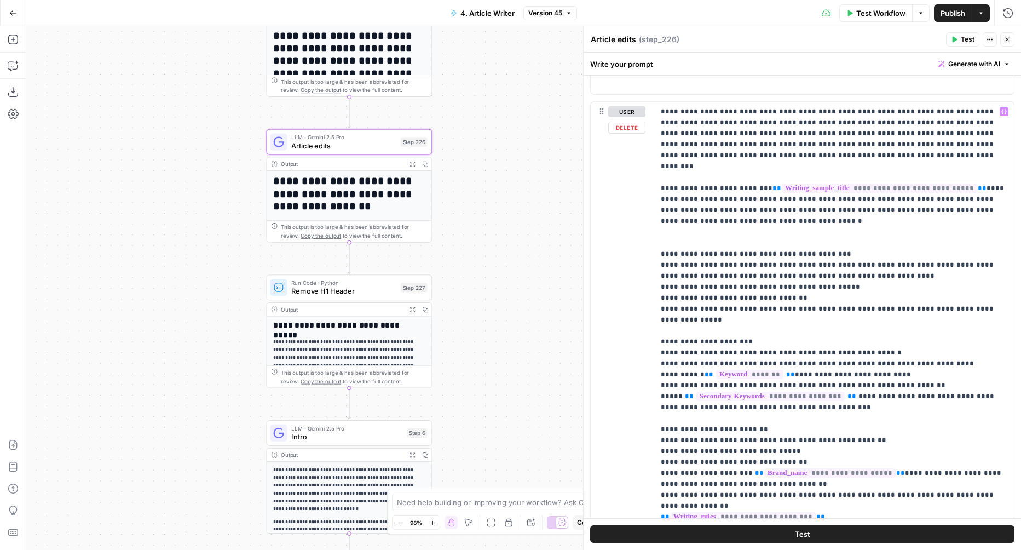
scroll to position [1364, 0]
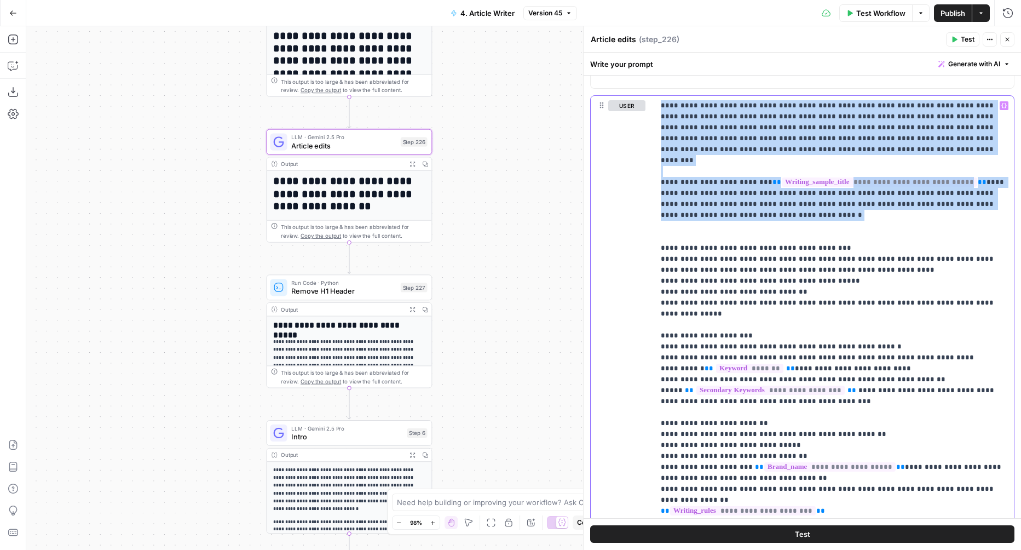
drag, startPoint x: 748, startPoint y: 212, endPoint x: 616, endPoint y: 68, distance: 194.9
click at [616, 68] on div "**********" at bounding box center [802, 301] width 437 height 497
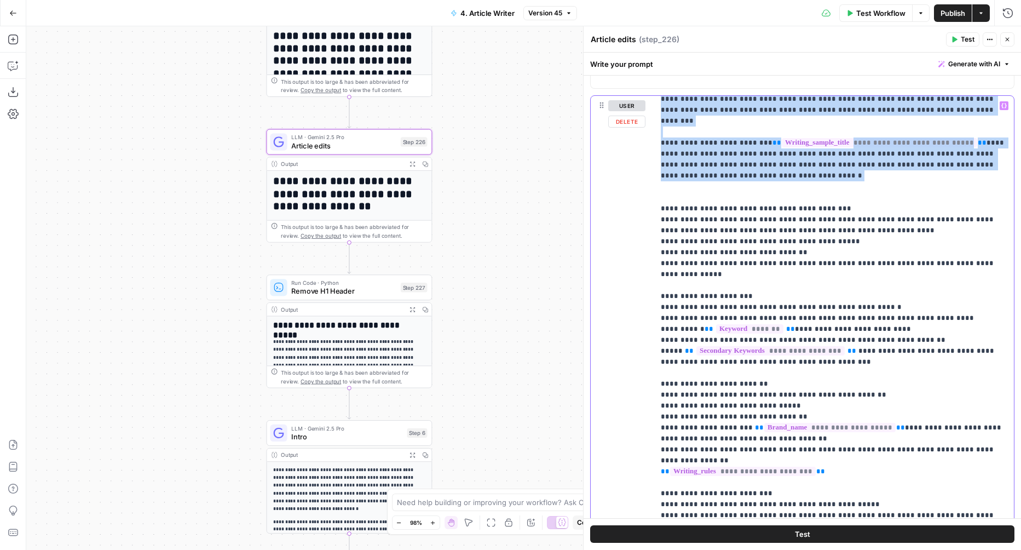
scroll to position [40, 0]
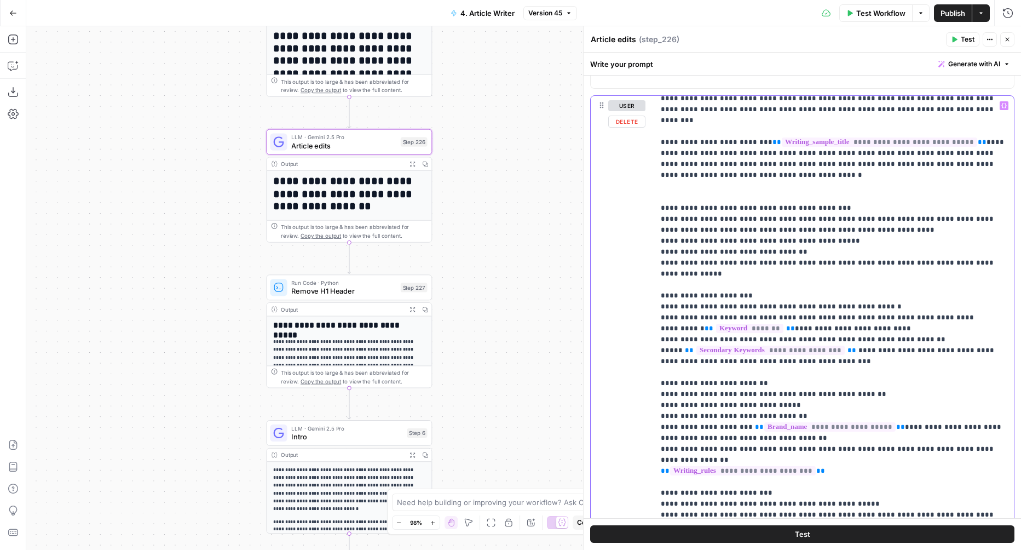
click at [756, 245] on p "**********" at bounding box center [834, 312] width 347 height 504
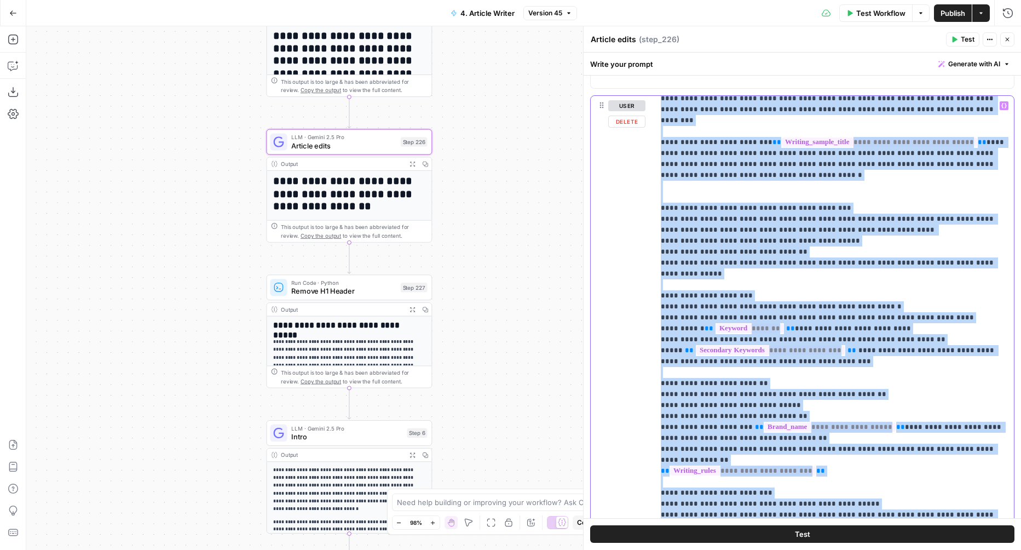
click at [756, 245] on p "**********" at bounding box center [834, 312] width 347 height 504
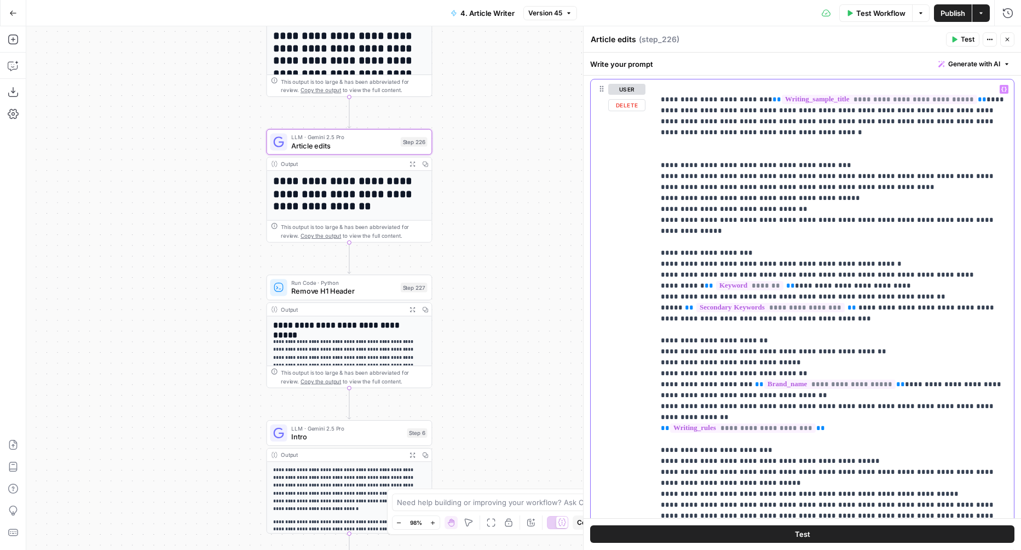
scroll to position [1389, 0]
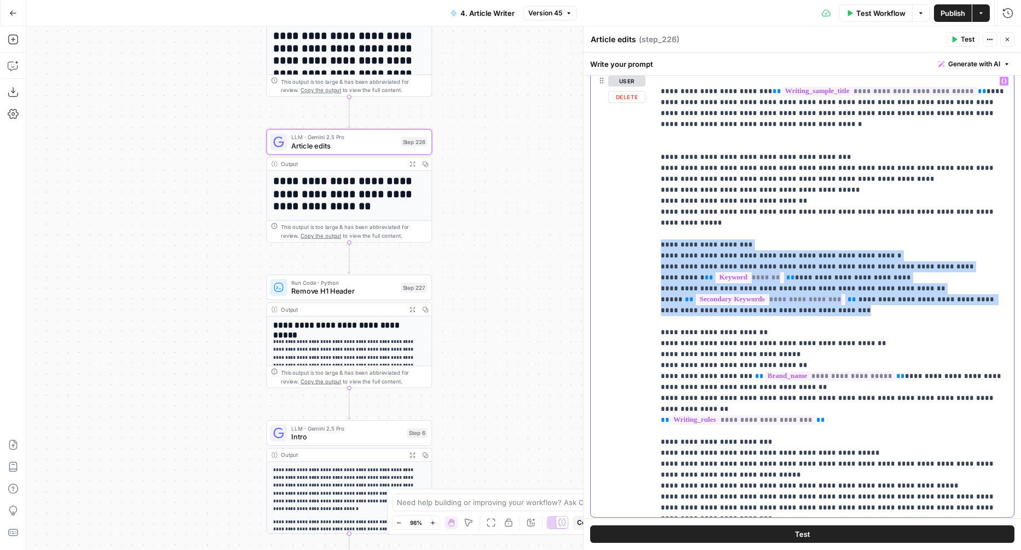
drag, startPoint x: 851, startPoint y: 280, endPoint x: 647, endPoint y: 218, distance: 213.4
click at [647, 218] on div "**********" at bounding box center [802, 294] width 423 height 446
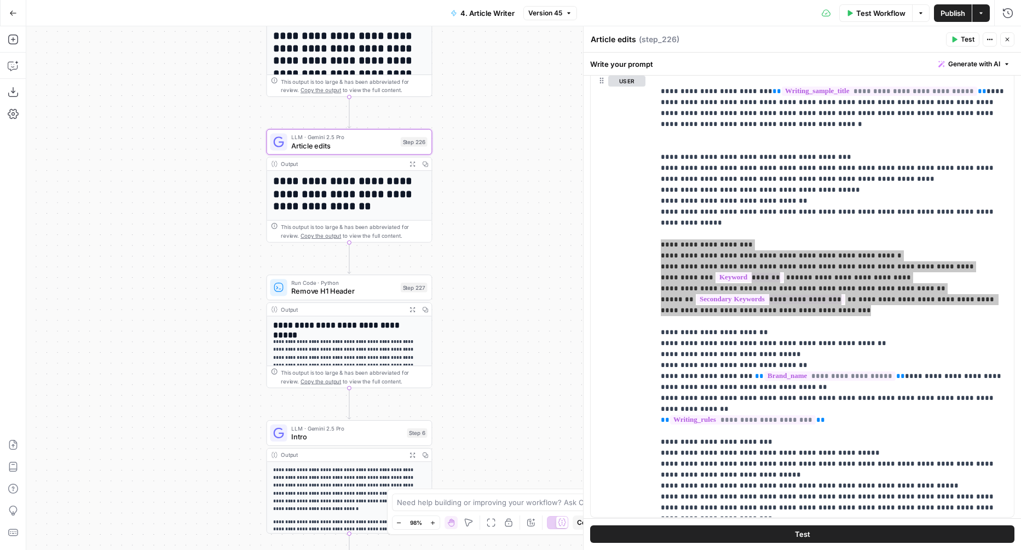
scroll to position [1415, 0]
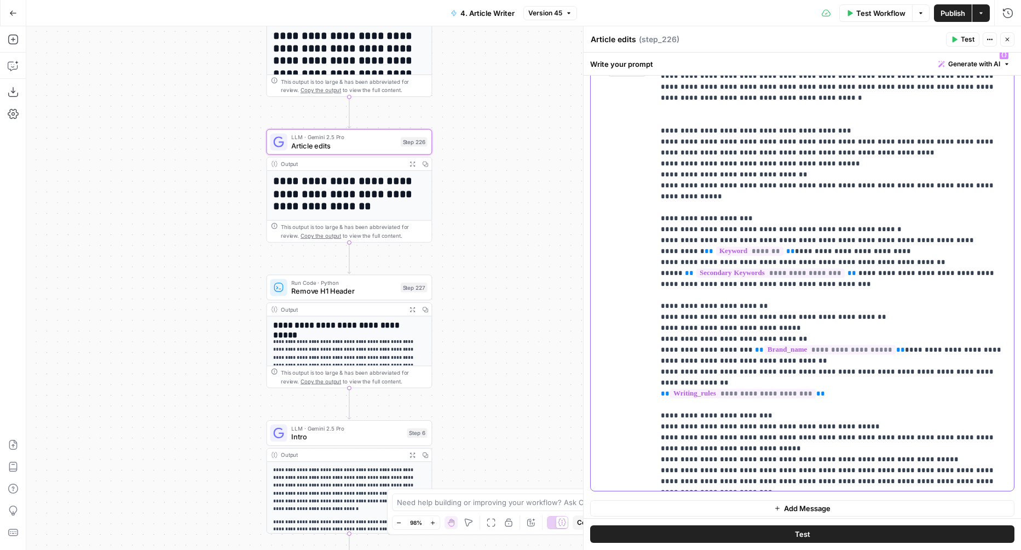
click at [694, 310] on p "**********" at bounding box center [834, 235] width 347 height 504
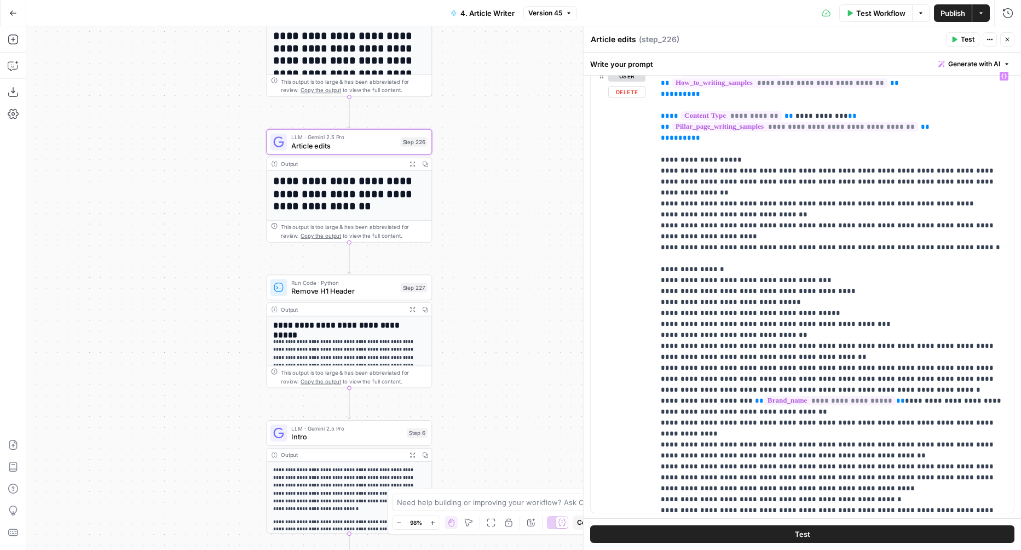
scroll to position [354, 0]
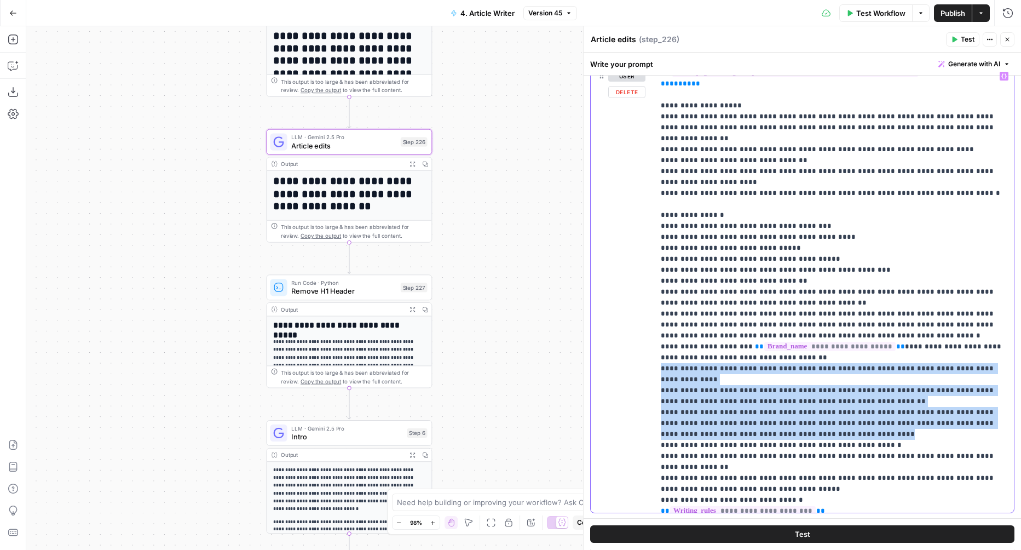
drag, startPoint x: 653, startPoint y: 308, endPoint x: 788, endPoint y: 361, distance: 145.3
click at [788, 362] on div "**********" at bounding box center [834, 289] width 360 height 446
copy p "**********"
click at [408, 139] on div "Step 226" at bounding box center [414, 142] width 27 height 10
click at [409, 147] on div "LLM · Gemini 2.5 Pro Article edits Step 226 Copy step Delete step Edit Note Test" at bounding box center [348, 141] width 157 height 18
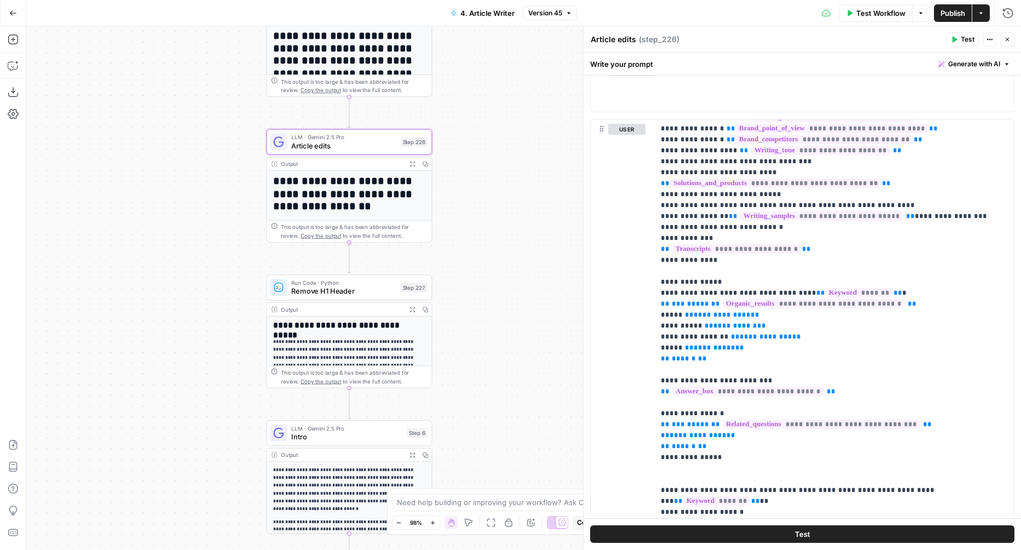
scroll to position [0, 0]
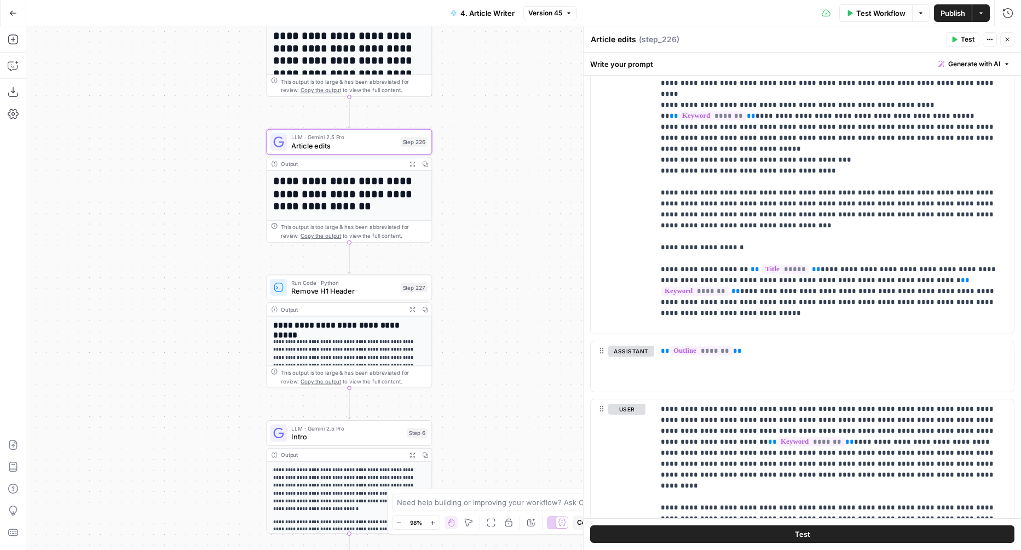
scroll to position [586, 0]
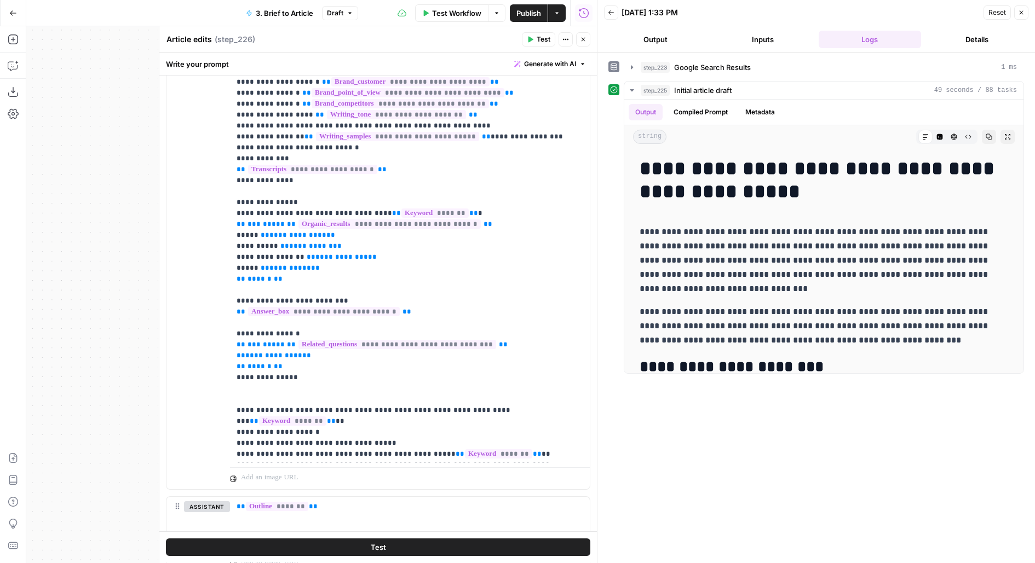
scroll to position [450, 0]
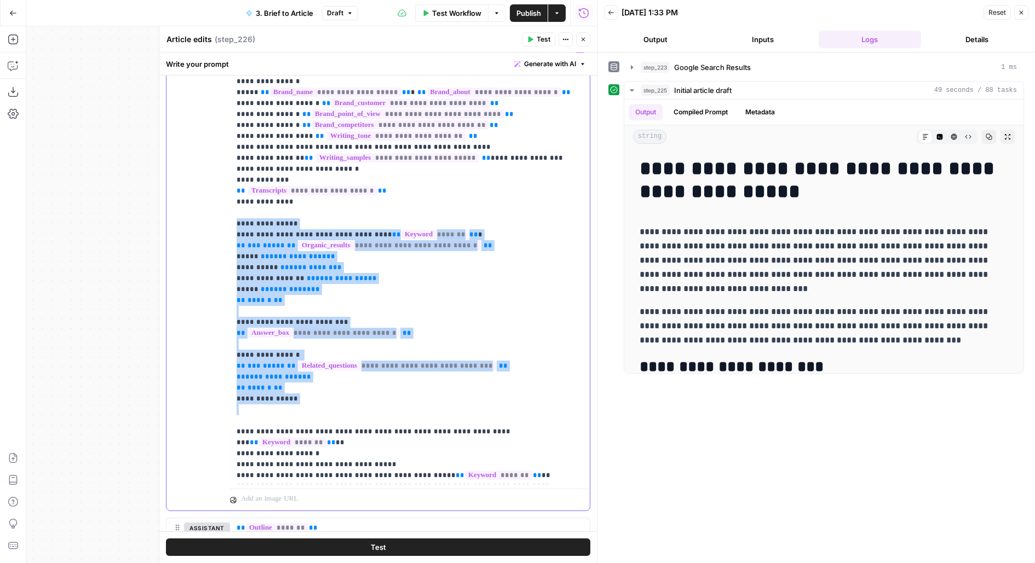
drag, startPoint x: 236, startPoint y: 222, endPoint x: 389, endPoint y: 412, distance: 244.2
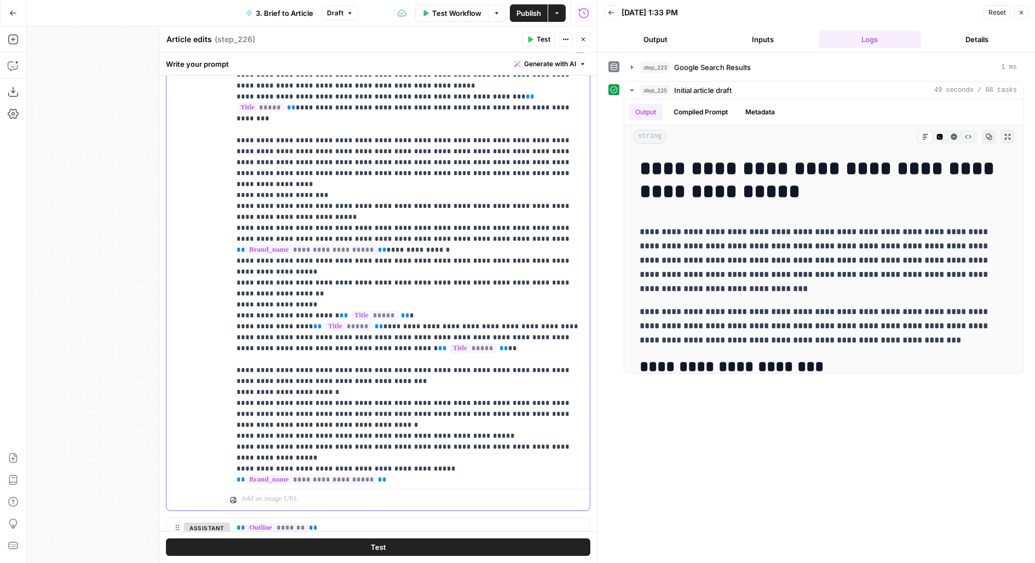
scroll to position [414, 0]
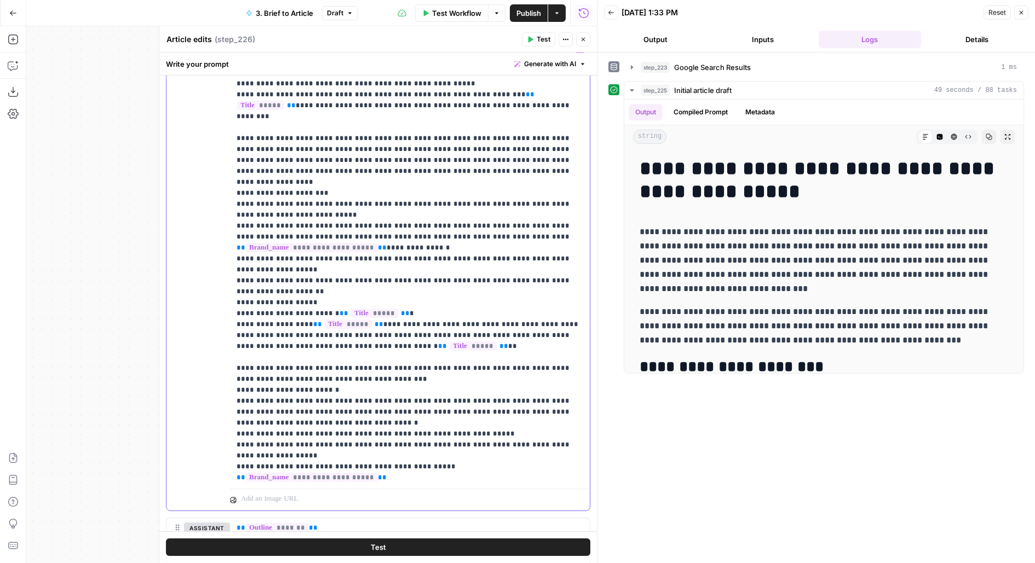
click at [411, 339] on p "**********" at bounding box center [409, 466] width 347 height 1675
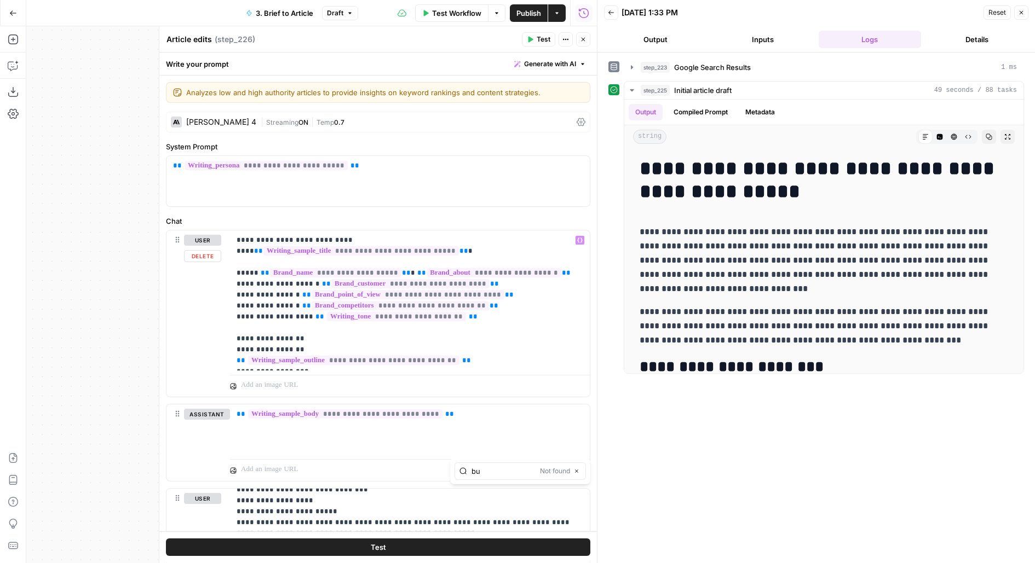
type input "b"
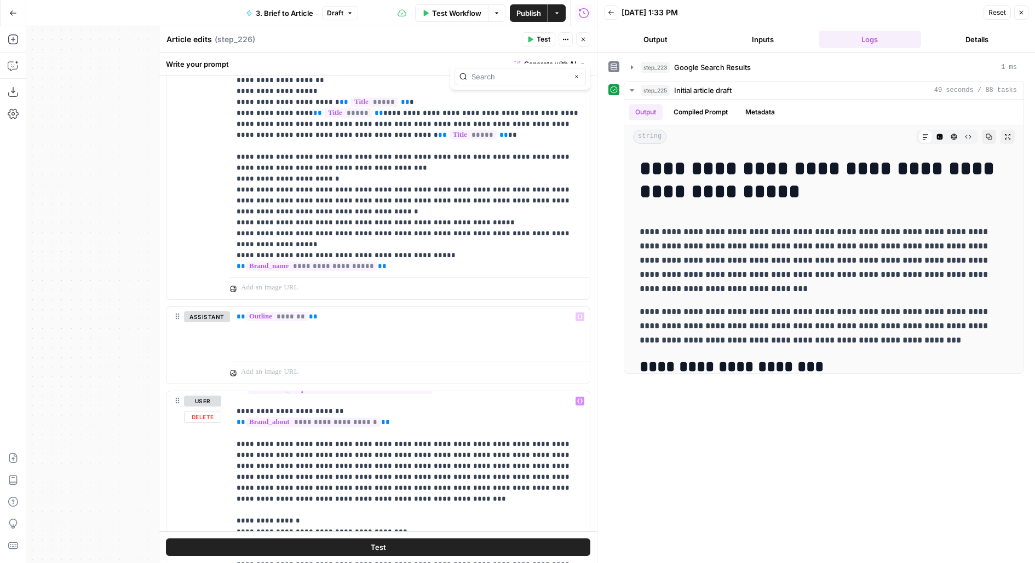
scroll to position [670, 0]
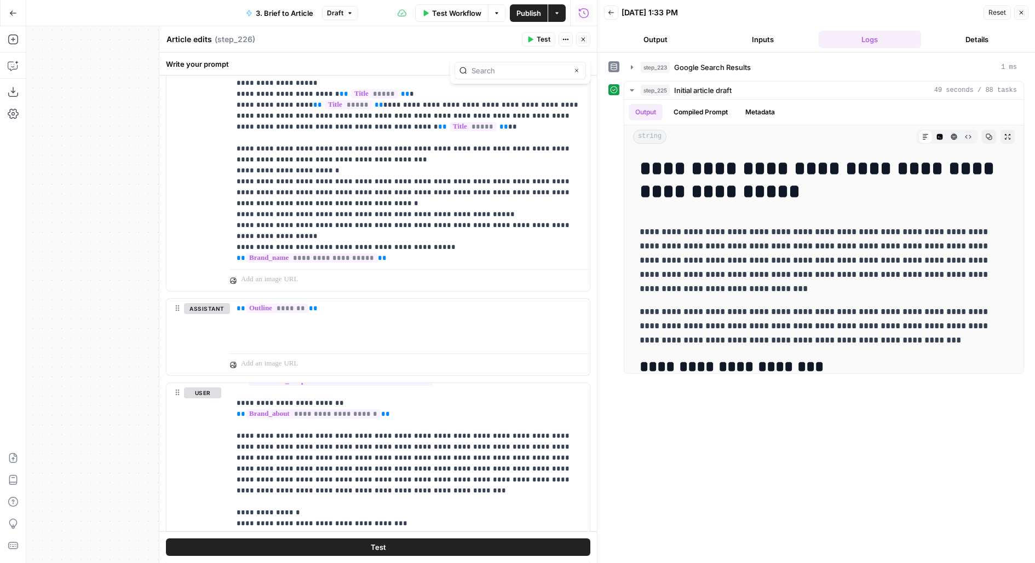
click at [585, 41] on icon "button" at bounding box center [583, 39] width 7 height 7
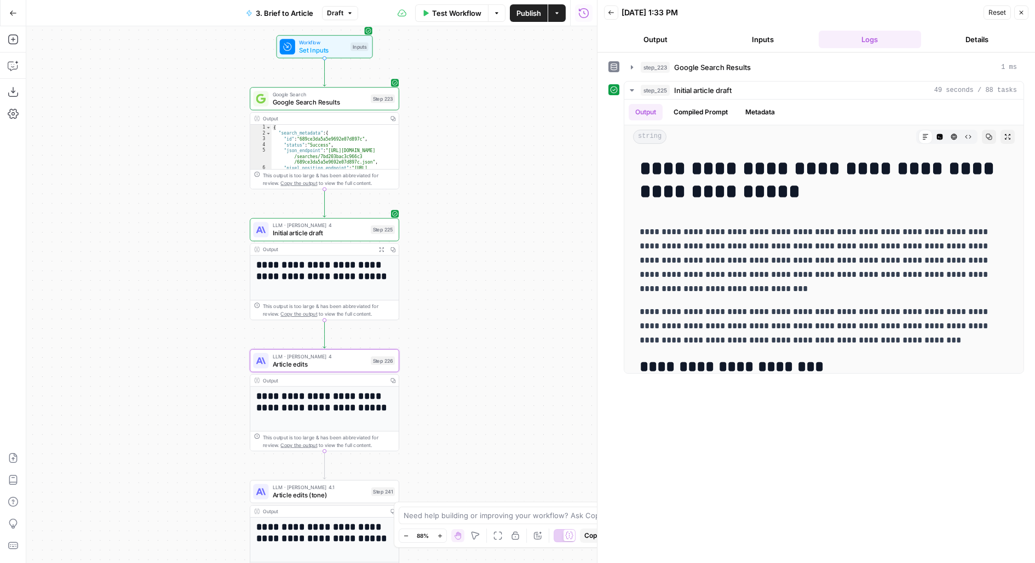
drag, startPoint x: 442, startPoint y: 412, endPoint x: 443, endPoint y: 226, distance: 186.1
click at [443, 227] on div "**********" at bounding box center [311, 294] width 570 height 537
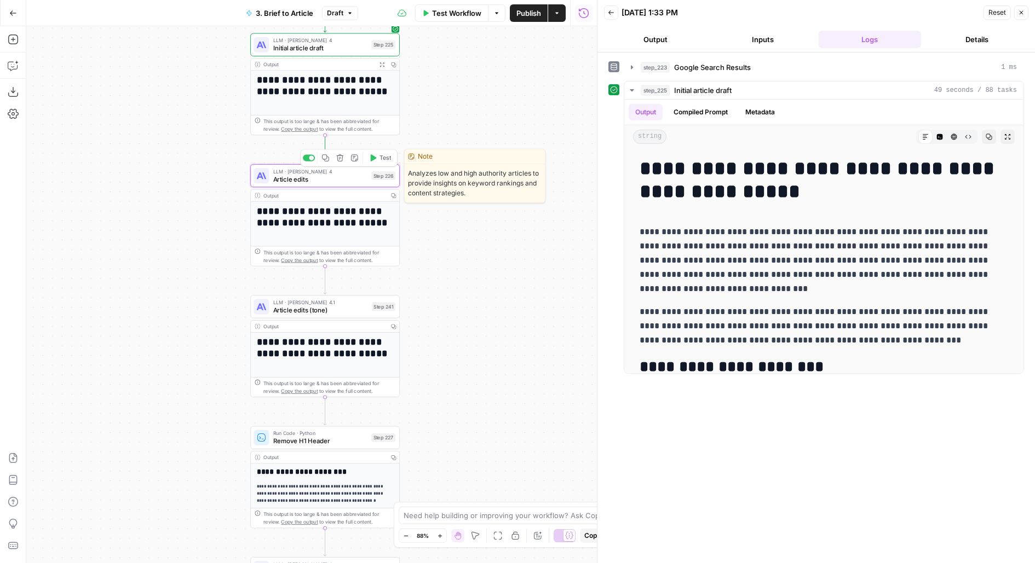
click at [324, 160] on icon "button" at bounding box center [325, 158] width 8 height 8
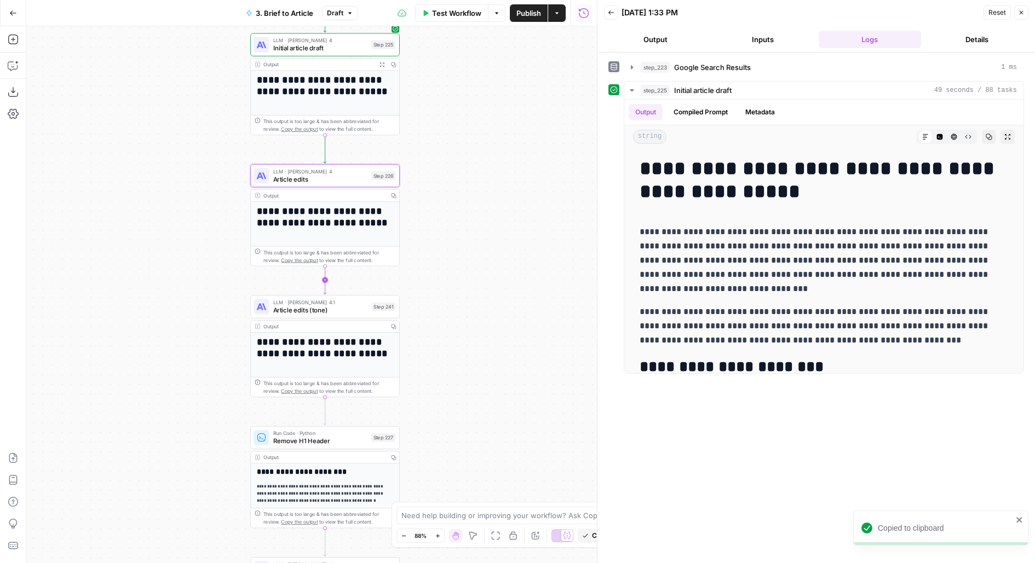
click at [325, 280] on icon "Edge from step_226 to step_241" at bounding box center [325, 280] width 3 height 28
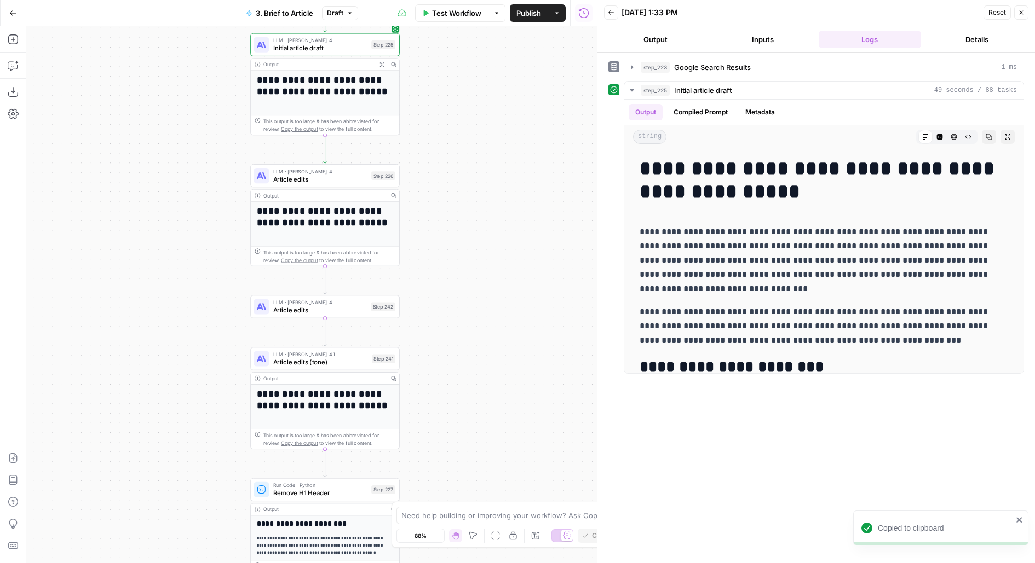
click at [341, 365] on span "Article edits (tone)" at bounding box center [320, 362] width 95 height 10
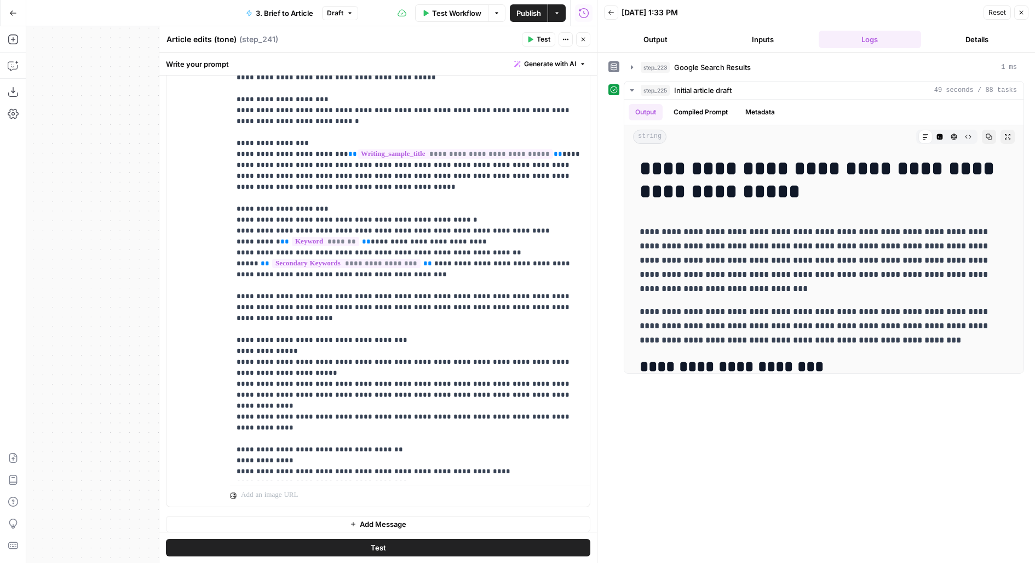
scroll to position [296, 0]
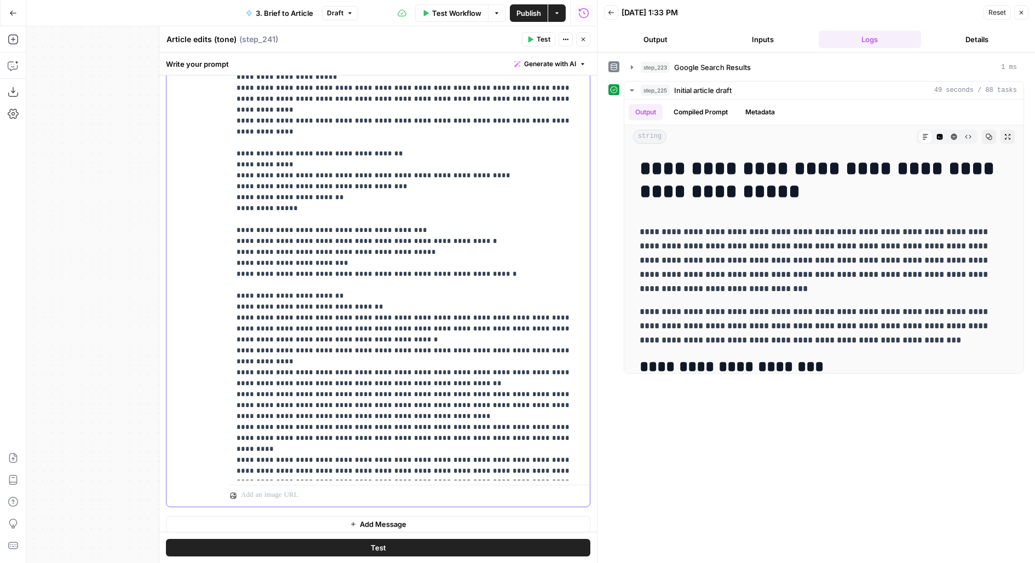
click at [435, 282] on p "**********" at bounding box center [409, 110] width 347 height 734
click at [580, 39] on icon "button" at bounding box center [583, 39] width 7 height 7
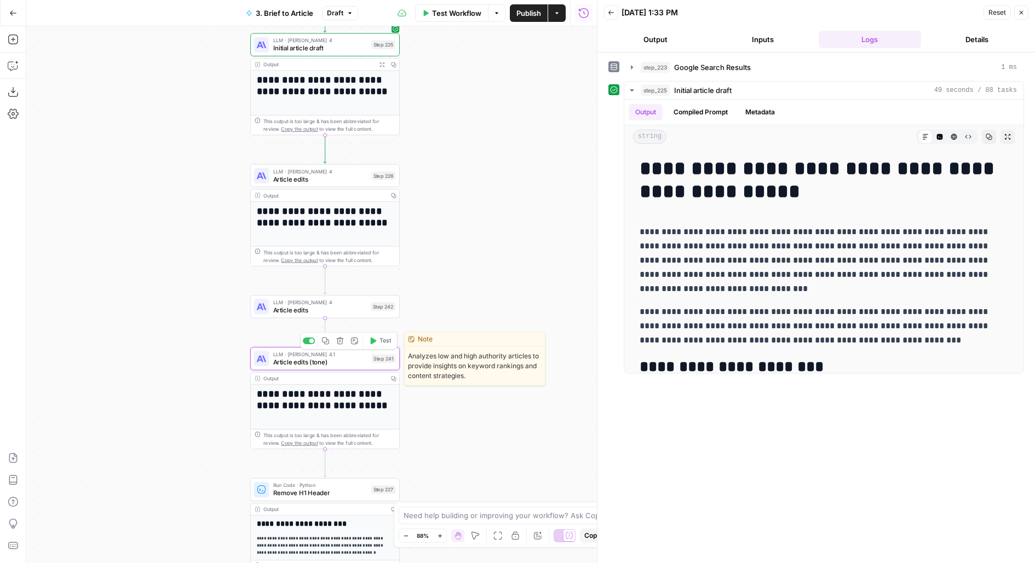
click at [307, 343] on div at bounding box center [309, 341] width 12 height 7
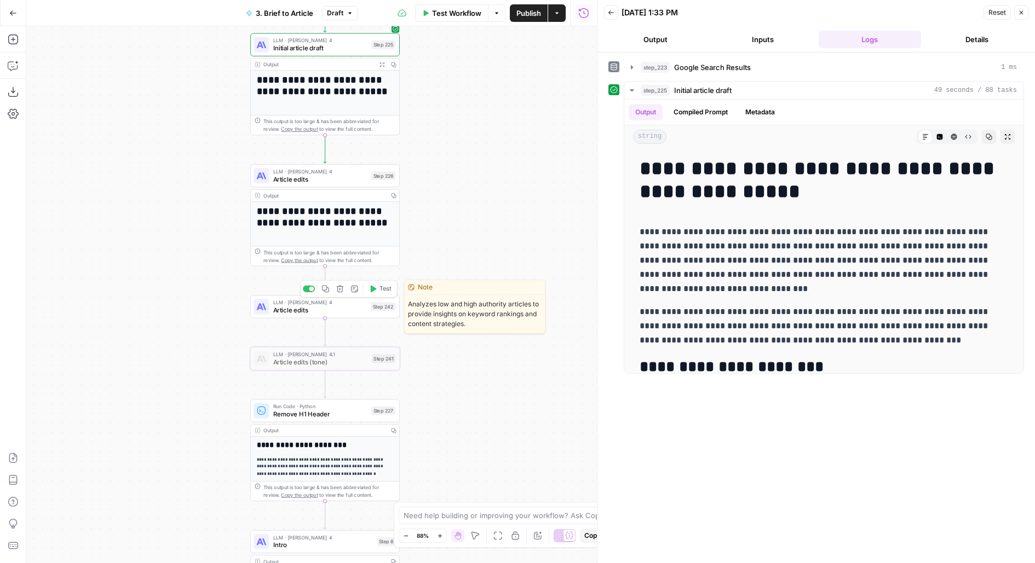
click at [293, 309] on span "Article edits" at bounding box center [320, 310] width 94 height 10
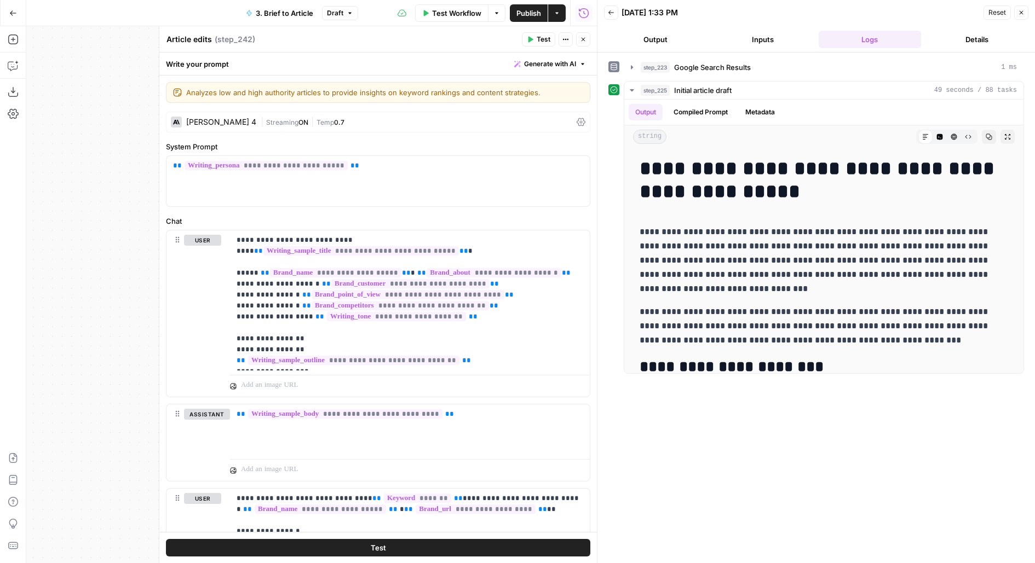
click at [308, 117] on div "| Streaming ON | Temp 0.7" at bounding box center [416, 122] width 311 height 10
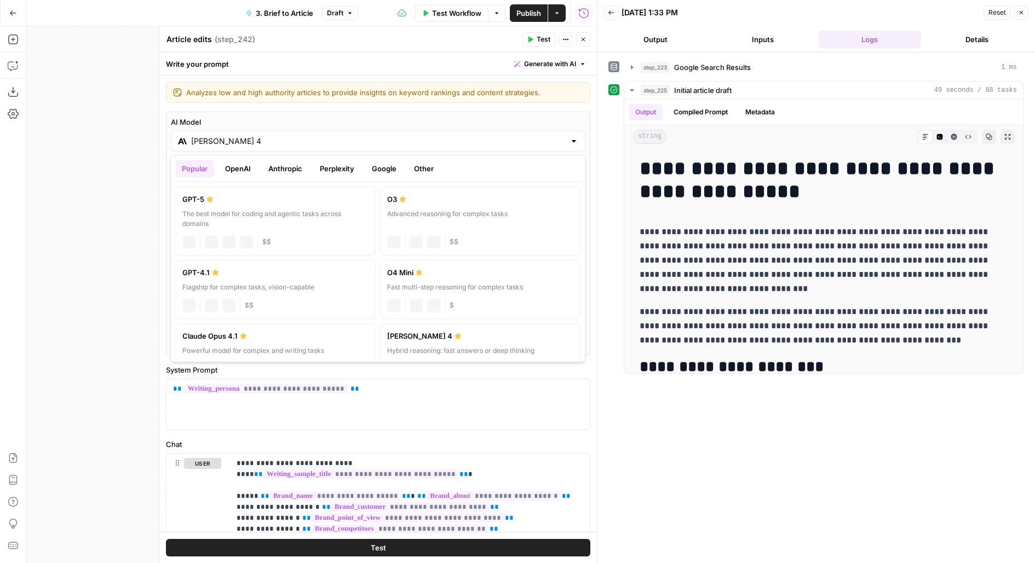
click at [252, 140] on input "[PERSON_NAME] 4" at bounding box center [378, 141] width 374 height 11
click at [245, 168] on button "OpenAI" at bounding box center [237, 169] width 39 height 18
click at [203, 174] on button "Popular" at bounding box center [194, 169] width 39 height 18
click at [235, 168] on button "OpenAI" at bounding box center [237, 169] width 39 height 18
click at [295, 168] on button "Anthropic" at bounding box center [285, 169] width 47 height 18
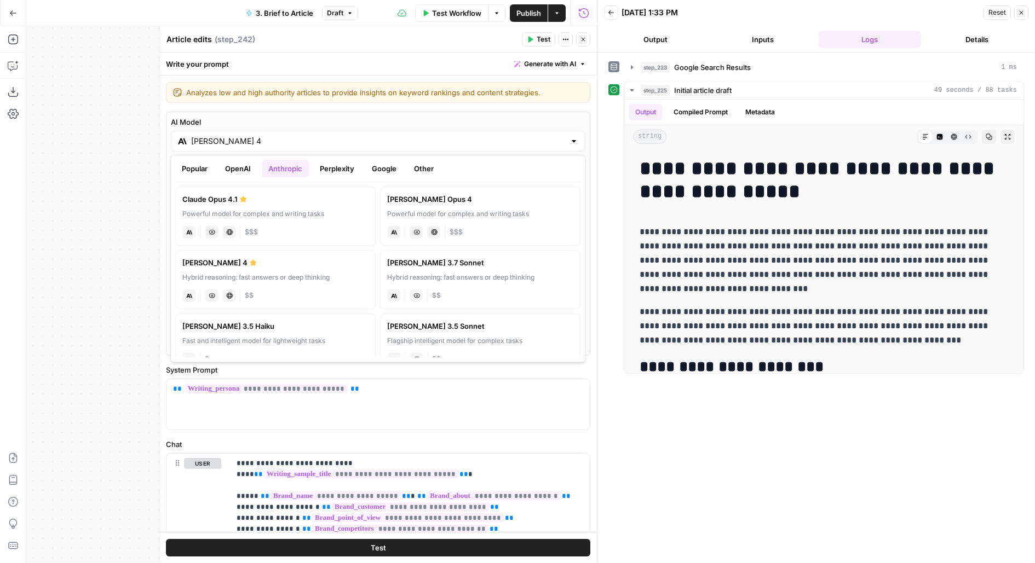
click at [240, 264] on div "Claude Sonnet 4" at bounding box center [275, 262] width 186 height 11
click at [238, 412] on div "**********" at bounding box center [377, 404] width 423 height 50
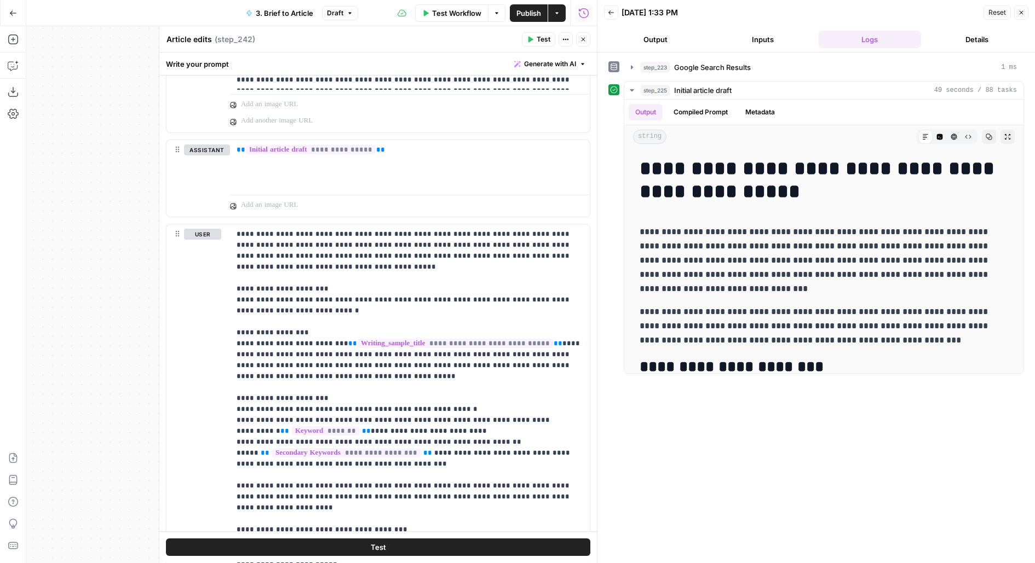
scroll to position [1822, 0]
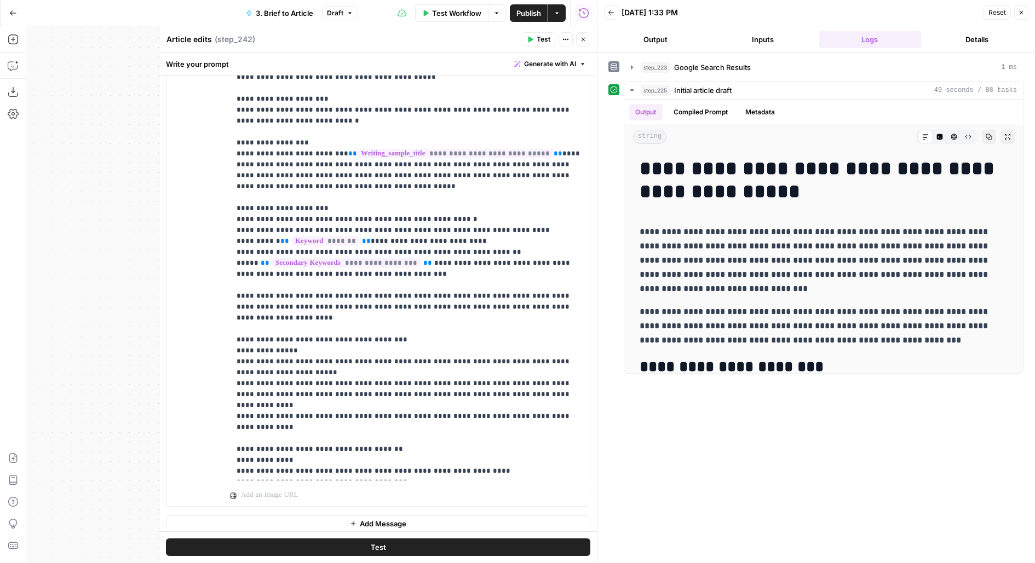
click at [242, 539] on button "Test" at bounding box center [378, 548] width 424 height 18
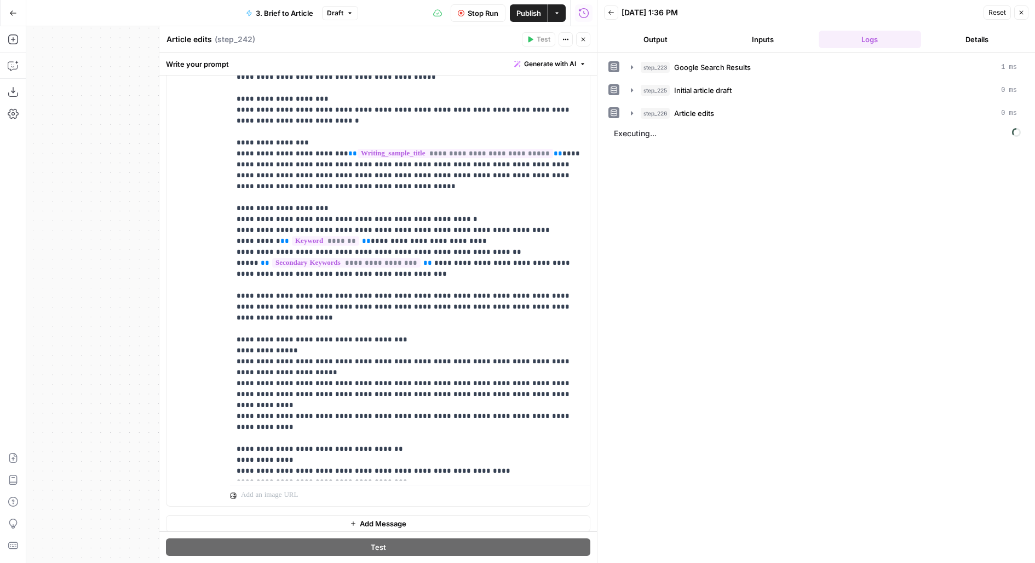
click at [483, 9] on span "Stop Run" at bounding box center [483, 13] width 31 height 11
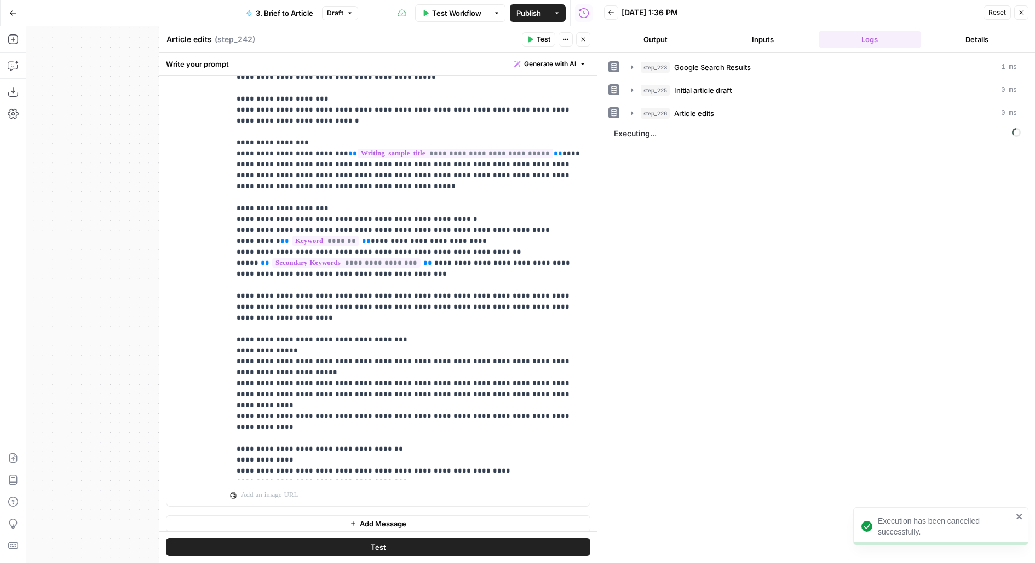
click at [348, 524] on button "Add Message" at bounding box center [378, 524] width 424 height 16
click at [333, 518] on p at bounding box center [409, 523] width 347 height 11
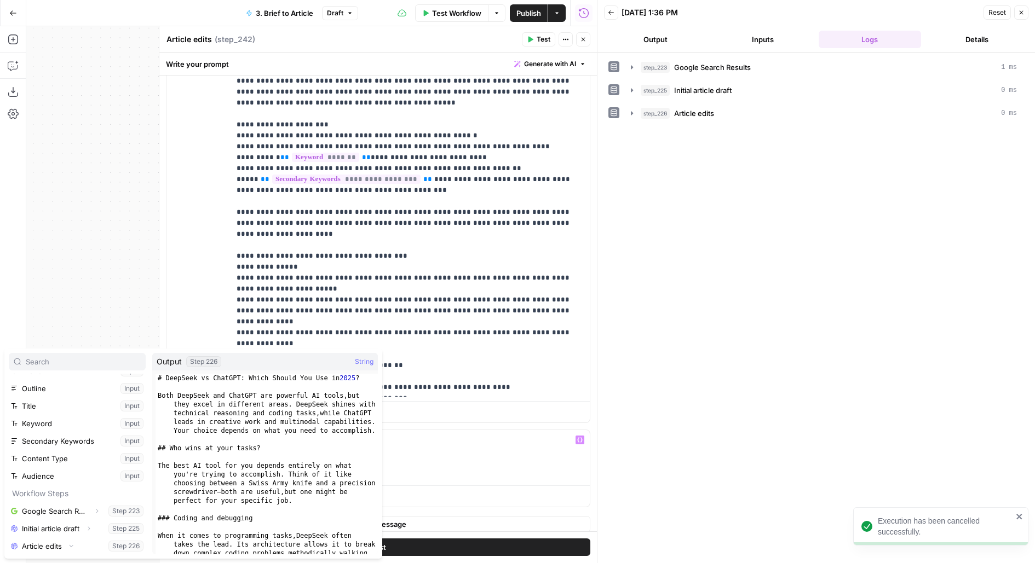
scroll to position [47, 0]
click at [20, 538] on button "Select variable Output" at bounding box center [83, 547] width 126 height 18
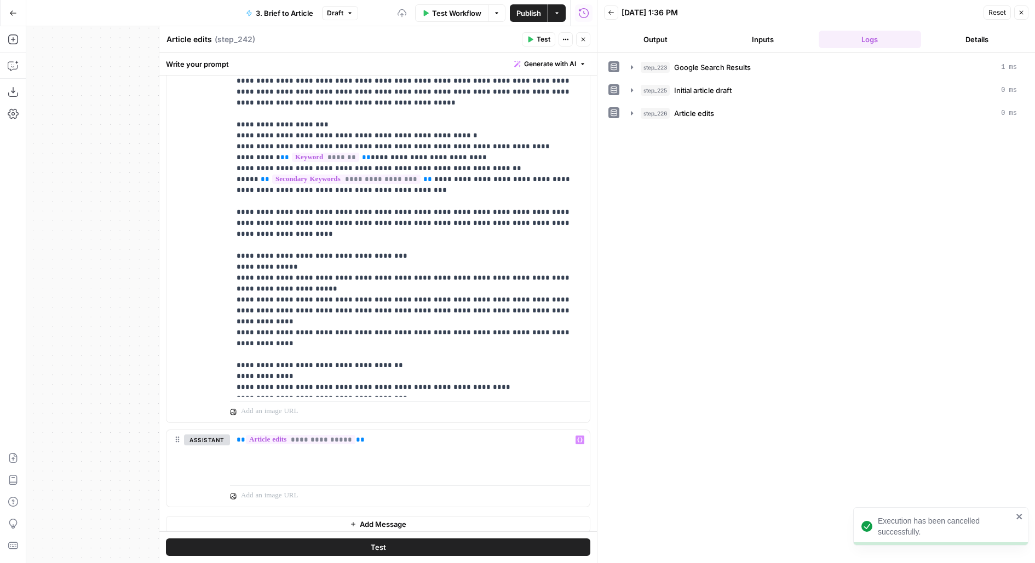
click at [332, 554] on button "Test" at bounding box center [378, 548] width 424 height 18
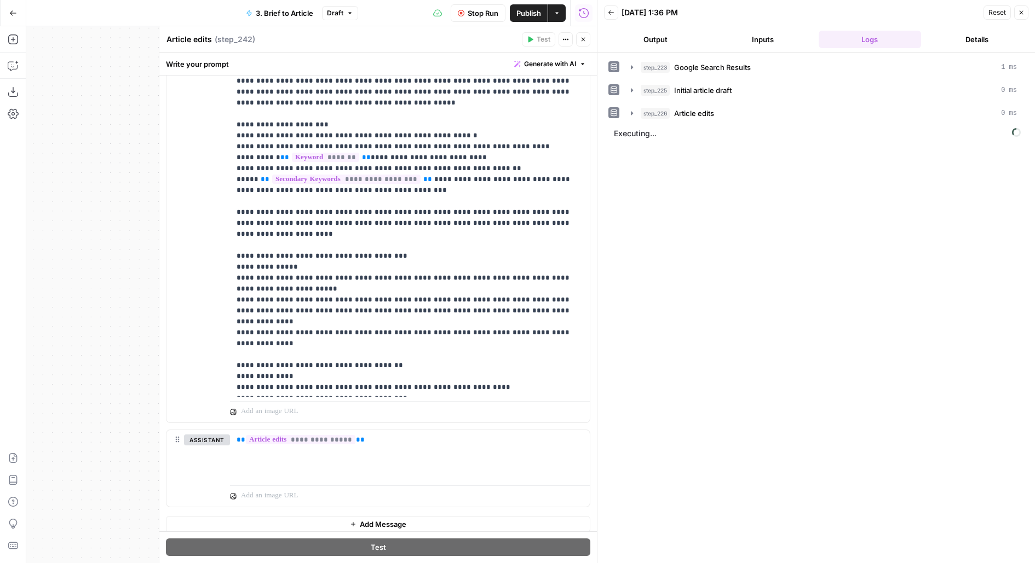
click at [468, 13] on span "Stop Run" at bounding box center [483, 13] width 31 height 11
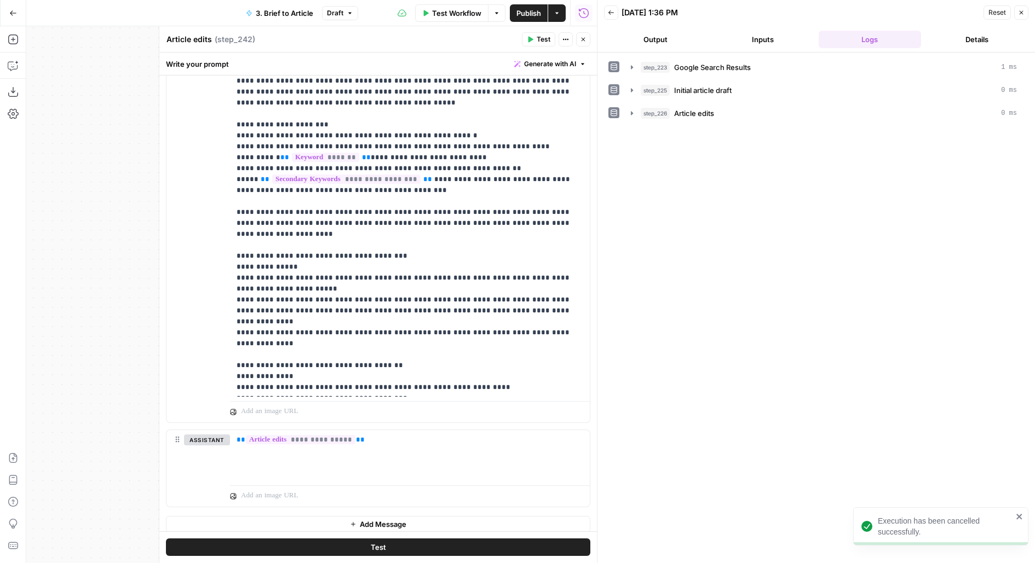
click at [350, 521] on icon "button" at bounding box center [353, 524] width 7 height 7
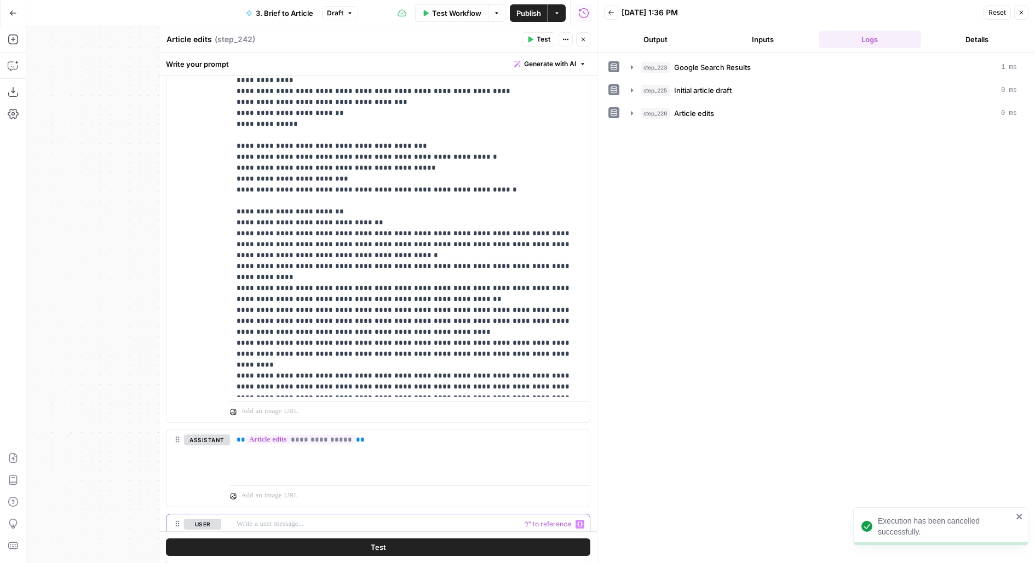
click at [272, 519] on p at bounding box center [409, 524] width 347 height 11
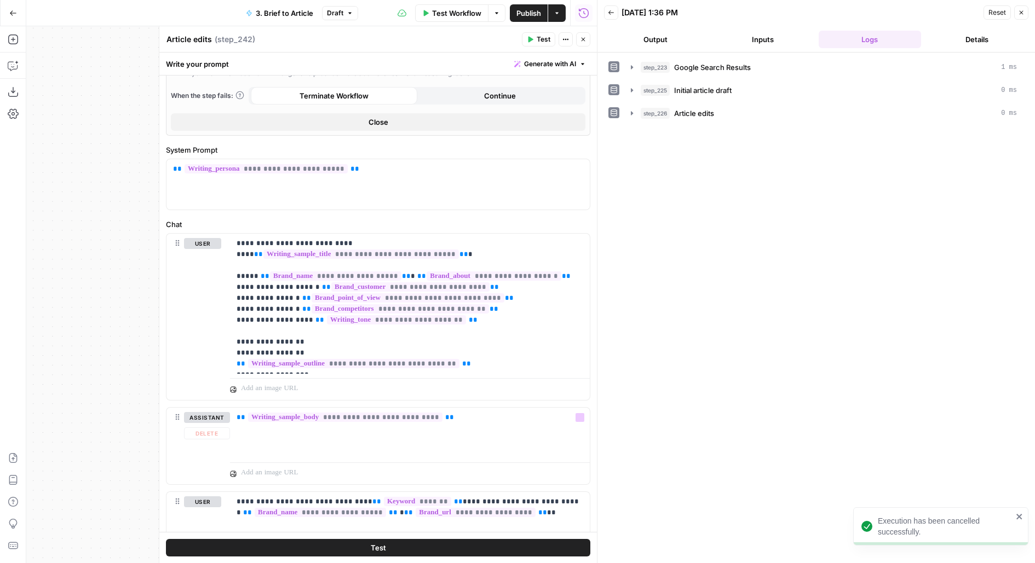
scroll to position [0, 0]
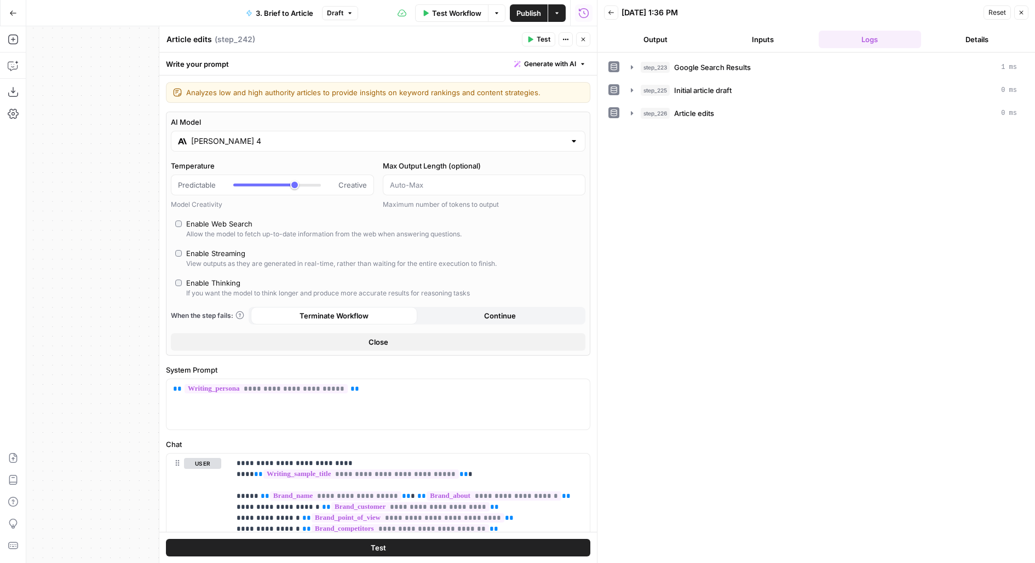
click at [209, 41] on textarea "Article edits" at bounding box center [188, 39] width 45 height 11
type textarea "Article edits (tone)"
click at [399, 51] on header "Article edits (tone) Article edits (tone) ( step_242 ) Test Actions Close" at bounding box center [377, 39] width 437 height 26
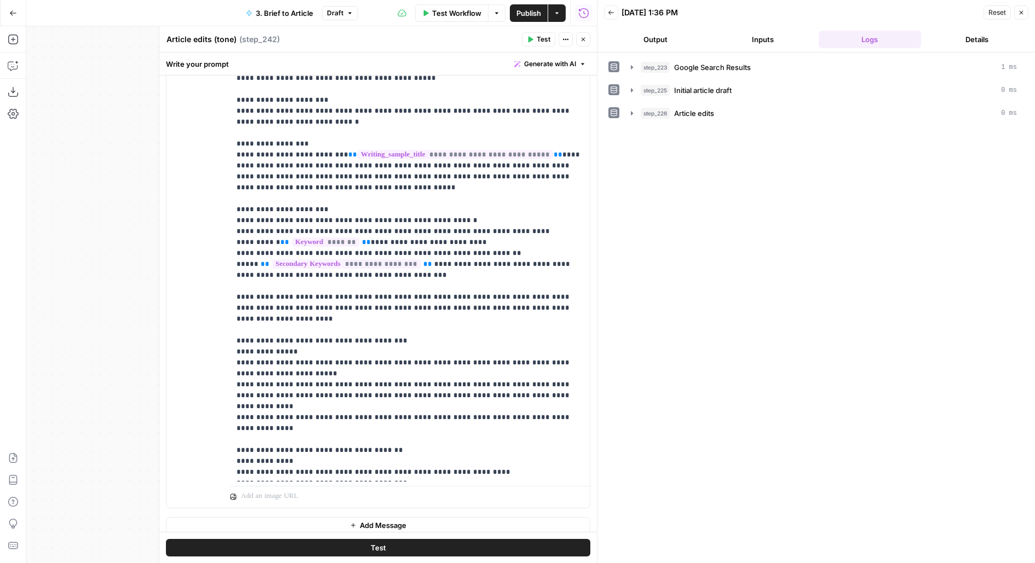
click at [584, 35] on button "Close" at bounding box center [583, 39] width 14 height 14
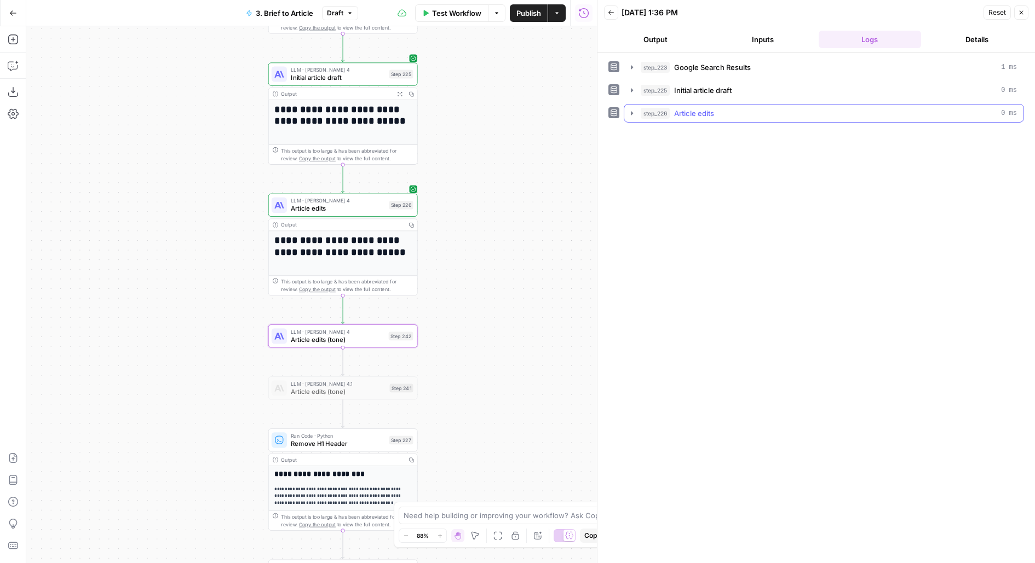
click at [689, 108] on span "Article edits" at bounding box center [694, 113] width 40 height 11
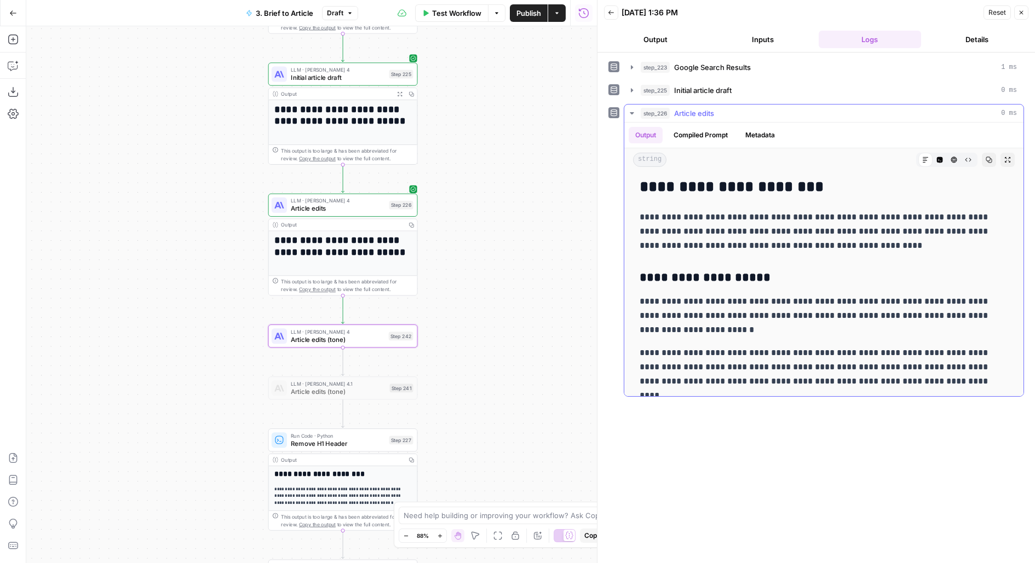
scroll to position [140, 0]
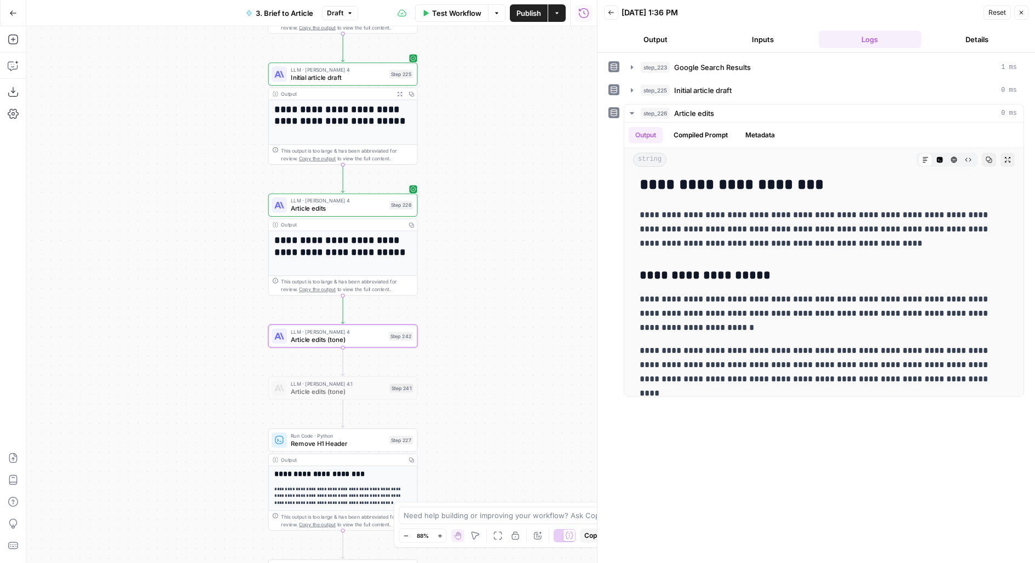
click at [766, 41] on button "Inputs" at bounding box center [762, 40] width 103 height 18
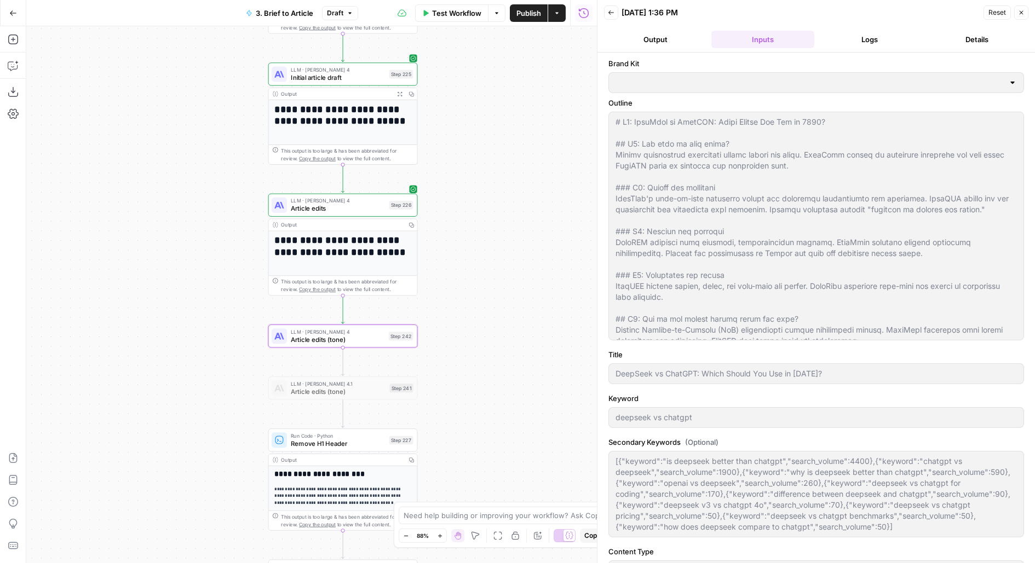
type input "Upwork"
click at [396, 183] on button "Test" at bounding box center [398, 187] width 30 height 13
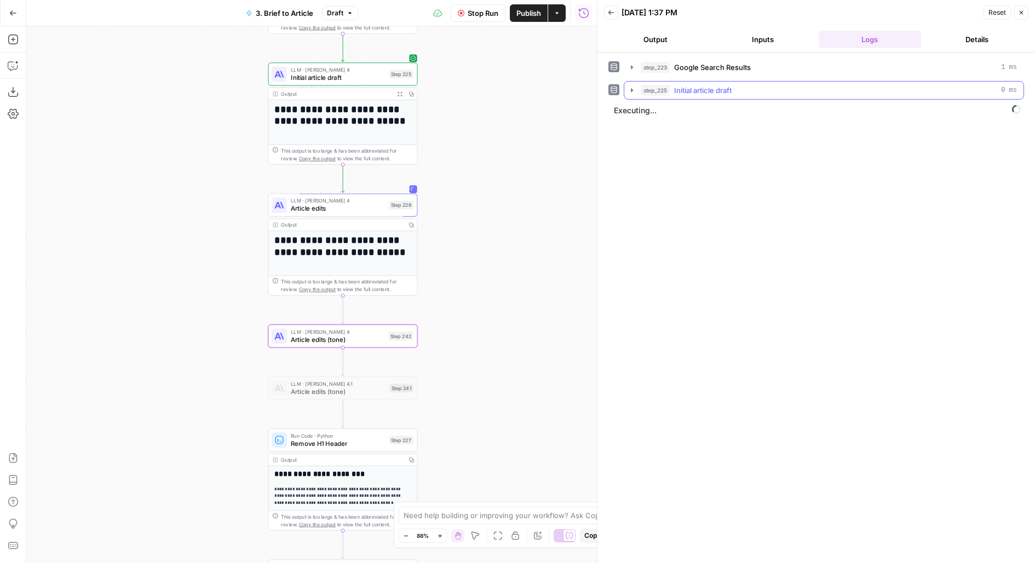
click at [722, 93] on span "Initial article draft" at bounding box center [702, 90] width 57 height 11
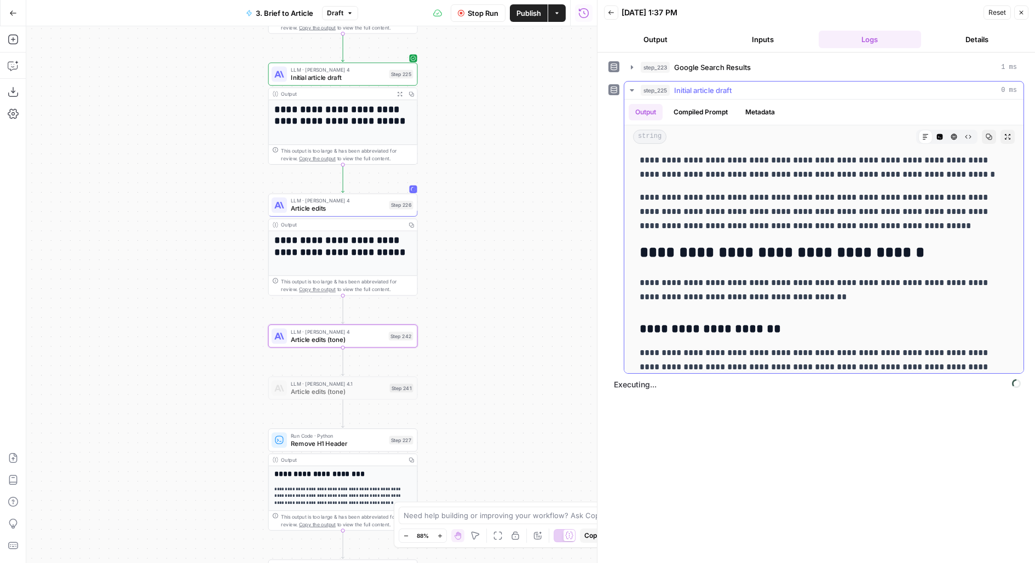
scroll to position [1520, 0]
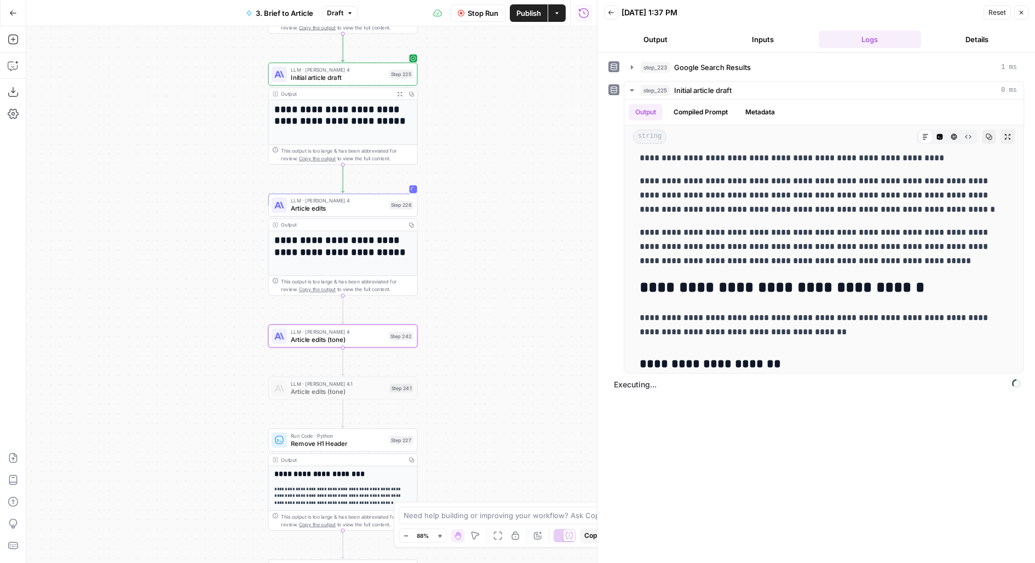
click at [343, 210] on span "Article edits" at bounding box center [338, 209] width 94 height 10
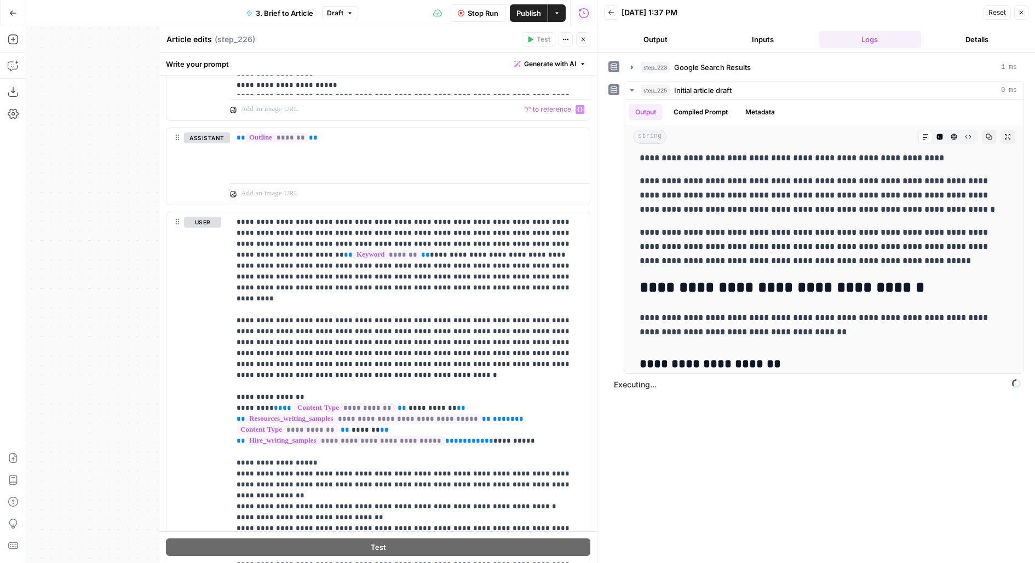
scroll to position [879, 0]
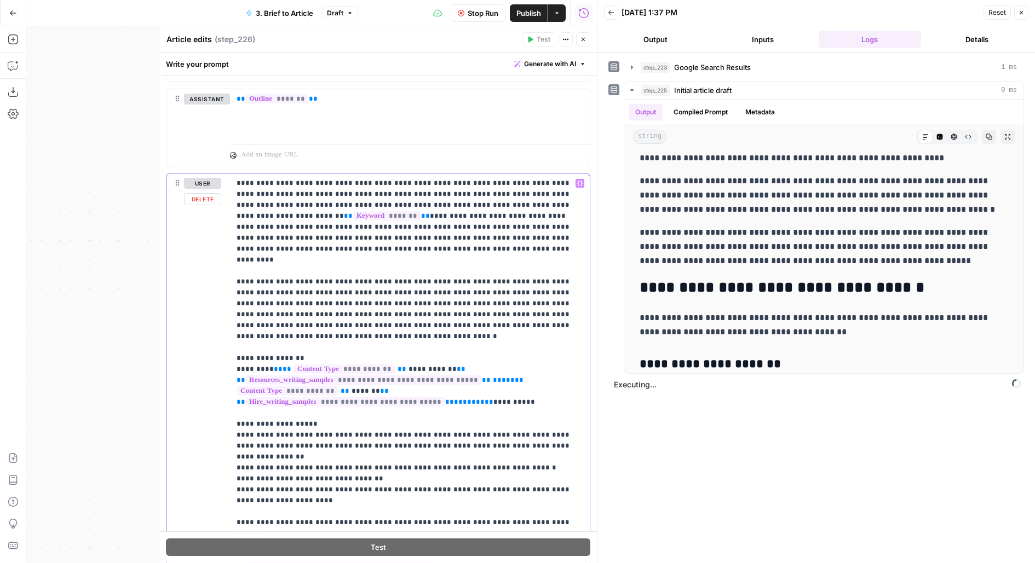
drag, startPoint x: 293, startPoint y: 311, endPoint x: 215, endPoint y: 259, distance: 94.1
click at [215, 259] on div "**********" at bounding box center [377, 418] width 423 height 489
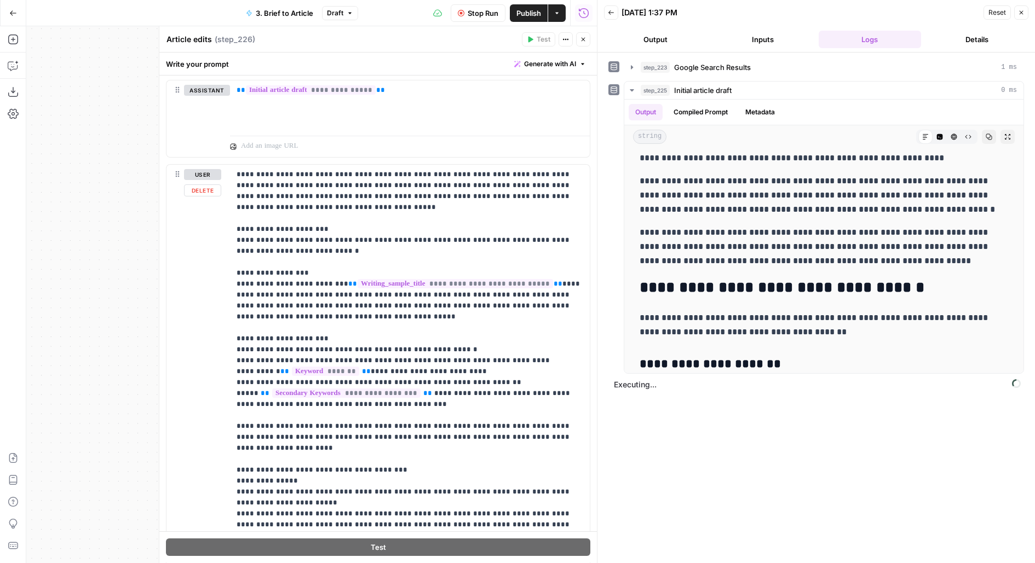
scroll to position [1464, 0]
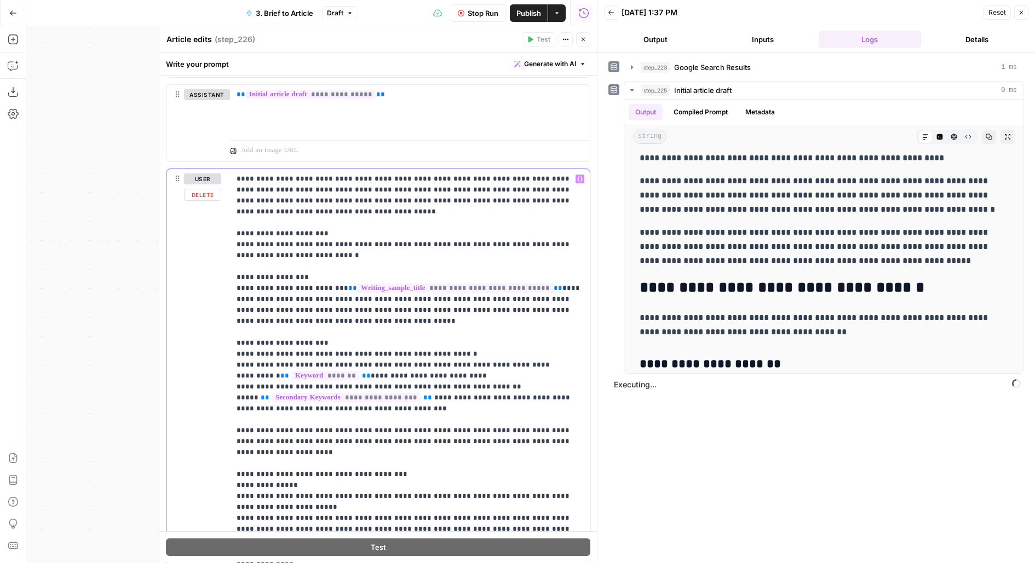
click at [566, 198] on p "**********" at bounding box center [409, 541] width 347 height 734
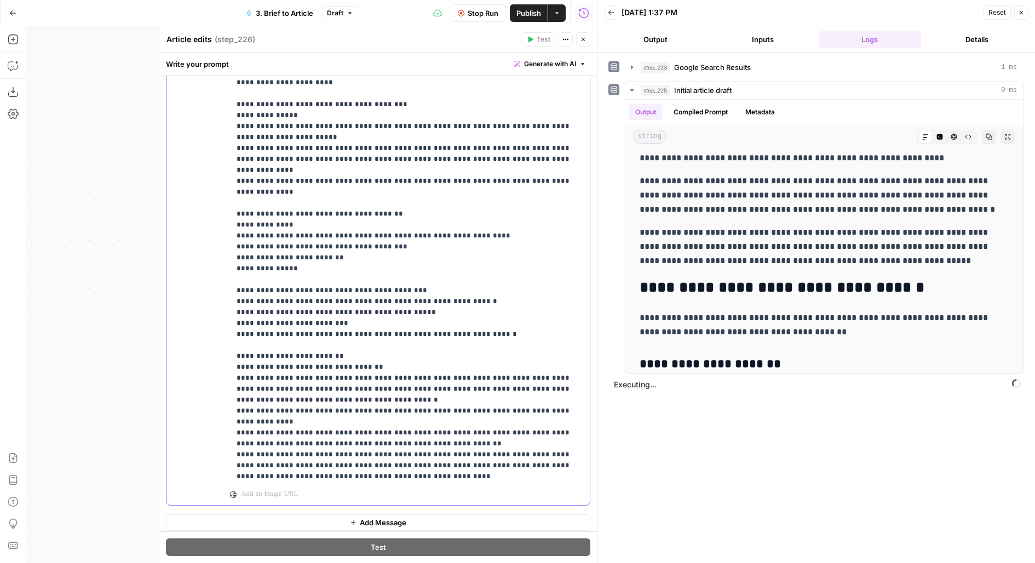
scroll to position [373, 0]
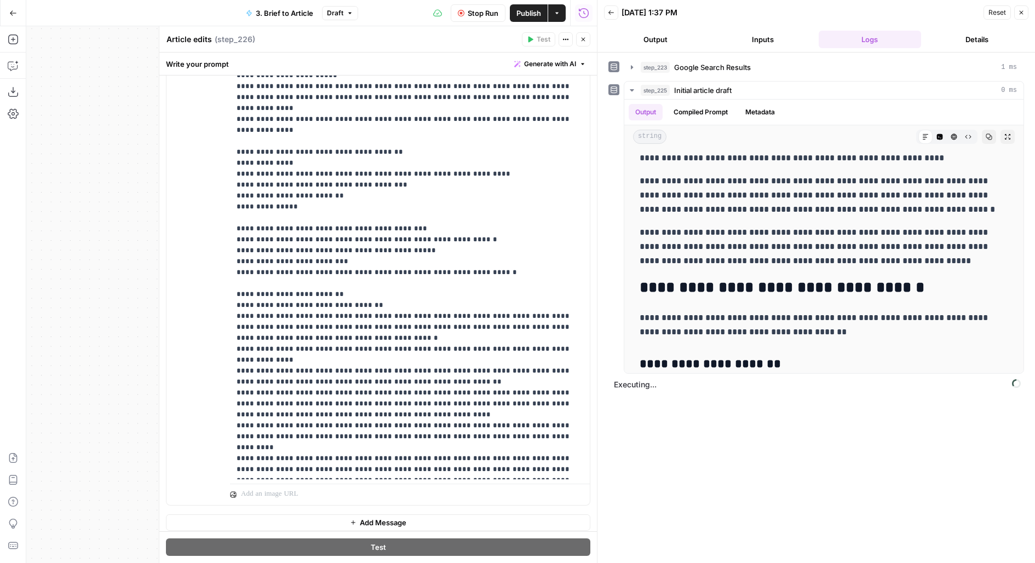
click at [580, 36] on icon "button" at bounding box center [583, 39] width 7 height 7
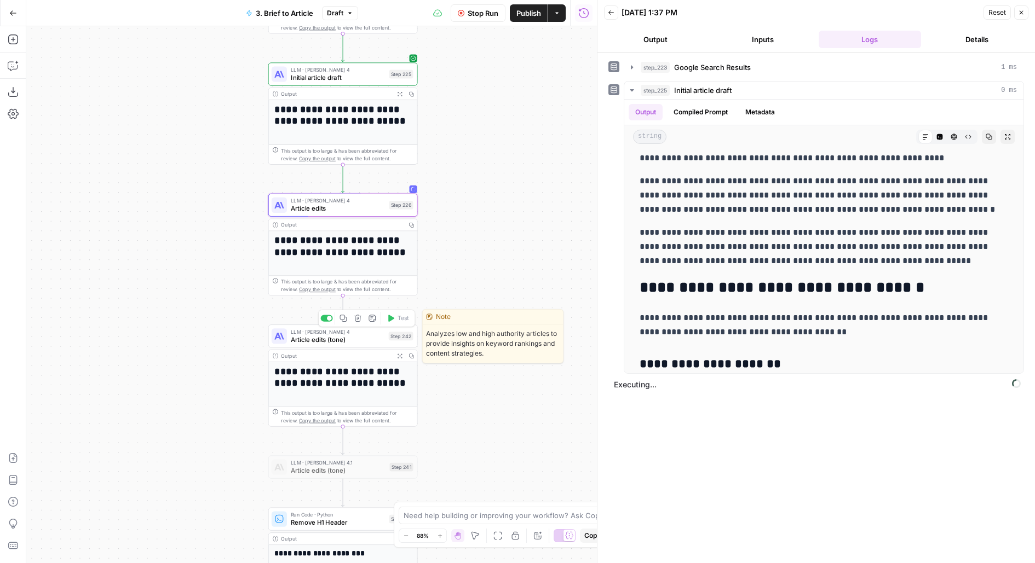
click at [298, 338] on span "Article edits (tone)" at bounding box center [338, 340] width 94 height 10
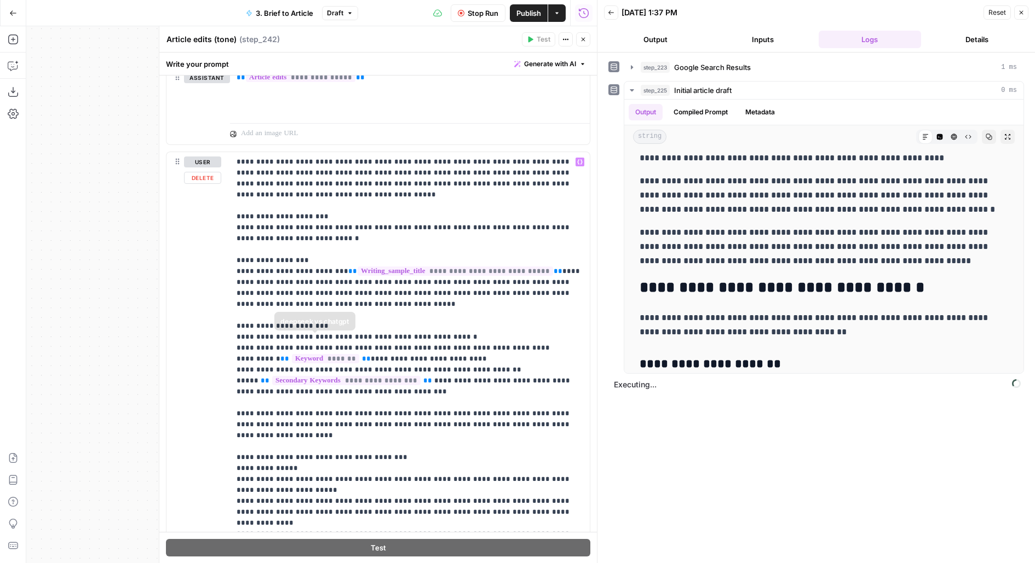
scroll to position [2006, 0]
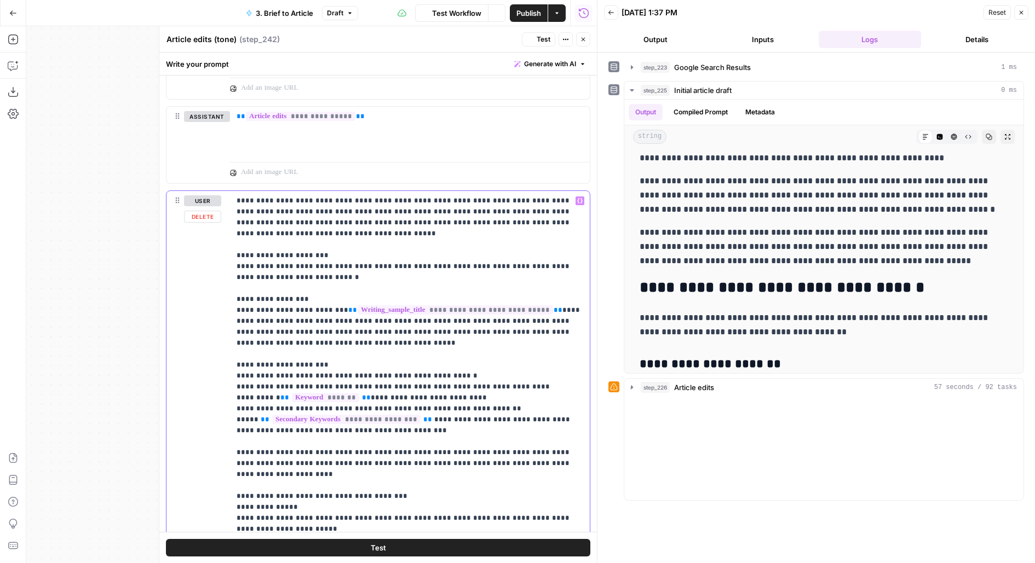
click at [563, 216] on p "**********" at bounding box center [409, 562] width 347 height 734
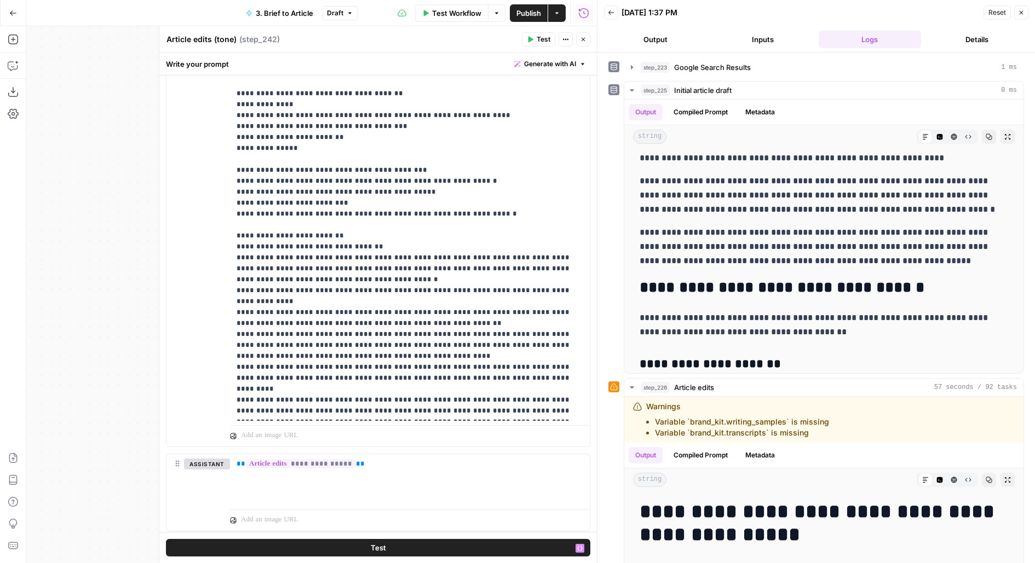
scroll to position [1670, 0]
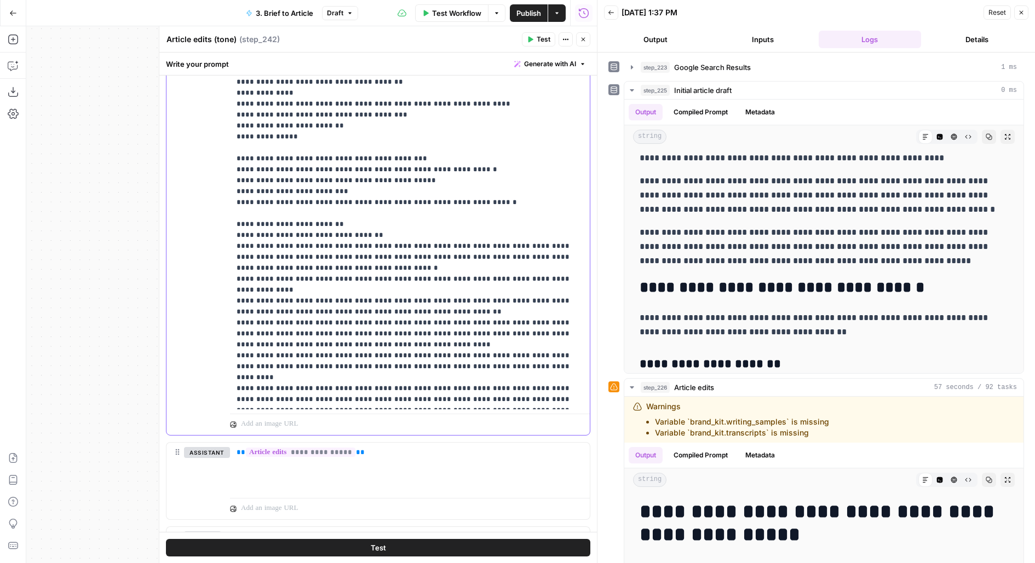
drag, startPoint x: 236, startPoint y: 243, endPoint x: 486, endPoint y: 280, distance: 253.0
click at [486, 280] on p "**********" at bounding box center [409, 39] width 347 height 734
click at [385, 285] on p "**********" at bounding box center [409, 39] width 347 height 734
drag, startPoint x: 385, startPoint y: 281, endPoint x: 189, endPoint y: 229, distance: 202.1
click at [189, 229] on div "**********" at bounding box center [377, 199] width 423 height 472
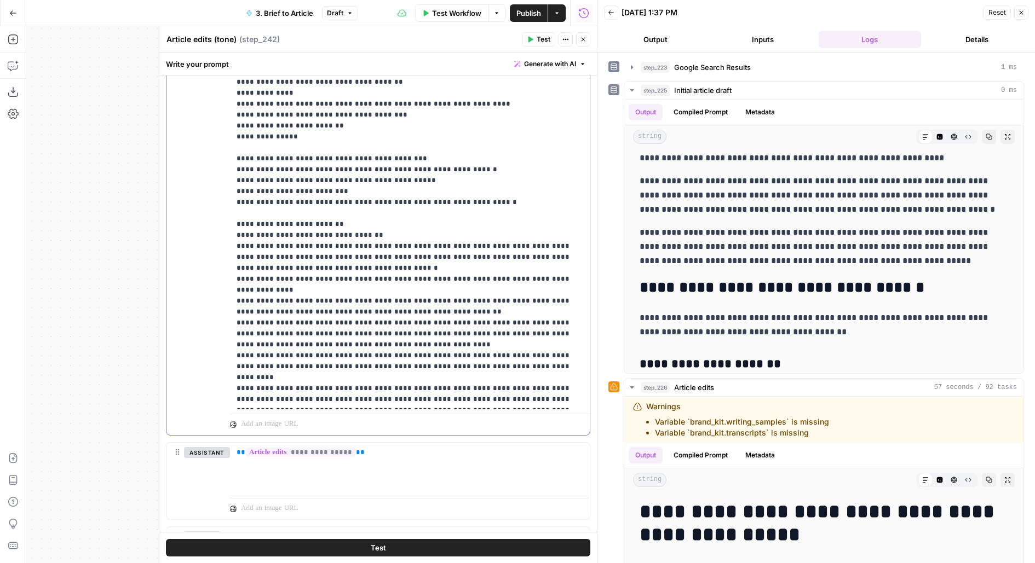
copy p "**********"
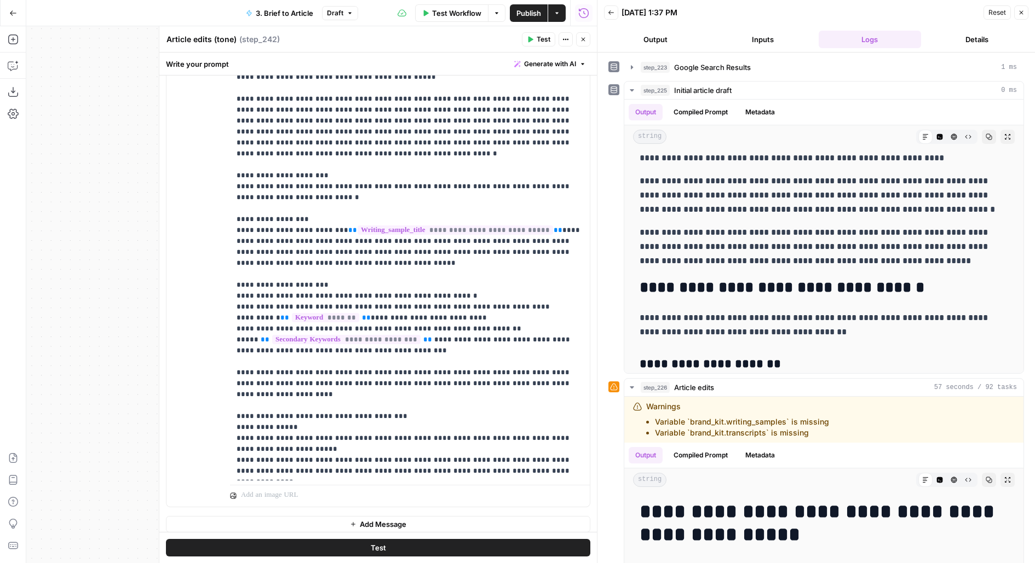
scroll to position [373, 0]
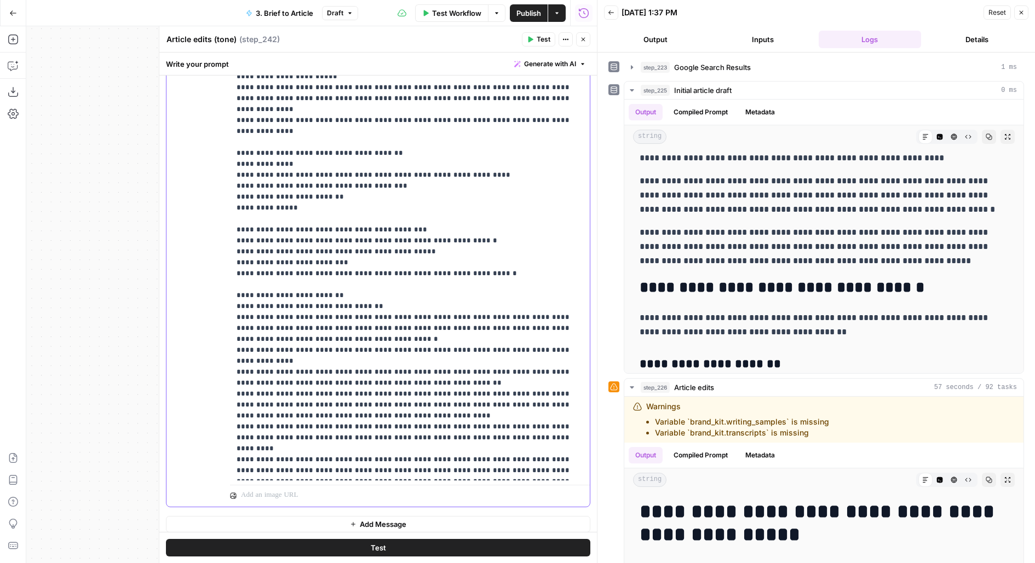
click at [378, 347] on p "**********" at bounding box center [409, 71] width 347 height 810
click at [363, 364] on p "**********" at bounding box center [409, 71] width 347 height 810
click at [354, 355] on p "**********" at bounding box center [409, 71] width 347 height 810
click at [464, 215] on p "**********" at bounding box center [409, 71] width 347 height 810
click at [582, 38] on icon "button" at bounding box center [583, 39] width 7 height 7
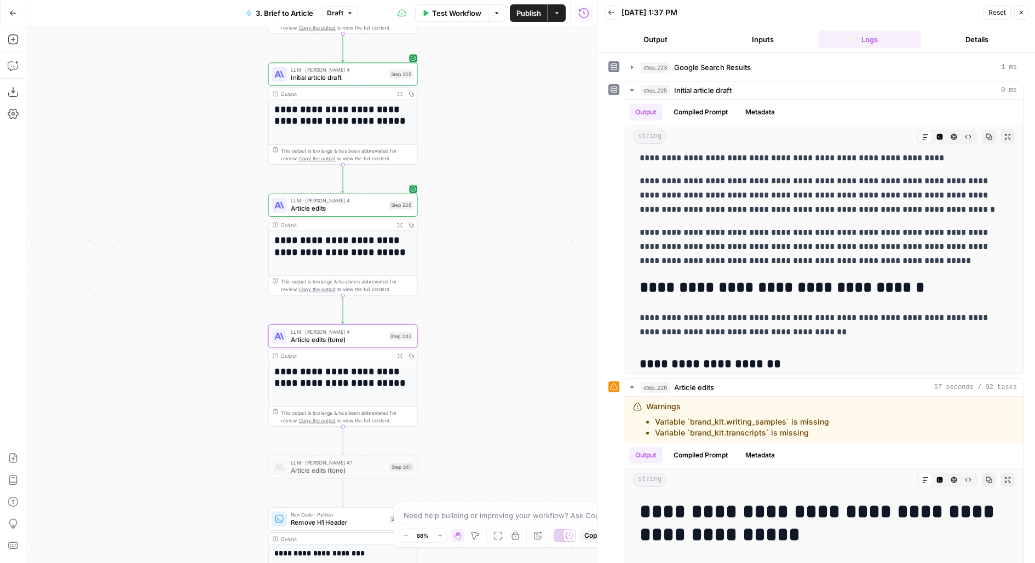
click at [310, 209] on span "Article edits" at bounding box center [338, 209] width 94 height 10
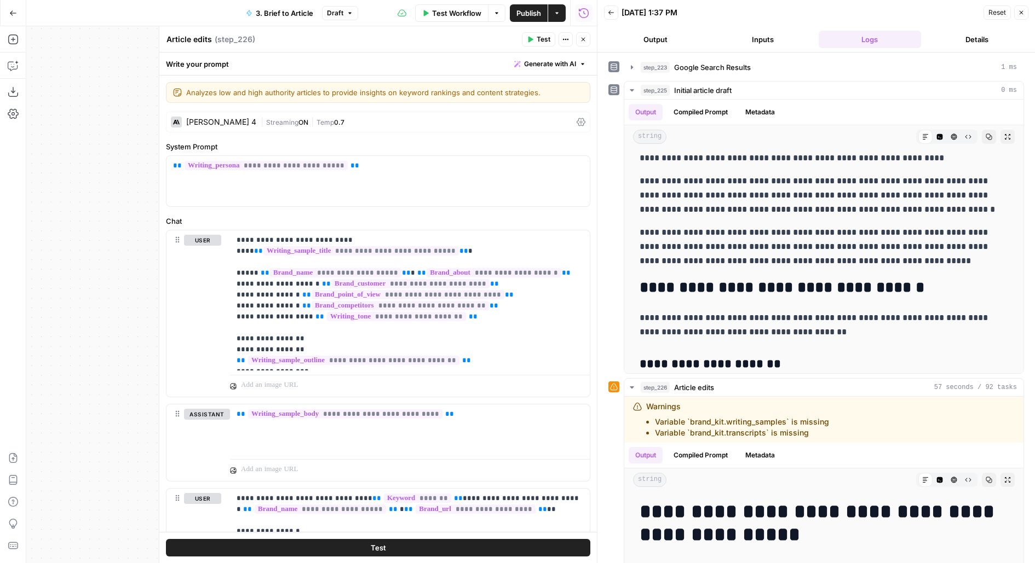
click at [482, 147] on label "System Prompt" at bounding box center [378, 146] width 424 height 11
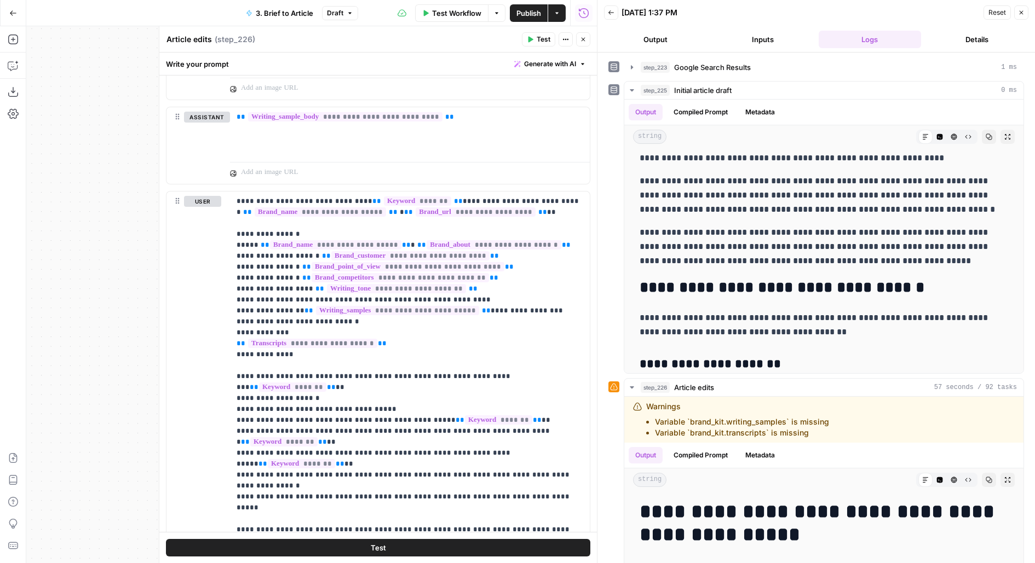
click at [584, 46] on header "Article edits Article edits ( step_226 ) Test Actions Close" at bounding box center [377, 39] width 437 height 26
click at [583, 43] on button "Close" at bounding box center [583, 39] width 14 height 14
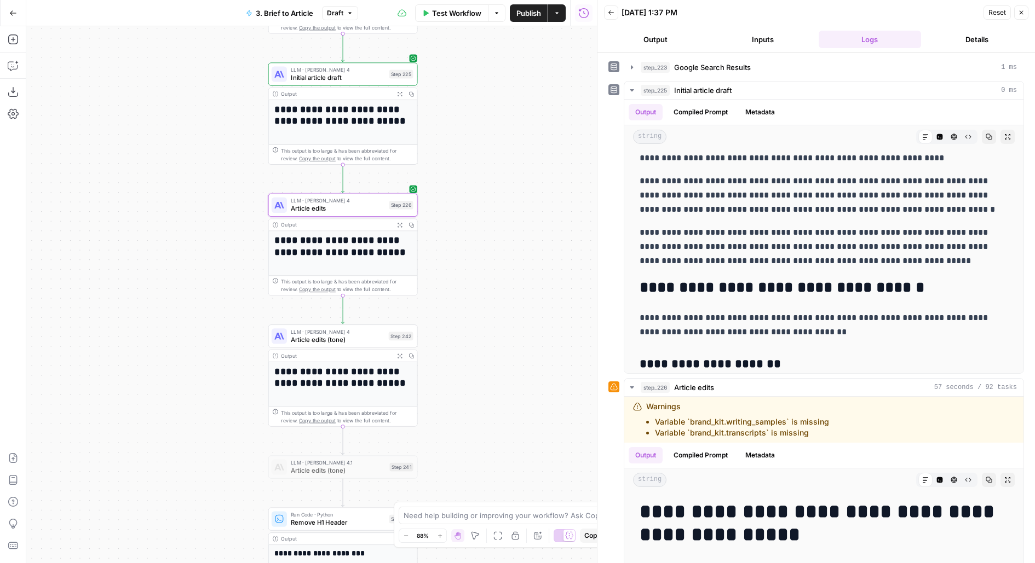
click at [382, 79] on span "Initial article draft" at bounding box center [338, 78] width 94 height 10
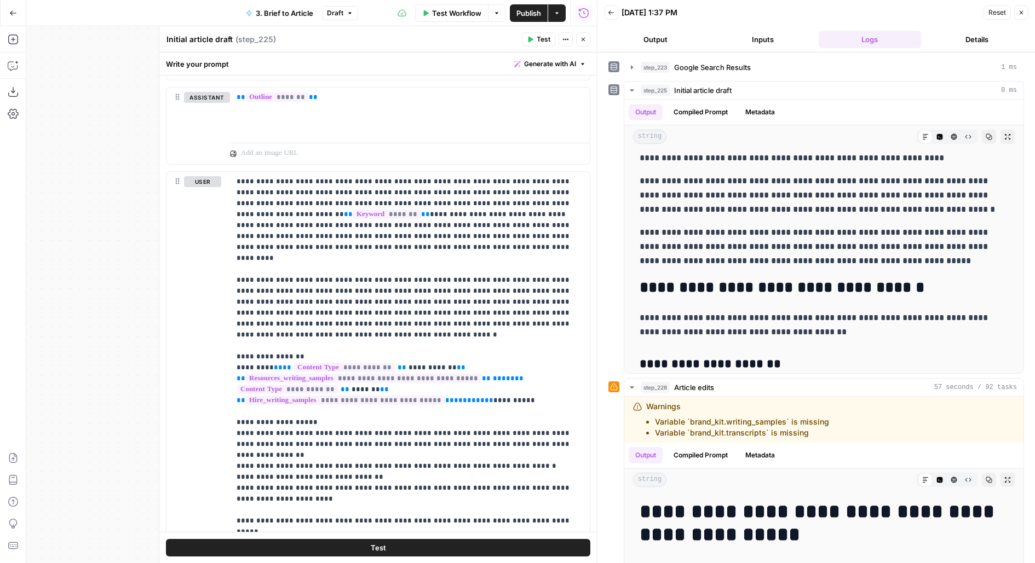
scroll to position [780, 0]
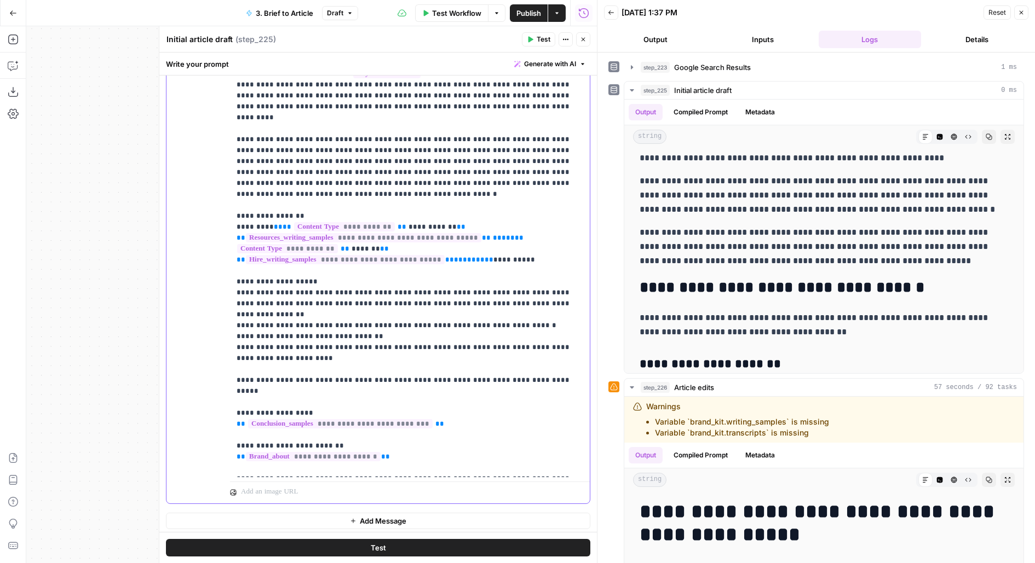
drag, startPoint x: 529, startPoint y: 236, endPoint x: 195, endPoint y: 206, distance: 335.2
click at [195, 206] on div "**********" at bounding box center [377, 267] width 423 height 472
copy p "**********"
click at [586, 39] on span "Close" at bounding box center [586, 39] width 1 height 1
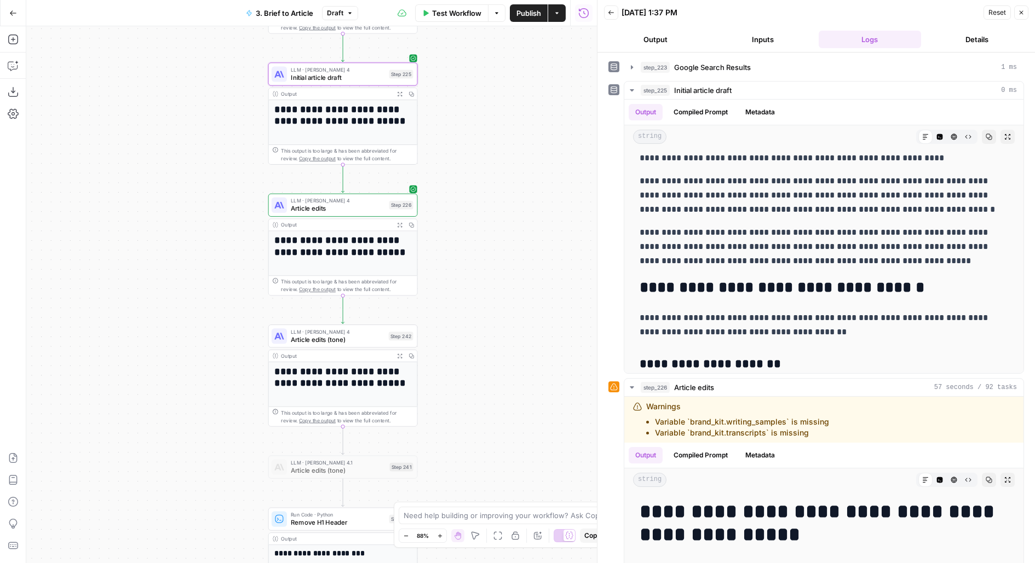
click at [390, 211] on div "LLM · Claude Sonnet 4 Article edits Step 226 Copy step Delete step Edit Note Te…" at bounding box center [343, 205] width 142 height 16
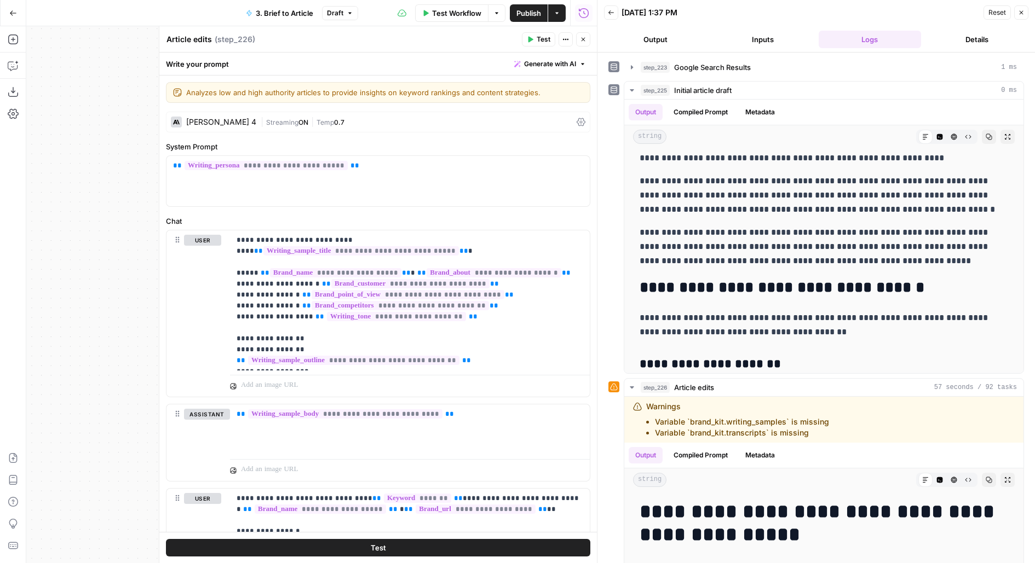
scroll to position [297, 0]
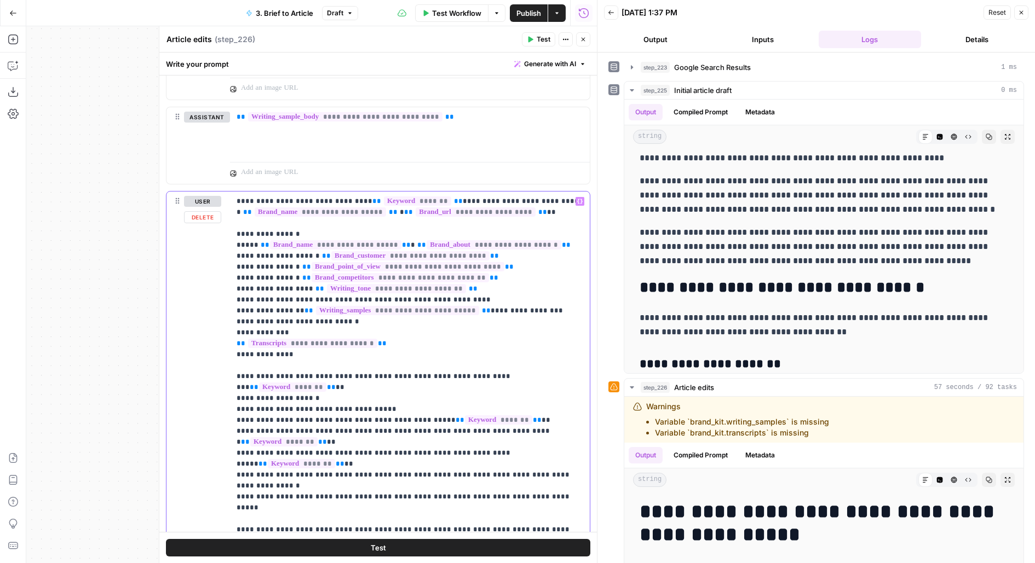
drag, startPoint x: 555, startPoint y: 306, endPoint x: 153, endPoint y: 304, distance: 401.8
click at [159, 305] on div "**********" at bounding box center [378, 294] width 438 height 537
drag, startPoint x: 304, startPoint y: 352, endPoint x: 229, endPoint y: 322, distance: 80.6
click at [229, 322] on div "**********" at bounding box center [377, 428] width 423 height 472
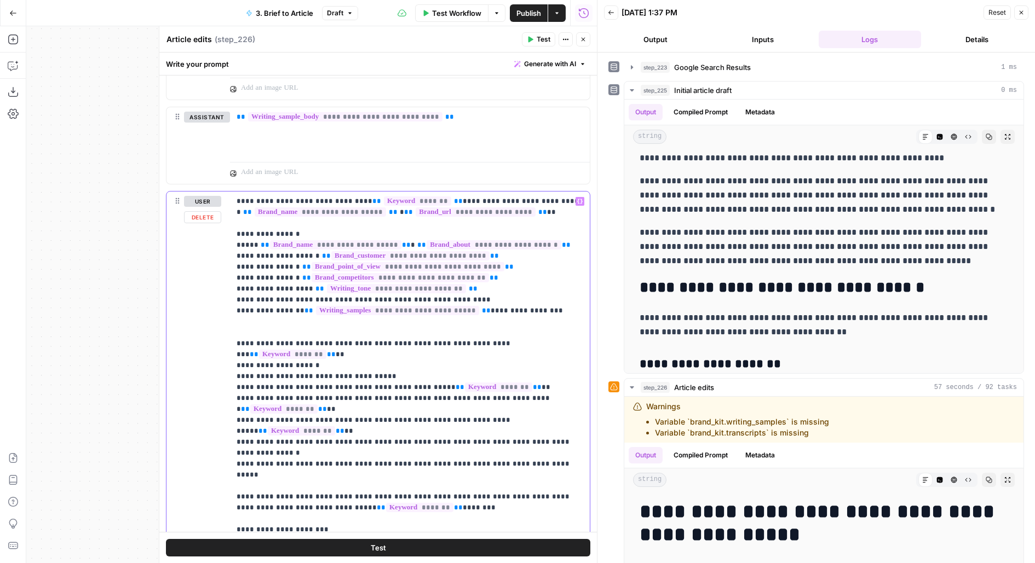
drag, startPoint x: 555, startPoint y: 305, endPoint x: 191, endPoint y: 313, distance: 364.7
click at [191, 313] on div "**********" at bounding box center [377, 428] width 423 height 472
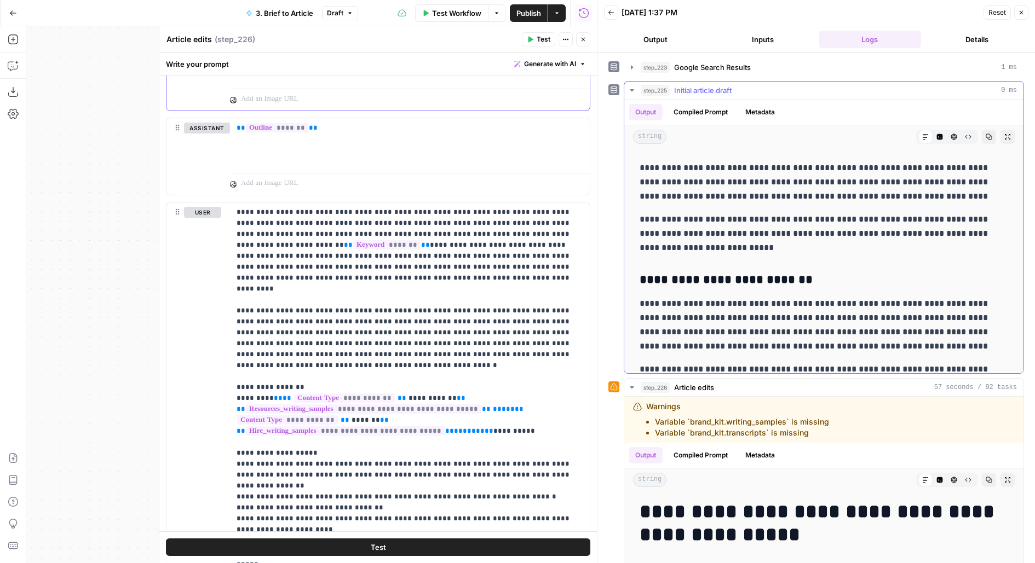
scroll to position [1925, 0]
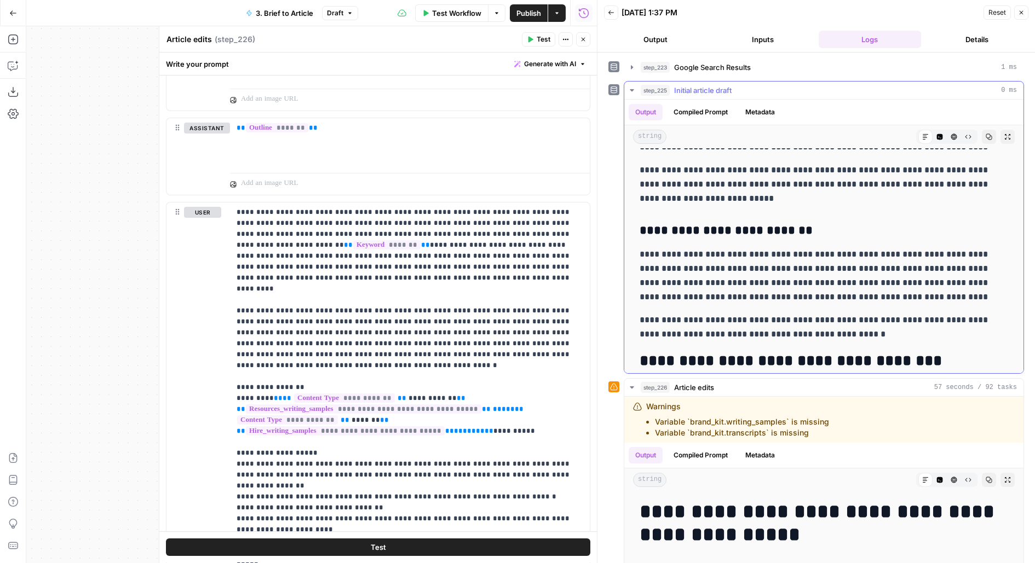
click at [738, 89] on div "step_225 Initial article draft 0 ms" at bounding box center [828, 90] width 376 height 11
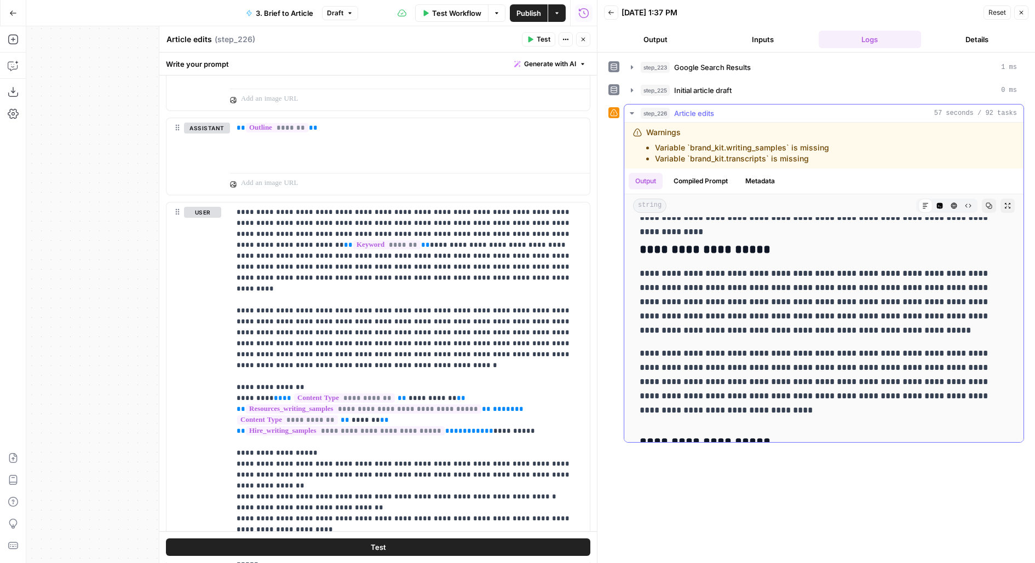
scroll to position [142, 0]
drag, startPoint x: 667, startPoint y: 281, endPoint x: 652, endPoint y: 378, distance: 98.6
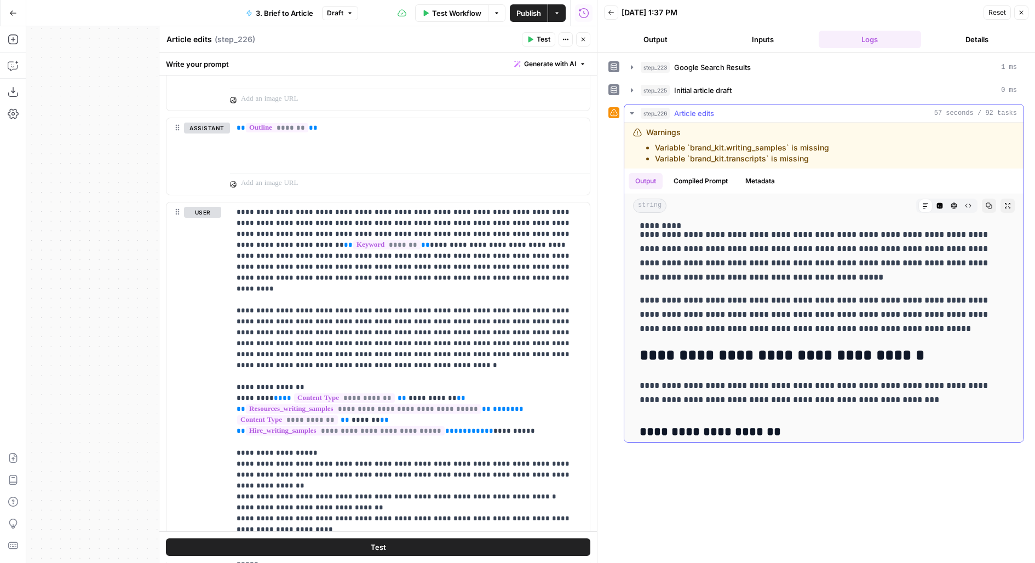
scroll to position [1686, 0]
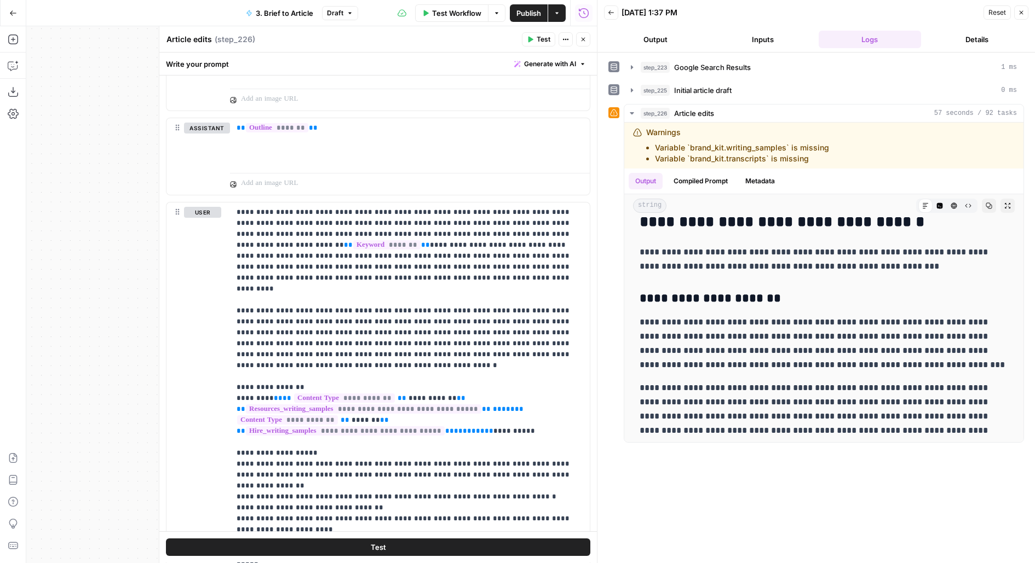
click at [579, 38] on button "Close" at bounding box center [583, 39] width 14 height 14
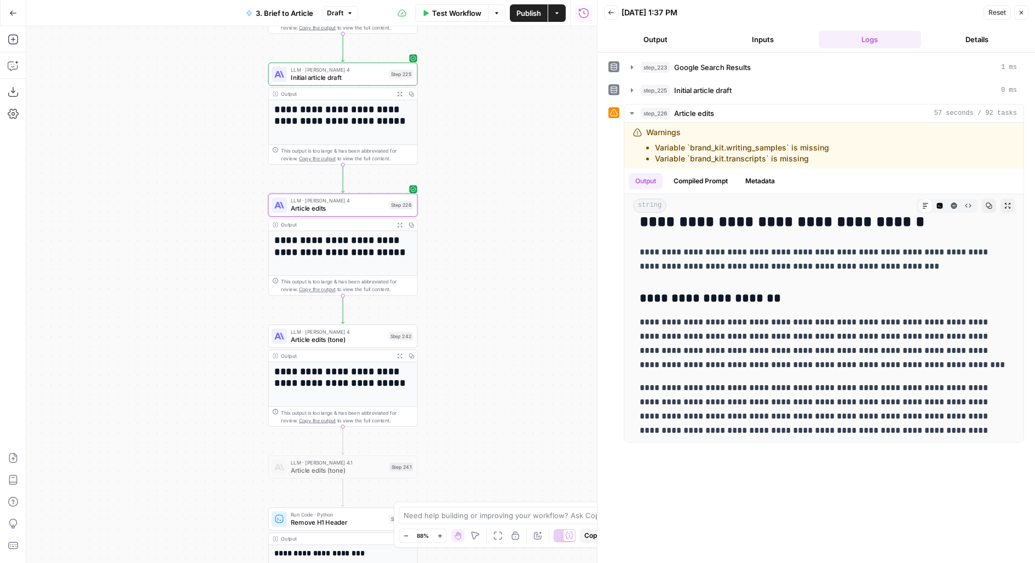
drag, startPoint x: 489, startPoint y: 455, endPoint x: 489, endPoint y: 274, distance: 181.7
click at [489, 274] on div "**********" at bounding box center [311, 294] width 570 height 537
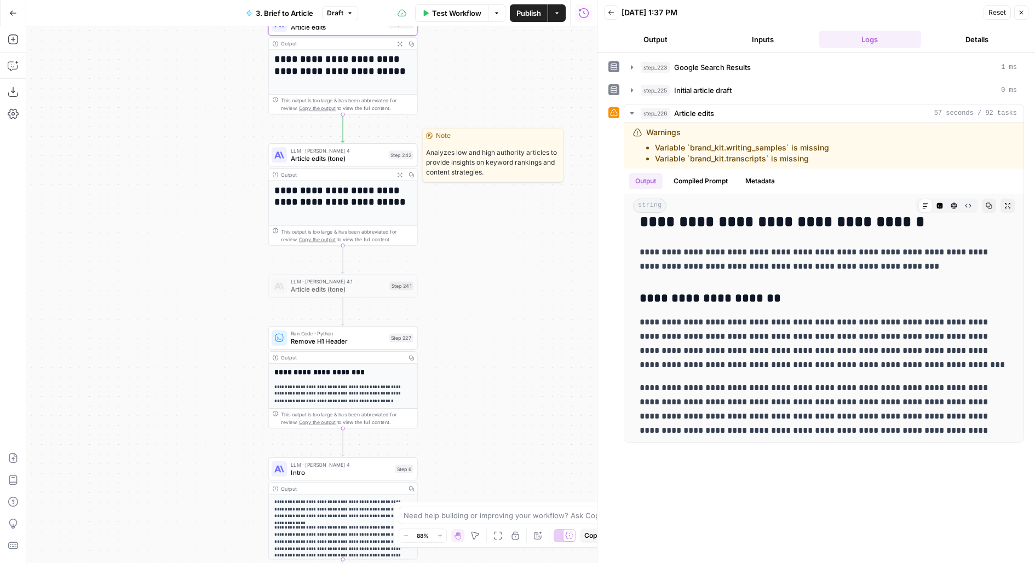
click at [400, 139] on span "Test" at bounding box center [402, 137] width 11 height 9
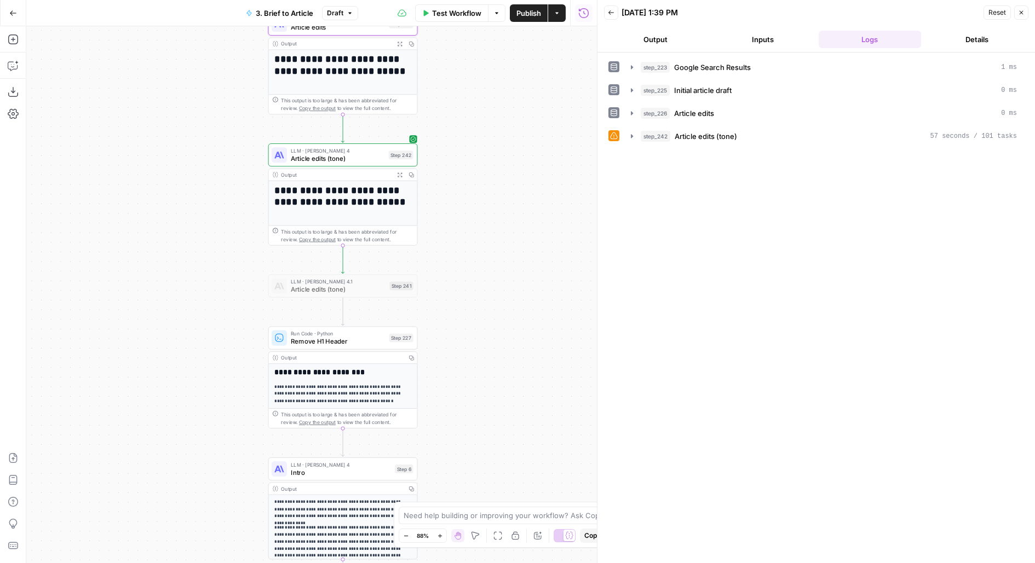
click at [702, 122] on div "step_223 Google Search Results 1 ms step_225 Initial article draft 0 ms step_22…" at bounding box center [816, 102] width 416 height 88
click at [721, 132] on span "Article edits (tone)" at bounding box center [705, 136] width 62 height 11
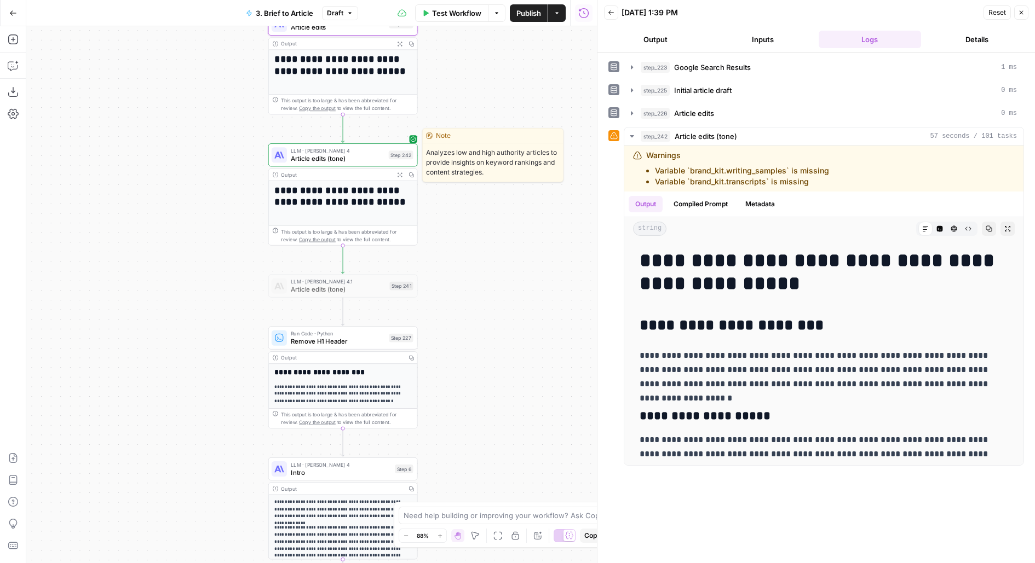
click at [352, 158] on span "Article edits (tone)" at bounding box center [338, 159] width 94 height 10
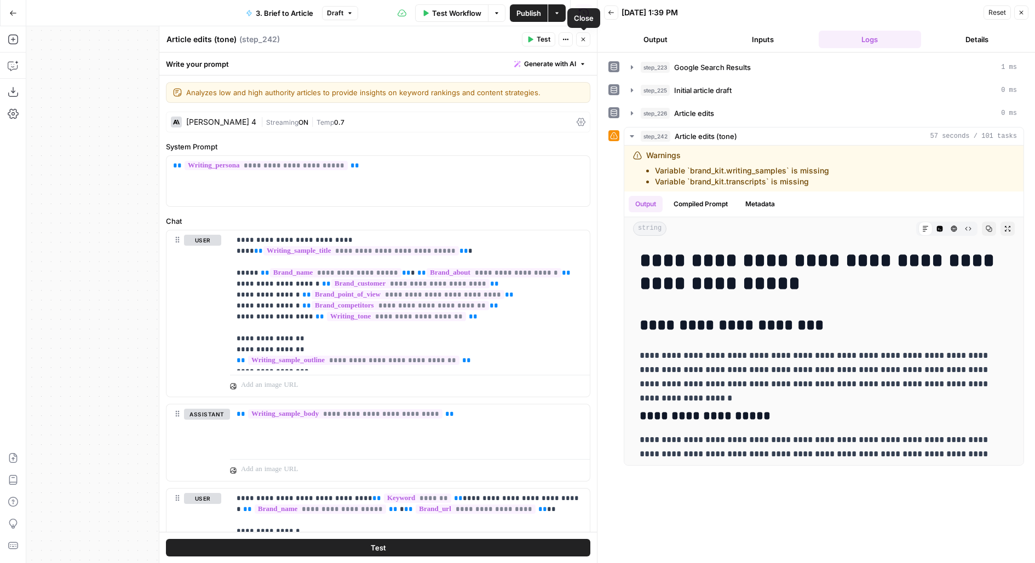
click at [584, 39] on icon "button" at bounding box center [583, 39] width 7 height 7
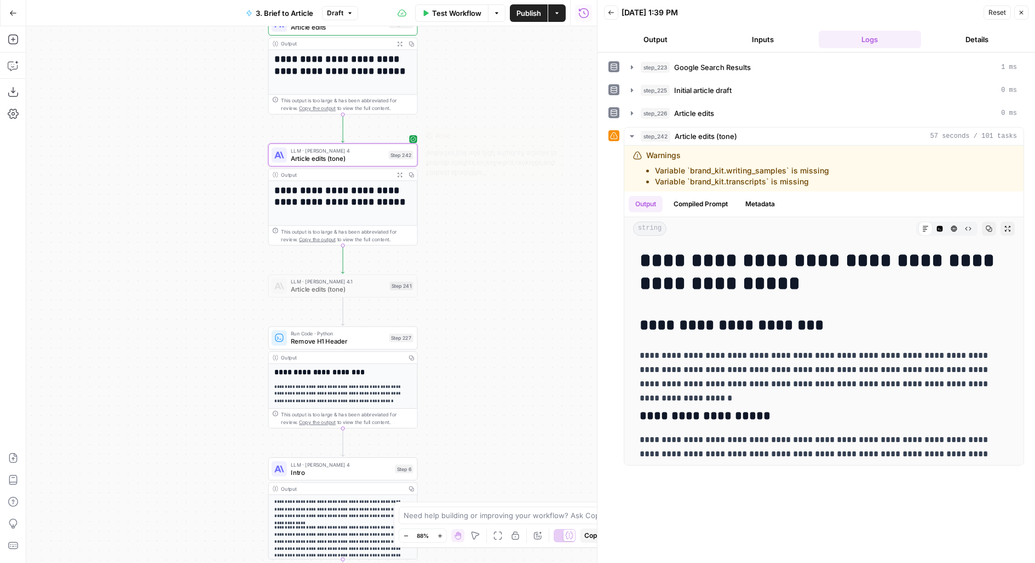
click at [387, 157] on div "LLM · Claude Sonnet 4 Article edits (tone) Step 242 Copy step Delete step Edit …" at bounding box center [343, 155] width 142 height 16
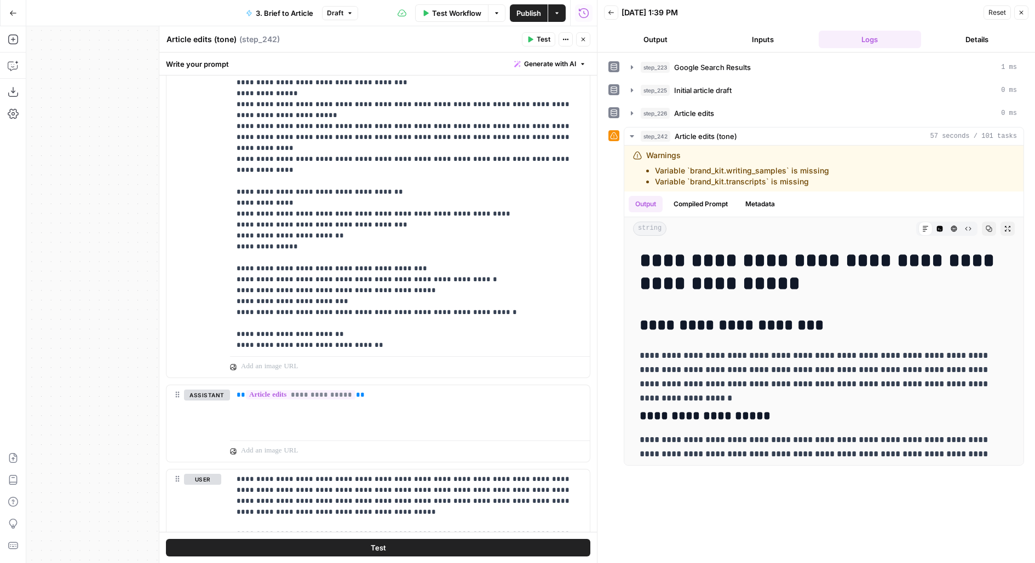
scroll to position [296, 0]
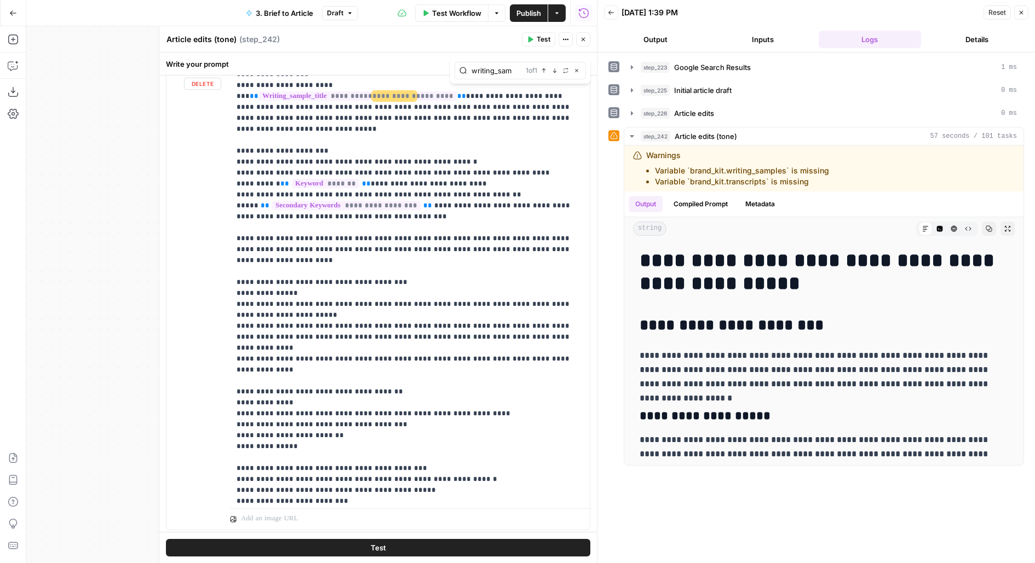
scroll to position [0, 0]
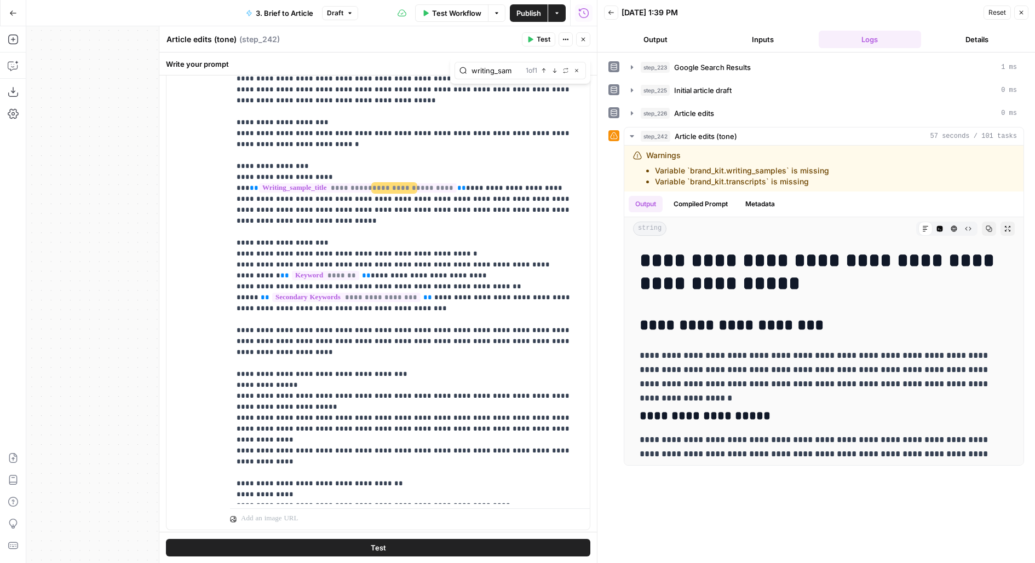
click at [740, 12] on div "08/15/25 at 1:39 PM" at bounding box center [800, 12] width 359 height 11
type input "w"
click at [576, 68] on icon "button" at bounding box center [576, 70] width 5 height 5
click at [453, 34] on div "Article edits (tone) Article edits (tone) ( step_242 )" at bounding box center [342, 39] width 353 height 12
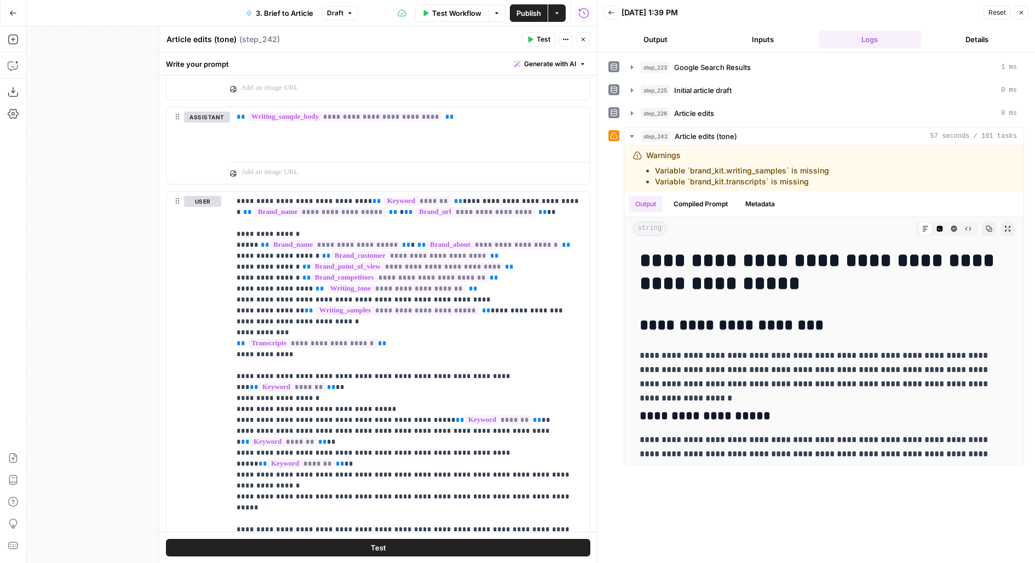
scroll to position [926, 0]
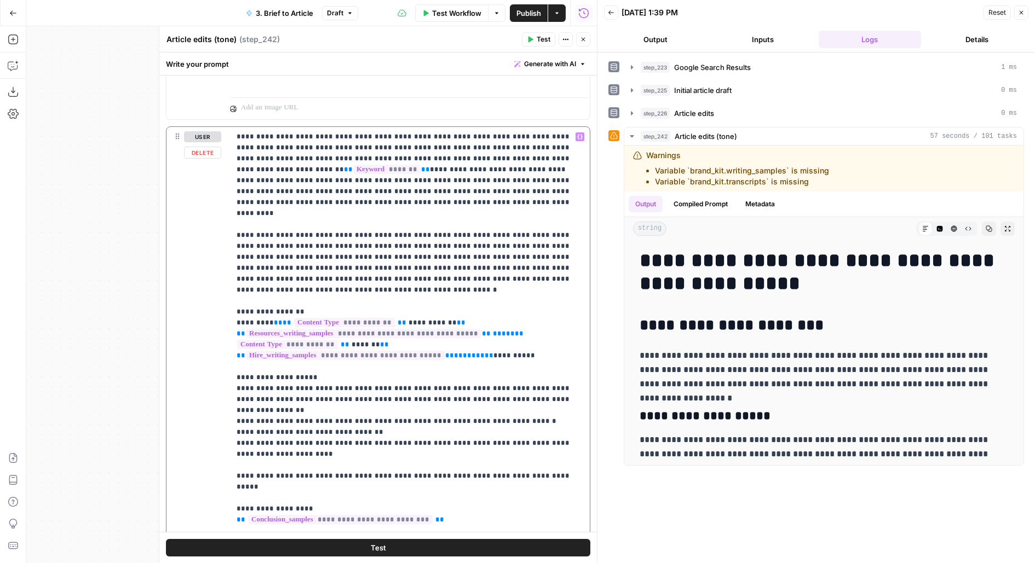
drag, startPoint x: 525, startPoint y: 332, endPoint x: 228, endPoint y: 293, distance: 299.2
click at [228, 293] on div "**********" at bounding box center [377, 371] width 423 height 489
copy p "**********"
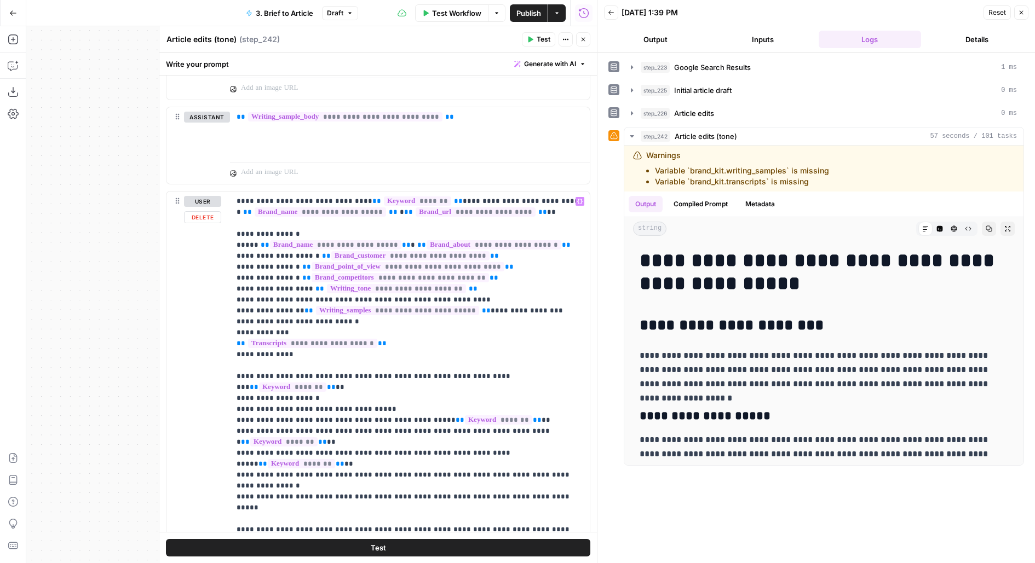
click at [224, 308] on div "**********" at bounding box center [377, 428] width 423 height 472
click at [235, 308] on div "**********" at bounding box center [410, 415] width 360 height 446
drag, startPoint x: 237, startPoint y: 308, endPoint x: 564, endPoint y: 307, distance: 327.4
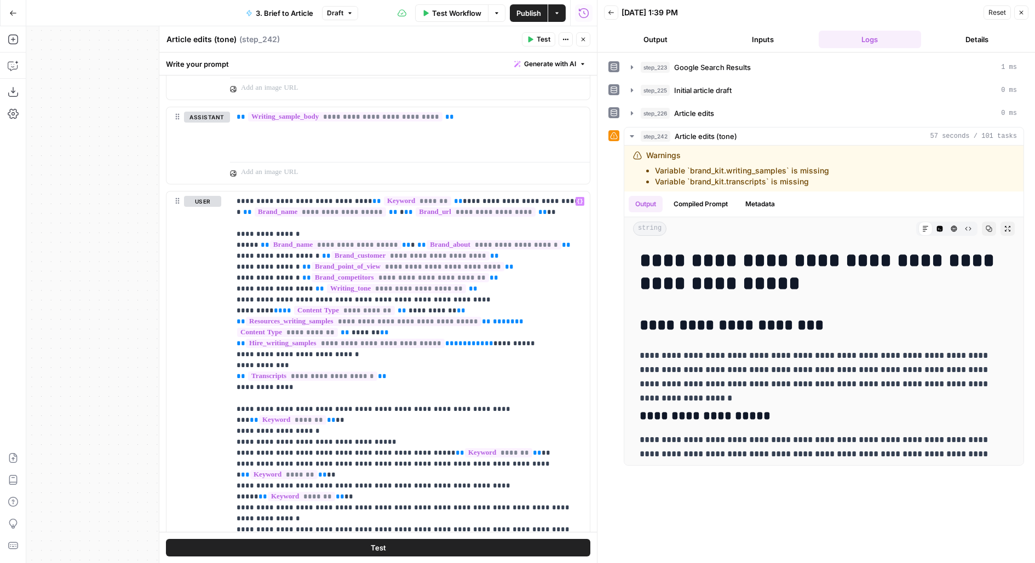
click at [586, 41] on button "Close" at bounding box center [583, 39] width 14 height 14
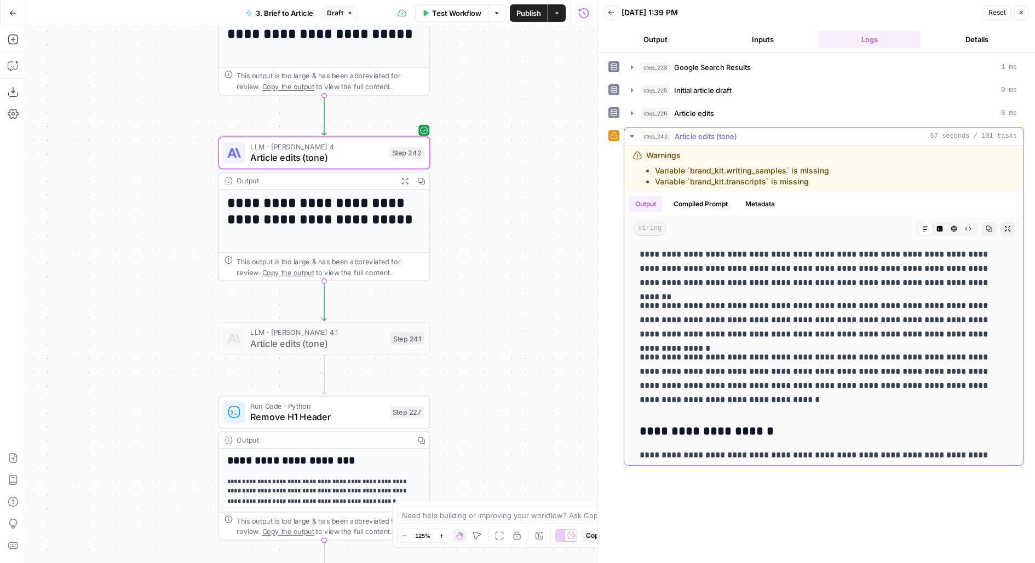
scroll to position [356, 0]
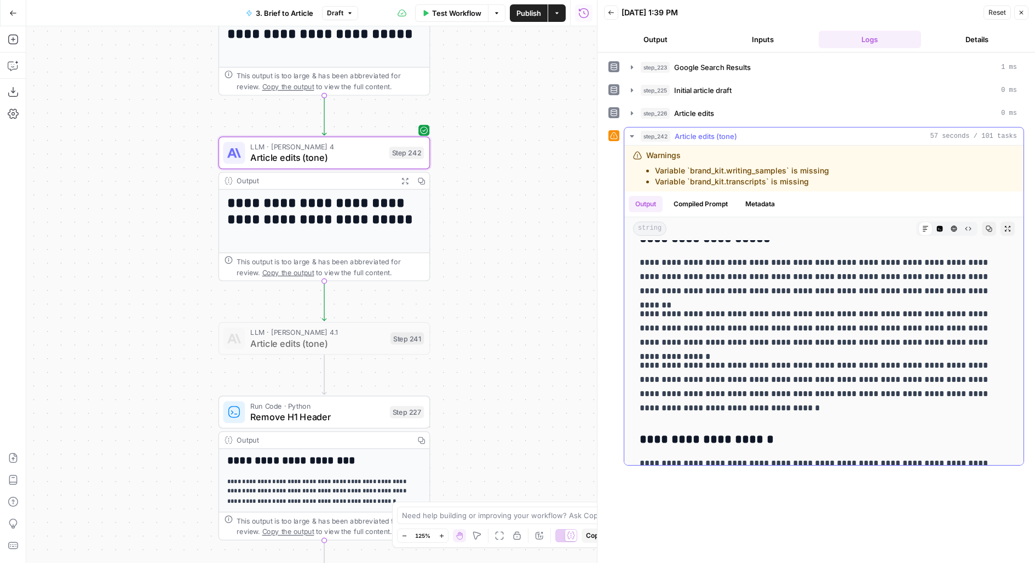
drag, startPoint x: 700, startPoint y: 263, endPoint x: 697, endPoint y: 288, distance: 24.7
click at [697, 288] on p "**********" at bounding box center [823, 277] width 369 height 43
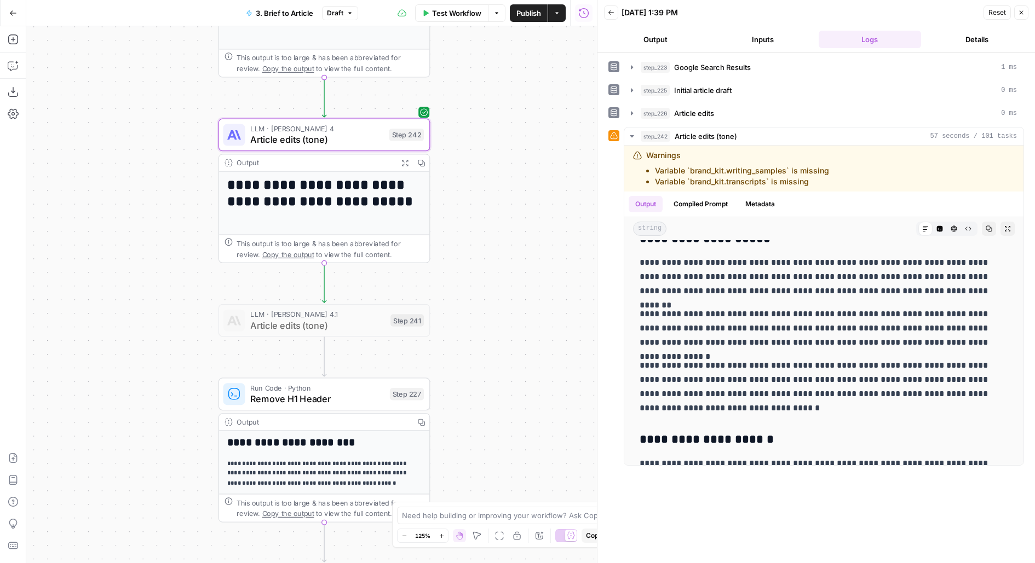
drag, startPoint x: 523, startPoint y: 431, endPoint x: 523, endPoint y: 180, distance: 251.3
click at [523, 185] on div "**********" at bounding box center [311, 294] width 570 height 537
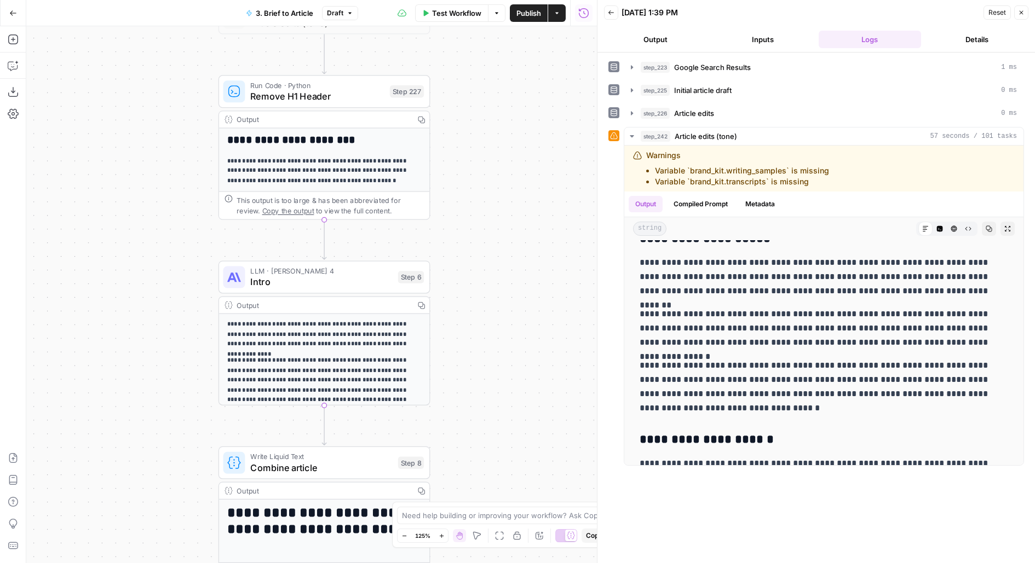
drag, startPoint x: 513, startPoint y: 244, endPoint x: 513, endPoint y: 137, distance: 106.7
click at [513, 137] on div "**********" at bounding box center [311, 294] width 570 height 537
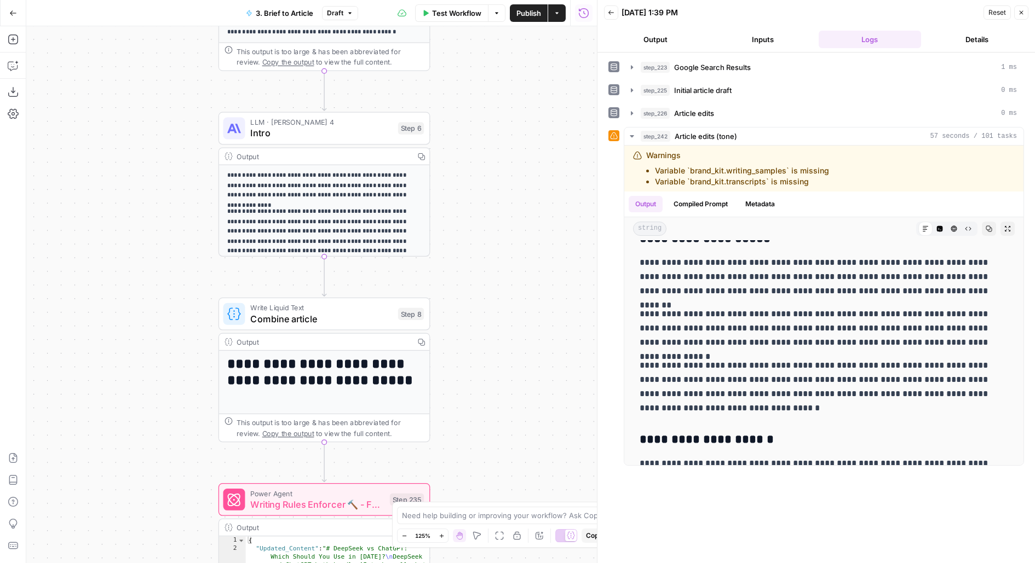
drag, startPoint x: 513, startPoint y: 371, endPoint x: 513, endPoint y: 143, distance: 227.2
click at [513, 143] on div "**********" at bounding box center [311, 294] width 570 height 537
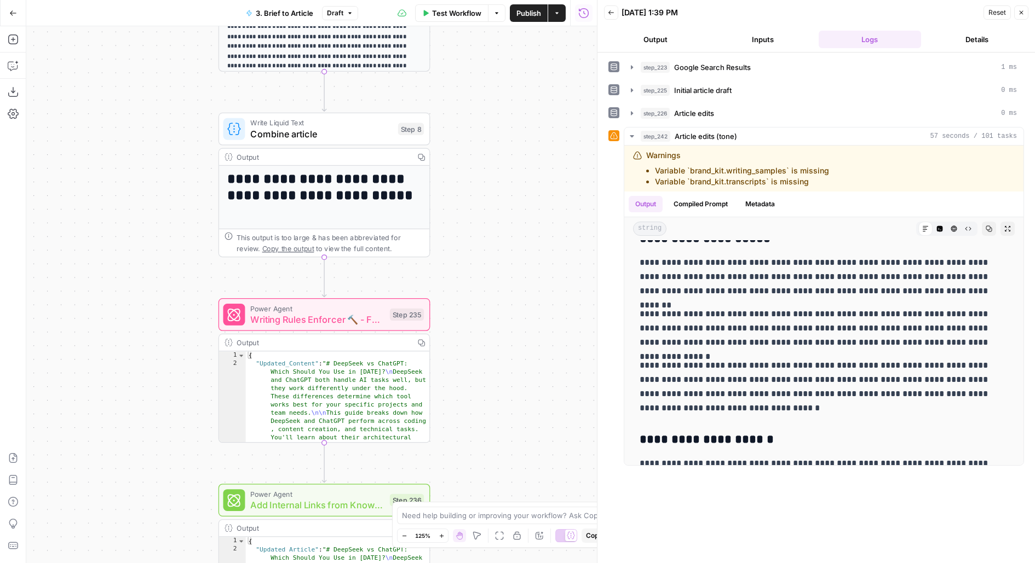
click at [318, 327] on div "Power Agent Writing Rules Enforcer 🔨 - Fork Step 235 Copy step Delete step Add …" at bounding box center [324, 314] width 212 height 33
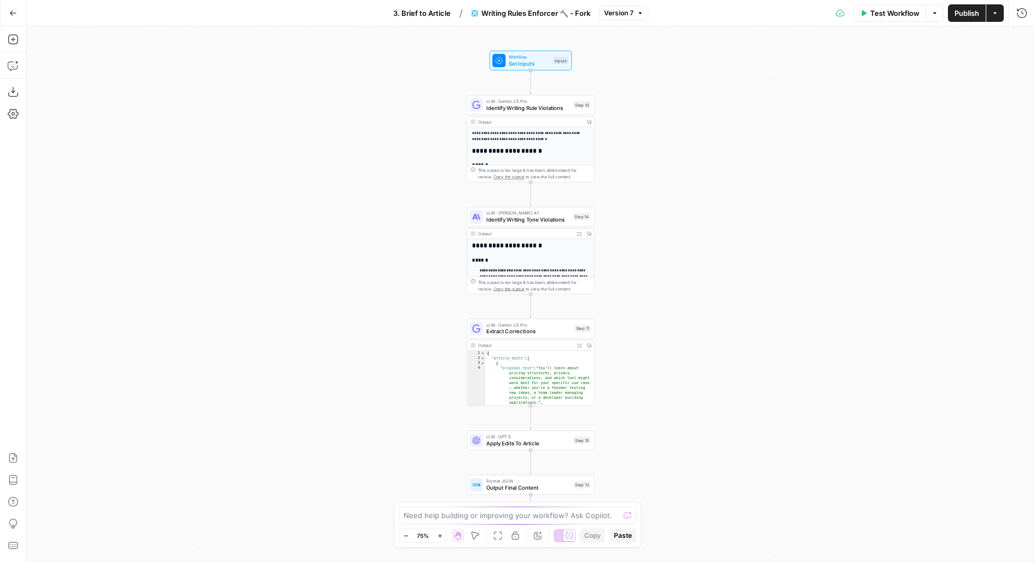
click at [551, 66] on div "Workflow Set Inputs Inputs Test Step" at bounding box center [530, 61] width 76 height 14
click at [1022, 38] on icon "button" at bounding box center [1021, 40] width 4 height 4
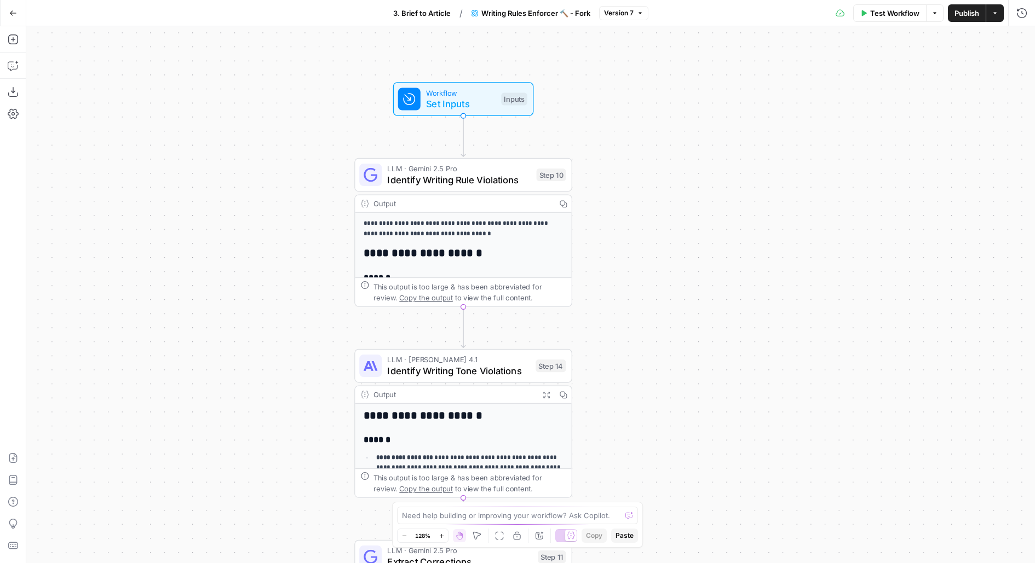
drag, startPoint x: 650, startPoint y: 302, endPoint x: 656, endPoint y: 396, distance: 93.8
click at [656, 396] on div "**********" at bounding box center [530, 294] width 1008 height 537
click at [483, 175] on span "Identify Writing Rule Violations" at bounding box center [458, 181] width 143 height 14
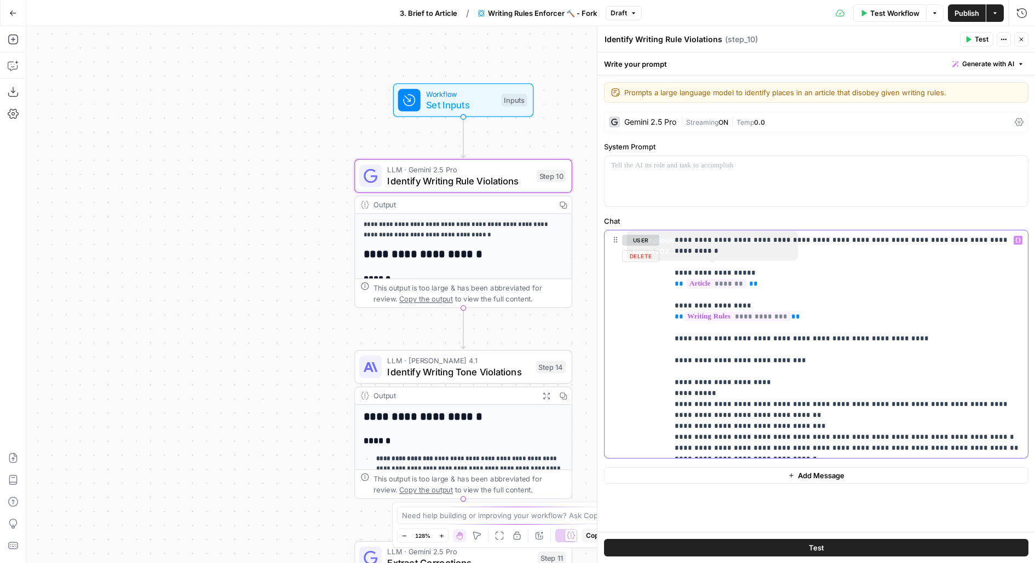
drag, startPoint x: 829, startPoint y: 442, endPoint x: 624, endPoint y: 165, distance: 344.3
click at [0, 0] on form "**********" at bounding box center [0, 0] width 0 height 0
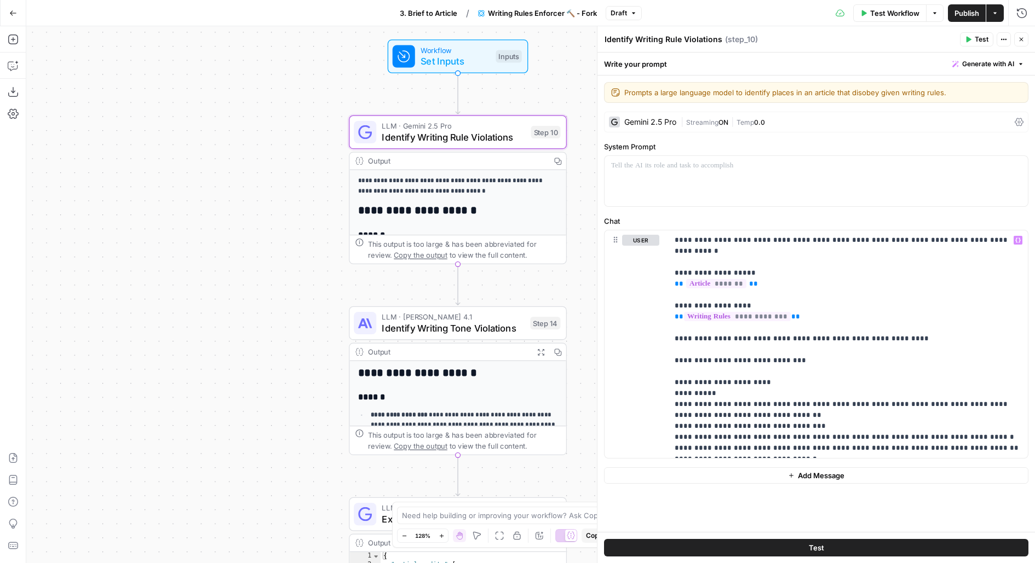
drag, startPoint x: 297, startPoint y: 425, endPoint x: 268, endPoint y: 289, distance: 138.9
click at [268, 289] on div "**********" at bounding box center [530, 294] width 1008 height 537
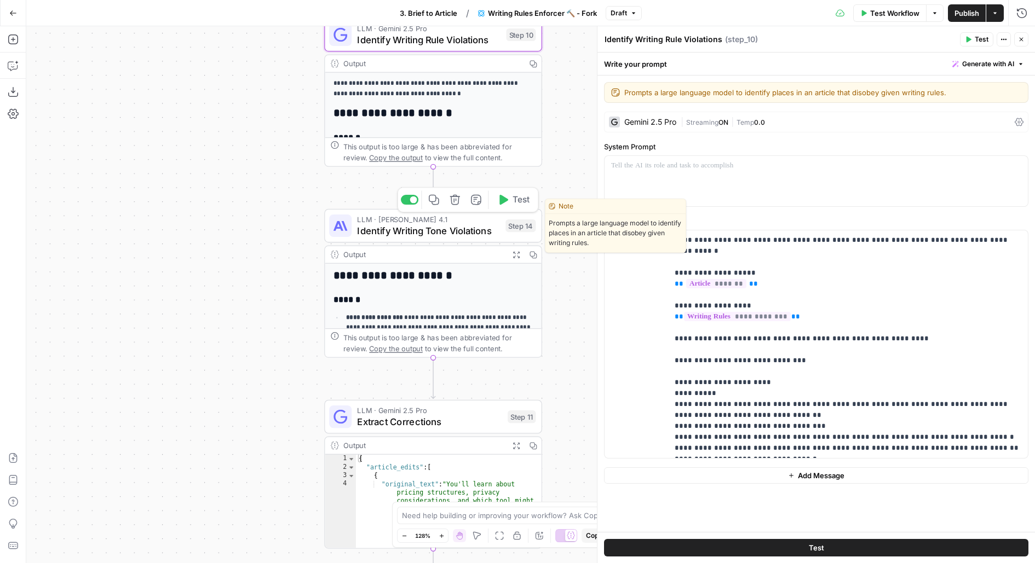
click at [362, 234] on span "Identify Writing Tone Violations" at bounding box center [428, 231] width 142 height 14
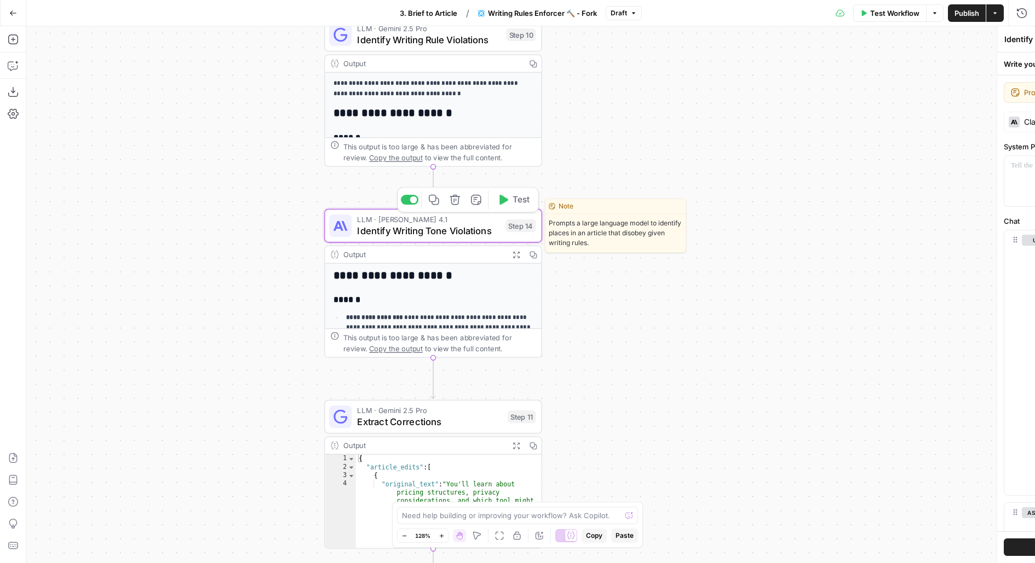
type textarea "Identify Writing Tone Violations"
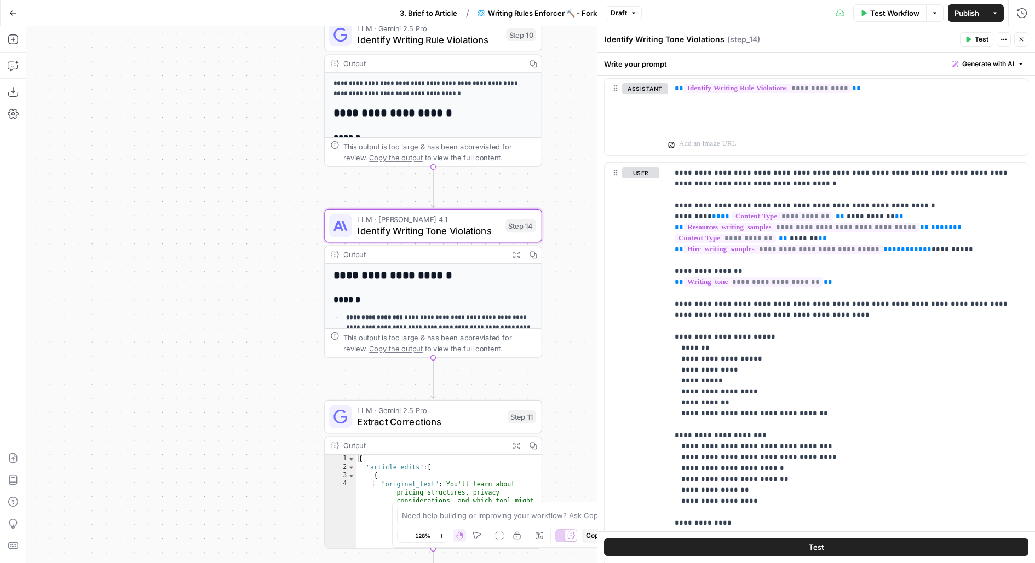
scroll to position [416, 0]
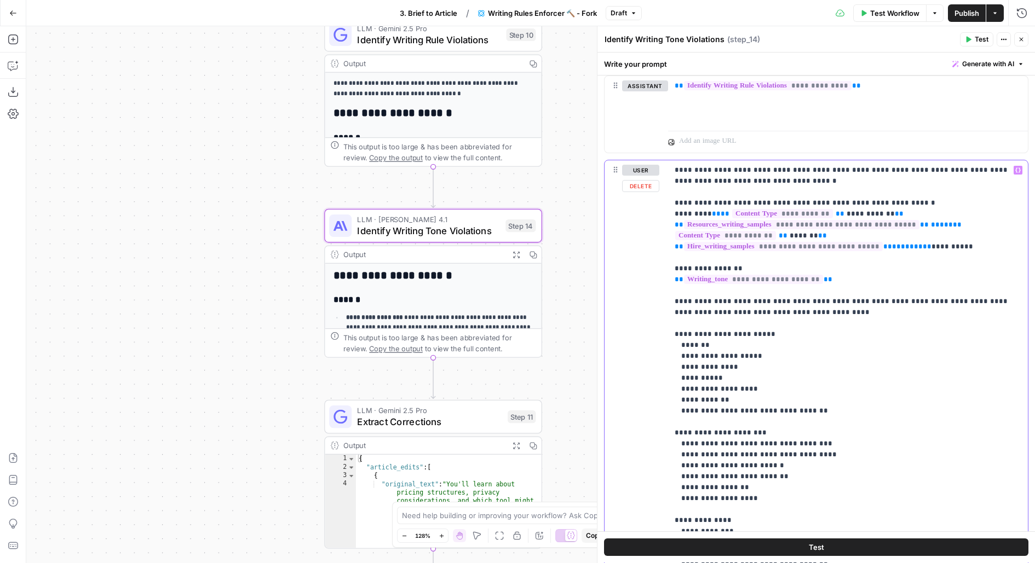
drag, startPoint x: 767, startPoint y: 182, endPoint x: 660, endPoint y: 178, distance: 106.8
click at [660, 178] on div "**********" at bounding box center [815, 396] width 423 height 472
click at [1023, 15] on icon "button" at bounding box center [1021, 13] width 11 height 11
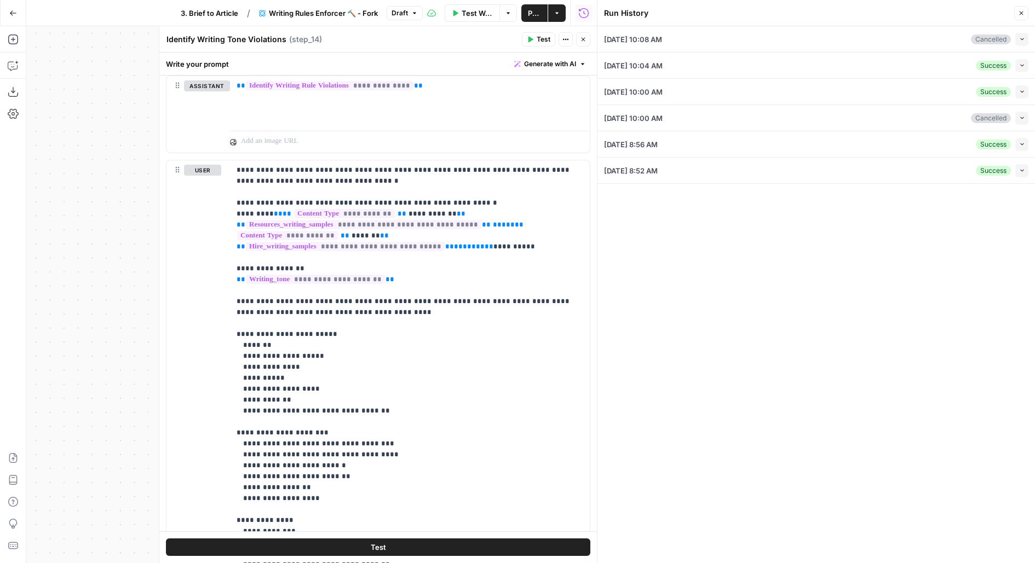
click at [1022, 63] on icon "button" at bounding box center [1022, 65] width 6 height 6
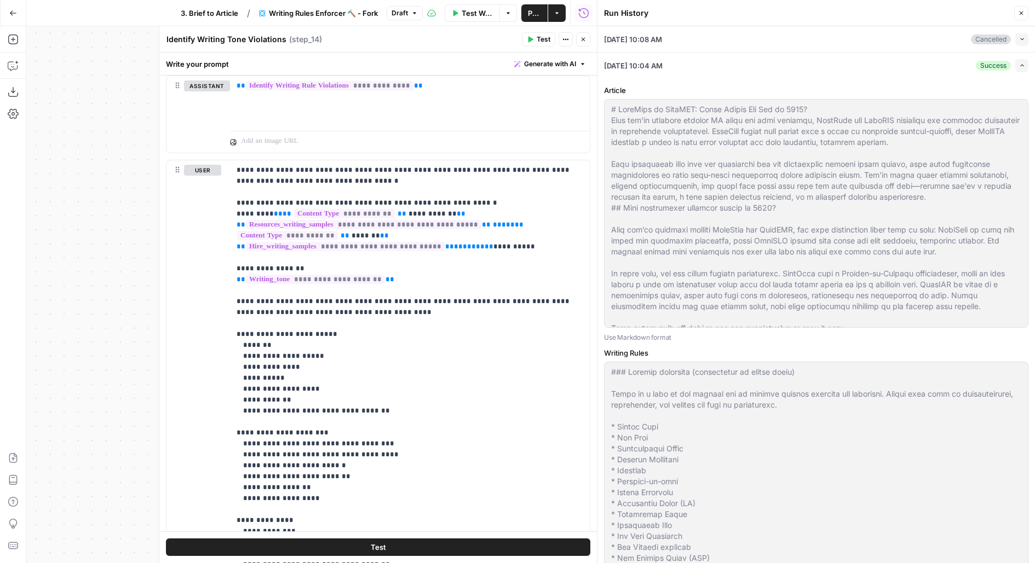
scroll to position [276, 0]
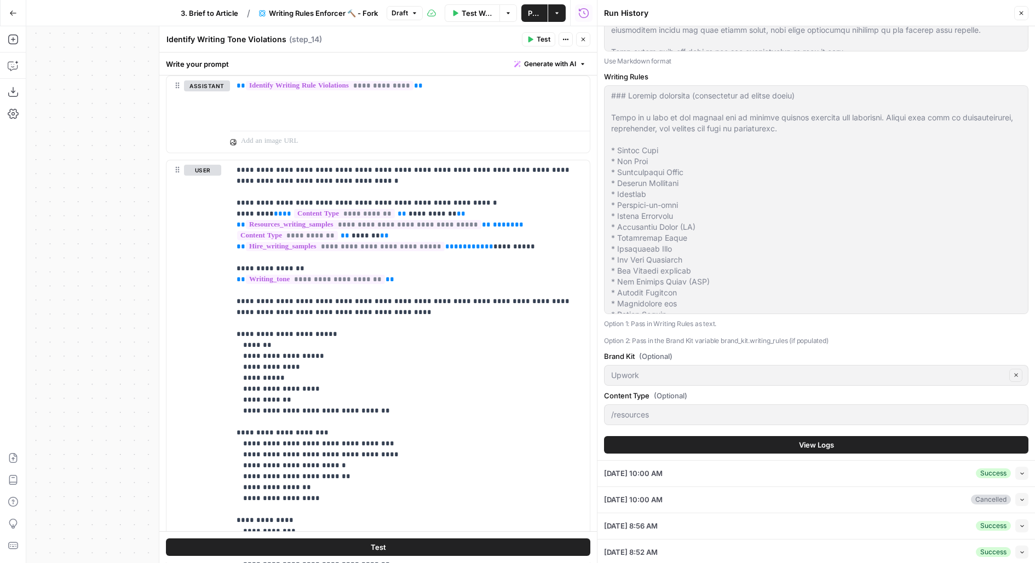
click at [668, 448] on button "View Logs" at bounding box center [816, 445] width 424 height 18
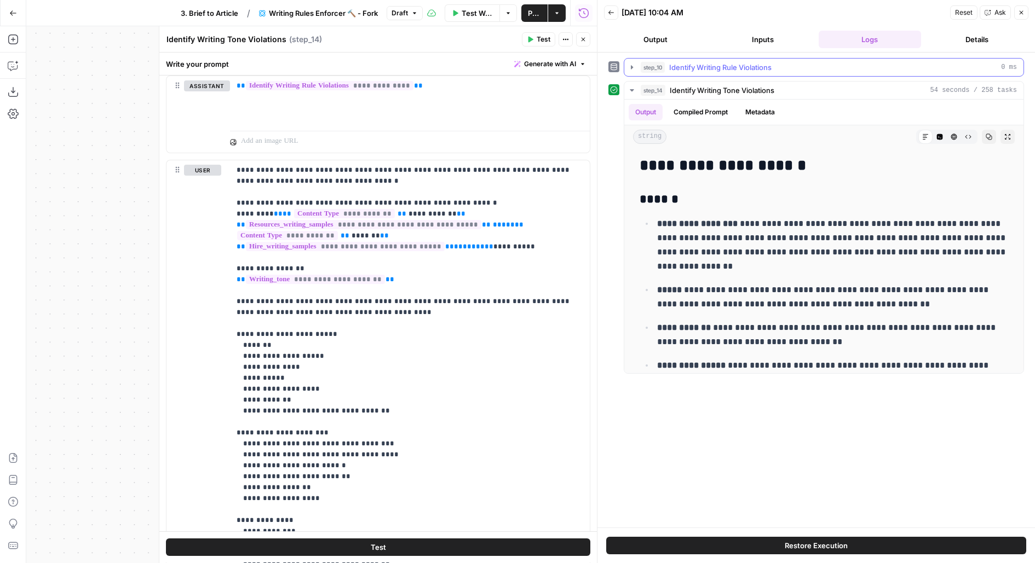
click at [694, 73] on button "step_10 Identify Writing Rule Violations 0 ms" at bounding box center [823, 68] width 399 height 18
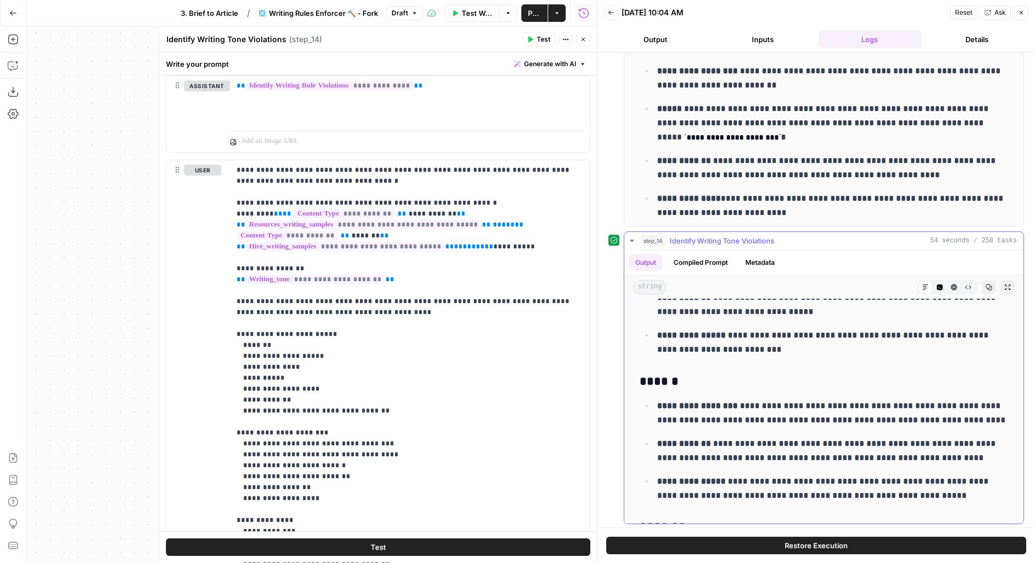
scroll to position [1584, 0]
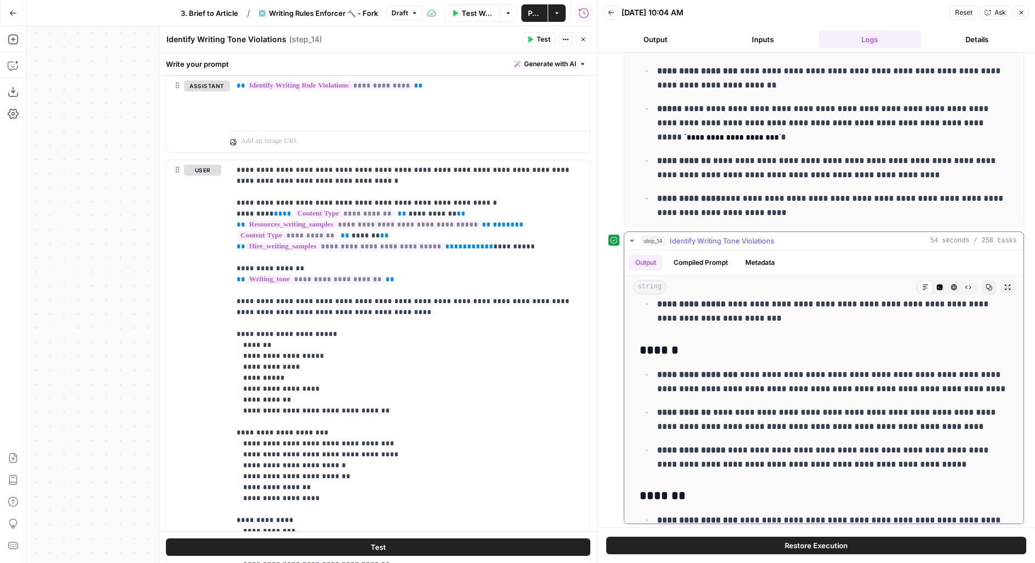
drag, startPoint x: 738, startPoint y: 370, endPoint x: 950, endPoint y: 376, distance: 211.4
click at [949, 376] on p "**********" at bounding box center [832, 382] width 351 height 28
drag, startPoint x: 733, startPoint y: 395, endPoint x: 942, endPoint y: 426, distance: 211.0
click at [942, 426] on ul "**********" at bounding box center [823, 419] width 368 height 105
click at [580, 44] on button "Close" at bounding box center [583, 39] width 14 height 14
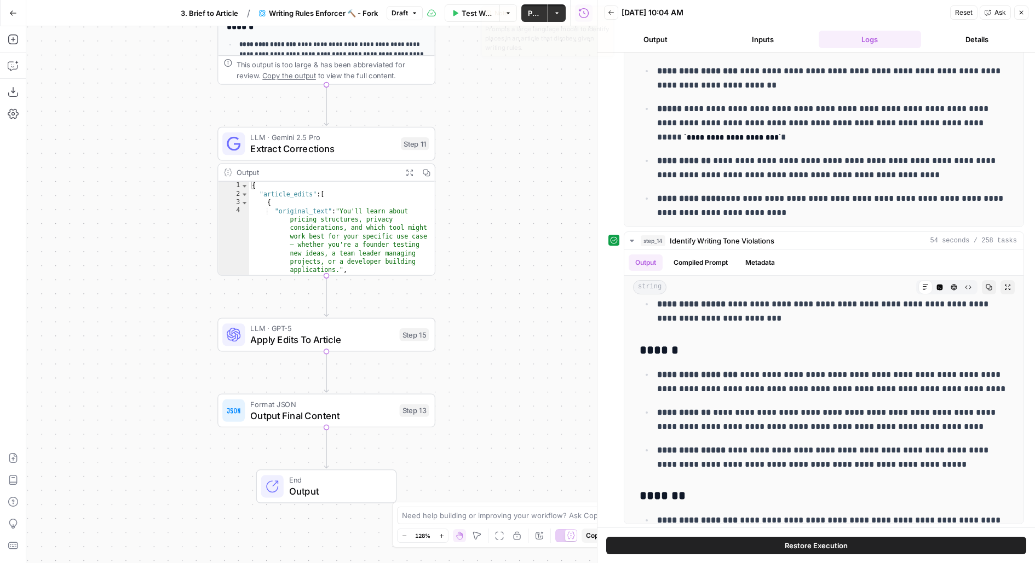
drag, startPoint x: 562, startPoint y: 306, endPoint x: 446, endPoint y: 16, distance: 311.8
click at [446, 16] on div "**********" at bounding box center [298, 281] width 597 height 563
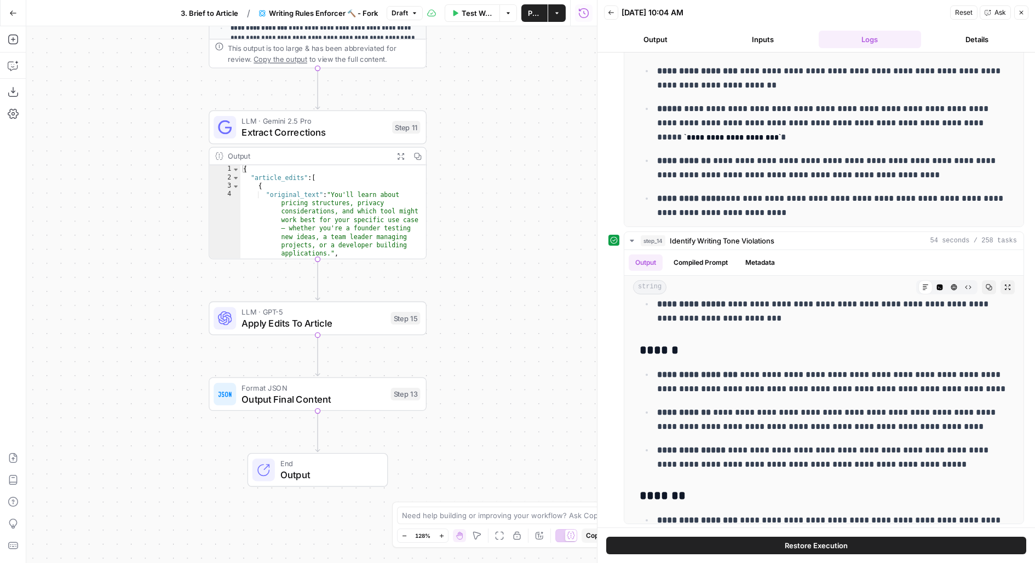
drag, startPoint x: 478, startPoint y: 295, endPoint x: 479, endPoint y: 176, distance: 118.8
click at [479, 183] on div "**********" at bounding box center [311, 294] width 570 height 537
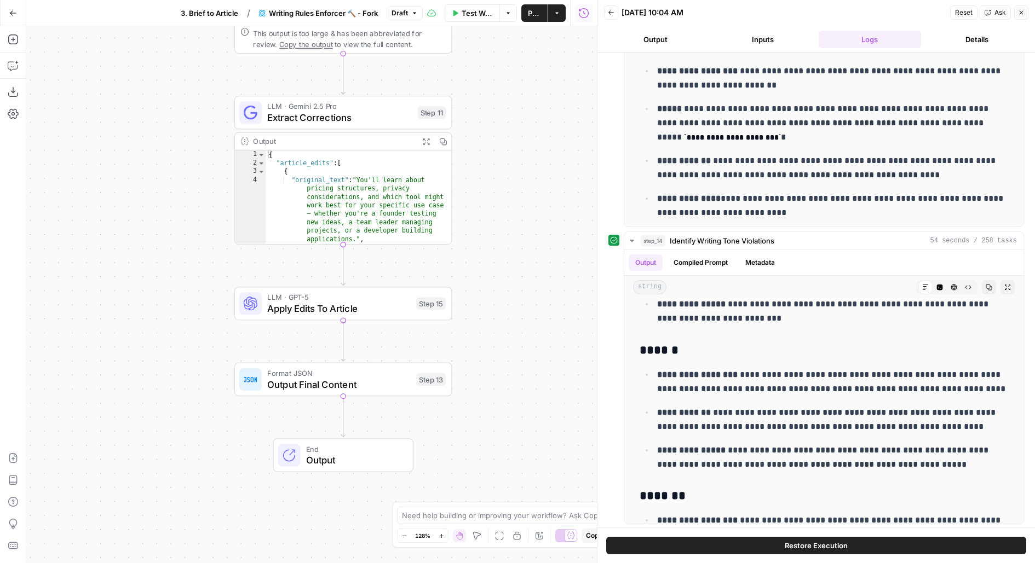
click at [748, 44] on button "Inputs" at bounding box center [762, 40] width 103 height 18
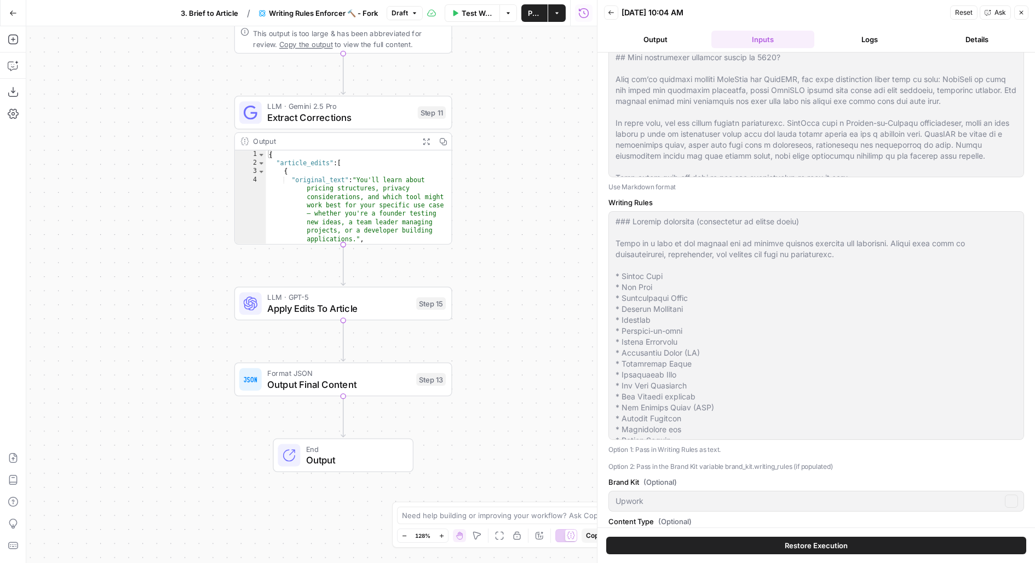
scroll to position [0, 0]
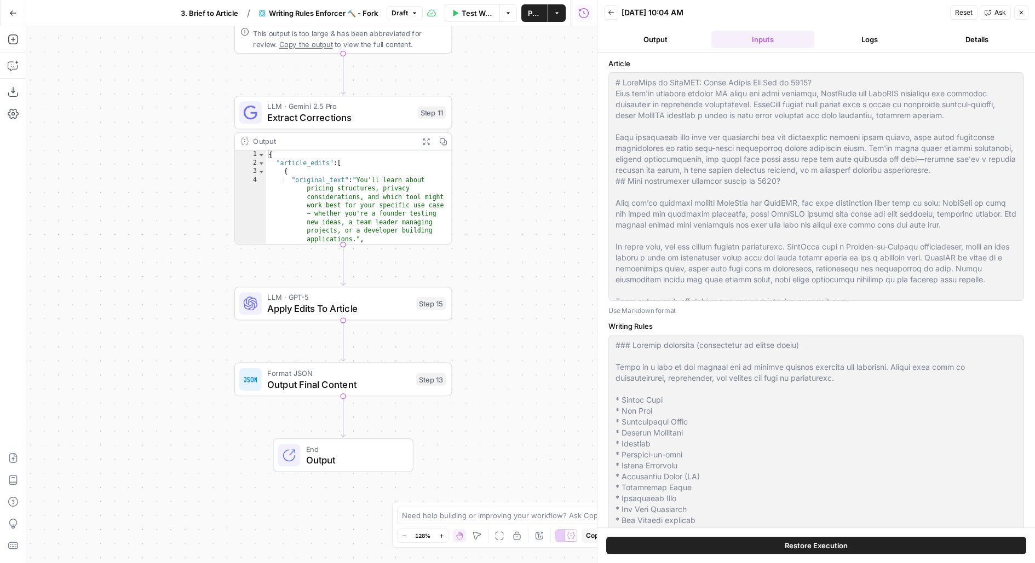
click at [876, 44] on button "Logs" at bounding box center [869, 40] width 103 height 18
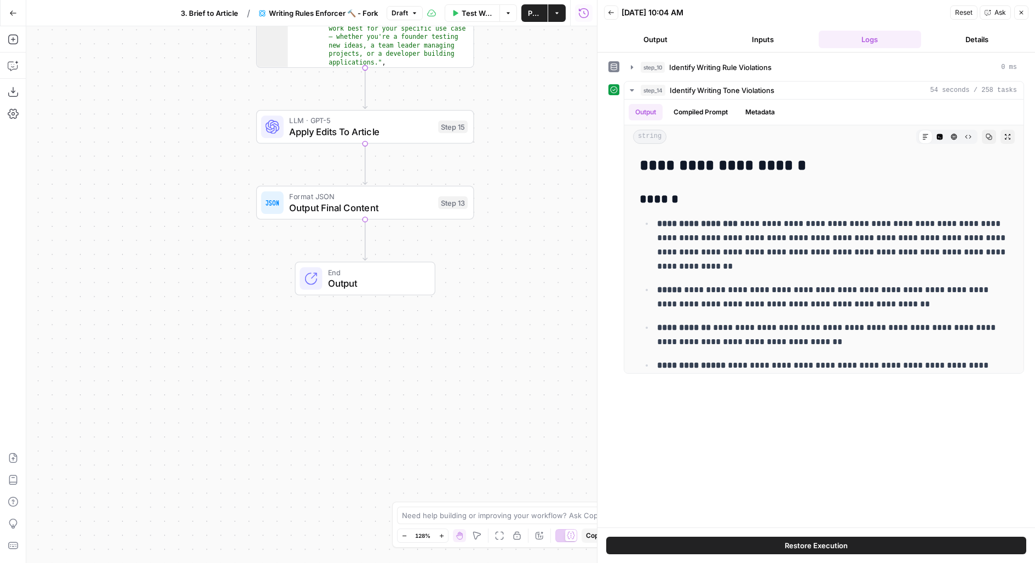
drag, startPoint x: 470, startPoint y: 234, endPoint x: 487, endPoint y: 5, distance: 229.5
click at [487, 5] on div "**********" at bounding box center [298, 281] width 597 height 563
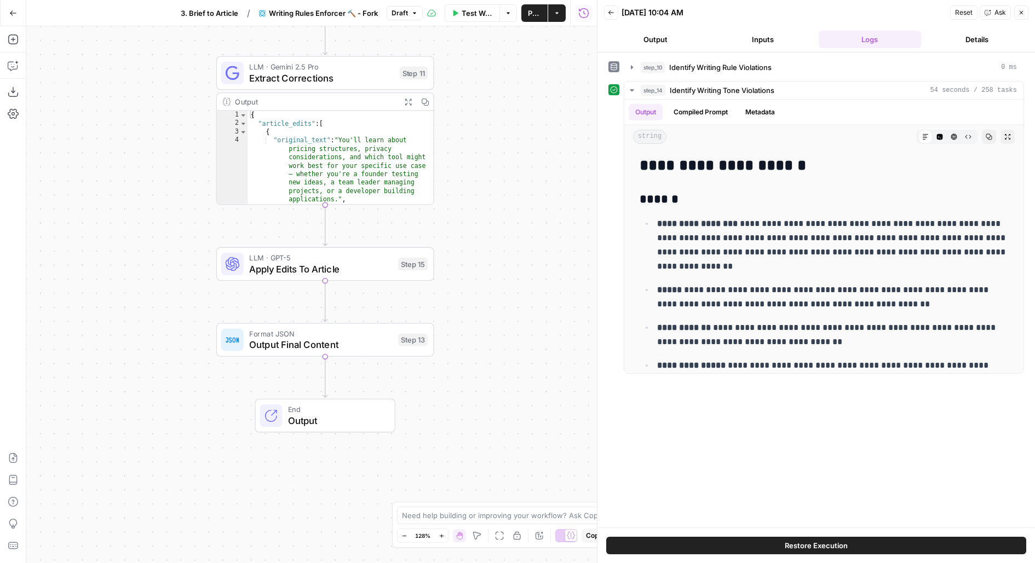
click at [203, 17] on span "3. Brief to Article" at bounding box center [209, 13] width 57 height 11
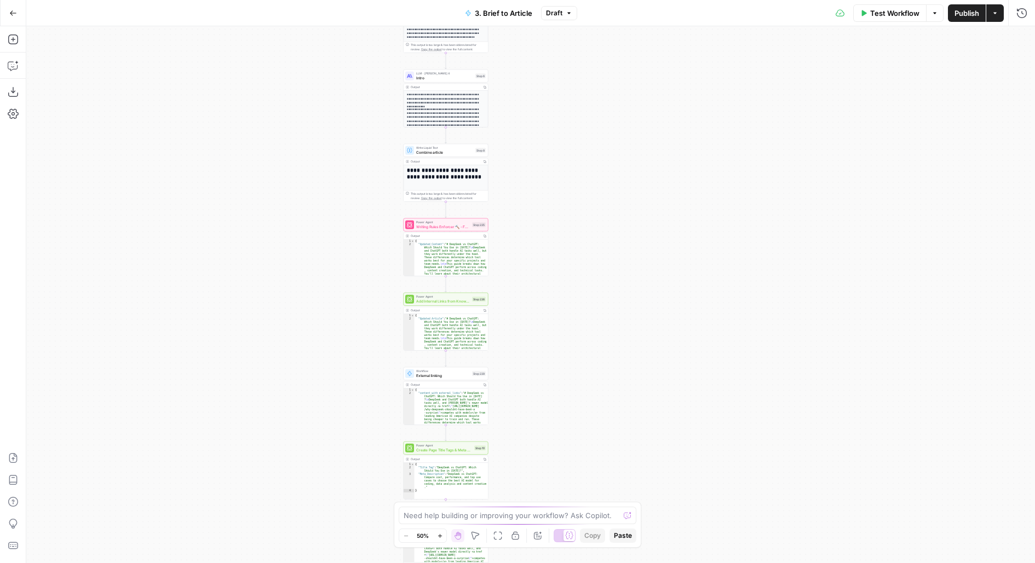
drag, startPoint x: 681, startPoint y: 293, endPoint x: 535, endPoint y: 29, distance: 302.1
click at [538, 36] on div "**********" at bounding box center [530, 294] width 1008 height 537
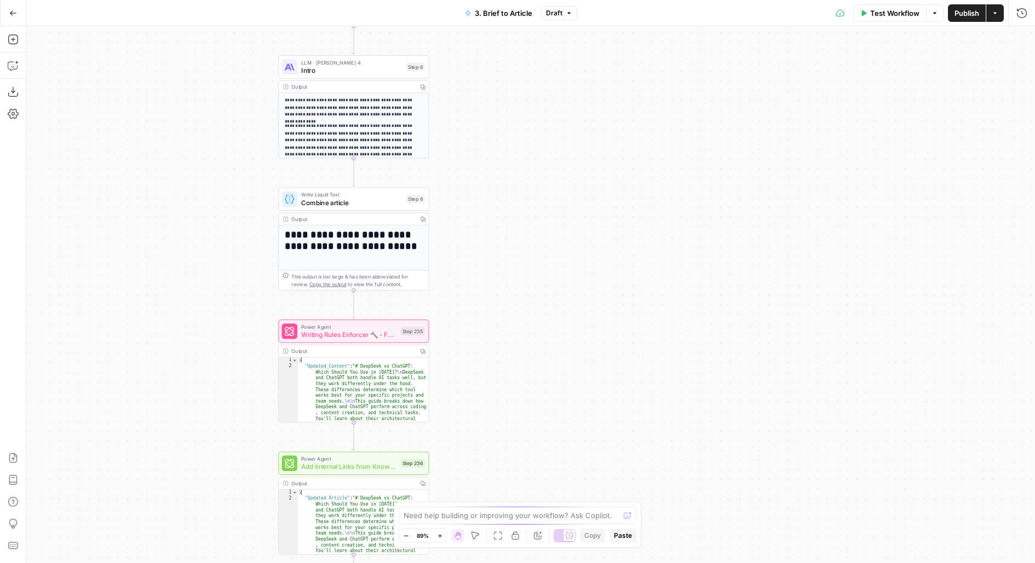
drag, startPoint x: 429, startPoint y: 178, endPoint x: 554, endPoint y: 384, distance: 241.5
click at [554, 384] on div "**********" at bounding box center [530, 294] width 1008 height 537
drag, startPoint x: 477, startPoint y: 284, endPoint x: 479, endPoint y: 181, distance: 102.9
click at [477, 189] on div "**********" at bounding box center [530, 294] width 1008 height 537
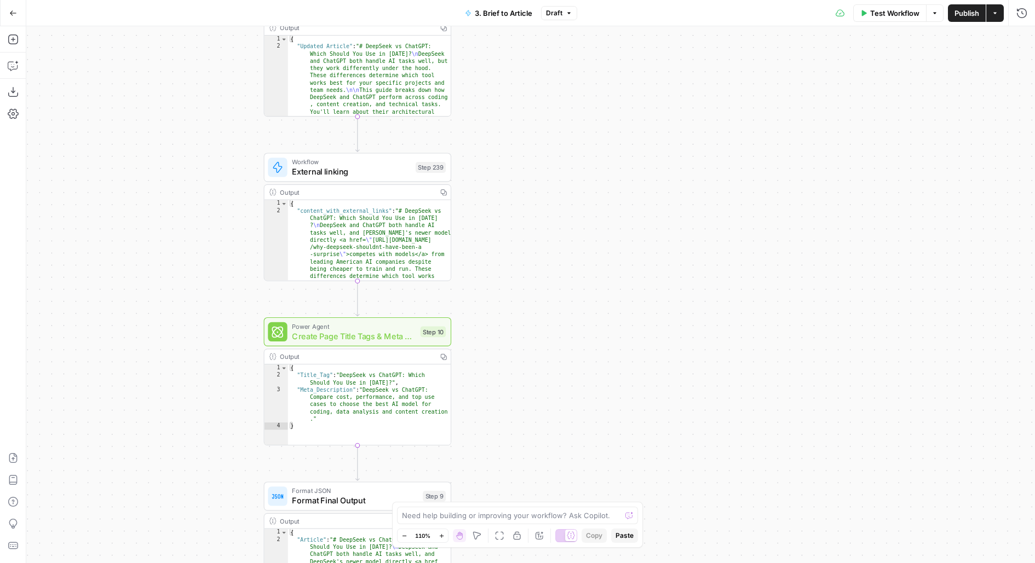
drag, startPoint x: 633, startPoint y: 360, endPoint x: 505, endPoint y: 100, distance: 289.1
click at [505, 101] on div "**********" at bounding box center [530, 294] width 1008 height 537
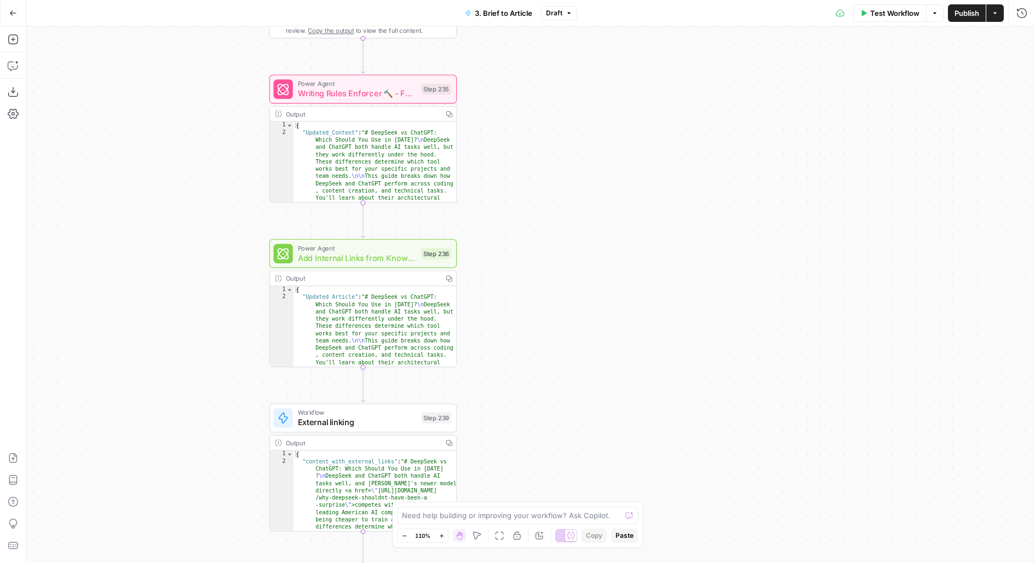
drag, startPoint x: 555, startPoint y: 258, endPoint x: 553, endPoint y: 105, distance: 153.3
click at [553, 110] on div "**********" at bounding box center [530, 294] width 1008 height 537
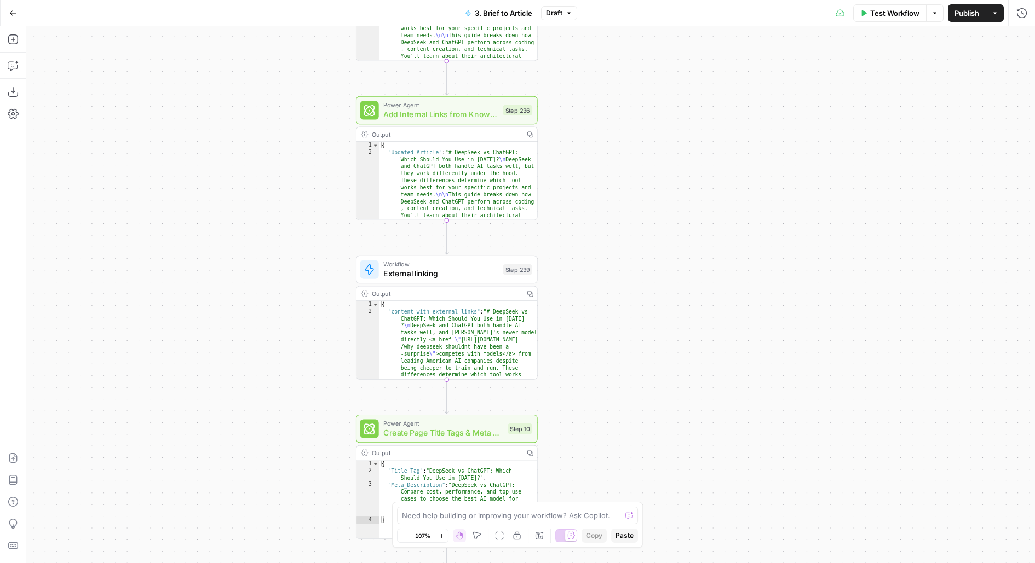
drag, startPoint x: 552, startPoint y: 253, endPoint x: 630, endPoint y: 247, distance: 77.5
click at [630, 247] on div "**********" at bounding box center [530, 294] width 1008 height 537
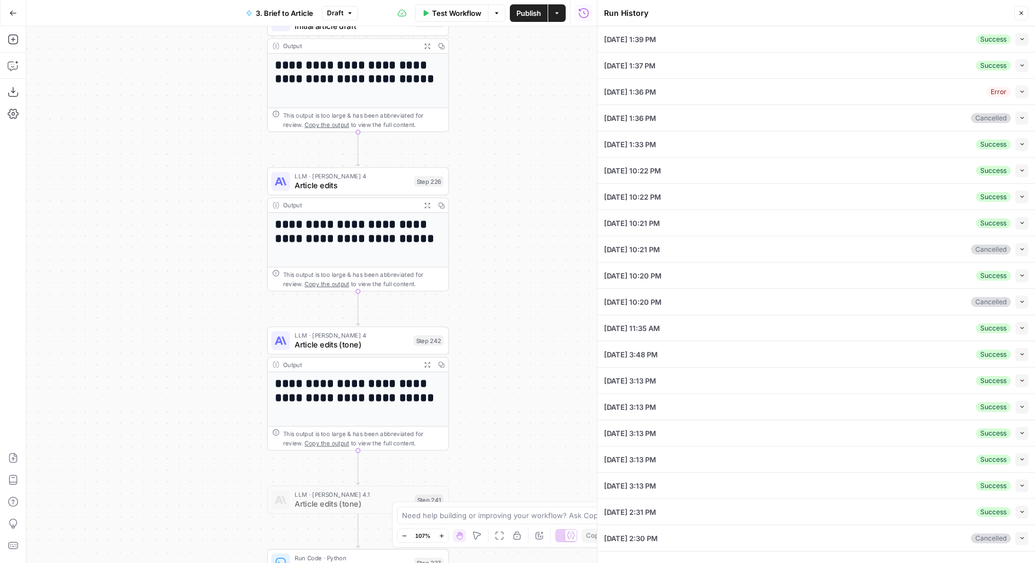
click at [1019, 40] on icon "button" at bounding box center [1022, 39] width 6 height 6
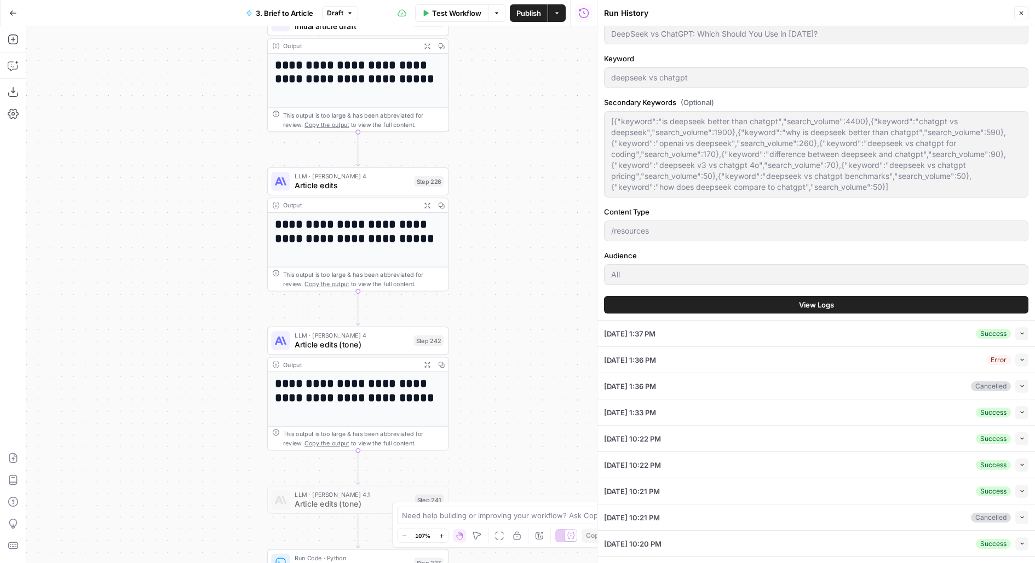
scroll to position [361, 0]
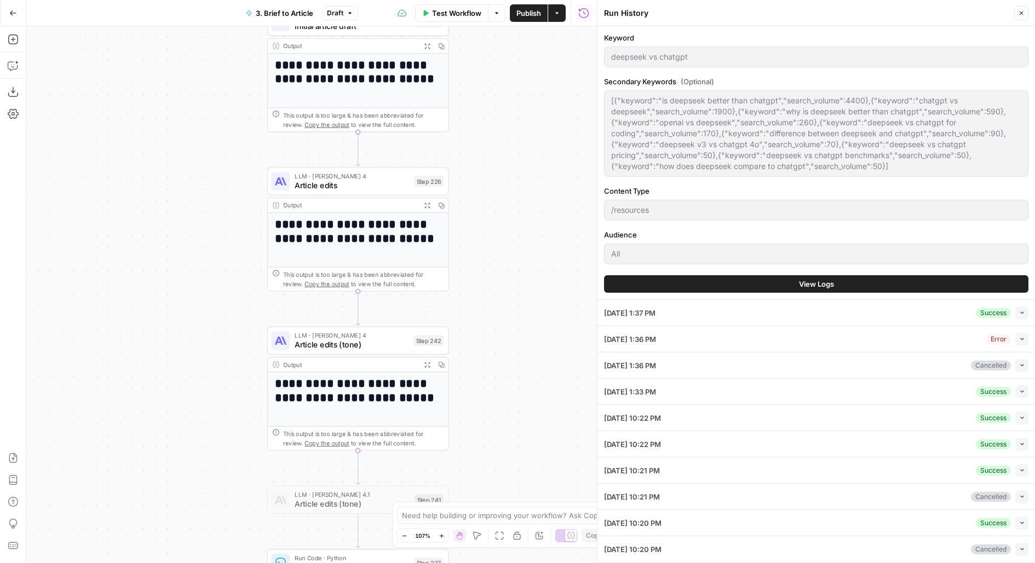
click at [757, 281] on button "View Logs" at bounding box center [816, 284] width 424 height 18
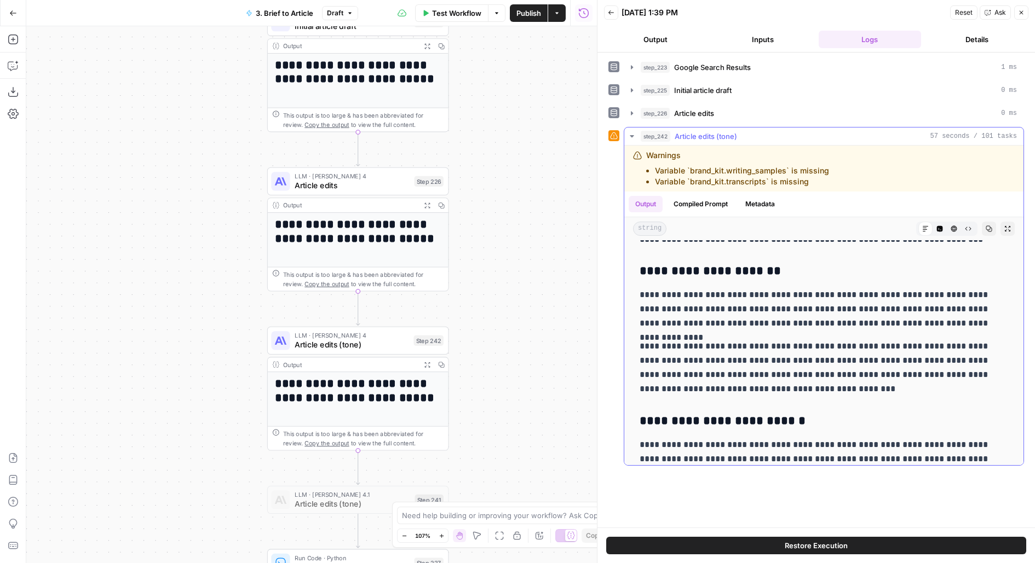
scroll to position [1667, 0]
click at [545, 310] on div "**********" at bounding box center [311, 294] width 570 height 537
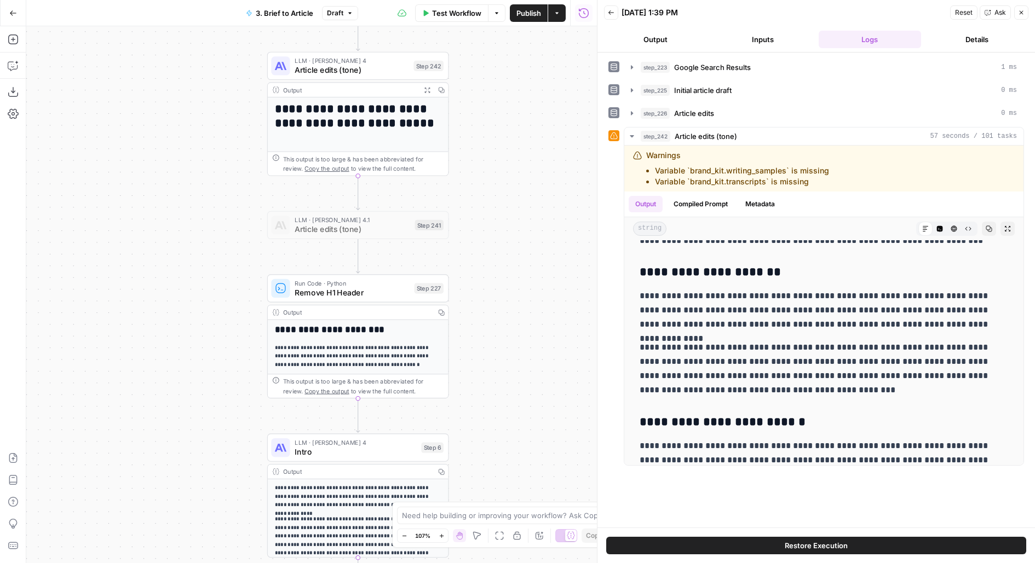
drag, startPoint x: 530, startPoint y: 281, endPoint x: 530, endPoint y: 95, distance: 186.1
click at [530, 96] on div "**********" at bounding box center [311, 294] width 570 height 537
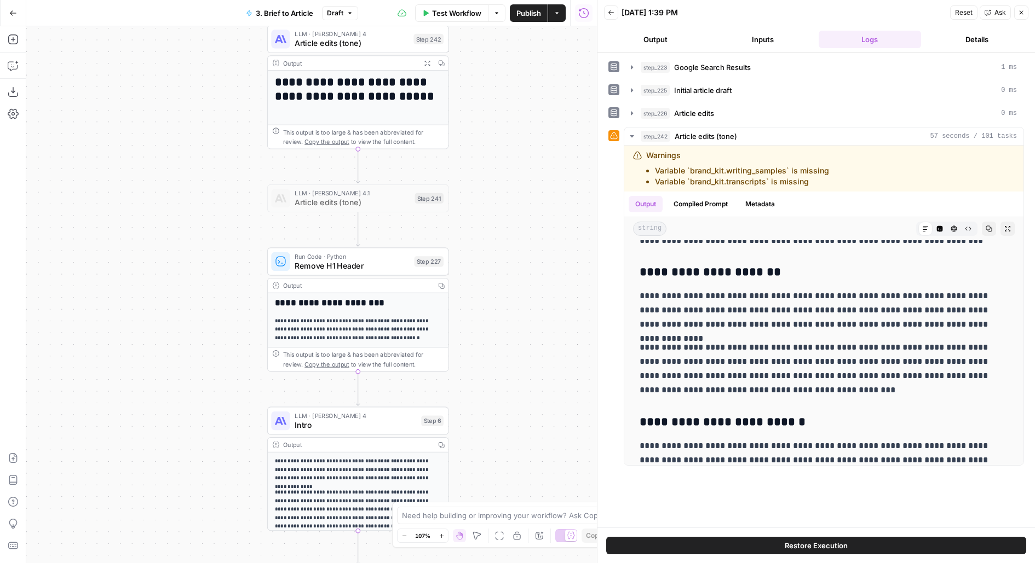
click at [426, 238] on span "Test" at bounding box center [431, 240] width 14 height 10
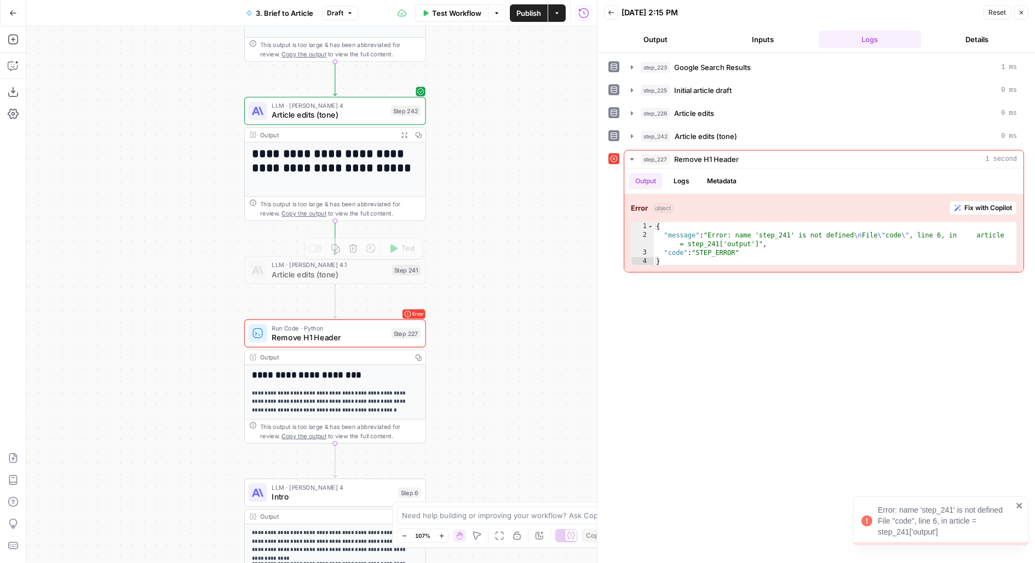
click at [291, 339] on span "Remove H1 Header" at bounding box center [329, 337] width 115 height 11
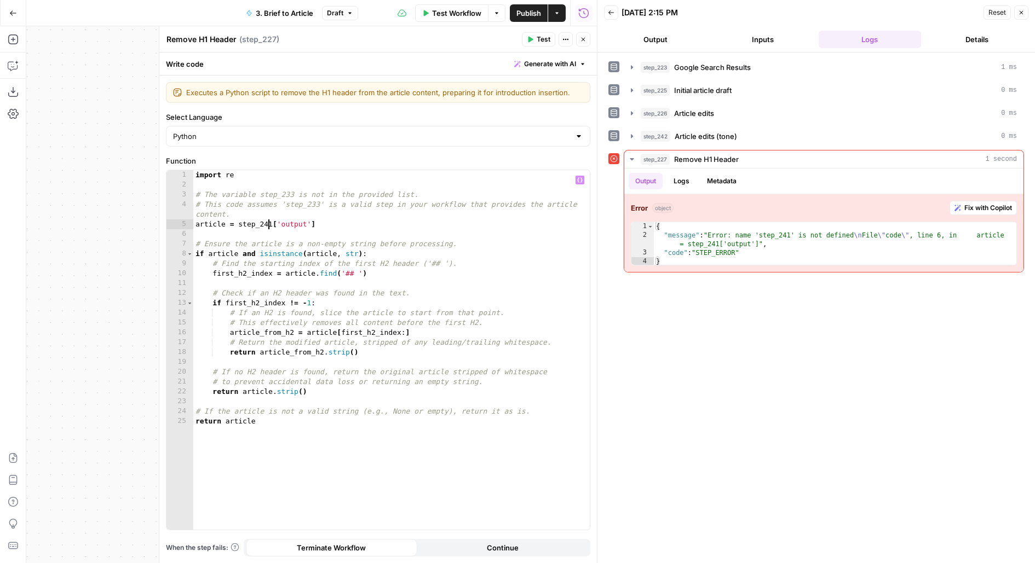
click at [268, 221] on div "import re # The variable step_233 is not in the provided list. # This code assu…" at bounding box center [391, 360] width 397 height 380
type textarea "**********"
click at [536, 41] on button "Test" at bounding box center [538, 39] width 33 height 14
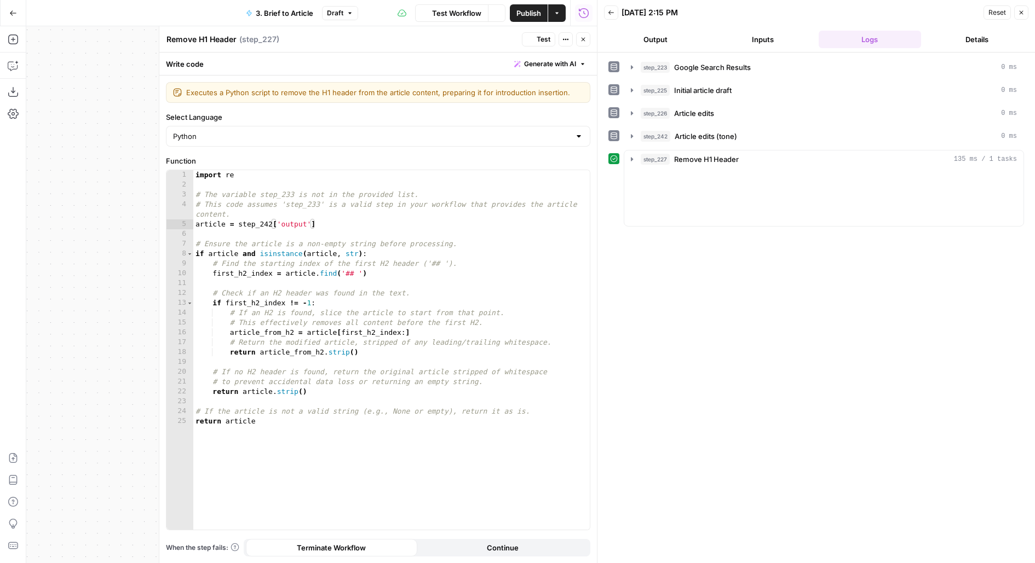
click at [584, 38] on icon "button" at bounding box center [583, 40] width 4 height 4
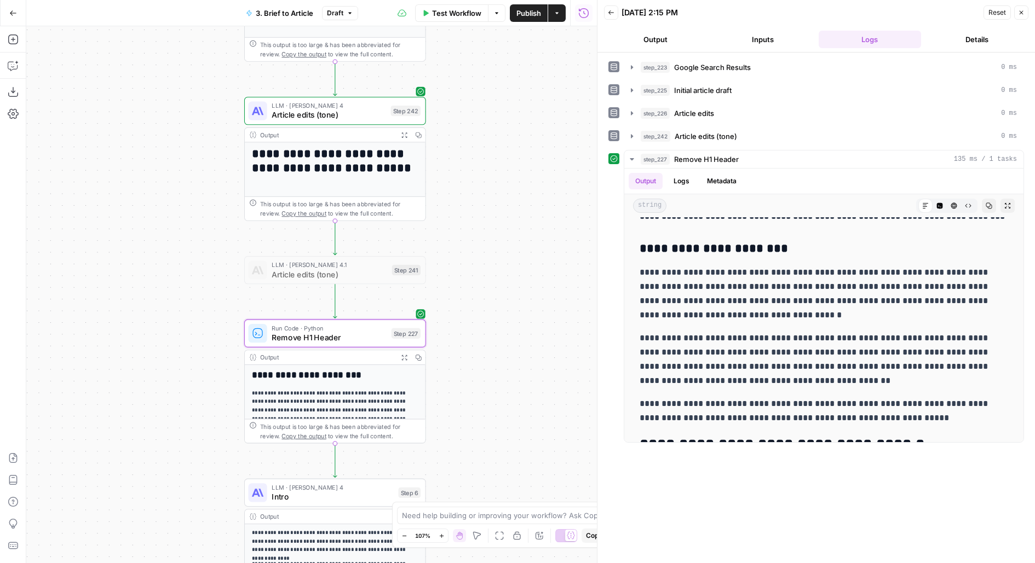
scroll to position [1329, 0]
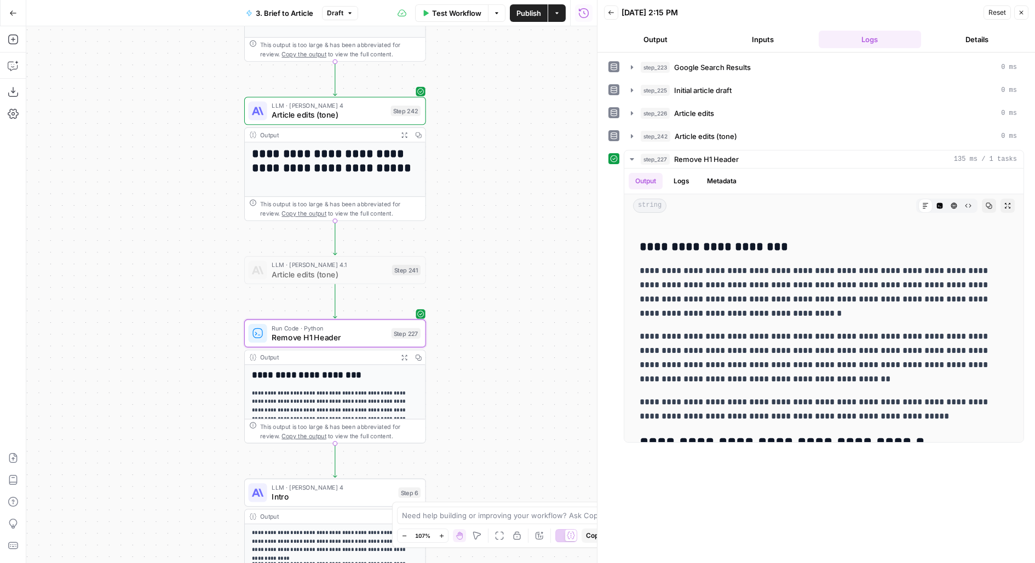
click at [477, 42] on div "**********" at bounding box center [311, 294] width 570 height 537
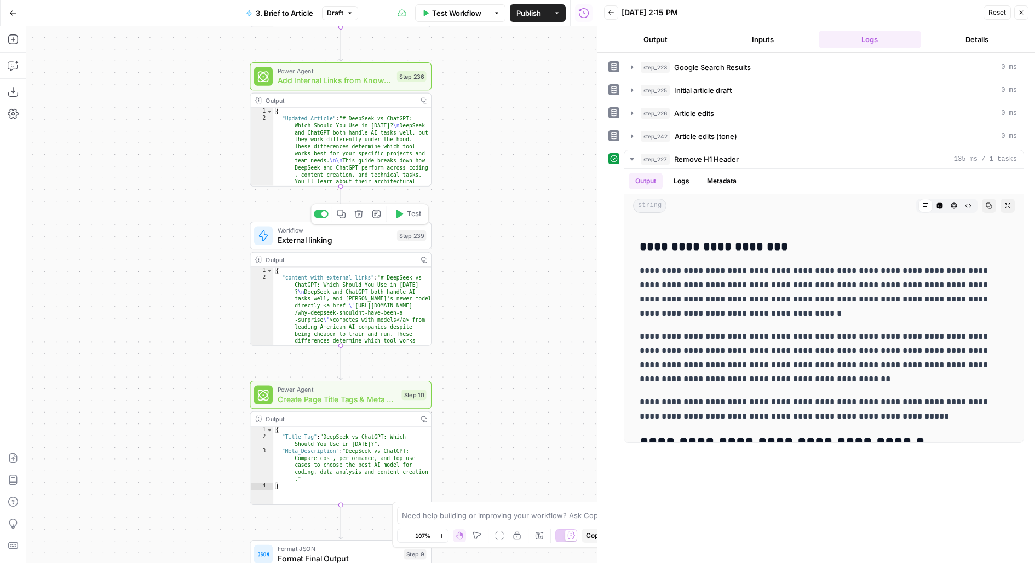
click at [276, 243] on div "Workflow External linking Step 239 Copy step Delete step Add Note Test" at bounding box center [340, 236] width 172 height 20
type input "External Linking"
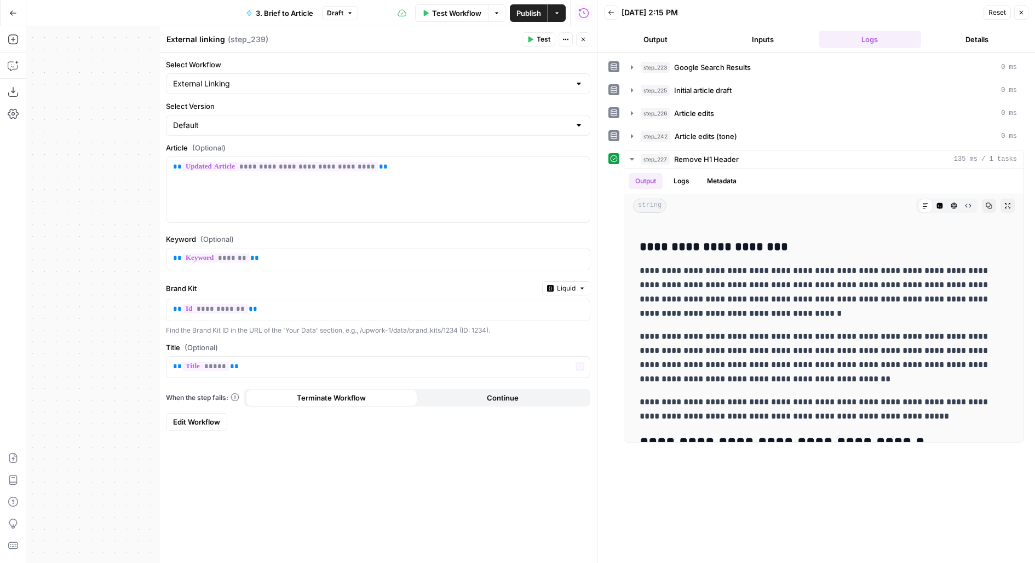
click at [198, 418] on span "Edit Workflow" at bounding box center [196, 422] width 47 height 11
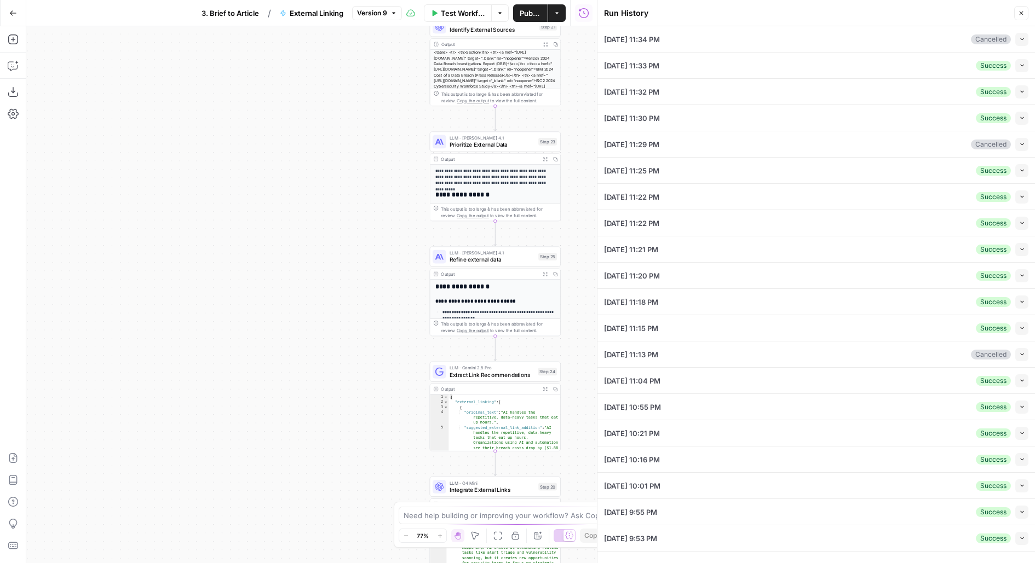
click at [1025, 62] on button "Collapse" at bounding box center [1021, 65] width 13 height 13
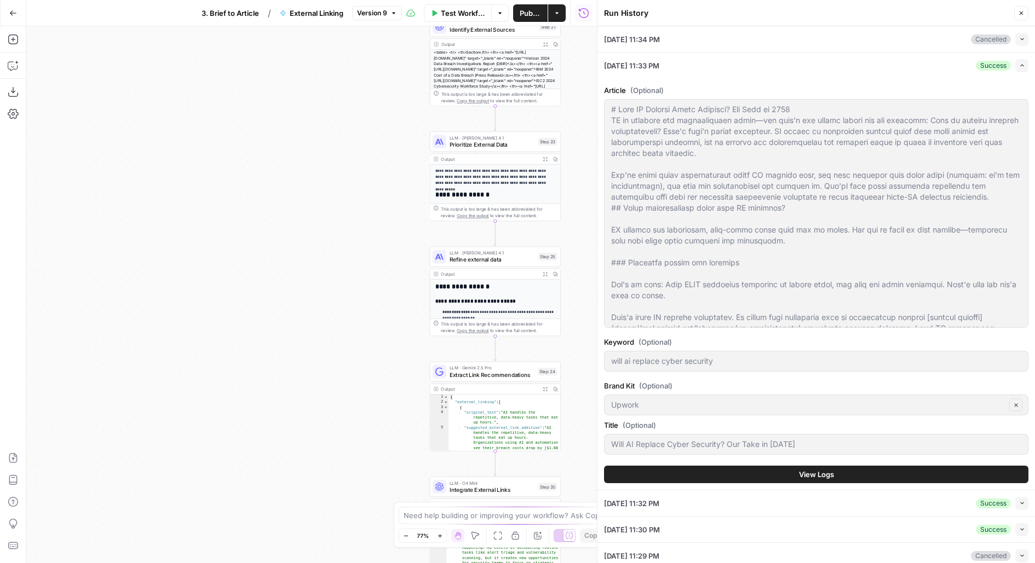
click at [706, 482] on div "Article (Optional) Keyword (Optional) will ai replace cyber security Brand Kit …" at bounding box center [816, 284] width 424 height 412
click at [698, 470] on button "View Logs" at bounding box center [816, 475] width 424 height 18
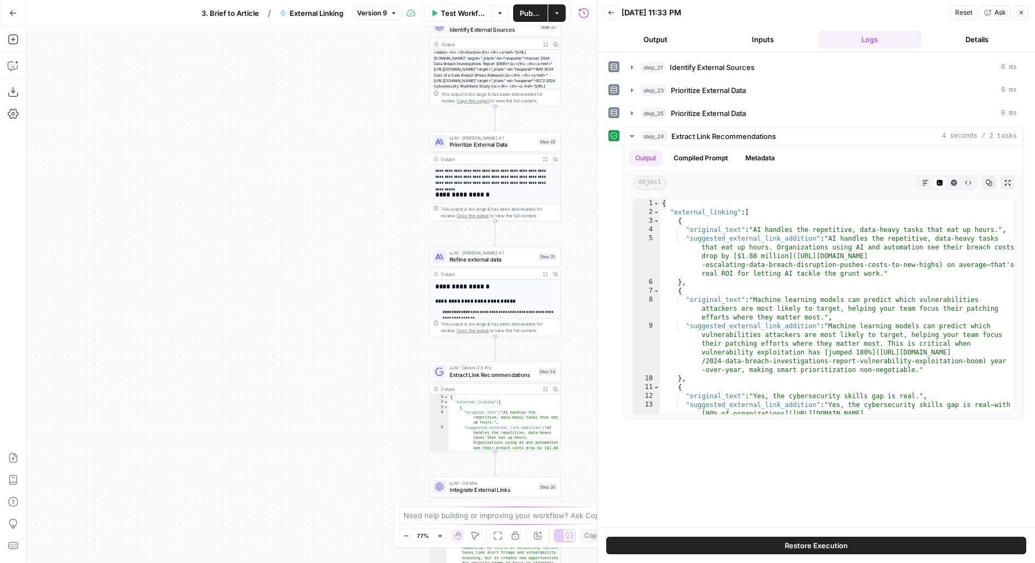
click at [610, 12] on icon "button" at bounding box center [610, 12] width 5 height 4
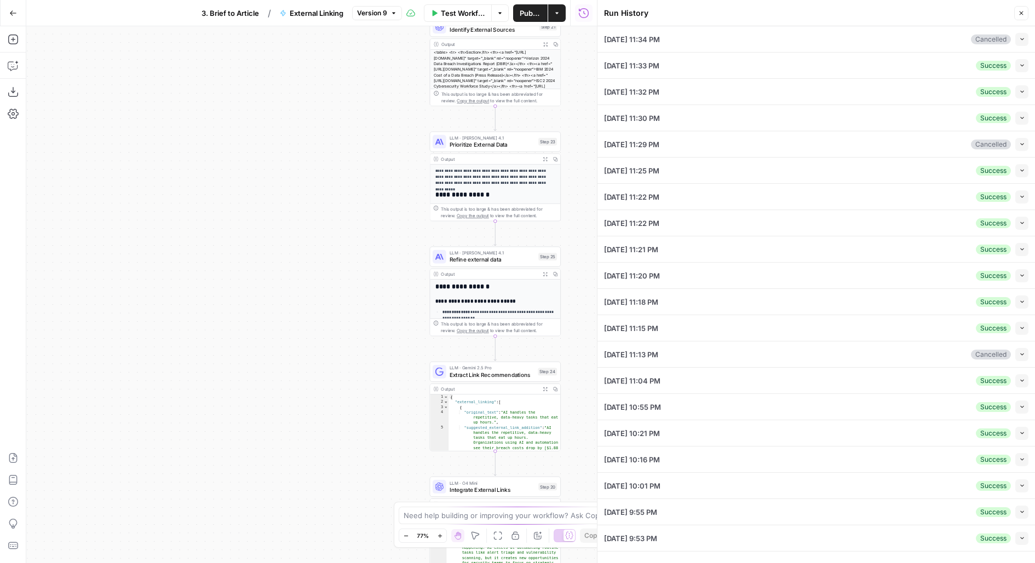
click at [1025, 42] on button "Collapse" at bounding box center [1021, 39] width 13 height 13
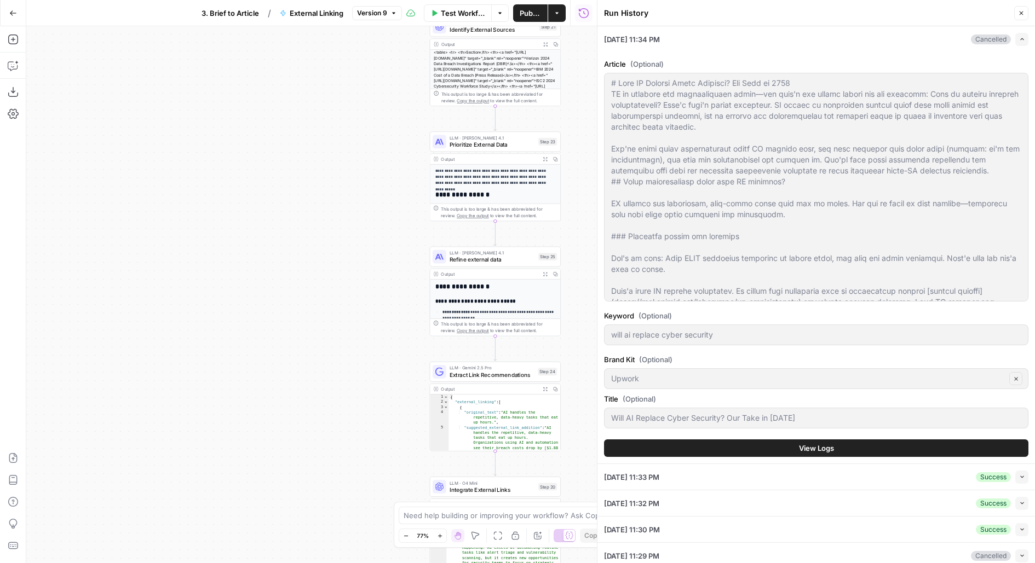
click at [732, 452] on button "View Logs" at bounding box center [816, 449] width 424 height 18
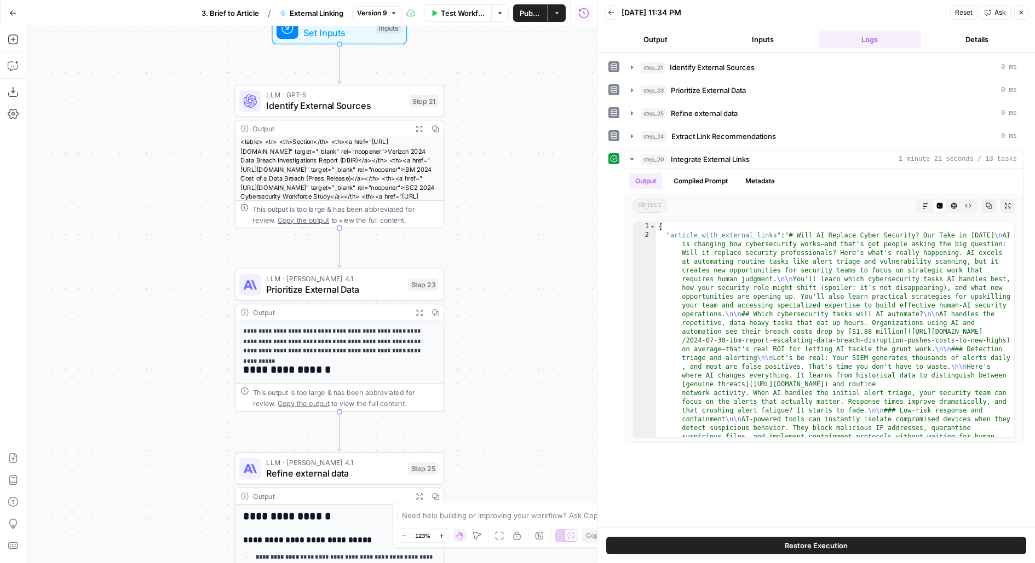
drag, startPoint x: 506, startPoint y: 311, endPoint x: 523, endPoint y: 230, distance: 82.4
click at [523, 230] on div "**********" at bounding box center [311, 294] width 570 height 537
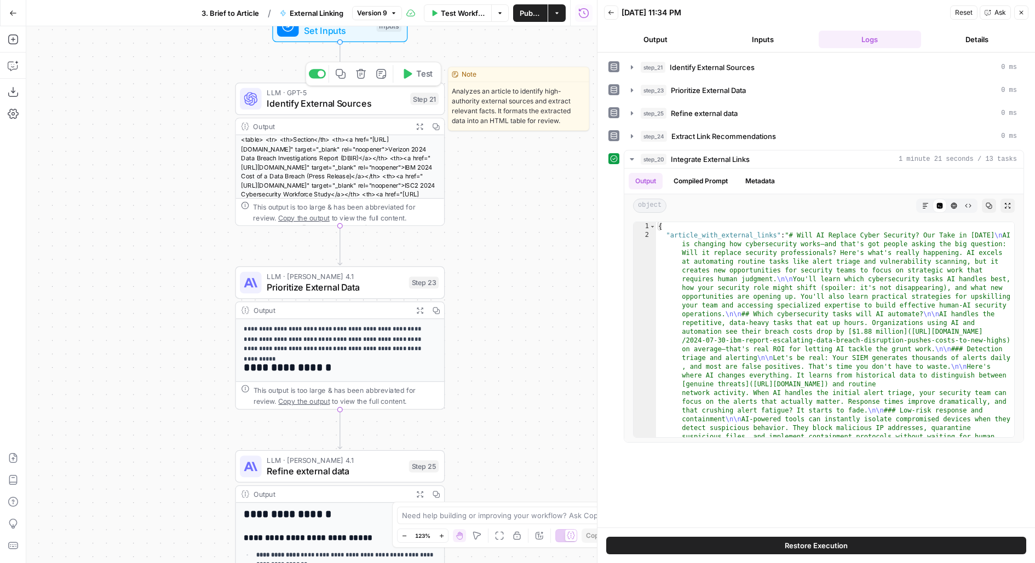
click at [362, 107] on span "Identify External Sources" at bounding box center [336, 104] width 138 height 14
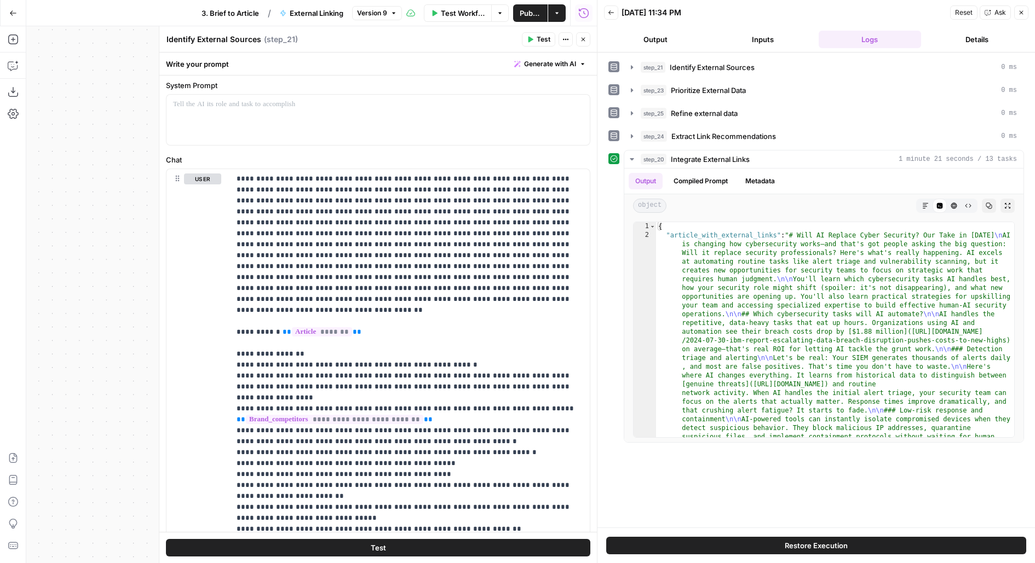
scroll to position [85, 0]
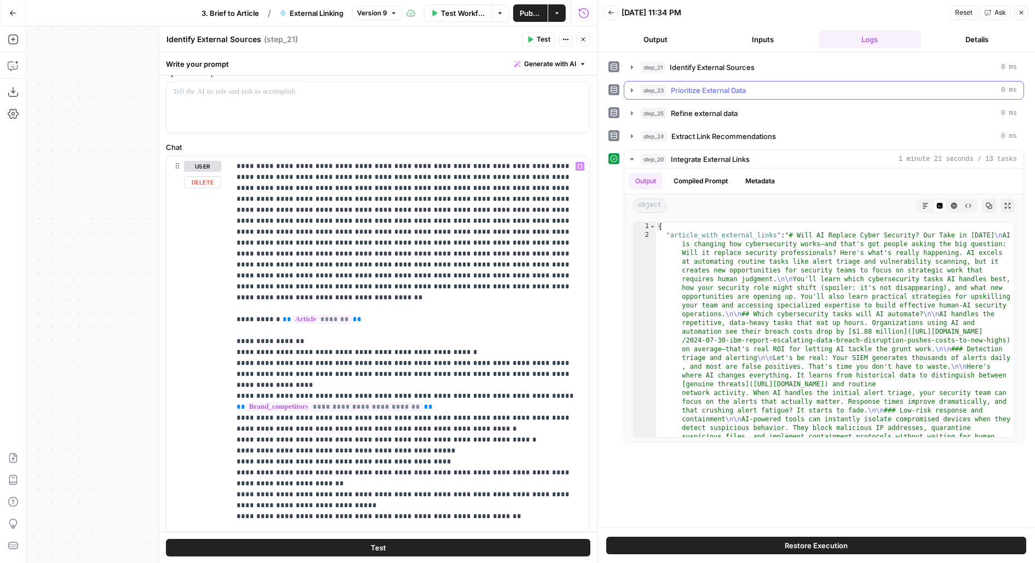
click at [683, 72] on button "step_21 Identify External Sources 0 ms" at bounding box center [823, 68] width 399 height 18
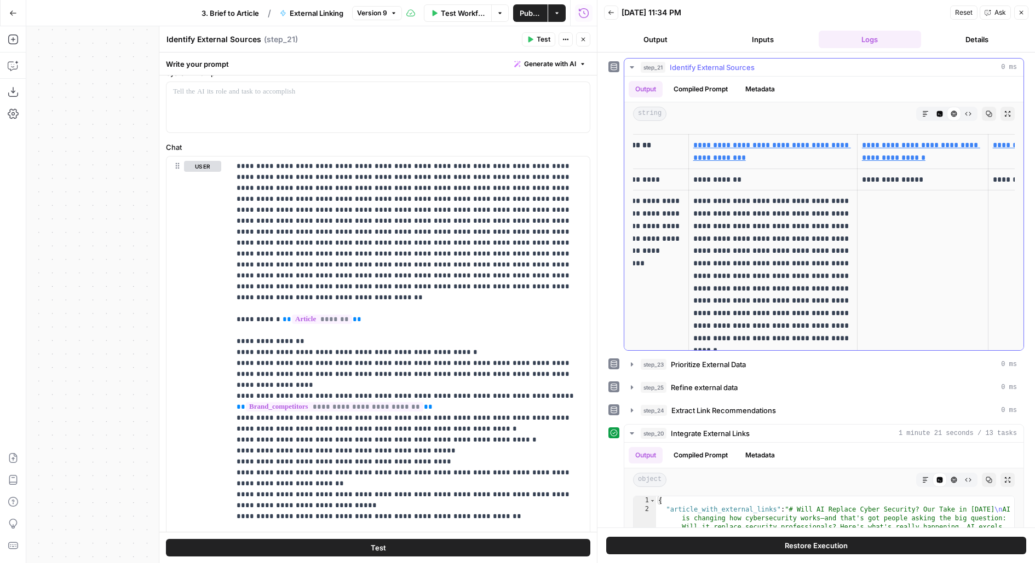
scroll to position [0, 0]
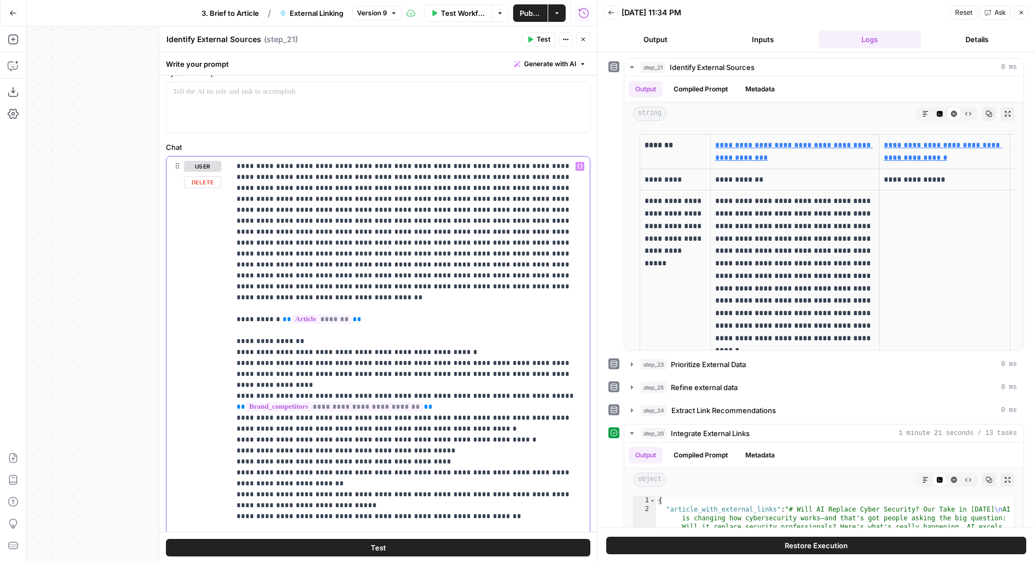
drag, startPoint x: 302, startPoint y: 166, endPoint x: 587, endPoint y: 163, distance: 285.2
click at [587, 163] on div "**********" at bounding box center [410, 347] width 360 height 381
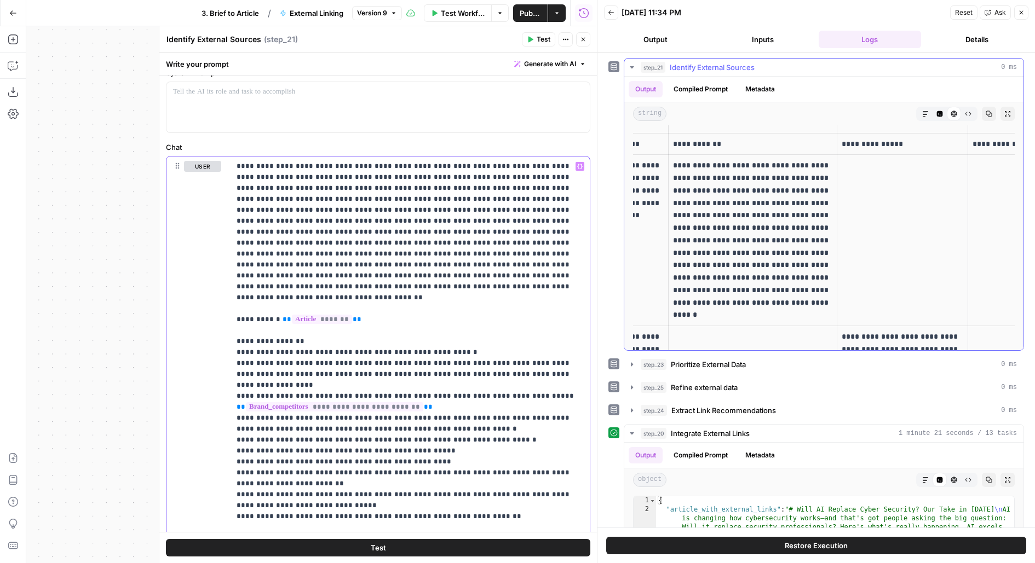
scroll to position [34, 0]
drag, startPoint x: 679, startPoint y: 169, endPoint x: 820, endPoint y: 229, distance: 153.8
click at [820, 229] on p "**********" at bounding box center [752, 241] width 159 height 162
drag, startPoint x: 757, startPoint y: 288, endPoint x: 826, endPoint y: 318, distance: 74.8
click at [826, 318] on p "**********" at bounding box center [752, 241] width 159 height 162
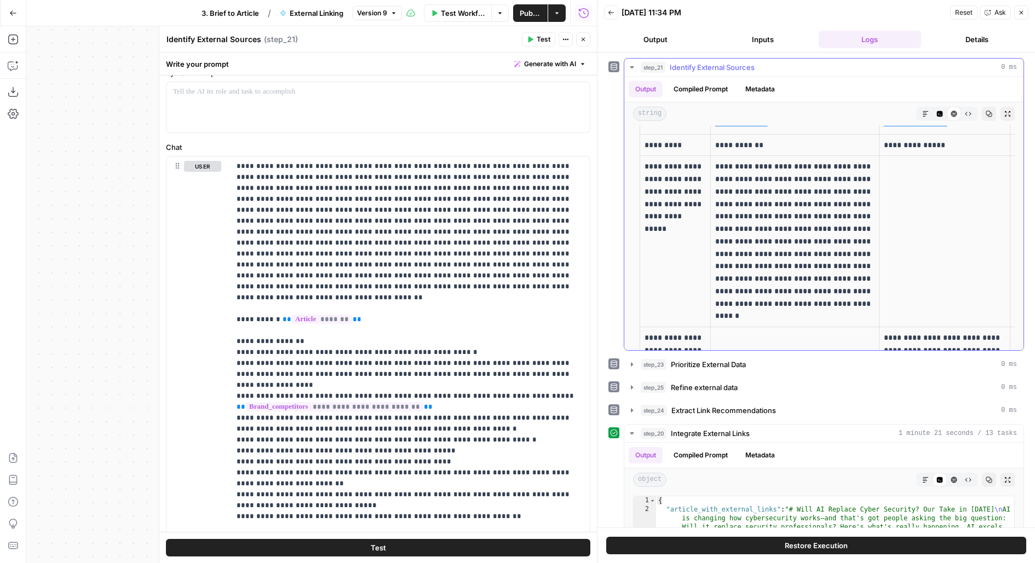
scroll to position [0, 0]
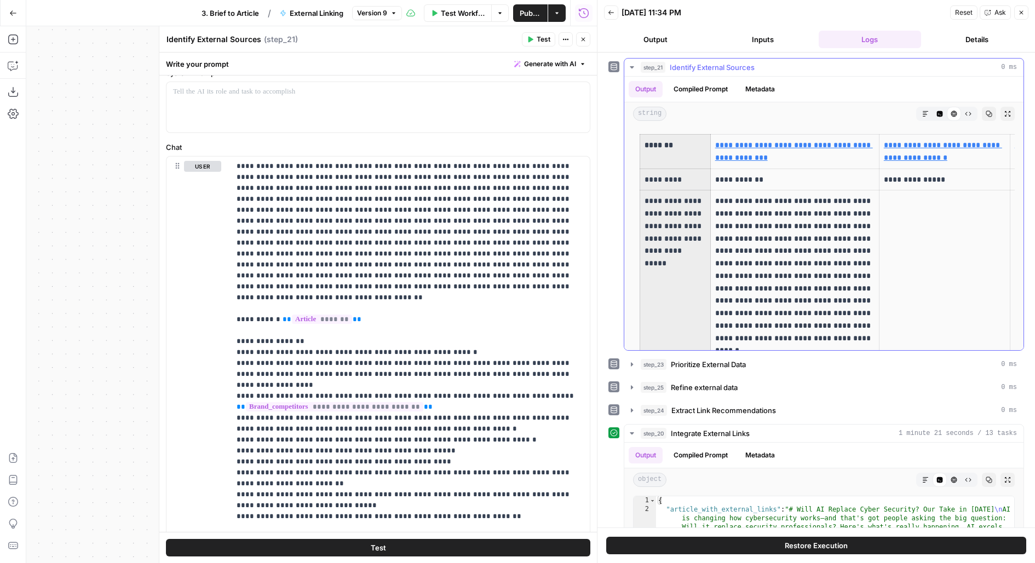
drag, startPoint x: 646, startPoint y: 141, endPoint x: 656, endPoint y: 286, distance: 145.4
click at [1015, 111] on div "string Markdown Code Editor HTML Viewer Raw Output Copy Expand Output" at bounding box center [823, 113] width 399 height 23
click at [1012, 111] on button "Expand Output" at bounding box center [1007, 114] width 14 height 14
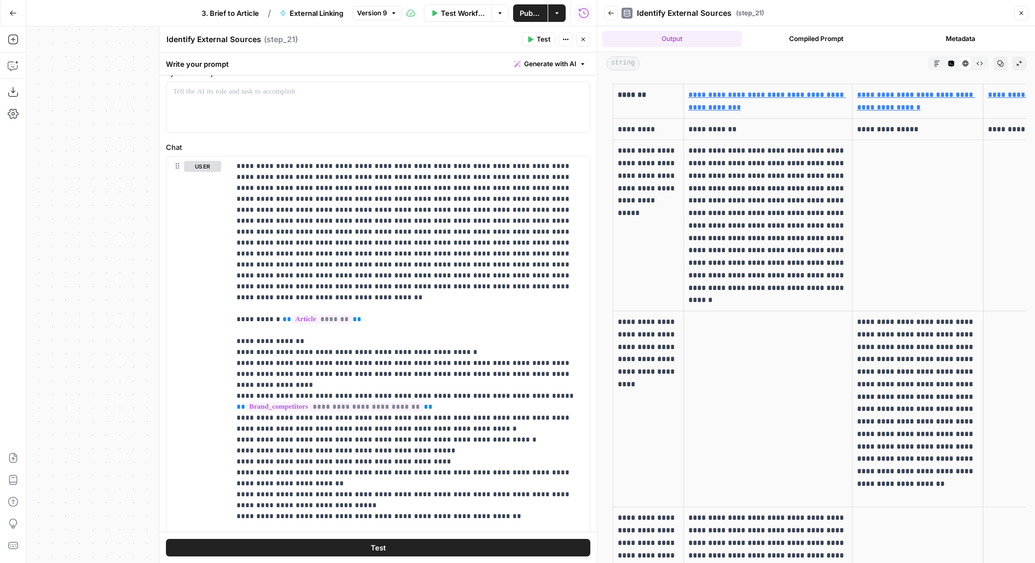
drag, startPoint x: 684, startPoint y: 145, endPoint x: 740, endPoint y: 249, distance: 117.8
click at [740, 249] on td "**********" at bounding box center [767, 225] width 169 height 171
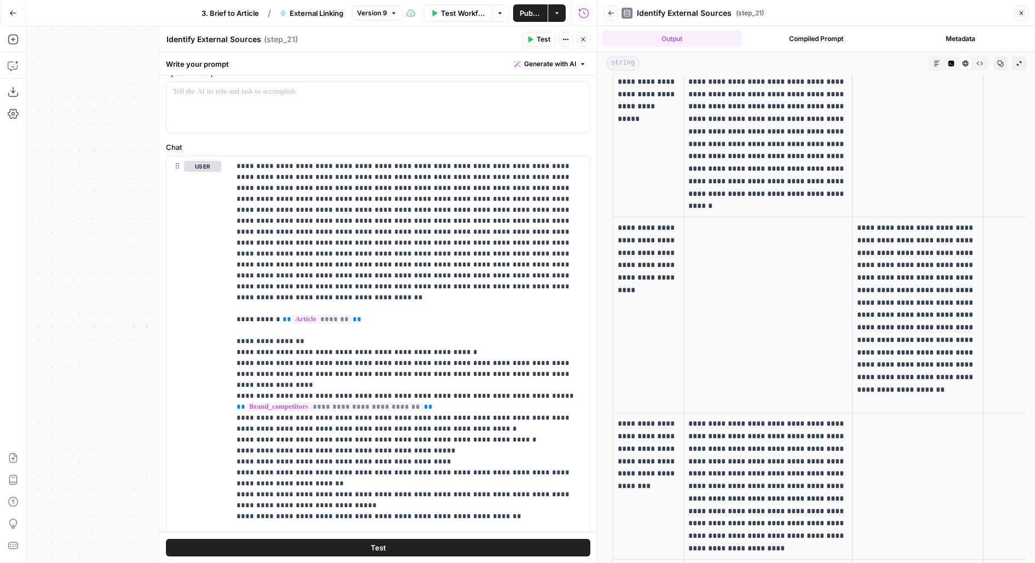
scroll to position [100, 0]
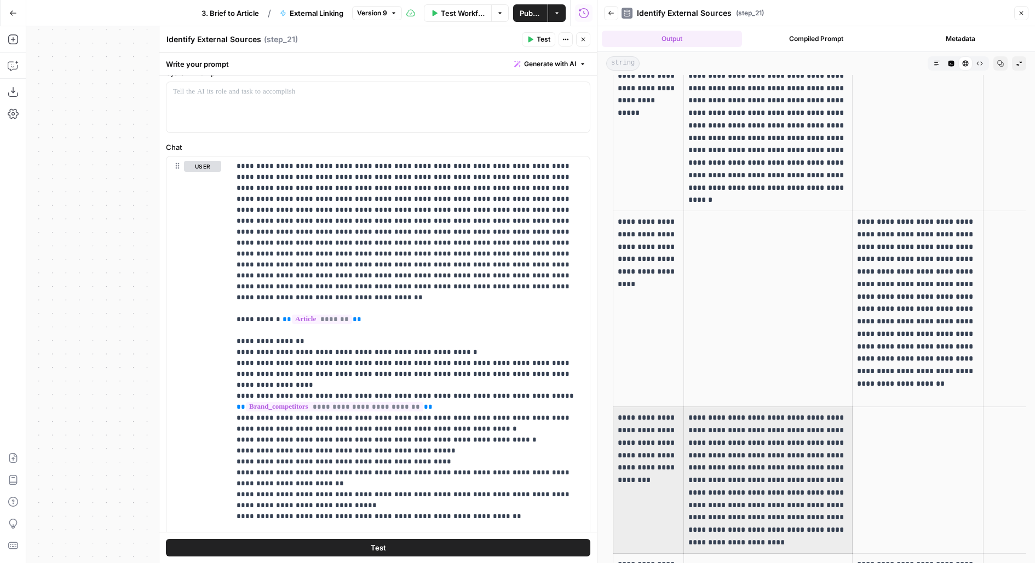
drag, startPoint x: 682, startPoint y: 423, endPoint x: 802, endPoint y: 460, distance: 125.5
click at [802, 461] on tr "**********" at bounding box center [1030, 480] width 835 height 146
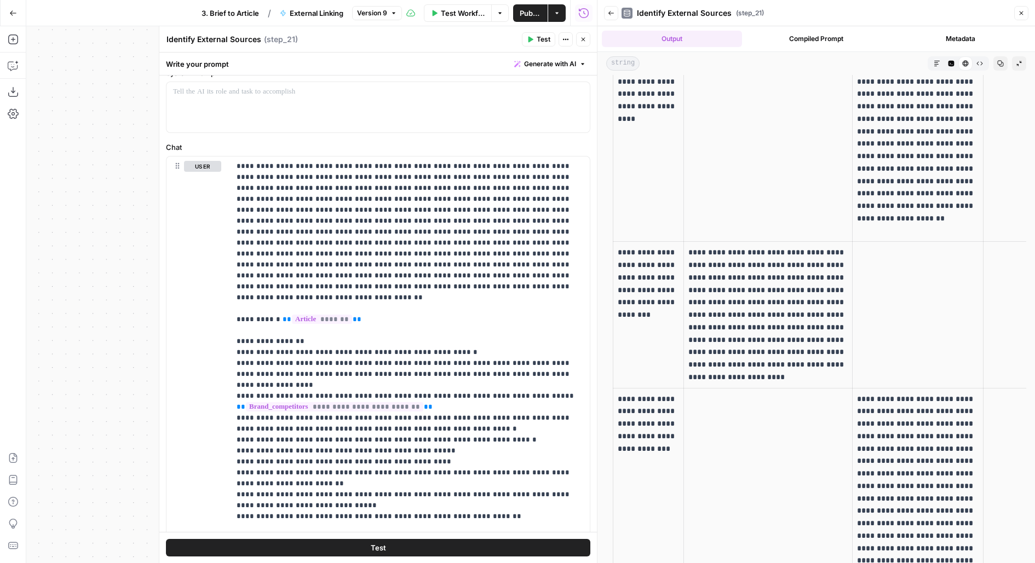
scroll to position [273, 0]
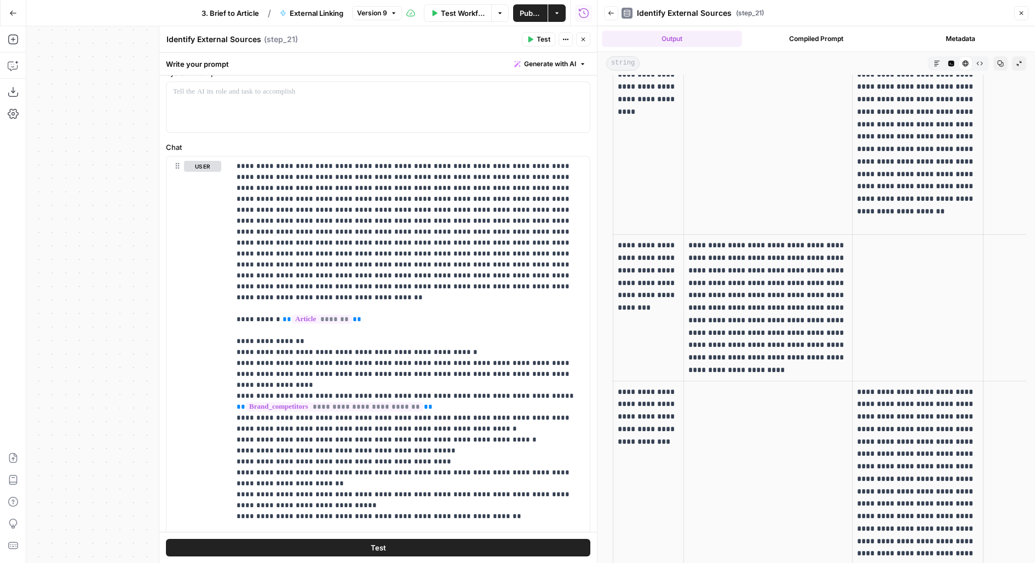
drag, startPoint x: 775, startPoint y: 343, endPoint x: 827, endPoint y: 344, distance: 51.5
click at [827, 344] on p "**********" at bounding box center [767, 307] width 159 height 137
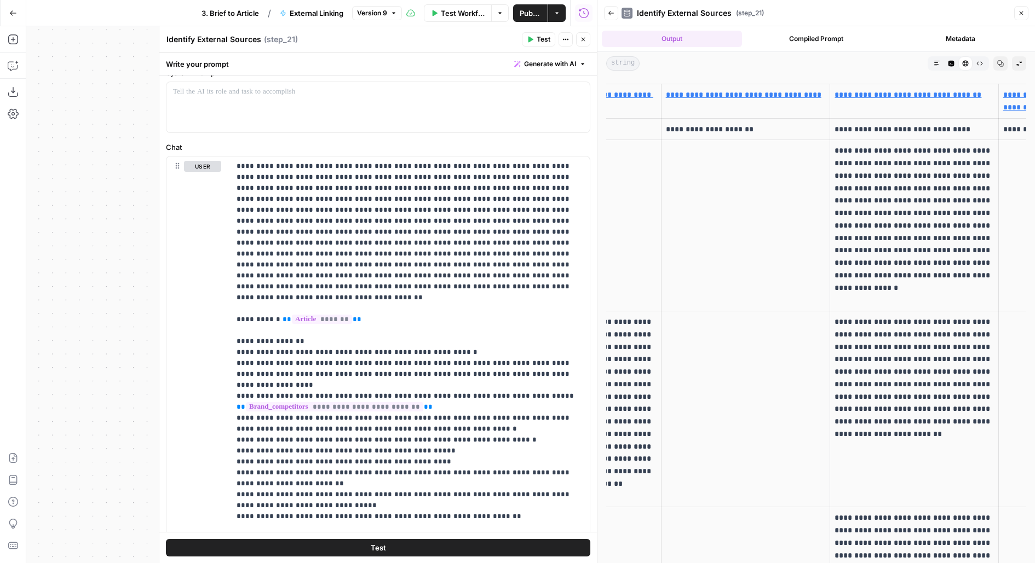
scroll to position [0, 420]
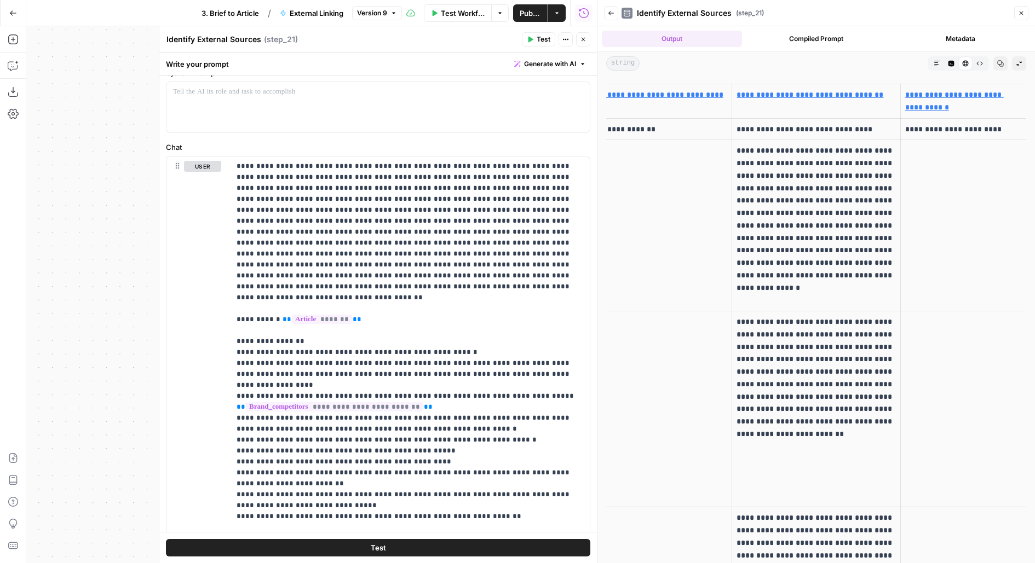
click at [613, 15] on icon "button" at bounding box center [611, 13] width 7 height 7
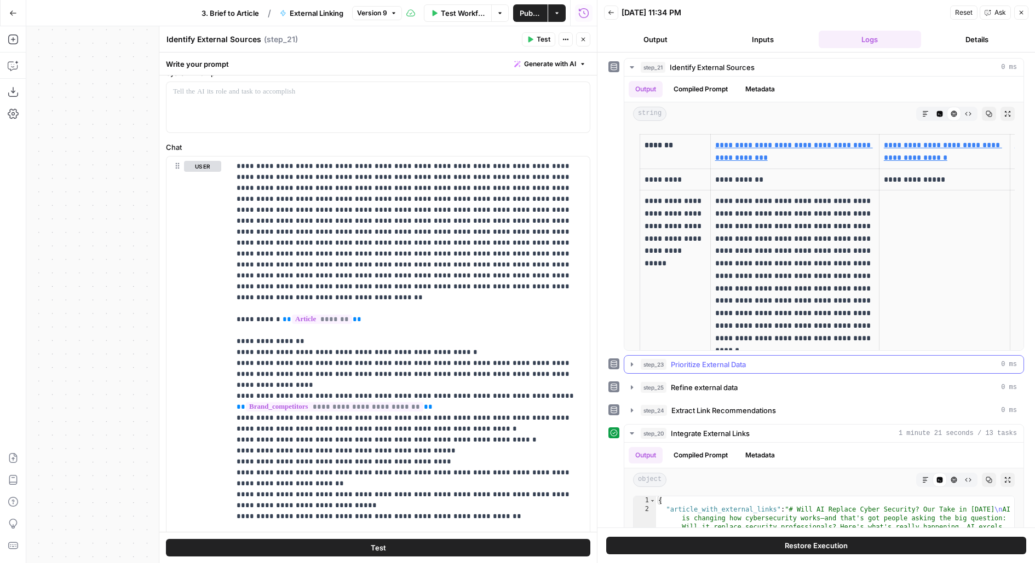
click at [691, 366] on span "Prioritize External Data" at bounding box center [708, 364] width 75 height 11
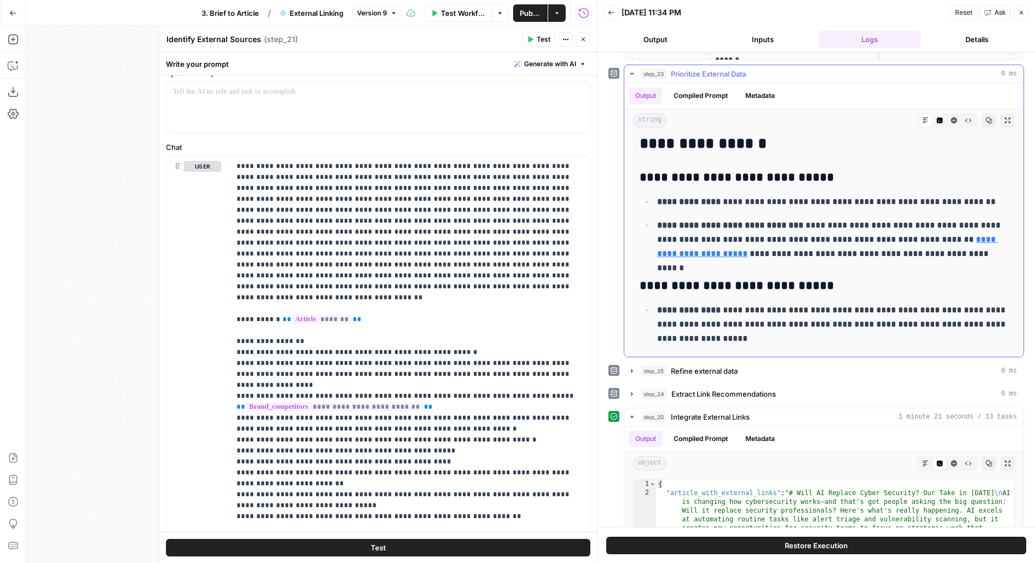
scroll to position [58, 0]
drag, startPoint x: 660, startPoint y: 203, endPoint x: 1028, endPoint y: 200, distance: 367.9
click at [1029, 200] on div "**********" at bounding box center [815, 290] width 437 height 475
drag, startPoint x: 705, startPoint y: 198, endPoint x: 961, endPoint y: 198, distance: 256.2
click at [961, 198] on p "**********" at bounding box center [832, 203] width 351 height 14
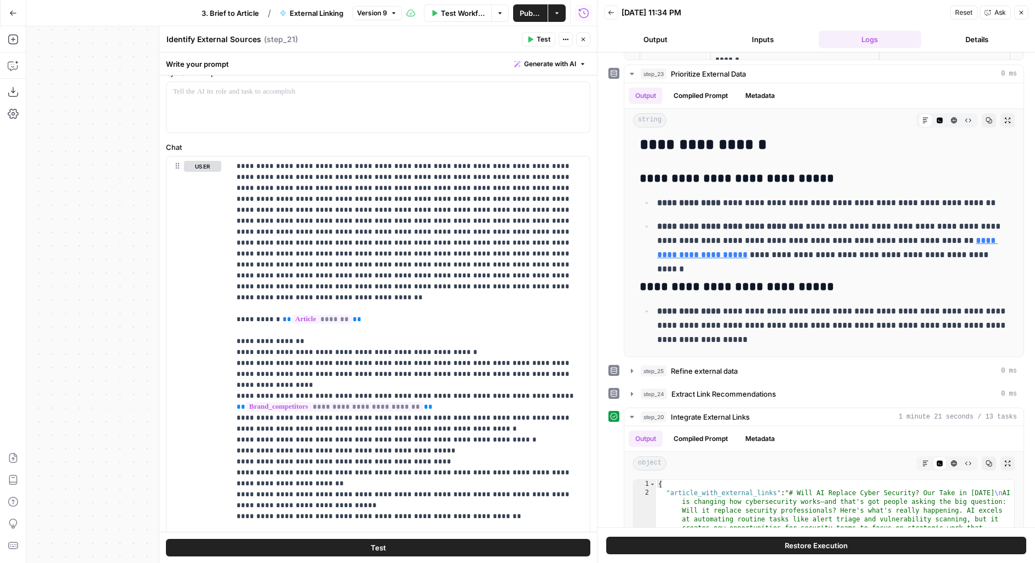
click at [580, 38] on icon "button" at bounding box center [583, 39] width 7 height 7
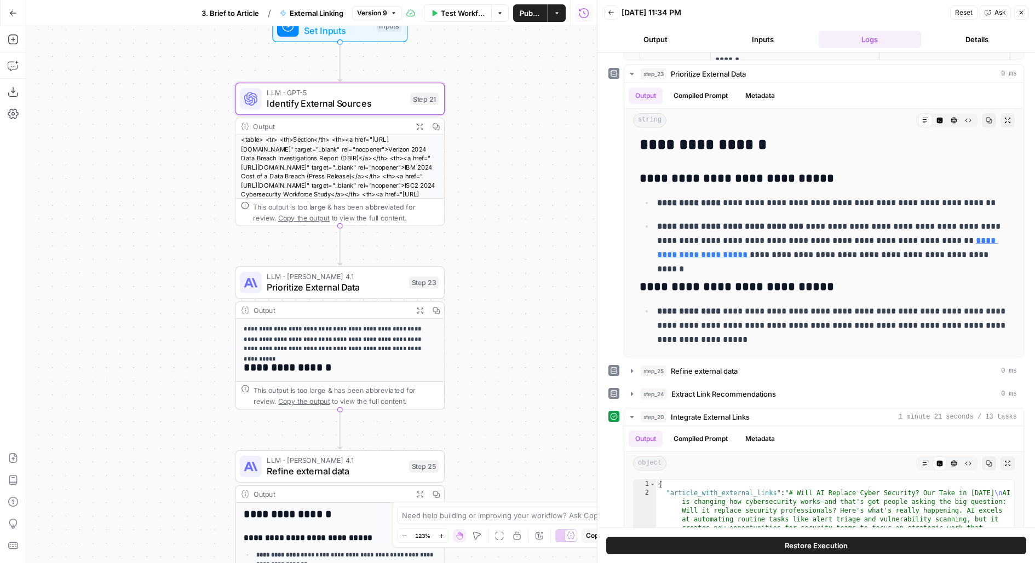
click at [379, 292] on span "Prioritize External Data" at bounding box center [335, 288] width 136 height 14
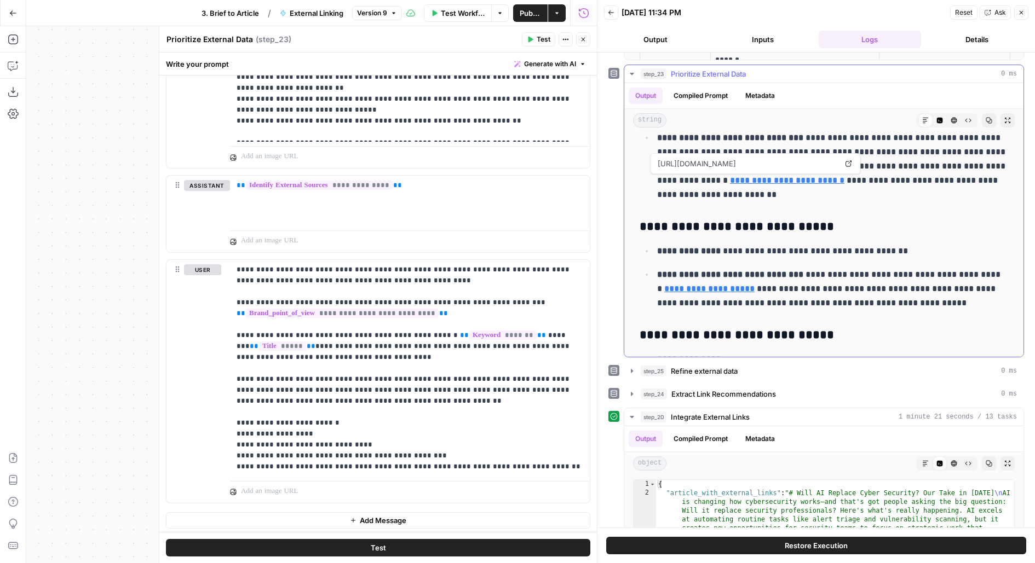
scroll to position [285, 0]
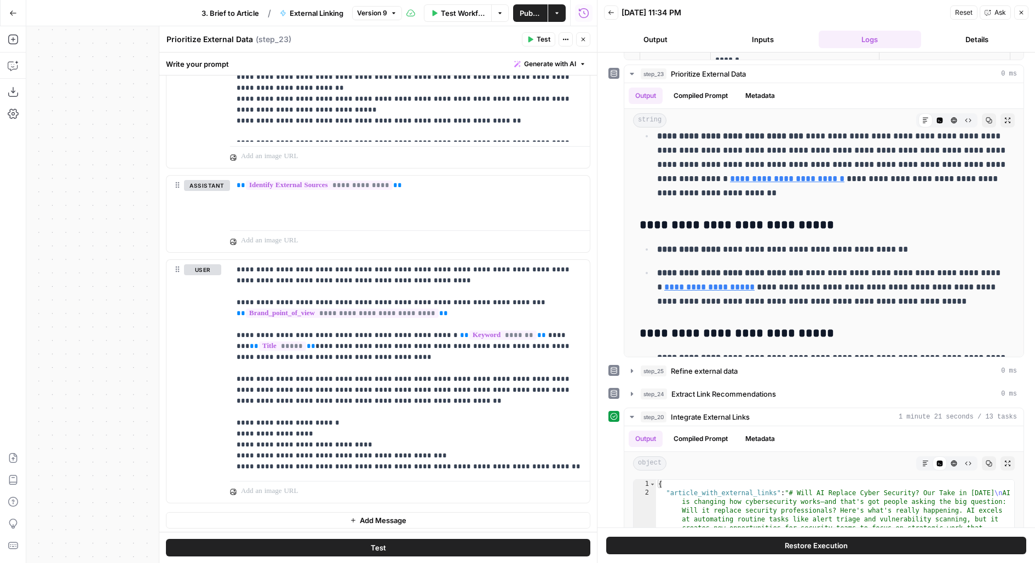
click at [582, 38] on icon "button" at bounding box center [583, 39] width 7 height 7
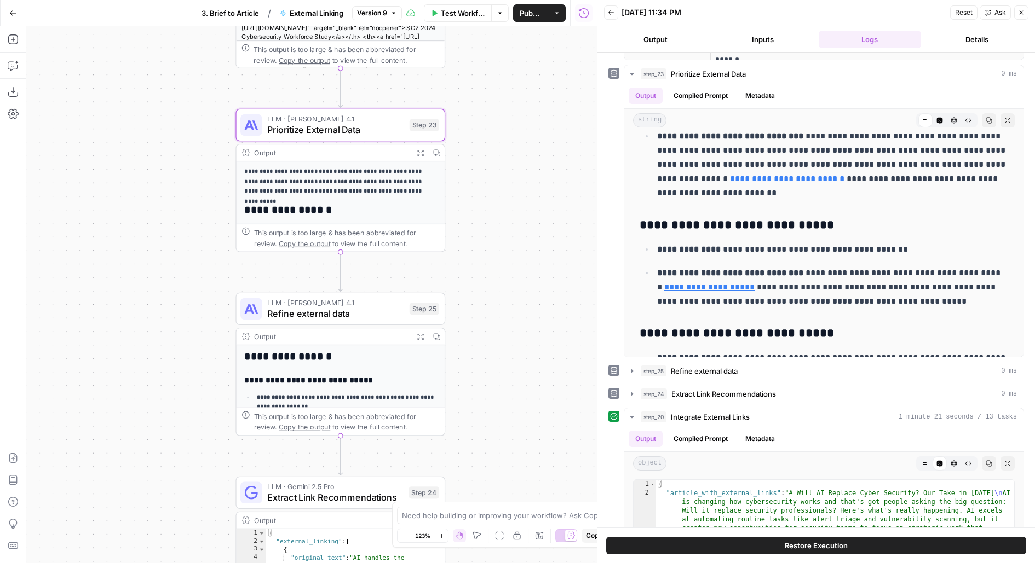
drag, startPoint x: 484, startPoint y: 303, endPoint x: 485, endPoint y: 94, distance: 209.7
click at [485, 94] on div "**********" at bounding box center [311, 294] width 570 height 537
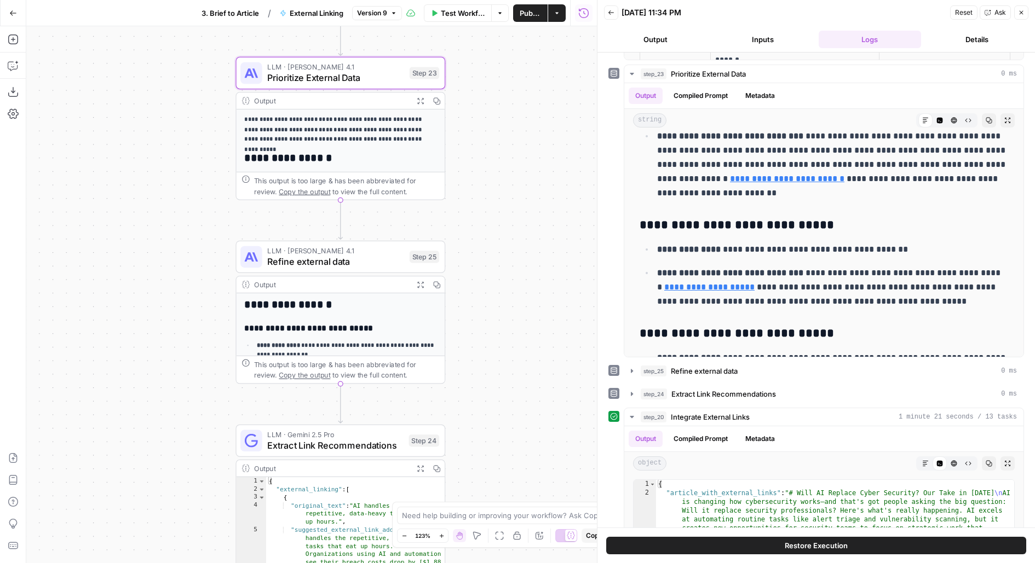
click at [344, 257] on span "Refine external data" at bounding box center [335, 262] width 136 height 14
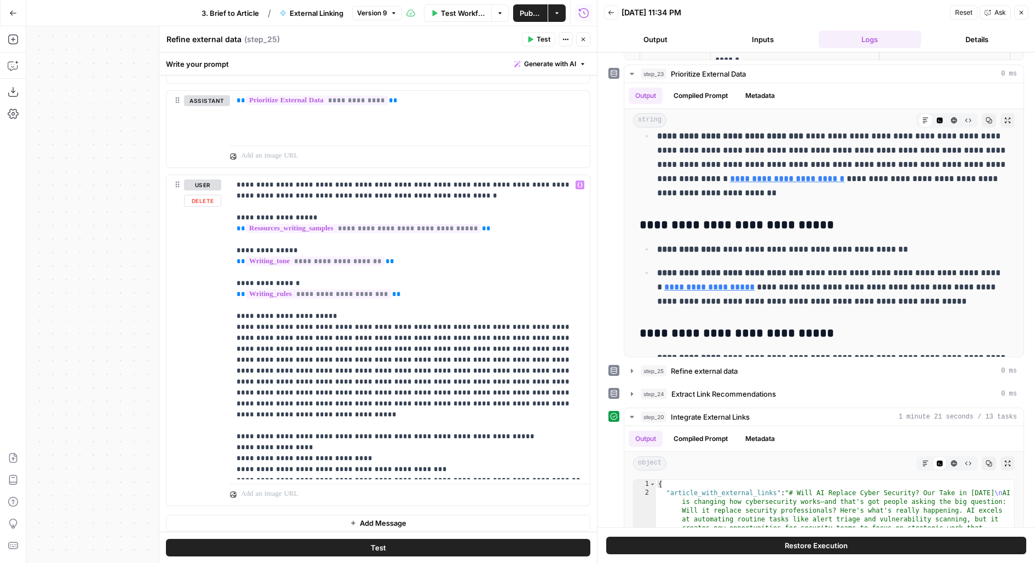
scroll to position [902, 0]
drag, startPoint x: 937, startPoint y: 294, endPoint x: 792, endPoint y: 263, distance: 148.9
click at [792, 266] on p "**********" at bounding box center [832, 287] width 351 height 43
click at [249, 418] on p "**********" at bounding box center [409, 326] width 347 height 296
drag, startPoint x: 328, startPoint y: 418, endPoint x: 178, endPoint y: 304, distance: 188.2
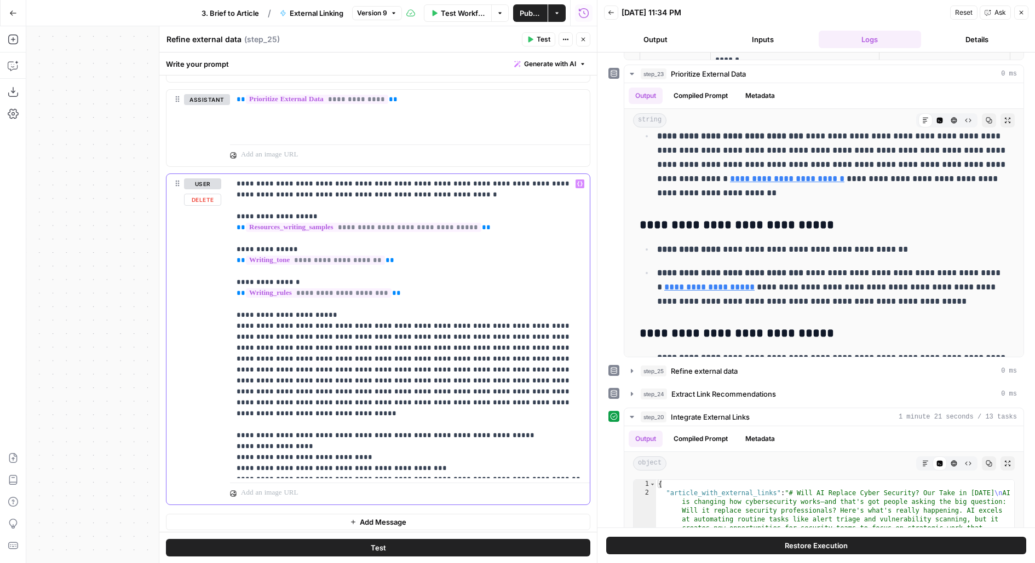
click at [178, 304] on div "**********" at bounding box center [377, 339] width 423 height 331
drag, startPoint x: 454, startPoint y: 289, endPoint x: 198, endPoint y: 200, distance: 271.3
click at [203, 201] on div "**********" at bounding box center [377, 339] width 423 height 331
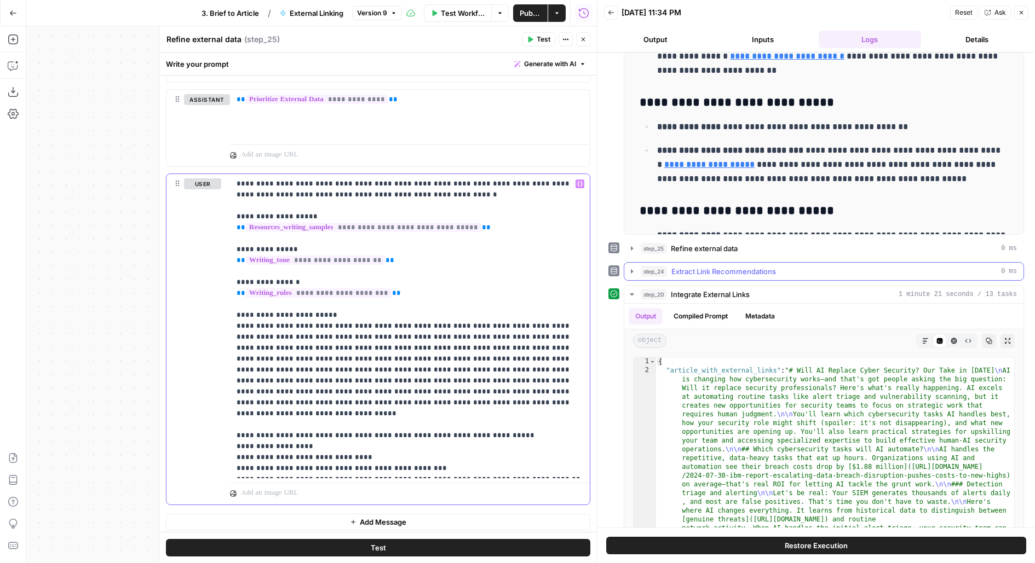
scroll to position [465, 0]
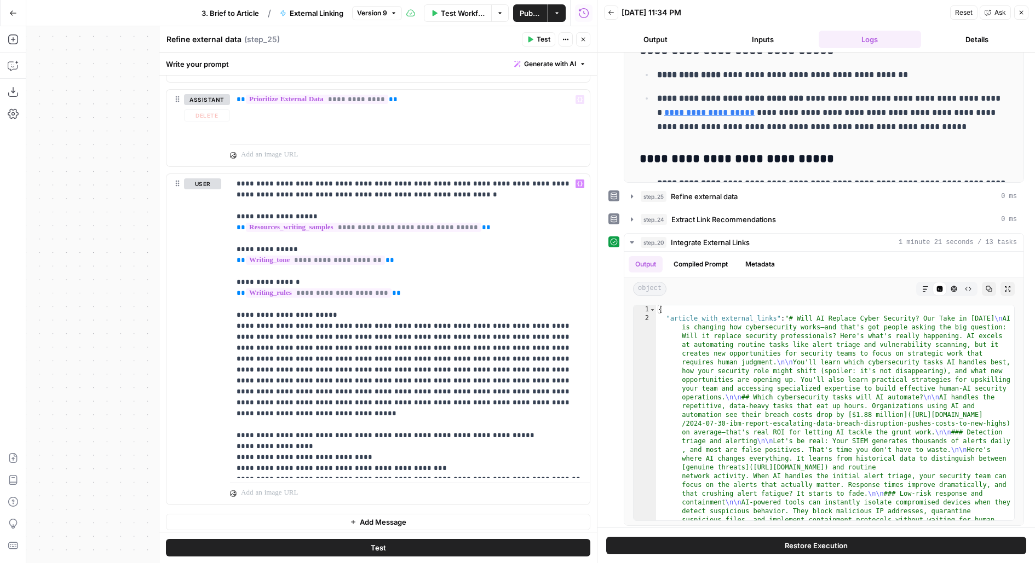
click at [583, 26] on header "Refine external data Refine external data ( step_25 ) Test Actions Close" at bounding box center [377, 39] width 437 height 26
click at [583, 40] on icon "button" at bounding box center [583, 39] width 7 height 7
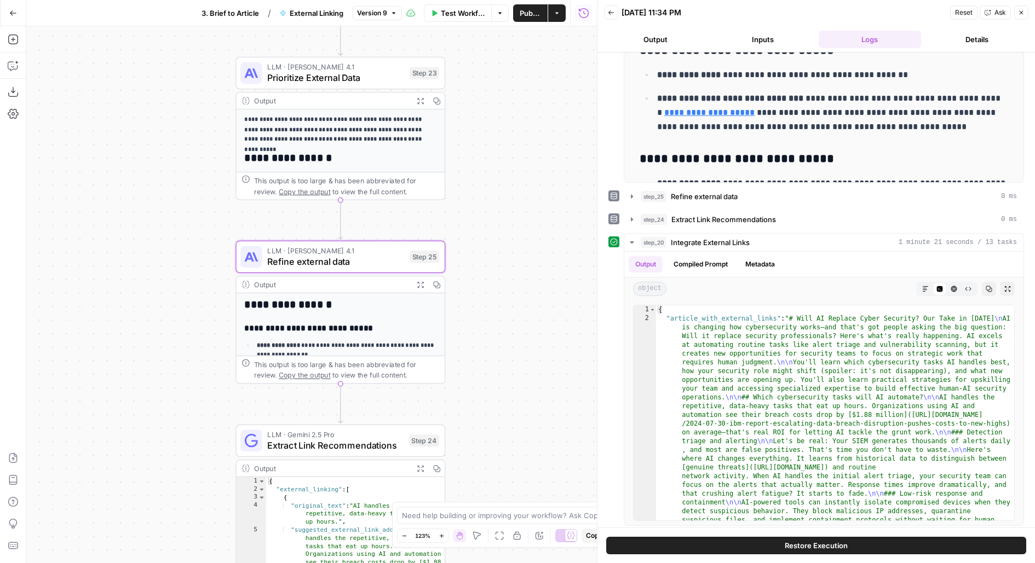
drag, startPoint x: 555, startPoint y: 376, endPoint x: 560, endPoint y: 196, distance: 179.6
click at [560, 198] on div "**********" at bounding box center [311, 294] width 570 height 537
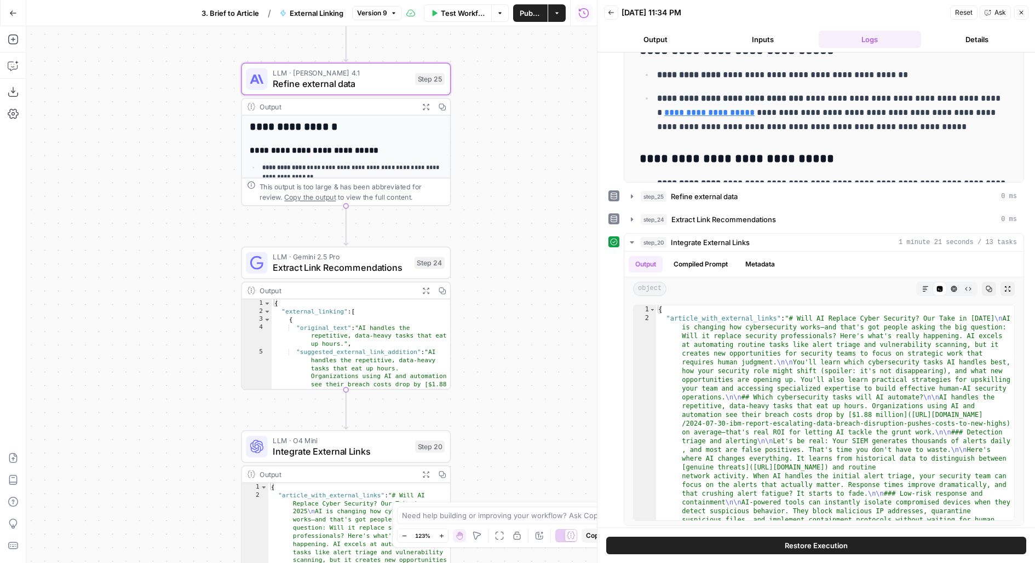
drag, startPoint x: 510, startPoint y: 366, endPoint x: 527, endPoint y: 188, distance: 179.2
click at [527, 188] on div "**********" at bounding box center [311, 294] width 570 height 537
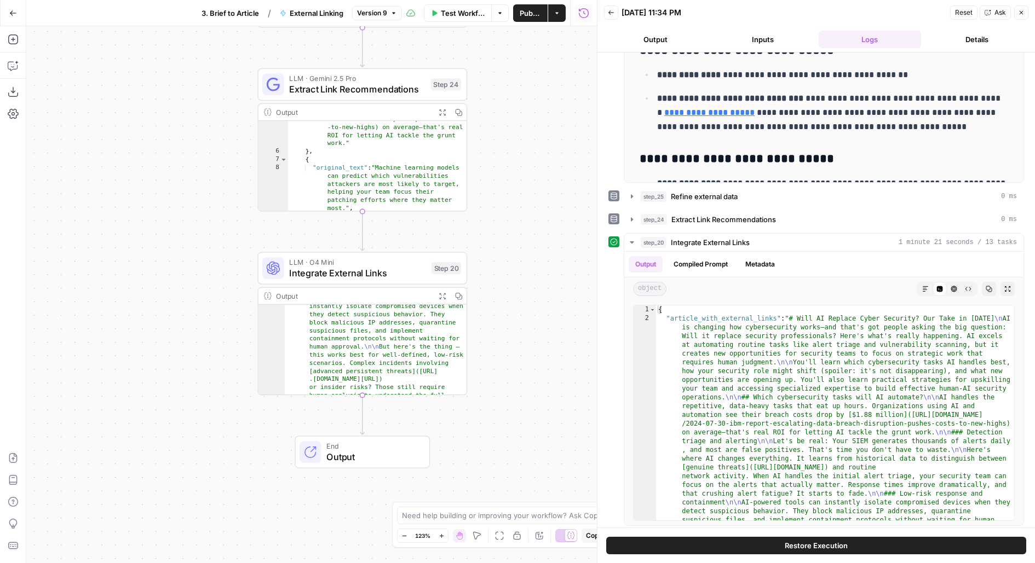
scroll to position [429, 0]
click at [922, 286] on icon "button" at bounding box center [925, 289] width 7 height 7
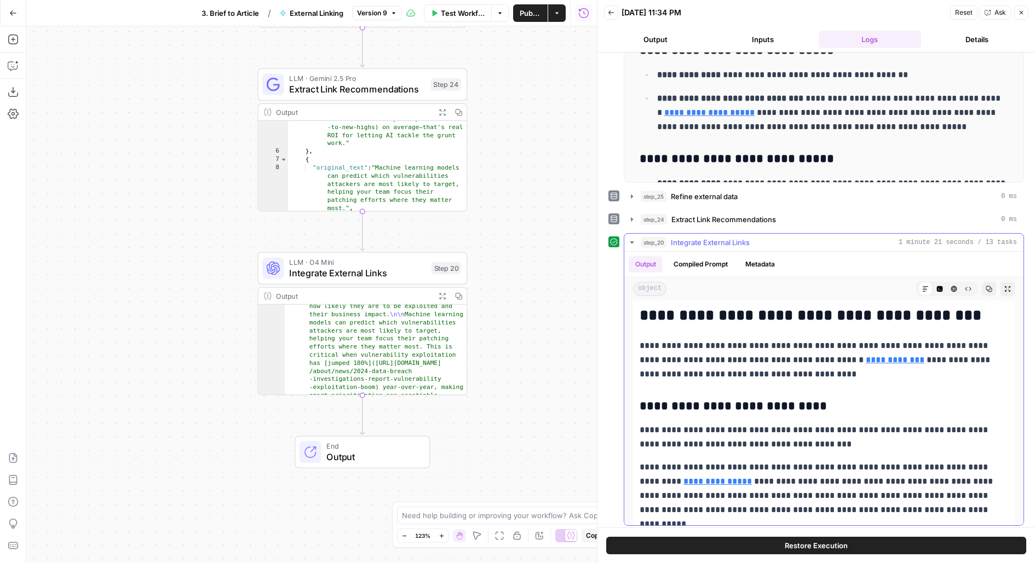
scroll to position [176, 0]
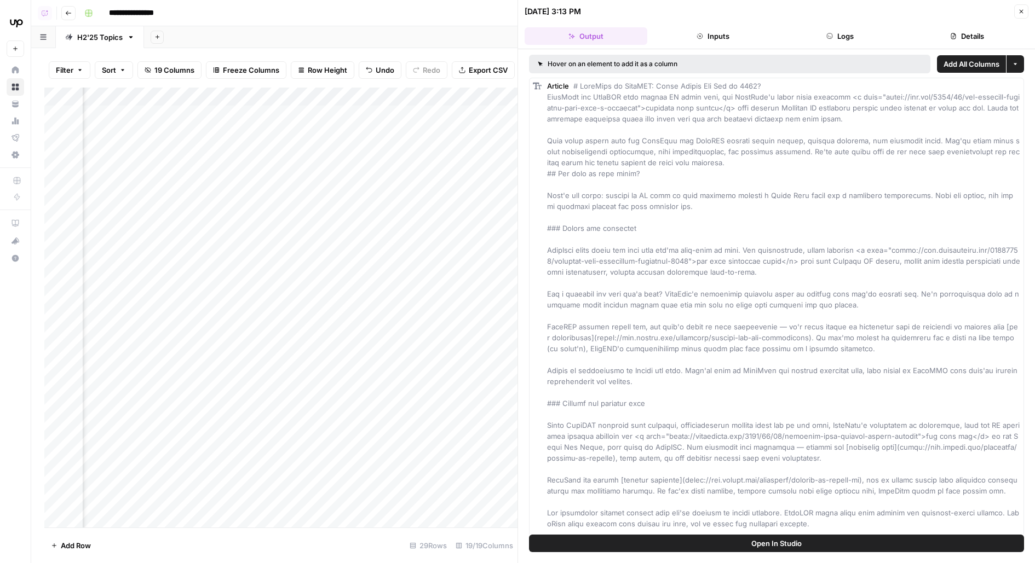
scroll to position [0, 1278]
click at [849, 37] on button "Logs" at bounding box center [839, 36] width 123 height 18
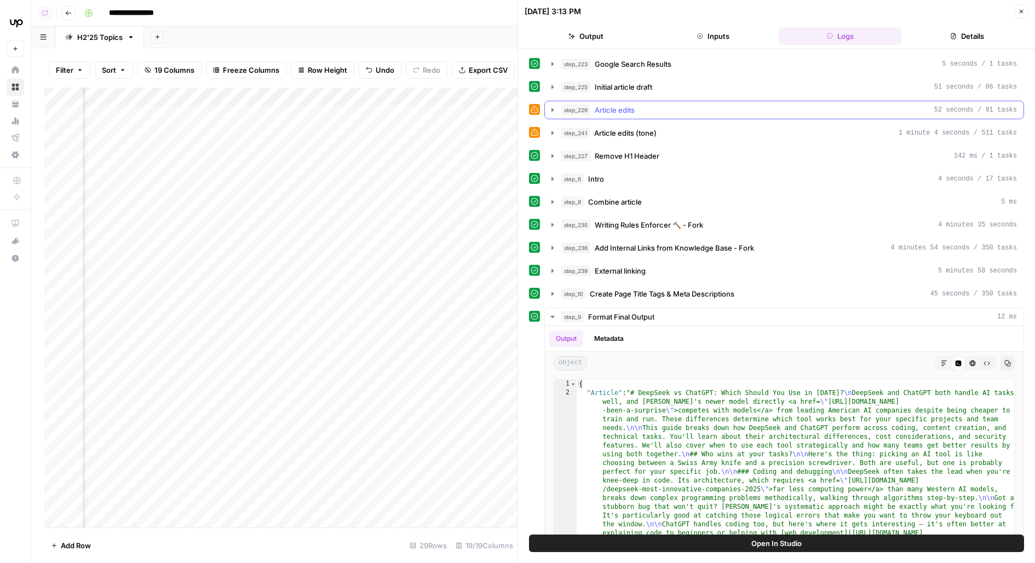
click at [695, 112] on div "step_226 Article edits 52 seconds / 91 tasks" at bounding box center [788, 110] width 455 height 11
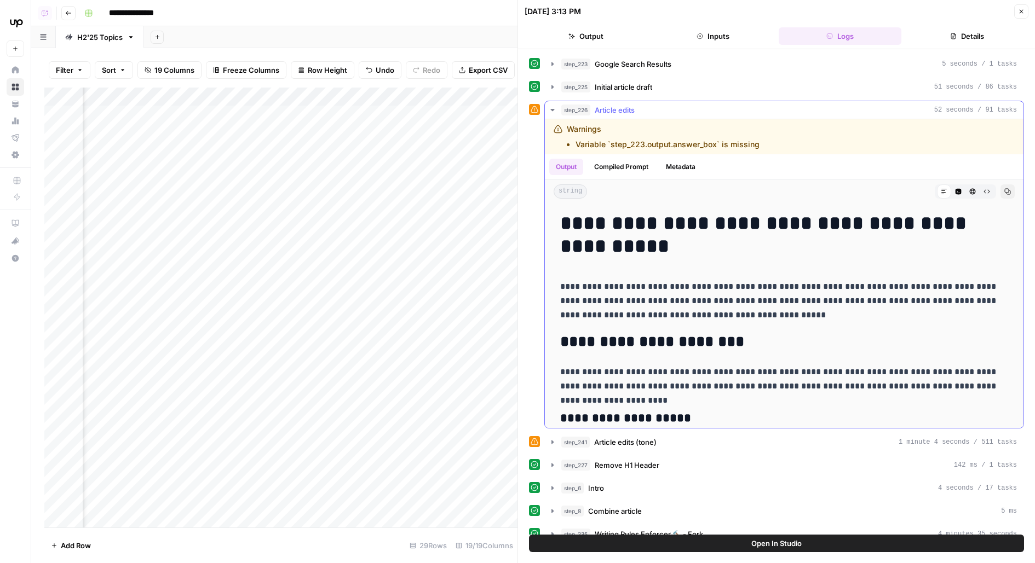
click at [695, 112] on div "step_226 Article edits 52 seconds / 91 tasks" at bounding box center [788, 110] width 455 height 11
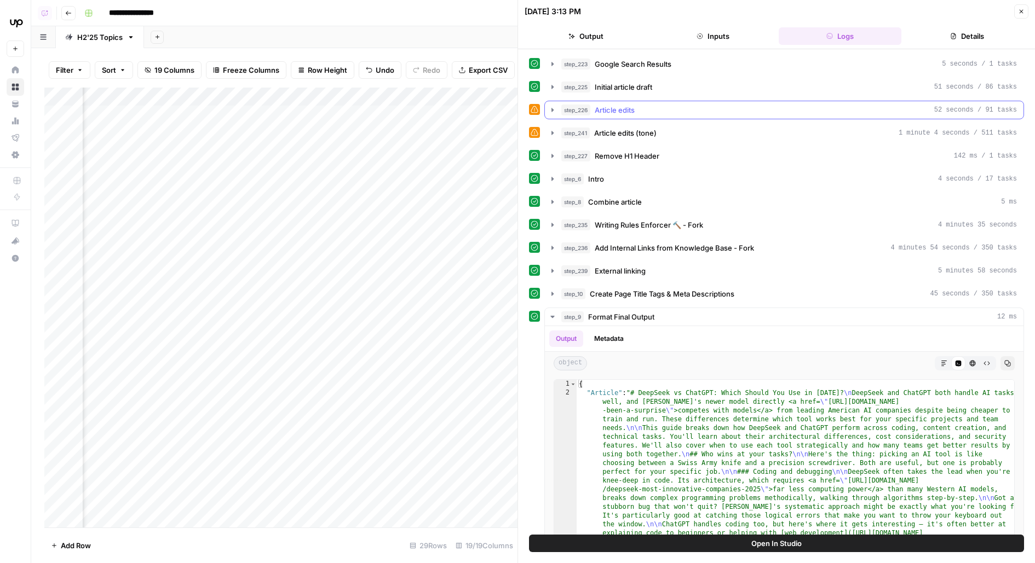
click at [695, 112] on div "step_226 Article edits 52 seconds / 91 tasks" at bounding box center [788, 110] width 455 height 11
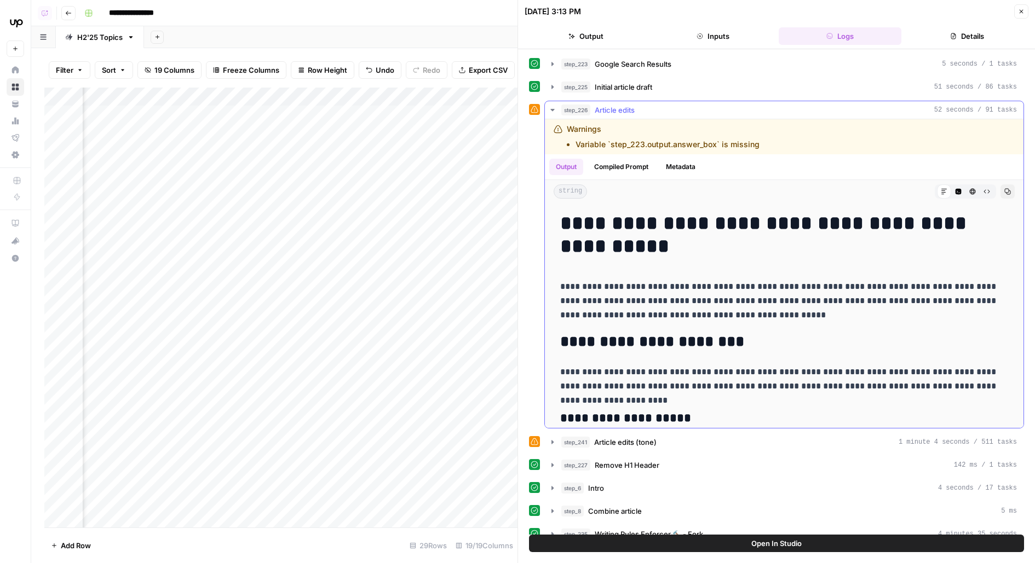
click at [676, 101] on button "step_226 Article edits 52 seconds / 91 tasks" at bounding box center [784, 110] width 478 height 18
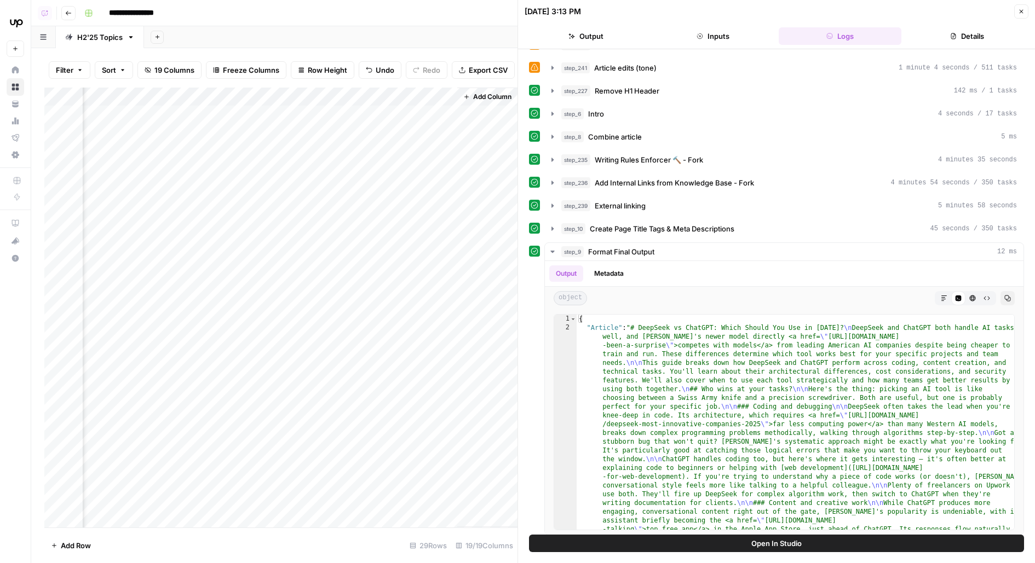
scroll to position [0, 0]
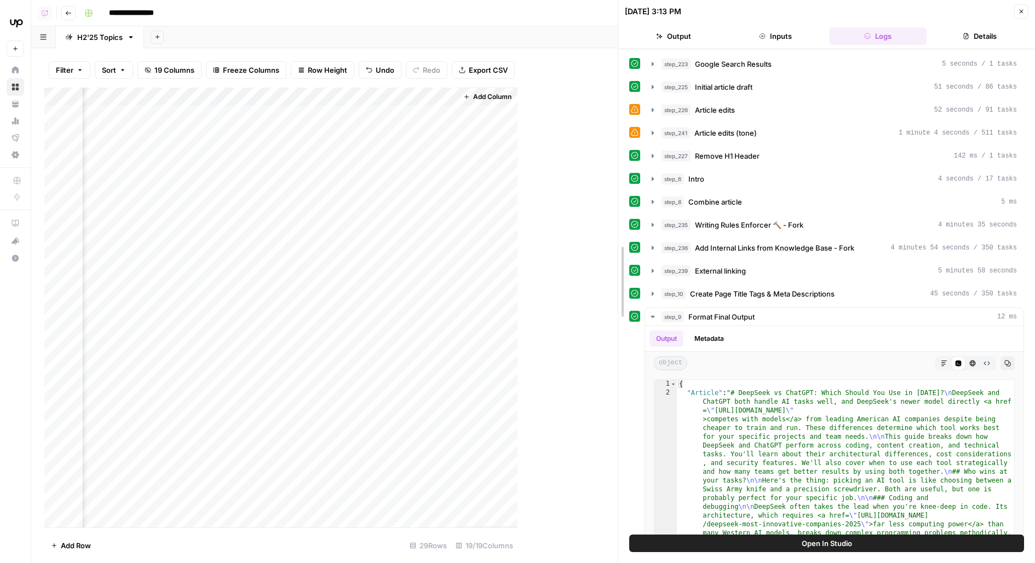
drag, startPoint x: 515, startPoint y: 266, endPoint x: 614, endPoint y: 266, distance: 99.1
click at [615, 266] on div at bounding box center [618, 281] width 11 height 563
click at [824, 112] on div "step_226 Article edits 52 seconds / 91 tasks" at bounding box center [839, 110] width 356 height 11
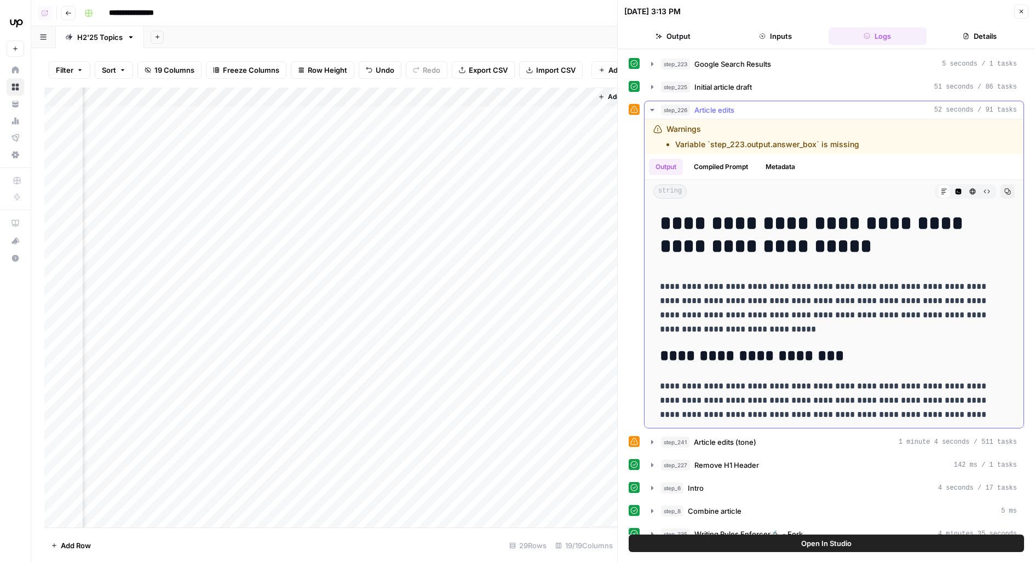
click at [824, 112] on div "step_226 Article edits 52 seconds / 91 tasks" at bounding box center [839, 110] width 356 height 11
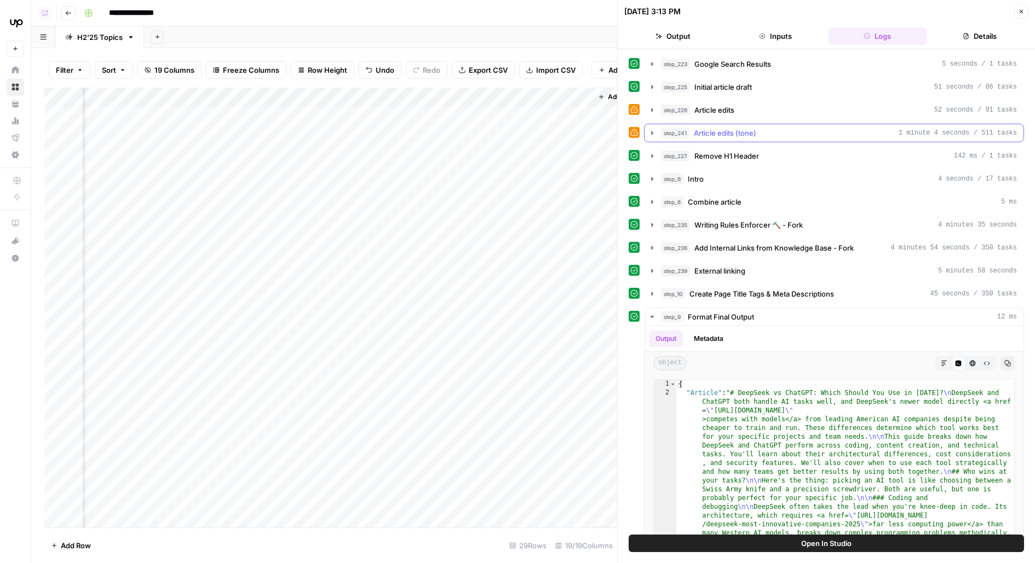
click at [836, 137] on button "step_241 Article edits (tone) 1 minute 4 seconds / 511 tasks" at bounding box center [833, 133] width 379 height 18
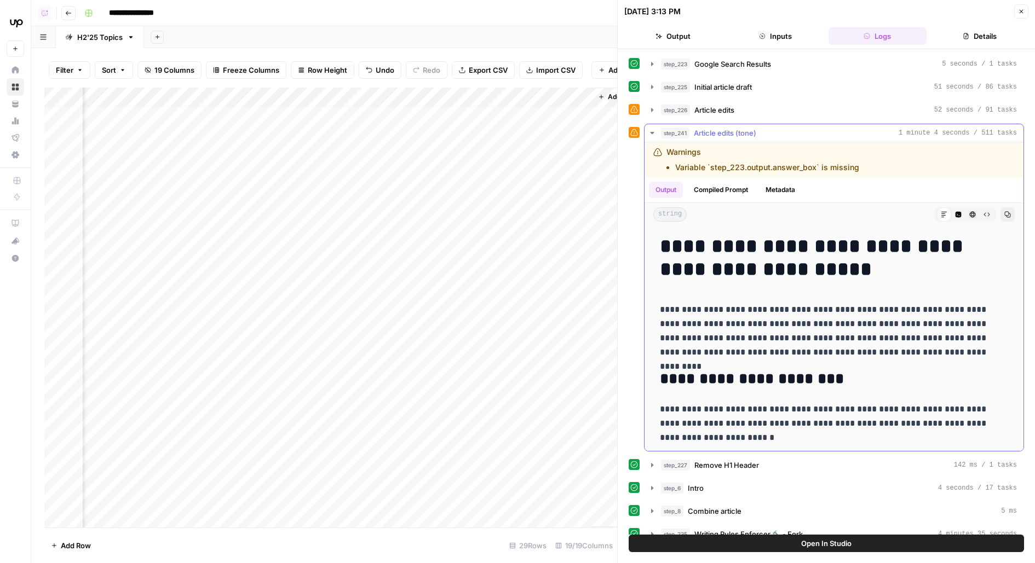
click at [836, 137] on button "step_241 Article edits (tone) 1 minute 4 seconds / 511 tasks" at bounding box center [833, 133] width 379 height 18
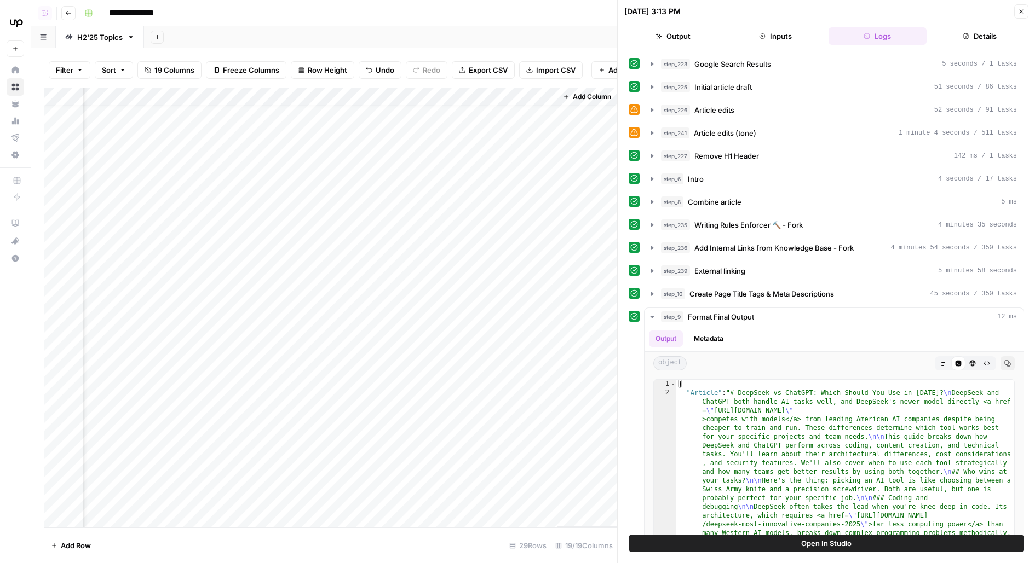
scroll to position [0, 1409]
click at [730, 107] on span "Article edits" at bounding box center [714, 110] width 40 height 11
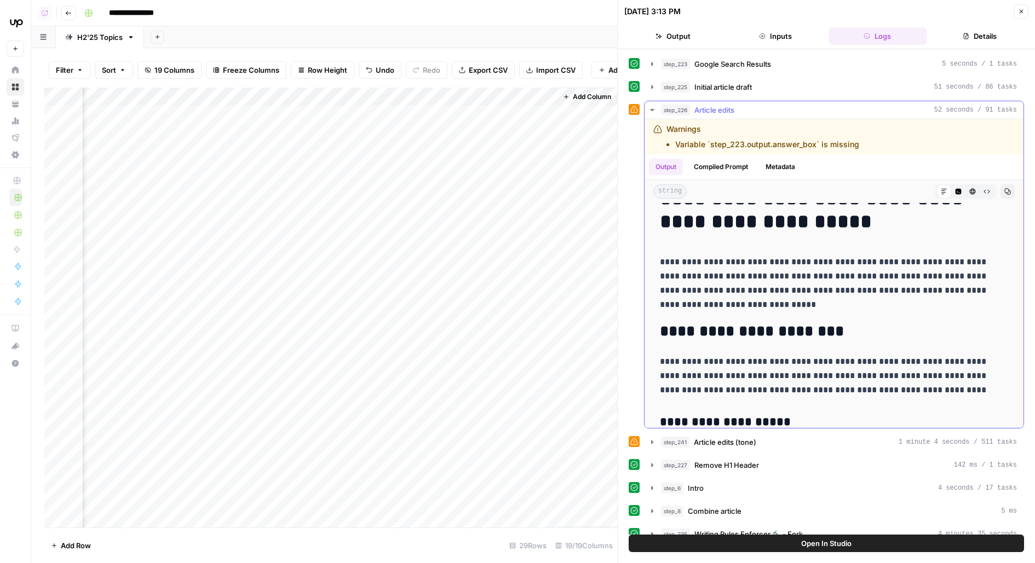
scroll to position [26, 0]
click at [236, 142] on div "Add Column" at bounding box center [330, 308] width 573 height 440
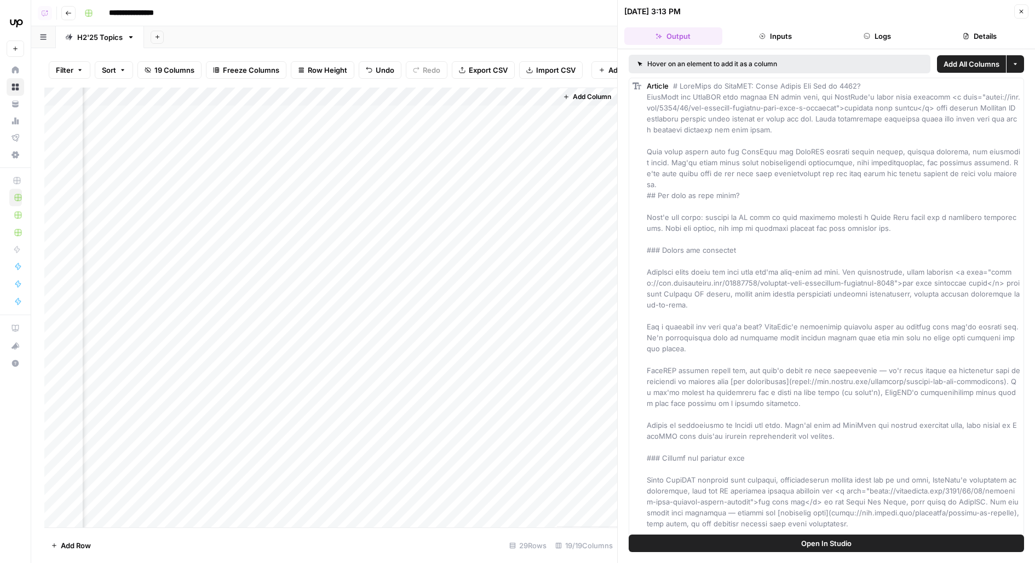
click at [657, 546] on button "Open In Studio" at bounding box center [825, 544] width 395 height 18
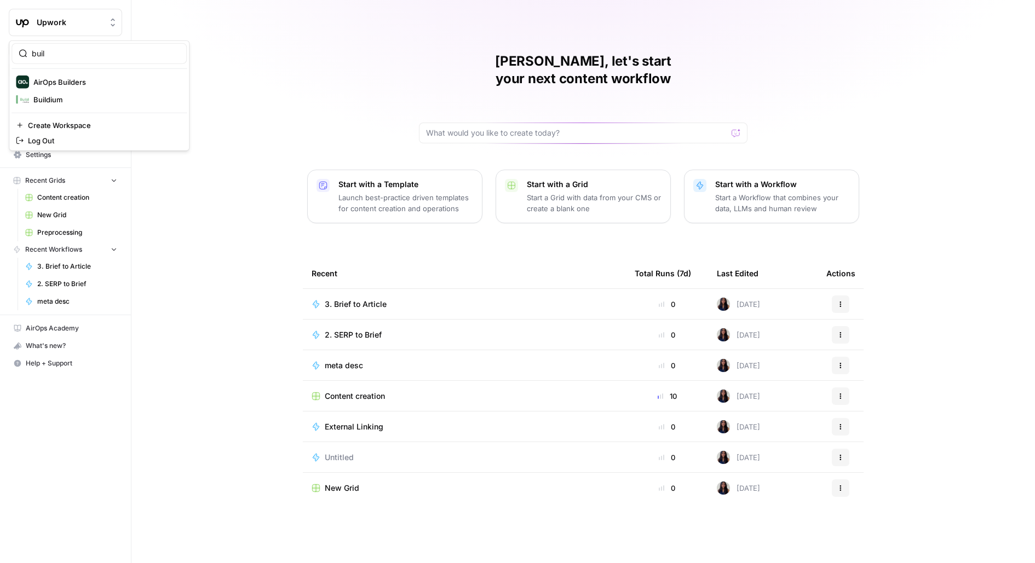
type input "buil"
click button "AirOps Builders" at bounding box center [98, 82] width 175 height 18
click at [69, 27] on span "Upwork" at bounding box center [70, 22] width 66 height 11
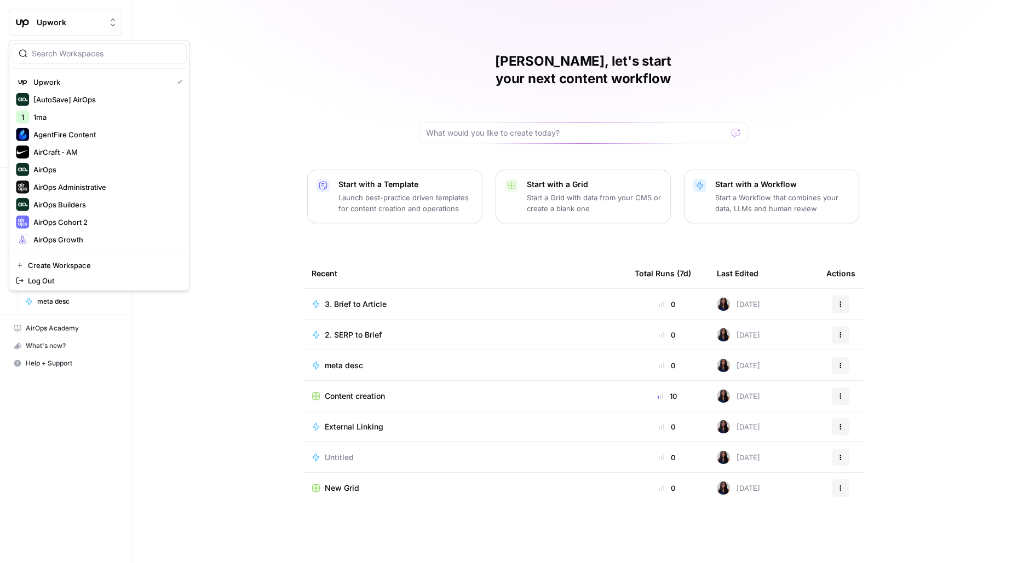
click at [107, 42] on div "Upwork [AutoSave] AirOps 1 1ma AgentFire Content AirCraft - AM AirOps AirOps Ad…" at bounding box center [99, 166] width 181 height 251
click at [113, 48] on input "search" at bounding box center [106, 53] width 148 height 11
type input "build"
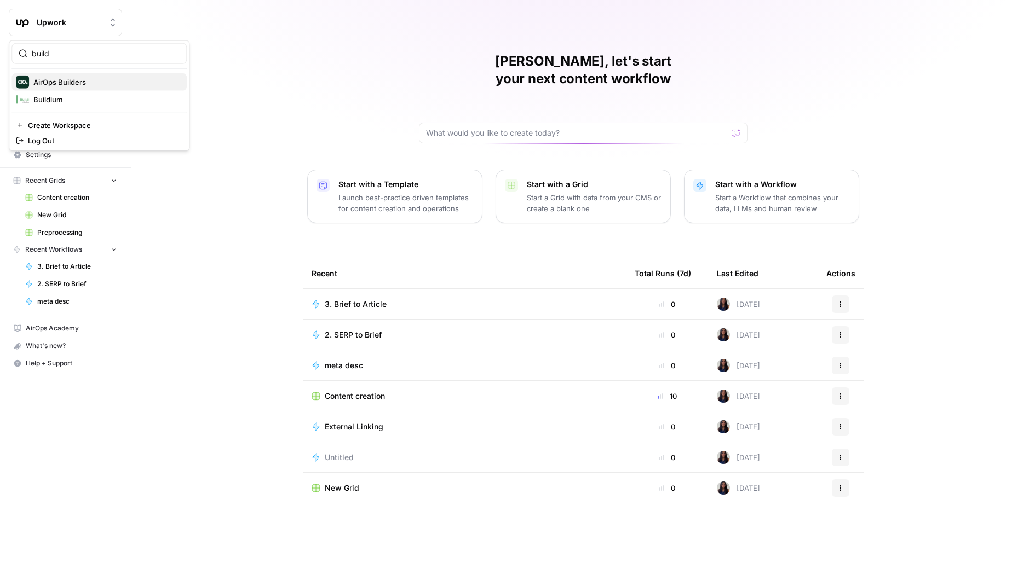
click button "AirOps Builders" at bounding box center [98, 82] width 175 height 18
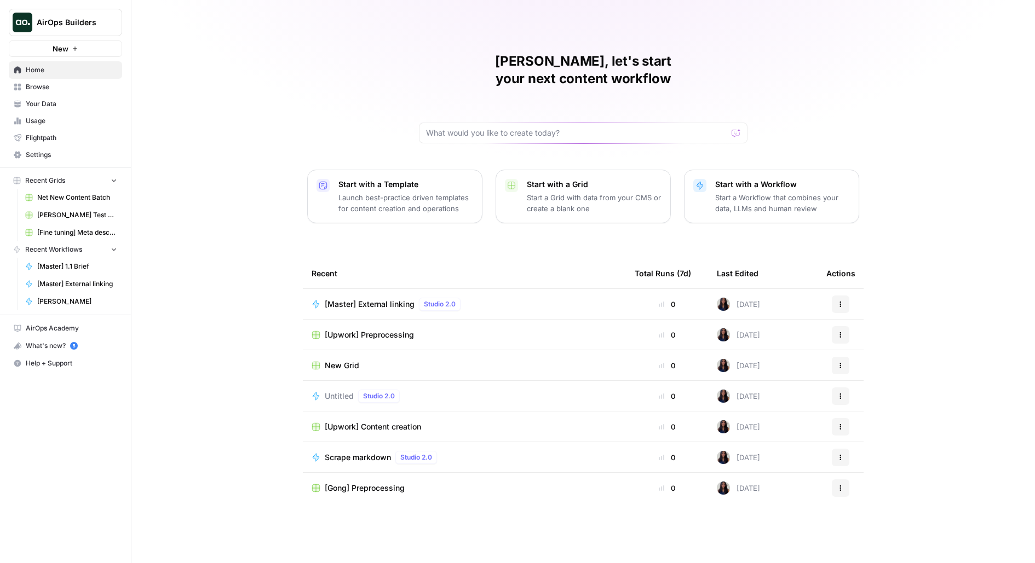
click at [37, 94] on link "Browse" at bounding box center [65, 87] width 113 height 18
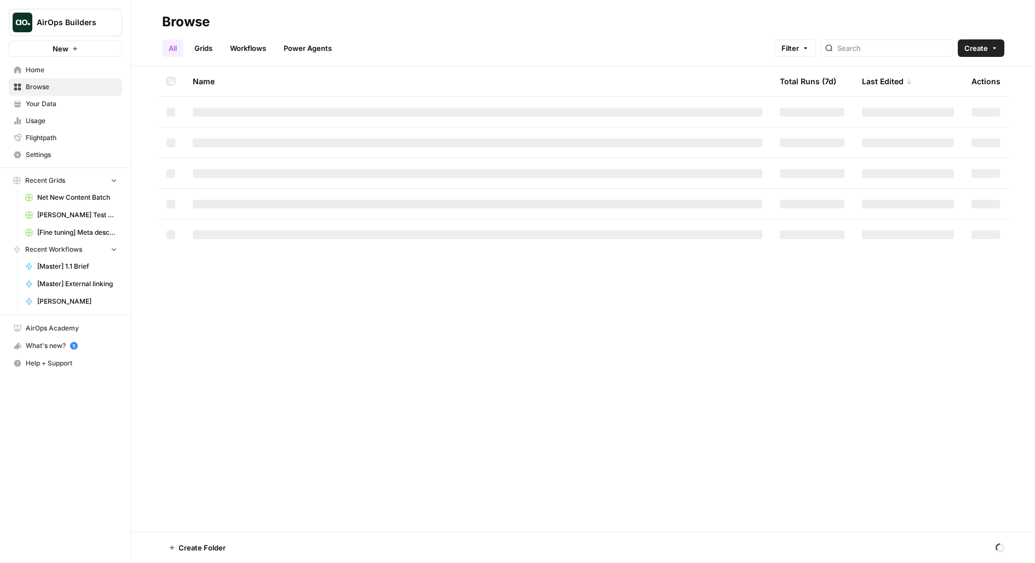
click at [52, 102] on span "Your Data" at bounding box center [71, 104] width 91 height 10
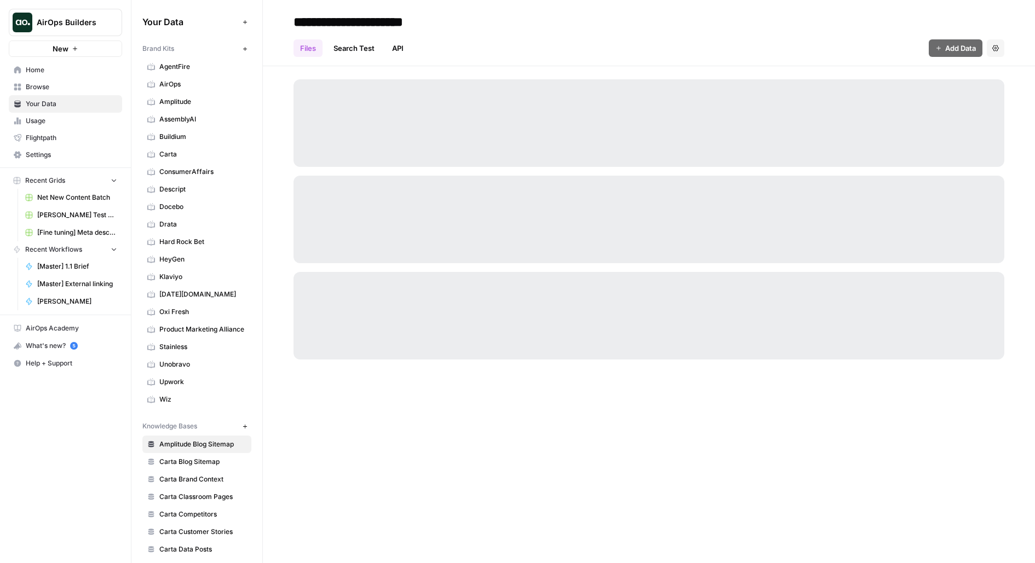
click at [32, 89] on span "Browse" at bounding box center [71, 87] width 91 height 10
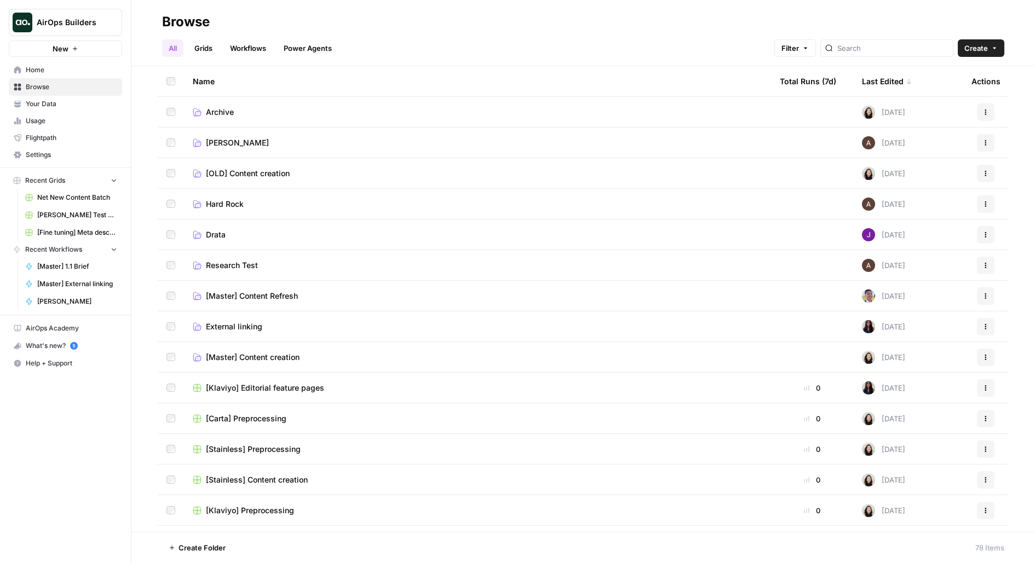
click at [238, 326] on span "External linking" at bounding box center [234, 326] width 56 height 11
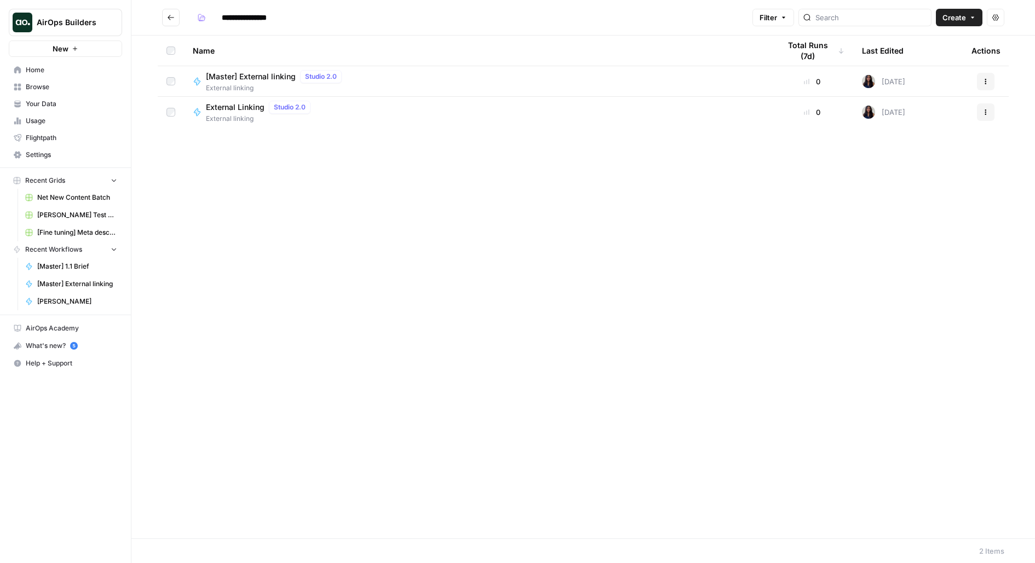
click at [988, 117] on button "Actions" at bounding box center [986, 112] width 18 height 18
click at [905, 198] on span "Delete" at bounding box center [937, 202] width 88 height 11
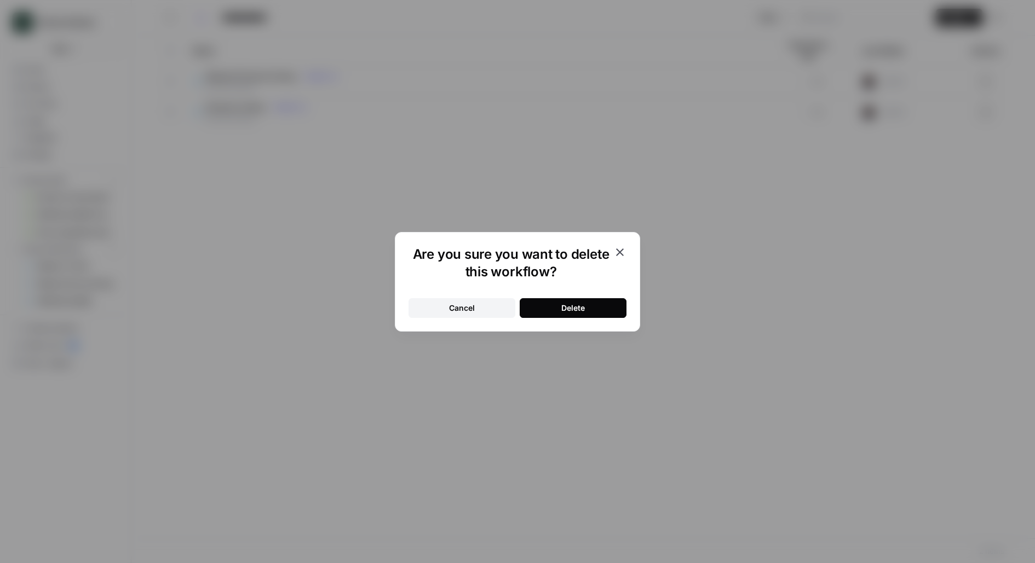
click at [542, 309] on button "Delete" at bounding box center [573, 308] width 107 height 20
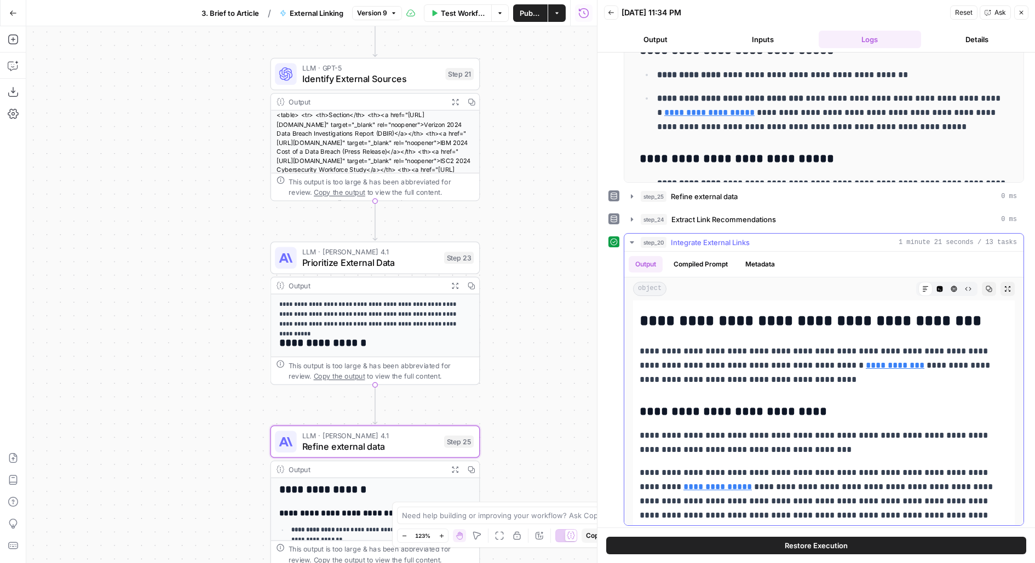
scroll to position [224, 0]
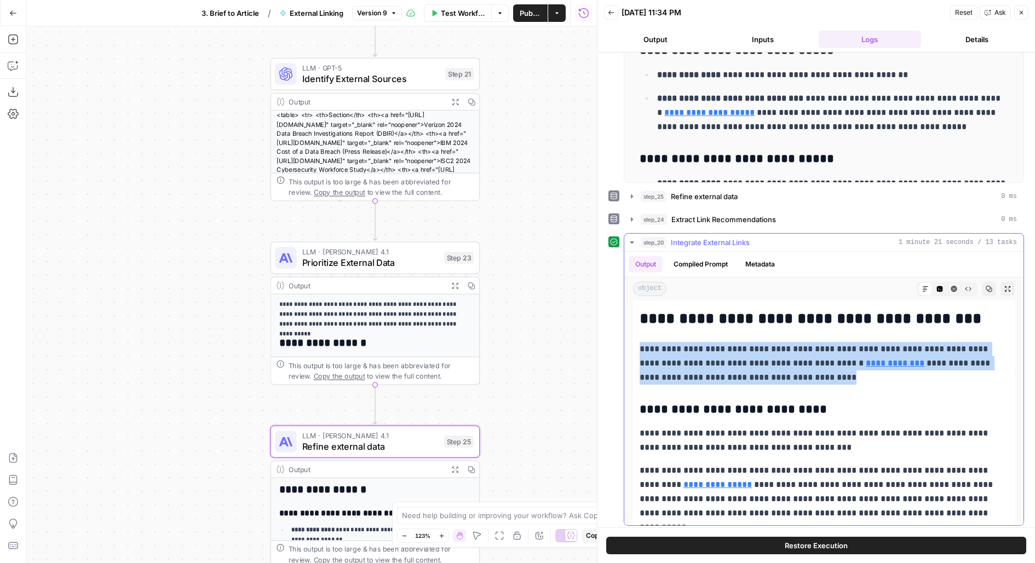
drag, startPoint x: 633, startPoint y: 344, endPoint x: 789, endPoint y: 372, distance: 158.9
click at [788, 378] on p "**********" at bounding box center [823, 363] width 369 height 43
drag, startPoint x: 788, startPoint y: 379, endPoint x: 615, endPoint y: 337, distance: 177.9
click at [615, 337] on div "**********" at bounding box center [816, 379] width 416 height 293
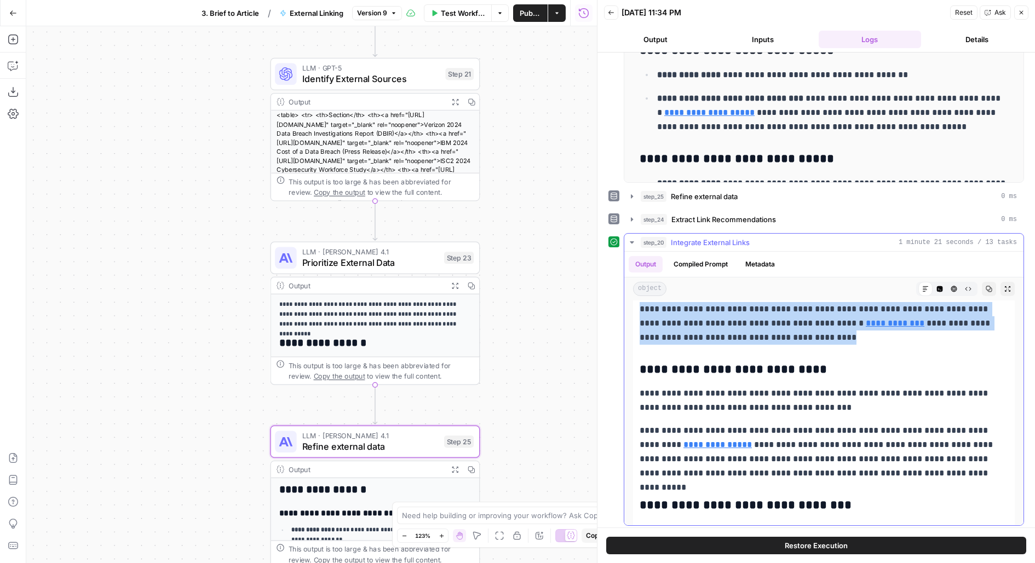
scroll to position [264, 0]
click at [720, 239] on span "Integrate External Links" at bounding box center [710, 242] width 79 height 11
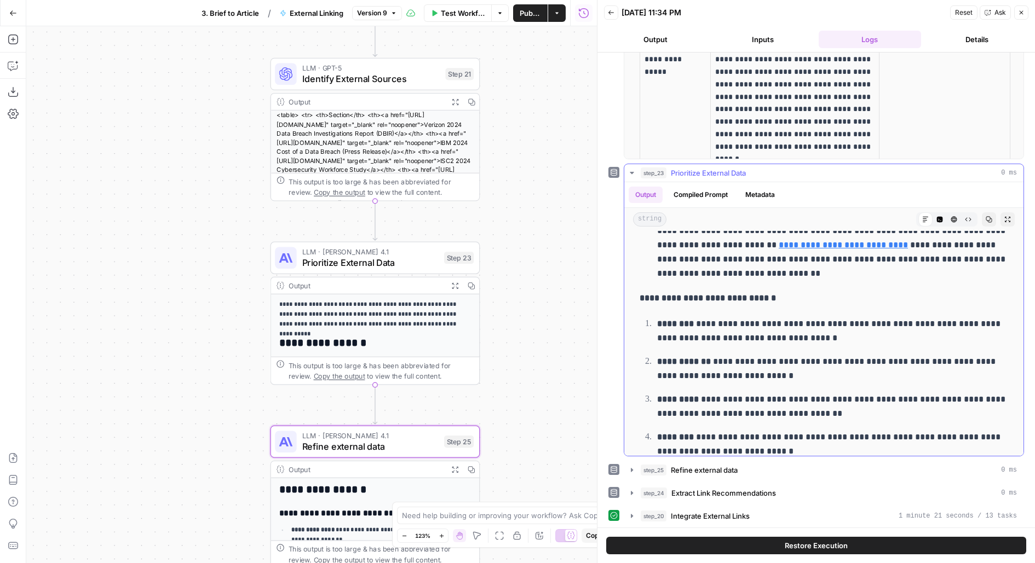
scroll to position [626, 0]
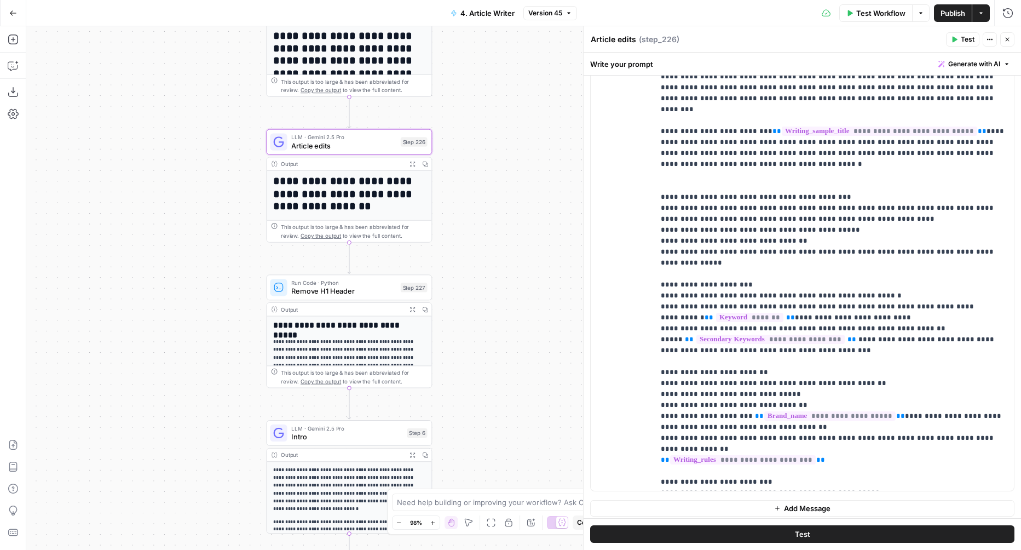
scroll to position [66, 0]
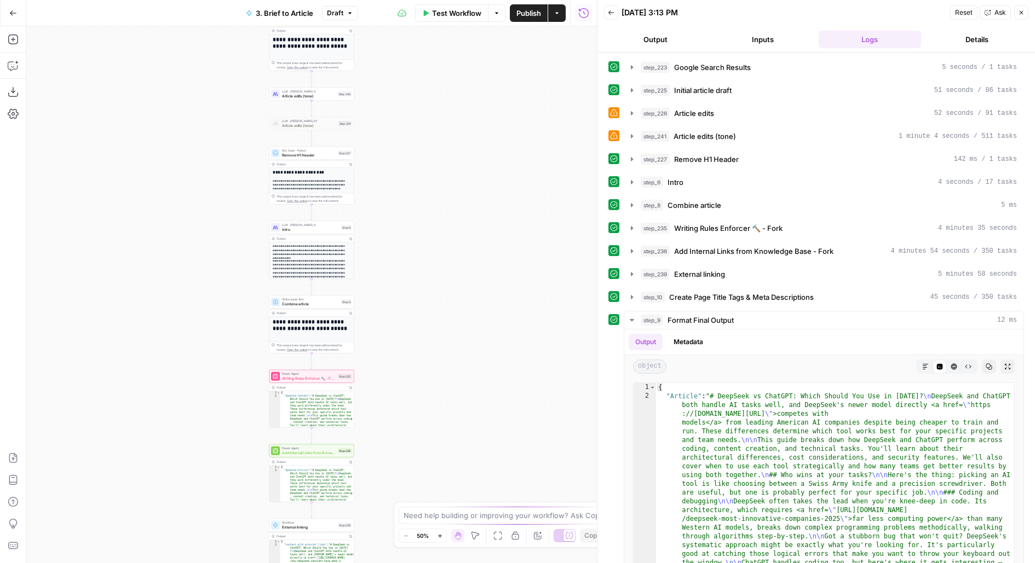
drag, startPoint x: 459, startPoint y: 348, endPoint x: 514, endPoint y: 201, distance: 156.6
click at [514, 213] on div "**********" at bounding box center [311, 294] width 570 height 537
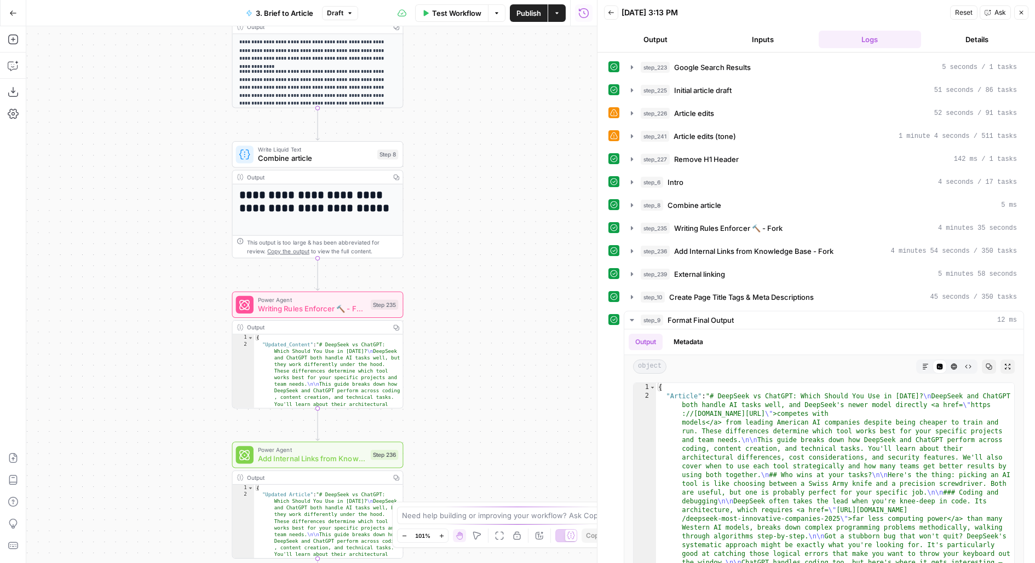
drag, startPoint x: 519, startPoint y: 220, endPoint x: 665, endPoint y: 255, distance: 150.3
click at [665, 255] on body "Upwork New Home Browse Your Data Usage Flightpath Settings Recent Grids Content…" at bounding box center [517, 281] width 1035 height 563
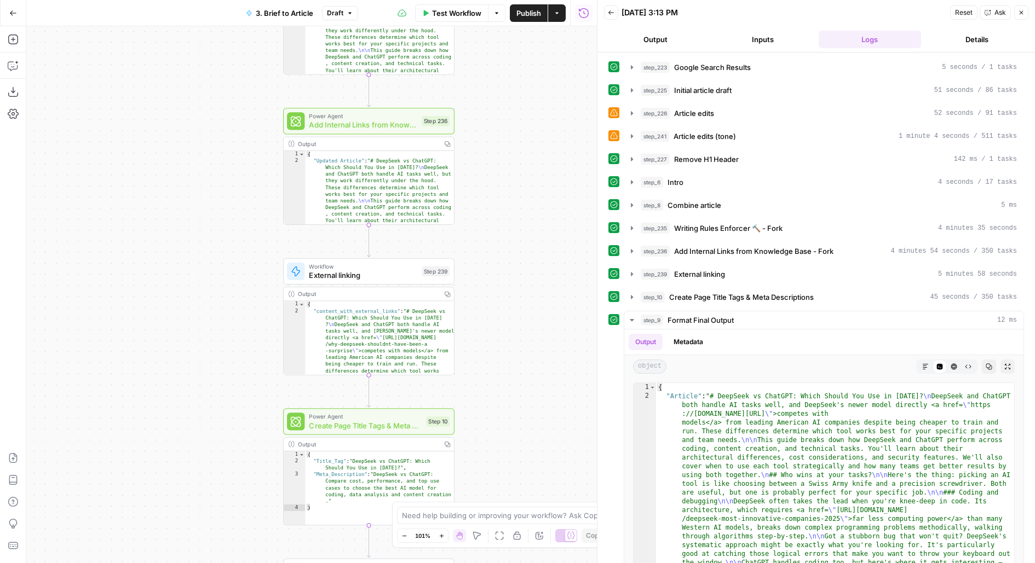
drag, startPoint x: 528, startPoint y: 241, endPoint x: 526, endPoint y: 154, distance: 86.5
click at [528, 194] on div "**********" at bounding box center [311, 294] width 570 height 537
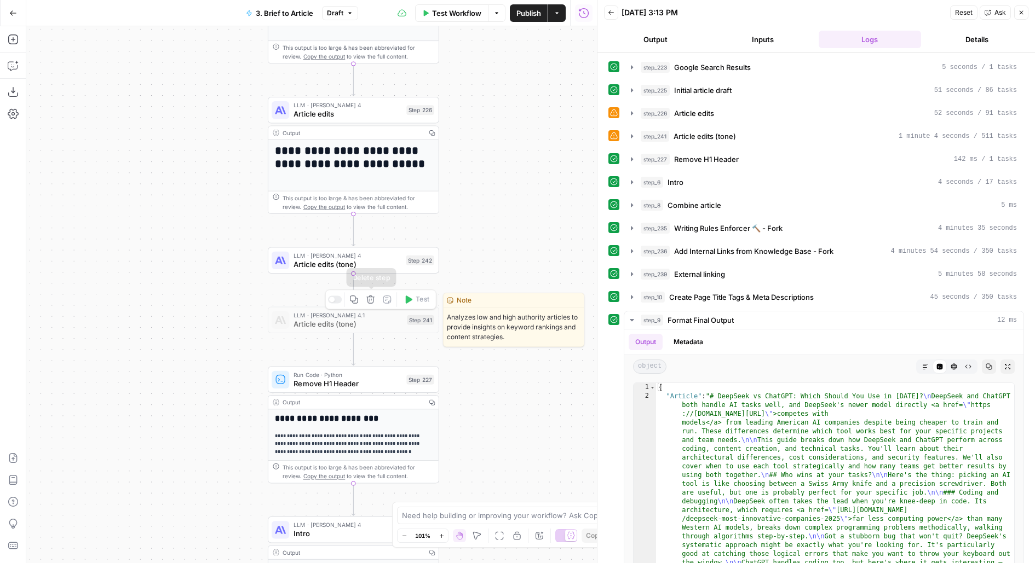
click at [374, 301] on icon "button" at bounding box center [370, 299] width 9 height 9
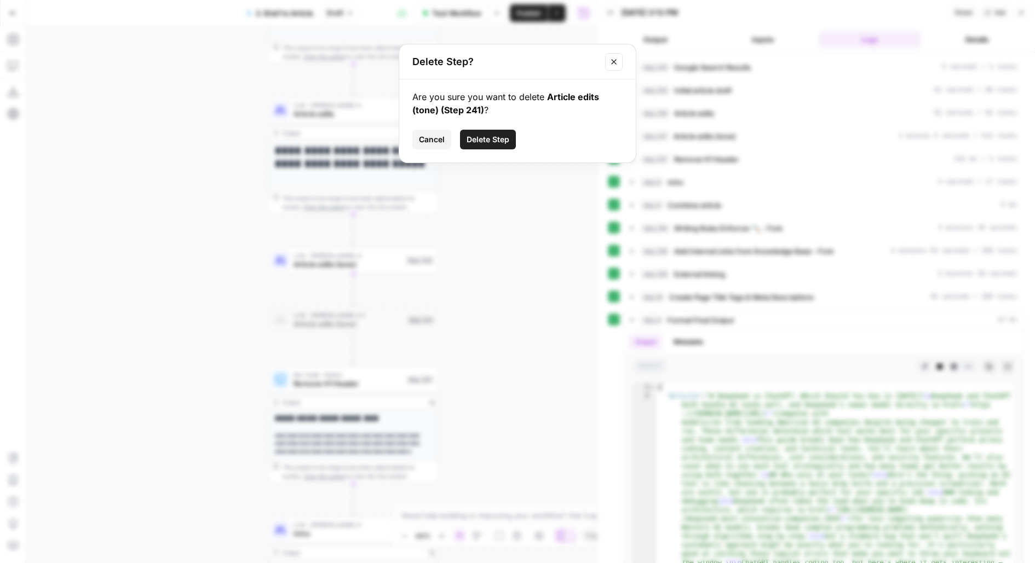
click at [486, 134] on button "Delete Step" at bounding box center [488, 140] width 56 height 20
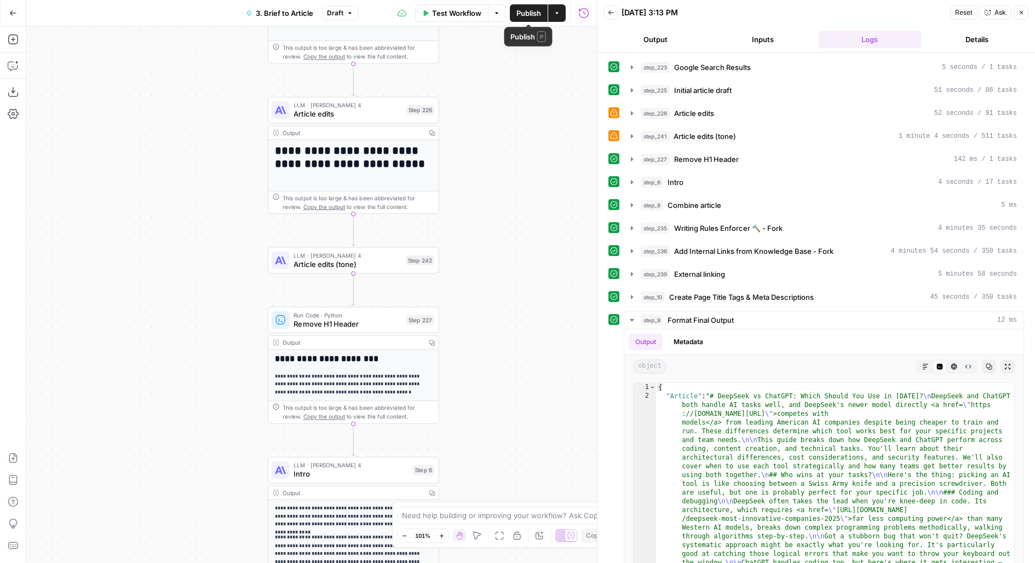
click at [526, 14] on span "Publish" at bounding box center [528, 13] width 25 height 11
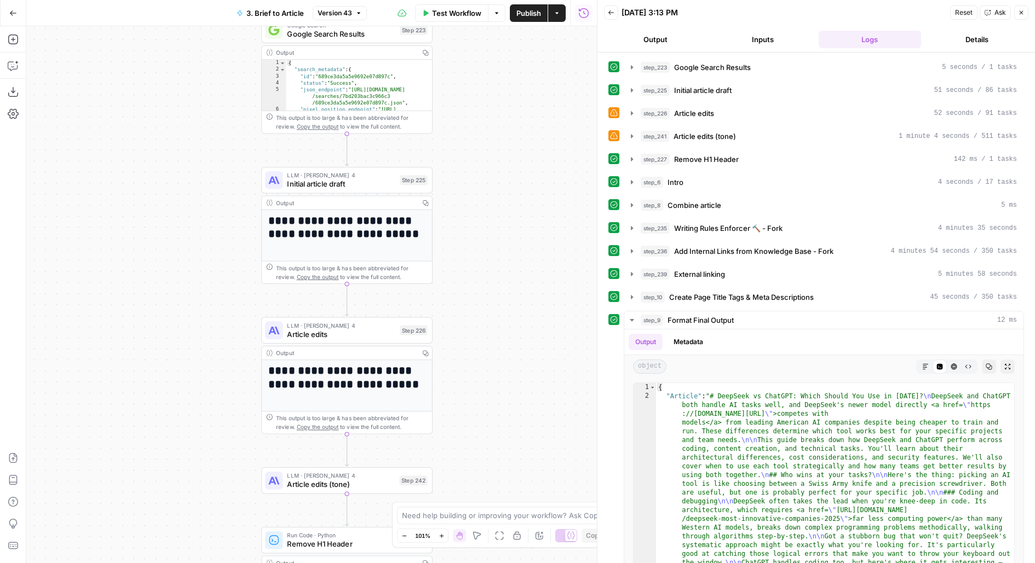
drag, startPoint x: 554, startPoint y: 403, endPoint x: 554, endPoint y: 114, distance: 289.0
click at [554, 114] on div "**********" at bounding box center [311, 294] width 570 height 537
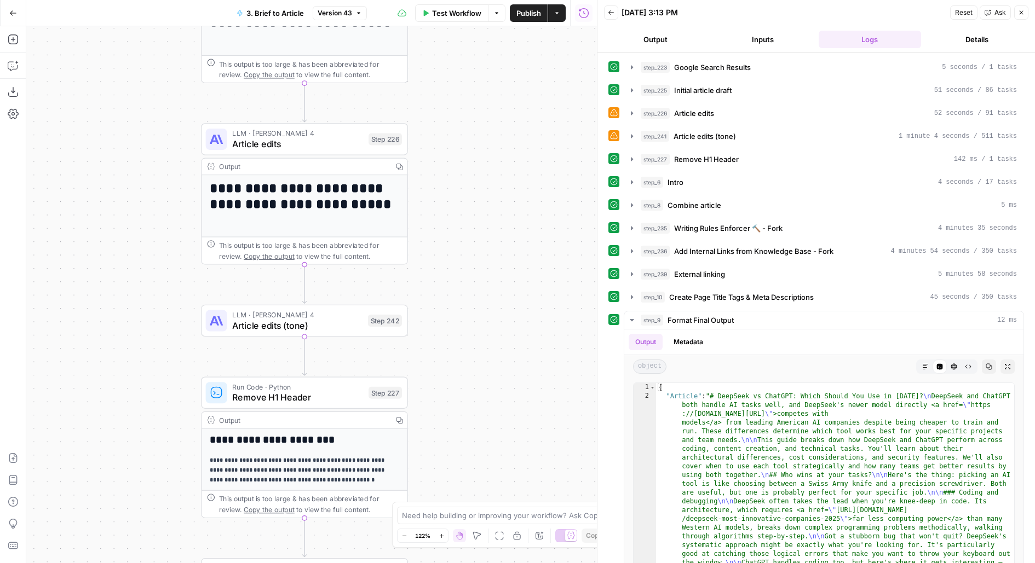
drag, startPoint x: 505, startPoint y: 200, endPoint x: 505, endPoint y: 354, distance: 153.3
click at [505, 354] on div "**********" at bounding box center [311, 294] width 570 height 537
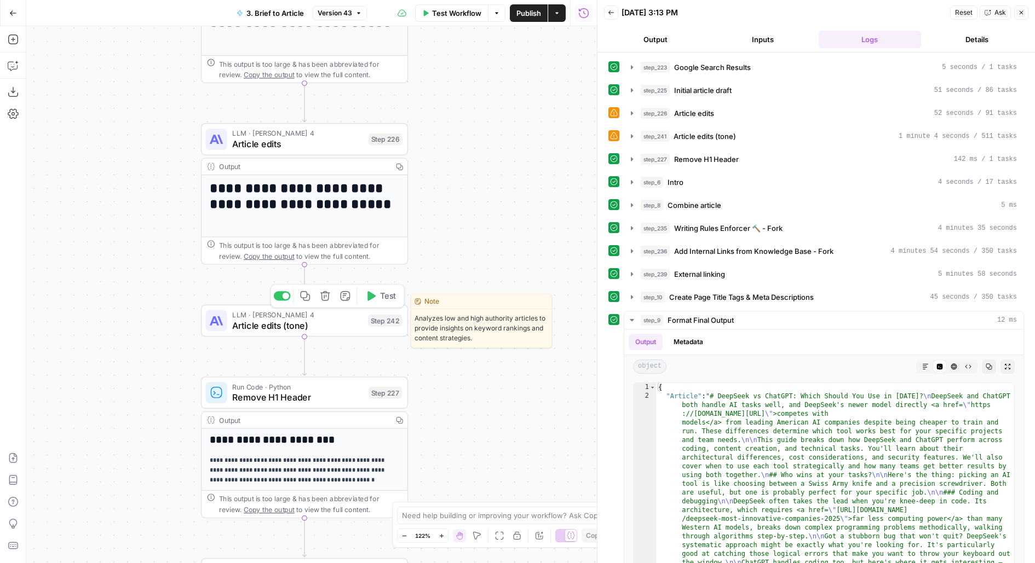
click at [390, 299] on span "Test" at bounding box center [388, 296] width 16 height 12
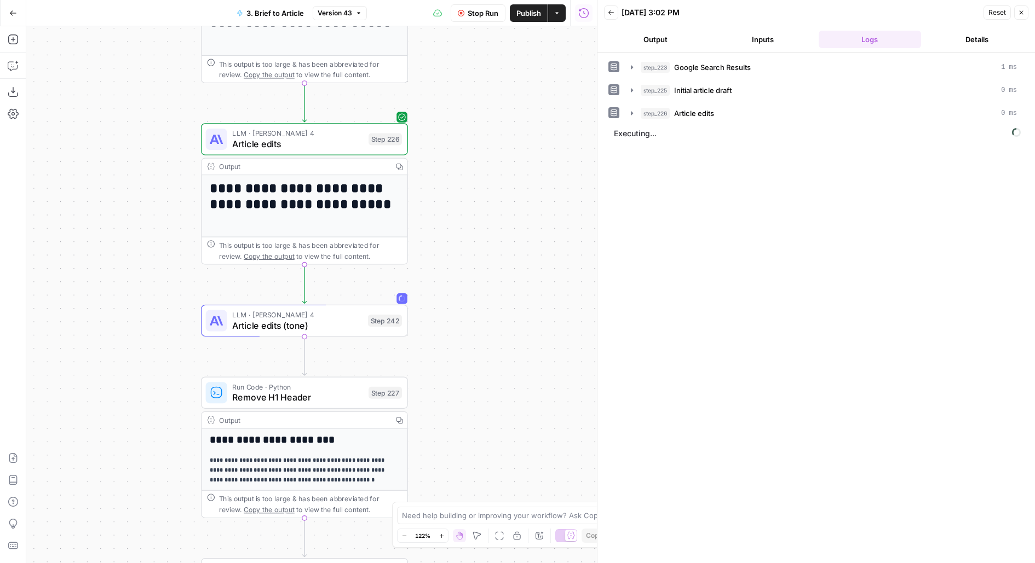
click at [359, 324] on span "Article edits (tone)" at bounding box center [297, 325] width 130 height 13
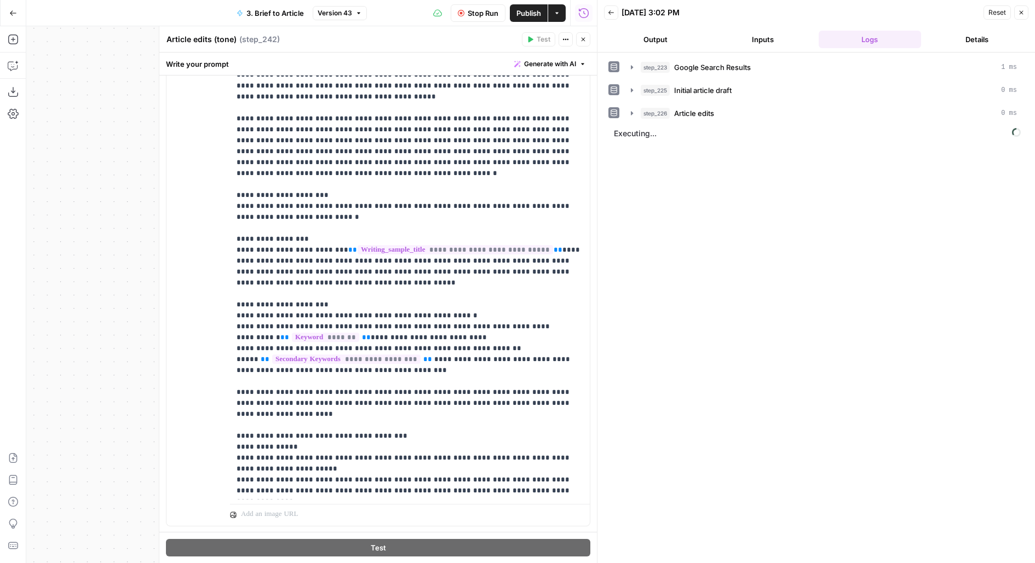
scroll to position [2163, 0]
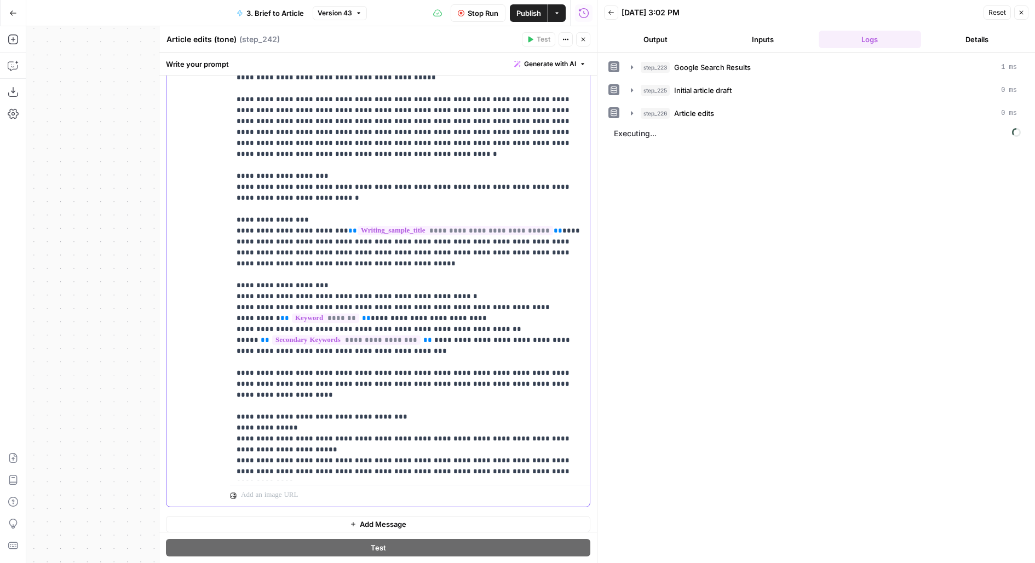
click at [355, 165] on p "**********" at bounding box center [409, 444] width 347 height 810
click at [734, 252] on div "step_223 Google Search Results 1 ms step_225 Initial article draft 0 ms step_22…" at bounding box center [816, 308] width 416 height 500
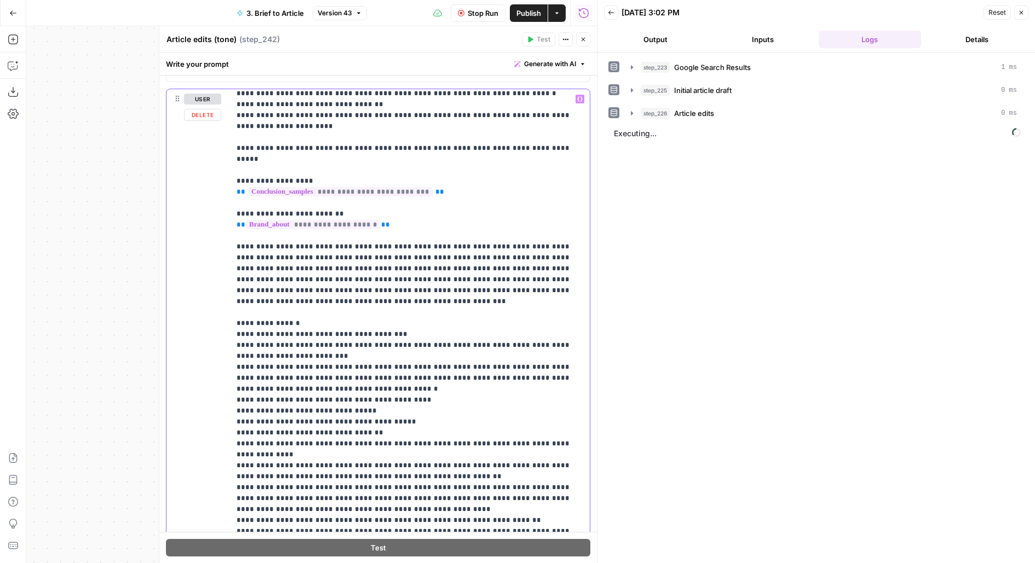
click at [431, 308] on p "**********" at bounding box center [409, 219] width 347 height 832
click at [372, 311] on p "**********" at bounding box center [409, 219] width 347 height 832
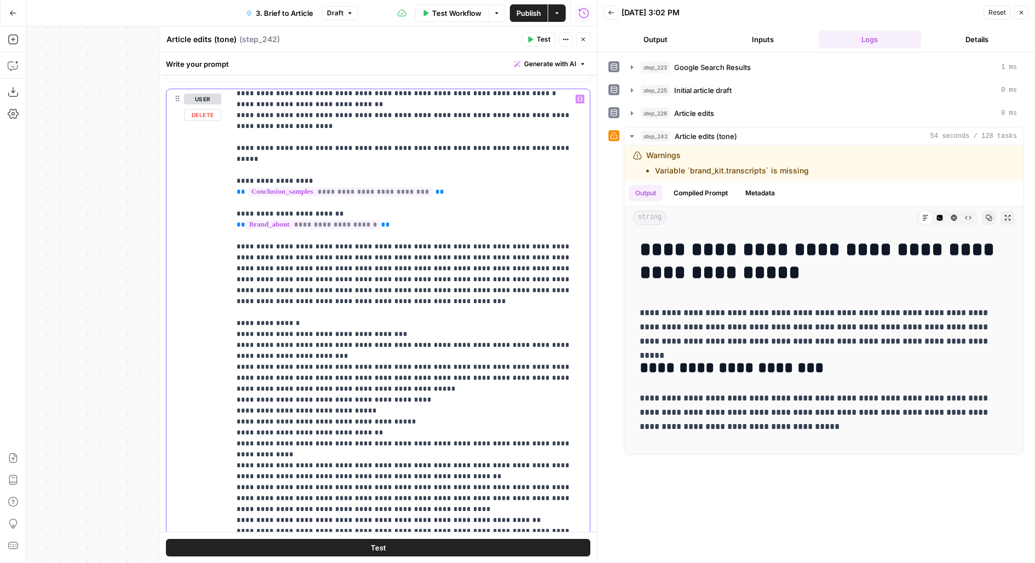
drag, startPoint x: 426, startPoint y: 308, endPoint x: 547, endPoint y: 310, distance: 121.0
click at [547, 310] on p "**********" at bounding box center [409, 219] width 347 height 832
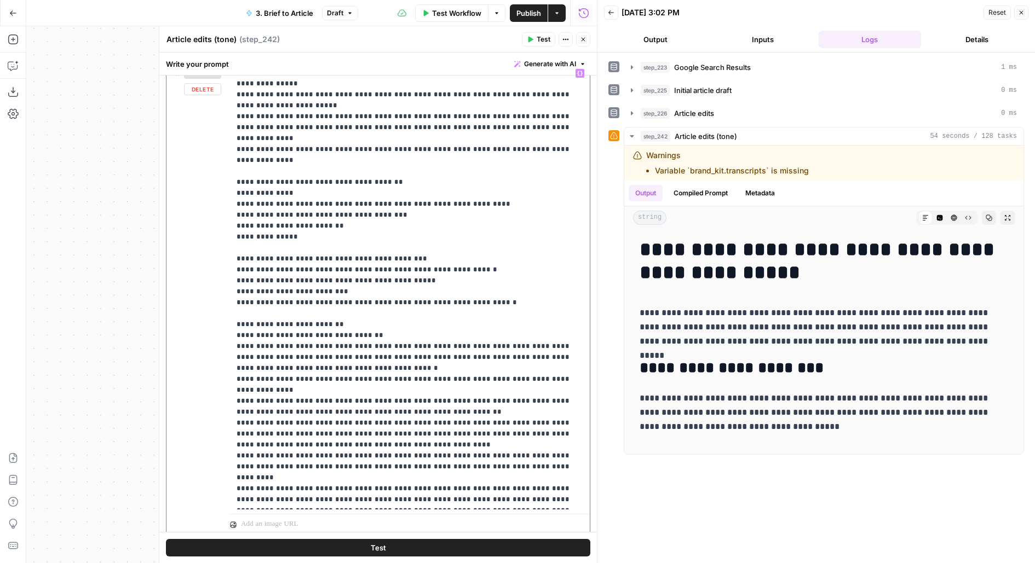
drag, startPoint x: 408, startPoint y: 311, endPoint x: 533, endPoint y: 311, distance: 125.4
click at [534, 311] on p "**********" at bounding box center [409, 139] width 347 height 734
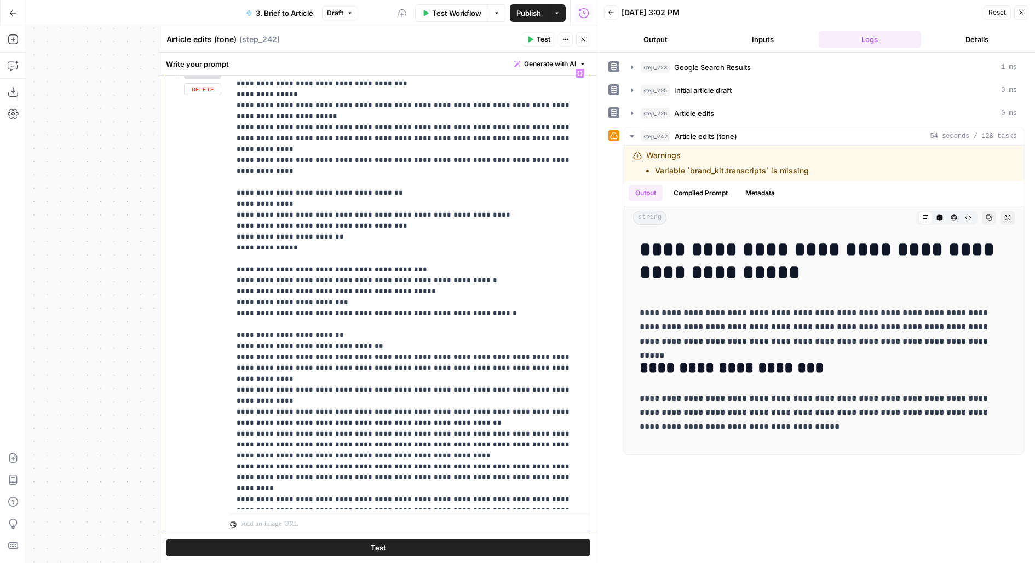
click at [372, 320] on p "**********" at bounding box center [409, 144] width 347 height 723
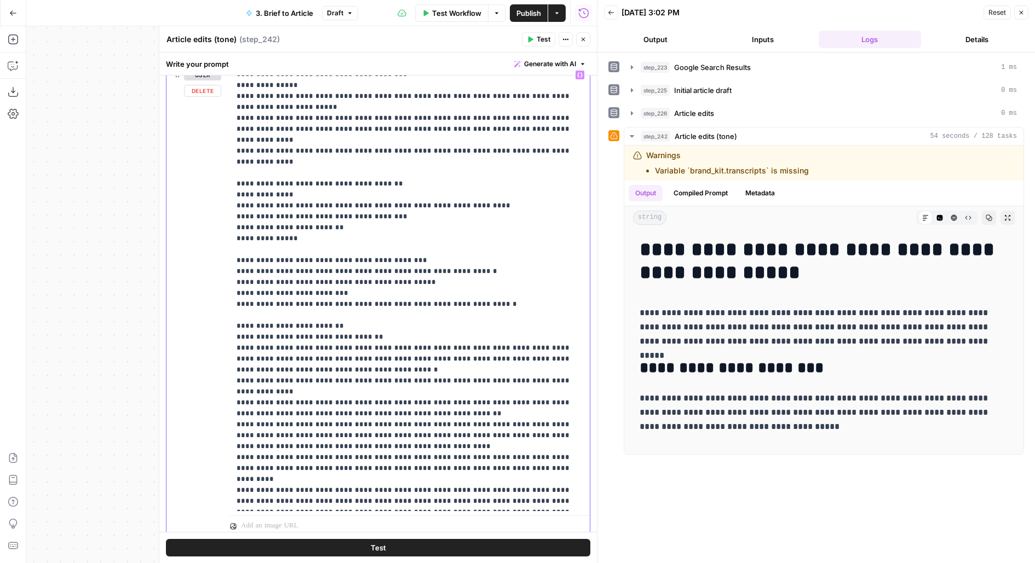
click at [373, 310] on p "**********" at bounding box center [409, 102] width 347 height 810
drag, startPoint x: 419, startPoint y: 309, endPoint x: 544, endPoint y: 310, distance: 125.4
click at [544, 310] on p "**********" at bounding box center [409, 102] width 347 height 810
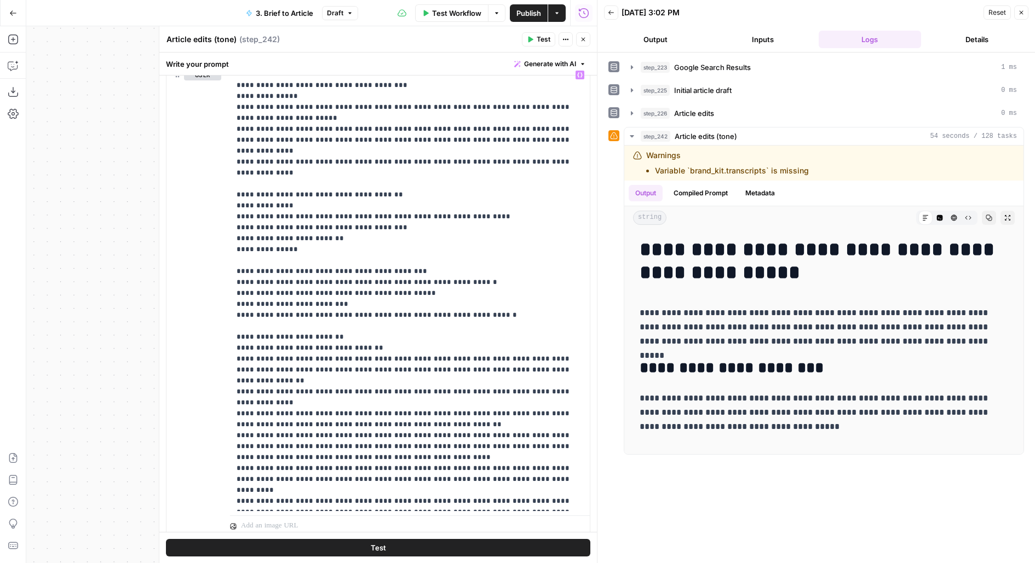
click at [537, 18] on button "Publish" at bounding box center [529, 13] width 38 height 18
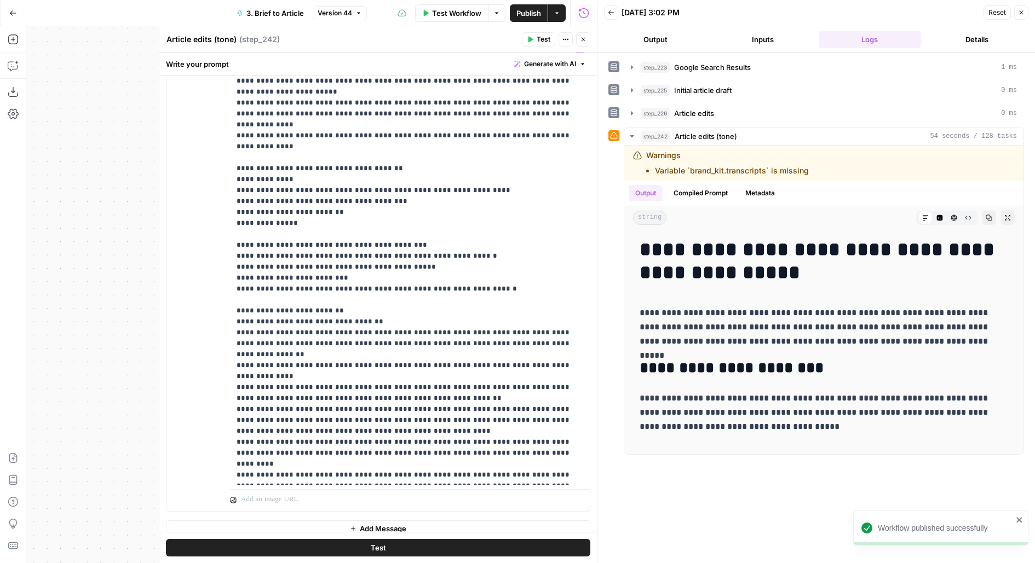
scroll to position [2163, 0]
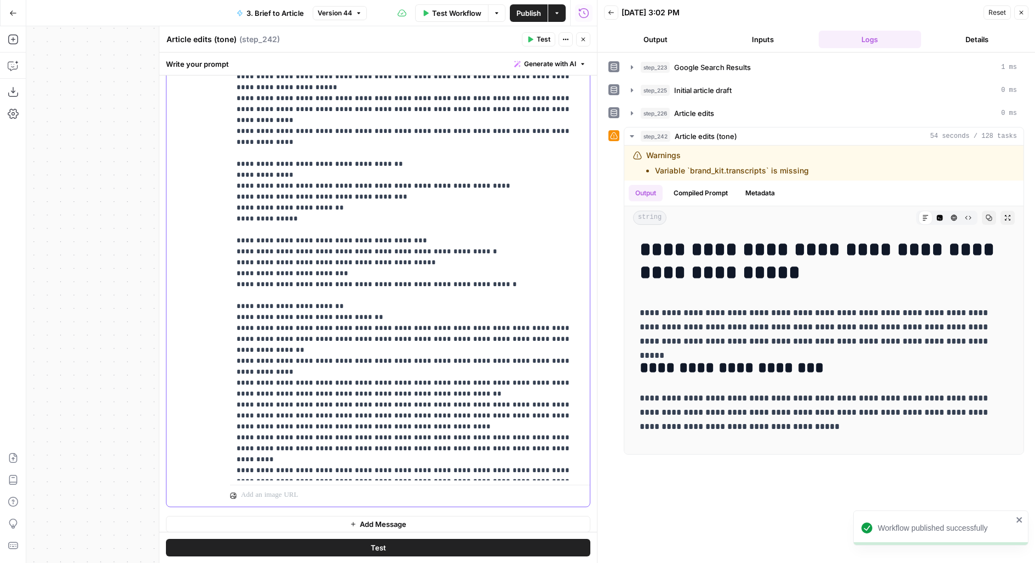
click at [373, 219] on p "**********" at bounding box center [409, 76] width 347 height 799
click at [579, 28] on header "Article edits (tone) Article edits (tone) ( step_242 ) Test Actions Close" at bounding box center [377, 39] width 437 height 26
click at [857, 110] on div "step_226 Article edits 0 ms" at bounding box center [828, 113] width 376 height 11
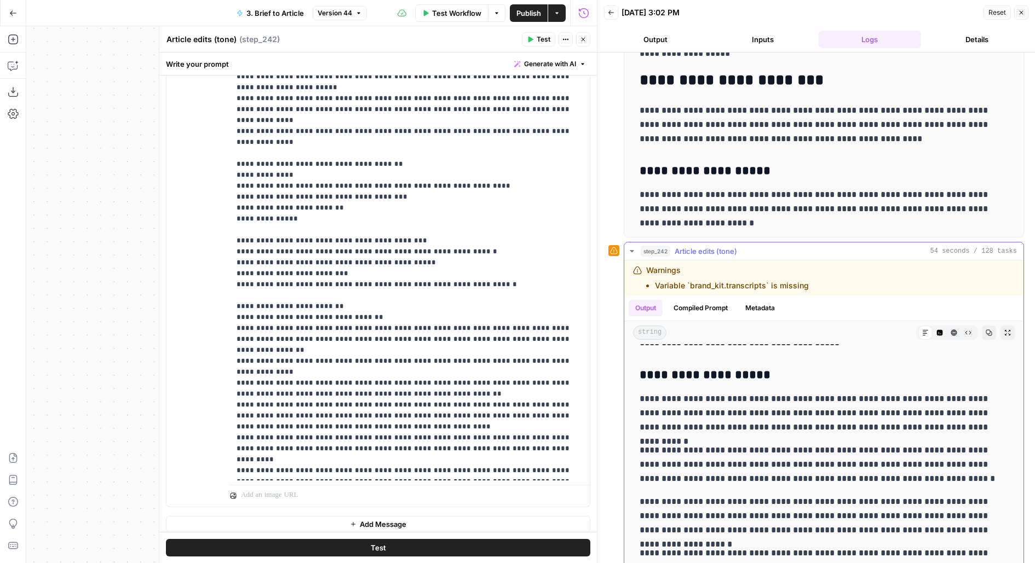
scroll to position [205, 0]
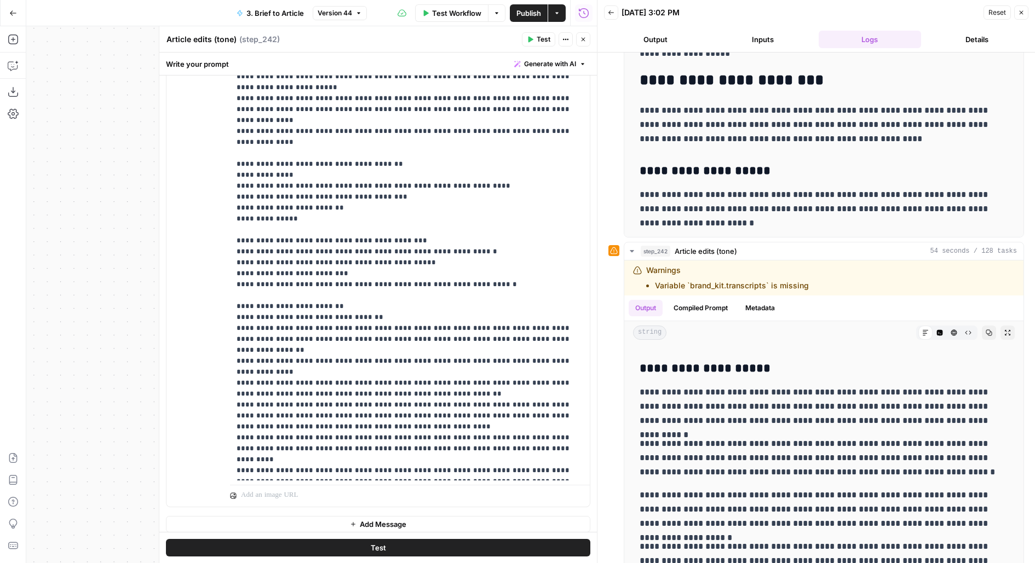
click at [528, 17] on span "Publish" at bounding box center [528, 13] width 25 height 11
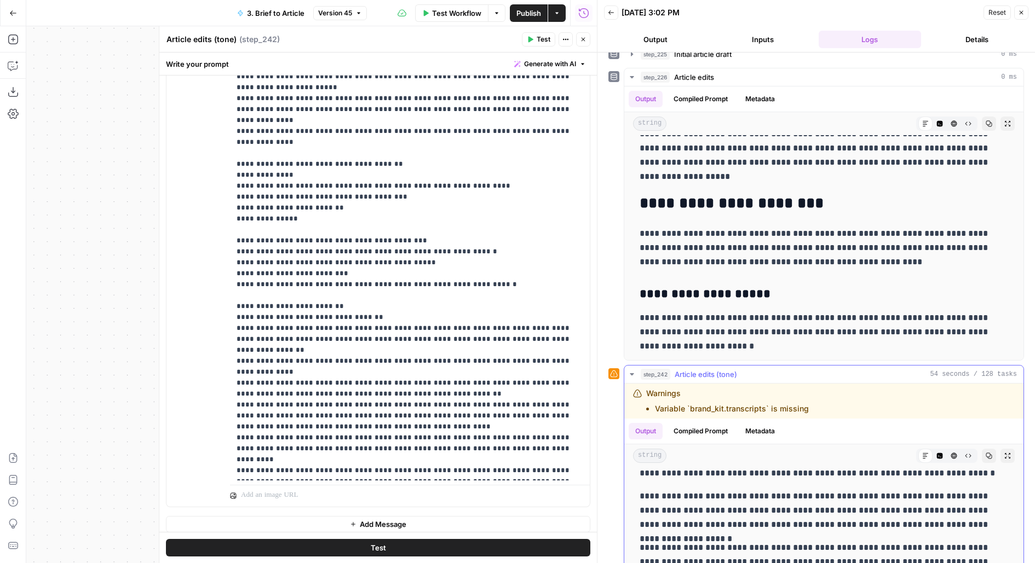
scroll to position [0, 0]
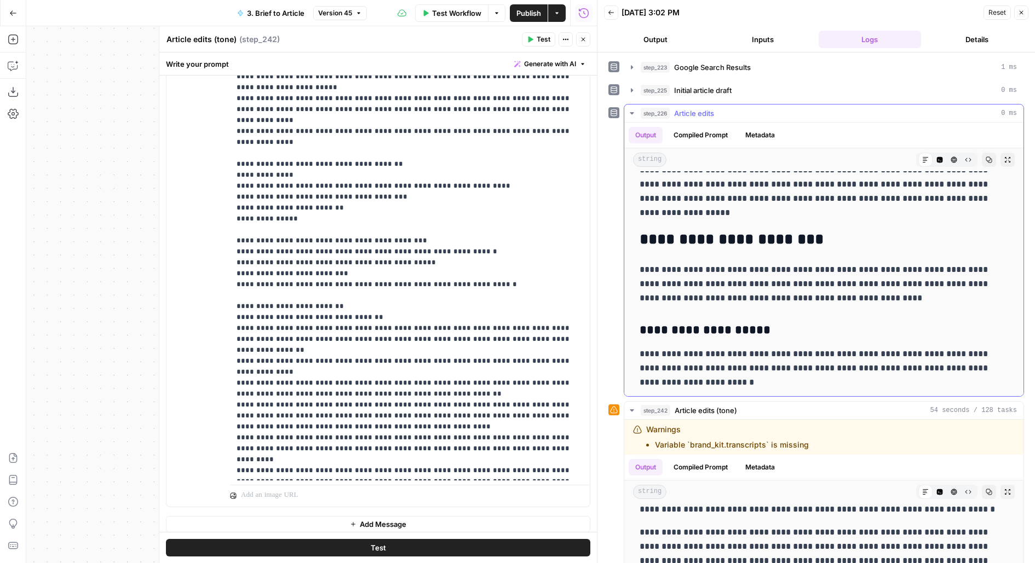
click at [700, 108] on span "Article edits" at bounding box center [694, 113] width 40 height 11
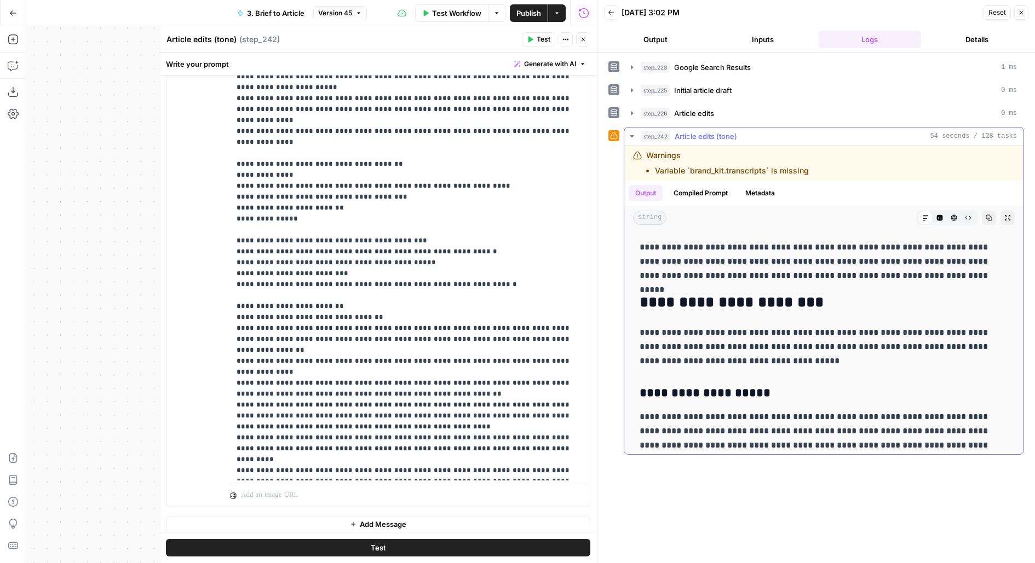
scroll to position [73, 0]
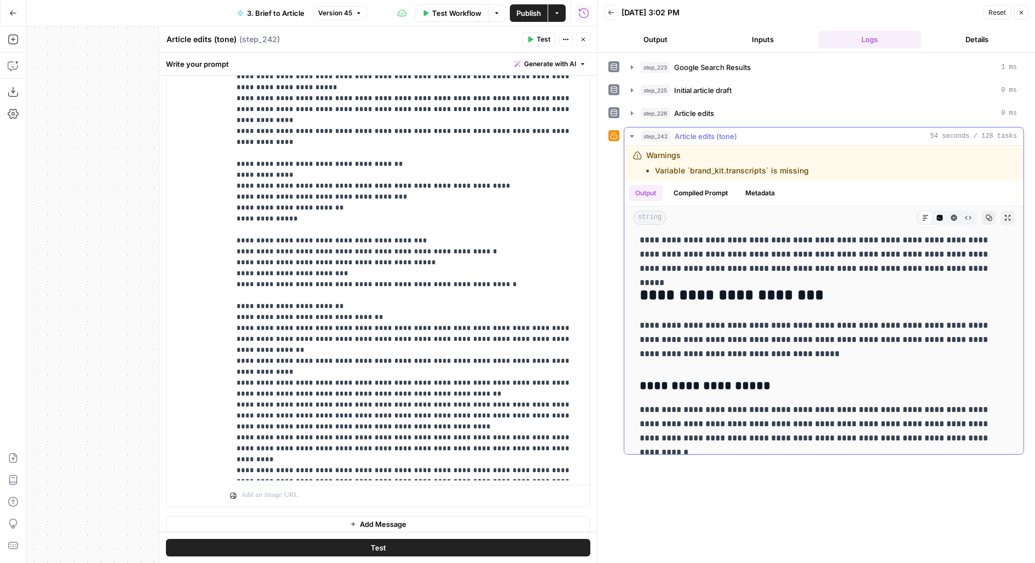
drag, startPoint x: 686, startPoint y: 346, endPoint x: 679, endPoint y: 293, distance: 53.0
click at [698, 349] on p "**********" at bounding box center [823, 340] width 369 height 43
drag, startPoint x: 731, startPoint y: 349, endPoint x: 715, endPoint y: 324, distance: 30.1
click at [715, 324] on p "**********" at bounding box center [823, 340] width 369 height 43
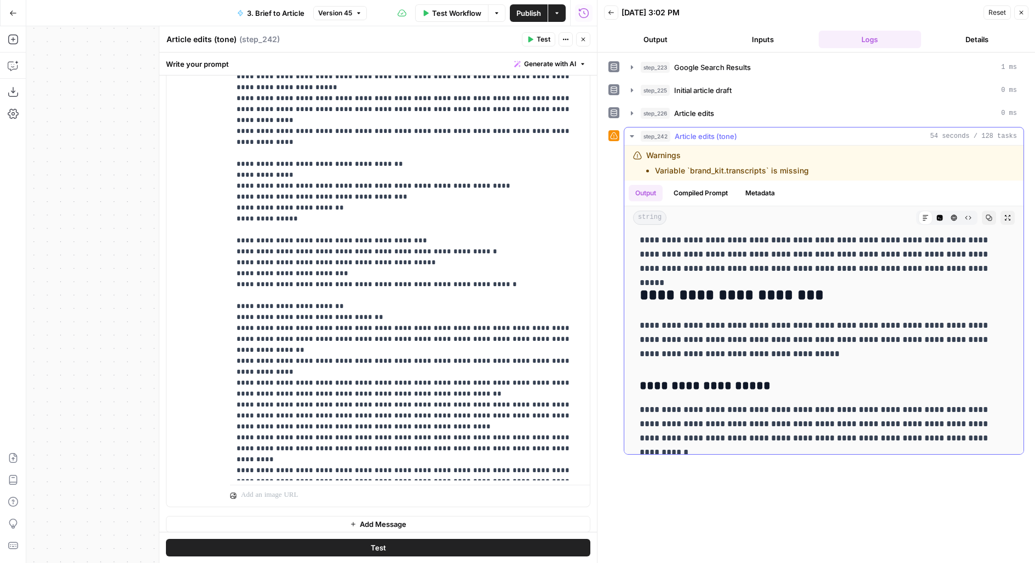
drag, startPoint x: 695, startPoint y: 353, endPoint x: 696, endPoint y: 325, distance: 27.4
click at [696, 325] on p "**********" at bounding box center [823, 340] width 369 height 43
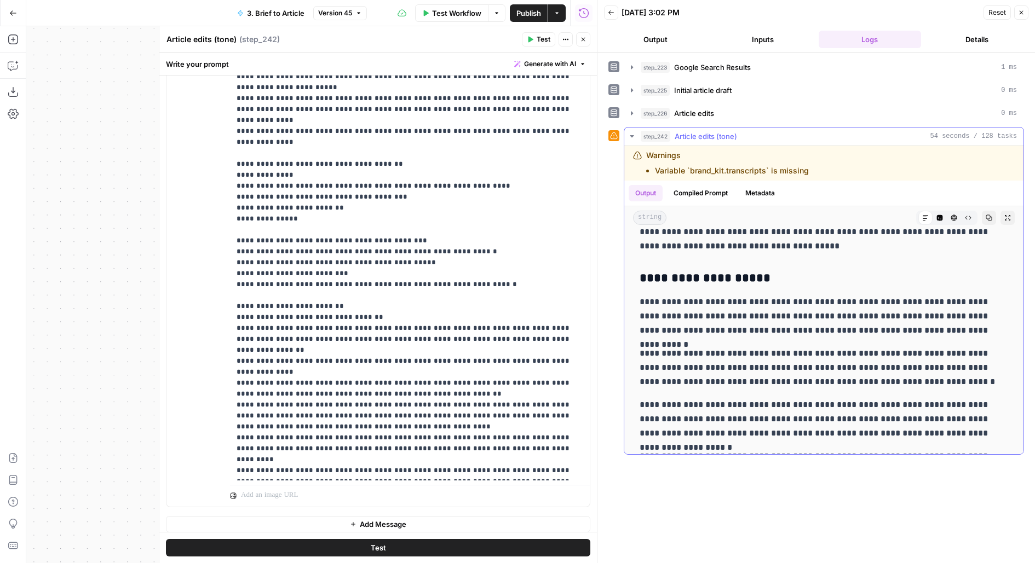
scroll to position [233, 0]
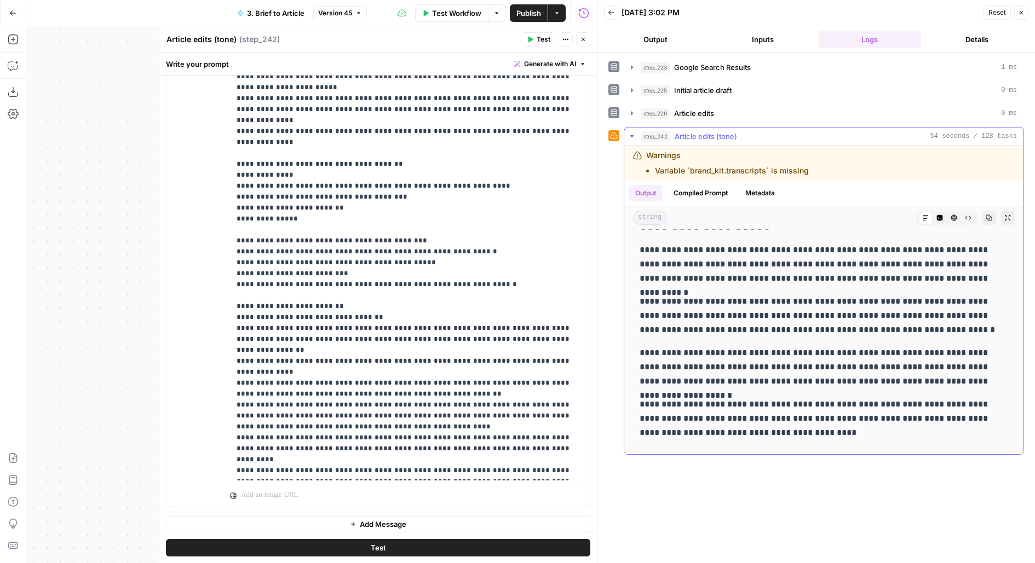
drag, startPoint x: 697, startPoint y: 330, endPoint x: 695, endPoint y: 299, distance: 30.2
click at [695, 299] on p "**********" at bounding box center [823, 316] width 369 height 43
click at [696, 301] on p "**********" at bounding box center [823, 316] width 369 height 43
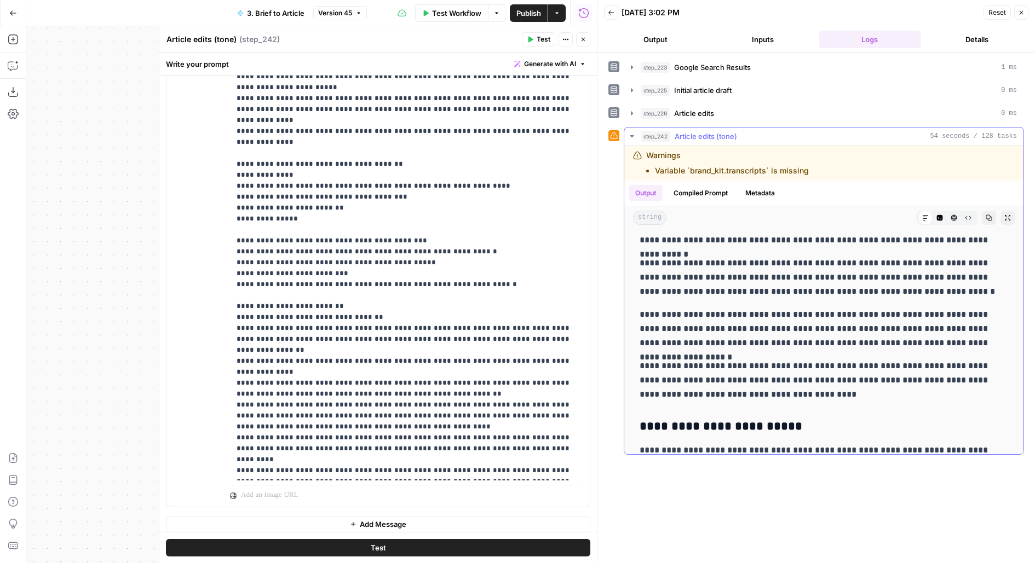
scroll to position [274, 0]
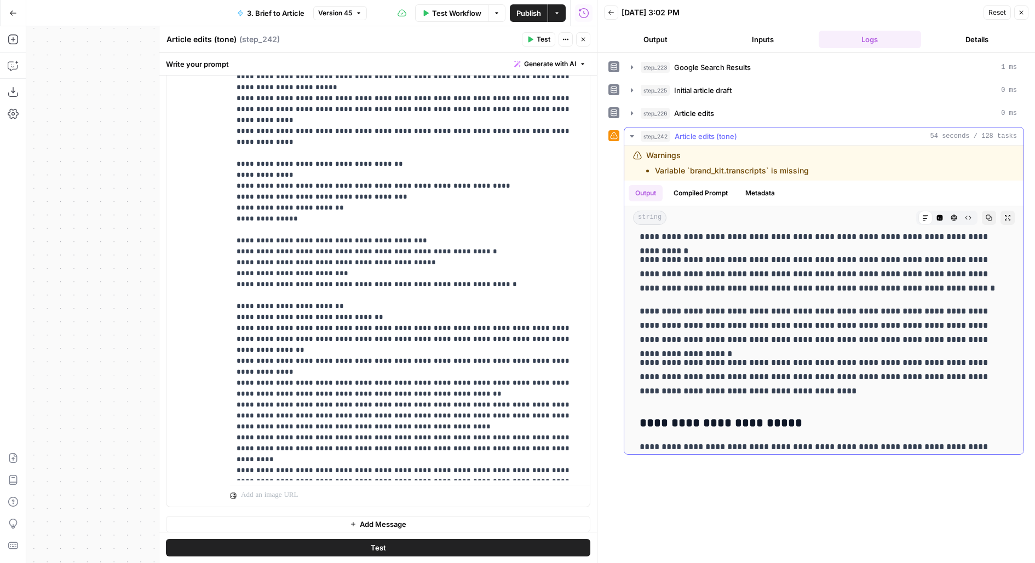
drag, startPoint x: 696, startPoint y: 307, endPoint x: 697, endPoint y: 333, distance: 25.8
click at [697, 333] on p "**********" at bounding box center [823, 325] width 369 height 43
drag, startPoint x: 708, startPoint y: 338, endPoint x: 707, endPoint y: 308, distance: 30.7
click at [707, 308] on p "**********" at bounding box center [823, 325] width 369 height 43
click at [707, 311] on p "**********" at bounding box center [823, 325] width 369 height 43
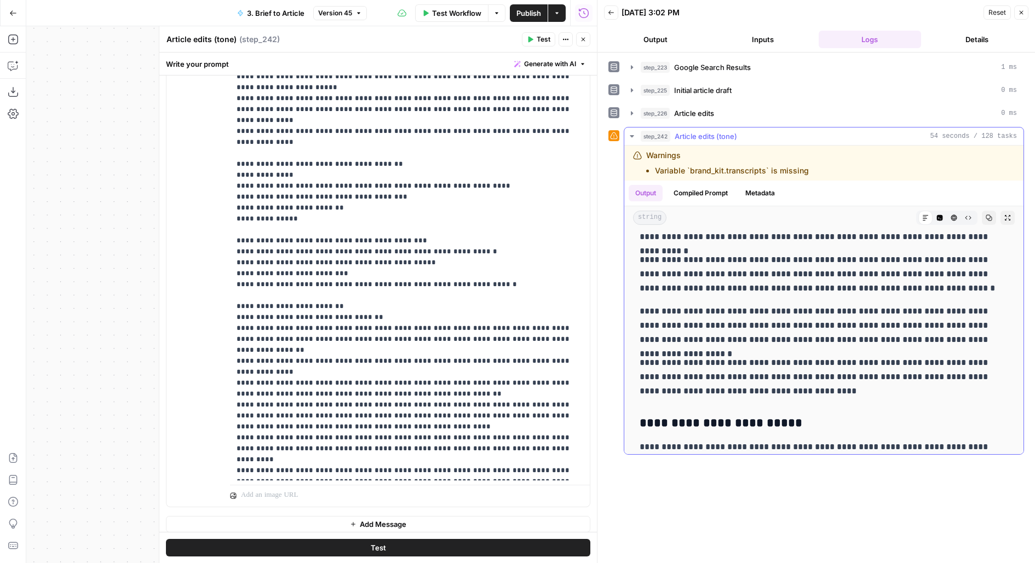
drag, startPoint x: 710, startPoint y: 308, endPoint x: 709, endPoint y: 333, distance: 25.2
click at [709, 333] on p "**********" at bounding box center [823, 325] width 369 height 43
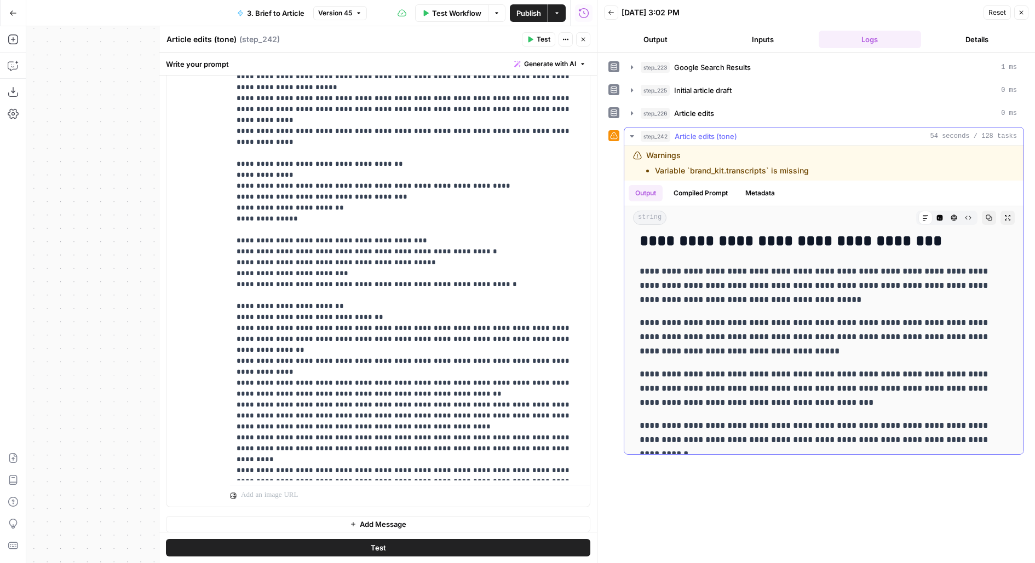
scroll to position [2155, 0]
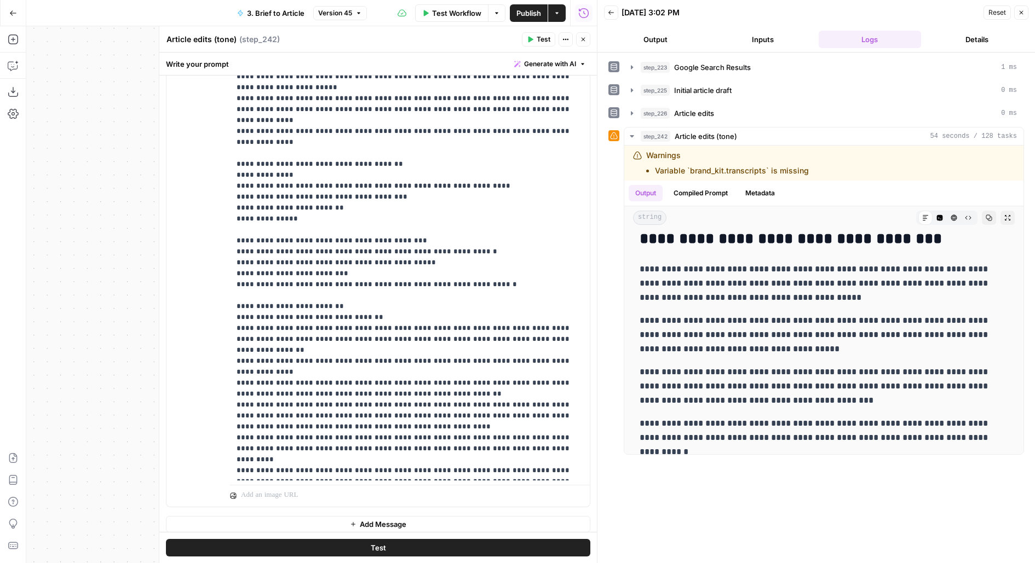
click at [523, 11] on span "Publish" at bounding box center [528, 13] width 25 height 11
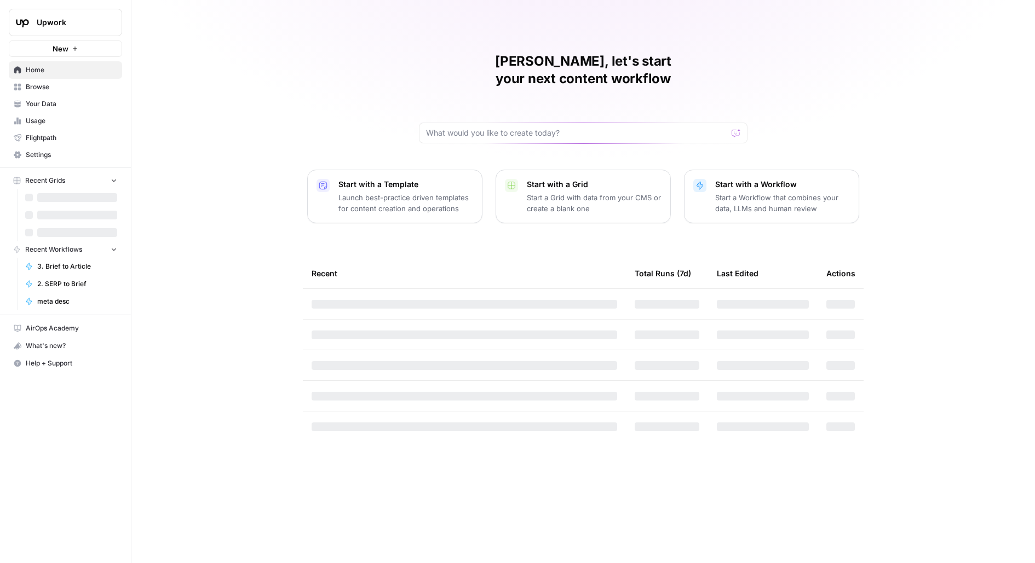
click at [59, 100] on span "Your Data" at bounding box center [71, 104] width 91 height 10
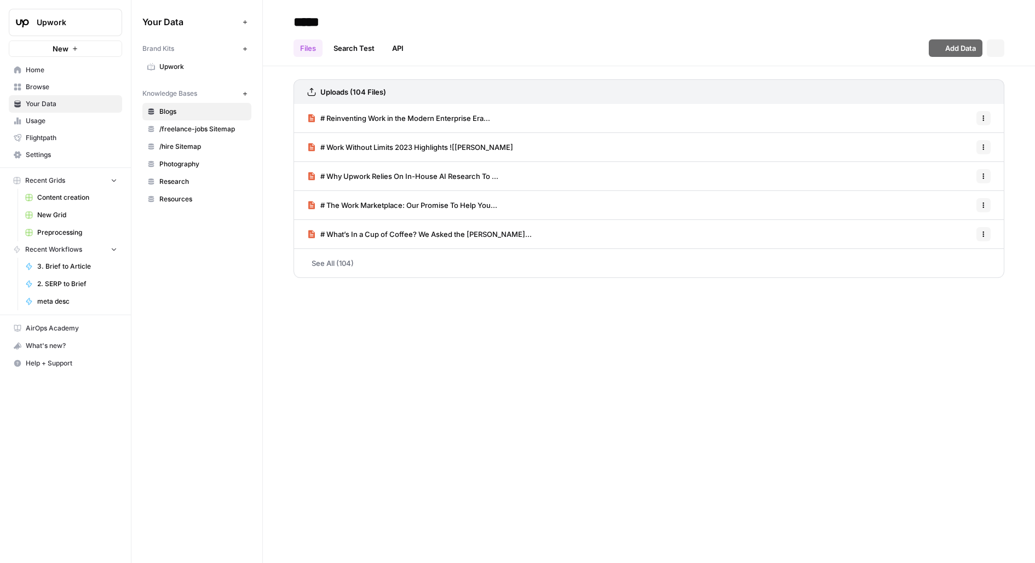
click at [54, 90] on span "Browse" at bounding box center [71, 87] width 91 height 10
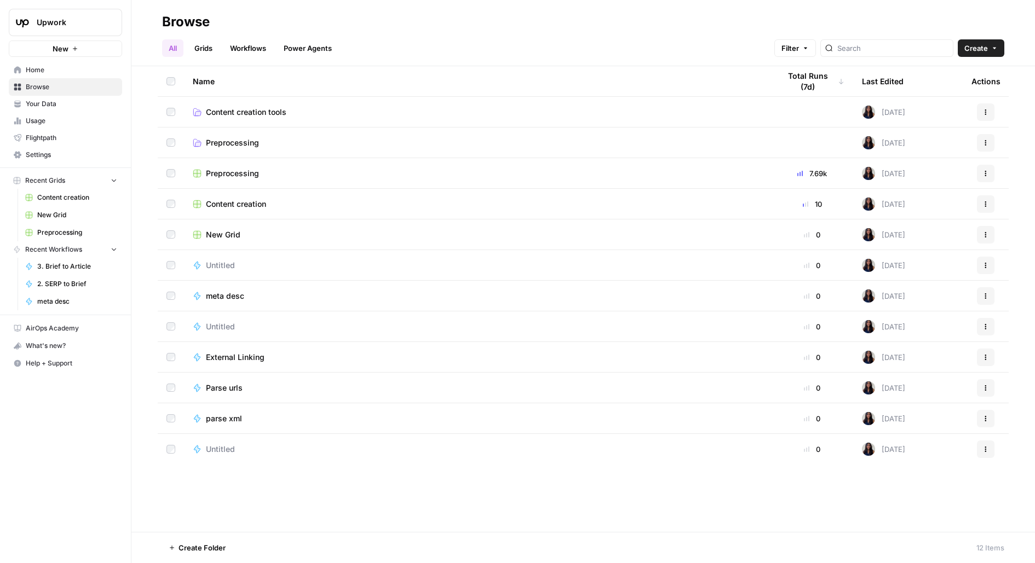
click at [63, 111] on link "Your Data" at bounding box center [65, 104] width 113 height 18
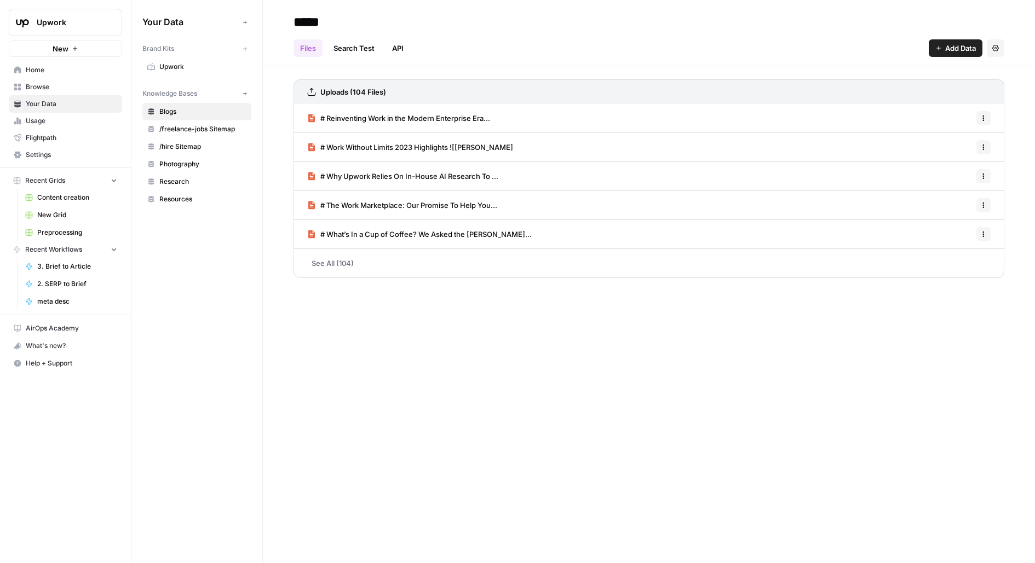
click at [179, 65] on span "Upwork" at bounding box center [202, 67] width 87 height 10
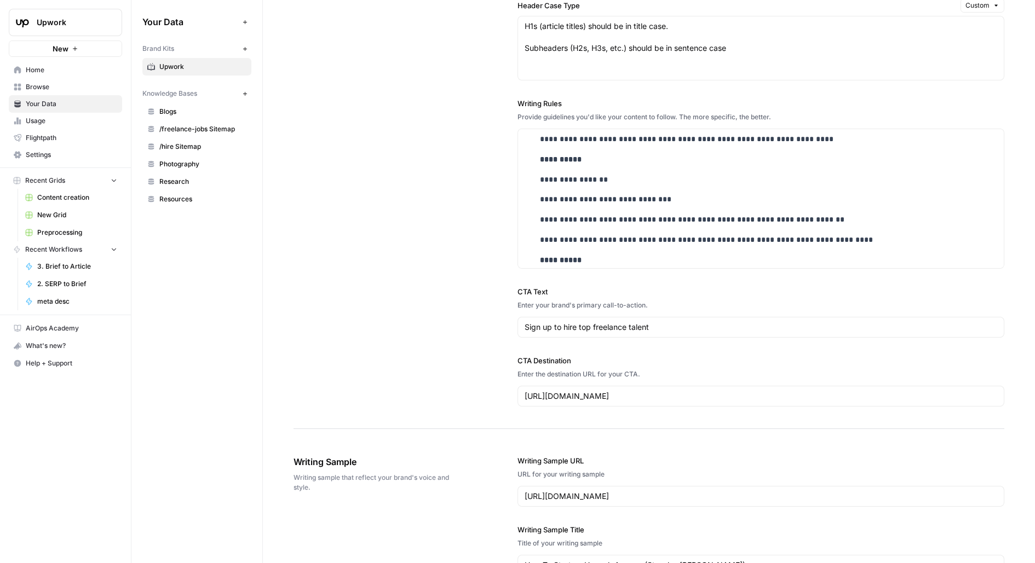
scroll to position [2127, 0]
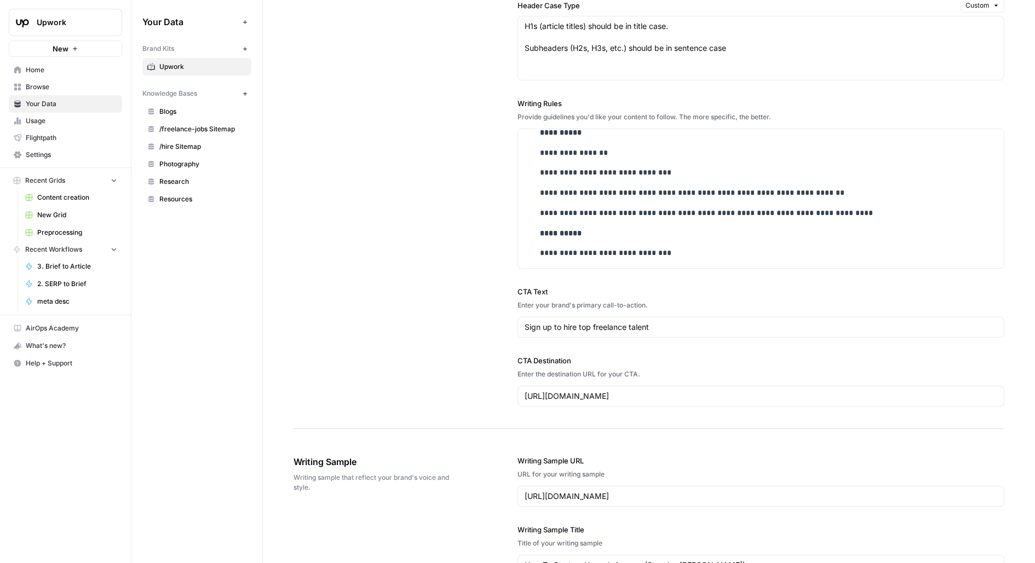
click at [448, 315] on div "**********" at bounding box center [648, 49] width 711 height 760
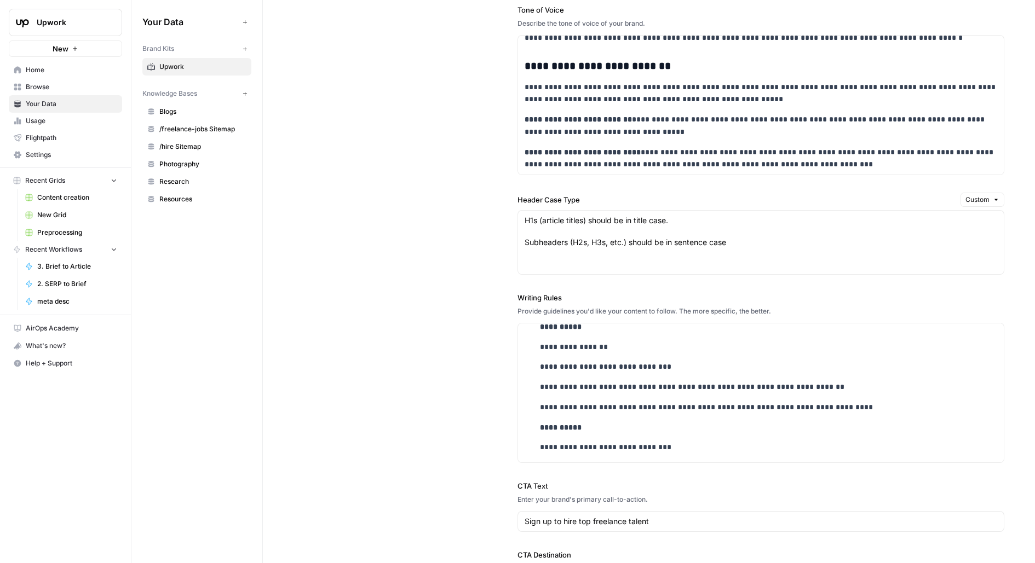
scroll to position [863, 0]
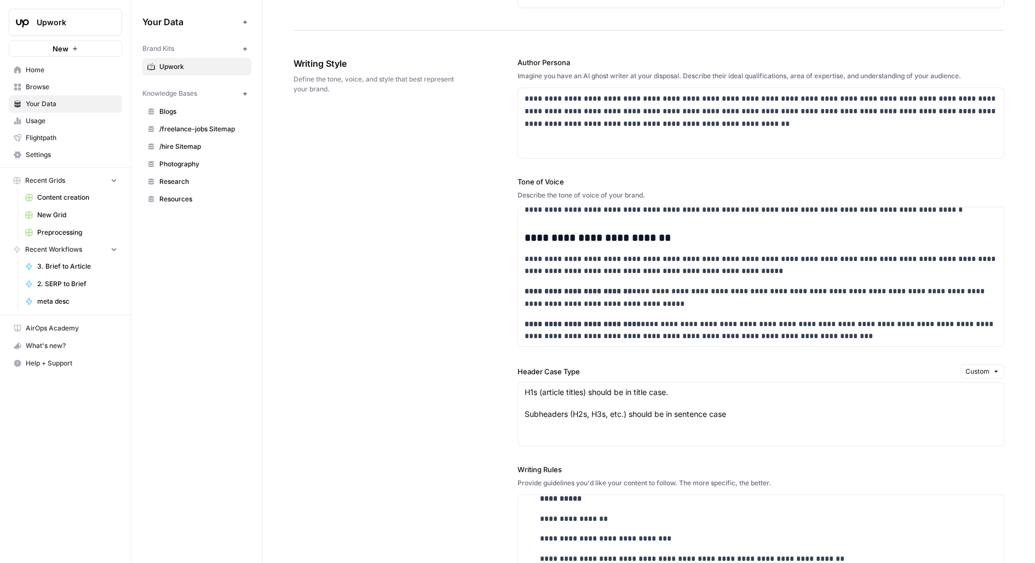
click at [388, 259] on div "**********" at bounding box center [648, 415] width 711 height 760
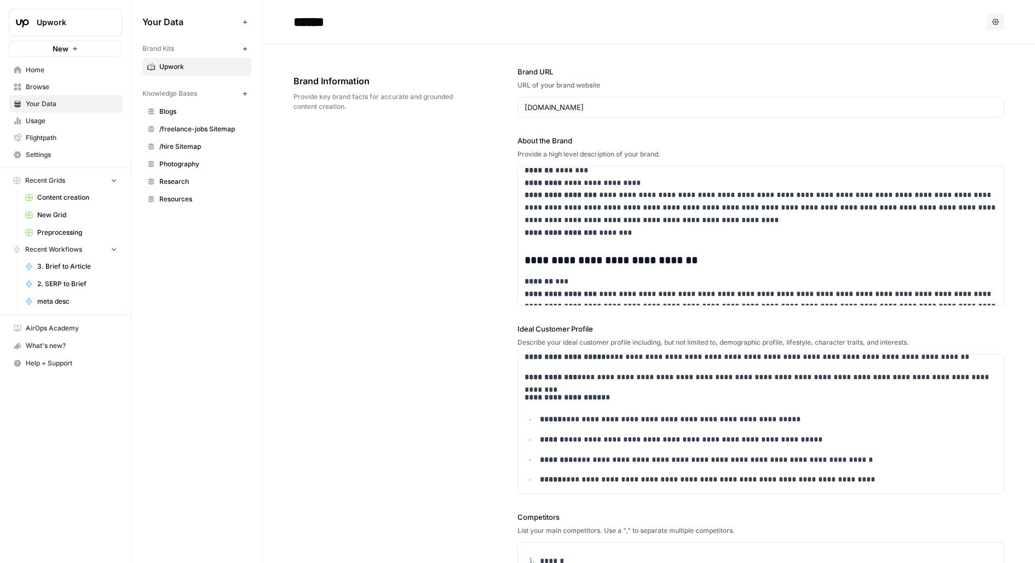
scroll to position [3574, 0]
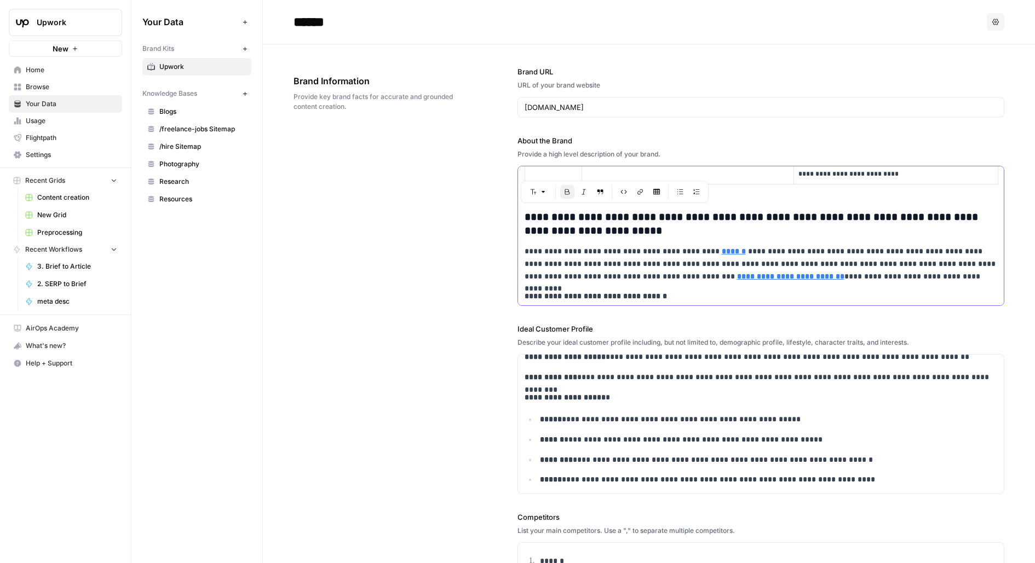
drag, startPoint x: 686, startPoint y: 228, endPoint x: 498, endPoint y: 220, distance: 189.0
click at [498, 220] on div "**********" at bounding box center [648, 468] width 711 height 849
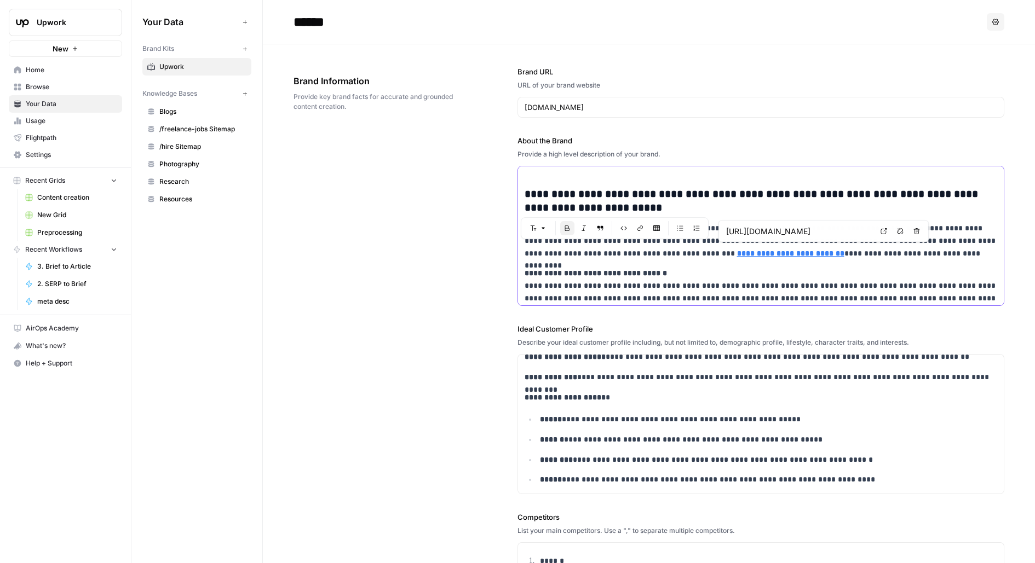
type input "[URL][DOMAIN_NAME]"
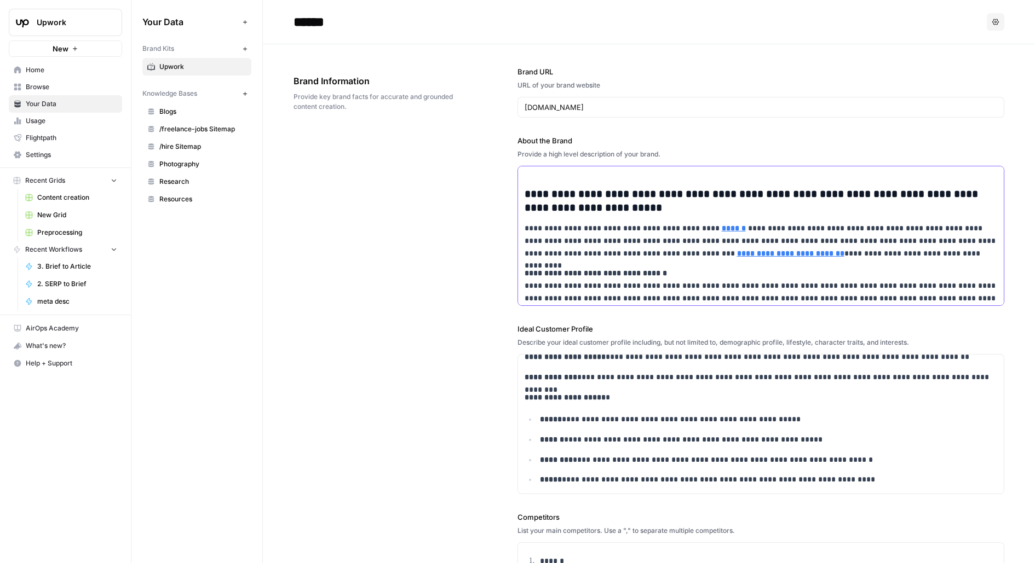
click at [879, 251] on p "**********" at bounding box center [760, 240] width 473 height 37
drag, startPoint x: 970, startPoint y: 251, endPoint x: 511, endPoint y: 228, distance: 459.9
click at [511, 228] on div "**********" at bounding box center [648, 468] width 711 height 849
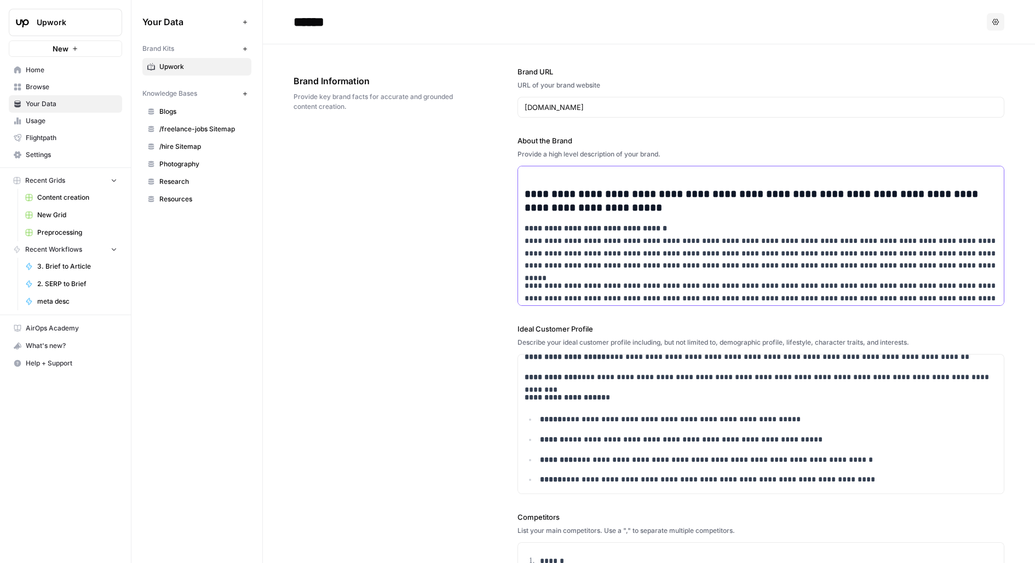
drag, startPoint x: 565, startPoint y: 226, endPoint x: 508, endPoint y: 225, distance: 56.9
click at [509, 225] on div "**********" at bounding box center [648, 468] width 711 height 849
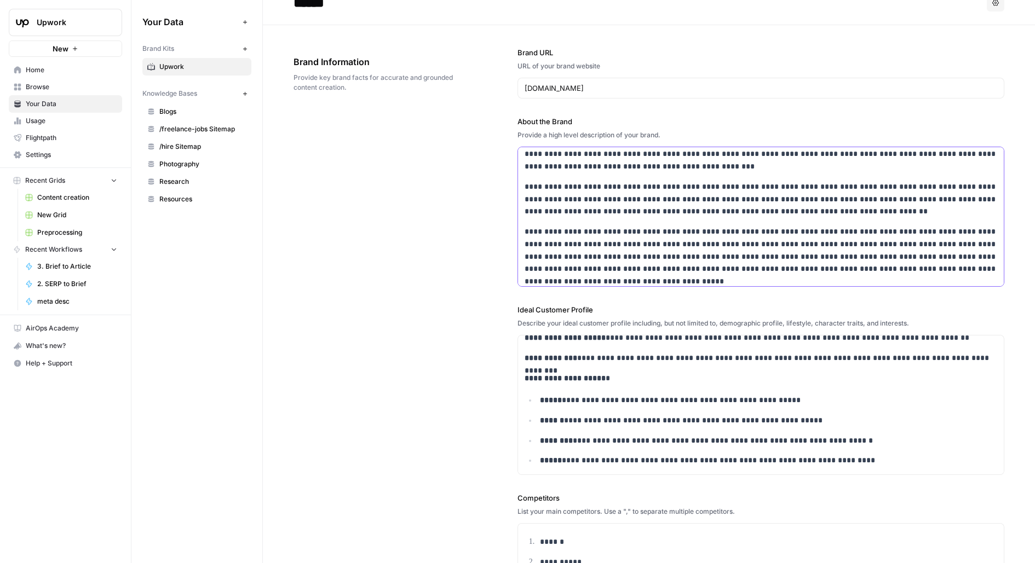
scroll to position [3850, 0]
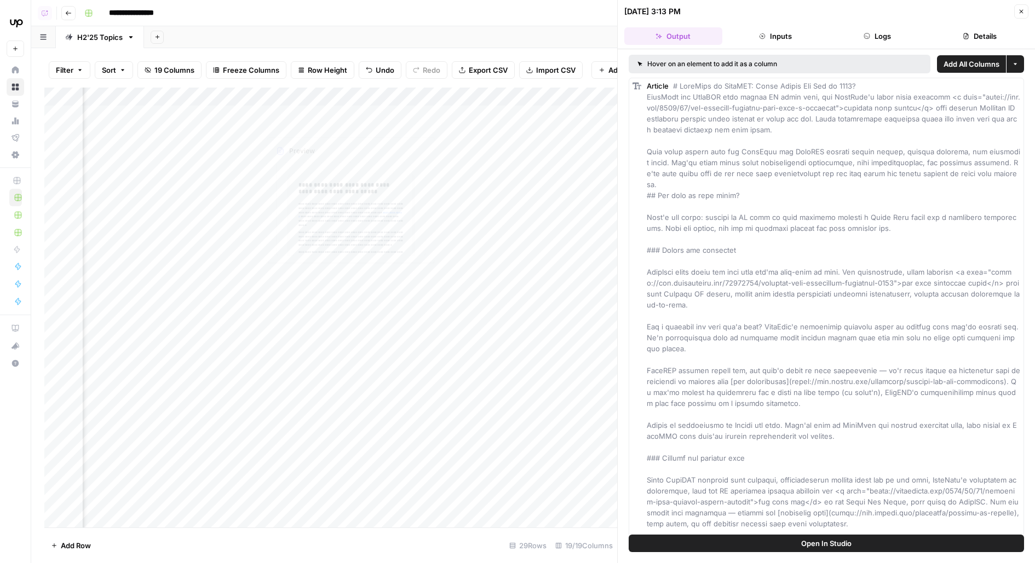
scroll to position [0, 1409]
click at [1020, 14] on icon "button" at bounding box center [1021, 11] width 7 height 7
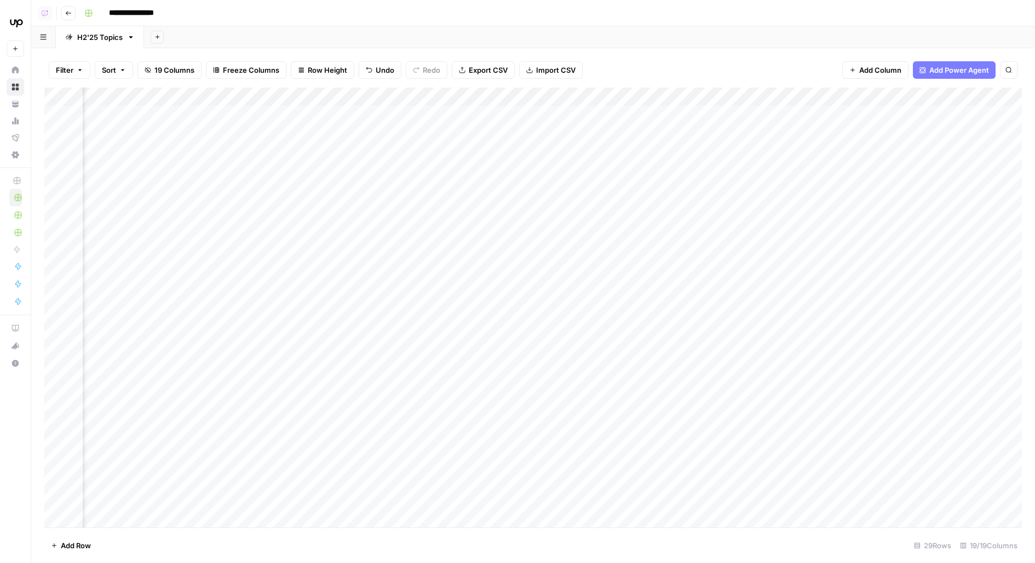
scroll to position [0, 508]
click at [278, 115] on div "Add Column" at bounding box center [532, 308] width 977 height 440
click at [279, 143] on div "Add Column" at bounding box center [532, 308] width 977 height 440
drag, startPoint x: 45, startPoint y: 175, endPoint x: 43, endPoint y: 225, distance: 50.4
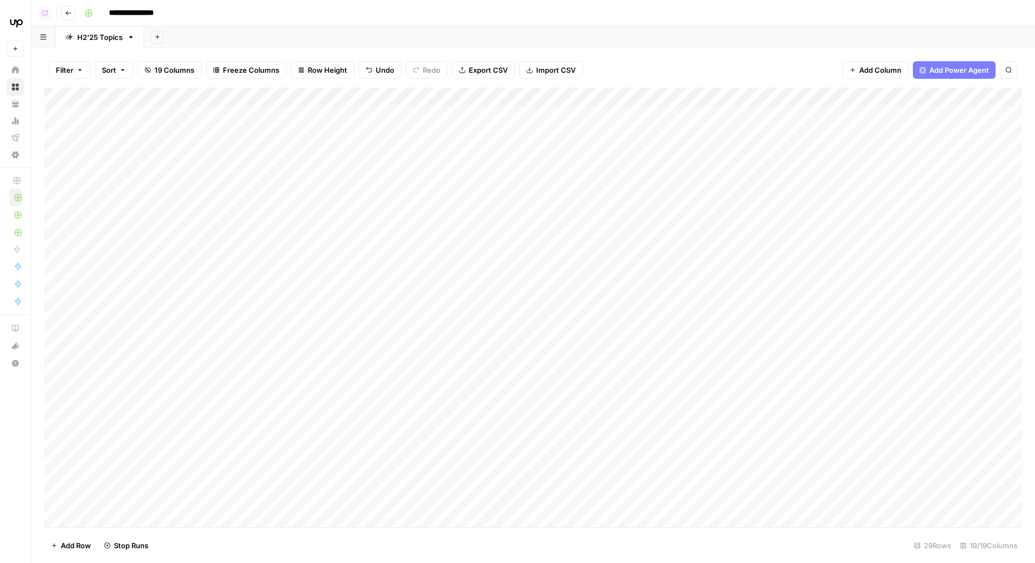
click at [43, 225] on div "Filter Sort 19 Columns Freeze Columns Row Height Undo Redo Export CSV Import CS…" at bounding box center [532, 305] width 1003 height 515
drag, startPoint x: 44, startPoint y: 465, endPoint x: 76, endPoint y: 80, distance: 386.2
click at [77, 80] on div "Filter Sort 19 Columns Freeze Columns Row Height Undo Redo Export CSV Import CS…" at bounding box center [532, 305] width 1003 height 515
drag, startPoint x: 49, startPoint y: 497, endPoint x: 238, endPoint y: -108, distance: 633.7
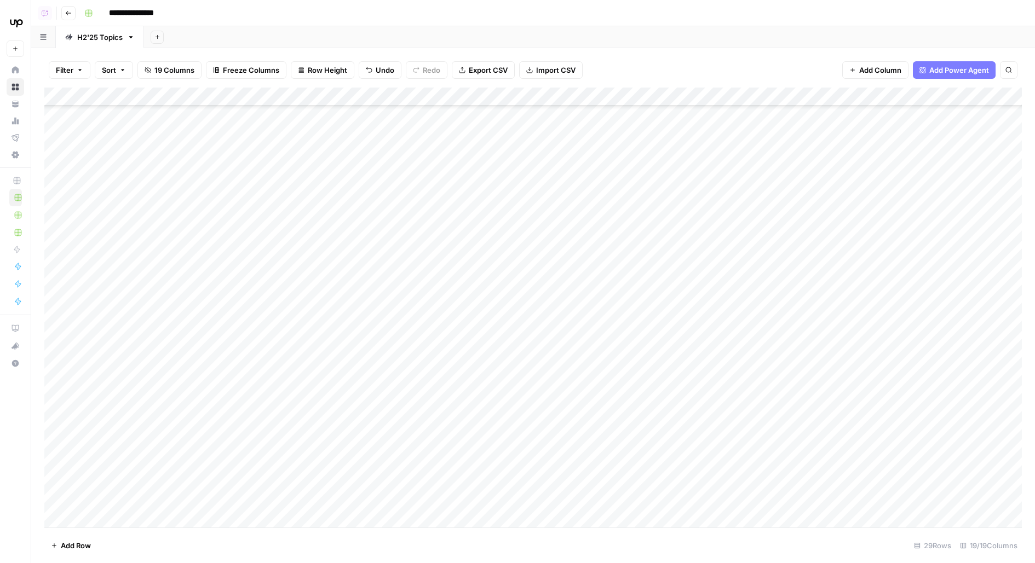
click at [238, 0] on html "**********" at bounding box center [517, 281] width 1035 height 563
click at [125, 129] on div "Add Column" at bounding box center [532, 308] width 977 height 440
click at [556, 118] on div "Add Column" at bounding box center [532, 308] width 977 height 440
click at [553, 143] on div "Add Column" at bounding box center [532, 308] width 977 height 440
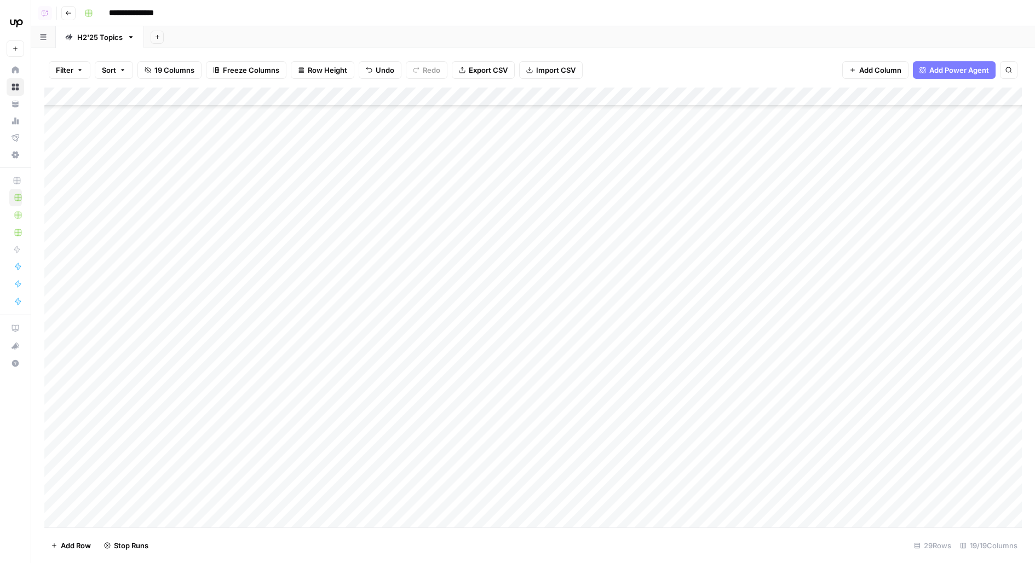
scroll to position [421, 0]
drag, startPoint x: 45, startPoint y: 183, endPoint x: 88, endPoint y: 86, distance: 105.9
click at [74, 18] on div "**********" at bounding box center [532, 281] width 1003 height 563
drag, startPoint x: 43, startPoint y: 213, endPoint x: 69, endPoint y: 117, distance: 99.7
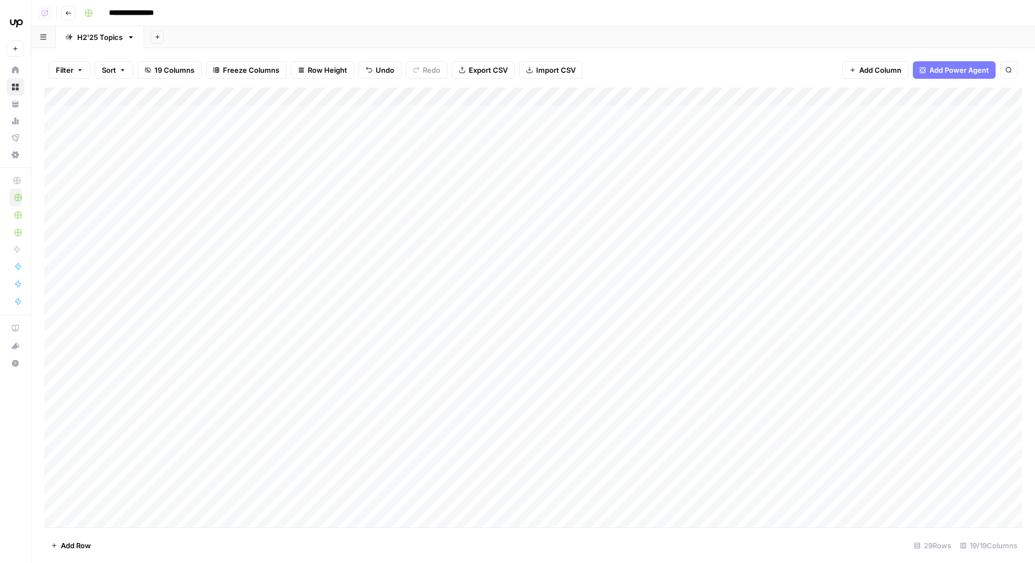
click at [69, 117] on div "Filter Sort 19 Columns Freeze Columns Row Height Undo Redo Export CSV Import CS…" at bounding box center [532, 305] width 1003 height 515
drag, startPoint x: 47, startPoint y: 296, endPoint x: 98, endPoint y: 129, distance: 174.6
click at [84, 62] on div "Filter Sort 19 Columns Freeze Columns Row Height Undo Redo Export CSV Import CS…" at bounding box center [532, 305] width 1003 height 515
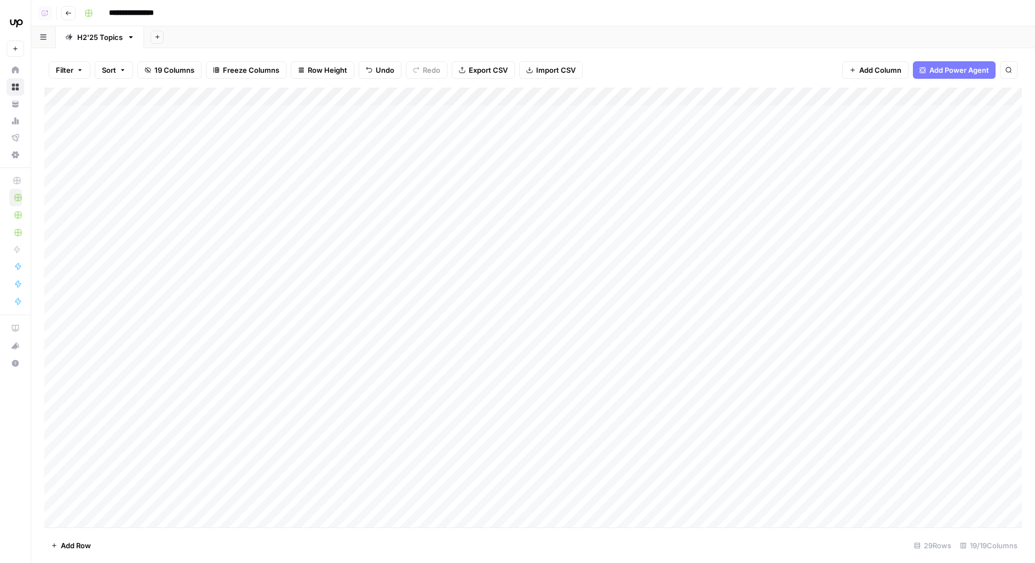
click at [557, 119] on div "Add Column" at bounding box center [532, 308] width 977 height 440
click at [557, 142] on div "Add Column" at bounding box center [532, 308] width 977 height 440
drag, startPoint x: 49, startPoint y: 290, endPoint x: 49, endPoint y: 363, distance: 72.8
click at [49, 363] on div "Add Column" at bounding box center [532, 308] width 977 height 440
drag, startPoint x: 46, startPoint y: 294, endPoint x: 46, endPoint y: 340, distance: 46.0
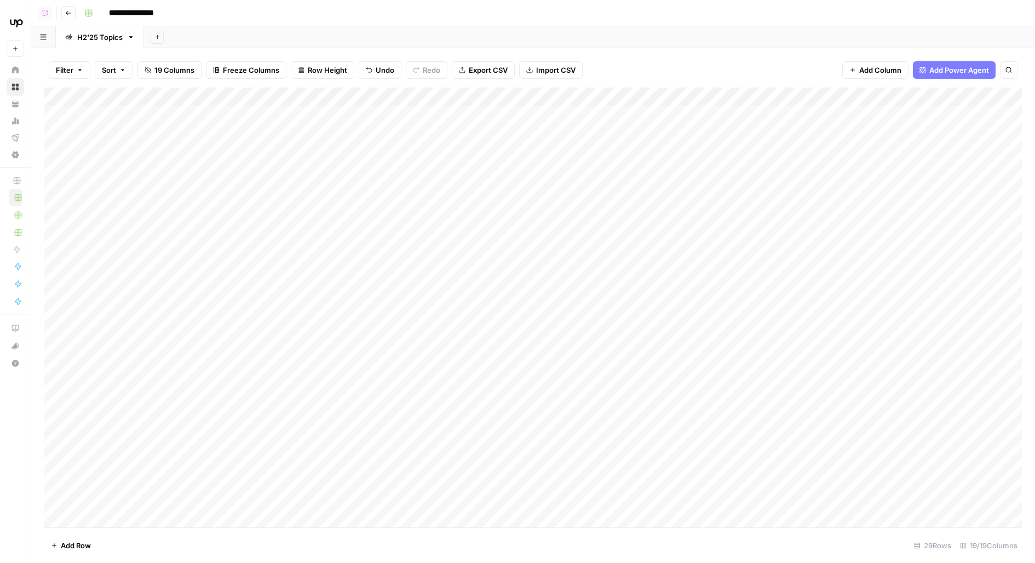
click at [46, 341] on div "Add Column" at bounding box center [532, 308] width 977 height 440
click at [547, 122] on div "Add Column" at bounding box center [532, 308] width 977 height 440
click at [590, 115] on div "Add Column" at bounding box center [532, 308] width 977 height 440
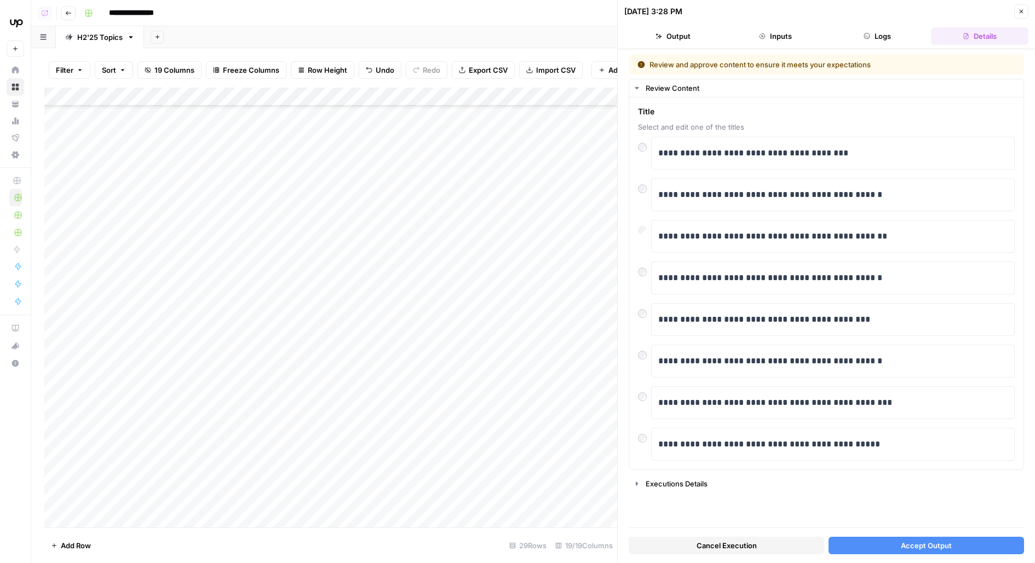
scroll to position [207, 0]
click at [656, 193] on div "**********" at bounding box center [832, 194] width 363 height 33
click at [654, 193] on div "**********" at bounding box center [832, 194] width 363 height 33
click at [658, 193] on p "**********" at bounding box center [833, 195] width 350 height 14
click at [914, 545] on span "Accept Output" at bounding box center [926, 545] width 51 height 11
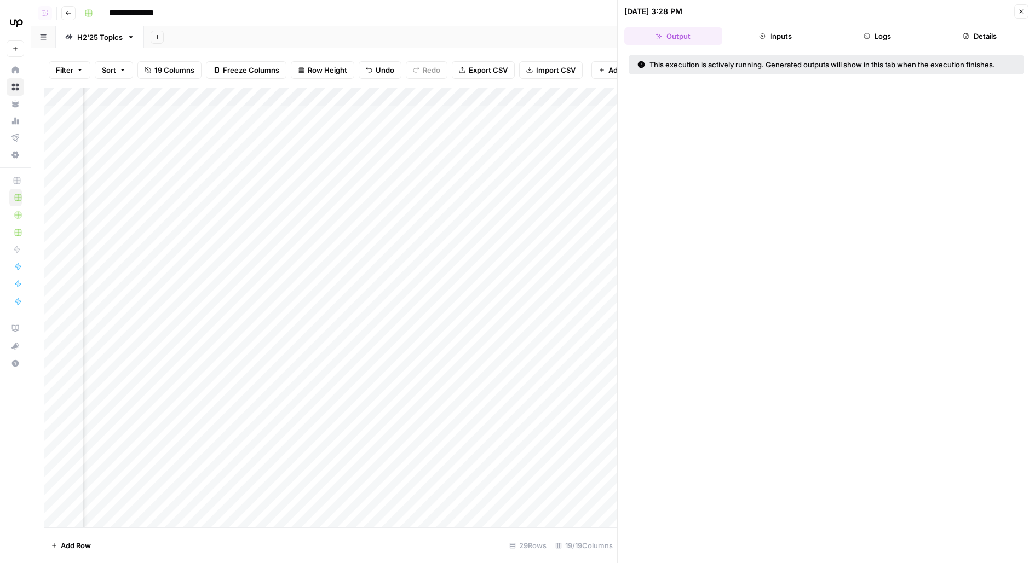
scroll to position [0, 273]
click at [488, 146] on div "Add Column" at bounding box center [330, 308] width 573 height 440
click at [487, 172] on div "Add Column" at bounding box center [330, 308] width 573 height 440
click at [488, 203] on div "Add Column" at bounding box center [330, 308] width 573 height 440
click at [516, 229] on div "Add Column" at bounding box center [330, 308] width 573 height 440
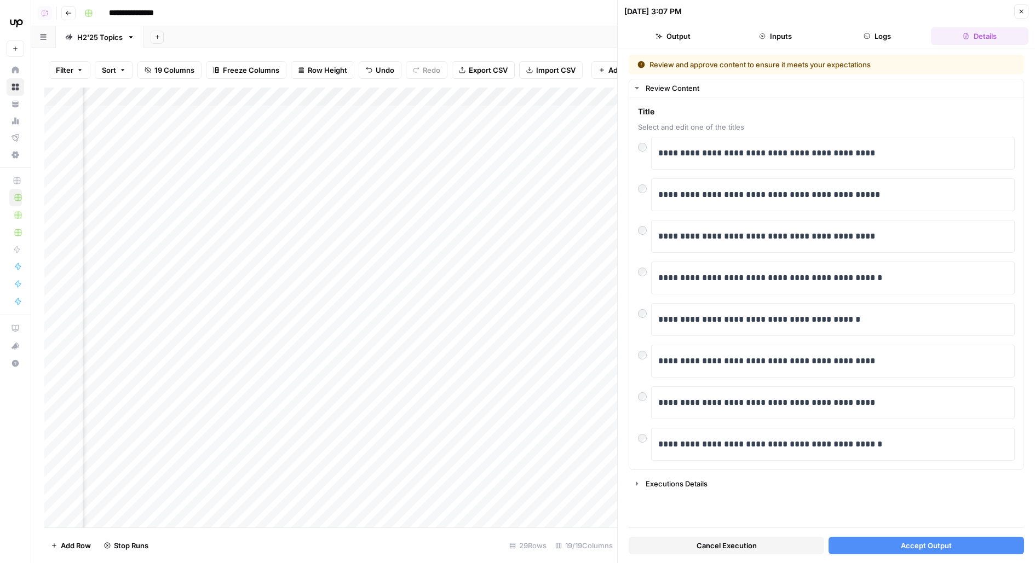
click at [875, 33] on button "Logs" at bounding box center [877, 36] width 98 height 18
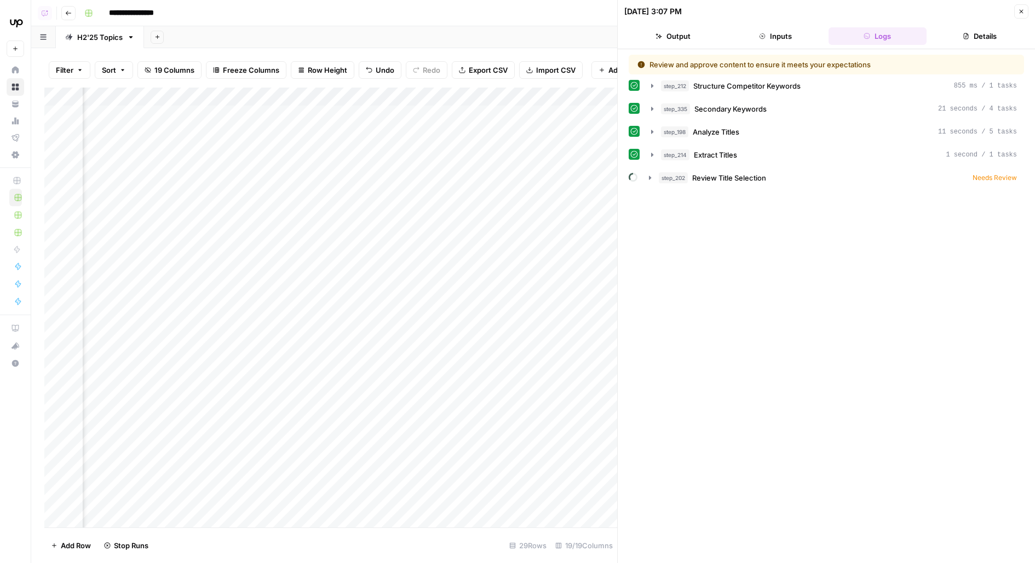
click at [962, 37] on icon "button" at bounding box center [965, 36] width 7 height 7
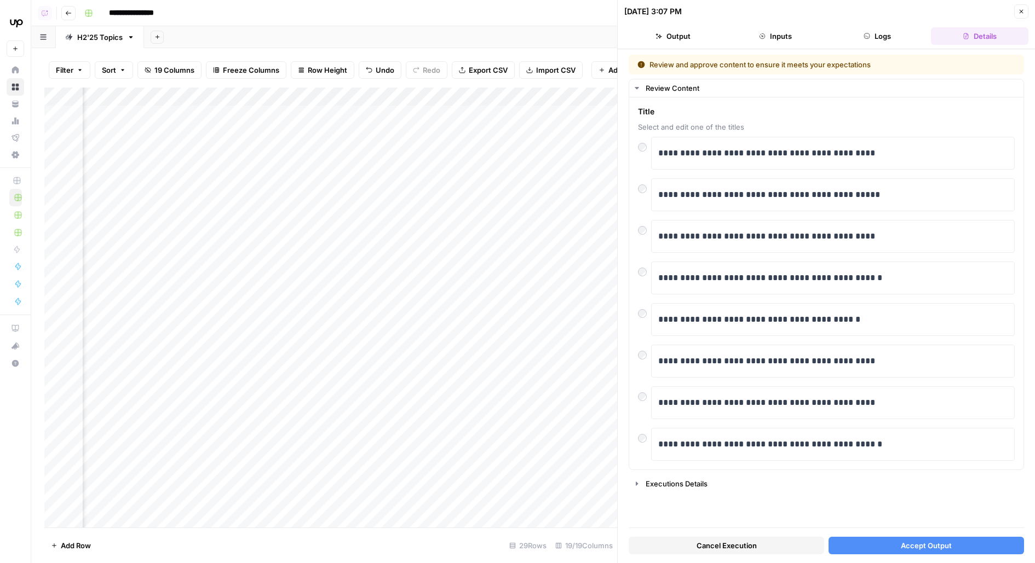
click at [667, 39] on button "Output" at bounding box center [673, 36] width 98 height 18
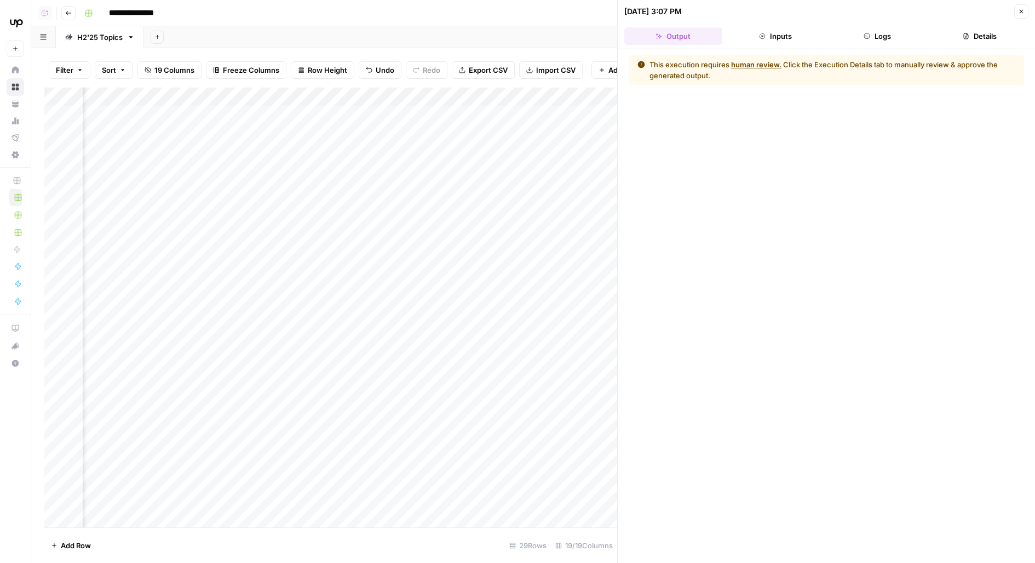
click at [881, 36] on button "Logs" at bounding box center [877, 36] width 98 height 18
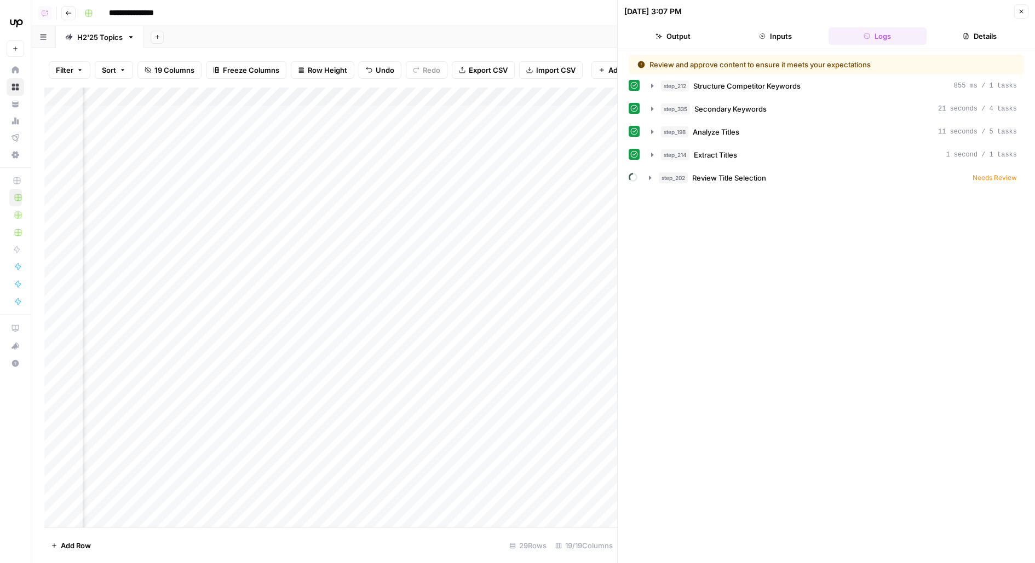
click at [994, 37] on button "Details" at bounding box center [980, 36] width 98 height 18
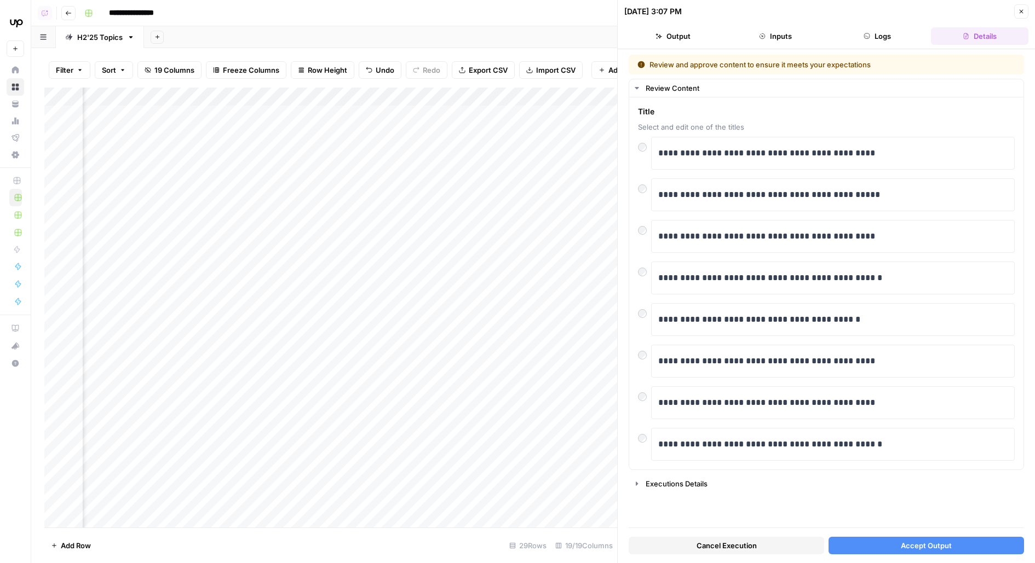
click at [873, 545] on button "Accept Output" at bounding box center [925, 546] width 195 height 18
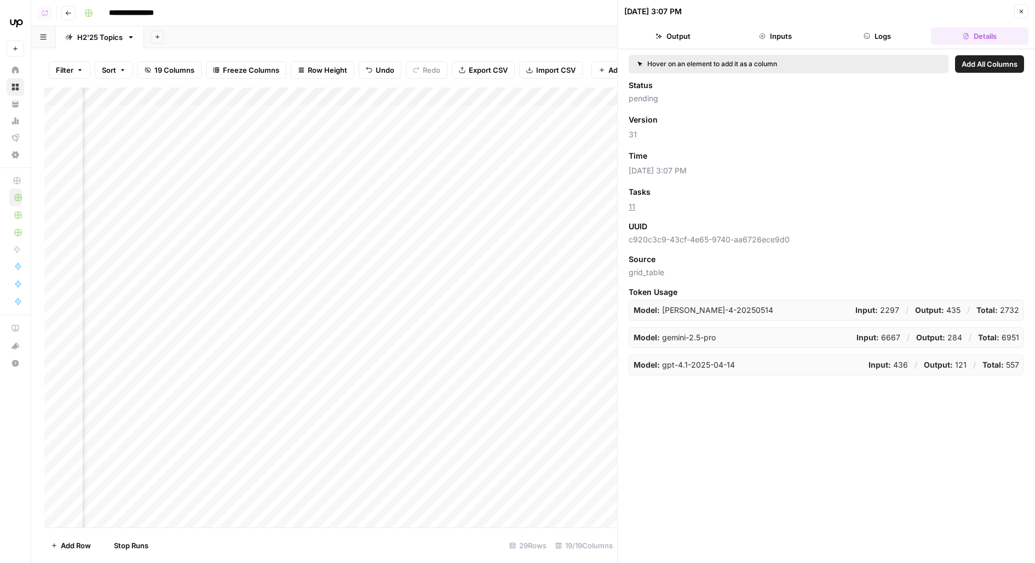
click at [514, 258] on div "Add Column" at bounding box center [330, 308] width 573 height 440
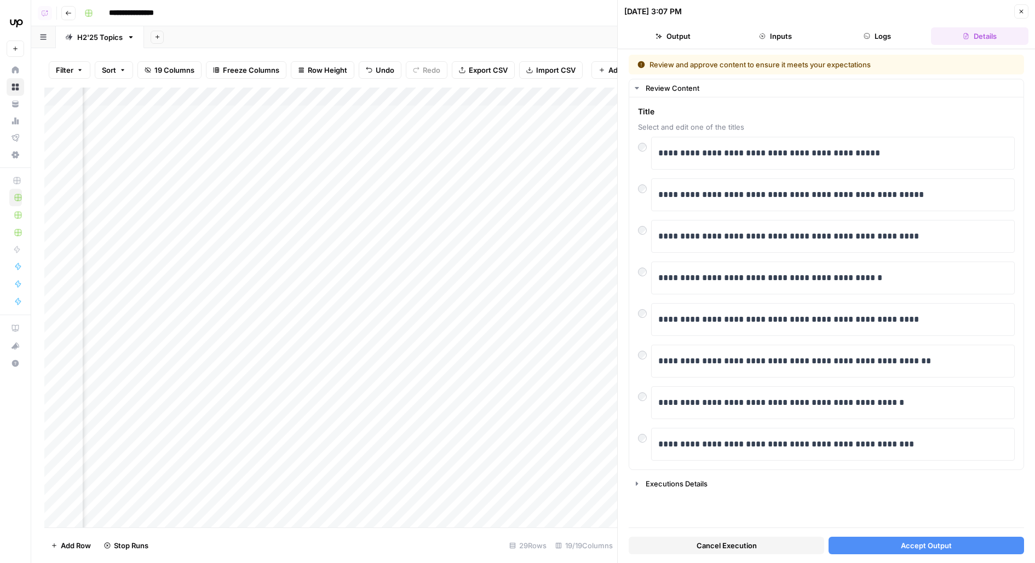
click at [858, 540] on button "Accept Output" at bounding box center [925, 546] width 195 height 18
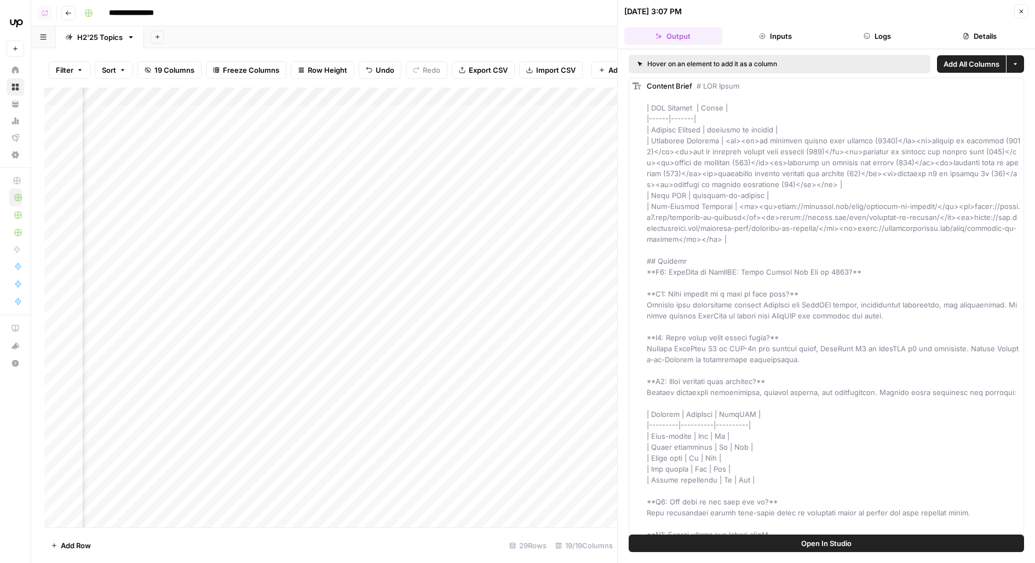
click at [513, 141] on div "Add Column" at bounding box center [330, 308] width 573 height 440
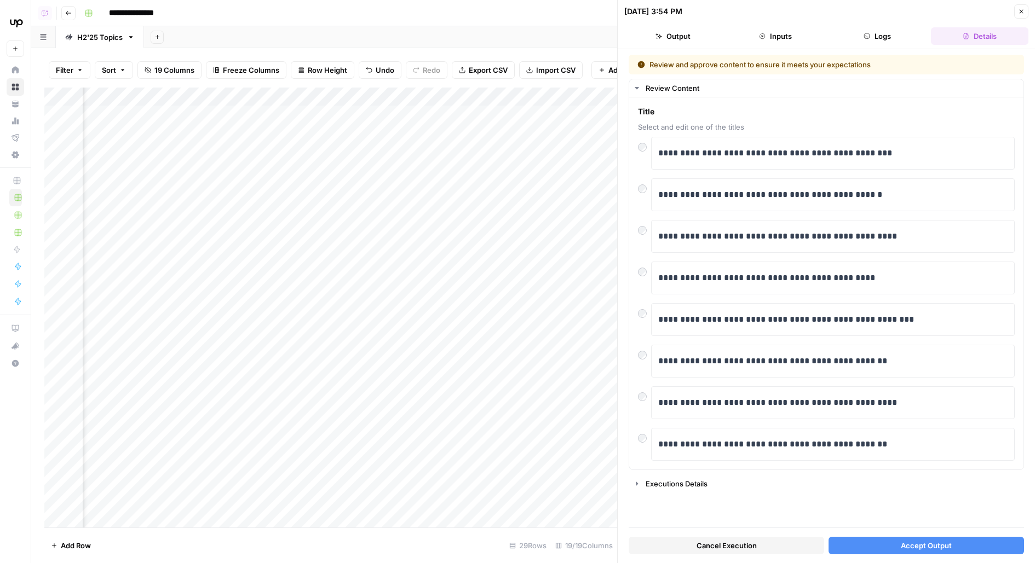
click at [879, 541] on button "Accept Output" at bounding box center [925, 546] width 195 height 18
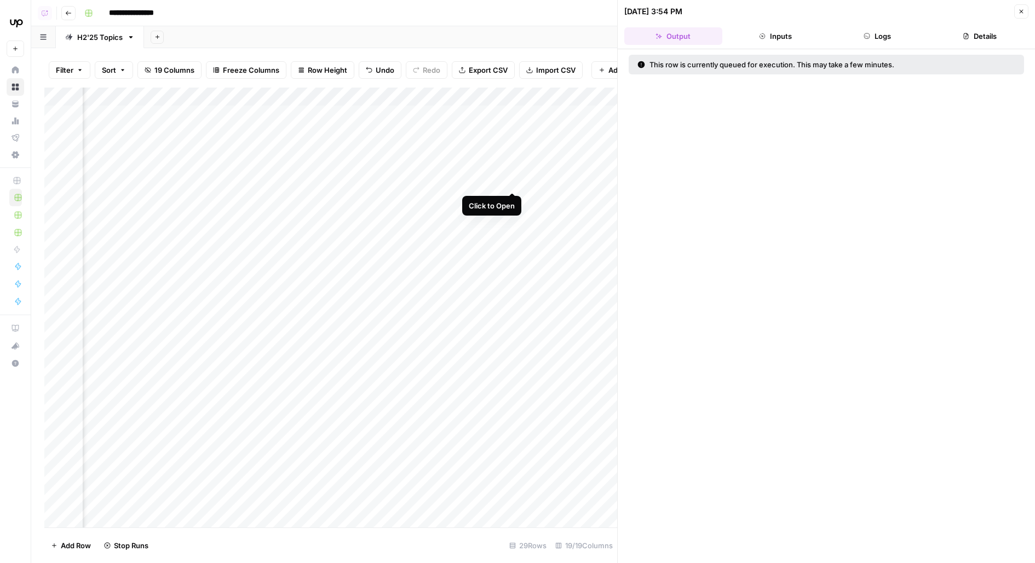
click at [513, 171] on div "Add Column" at bounding box center [330, 308] width 573 height 440
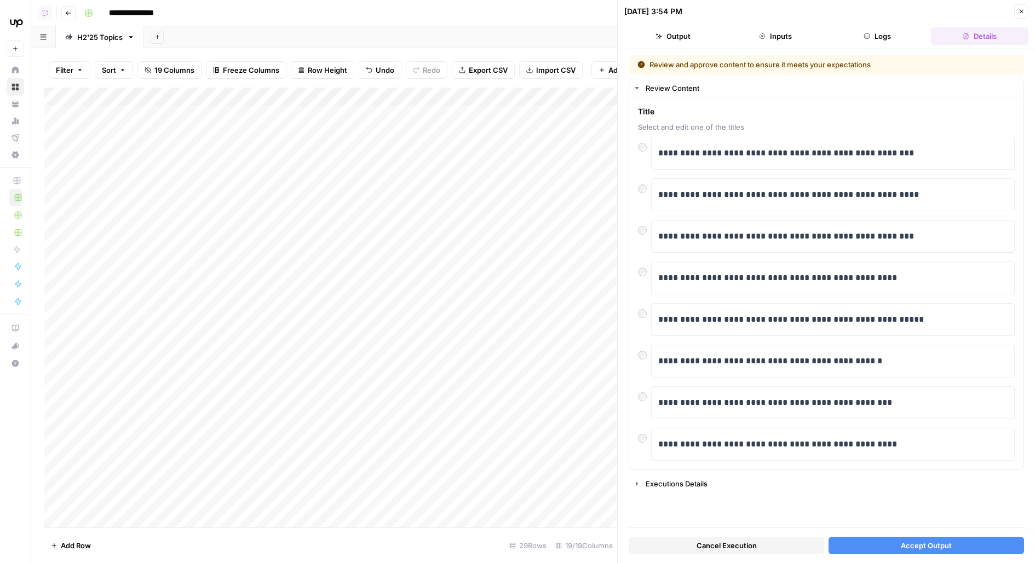
click at [847, 544] on button "Accept Output" at bounding box center [925, 546] width 195 height 18
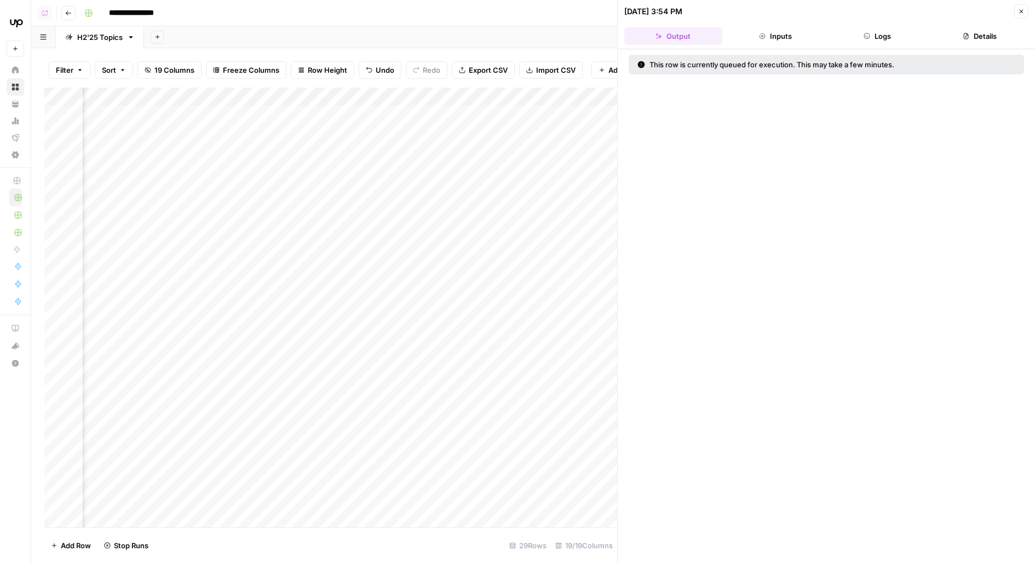
scroll to position [0, 409]
click at [380, 201] on div "Add Column" at bounding box center [330, 308] width 573 height 440
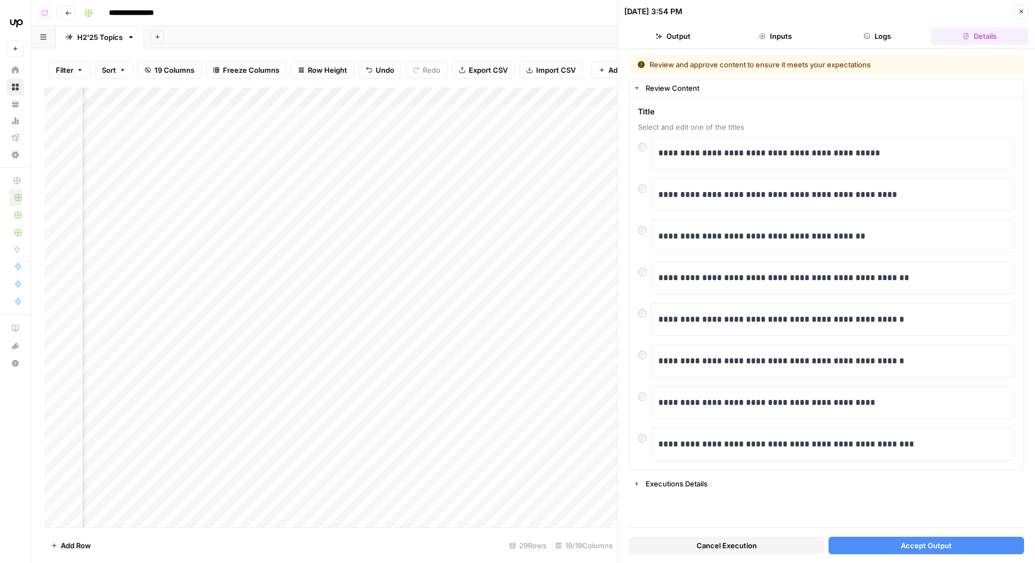
scroll to position [0, 148]
click at [286, 211] on div "Add Column" at bounding box center [330, 308] width 573 height 440
click at [286, 211] on textarea "**********" at bounding box center [339, 206] width 219 height 26
drag, startPoint x: 900, startPoint y: 153, endPoint x: 654, endPoint y: 150, distance: 246.4
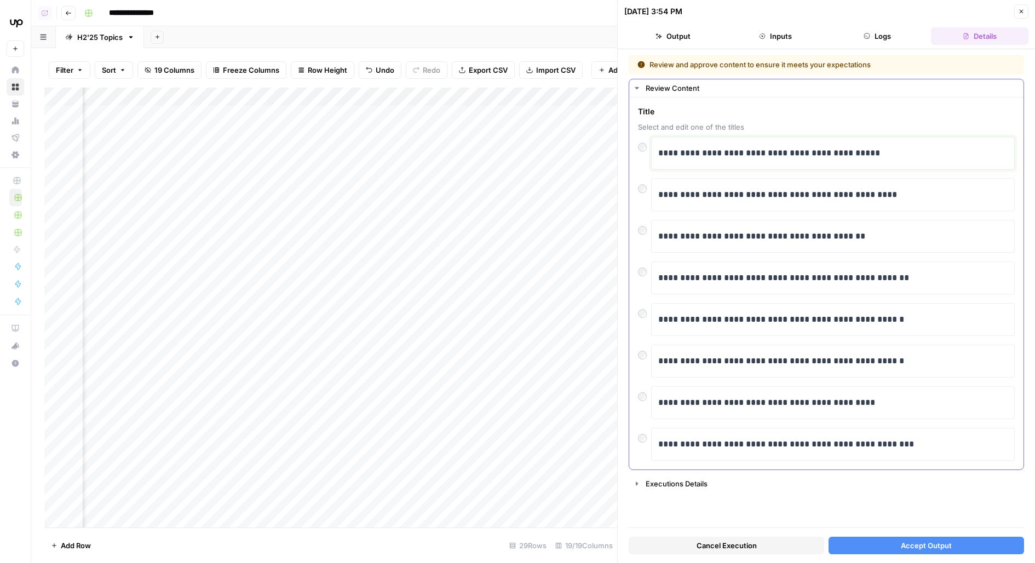
click at [654, 150] on div "**********" at bounding box center [832, 153] width 363 height 33
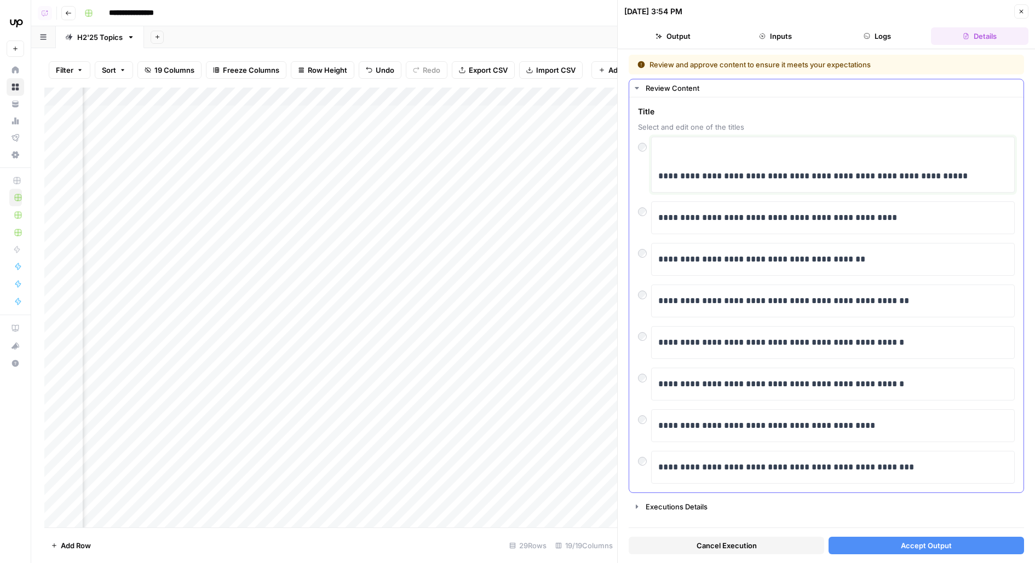
drag, startPoint x: 658, startPoint y: 176, endPoint x: 657, endPoint y: 132, distance: 43.8
click at [657, 132] on div "**********" at bounding box center [826, 295] width 377 height 378
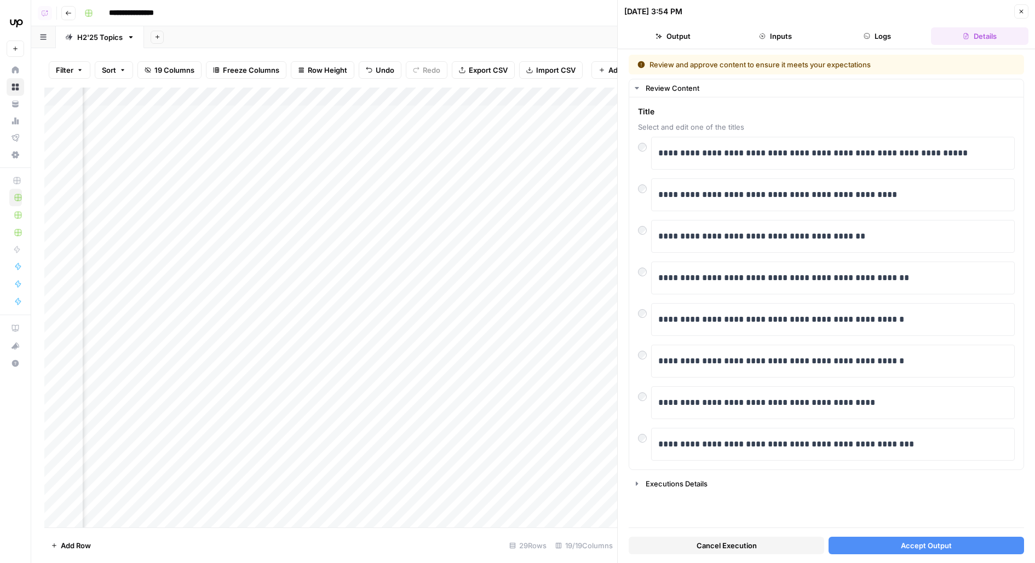
click at [870, 547] on button "Accept Output" at bounding box center [925, 546] width 195 height 18
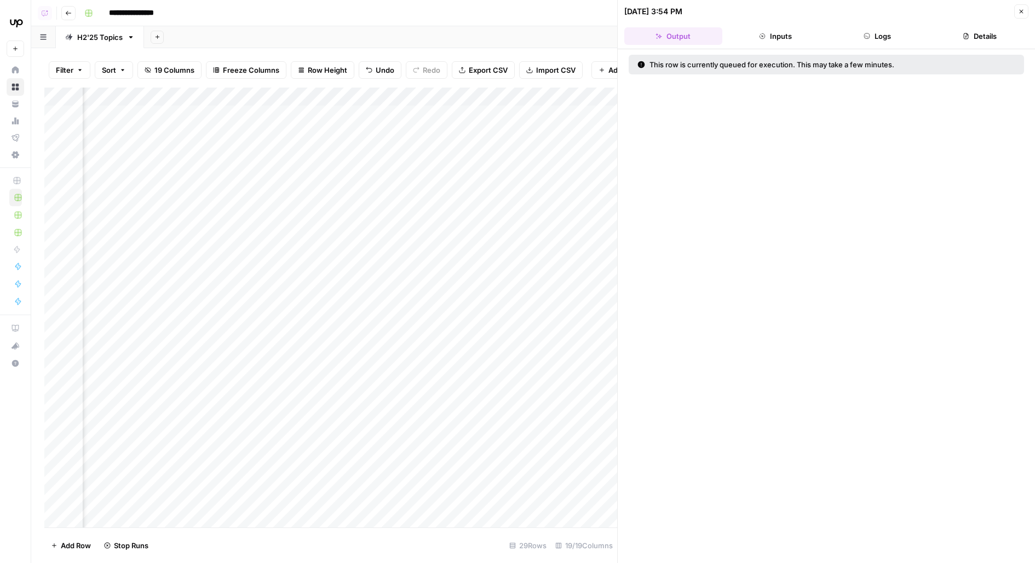
click at [1018, 14] on icon "button" at bounding box center [1021, 11] width 7 height 7
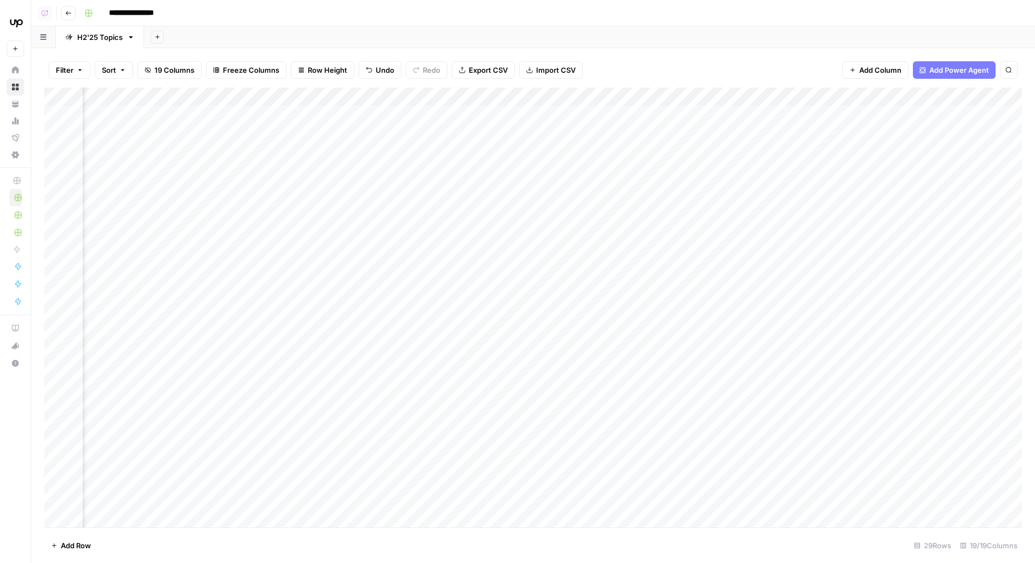
scroll to position [0, 830]
click at [683, 122] on div "Add Column" at bounding box center [532, 308] width 977 height 440
click at [674, 154] on button "To review" at bounding box center [678, 157] width 42 height 13
drag, startPoint x: 738, startPoint y: 135, endPoint x: 723, endPoint y: 211, distance: 77.6
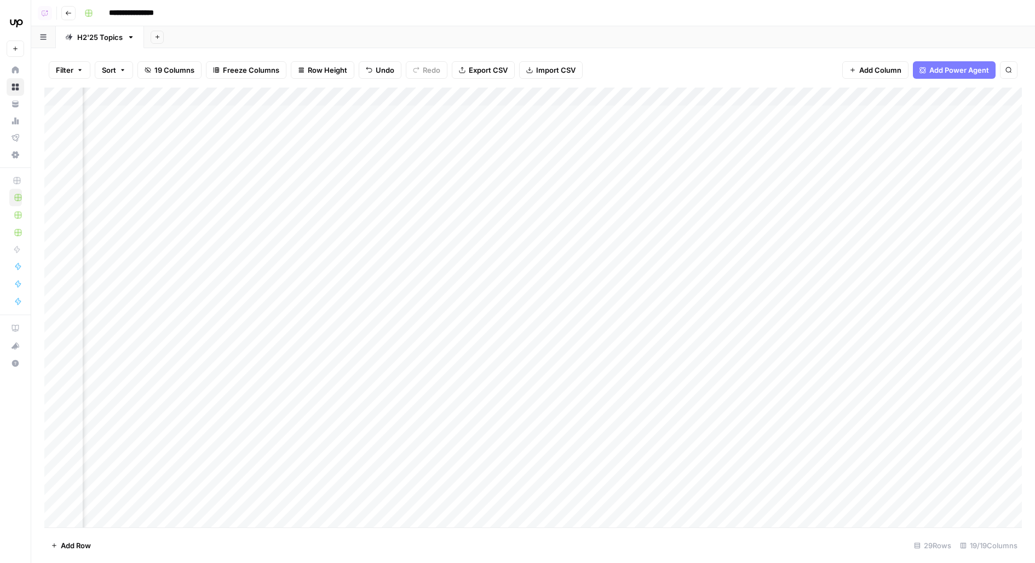
click at [723, 212] on div "Add Column" at bounding box center [532, 308] width 977 height 440
click at [778, 131] on div "Add Column" at bounding box center [532, 308] width 977 height 440
click at [780, 148] on div "Add Column" at bounding box center [532, 308] width 977 height 440
click at [780, 163] on div "Add Column" at bounding box center [532, 308] width 977 height 440
click at [779, 205] on div "Add Column" at bounding box center [532, 308] width 977 height 440
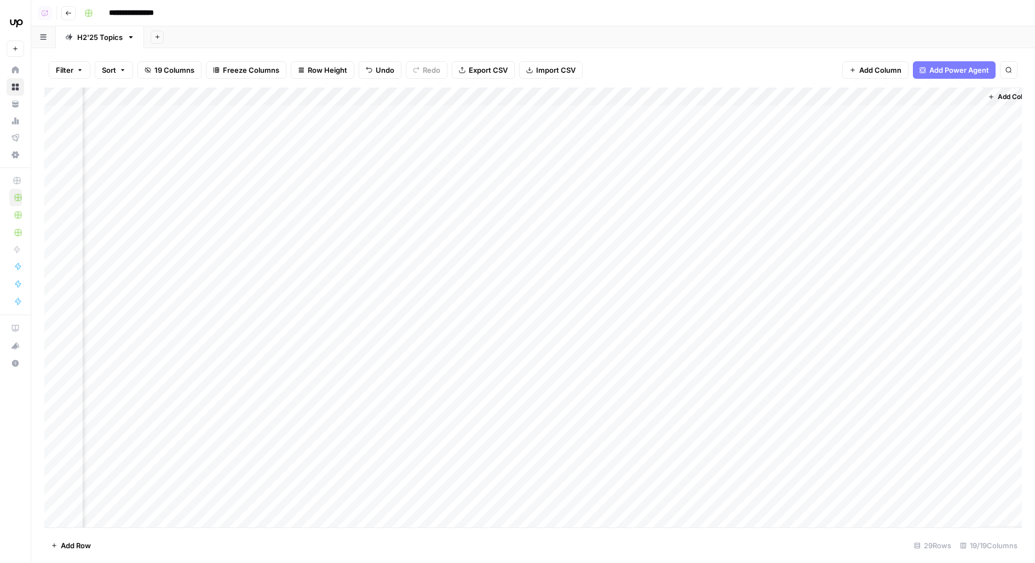
scroll to position [0, 1003]
click at [637, 114] on div "Add Column" at bounding box center [532, 308] width 977 height 440
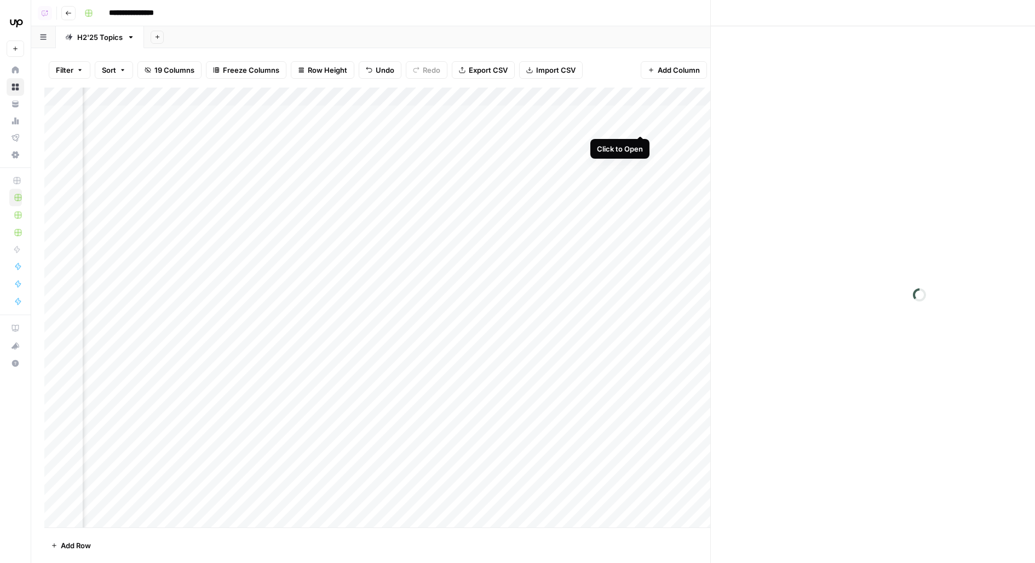
scroll to position [0, 997]
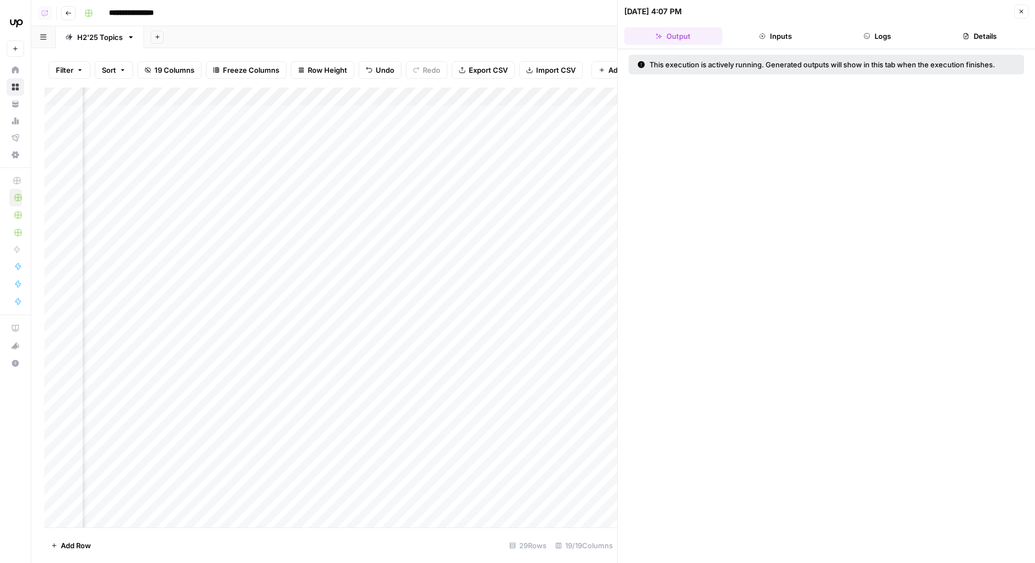
click at [890, 36] on button "Logs" at bounding box center [877, 36] width 98 height 18
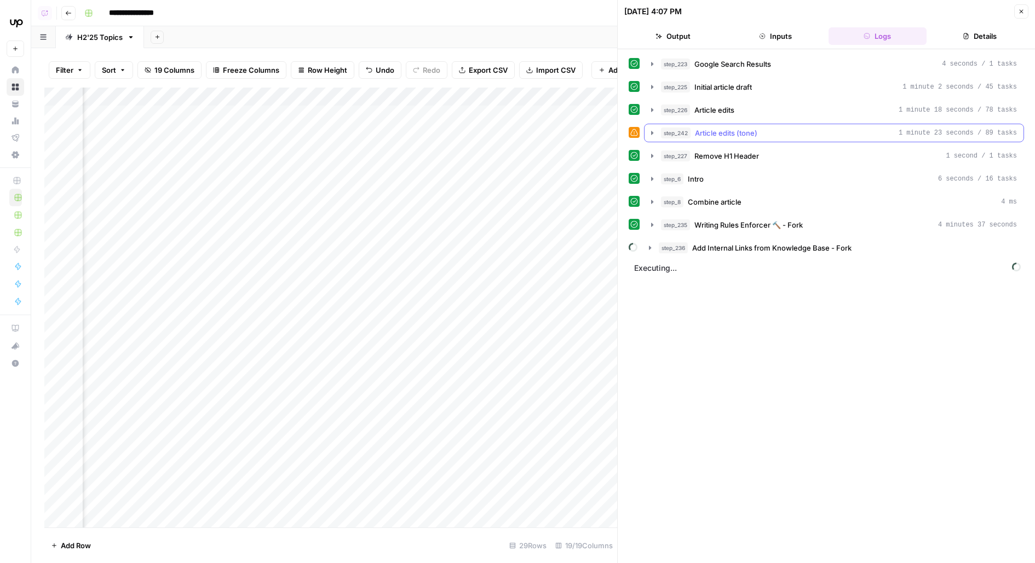
click at [761, 128] on div "step_242 Article edits (tone) 1 minute 23 seconds / 89 tasks" at bounding box center [839, 133] width 356 height 11
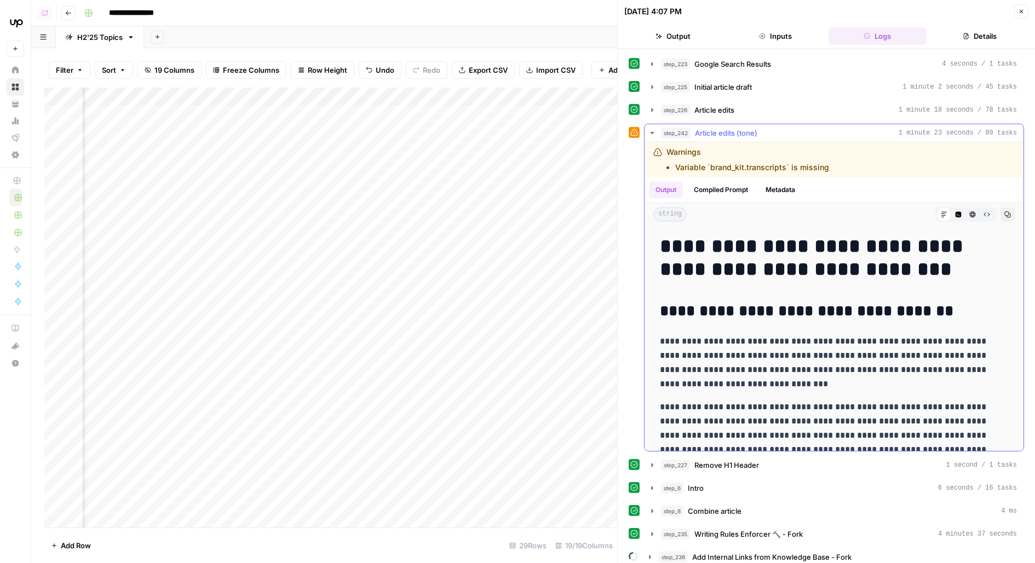
click at [761, 128] on div "step_242 Article edits (tone) 1 minute 23 seconds / 89 tasks" at bounding box center [839, 133] width 356 height 11
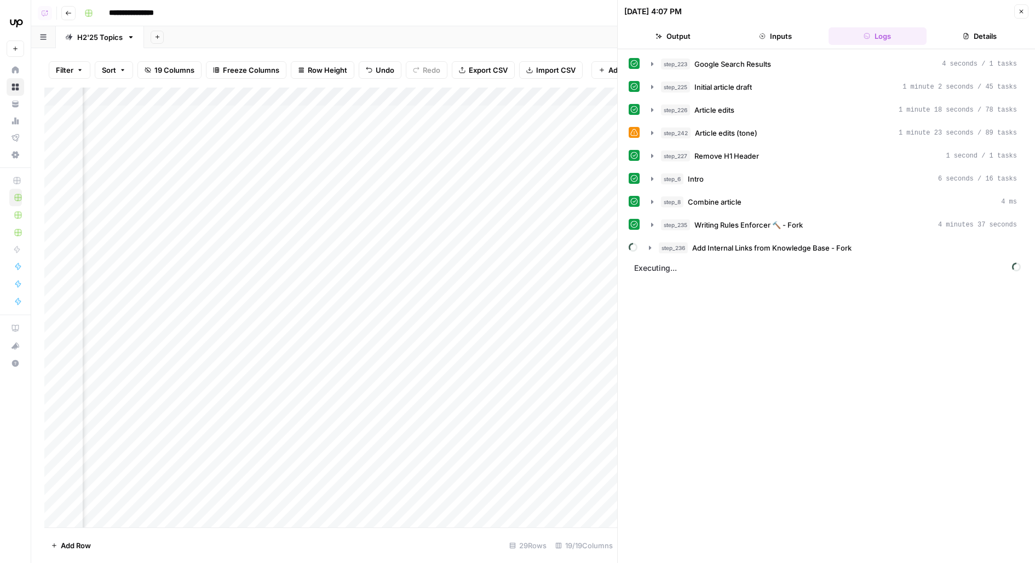
click at [758, 152] on div "step_227 Remove H1 Header 1 second / 1 tasks" at bounding box center [839, 156] width 356 height 11
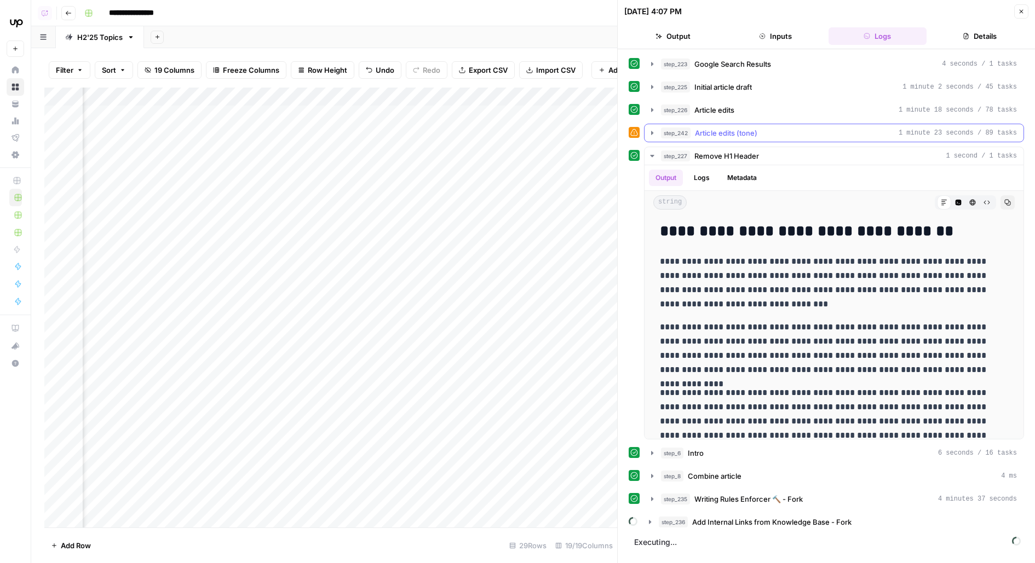
click at [797, 129] on div "step_242 Article edits (tone) 1 minute 23 seconds / 89 tasks" at bounding box center [839, 133] width 356 height 11
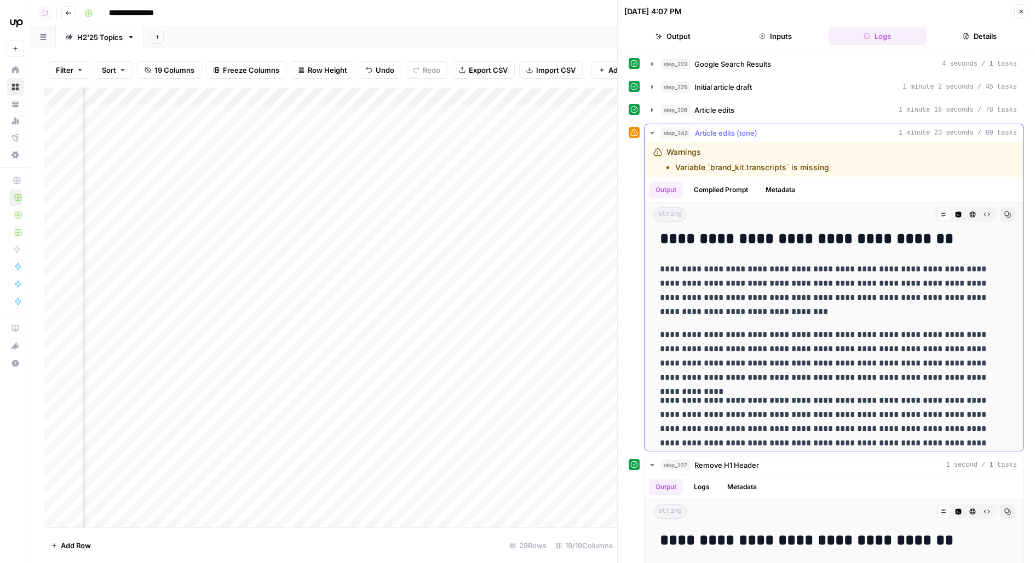
scroll to position [77, 0]
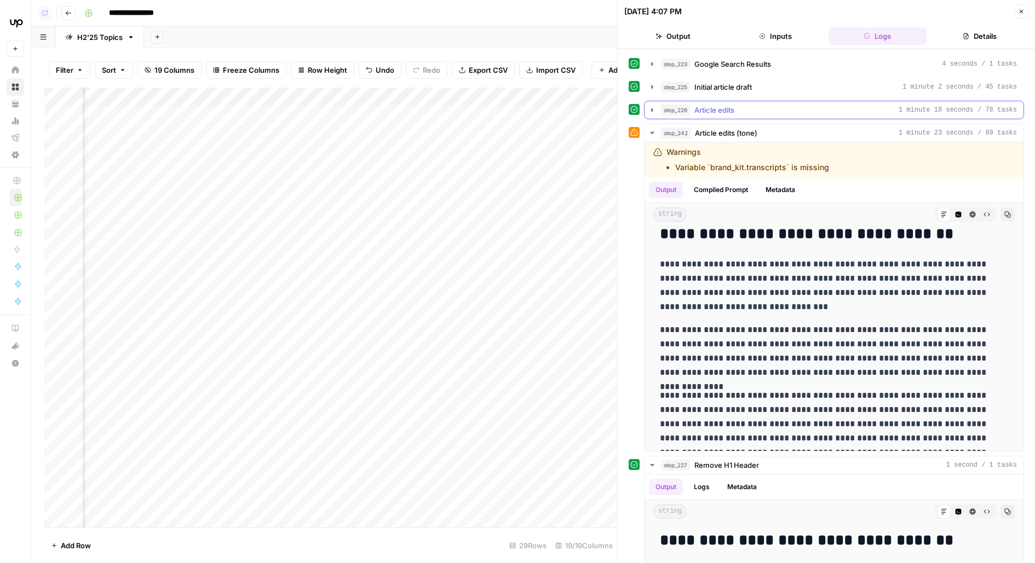
click at [773, 111] on div "step_226 Article edits 1 minute 18 seconds / 78 tasks" at bounding box center [839, 110] width 356 height 11
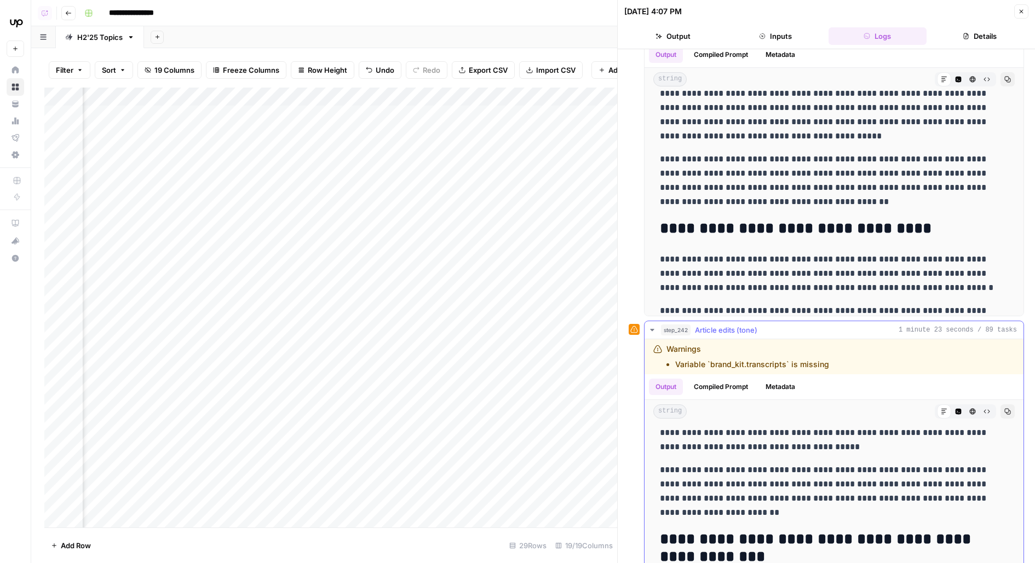
scroll to position [3552, 0]
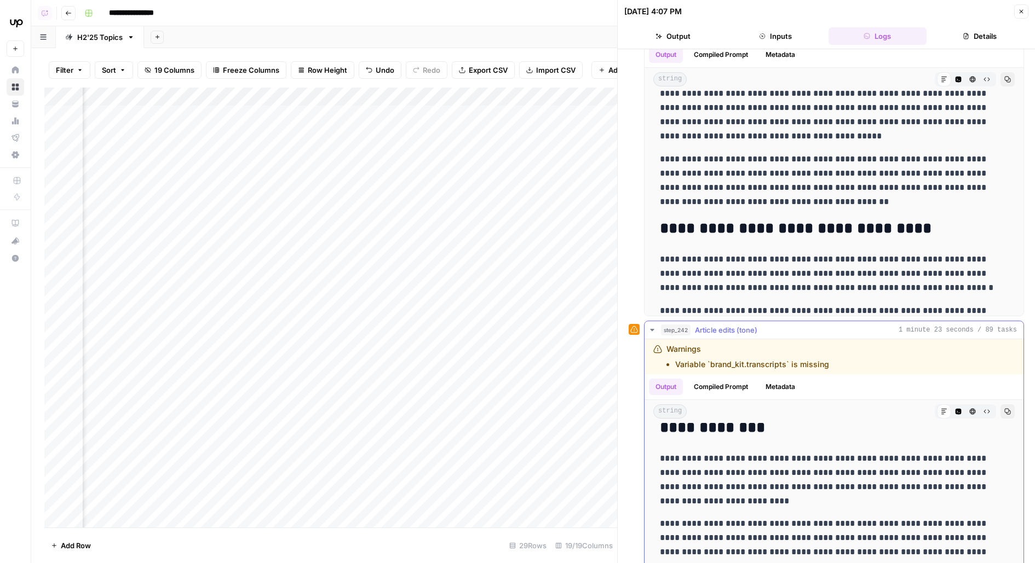
click at [780, 505] on p "**********" at bounding box center [834, 480] width 349 height 57
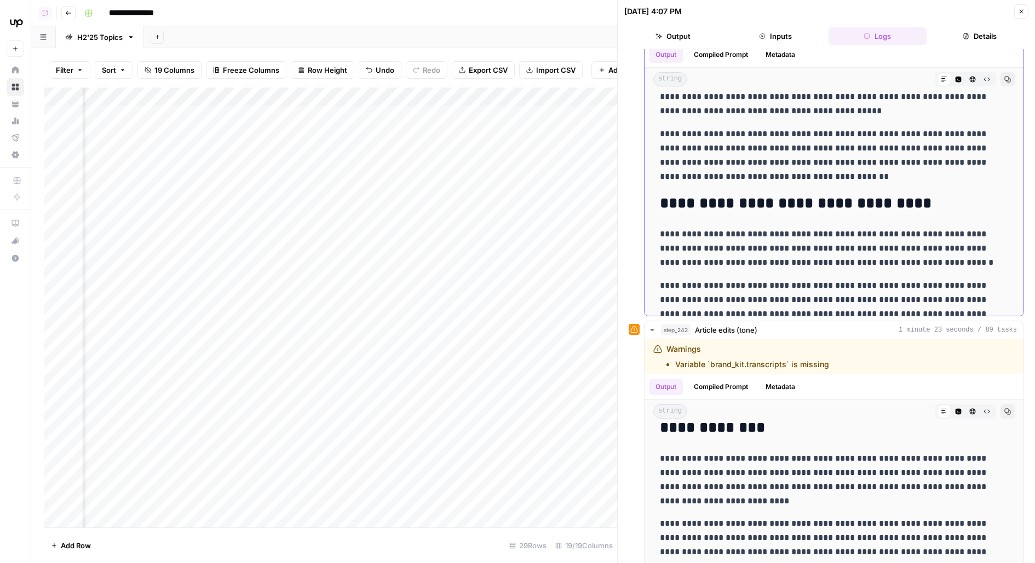
scroll to position [2808, 0]
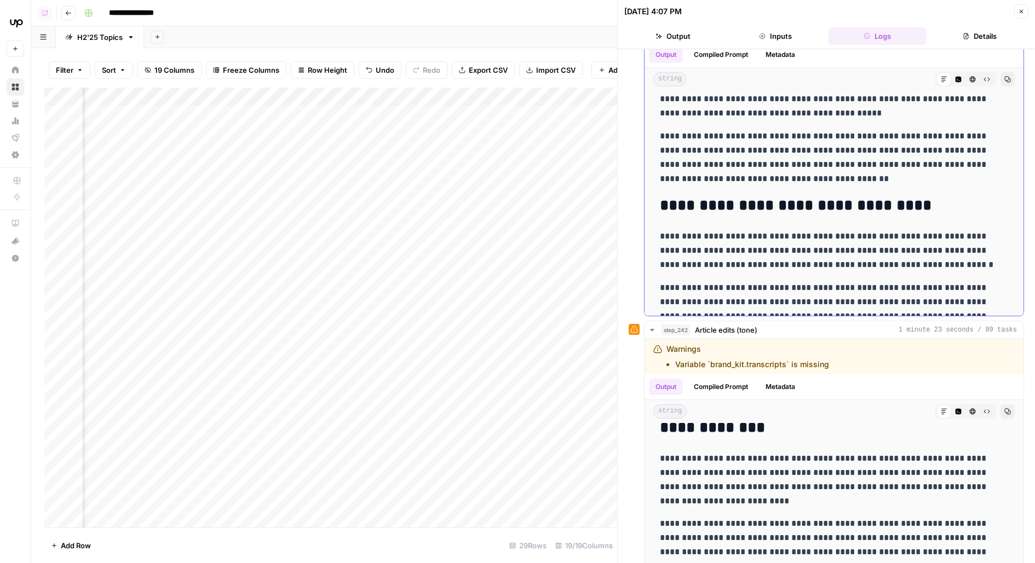
drag, startPoint x: 730, startPoint y: 149, endPoint x: 994, endPoint y: 150, distance: 263.3
click at [994, 150] on p "**********" at bounding box center [834, 157] width 349 height 57
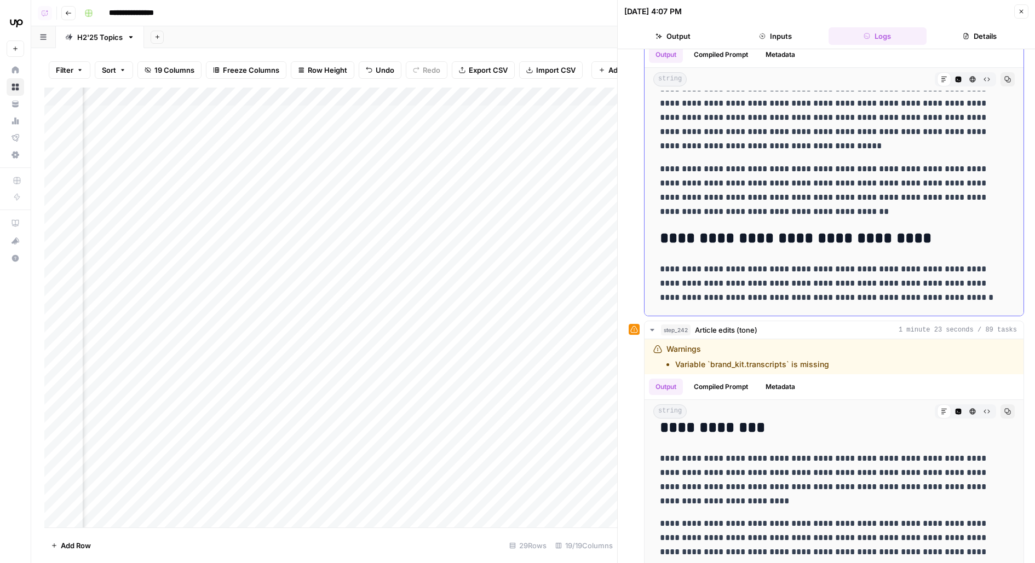
scroll to position [2770, 0]
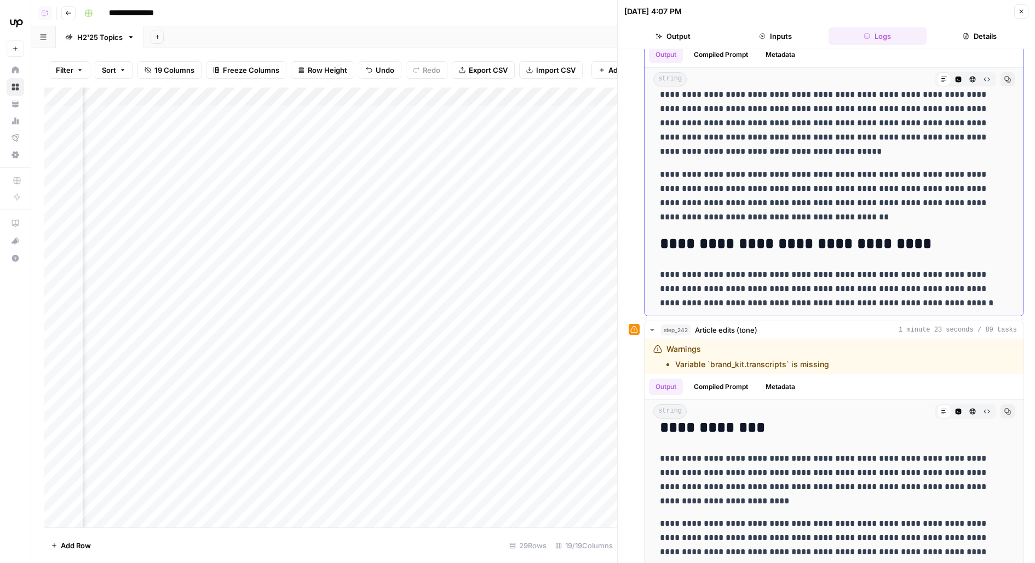
click at [715, 219] on p "**********" at bounding box center [834, 196] width 349 height 57
drag, startPoint x: 668, startPoint y: 169, endPoint x: 938, endPoint y: 209, distance: 272.8
click at [938, 209] on p "**********" at bounding box center [834, 196] width 349 height 57
click at [702, 177] on p "**********" at bounding box center [834, 196] width 349 height 57
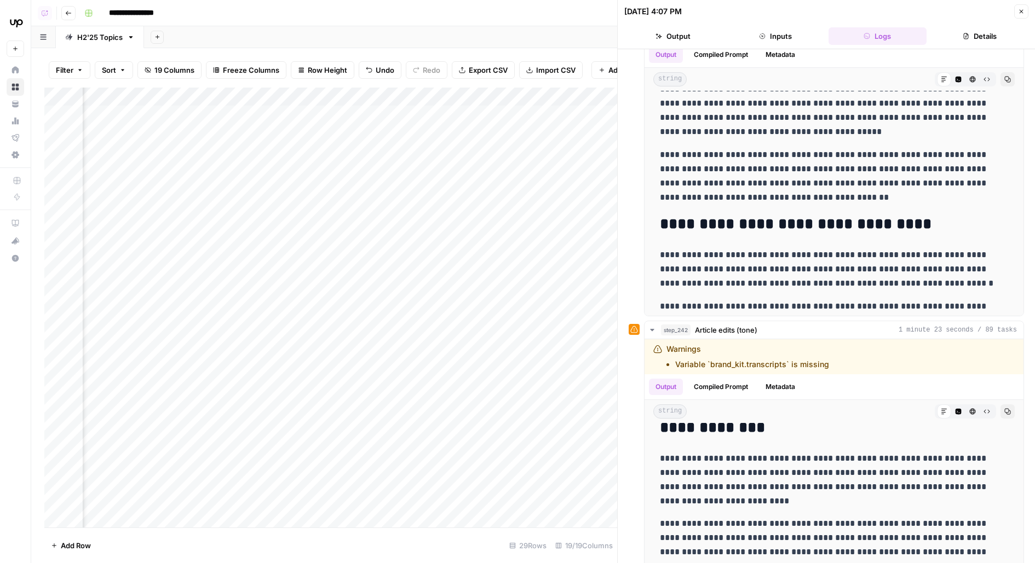
scroll to position [0, 1281]
click at [476, 142] on div "Add Column" at bounding box center [330, 308] width 573 height 440
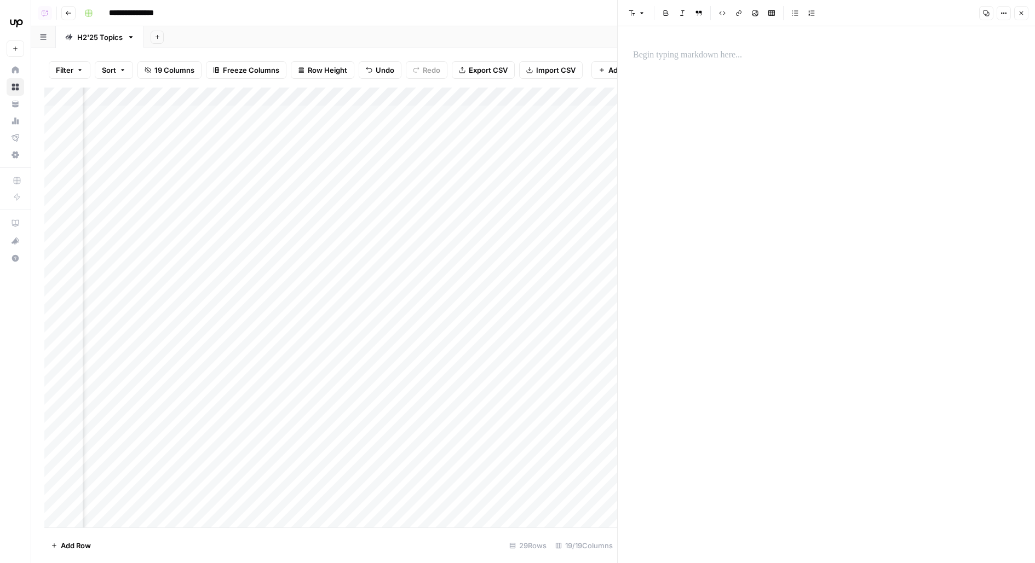
click at [368, 141] on div "Add Column" at bounding box center [330, 308] width 573 height 440
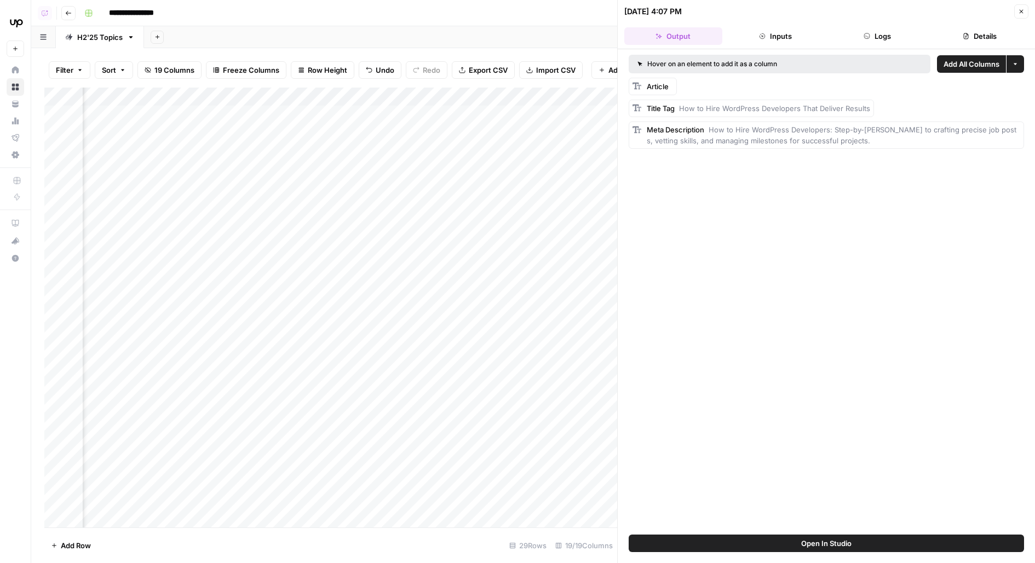
click at [853, 37] on button "Logs" at bounding box center [877, 36] width 98 height 18
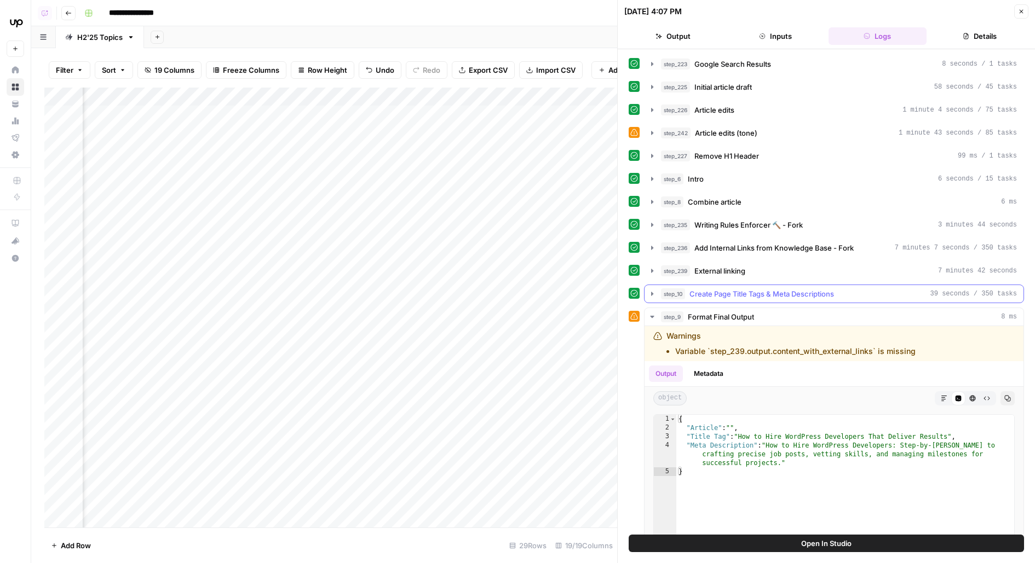
scroll to position [20, 0]
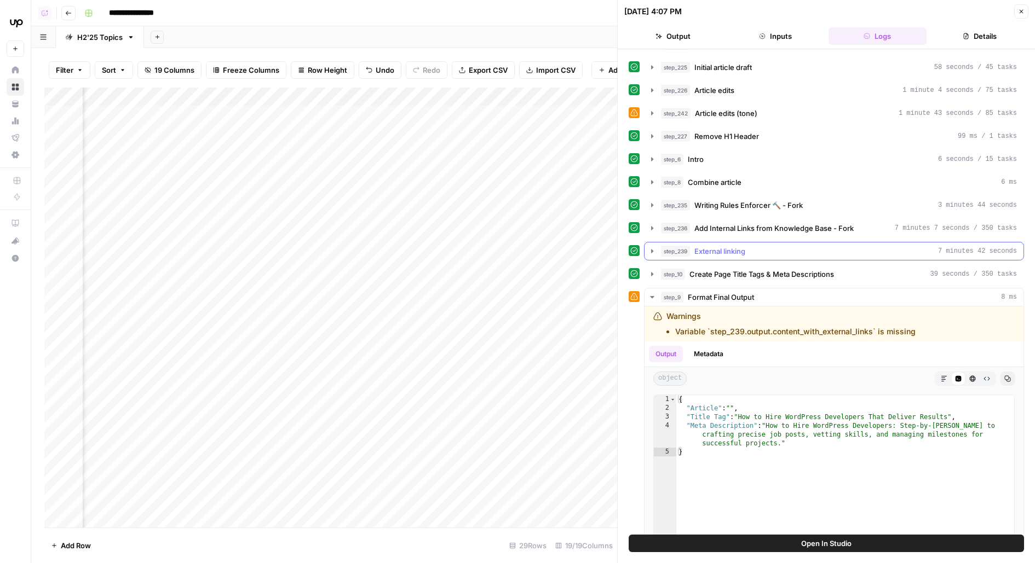
click at [791, 246] on div "step_239 External linking 7 minutes 42 seconds" at bounding box center [839, 251] width 356 height 11
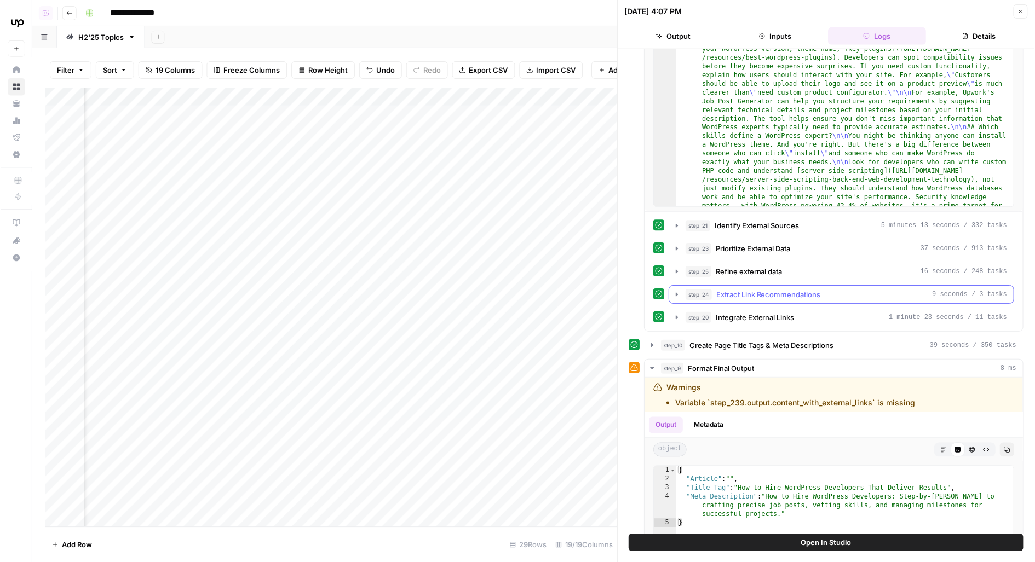
scroll to position [324, 0]
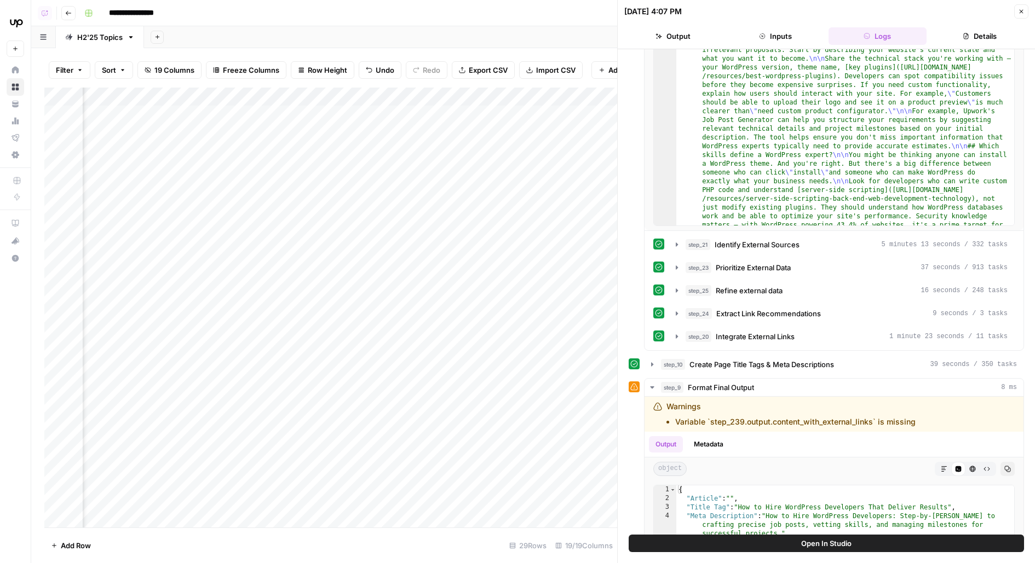
click at [781, 540] on button "Open In Studio" at bounding box center [825, 544] width 395 height 18
click at [377, 110] on div "Add Column" at bounding box center [330, 308] width 573 height 440
click at [360, 141] on div "Add Column" at bounding box center [330, 308] width 573 height 440
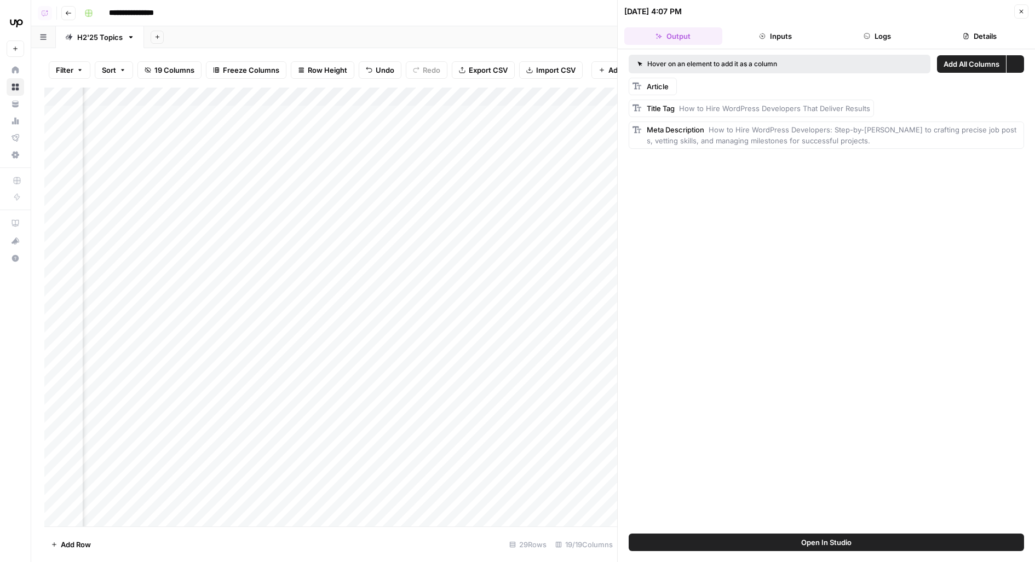
click at [1001, 35] on button "Details" at bounding box center [980, 36] width 98 height 18
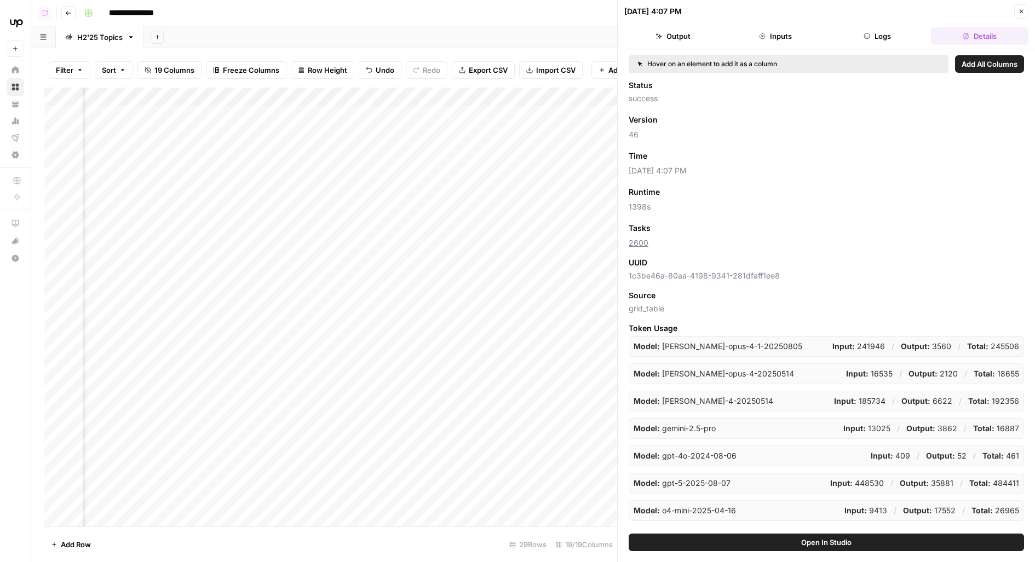
click at [879, 31] on button "Logs" at bounding box center [877, 36] width 98 height 18
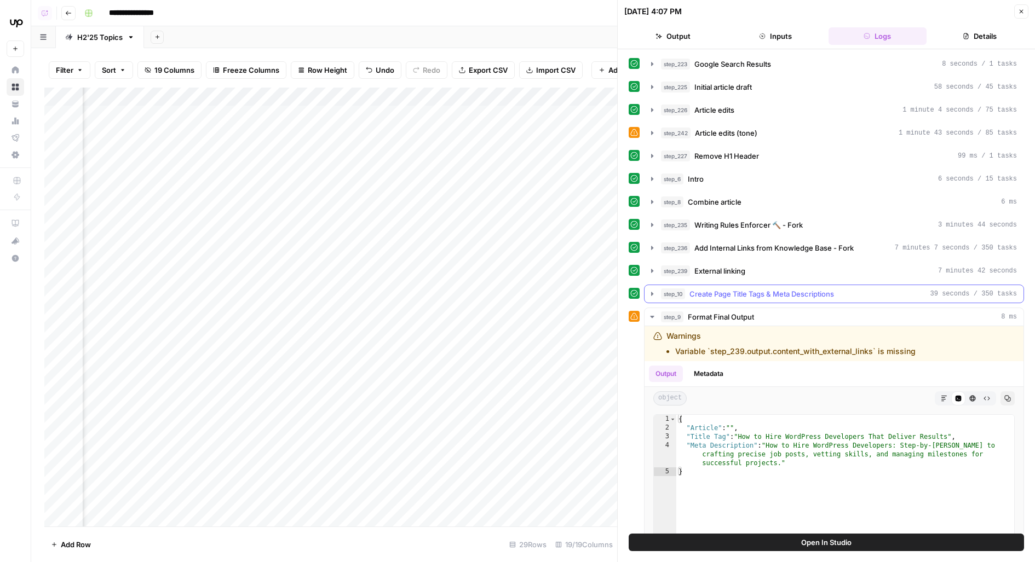
click at [804, 288] on span "Create Page Title Tags & Meta Descriptions" at bounding box center [761, 293] width 145 height 11
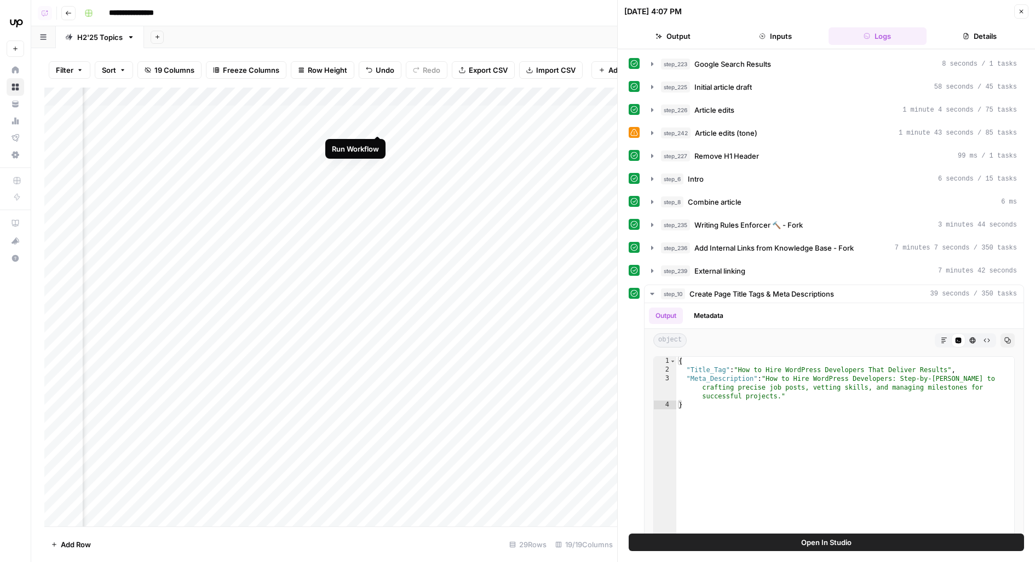
click at [381, 111] on div "Add Column" at bounding box center [330, 308] width 573 height 440
click at [378, 141] on div "Add Column" at bounding box center [330, 308] width 573 height 440
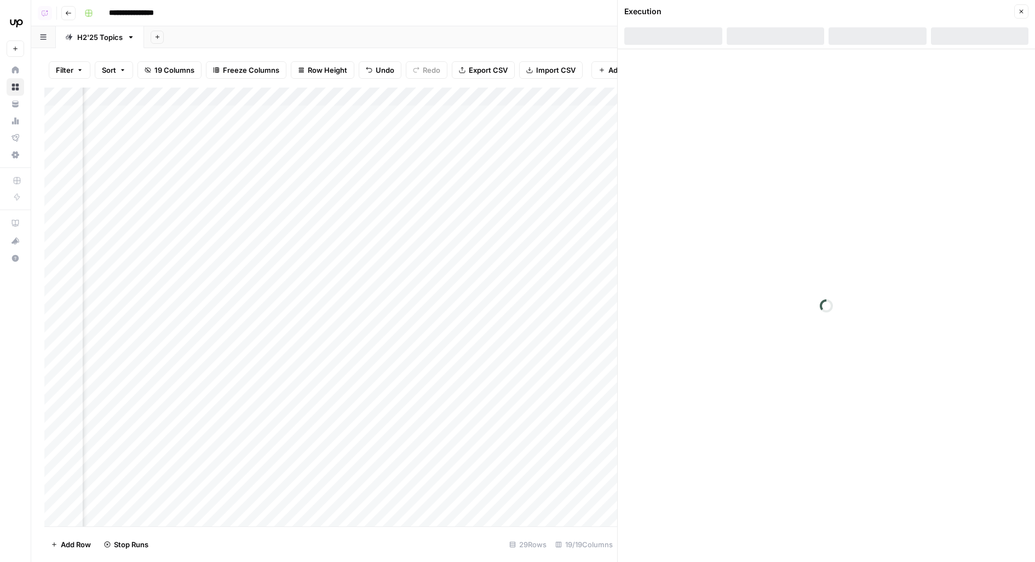
click at [378, 171] on div "Add Column" at bounding box center [330, 308] width 573 height 440
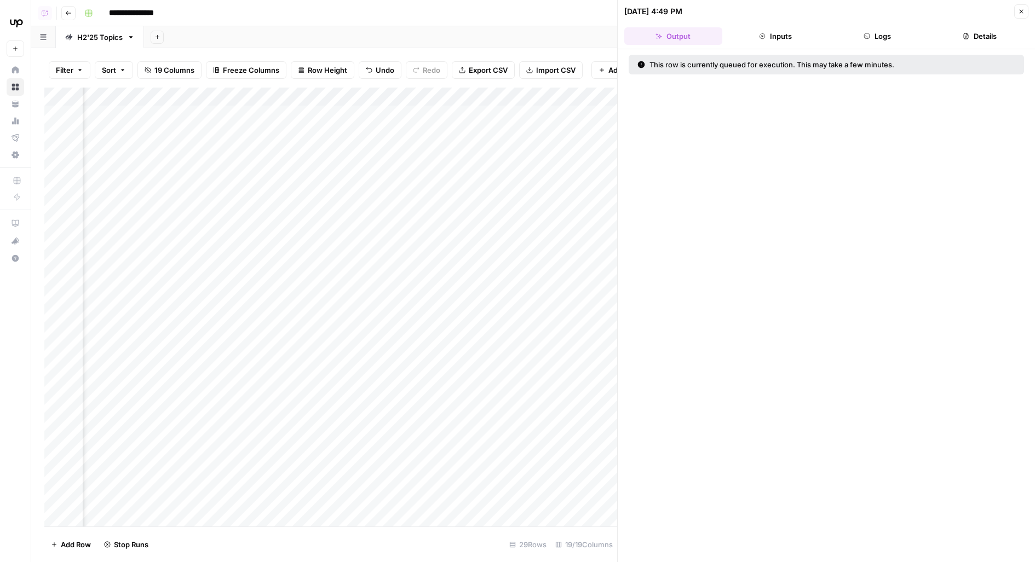
click at [376, 201] on div "Add Column" at bounding box center [330, 308] width 573 height 440
click at [361, 113] on div "Add Column" at bounding box center [330, 308] width 573 height 440
click at [867, 40] on button "Logs" at bounding box center [877, 36] width 98 height 18
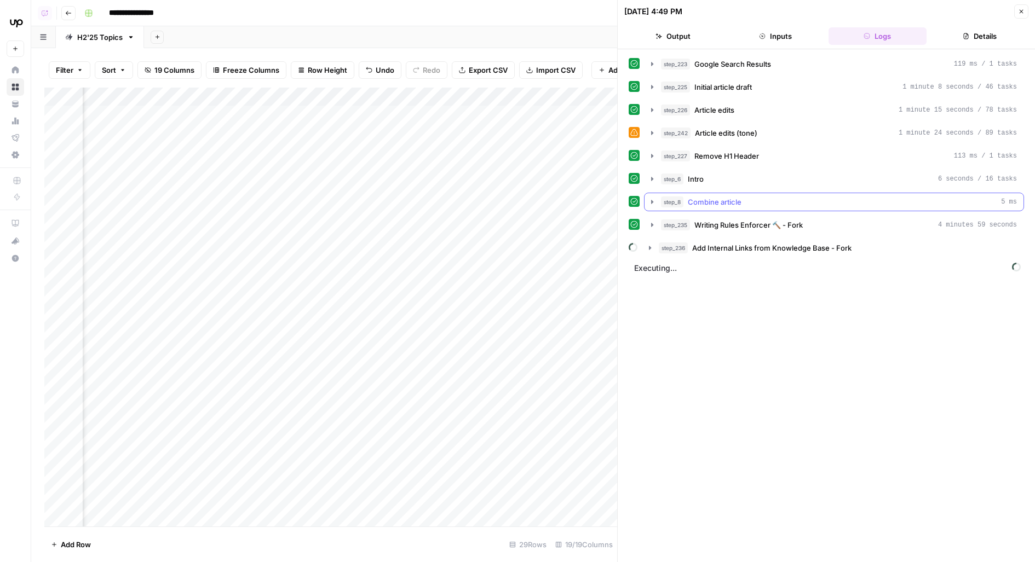
click at [755, 205] on button "step_8 Combine article 5 ms" at bounding box center [833, 202] width 379 height 18
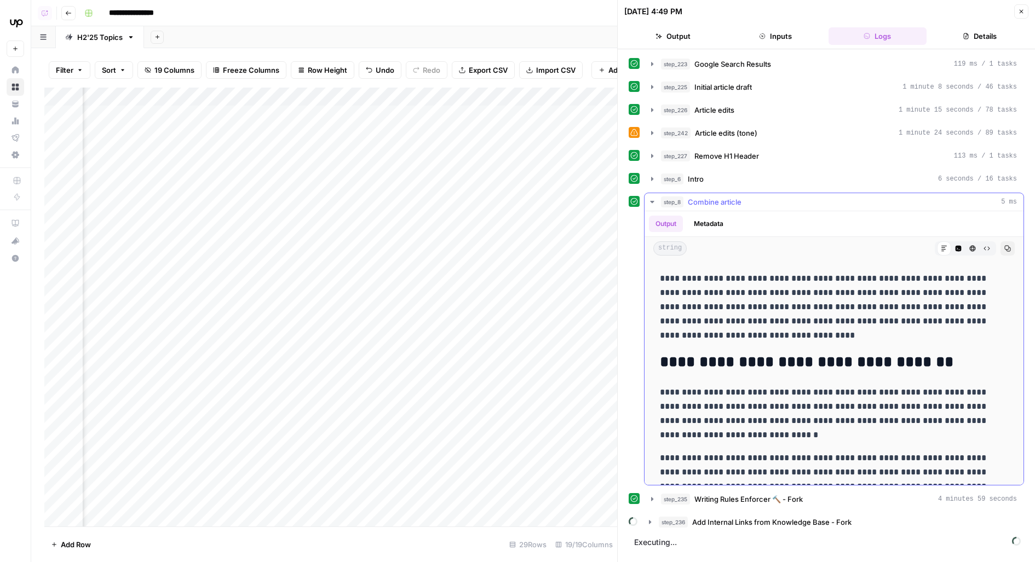
scroll to position [256, 0]
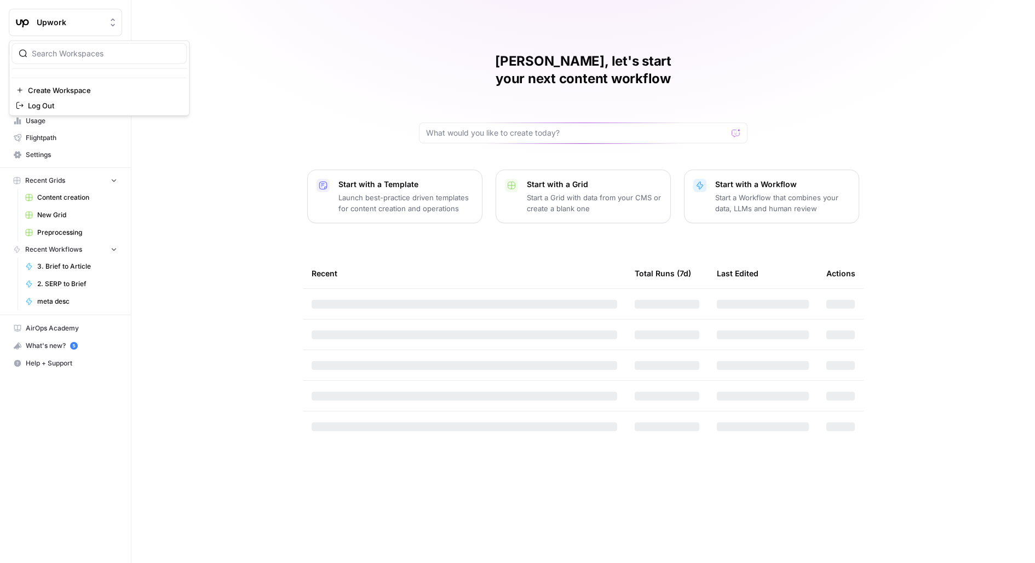
click at [81, 21] on span "Upwork" at bounding box center [70, 22] width 66 height 11
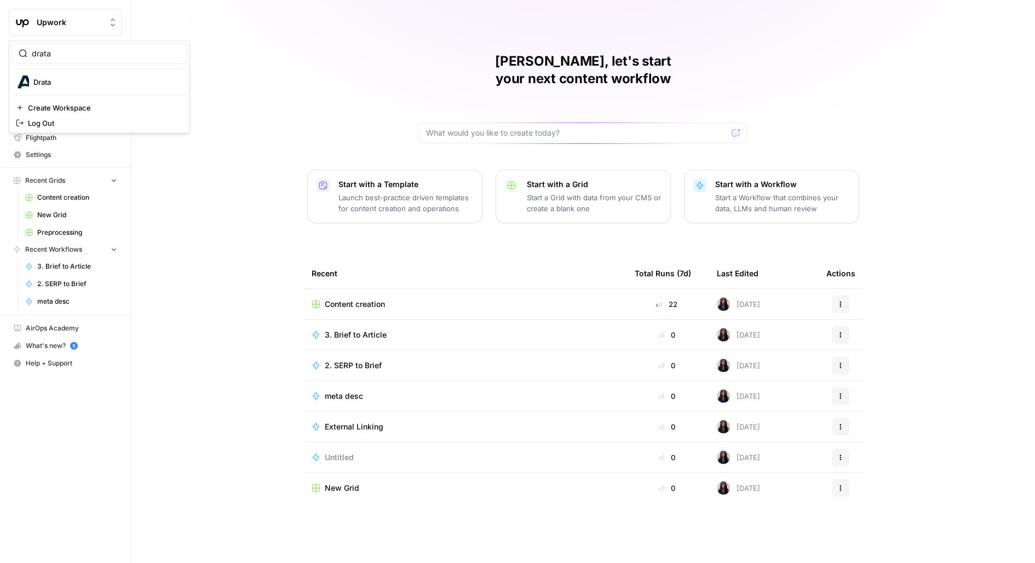
type input "drata"
click button "Drata" at bounding box center [98, 82] width 175 height 18
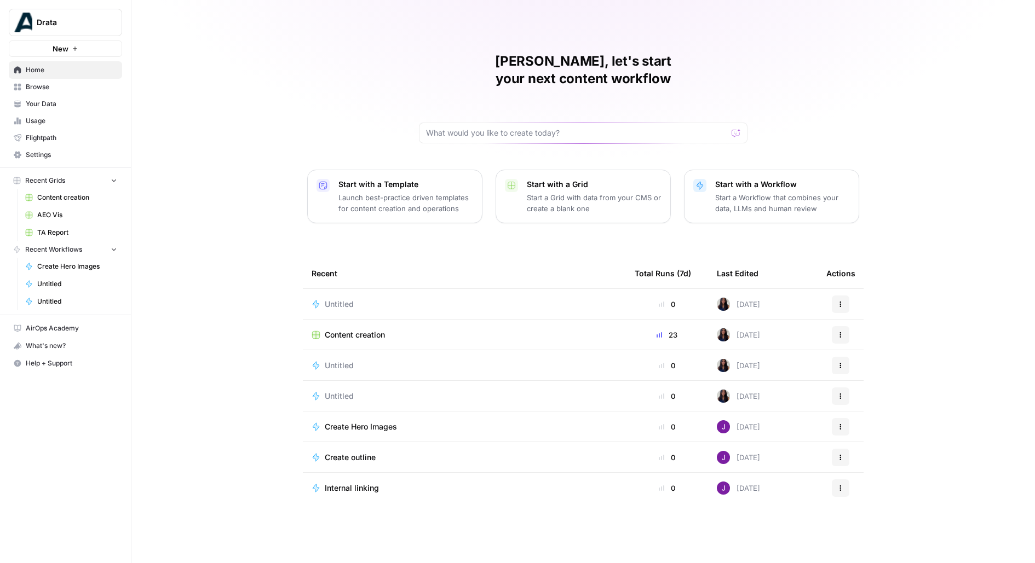
click at [342, 299] on span "Untitled" at bounding box center [339, 304] width 29 height 11
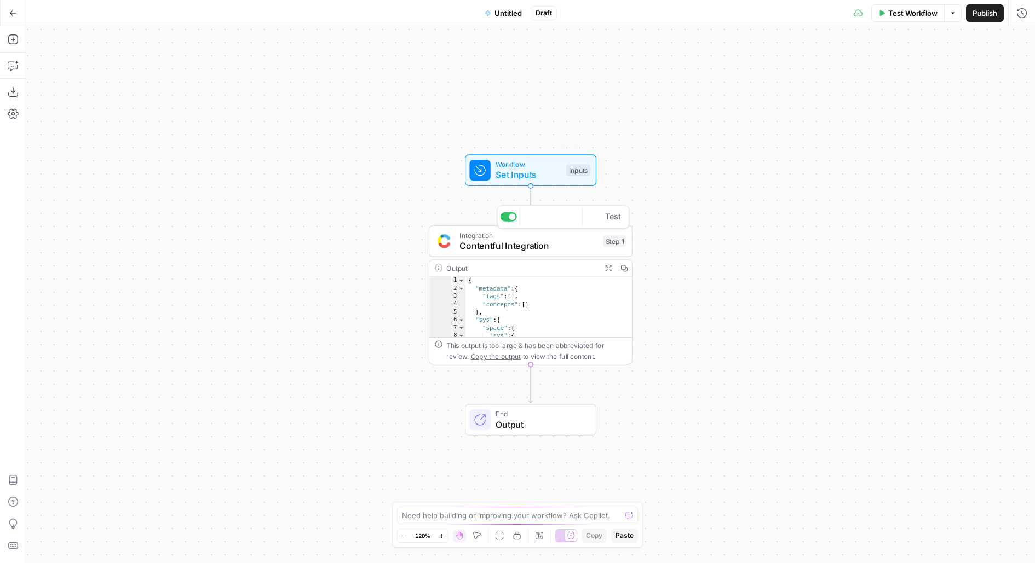
click at [520, 235] on span "Integration" at bounding box center [528, 235] width 138 height 10
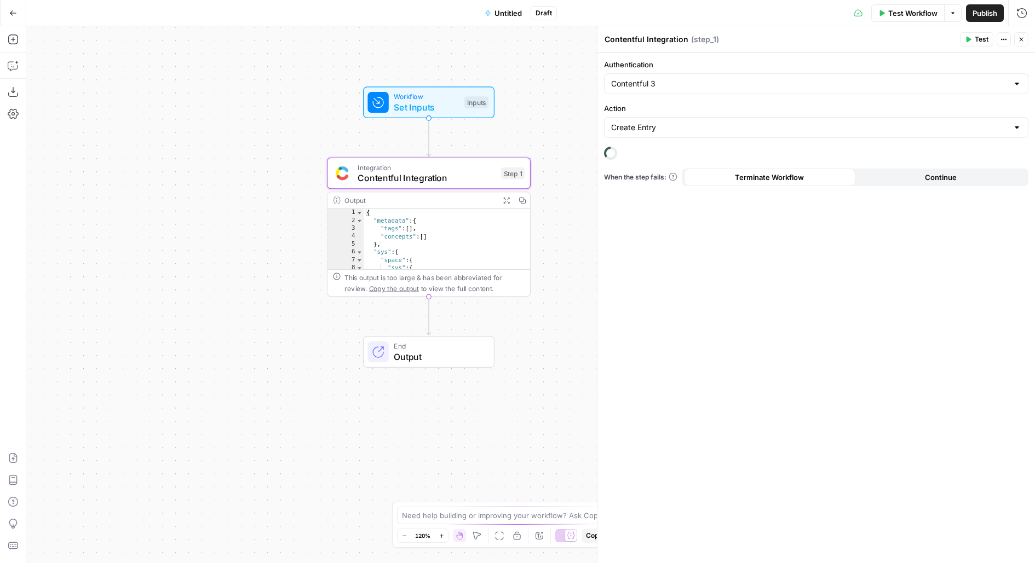
drag, startPoint x: 267, startPoint y: 348, endPoint x: 164, endPoint y: 265, distance: 131.9
click at [169, 268] on div "Workflow Set Inputs Inputs Integration Contentful Integration Step 1 Output Exp…" at bounding box center [530, 294] width 1008 height 537
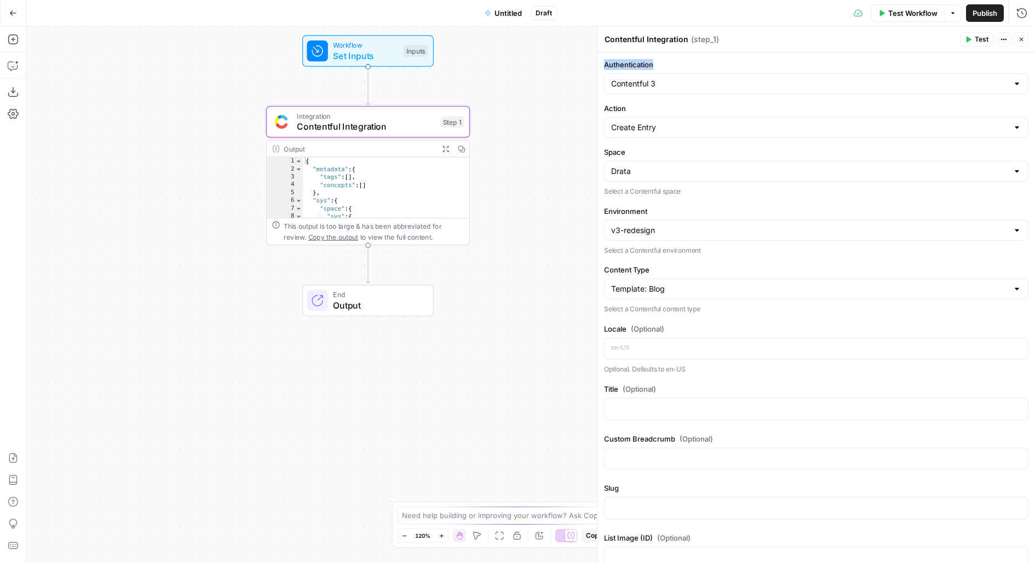
drag, startPoint x: 604, startPoint y: 61, endPoint x: 692, endPoint y: 62, distance: 88.1
click at [693, 62] on label "Authentication" at bounding box center [816, 64] width 424 height 11
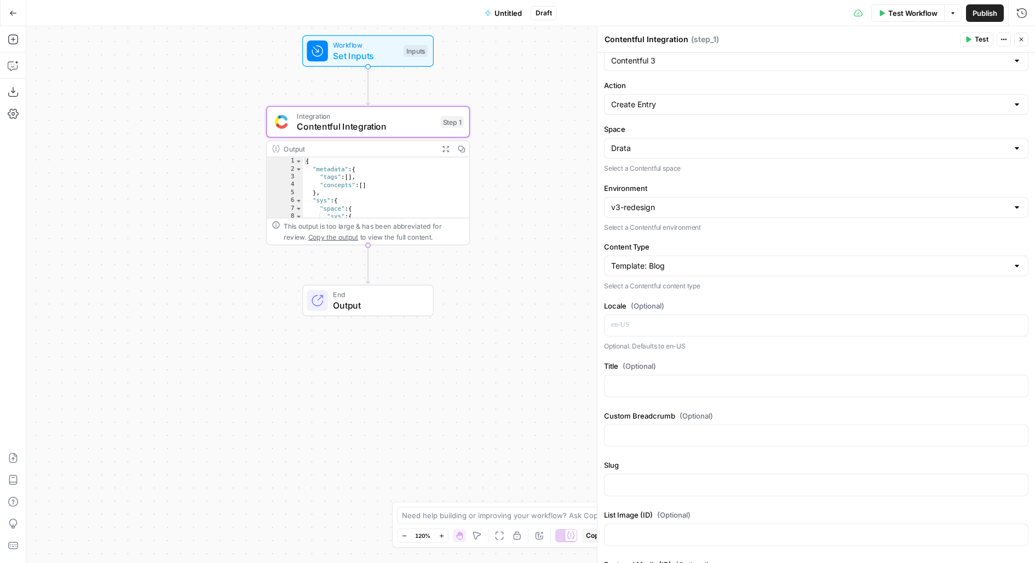
scroll to position [25, 0]
drag, startPoint x: 607, startPoint y: 82, endPoint x: 706, endPoint y: 82, distance: 99.1
click at [706, 82] on label "Action" at bounding box center [816, 83] width 424 height 11
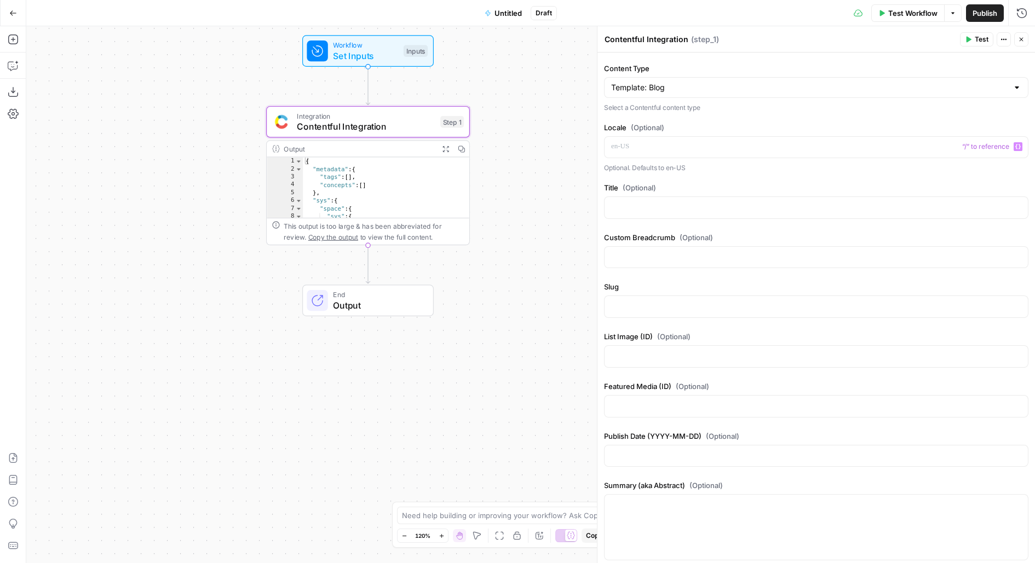
scroll to position [203, 0]
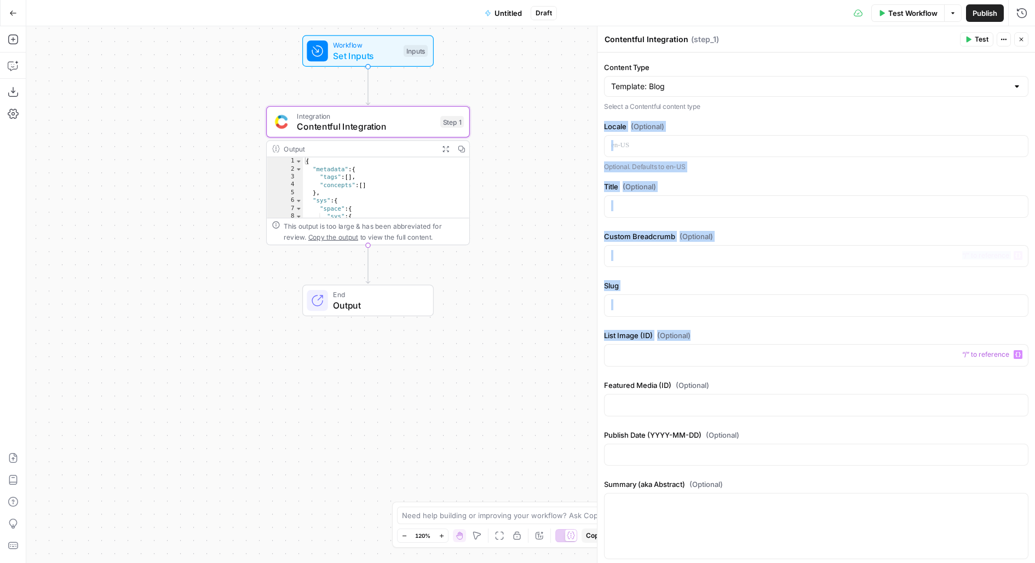
drag, startPoint x: 603, startPoint y: 123, endPoint x: 657, endPoint y: 344, distance: 227.7
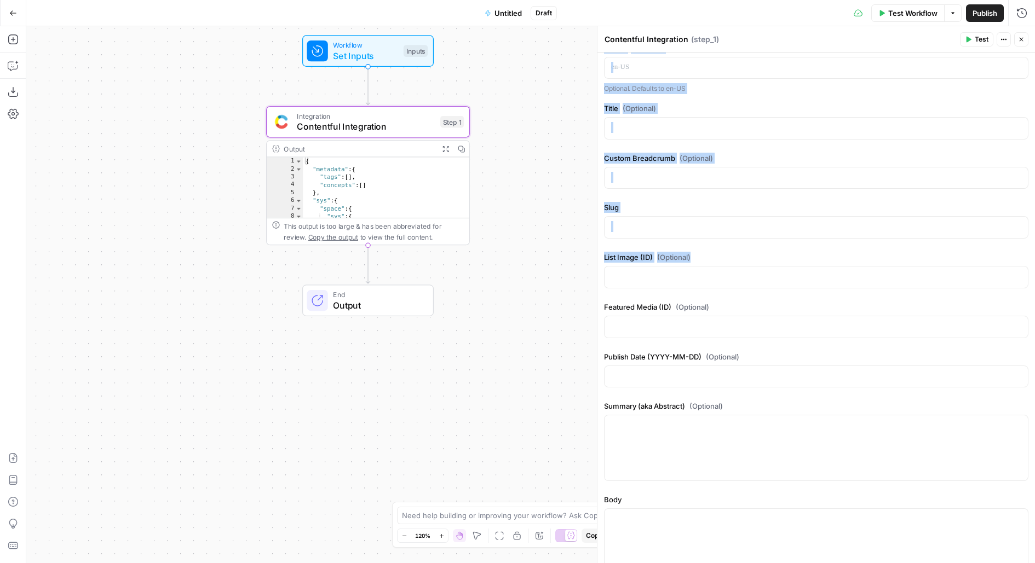
scroll to position [285, 0]
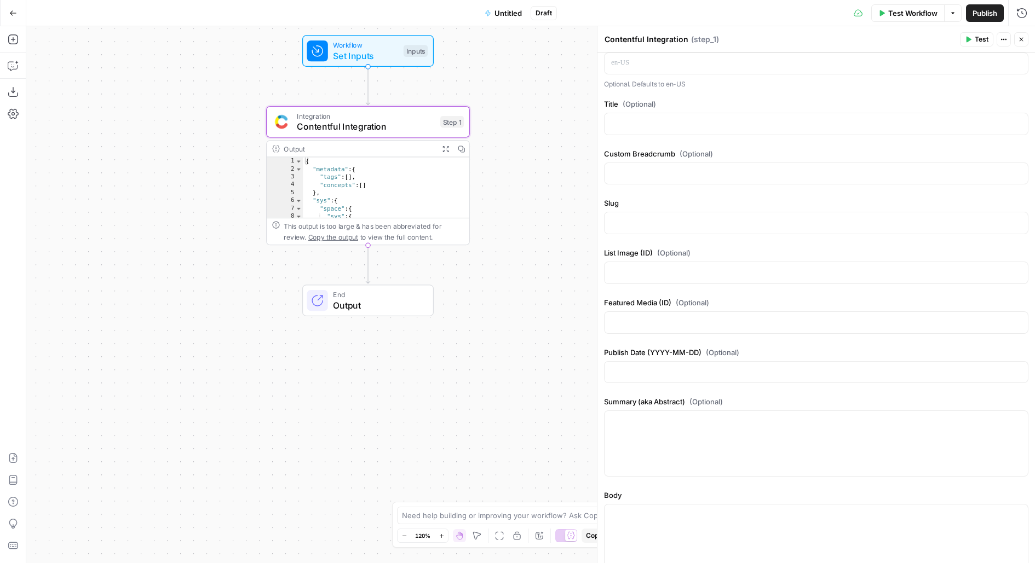
click at [656, 199] on label "Slug" at bounding box center [816, 203] width 424 height 11
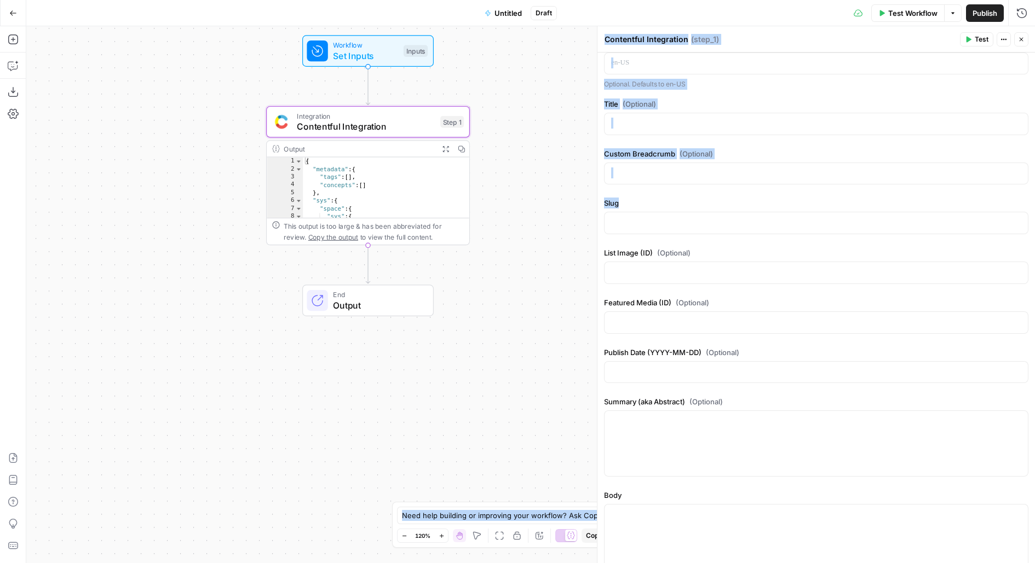
drag, startPoint x: 623, startPoint y: 203, endPoint x: 543, endPoint y: 203, distance: 80.5
click at [549, 203] on body "Drata New Home Browse Your Data Usage Flightpath Settings Recent Grids Content …" at bounding box center [517, 281] width 1035 height 563
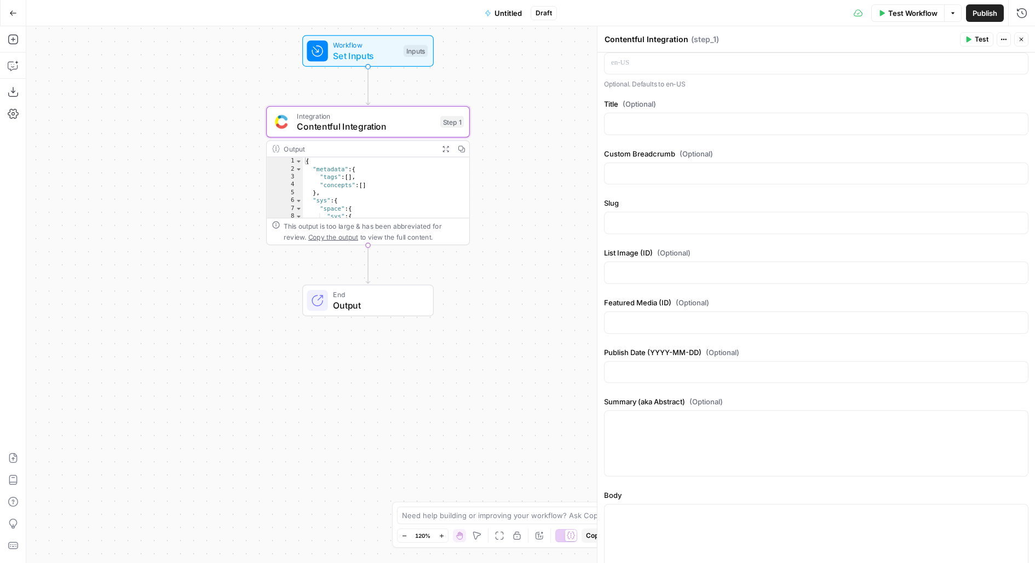
click at [632, 203] on label "Slug" at bounding box center [816, 203] width 424 height 11
click at [401, 54] on div "Workflow Set Inputs Inputs Test Step" at bounding box center [367, 51] width 121 height 22
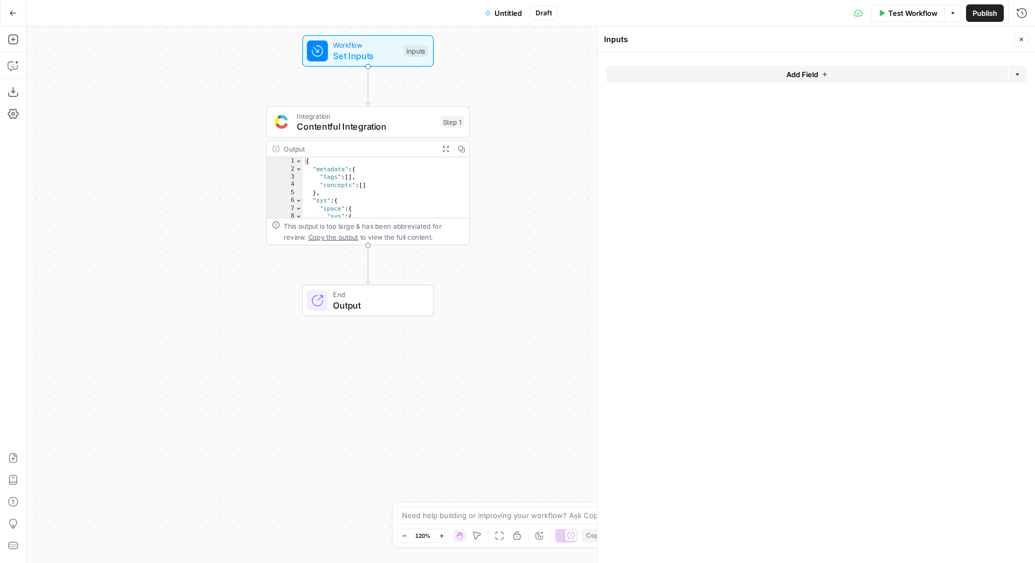
click at [774, 71] on button "Add Field" at bounding box center [806, 75] width 401 height 18
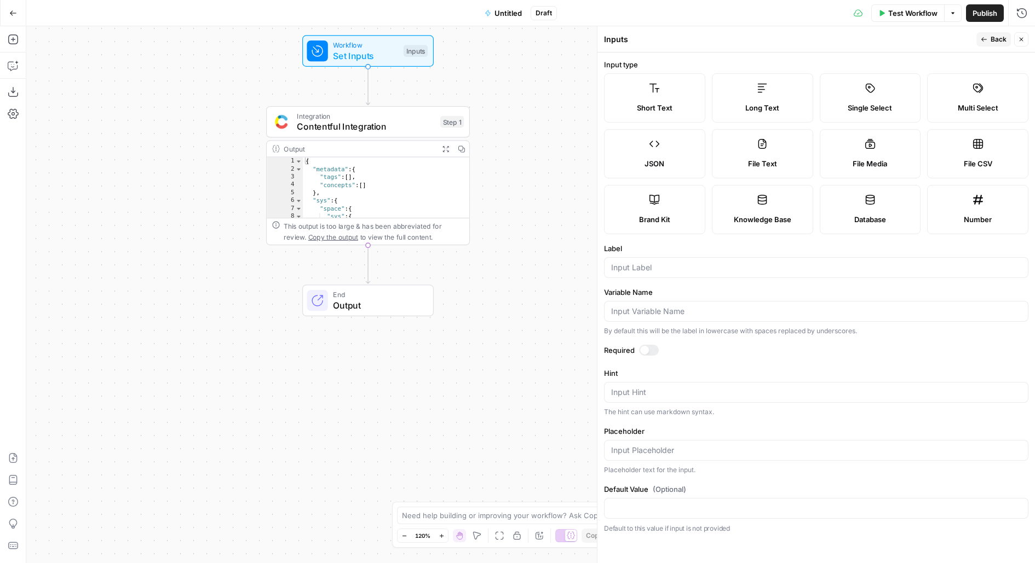
click at [622, 259] on div at bounding box center [816, 267] width 424 height 21
type input "Slug"
click at [644, 347] on div at bounding box center [644, 350] width 9 height 9
click at [985, 43] on button "Back" at bounding box center [993, 39] width 34 height 14
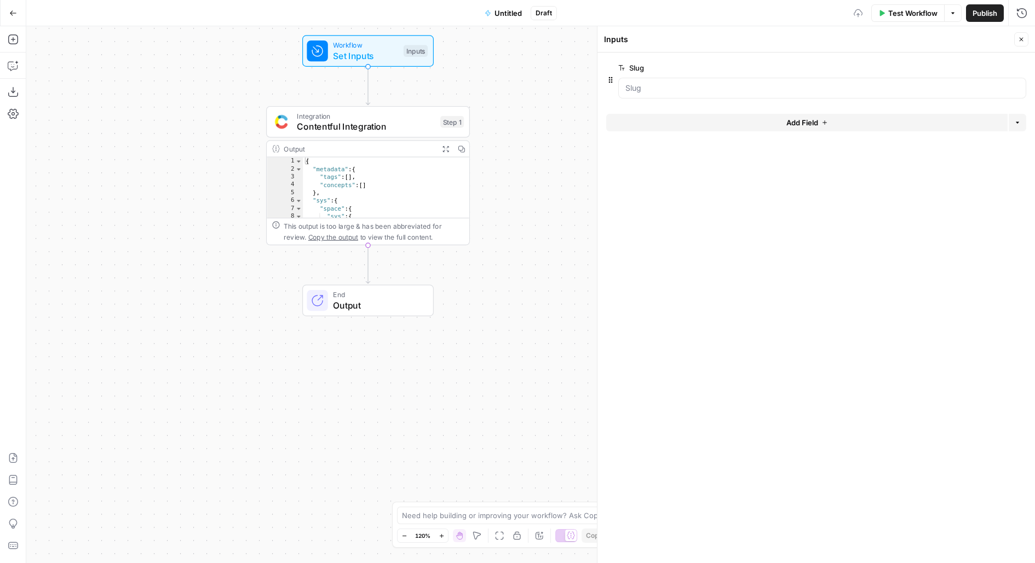
click at [333, 135] on div "Integration Contentful Integration Step 1" at bounding box center [368, 122] width 204 height 32
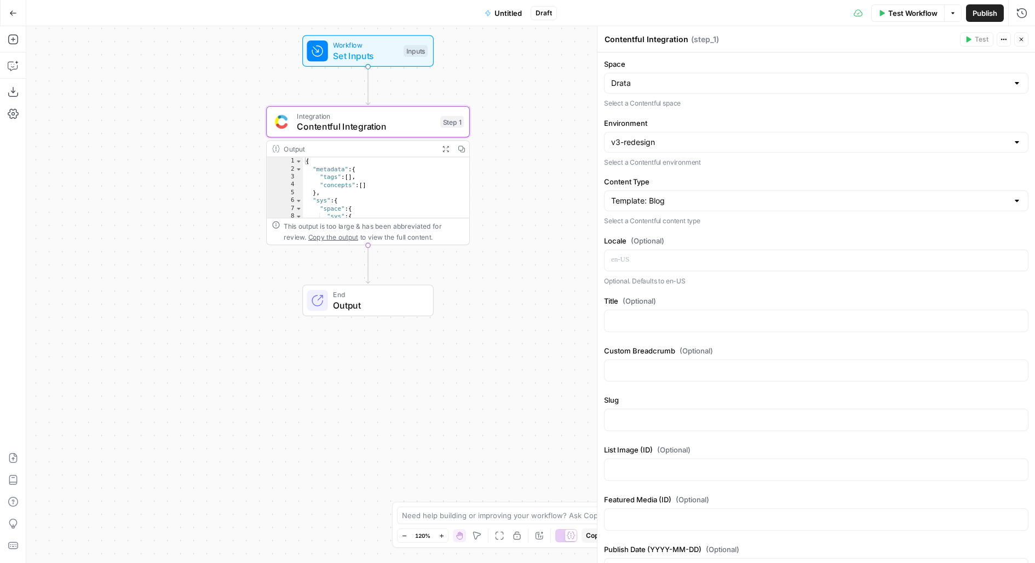
scroll to position [91, 0]
click at [394, 53] on span "Set Inputs" at bounding box center [365, 55] width 65 height 13
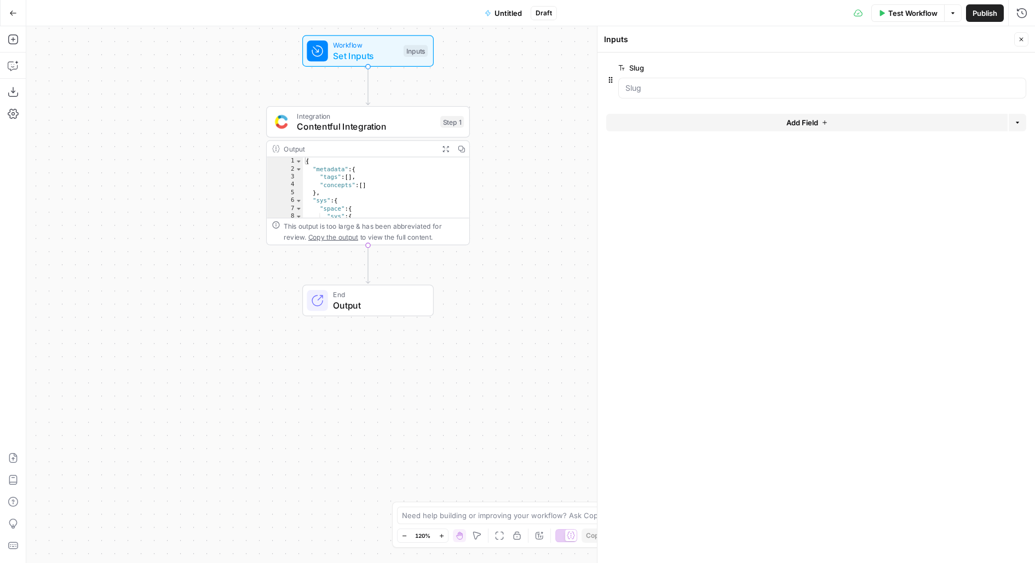
click at [418, 52] on div "Inputs" at bounding box center [415, 51] width 24 height 12
click at [414, 64] on div "Workflow Set Inputs Inputs Test Step" at bounding box center [367, 51] width 131 height 32
click at [754, 121] on button "Add Field" at bounding box center [806, 123] width 401 height 18
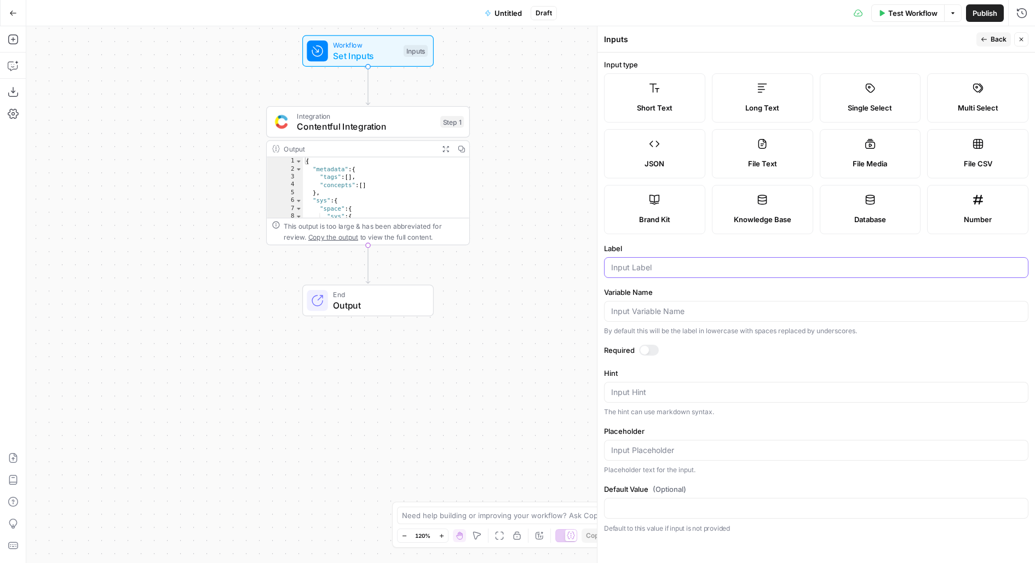
click at [625, 268] on input "Label" at bounding box center [816, 267] width 410 height 11
type input "Title"
click at [648, 349] on div at bounding box center [649, 350] width 20 height 11
click at [986, 41] on icon "button" at bounding box center [983, 39] width 7 height 7
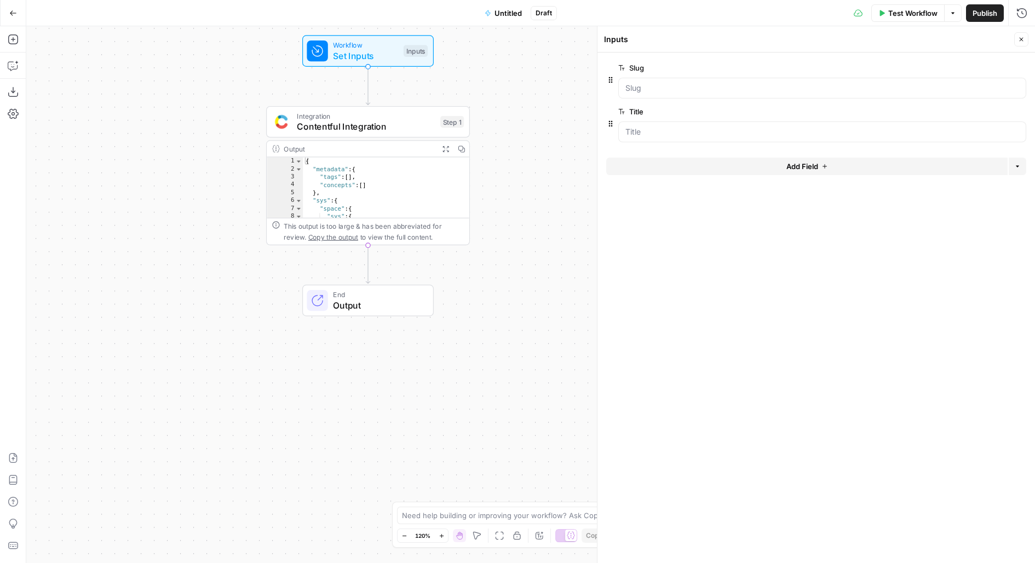
click at [769, 171] on button "Add Field" at bounding box center [806, 167] width 401 height 18
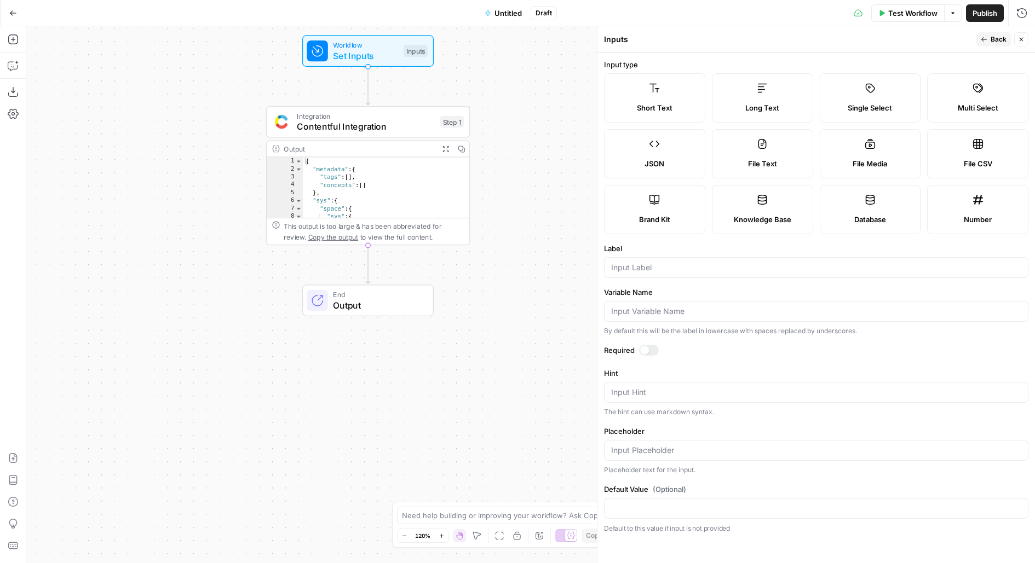
drag, startPoint x: 781, startPoint y: 95, endPoint x: 752, endPoint y: 130, distance: 45.4
click at [781, 96] on label "Long Text" at bounding box center [762, 97] width 101 height 49
click at [677, 269] on input "Label" at bounding box center [816, 267] width 410 height 11
type input "Article"
click at [648, 349] on div at bounding box center [649, 350] width 20 height 11
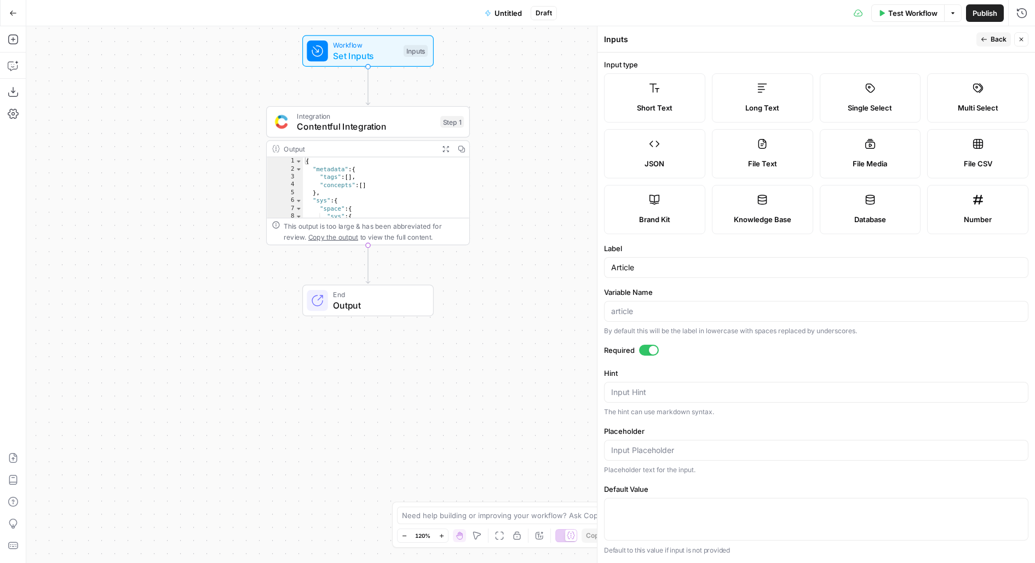
click at [987, 38] on icon "button" at bounding box center [983, 39] width 7 height 7
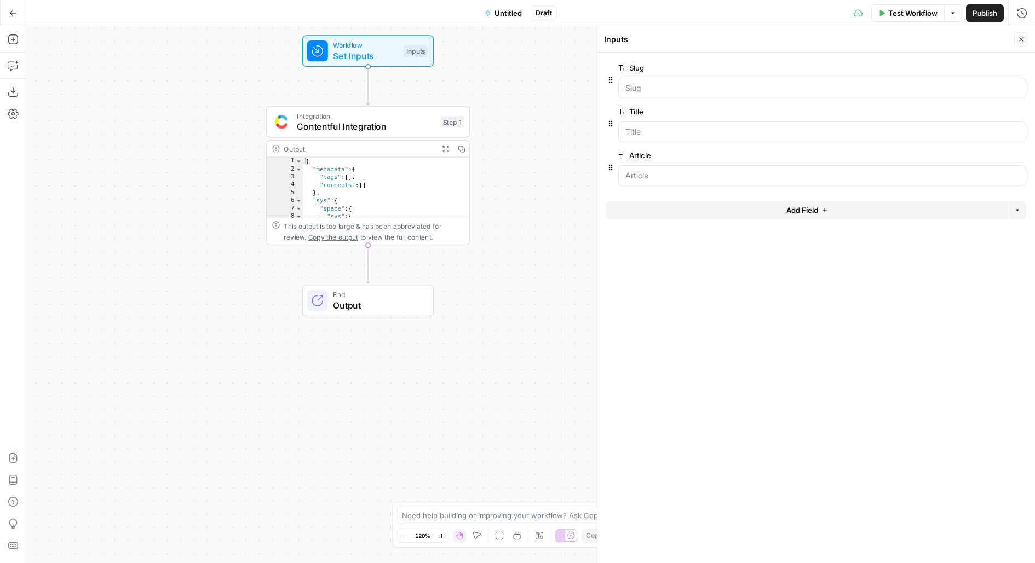
click at [792, 211] on span "Add Field" at bounding box center [802, 210] width 32 height 11
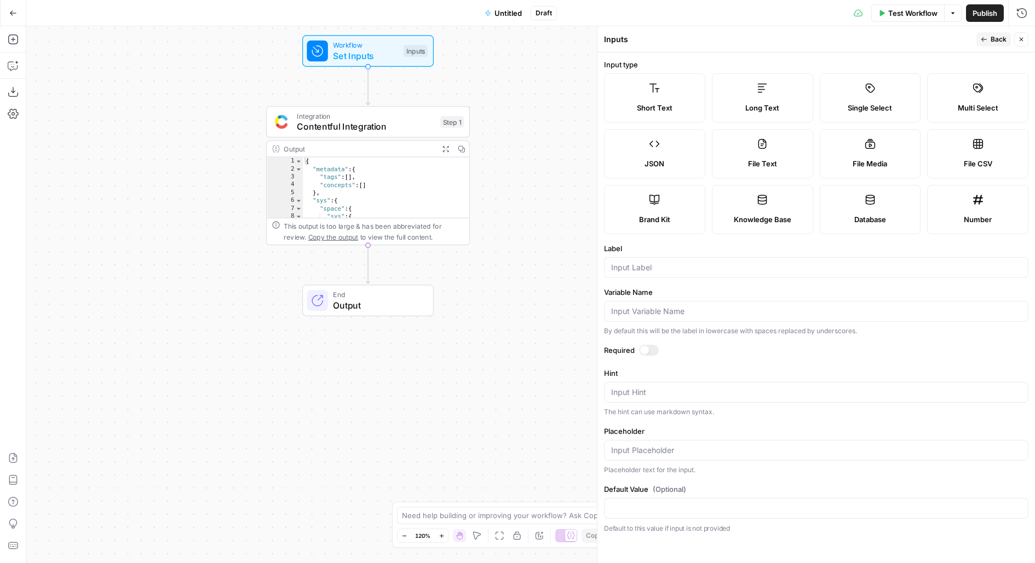
click at [987, 46] on button "Back" at bounding box center [993, 39] width 34 height 14
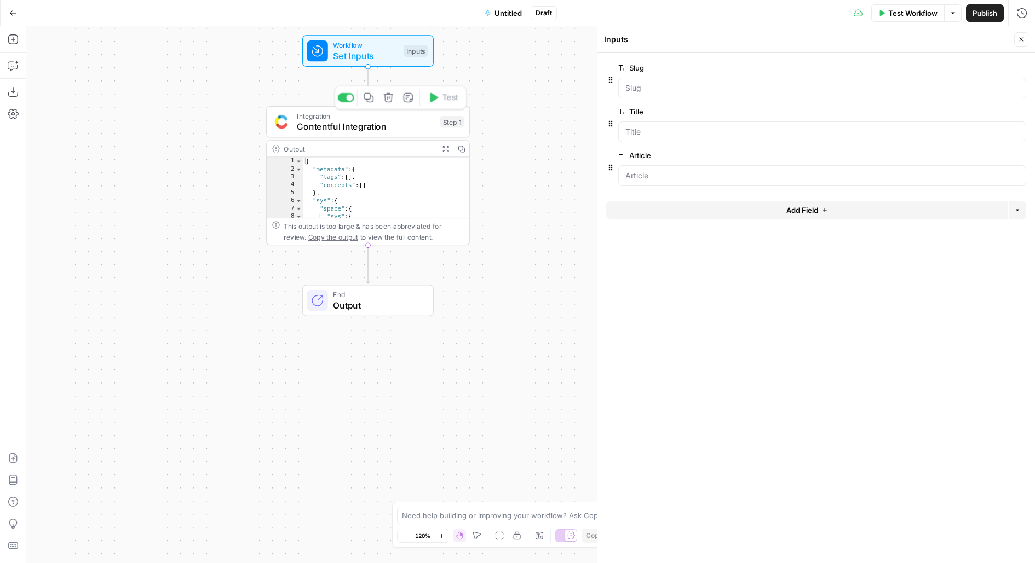
click at [403, 119] on span "Integration" at bounding box center [366, 116] width 138 height 10
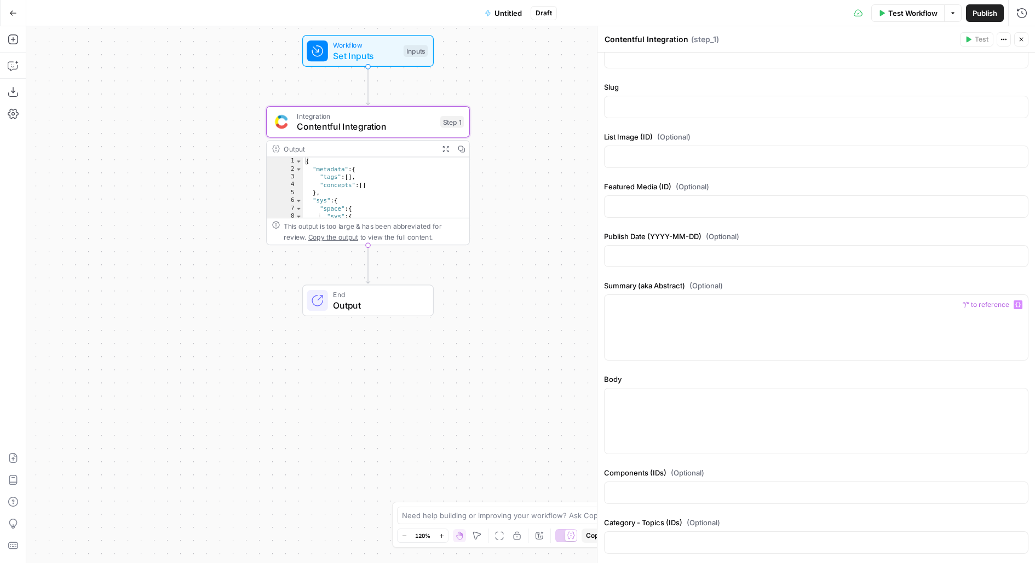
scroll to position [215, 0]
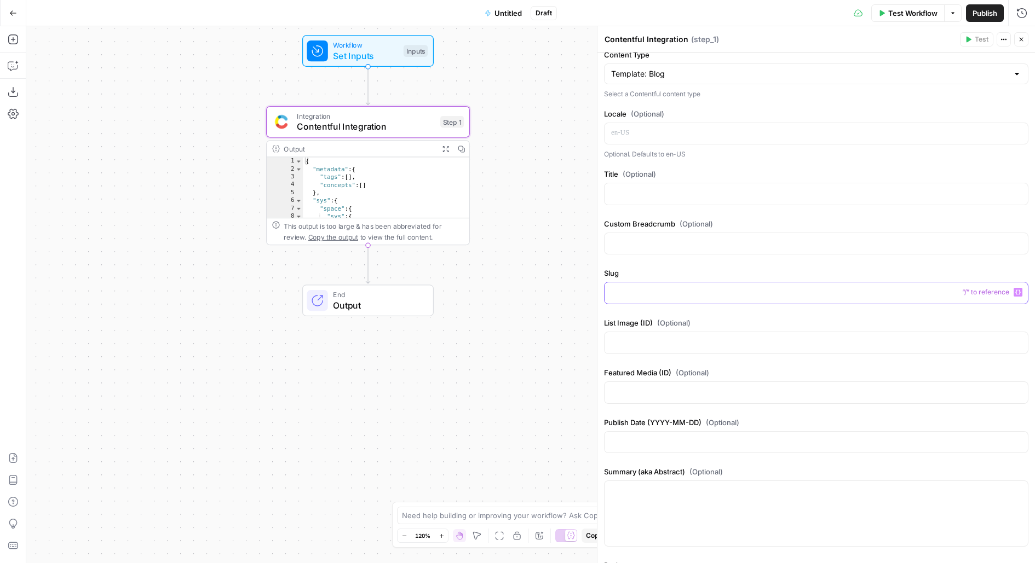
click at [636, 282] on div at bounding box center [815, 292] width 423 height 21
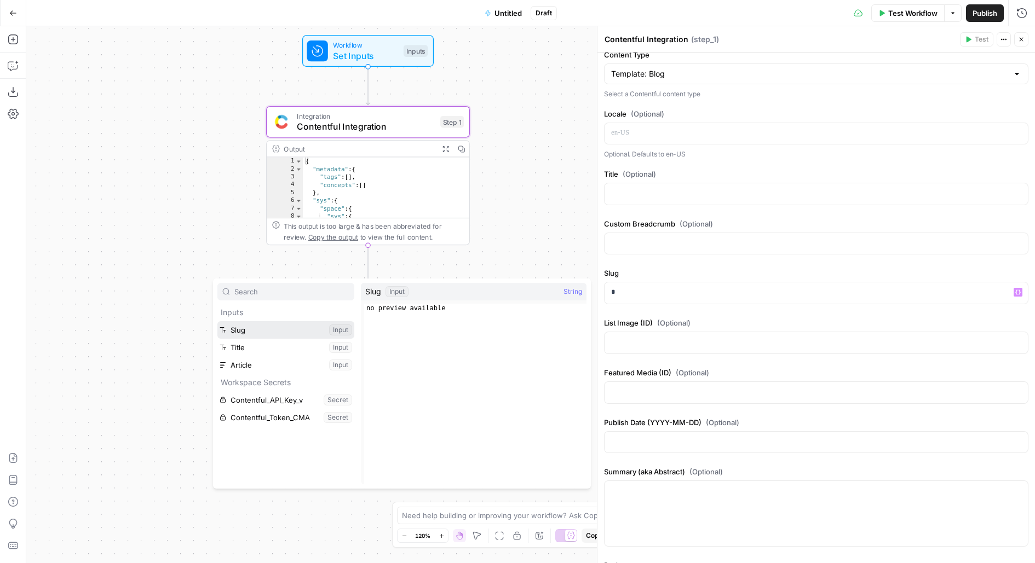
click at [217, 321] on button "Select variable Slug" at bounding box center [285, 330] width 137 height 18
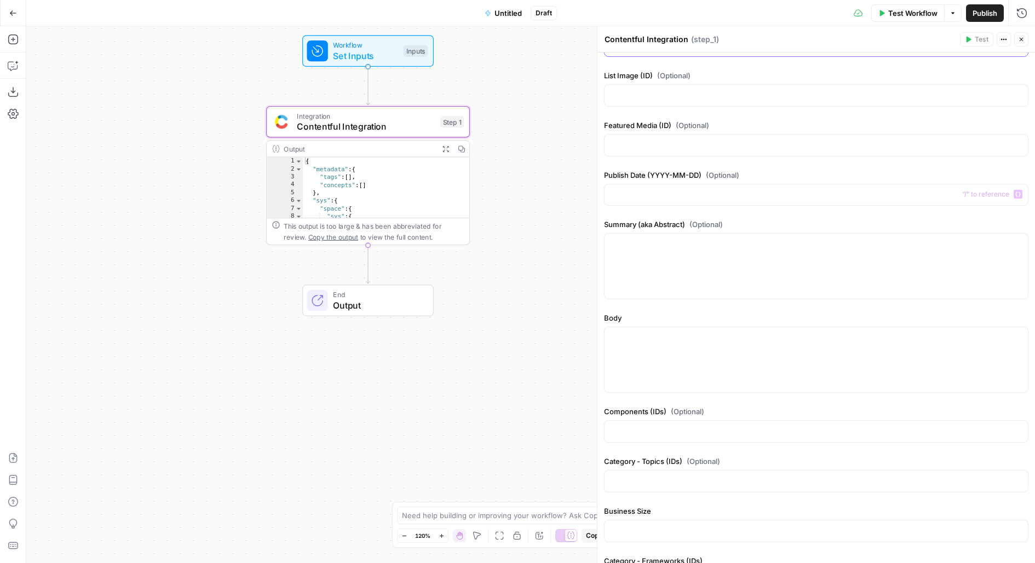
scroll to position [494, 0]
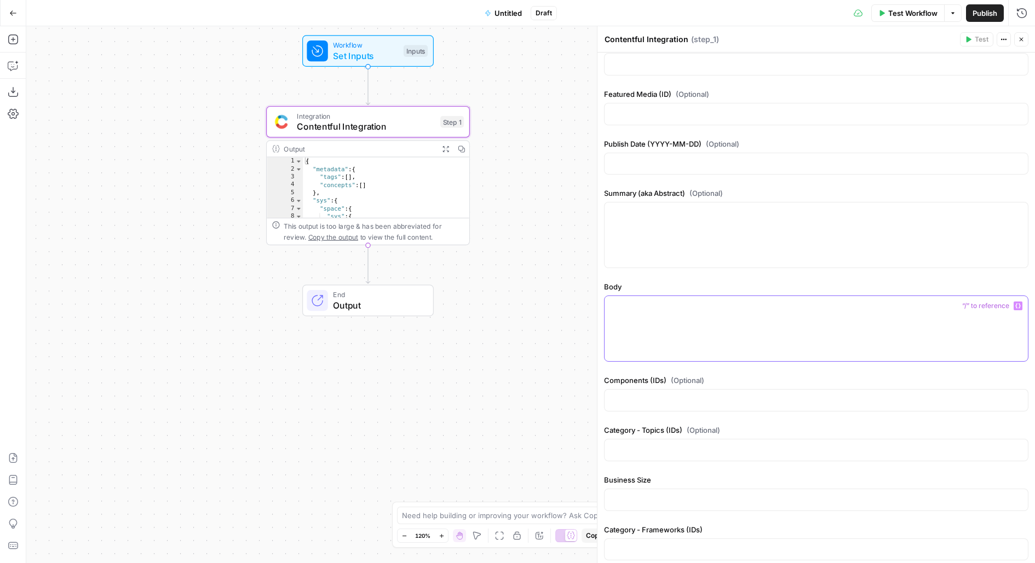
click at [712, 315] on div at bounding box center [815, 328] width 423 height 65
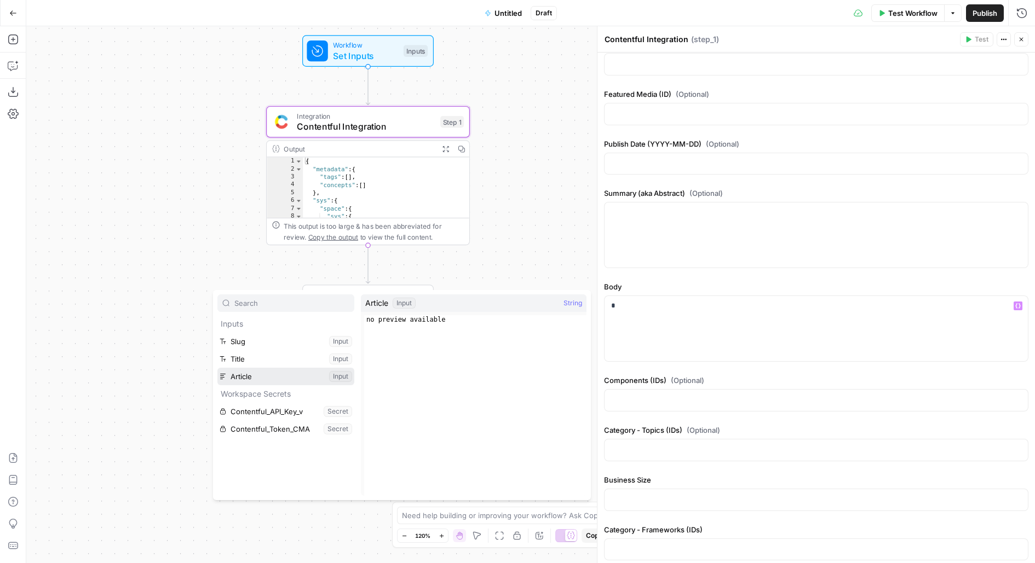
click at [217, 368] on button "Select variable Article" at bounding box center [285, 377] width 137 height 18
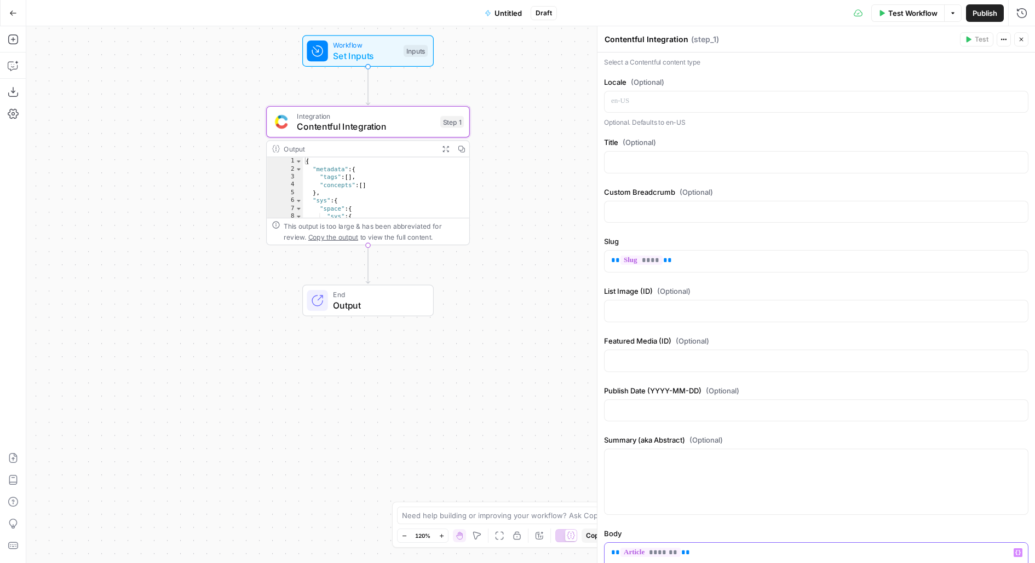
scroll to position [242, 0]
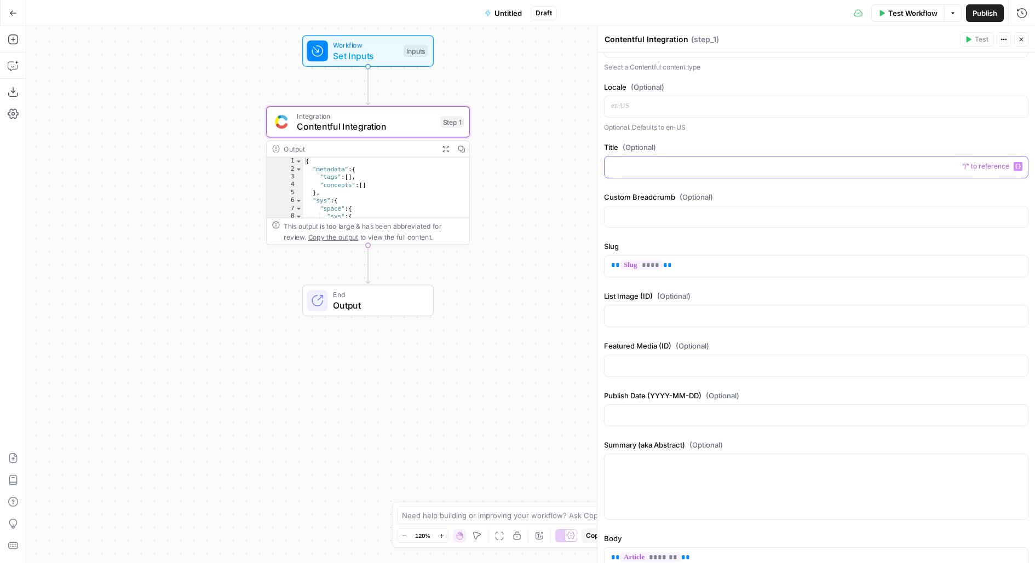
click at [638, 170] on div at bounding box center [815, 167] width 423 height 21
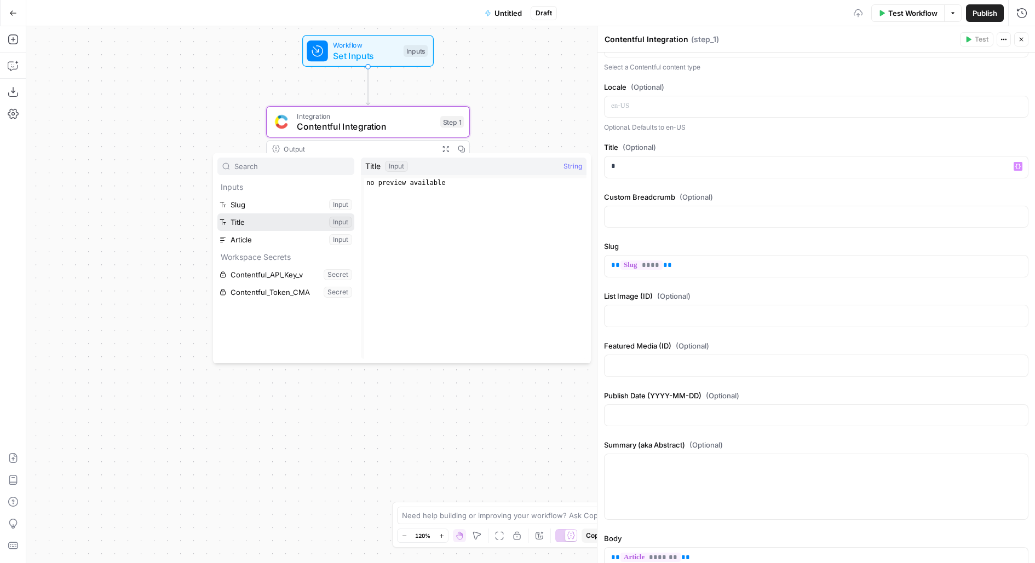
click at [217, 213] on button "Select variable Title" at bounding box center [285, 222] width 137 height 18
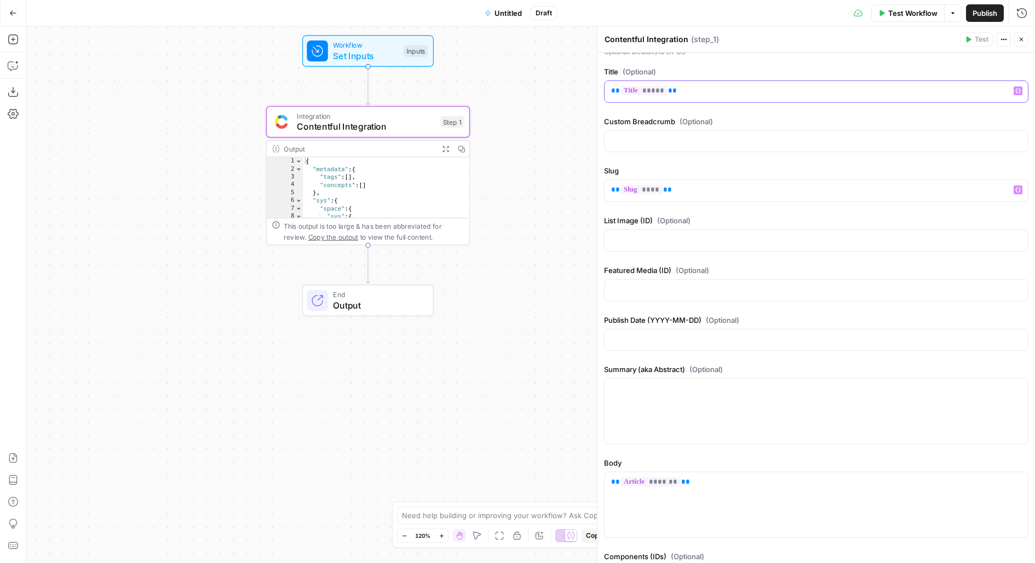
scroll to position [339, 0]
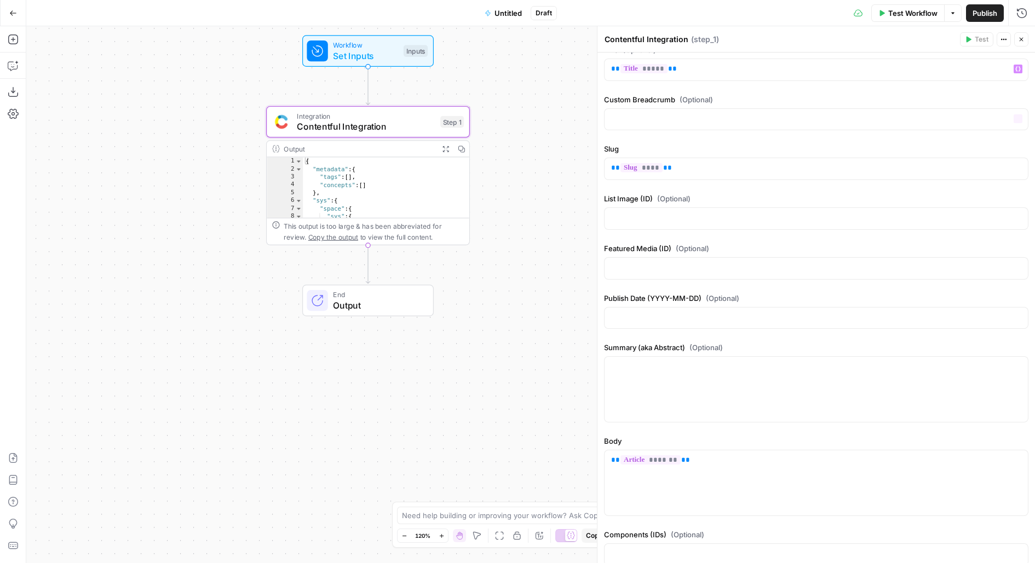
click at [798, 36] on div "Contentful Integration Contentful Integration ( step_1 )" at bounding box center [780, 39] width 353 height 12
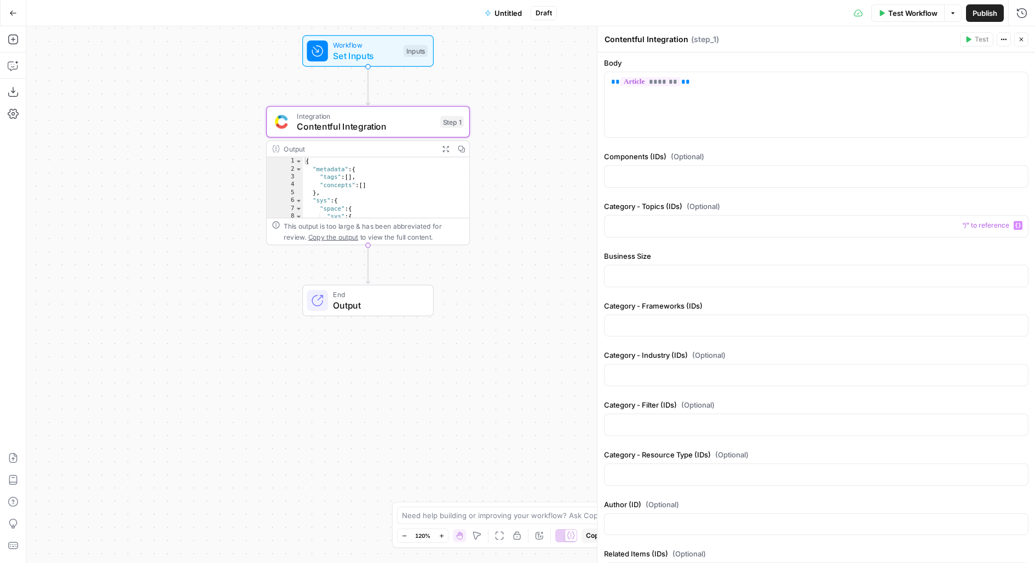
scroll to position [732, 0]
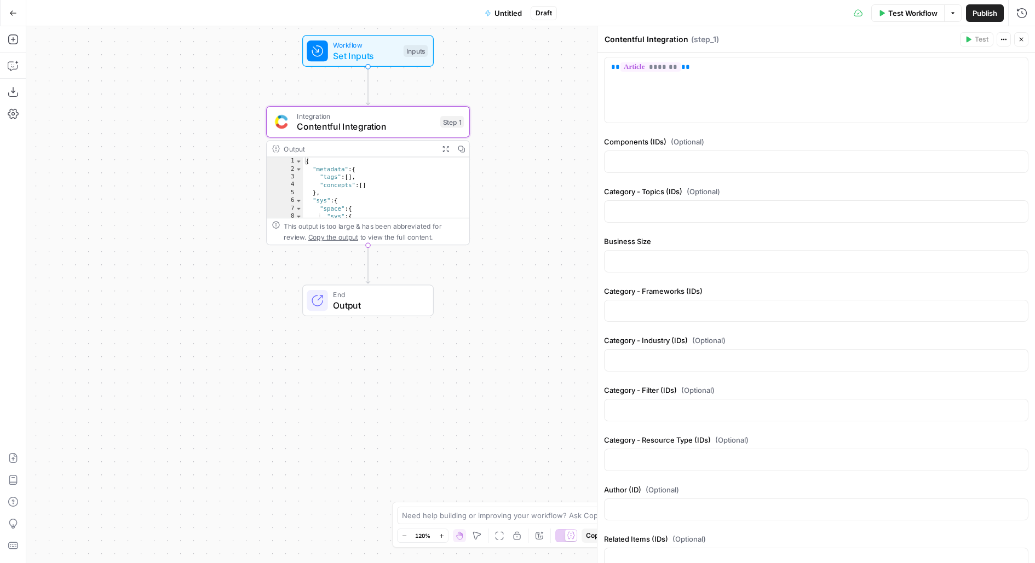
drag, startPoint x: 749, startPoint y: 330, endPoint x: 597, endPoint y: 330, distance: 152.2
click at [597, 330] on div "Contentful Integration Contentful Integration ( step_1 ) Test Actions Close Aut…" at bounding box center [816, 294] width 438 height 537
click at [630, 335] on label "Category - Industry (IDs) (Optional)" at bounding box center [816, 340] width 424 height 11
drag, startPoint x: 636, startPoint y: 280, endPoint x: 737, endPoint y: 282, distance: 101.8
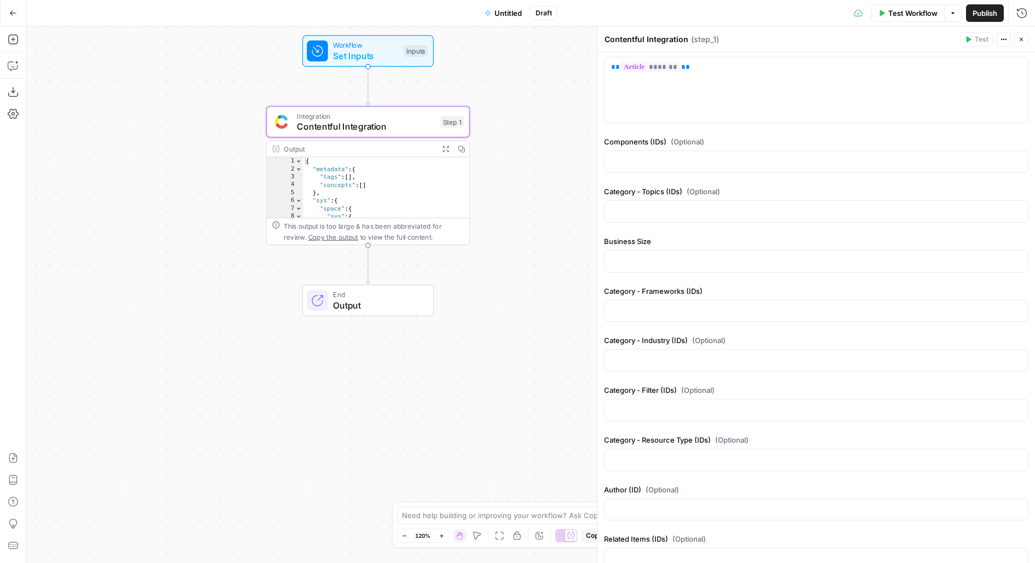
click at [738, 286] on label "Category - Frameworks (IDs)" at bounding box center [816, 291] width 424 height 11
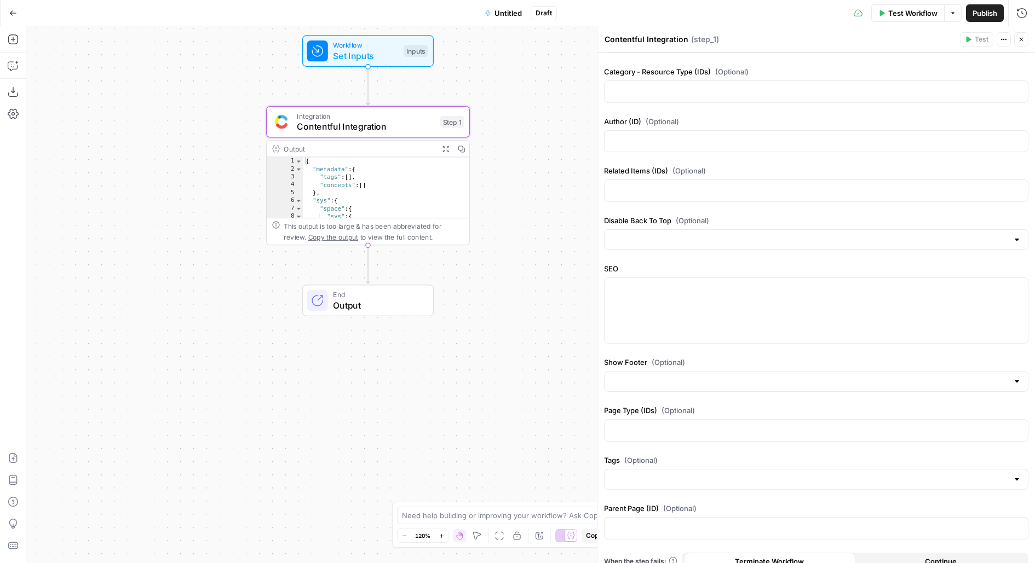
scroll to position [1102, 0]
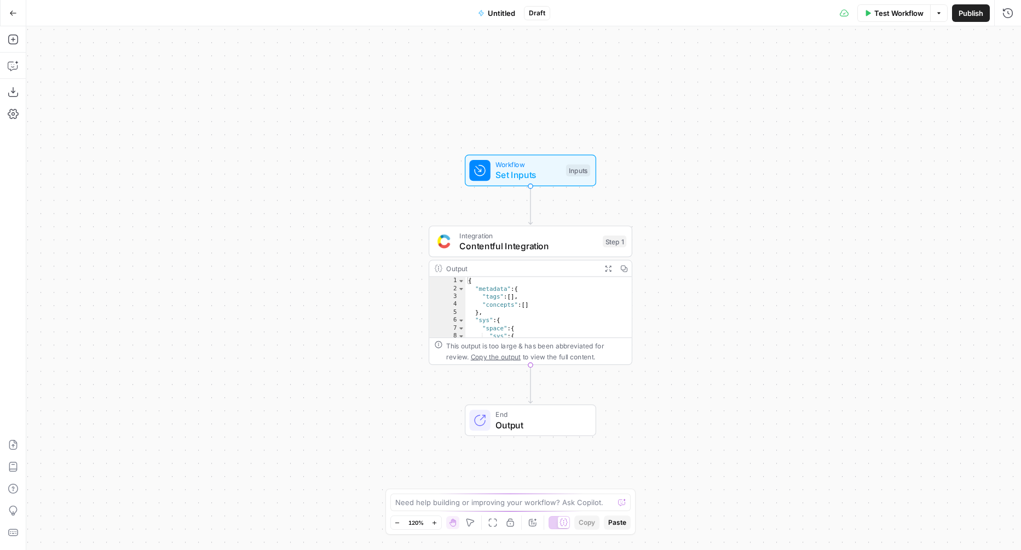
click at [529, 250] on span "Contentful Integration" at bounding box center [528, 245] width 138 height 13
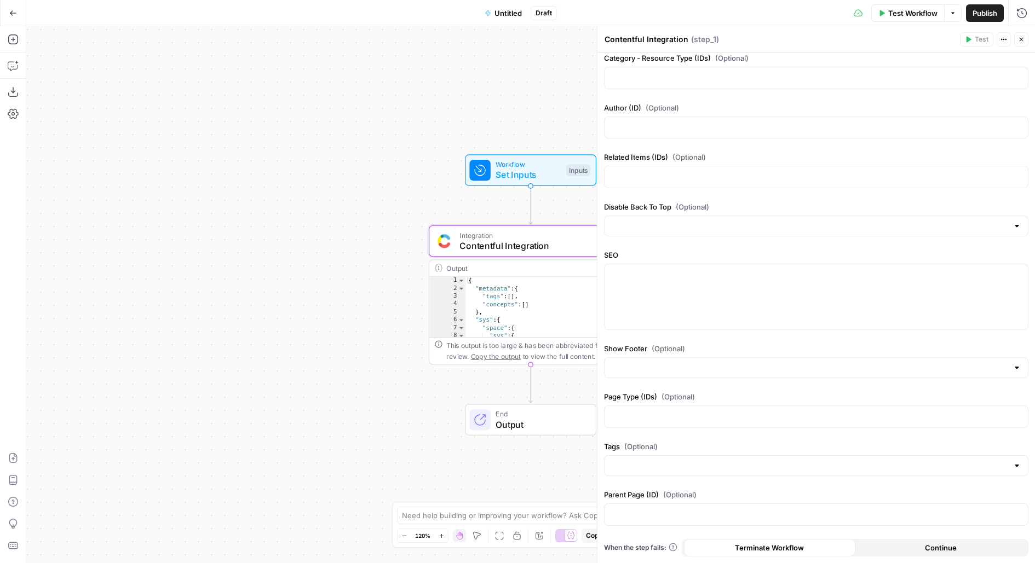
scroll to position [1102, 0]
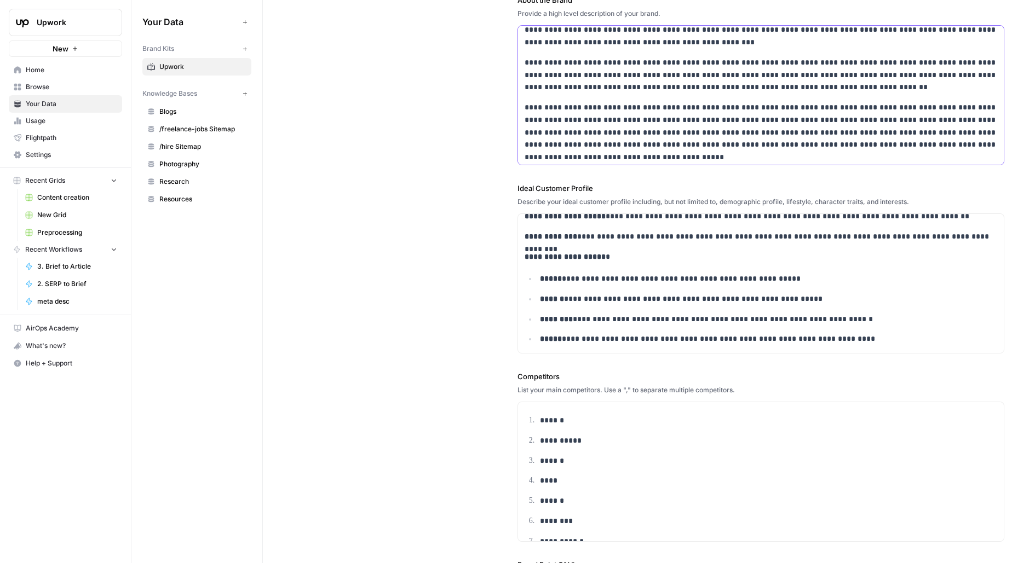
scroll to position [3742, 0]
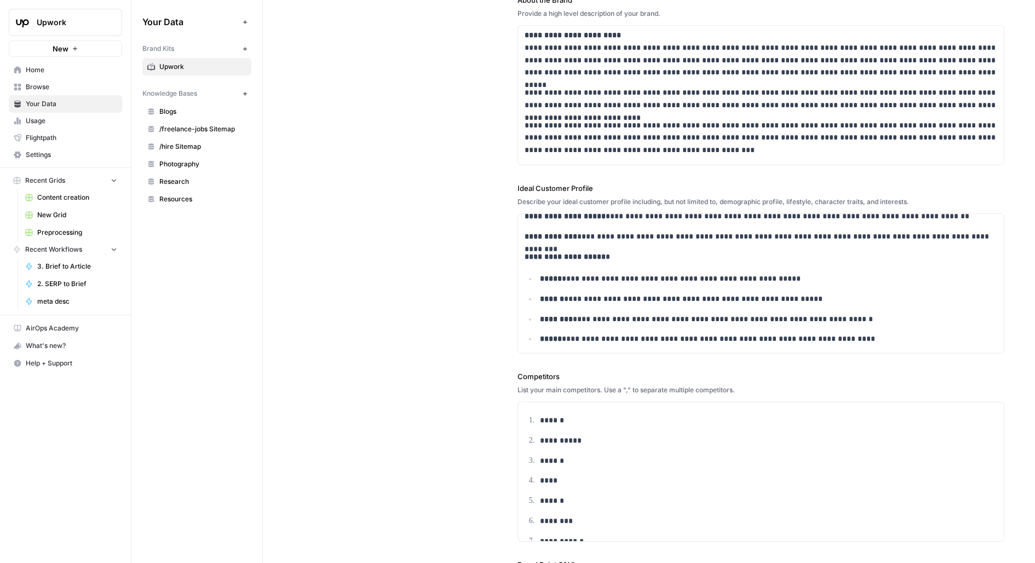
click at [295, 428] on div "**********" at bounding box center [648, 328] width 711 height 849
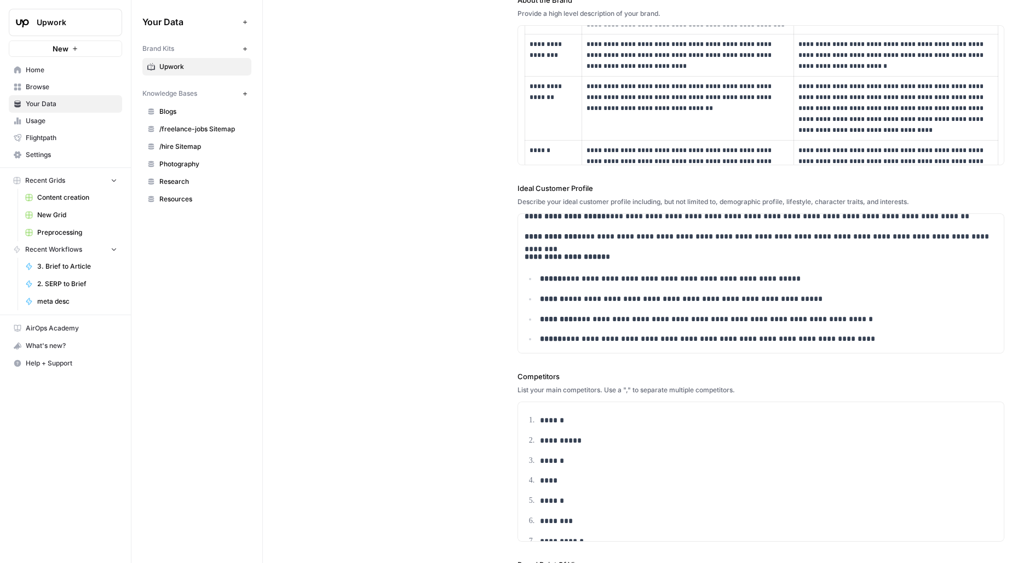
scroll to position [1144, 0]
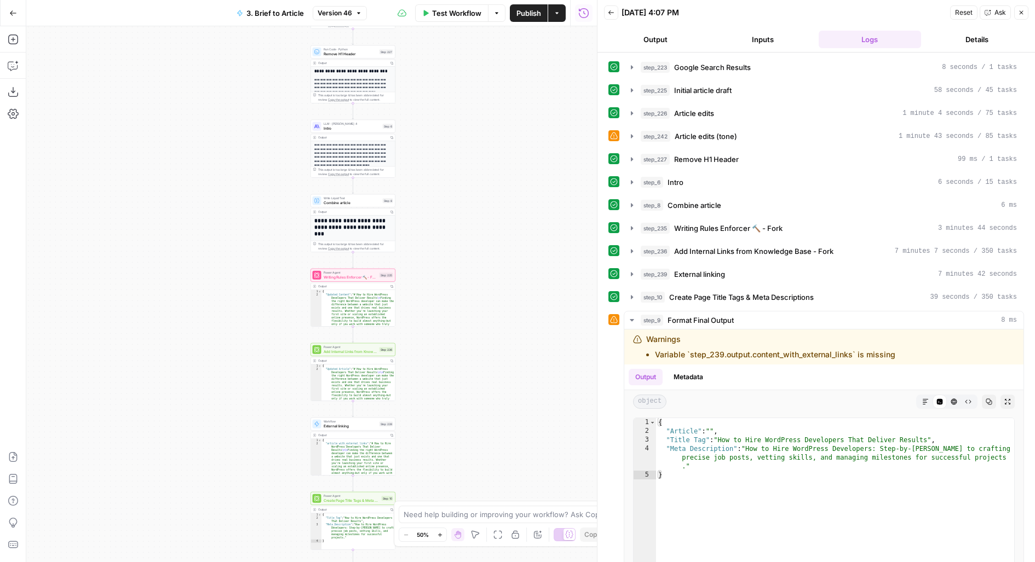
drag, startPoint x: 575, startPoint y: 314, endPoint x: 418, endPoint y: 257, distance: 167.1
click at [418, 257] on div "**********" at bounding box center [311, 294] width 570 height 536
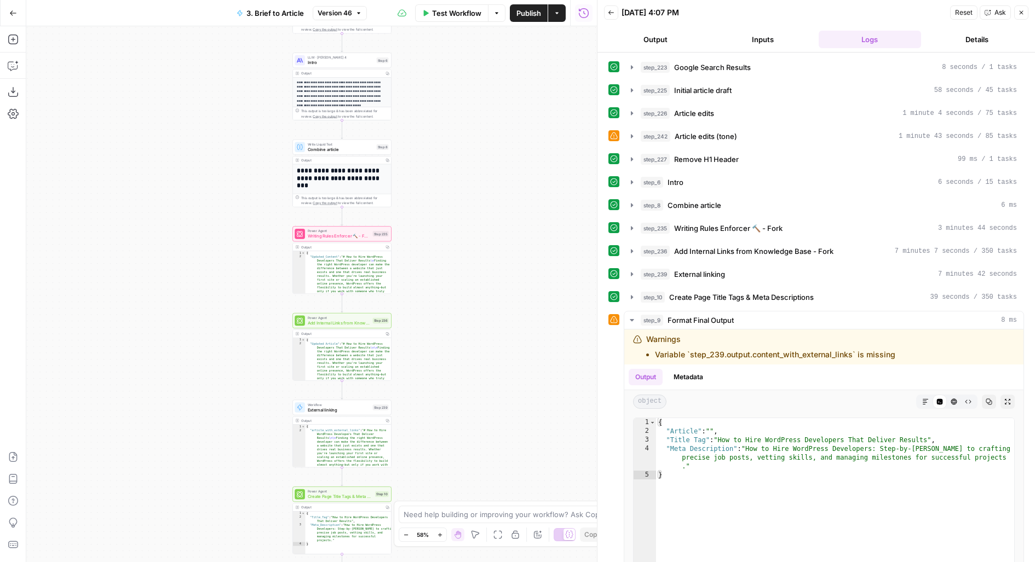
drag, startPoint x: 522, startPoint y: 284, endPoint x: 522, endPoint y: 169, distance: 115.0
click at [522, 169] on div "**********" at bounding box center [311, 294] width 570 height 536
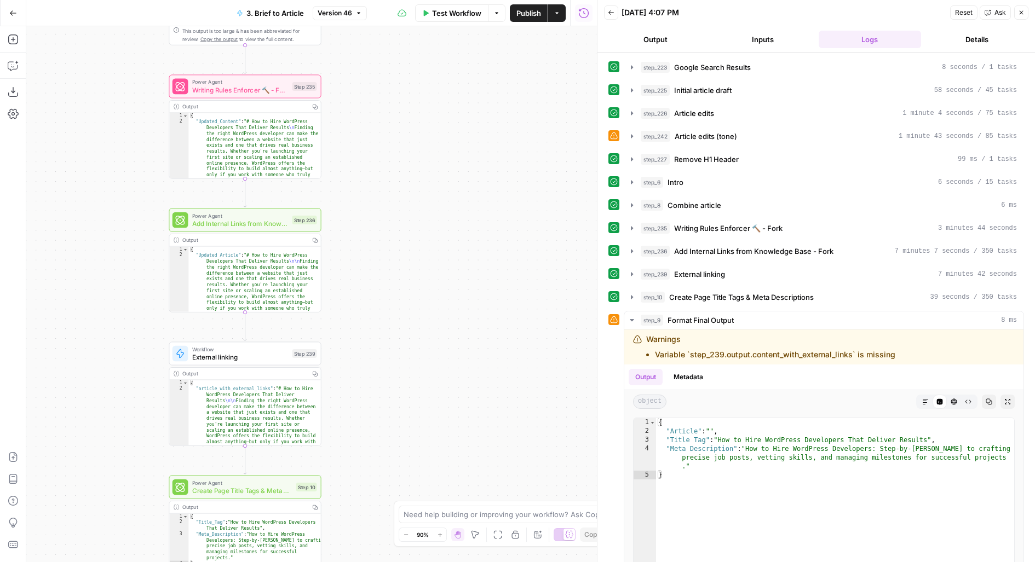
drag, startPoint x: 443, startPoint y: 436, endPoint x: 524, endPoint y: 235, distance: 216.6
click at [523, 235] on div "**********" at bounding box center [311, 294] width 570 height 536
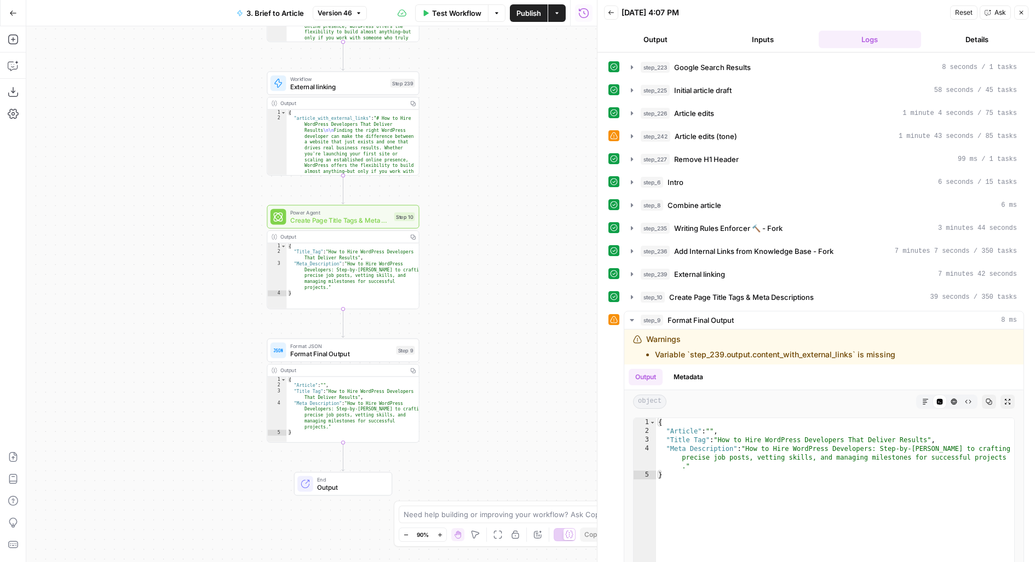
drag, startPoint x: 498, startPoint y: 443, endPoint x: 526, endPoint y: 291, distance: 154.8
click at [527, 293] on div "**********" at bounding box center [311, 294] width 570 height 536
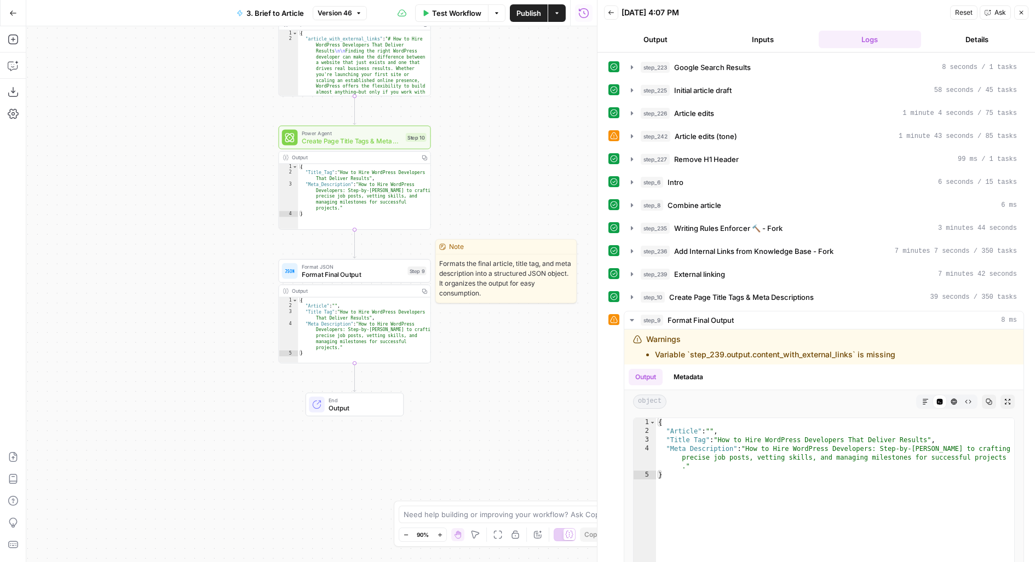
click at [389, 275] on span "Format Final Output" at bounding box center [353, 274] width 102 height 10
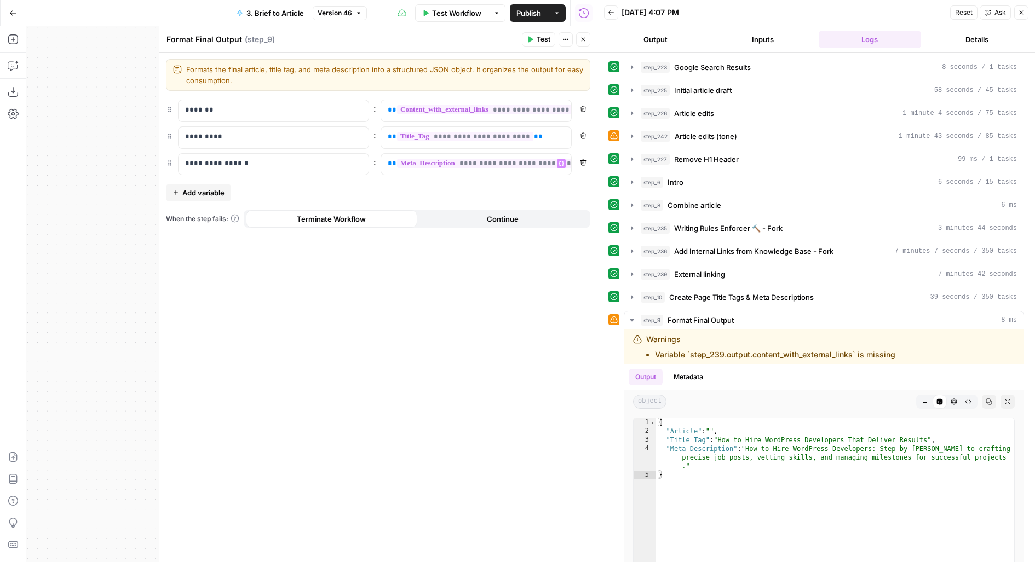
click at [580, 30] on header "Format Final Output Format Final Output ( step_9 ) Test Actions Close" at bounding box center [377, 39] width 437 height 26
click at [585, 40] on icon "button" at bounding box center [583, 39] width 7 height 7
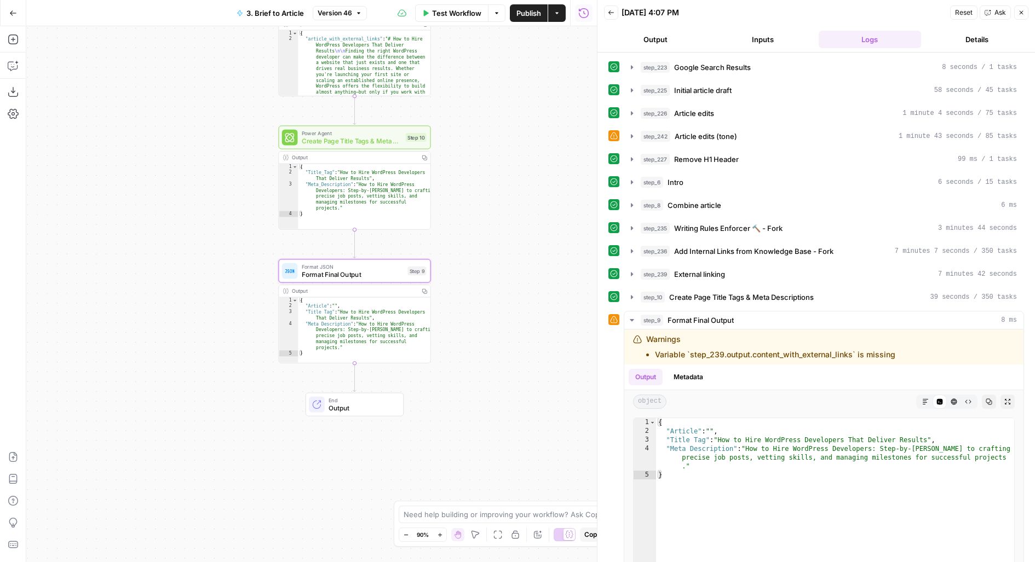
click at [402, 283] on div "Format JSON Format Final Output Step 9 Output Copy 1 2 3 4 5 { "Article" : "" ,…" at bounding box center [354, 311] width 152 height 104
click at [384, 271] on span "Format Final Output" at bounding box center [353, 274] width 102 height 10
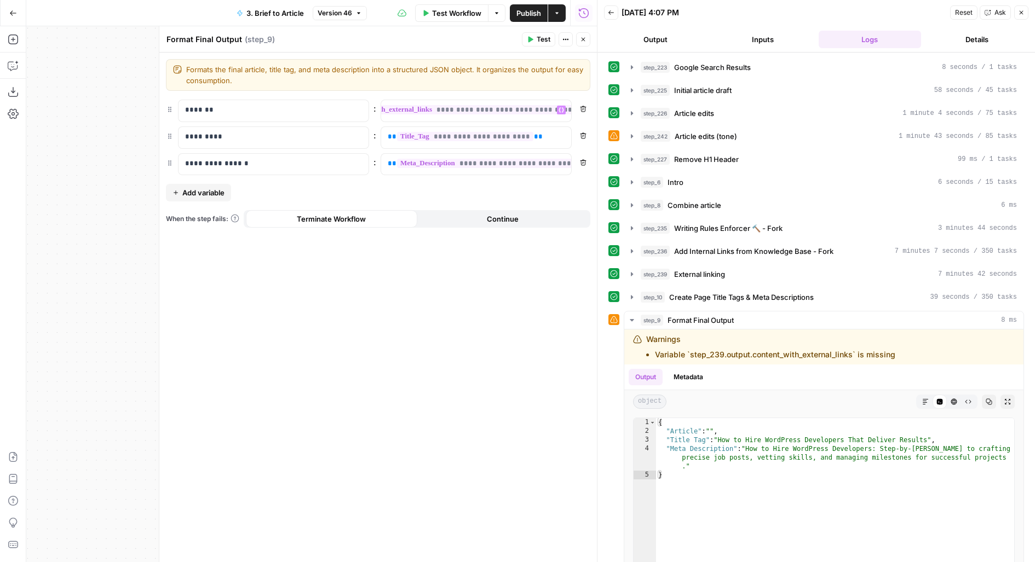
scroll to position [0, 69]
click at [706, 270] on span "External linking" at bounding box center [699, 274] width 51 height 11
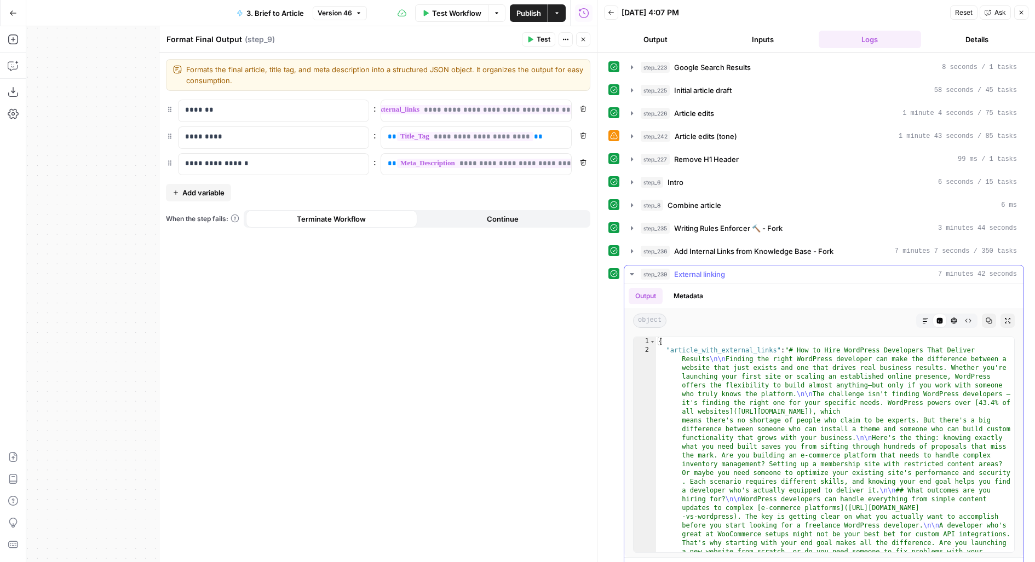
type textarea "**********"
click at [515, 113] on span "**********" at bounding box center [463, 109] width 270 height 9
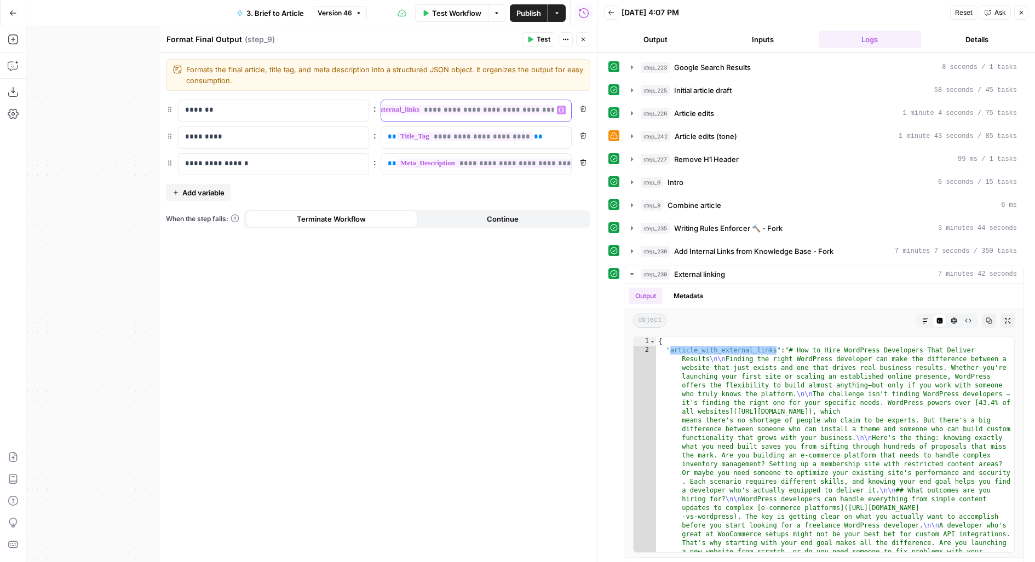
click at [515, 113] on span "**********" at bounding box center [463, 109] width 270 height 9
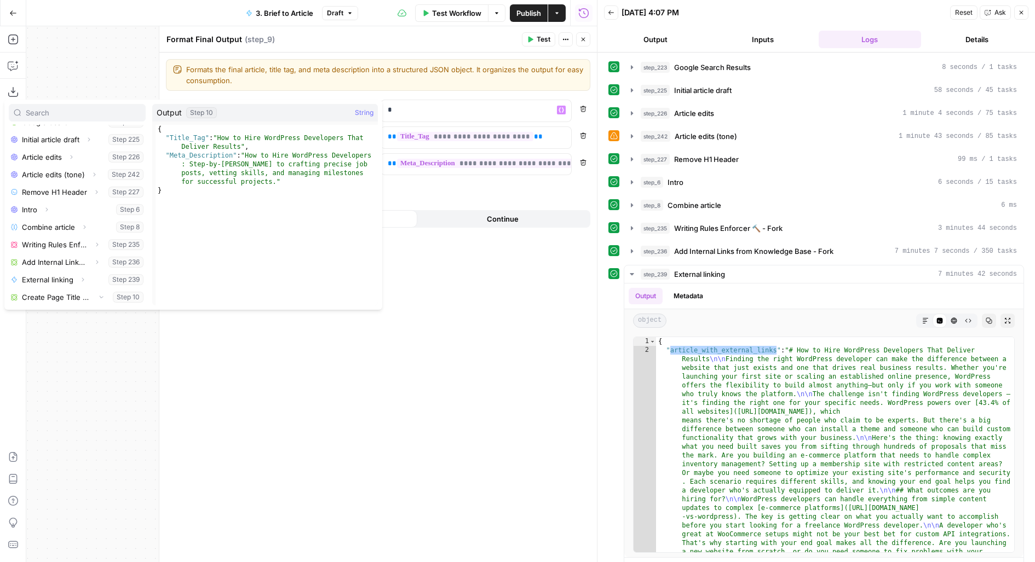
scroll to position [187, 0]
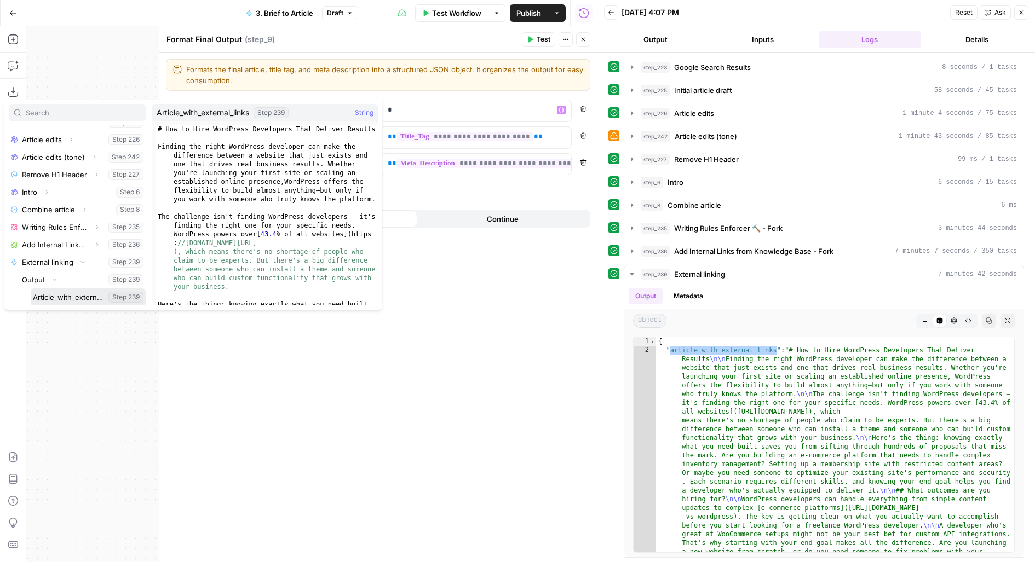
click at [31, 288] on button "Select variable Article_with_external_links" at bounding box center [88, 297] width 115 height 18
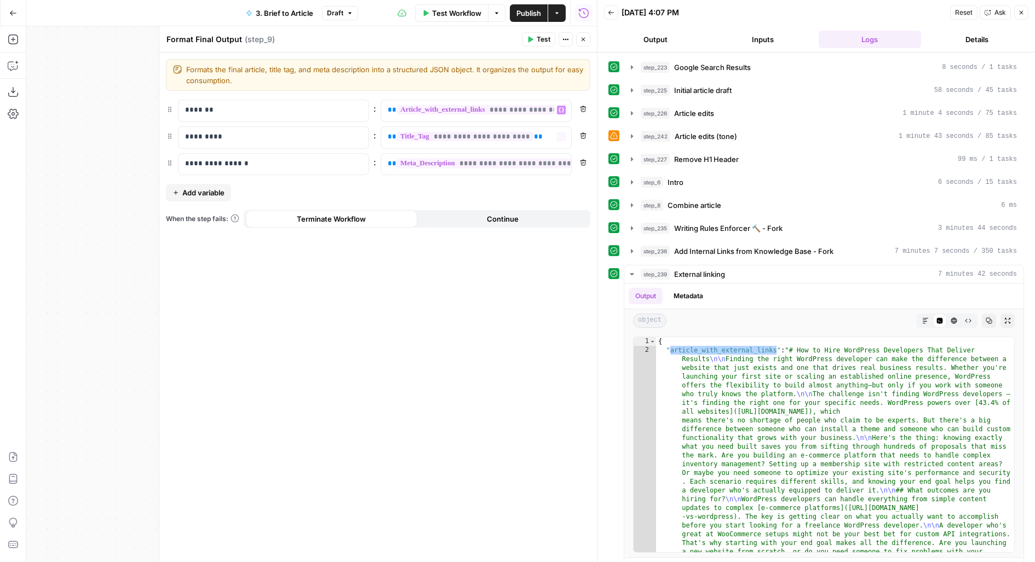
click at [530, 43] on button "Test" at bounding box center [538, 39] width 33 height 14
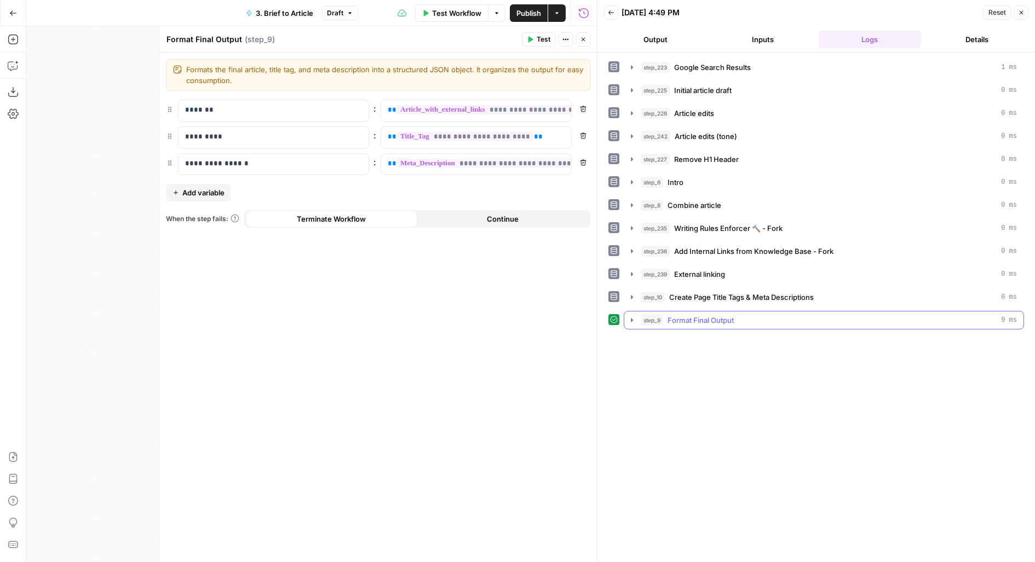
click at [719, 315] on span "Format Final Output" at bounding box center [700, 320] width 66 height 11
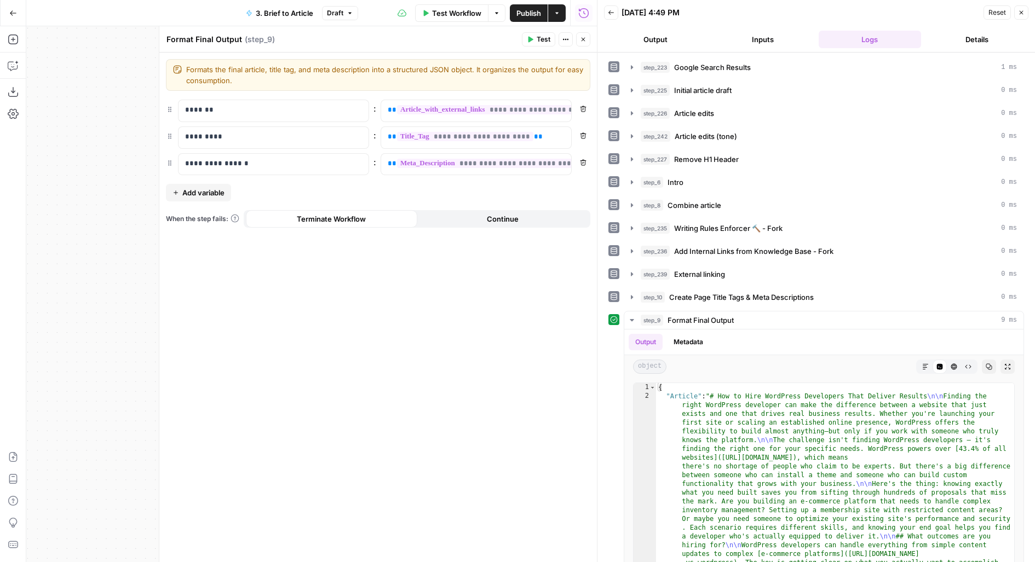
click at [528, 8] on span "Publish" at bounding box center [528, 13] width 25 height 11
